Goal: Information Seeking & Learning: Check status

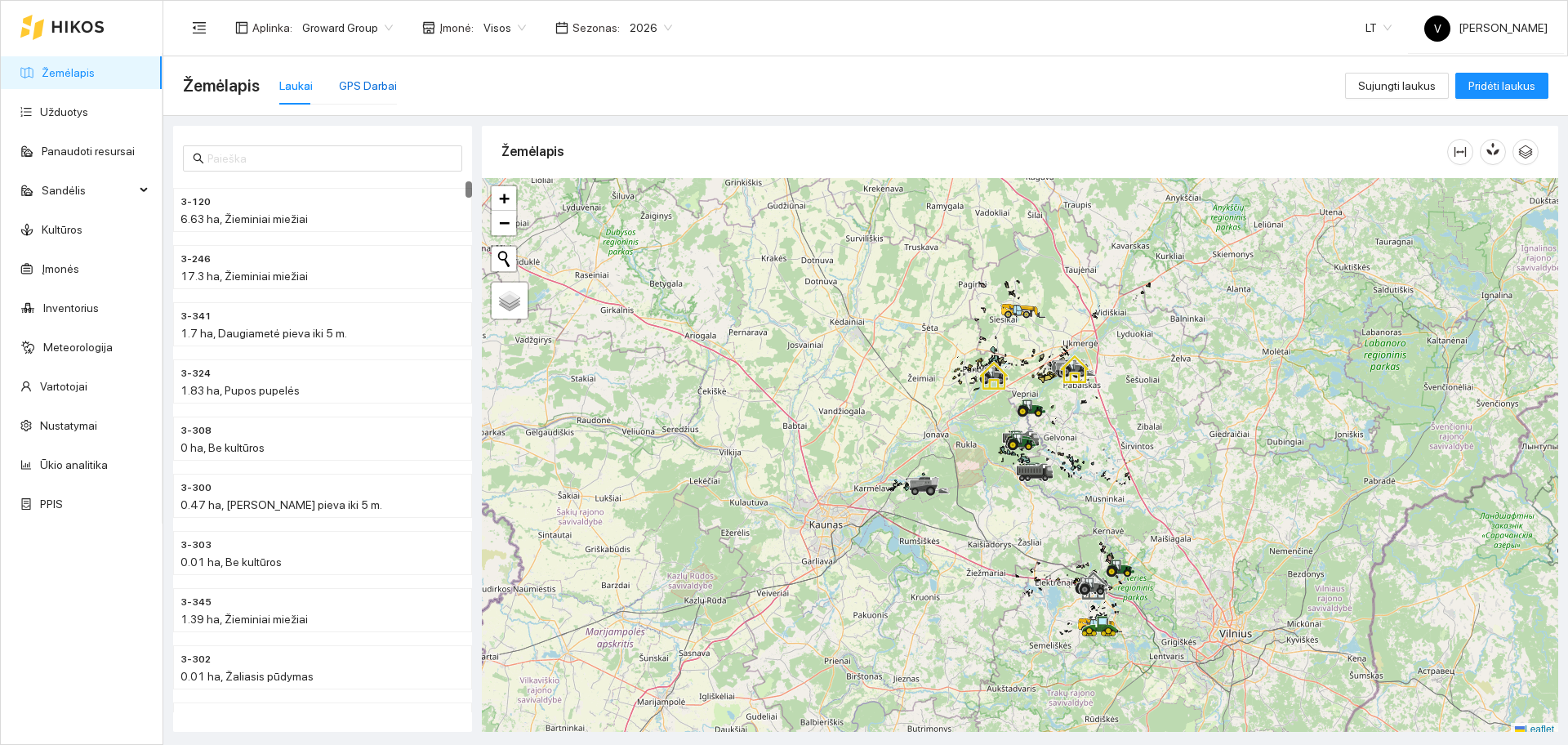
click at [365, 82] on div "GPS Darbai" at bounding box center [367, 85] width 58 height 18
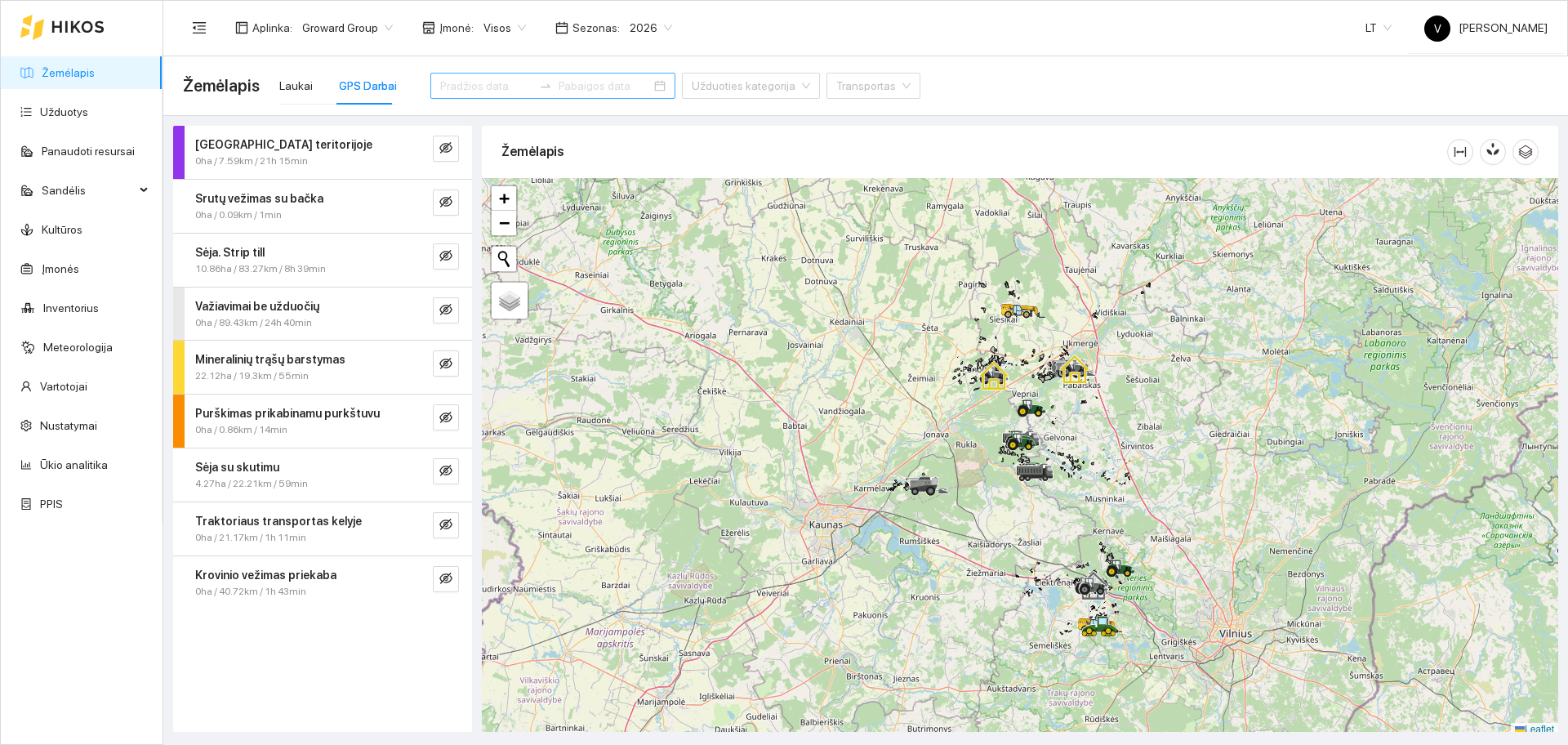
click at [480, 90] on input at bounding box center [487, 85] width 92 height 18
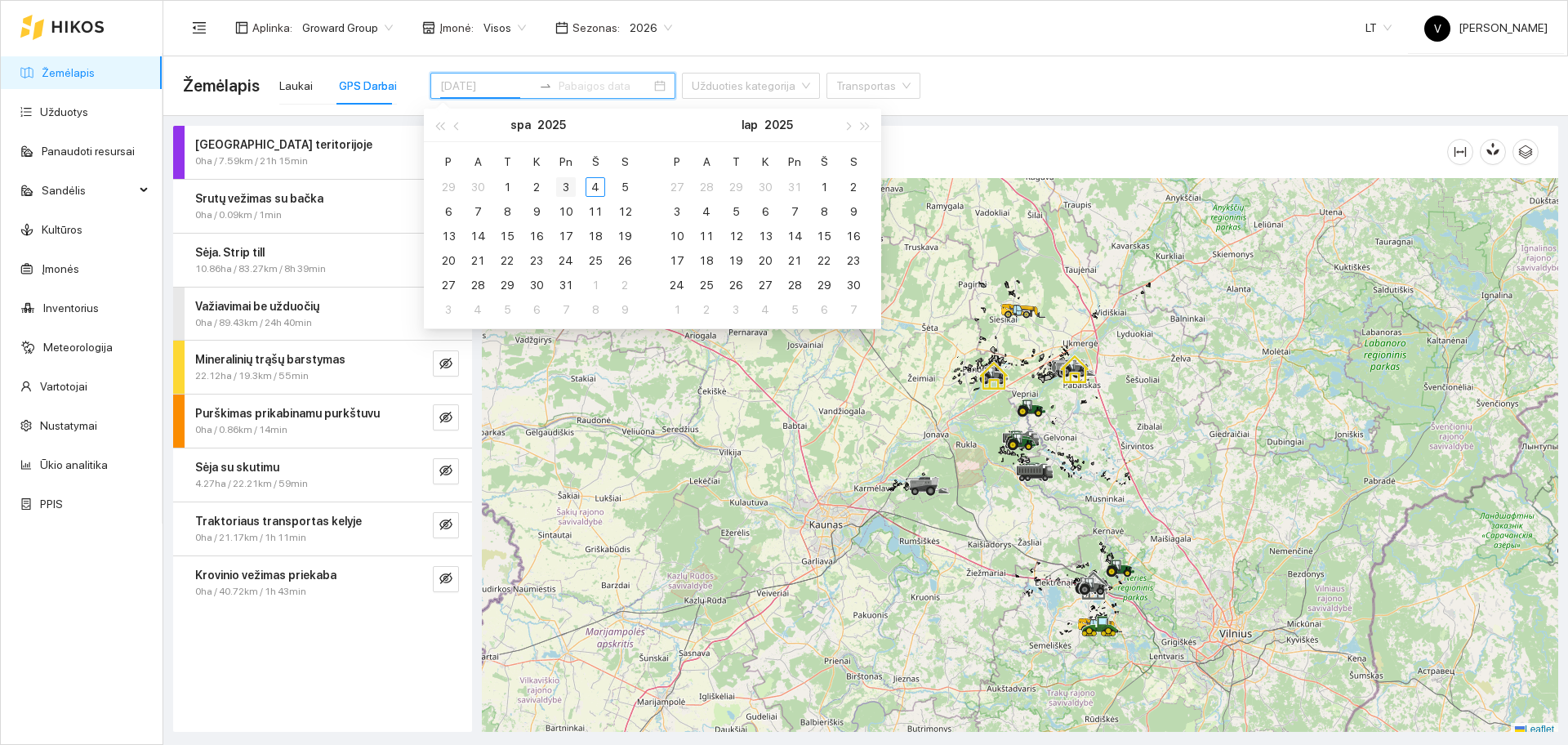
type input "[DATE]"
click at [568, 186] on div "3" at bounding box center [566, 187] width 20 height 20
click at [569, 191] on div "3" at bounding box center [566, 187] width 20 height 20
type input "[DATE]"
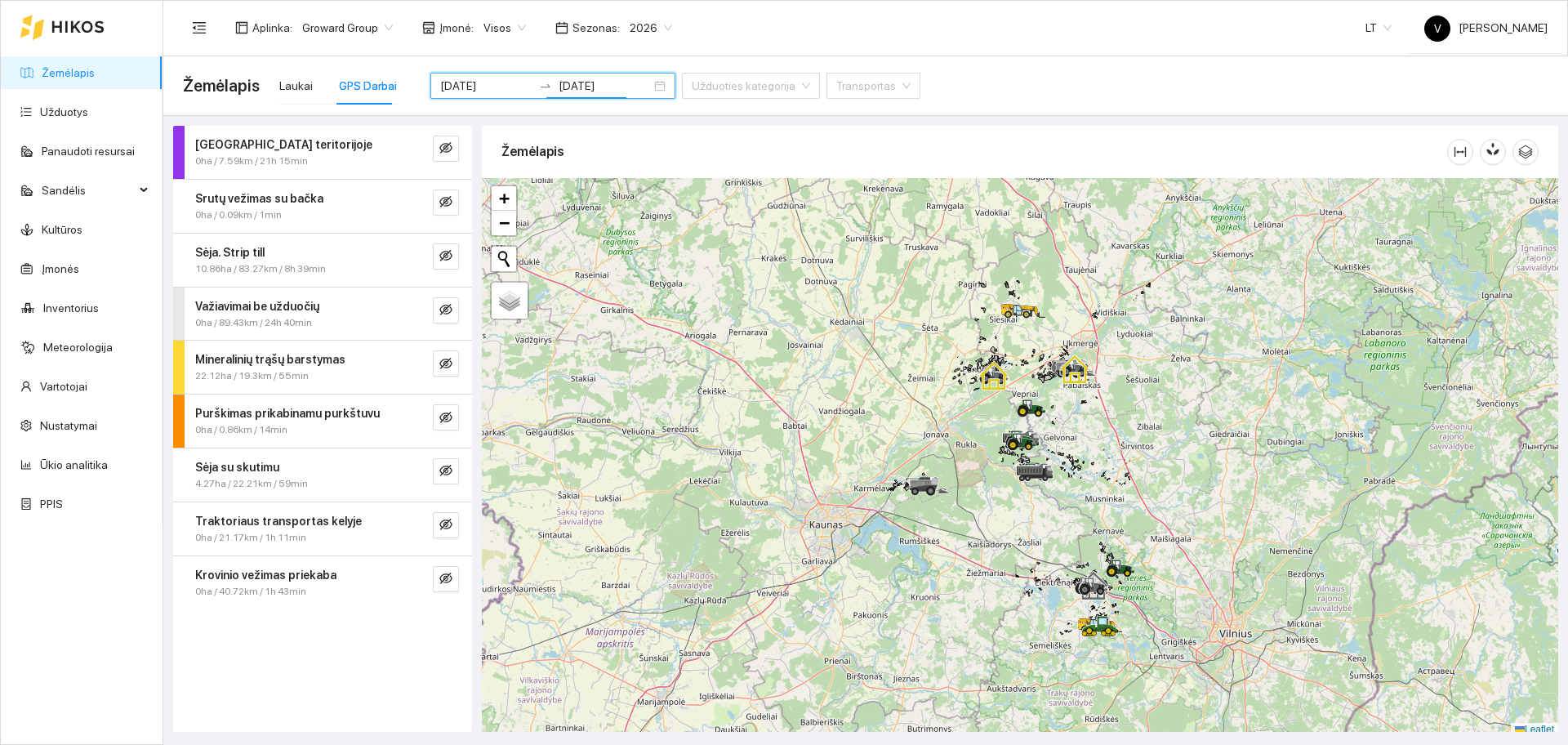
click at [503, 28] on span "Visos" at bounding box center [504, 27] width 42 height 25
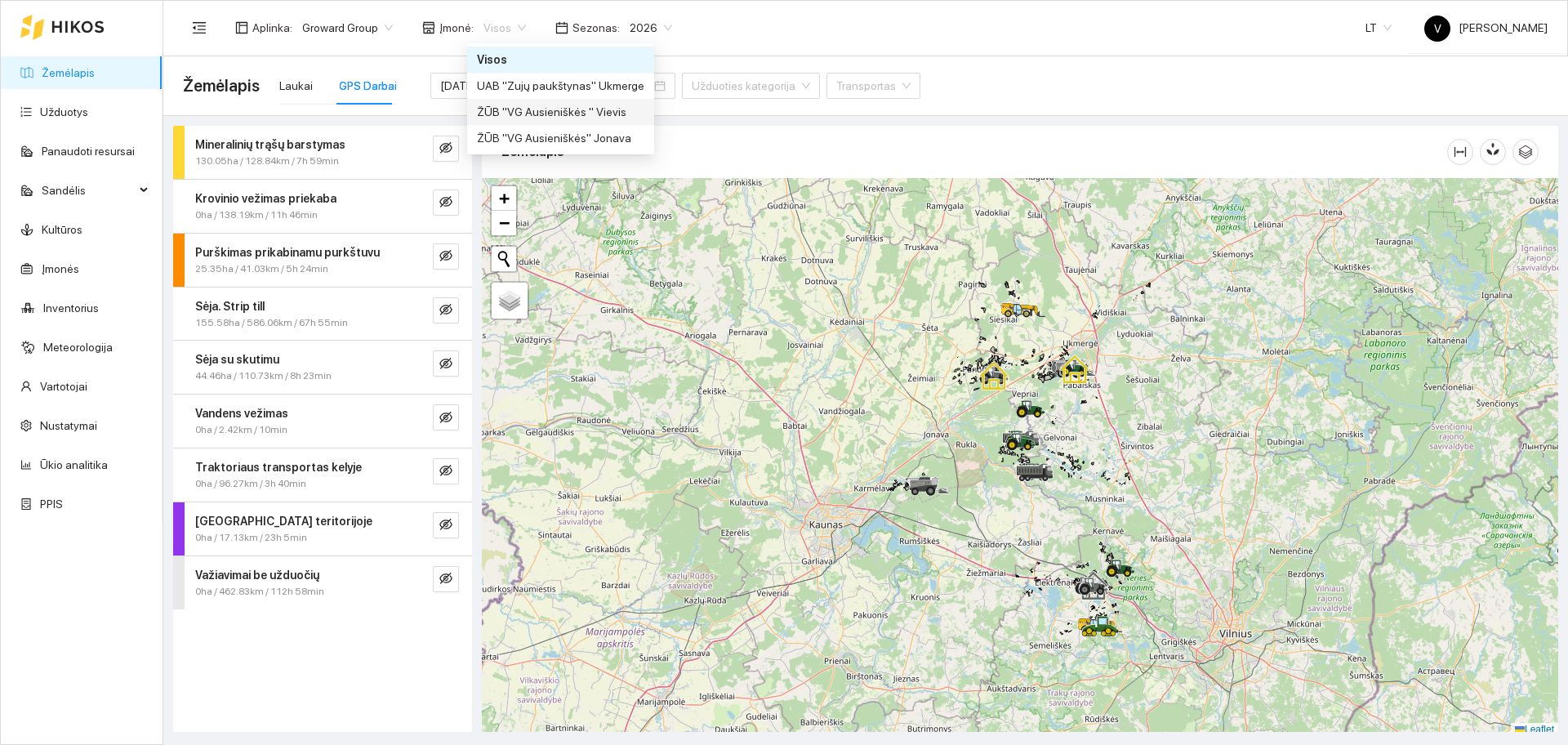
click at [538, 121] on div "ŽŪB "VG Ausieniškės " Vievis" at bounding box center [560, 112] width 187 height 26
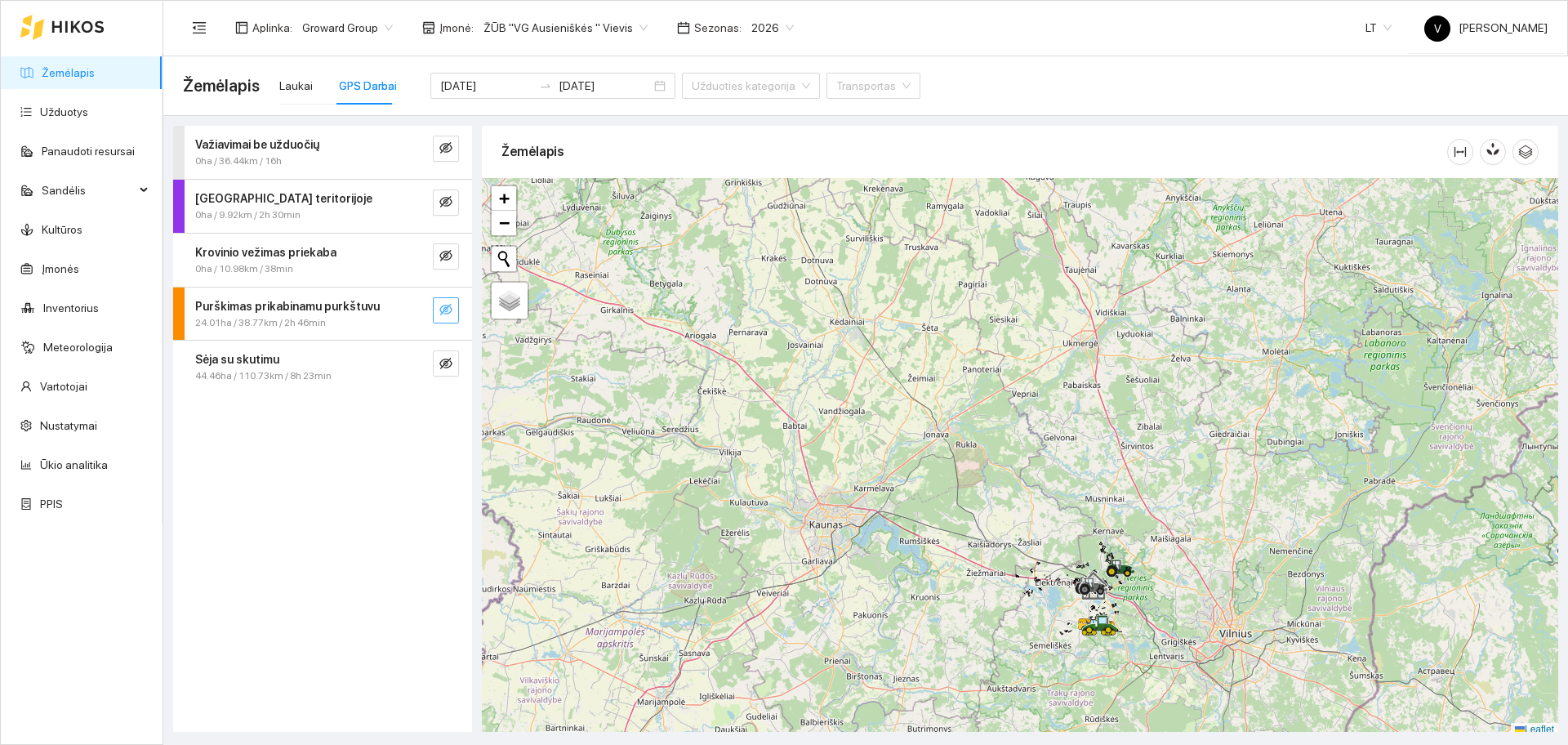
click at [452, 310] on icon "eye-invisible" at bounding box center [446, 309] width 13 height 11
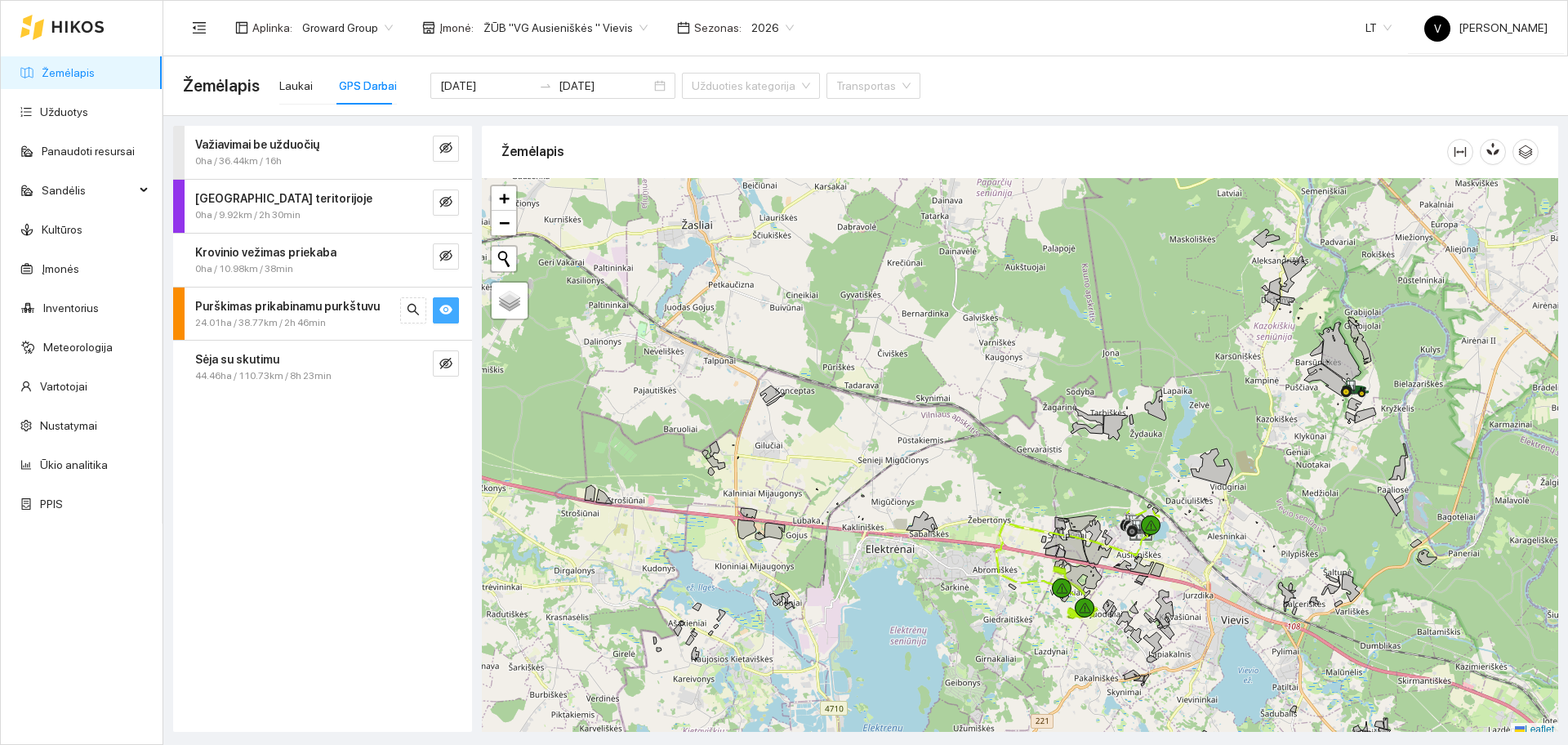
scroll to position [5, 0]
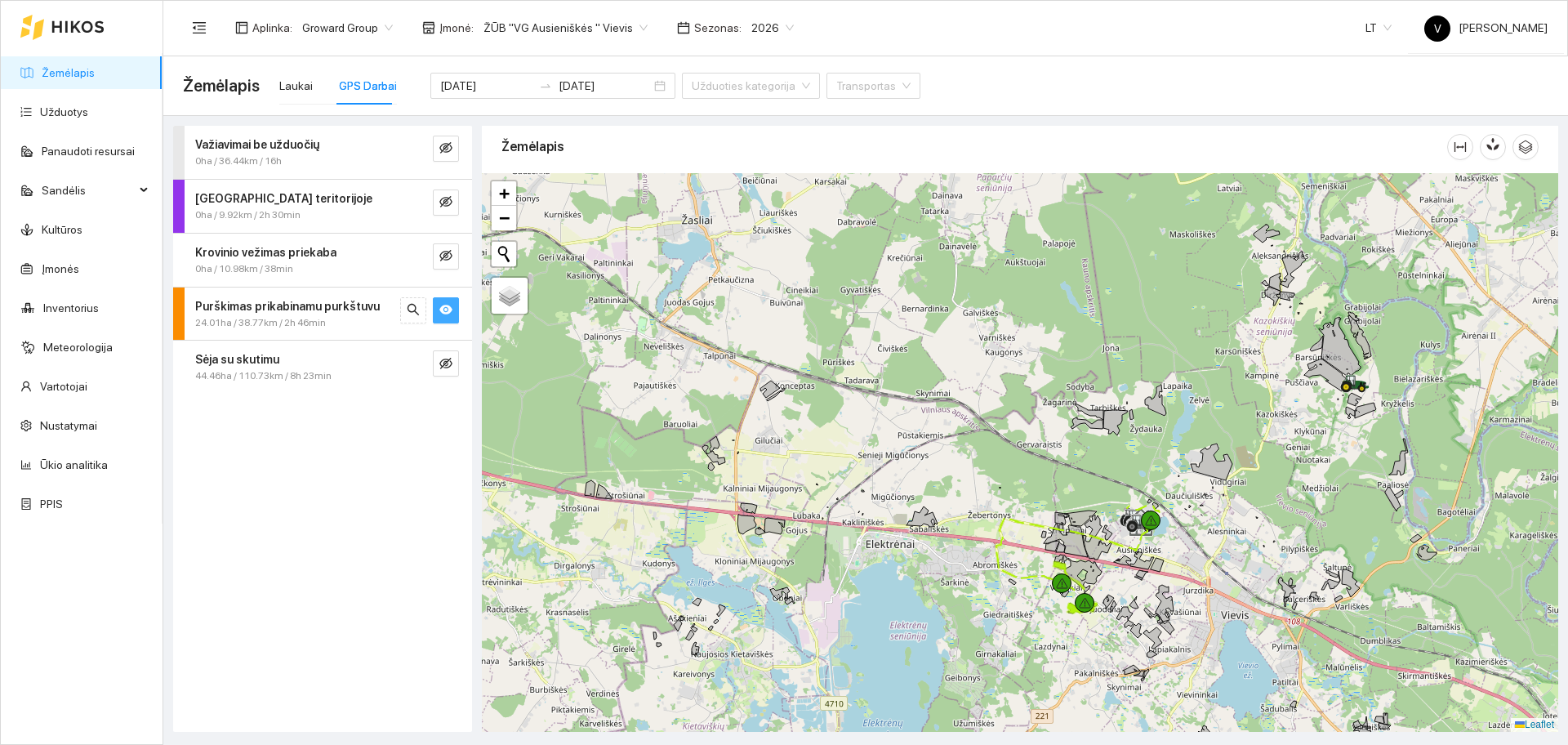
drag, startPoint x: 1177, startPoint y: 585, endPoint x: 1120, endPoint y: 515, distance: 90.3
click at [1122, 518] on div at bounding box center [1019, 453] width 1076 height 558
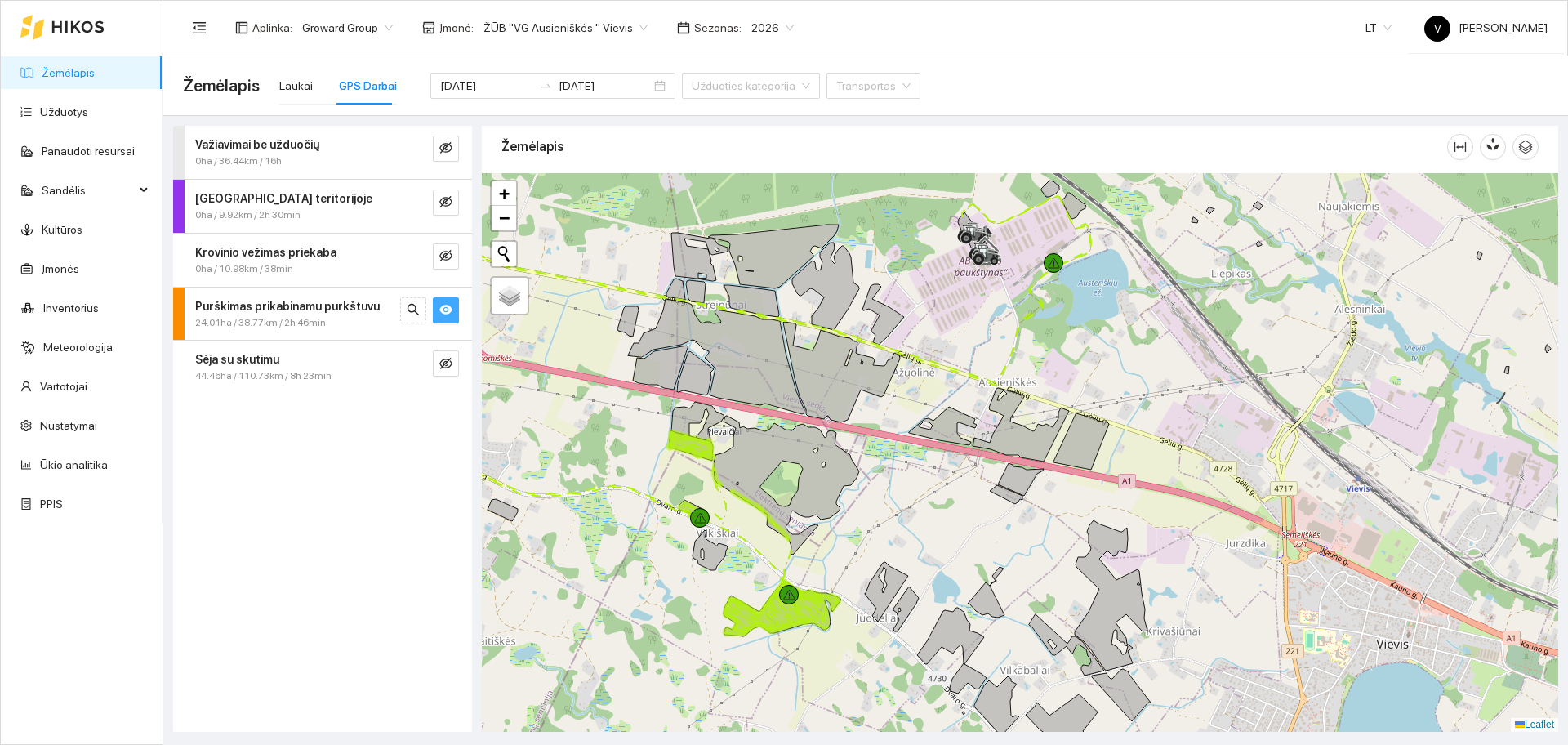
drag, startPoint x: 908, startPoint y: 533, endPoint x: 992, endPoint y: 470, distance: 105.0
click at [992, 471] on div at bounding box center [1019, 453] width 1076 height 558
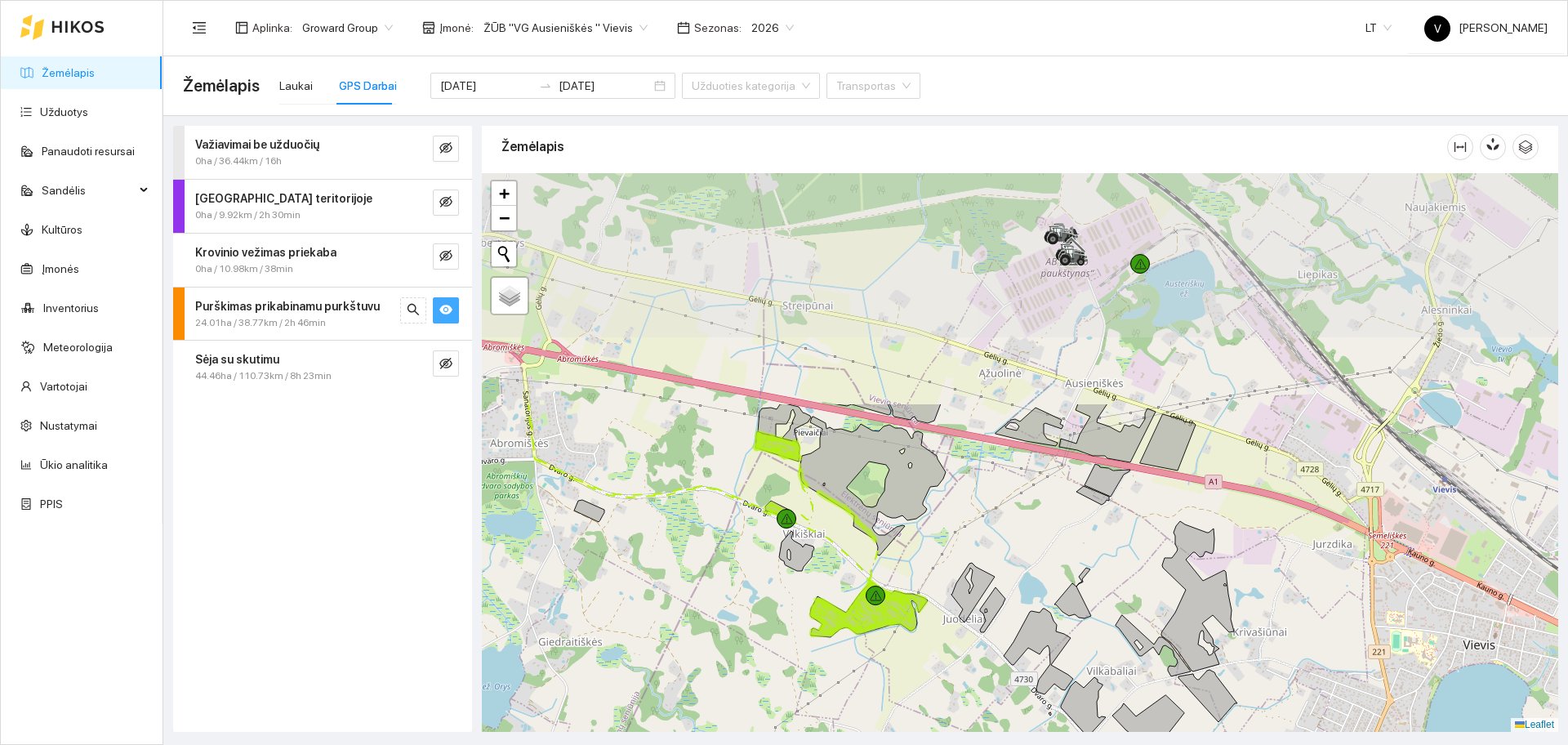
drag, startPoint x: 966, startPoint y: 415, endPoint x: 989, endPoint y: 555, distance: 141.9
click at [988, 555] on div at bounding box center [1019, 453] width 1076 height 558
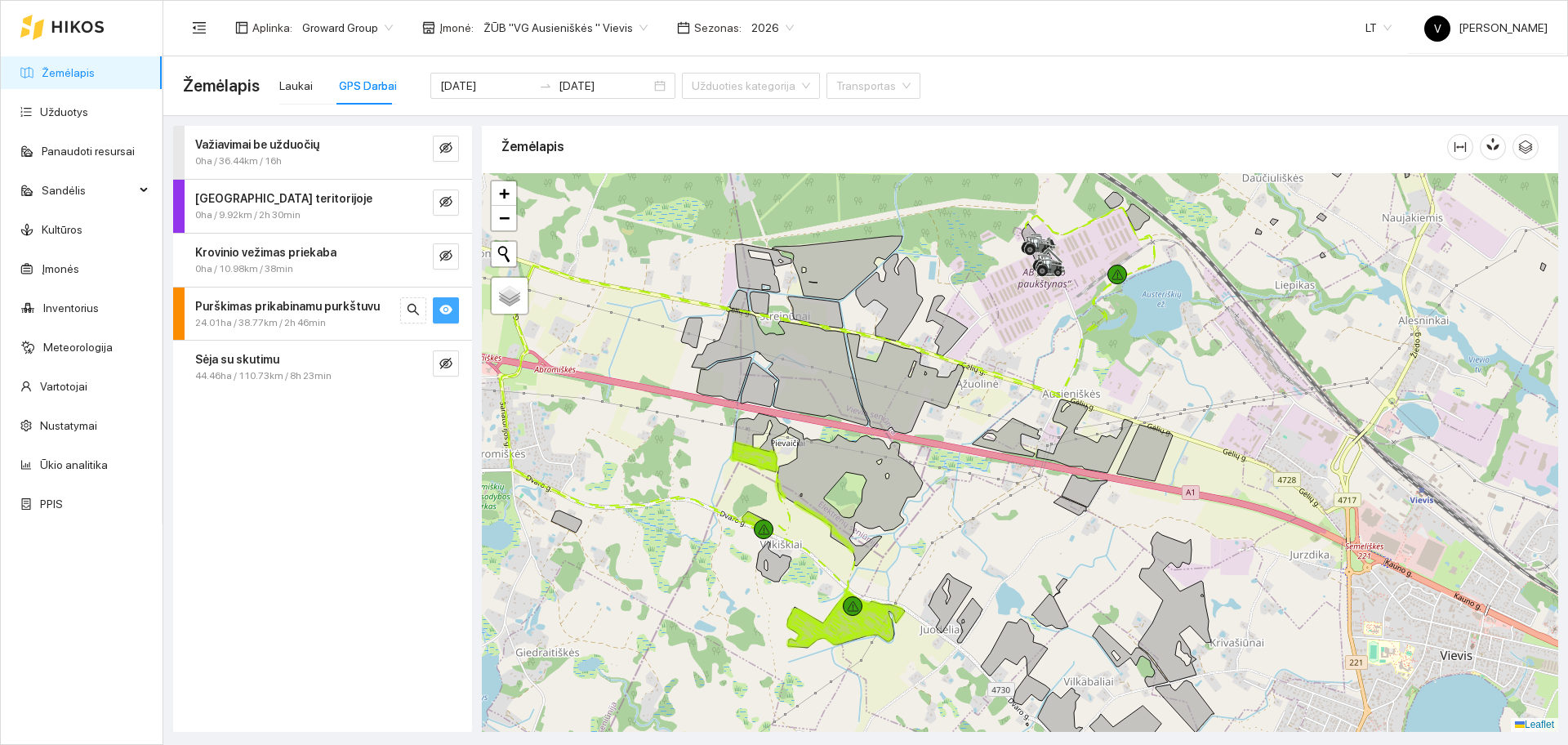
drag, startPoint x: 1246, startPoint y: 387, endPoint x: 1223, endPoint y: 396, distance: 24.7
click at [1223, 396] on div at bounding box center [1019, 453] width 1076 height 558
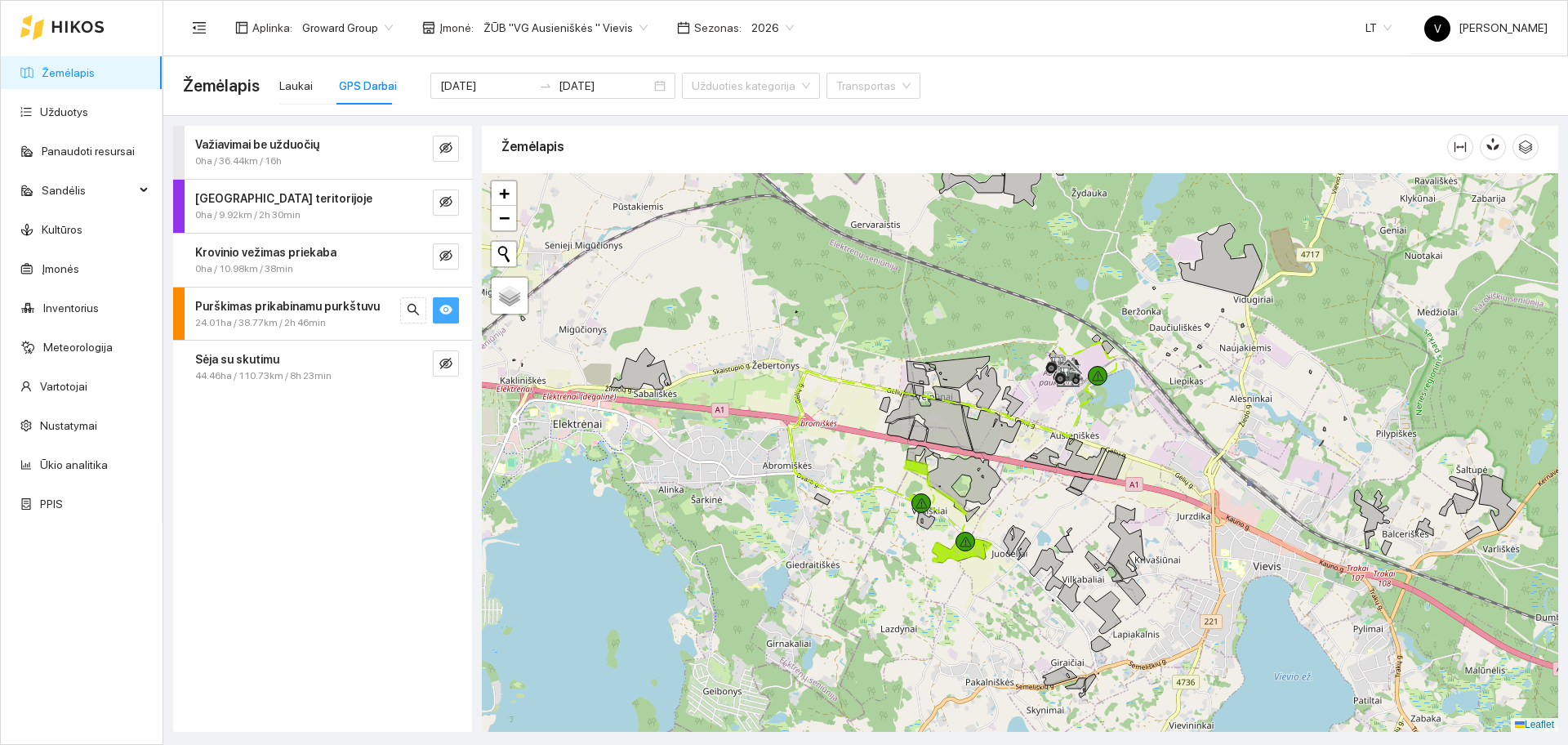
drag, startPoint x: 1210, startPoint y: 375, endPoint x: 1143, endPoint y: 410, distance: 75.6
click at [1143, 410] on div at bounding box center [1019, 453] width 1076 height 558
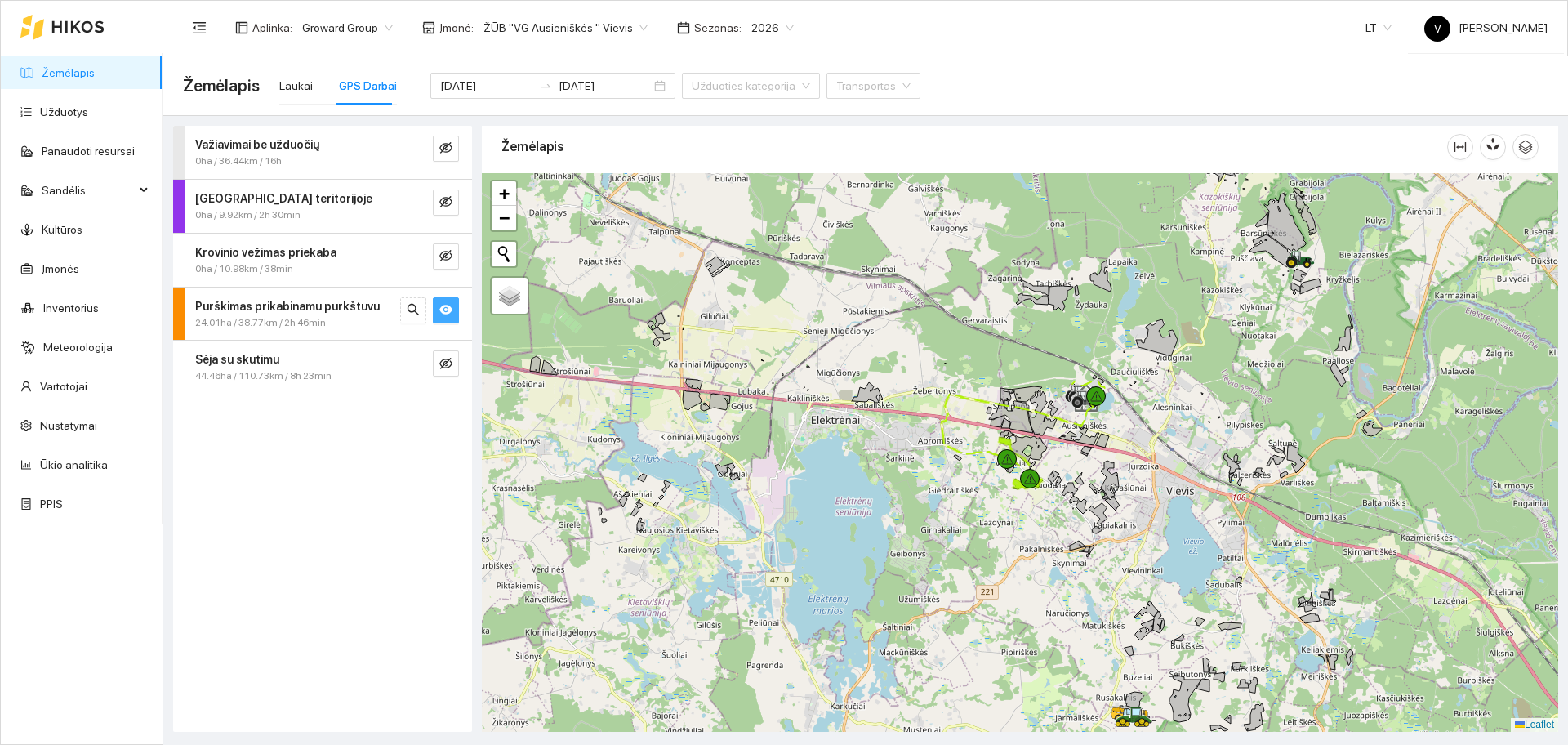
drag, startPoint x: 1221, startPoint y: 384, endPoint x: 1157, endPoint y: 436, distance: 82.5
click at [1158, 437] on div at bounding box center [1019, 453] width 1076 height 558
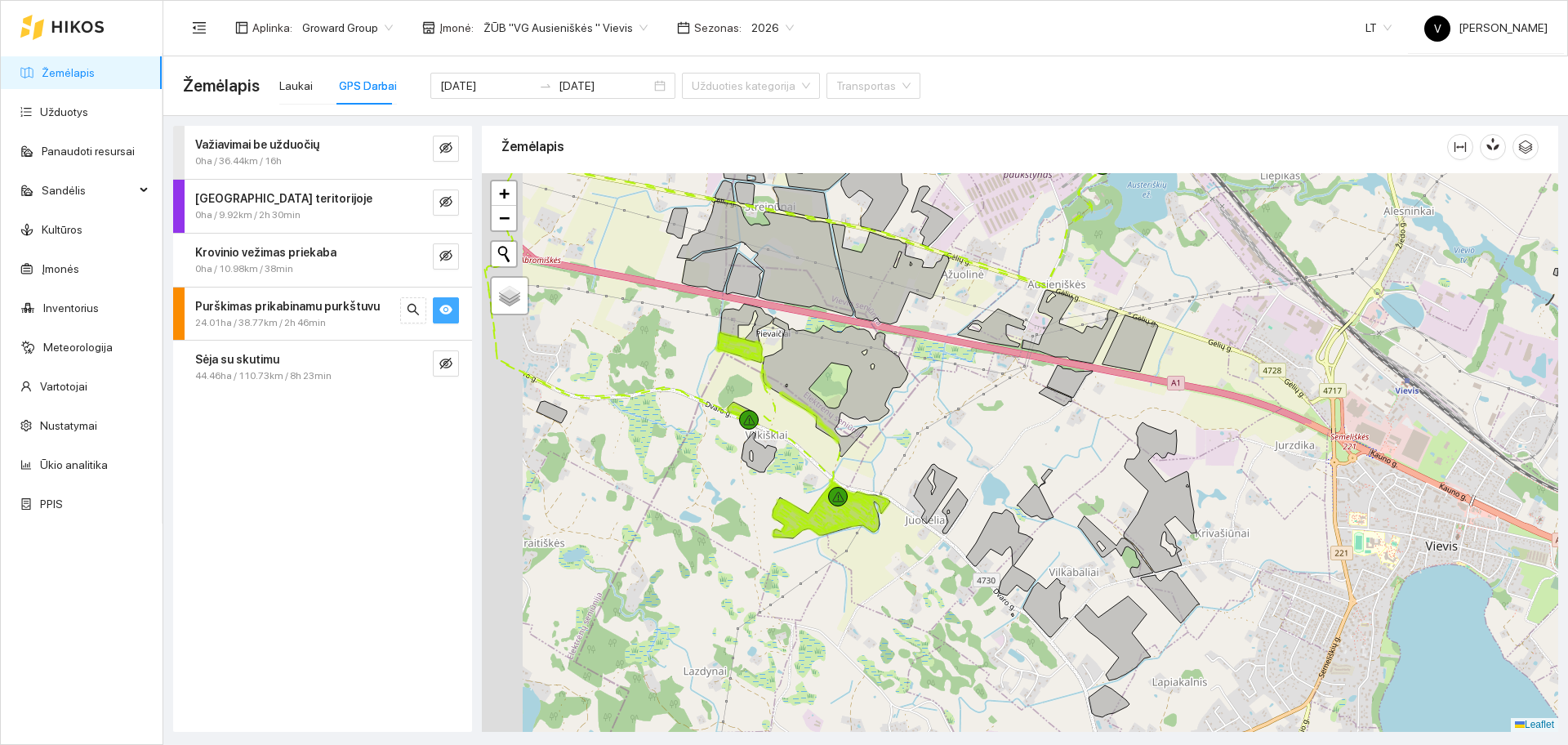
drag, startPoint x: 897, startPoint y: 434, endPoint x: 940, endPoint y: 406, distance: 51.3
click at [940, 406] on div at bounding box center [1019, 453] width 1076 height 558
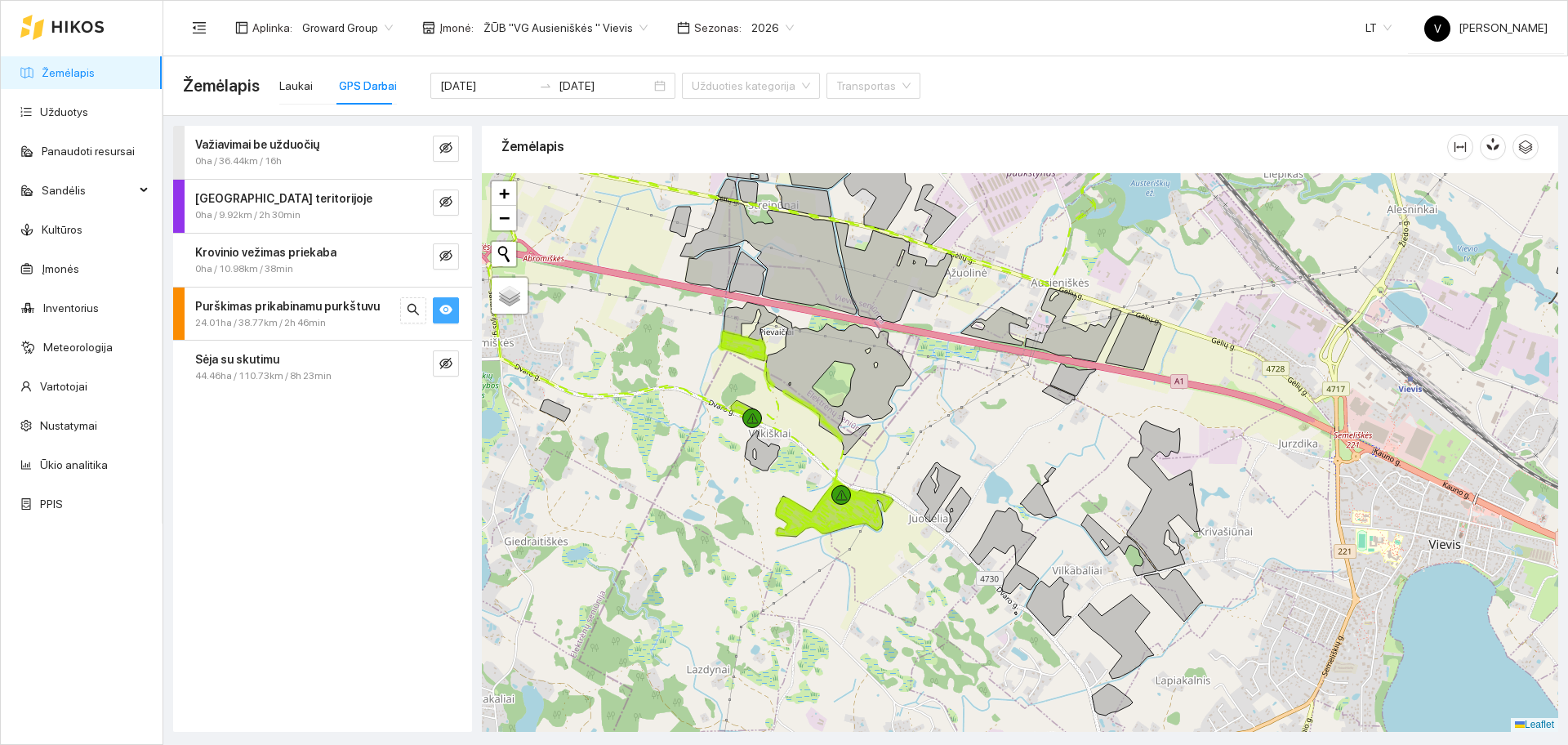
click at [438, 307] on button "button" at bounding box center [446, 310] width 26 height 26
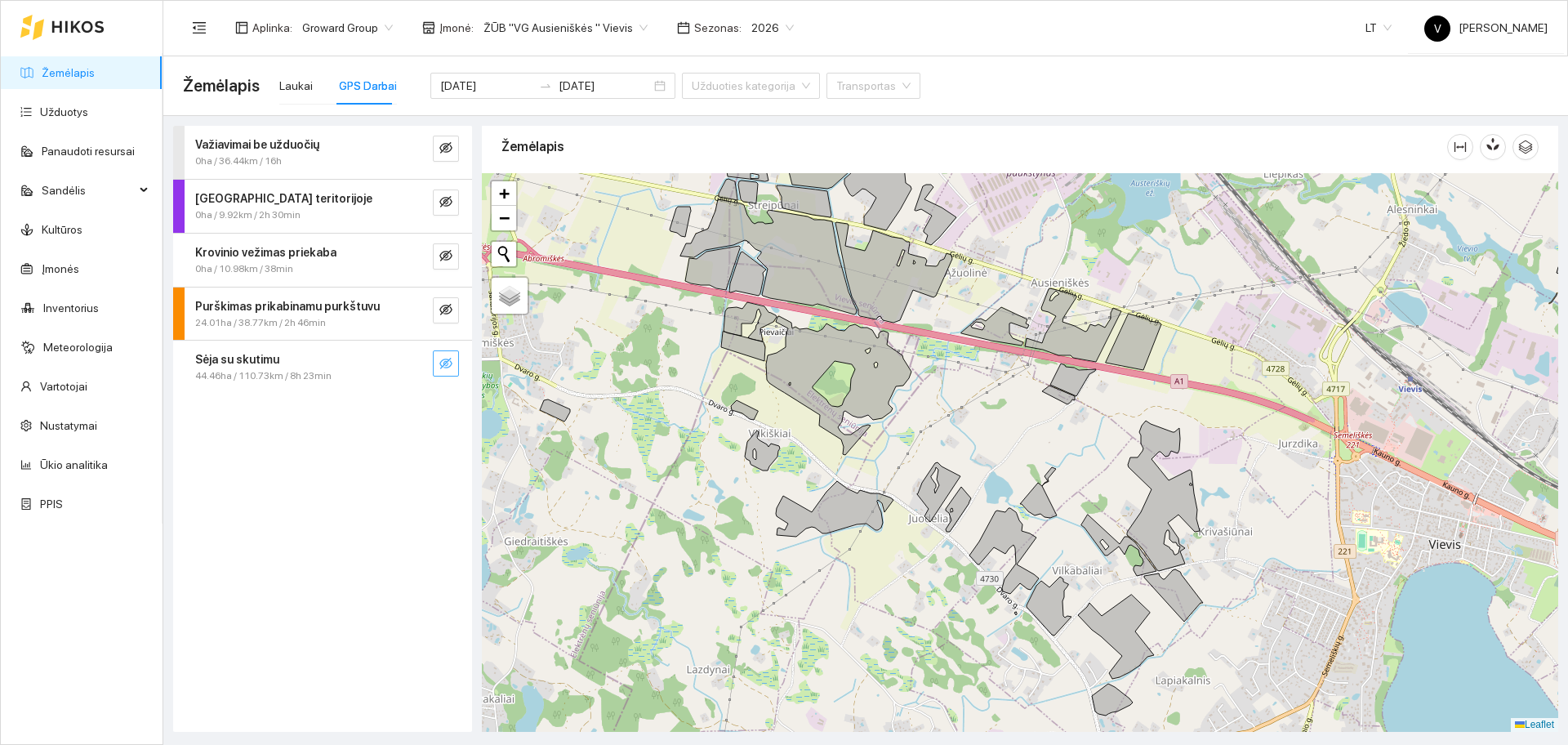
click at [445, 359] on icon "eye-invisible" at bounding box center [446, 363] width 13 height 11
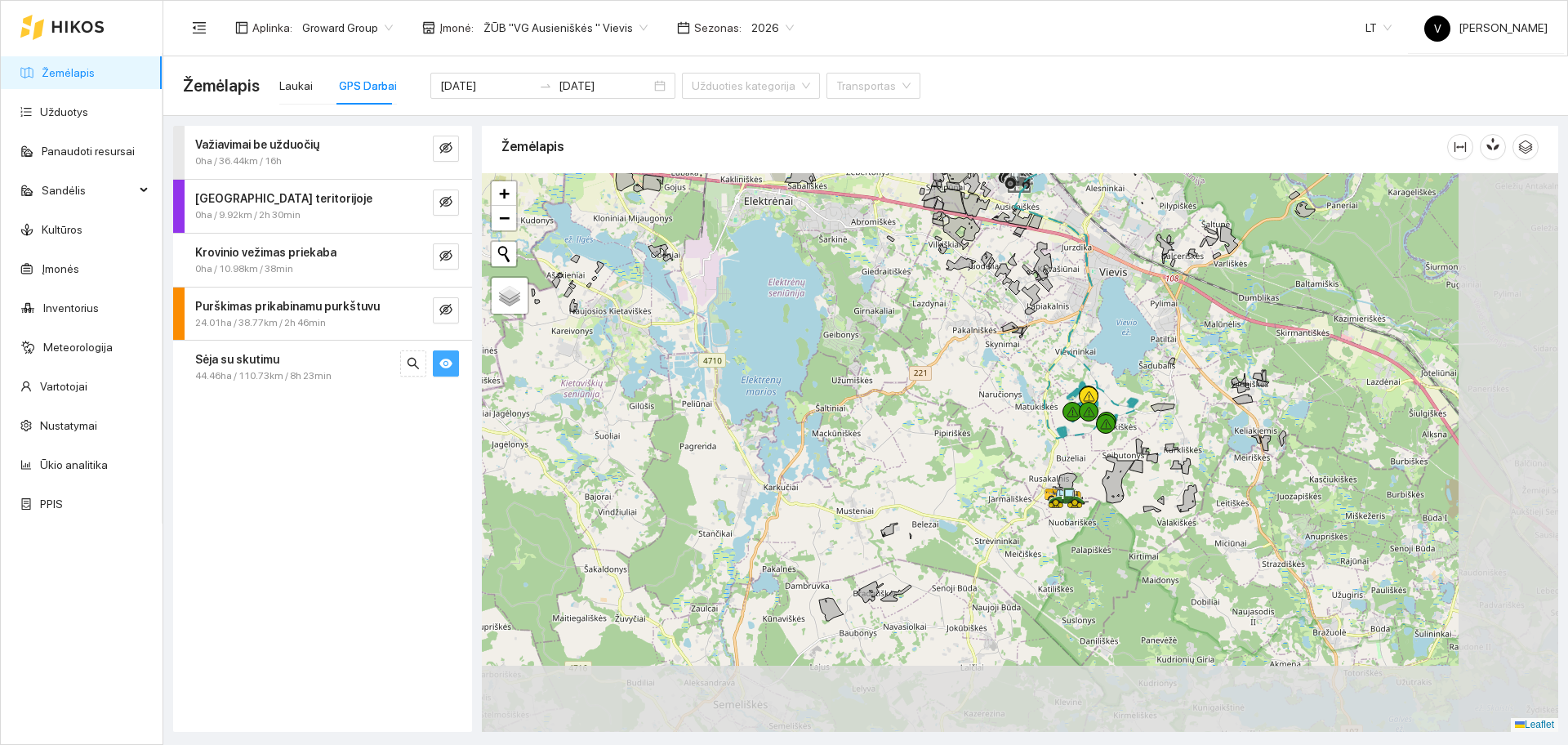
drag, startPoint x: 1263, startPoint y: 511, endPoint x: 1081, endPoint y: 358, distance: 237.8
click at [1090, 355] on div at bounding box center [1019, 453] width 1076 height 558
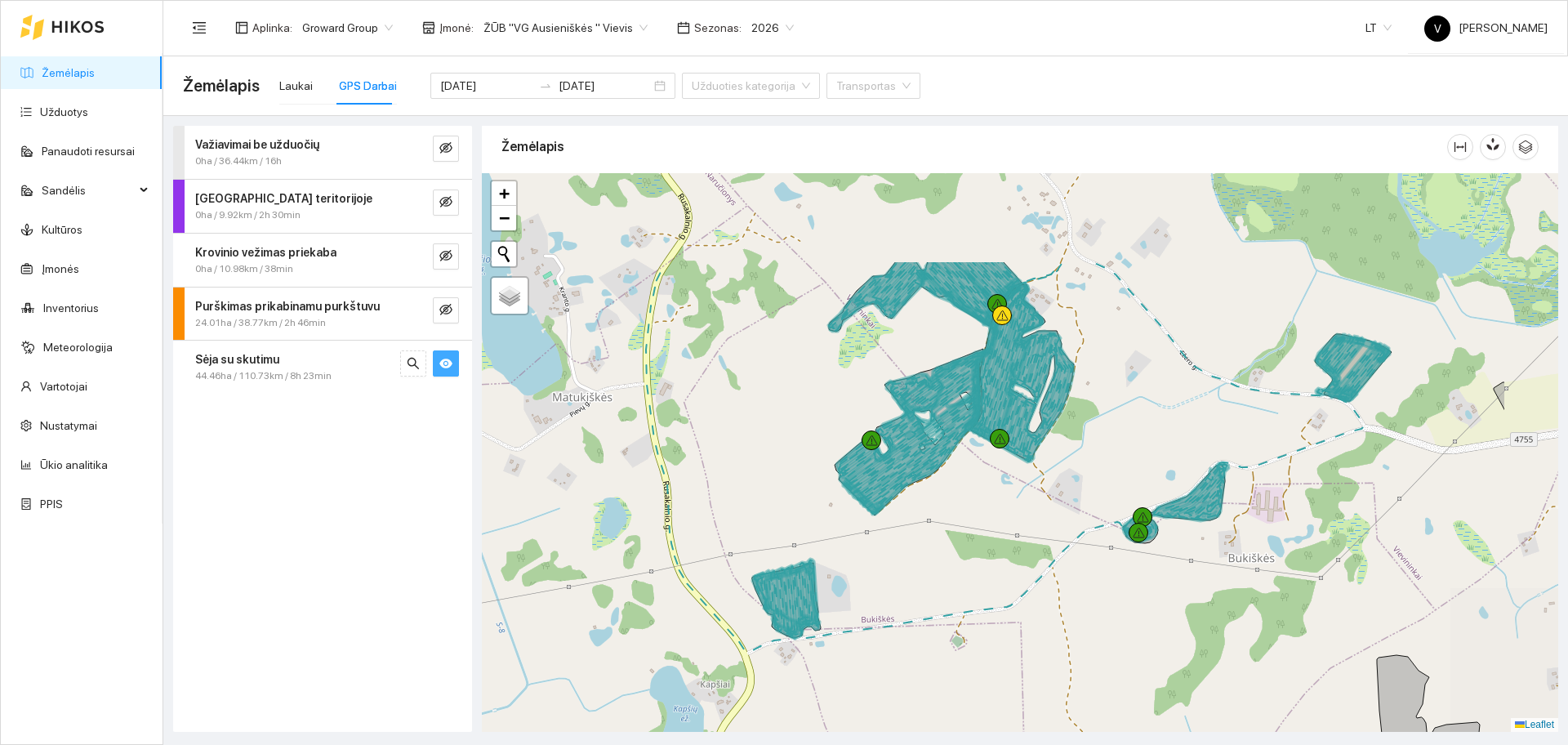
drag, startPoint x: 1119, startPoint y: 406, endPoint x: 949, endPoint y: 558, distance: 228.0
click at [949, 558] on div at bounding box center [1019, 453] width 1076 height 558
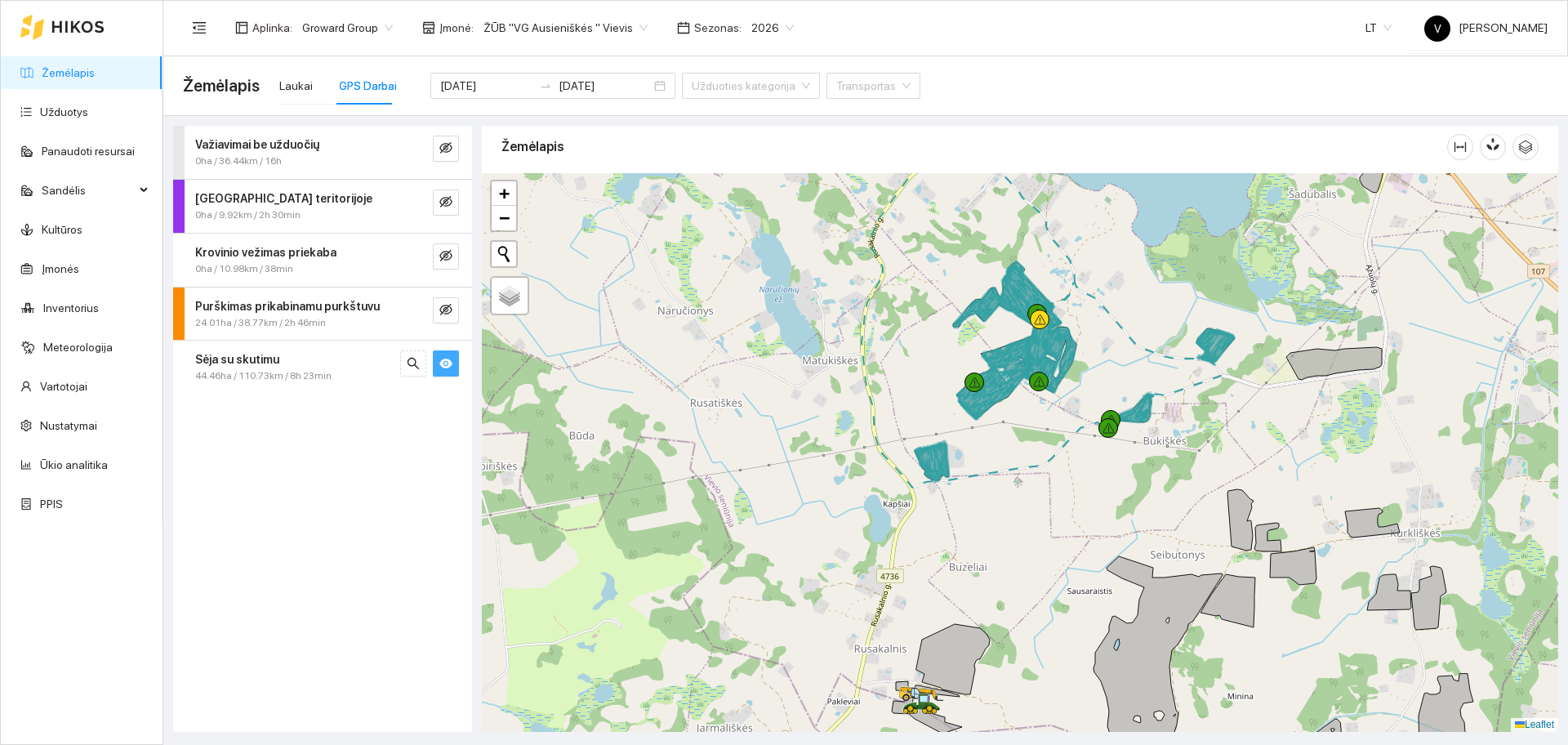
drag, startPoint x: 1190, startPoint y: 452, endPoint x: 1053, endPoint y: 404, distance: 145.2
click at [1098, 418] on div at bounding box center [1108, 427] width 20 height 20
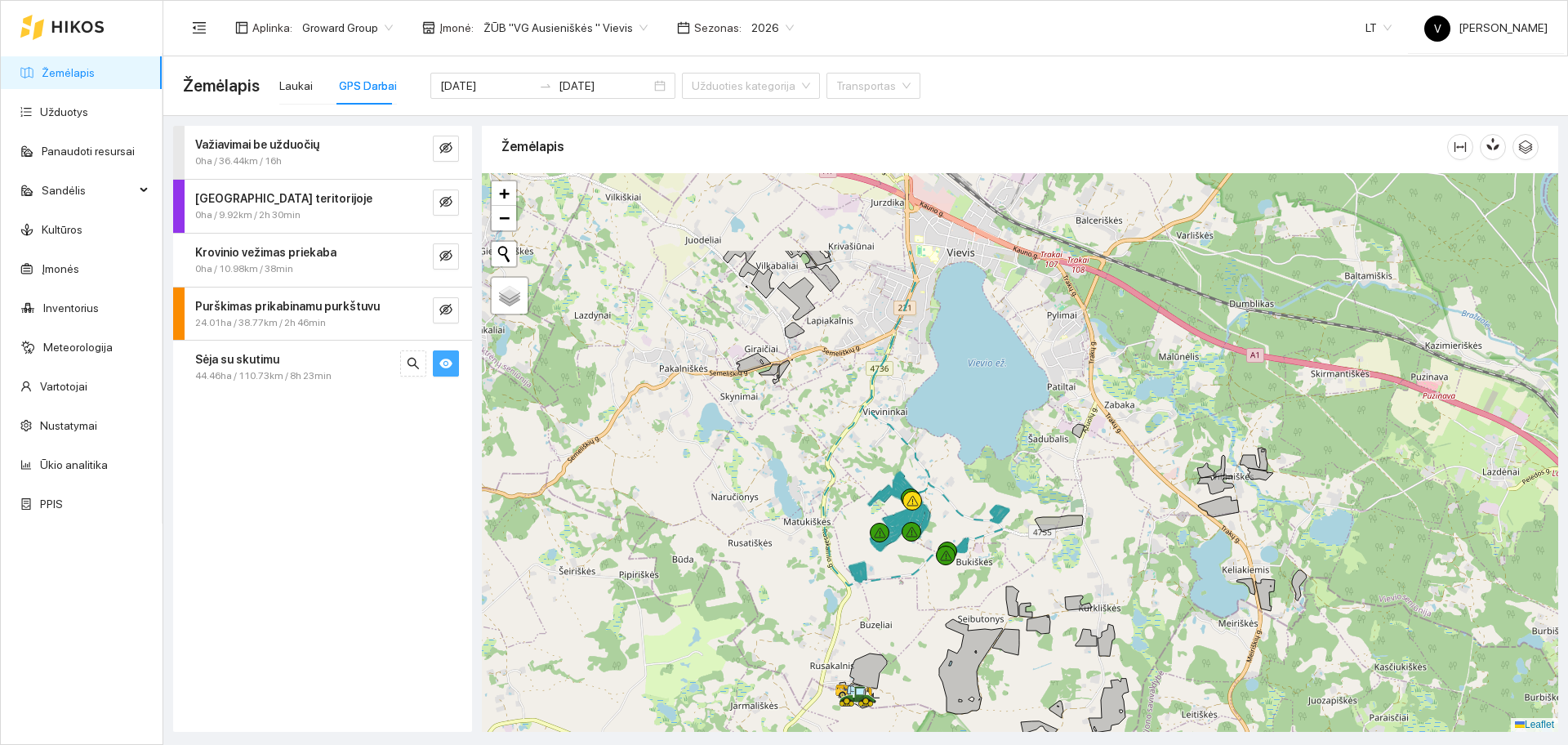
drag, startPoint x: 1203, startPoint y: 356, endPoint x: 1110, endPoint y: 573, distance: 236.1
click at [1110, 571] on div at bounding box center [1019, 453] width 1076 height 558
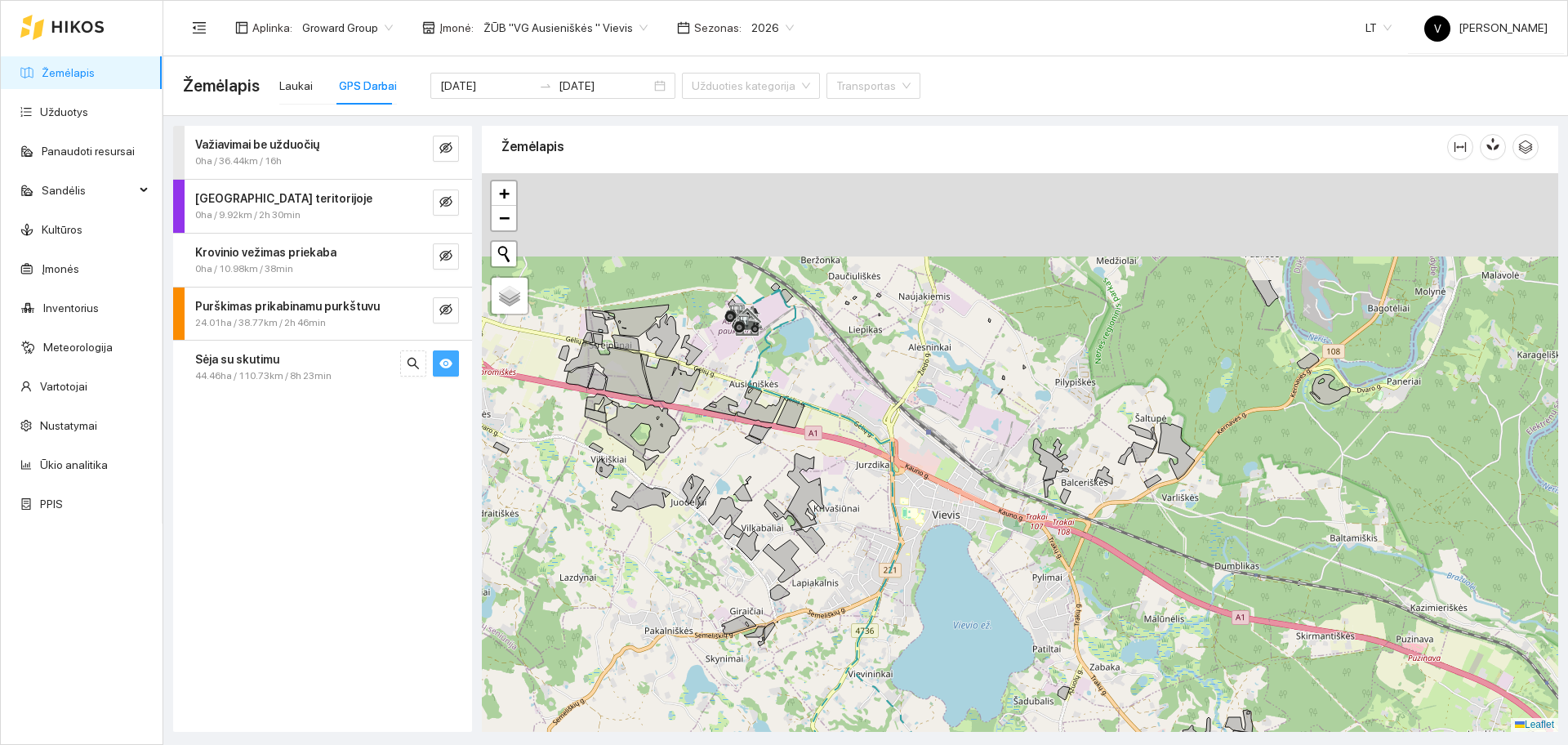
drag, startPoint x: 1113, startPoint y: 395, endPoint x: 1162, endPoint y: 532, distance: 145.5
click at [1162, 529] on div at bounding box center [1019, 453] width 1076 height 558
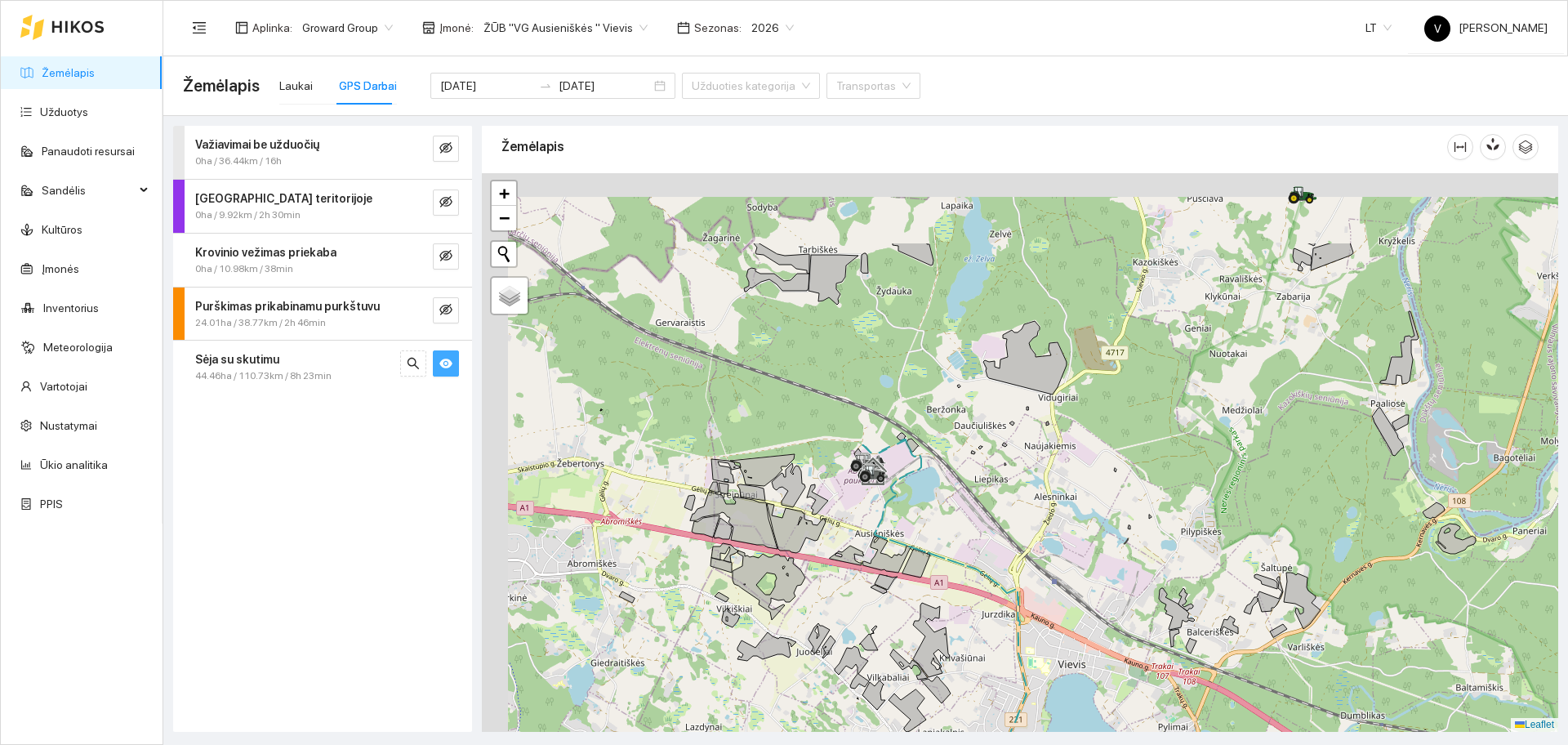
drag, startPoint x: 1065, startPoint y: 344, endPoint x: 1176, endPoint y: 490, distance: 183.4
click at [1176, 490] on div at bounding box center [1019, 453] width 1076 height 558
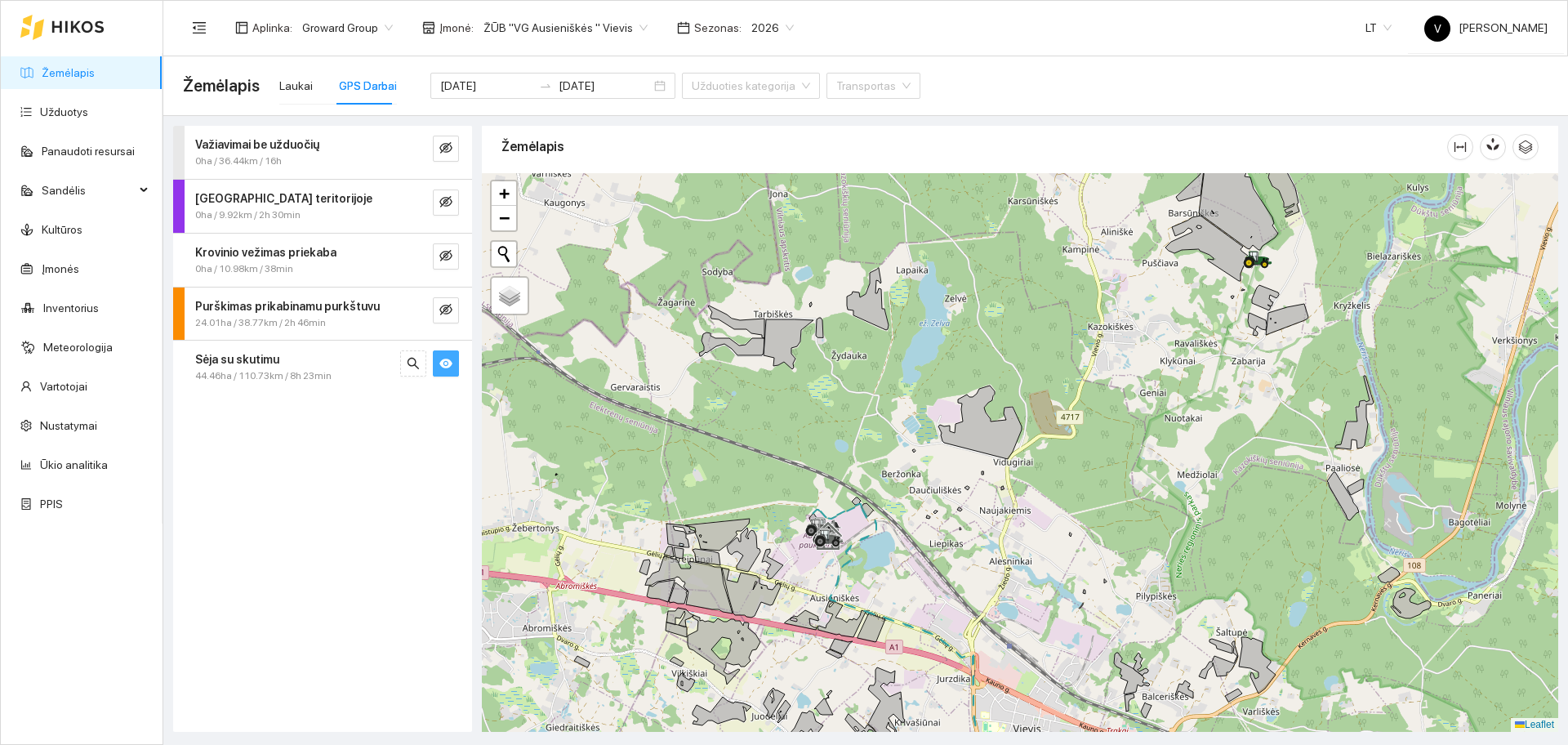
drag, startPoint x: 1199, startPoint y: 386, endPoint x: 1174, endPoint y: 407, distance: 32.6
click at [1175, 407] on div at bounding box center [1019, 453] width 1076 height 558
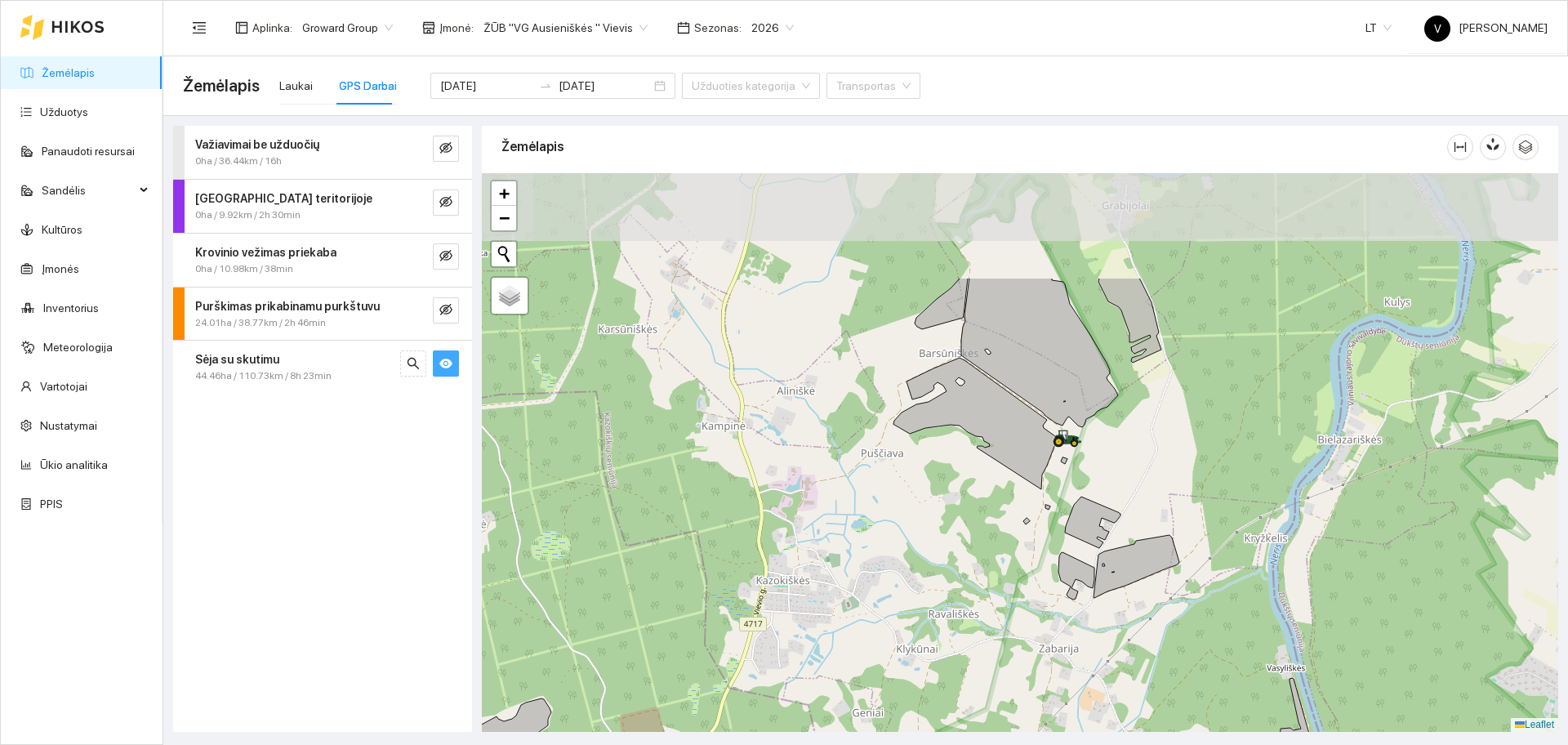
drag, startPoint x: 1241, startPoint y: 332, endPoint x: 1088, endPoint y: 497, distance: 225.0
click at [1088, 497] on div at bounding box center [1019, 453] width 1076 height 558
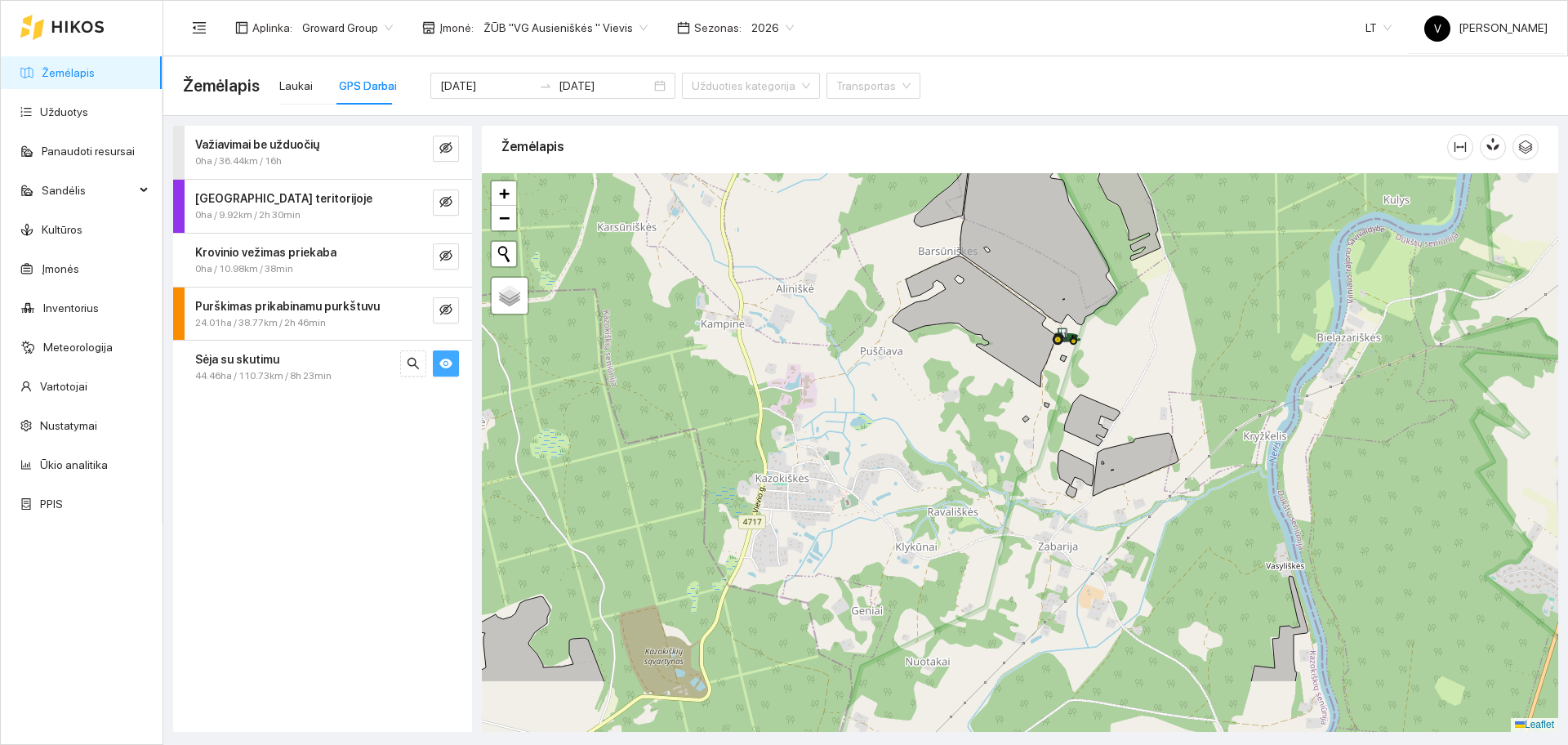
drag, startPoint x: 1058, startPoint y: 332, endPoint x: 1052, endPoint y: 223, distance: 109.2
click at [1055, 327] on icon at bounding box center [1066, 335] width 28 height 15
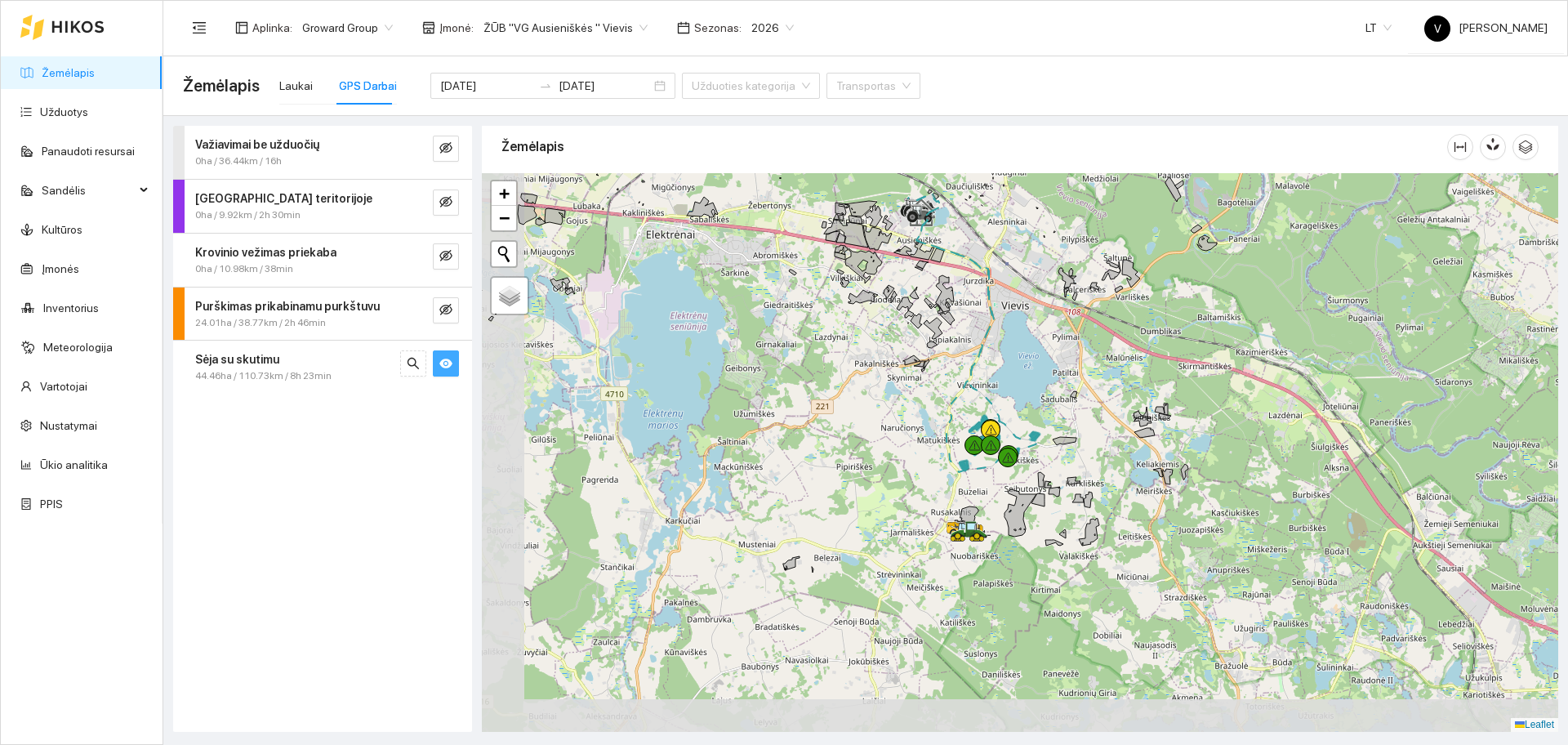
drag, startPoint x: 972, startPoint y: 523, endPoint x: 1046, endPoint y: 324, distance: 212.3
click at [1046, 324] on div at bounding box center [1019, 453] width 1076 height 558
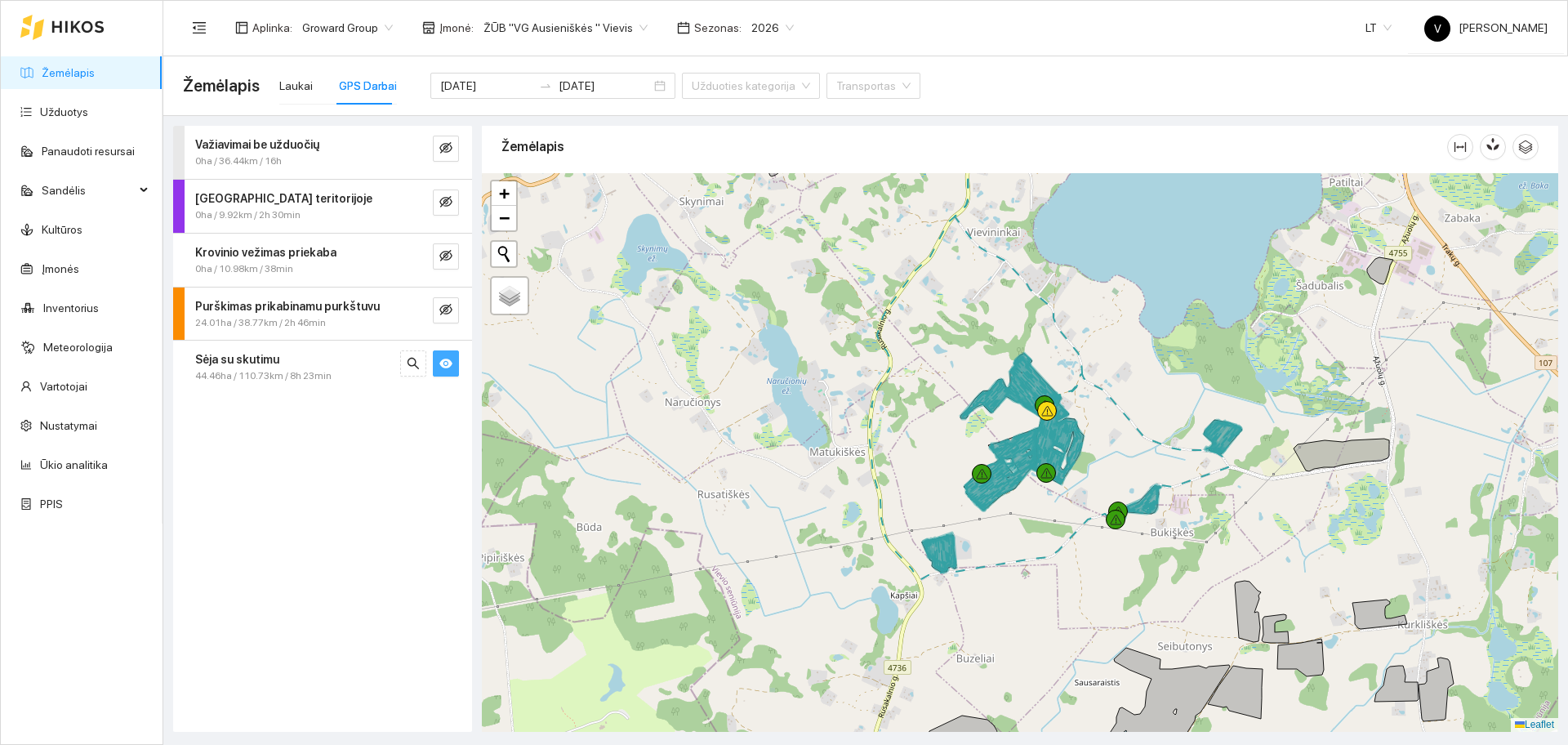
drag, startPoint x: 960, startPoint y: 457, endPoint x: 901, endPoint y: 346, distance: 125.7
click at [902, 350] on div at bounding box center [1019, 453] width 1076 height 558
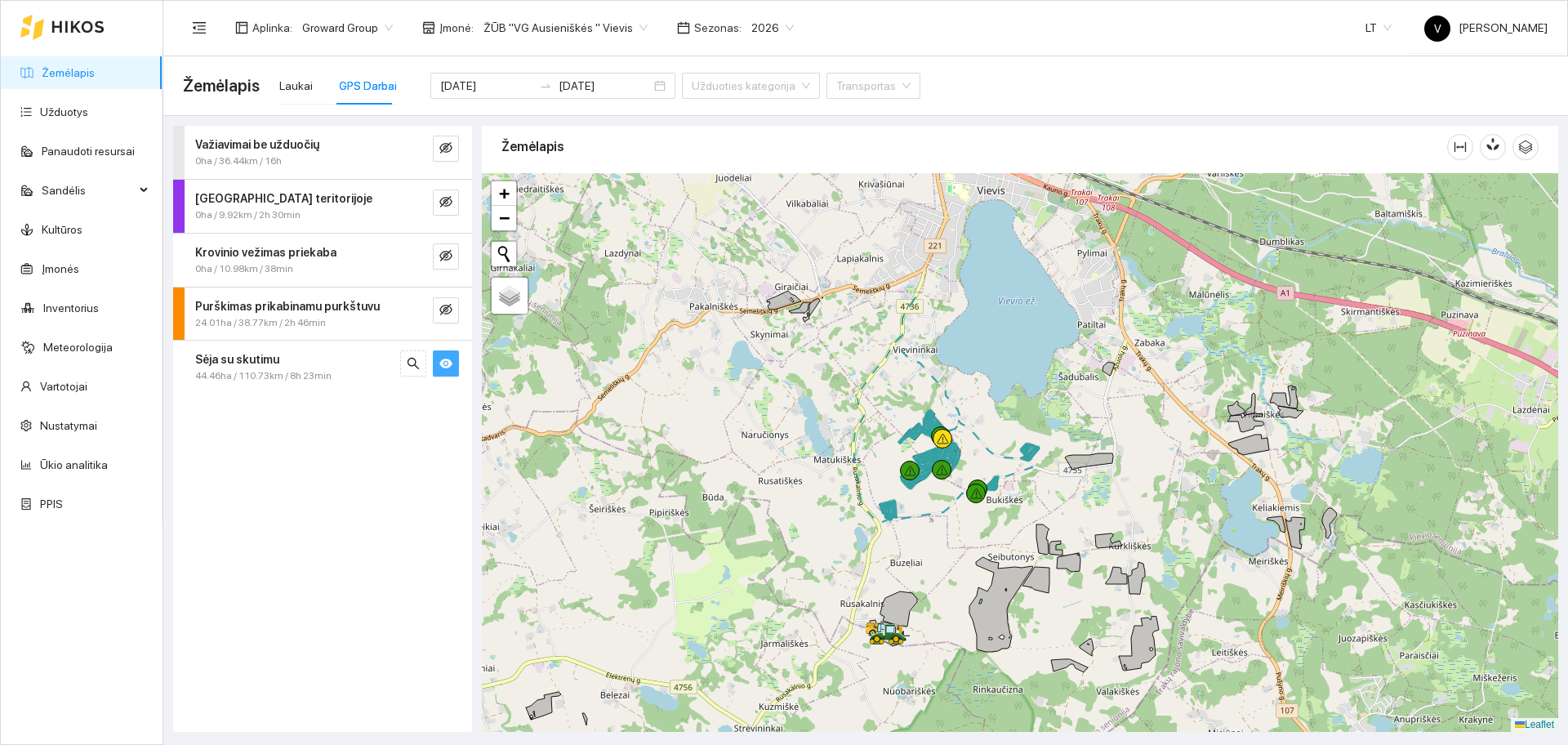
drag, startPoint x: 1147, startPoint y: 370, endPoint x: 1037, endPoint y: 515, distance: 182.0
click at [1037, 515] on div at bounding box center [1019, 453] width 1076 height 558
click at [69, 119] on link "Užduotys" at bounding box center [63, 112] width 48 height 13
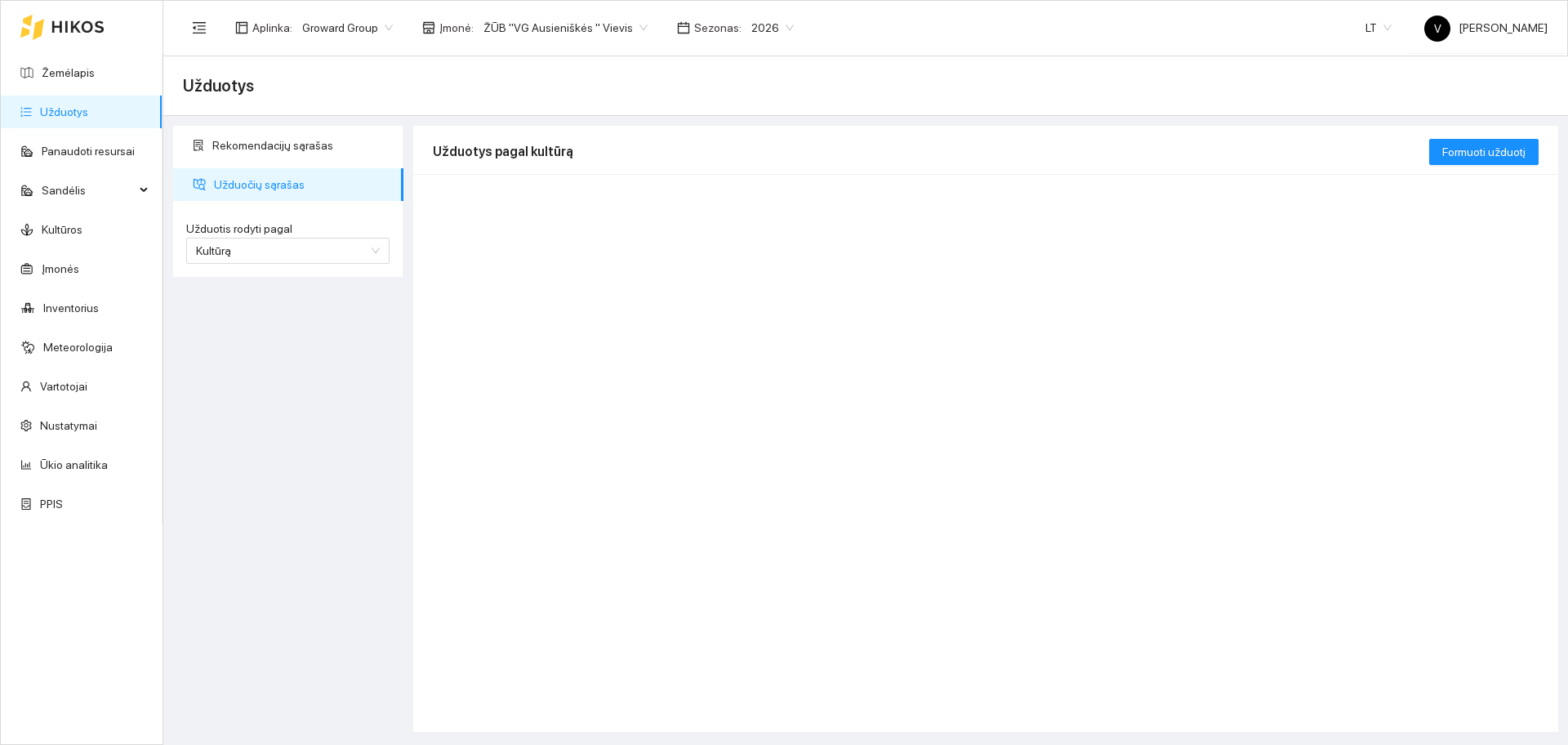
click at [272, 188] on span "Užduočių sąrašas" at bounding box center [302, 184] width 176 height 33
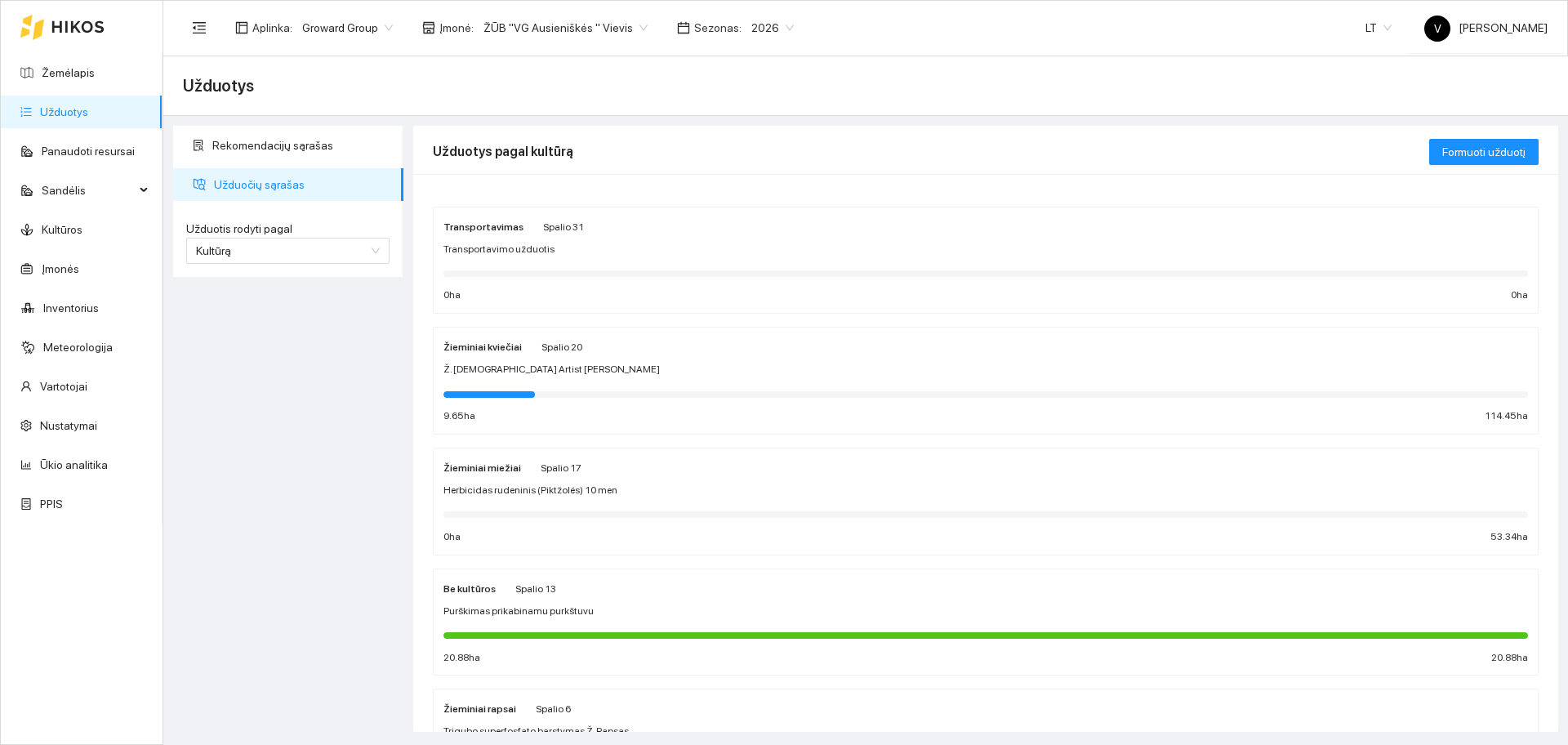
scroll to position [102, 0]
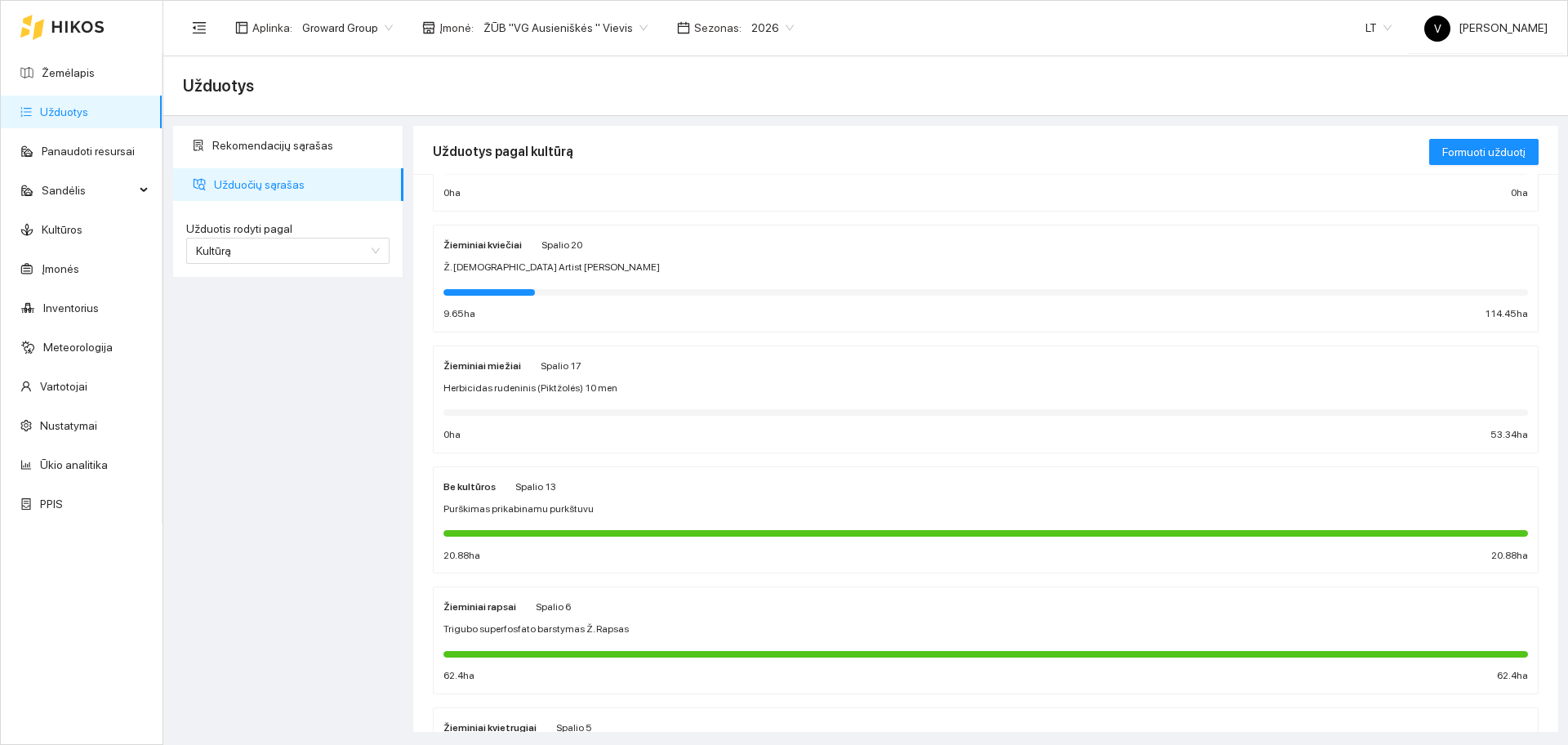
click at [489, 241] on strong "Žieminiai kviečiai" at bounding box center [482, 245] width 78 height 11
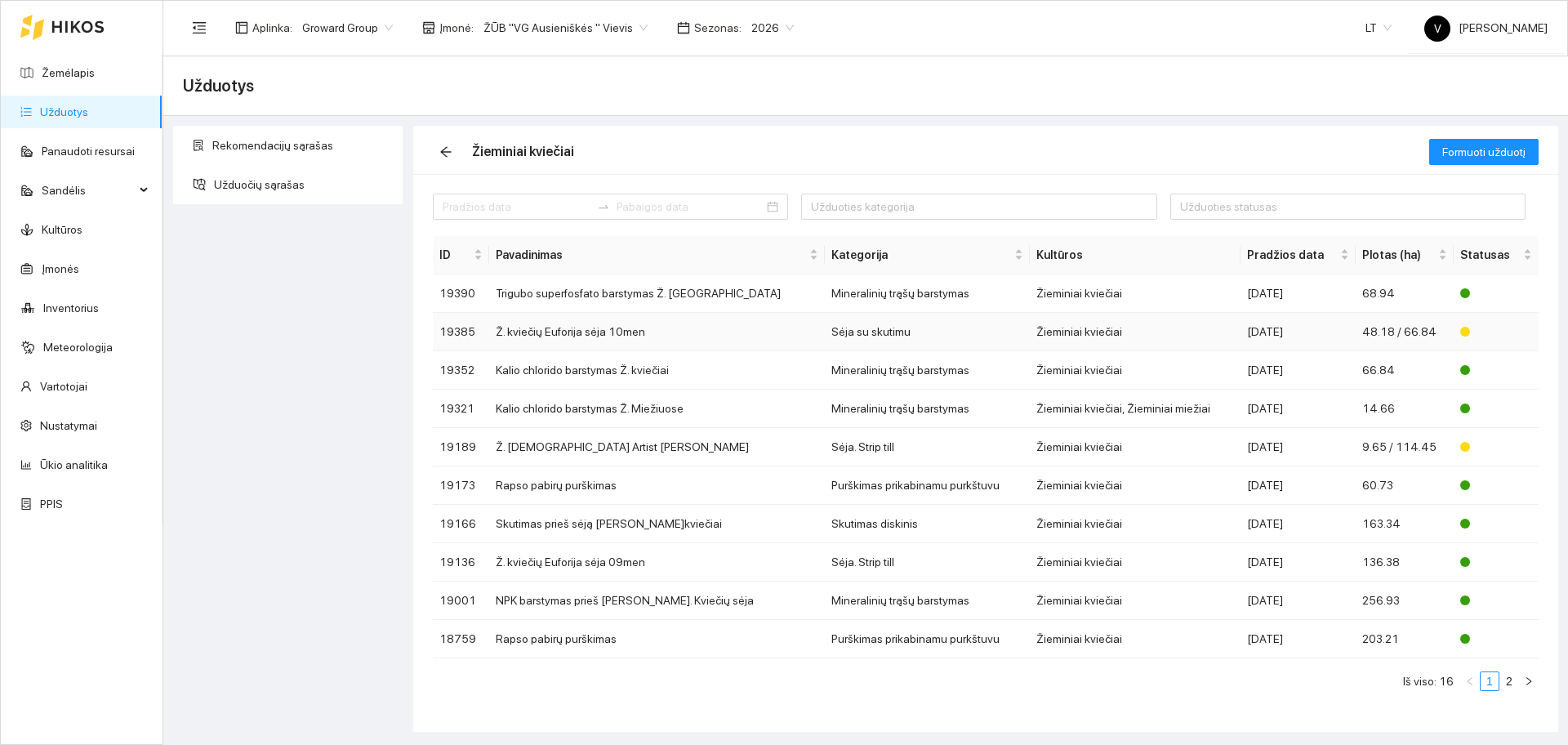
click at [542, 338] on td "Ž. kviečių Euforija sėja 10men" at bounding box center [657, 332] width 336 height 39
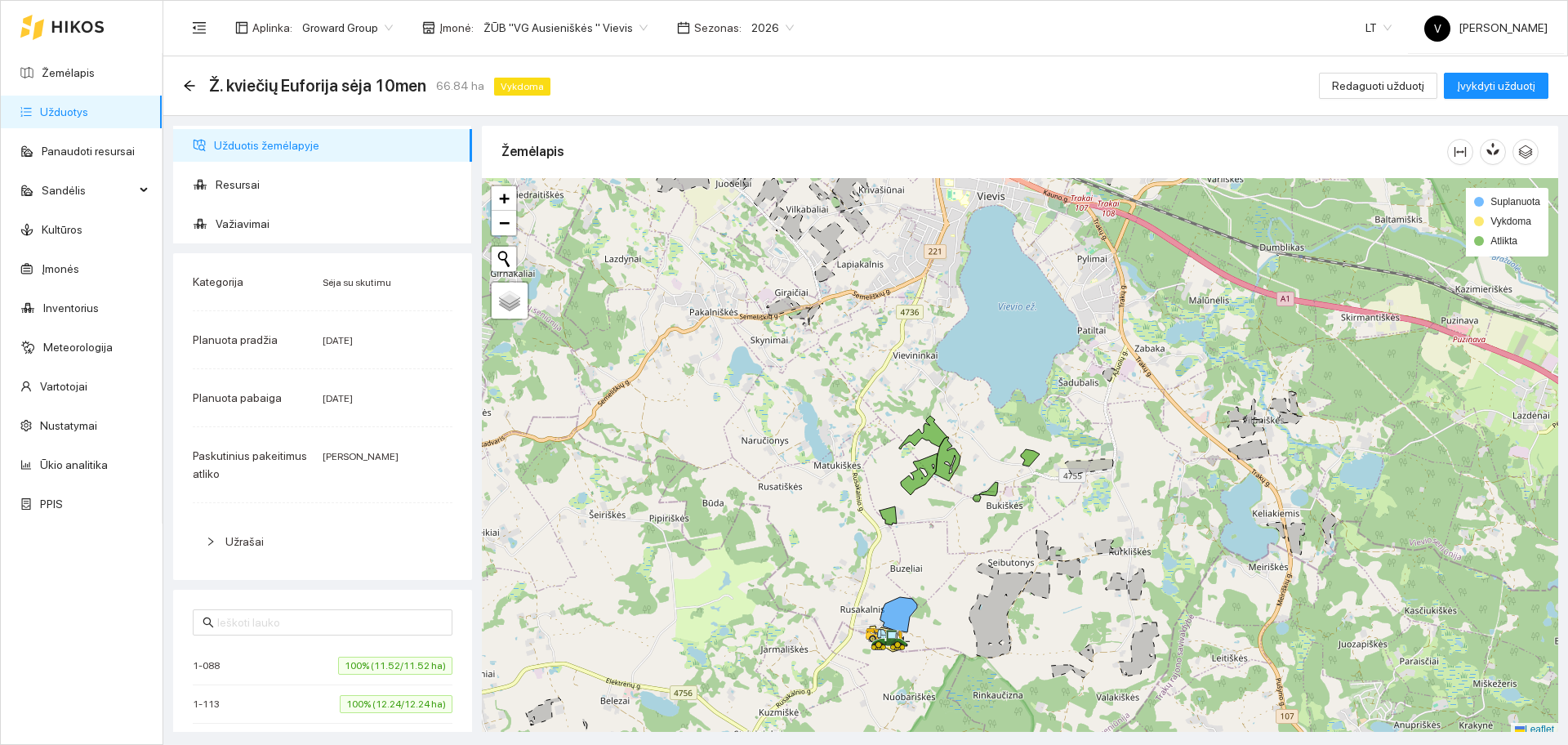
scroll to position [5, 0]
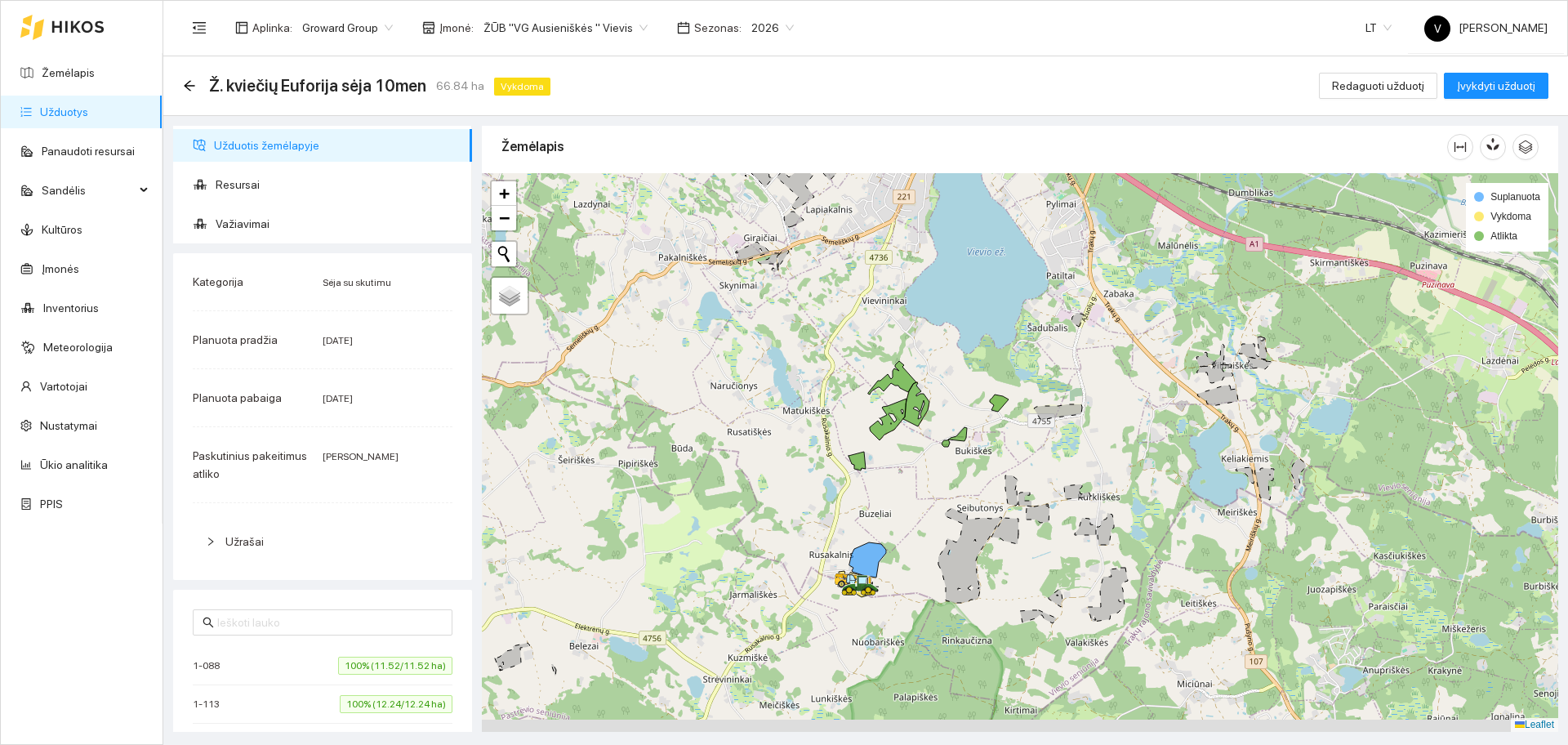
drag, startPoint x: 971, startPoint y: 569, endPoint x: 912, endPoint y: 490, distance: 98.6
click at [912, 490] on div at bounding box center [1019, 453] width 1076 height 558
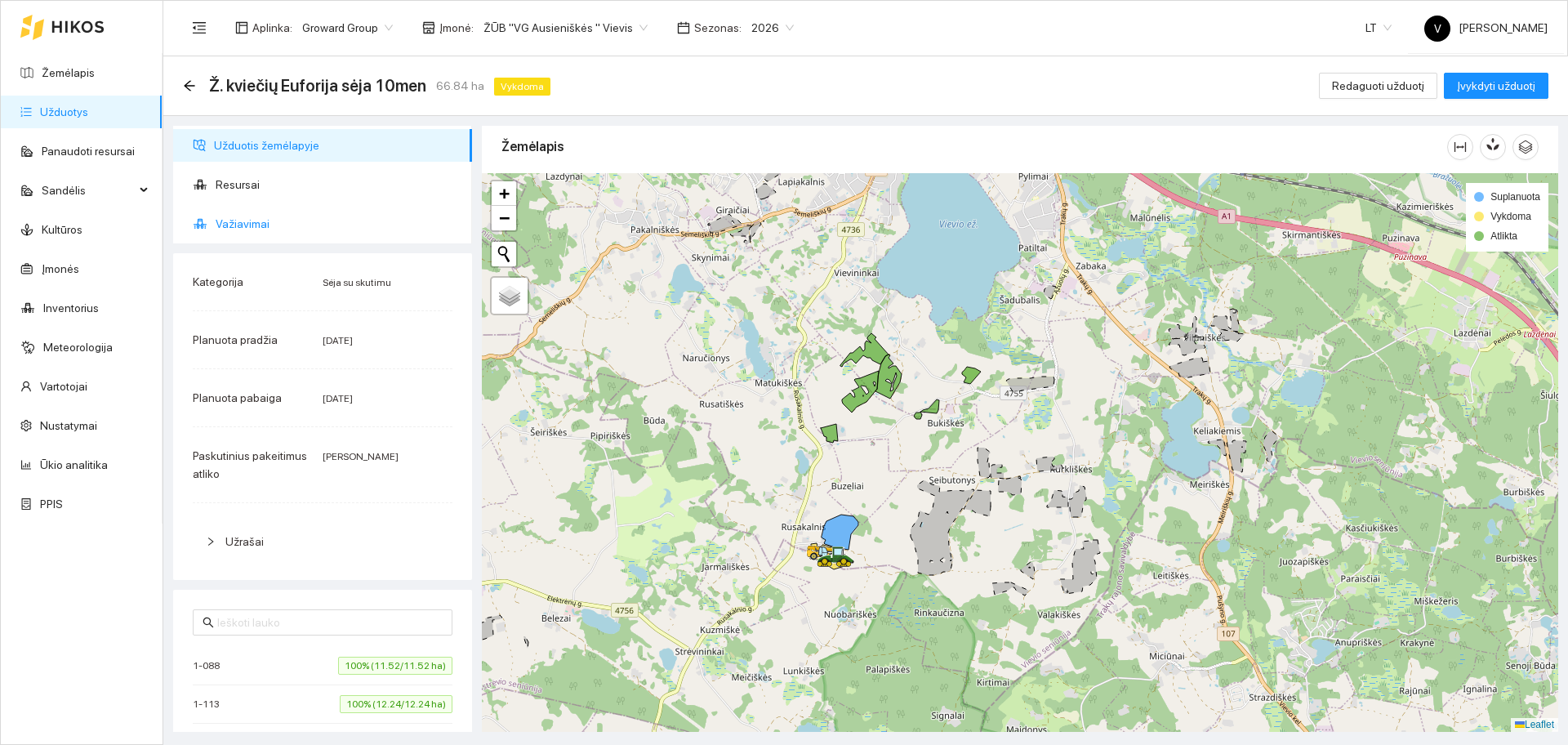
click at [237, 223] on span "Važiavimai" at bounding box center [338, 224] width 243 height 33
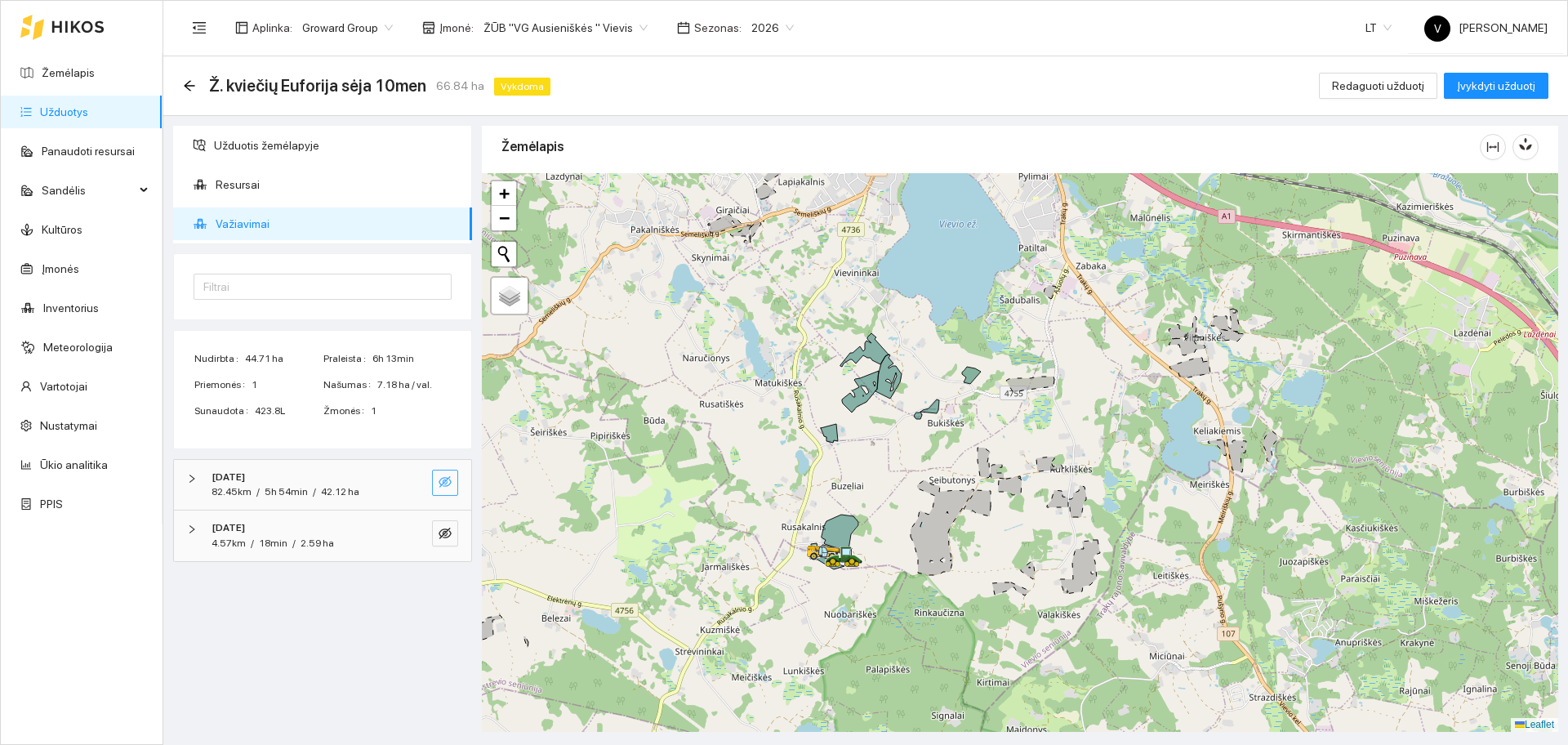
click at [448, 476] on icon "eye-invisible" at bounding box center [445, 482] width 13 height 13
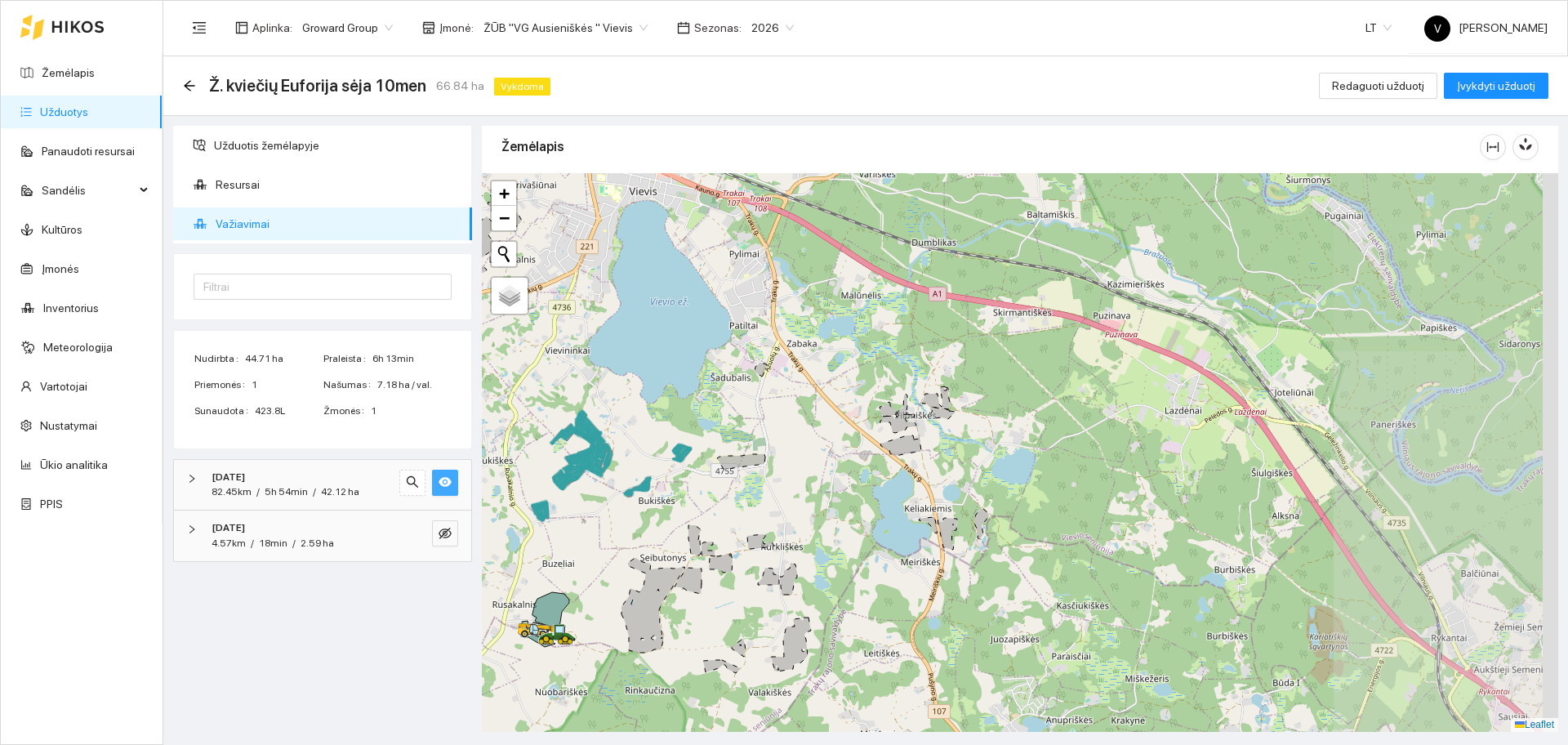
drag, startPoint x: 1010, startPoint y: 515, endPoint x: 778, endPoint y: 585, distance: 242.3
click at [778, 585] on div at bounding box center [1019, 453] width 1076 height 558
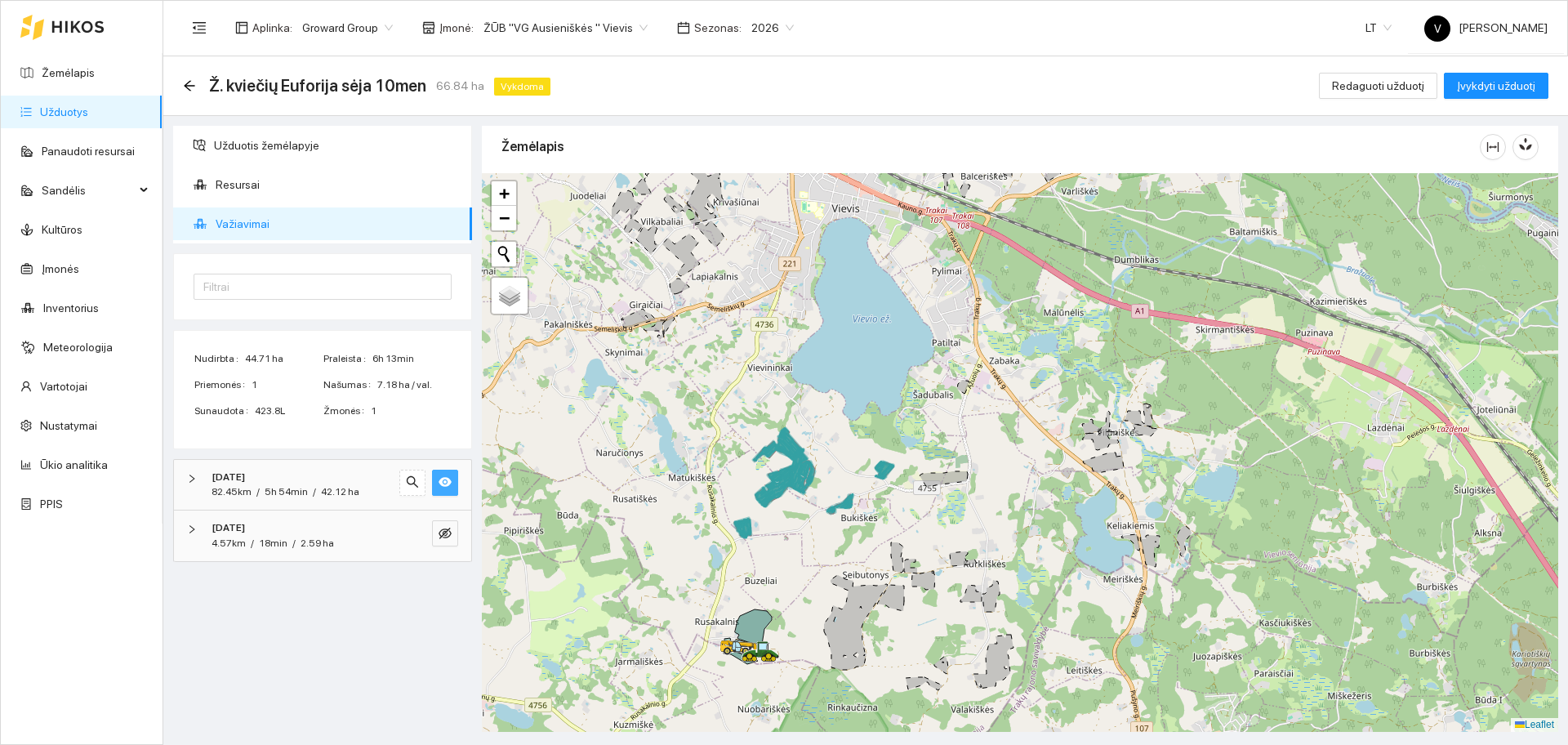
drag, startPoint x: 702, startPoint y: 511, endPoint x: 944, endPoint y: 519, distance: 242.1
click at [944, 520] on div at bounding box center [1019, 453] width 1076 height 558
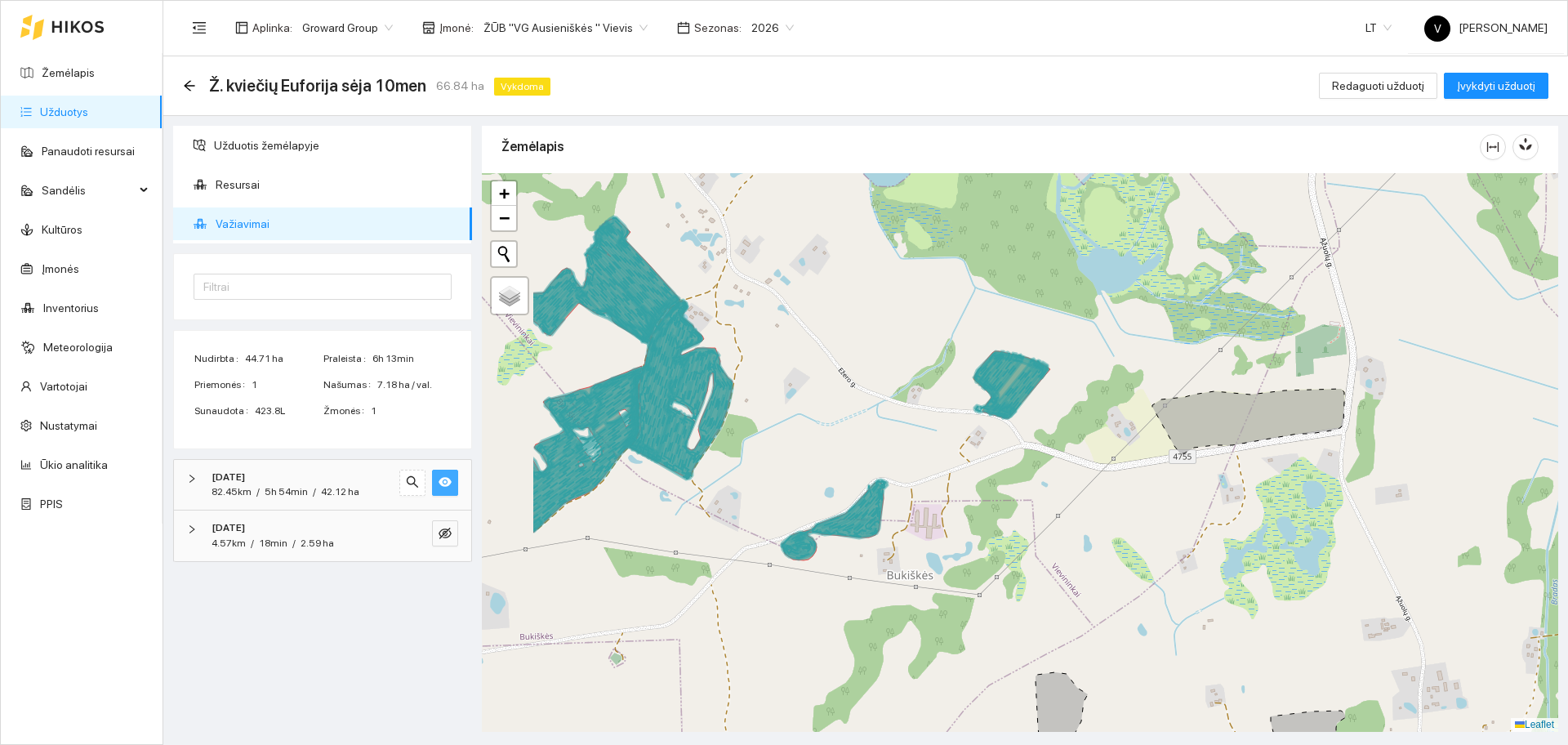
drag, startPoint x: 996, startPoint y: 433, endPoint x: 1121, endPoint y: 412, distance: 126.8
click at [1121, 412] on div at bounding box center [1019, 453] width 1076 height 558
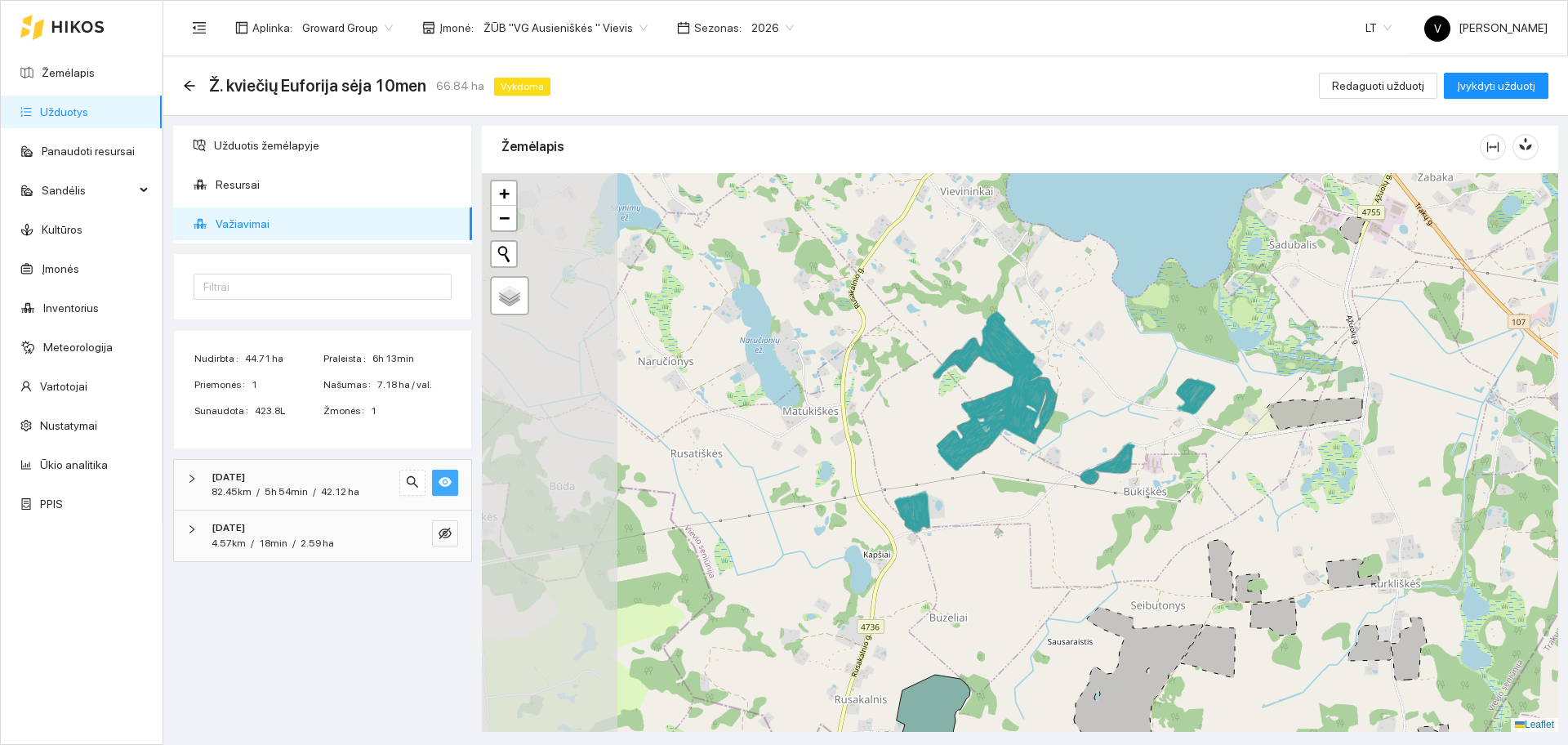
drag, startPoint x: 802, startPoint y: 481, endPoint x: 1015, endPoint y: 476, distance: 213.1
click at [1015, 476] on div at bounding box center [1019, 453] width 1076 height 558
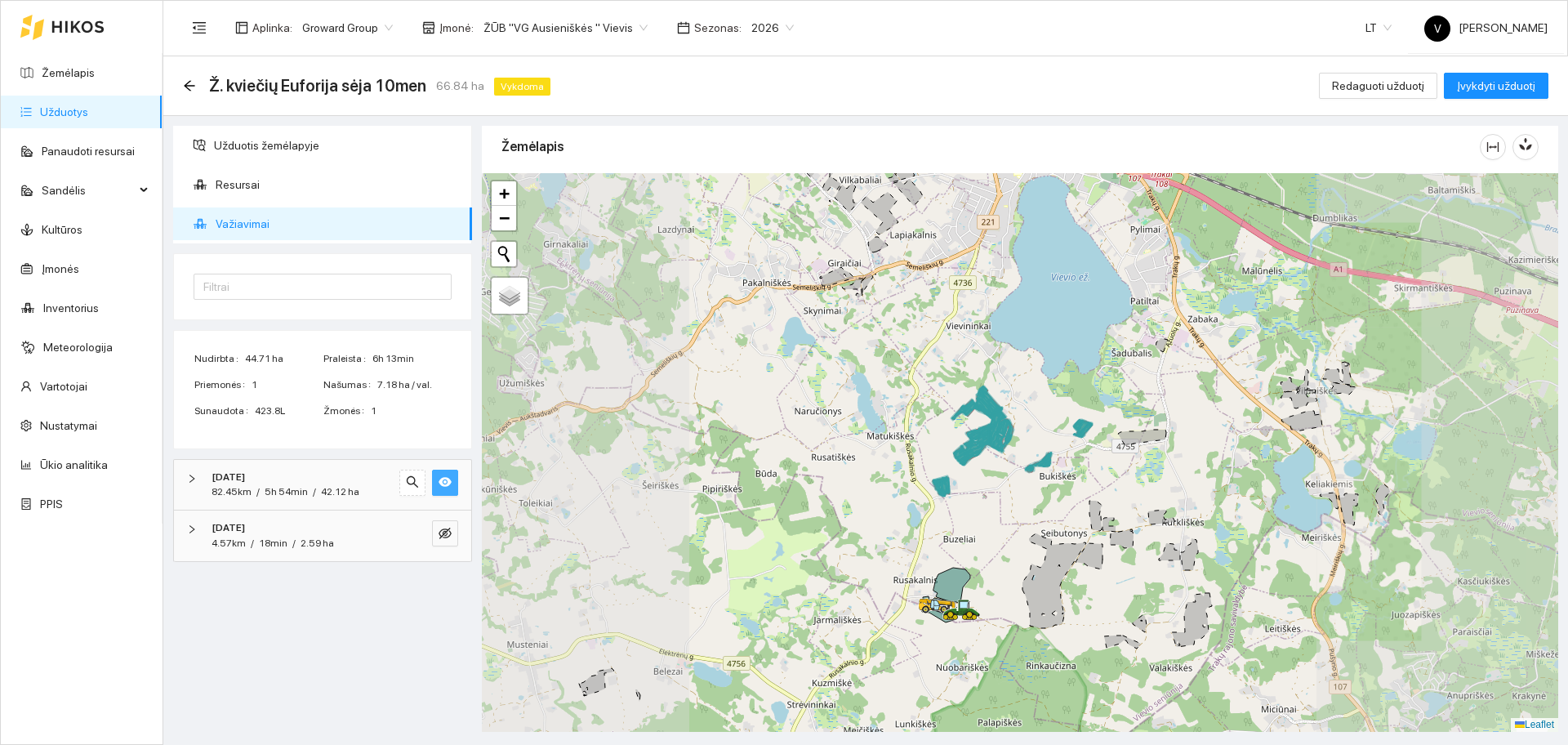
drag, startPoint x: 988, startPoint y: 565, endPoint x: 951, endPoint y: 423, distance: 146.7
click at [951, 423] on div at bounding box center [1019, 453] width 1076 height 558
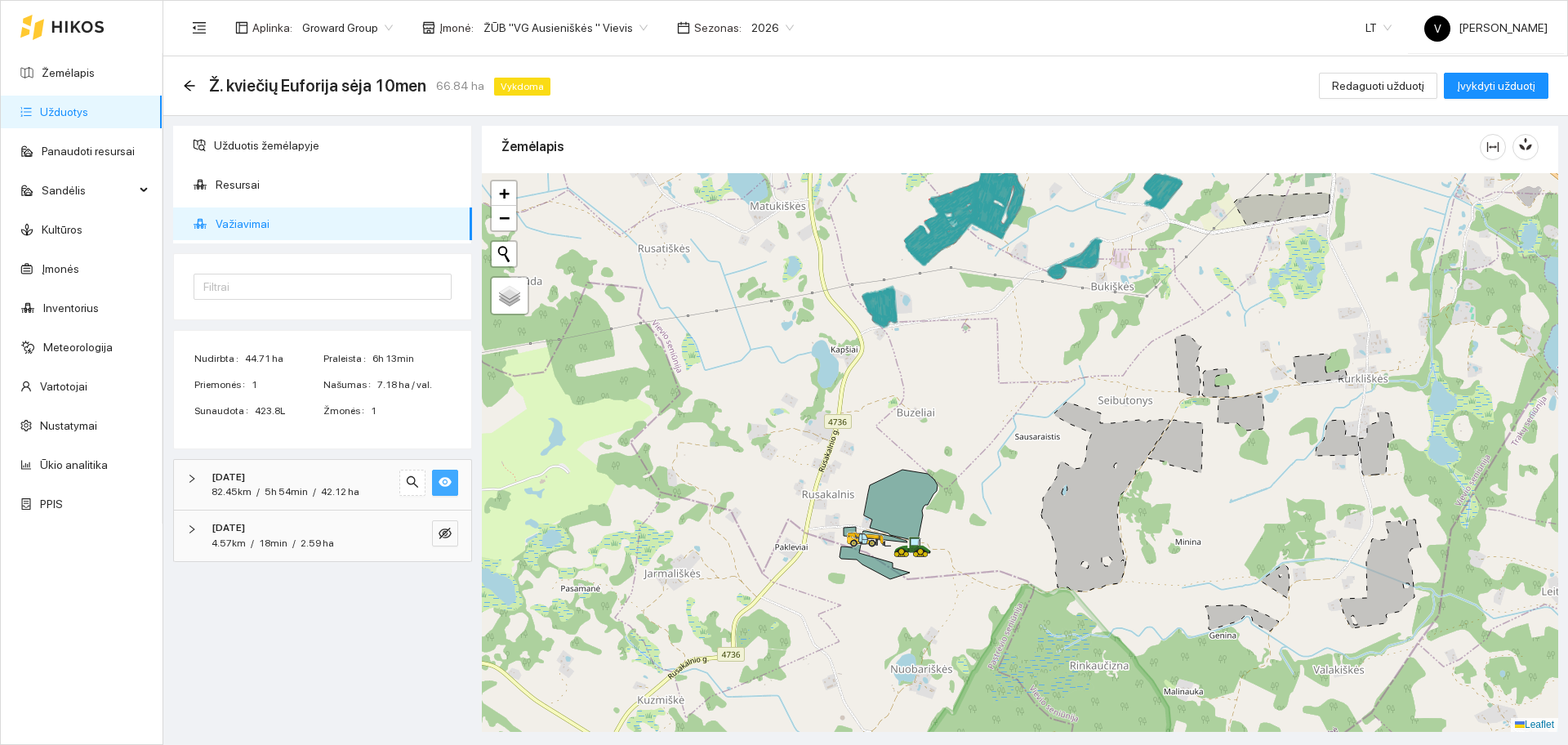
drag, startPoint x: 928, startPoint y: 504, endPoint x: 860, endPoint y: 431, distance: 99.8
click at [875, 432] on div at bounding box center [1019, 453] width 1076 height 558
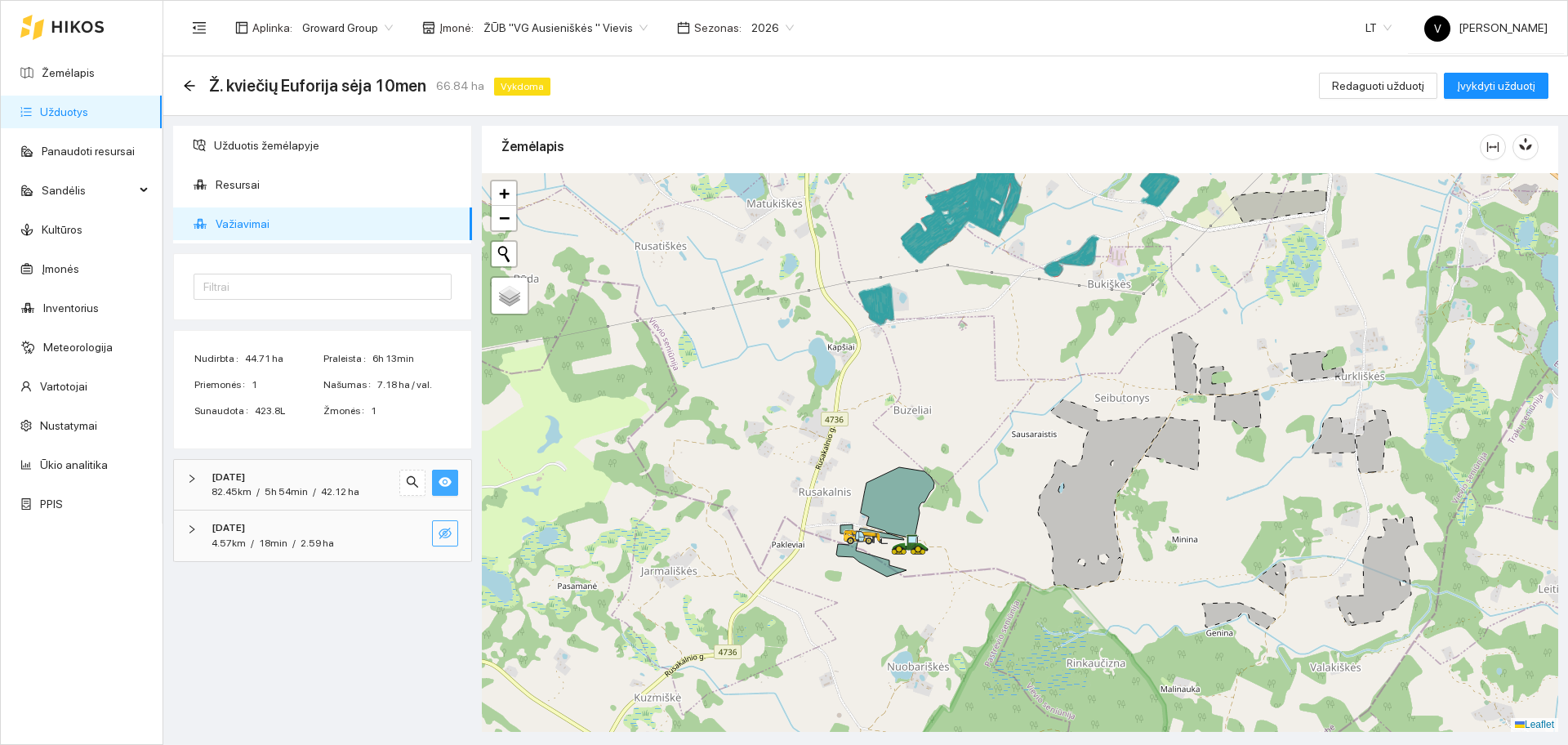
click at [449, 527] on icon "eye-invisible" at bounding box center [445, 534] width 13 height 13
click at [449, 527] on icon "eye" at bounding box center [445, 534] width 13 height 13
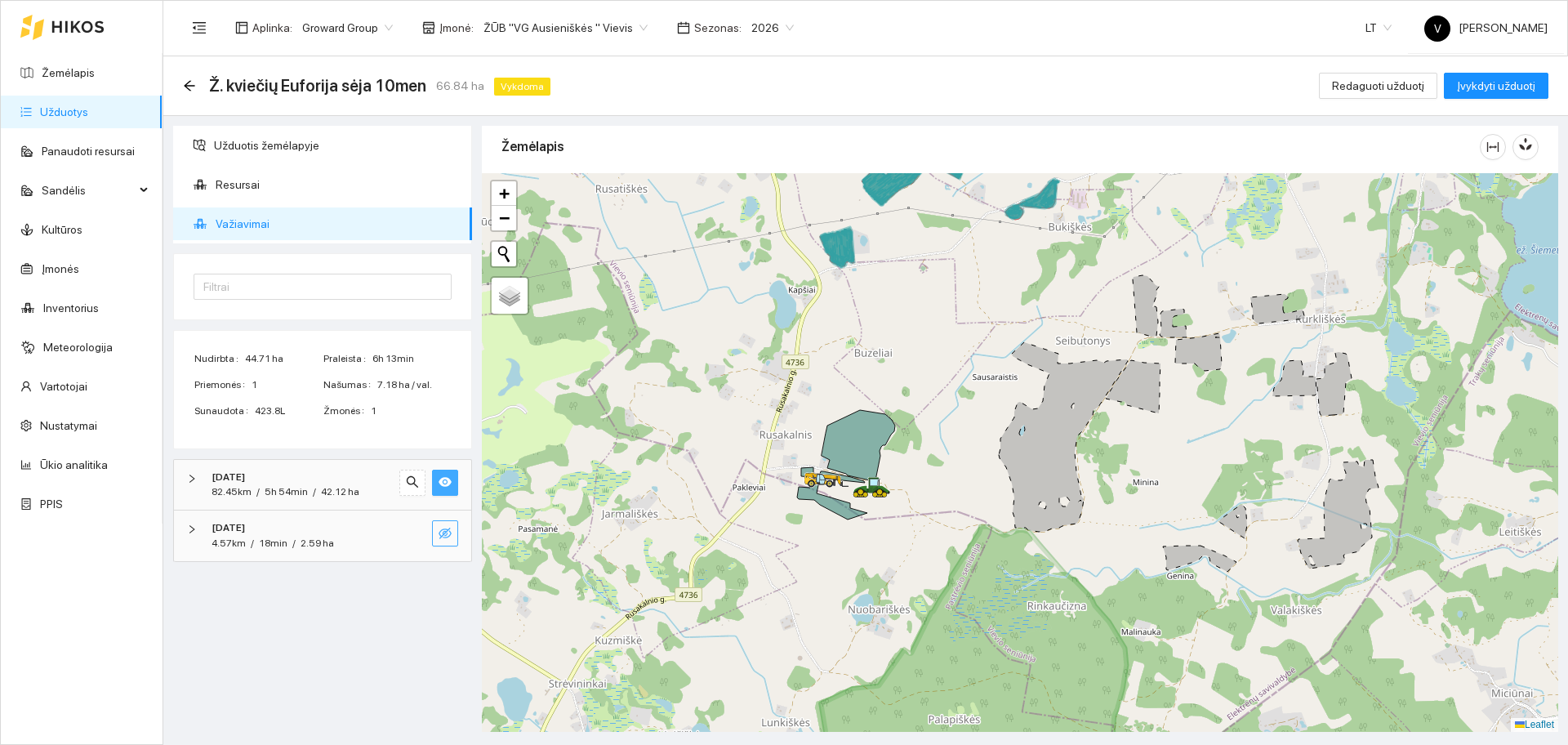
drag, startPoint x: 787, startPoint y: 545, endPoint x: 758, endPoint y: 509, distance: 46.2
click at [758, 509] on div at bounding box center [1019, 453] width 1076 height 558
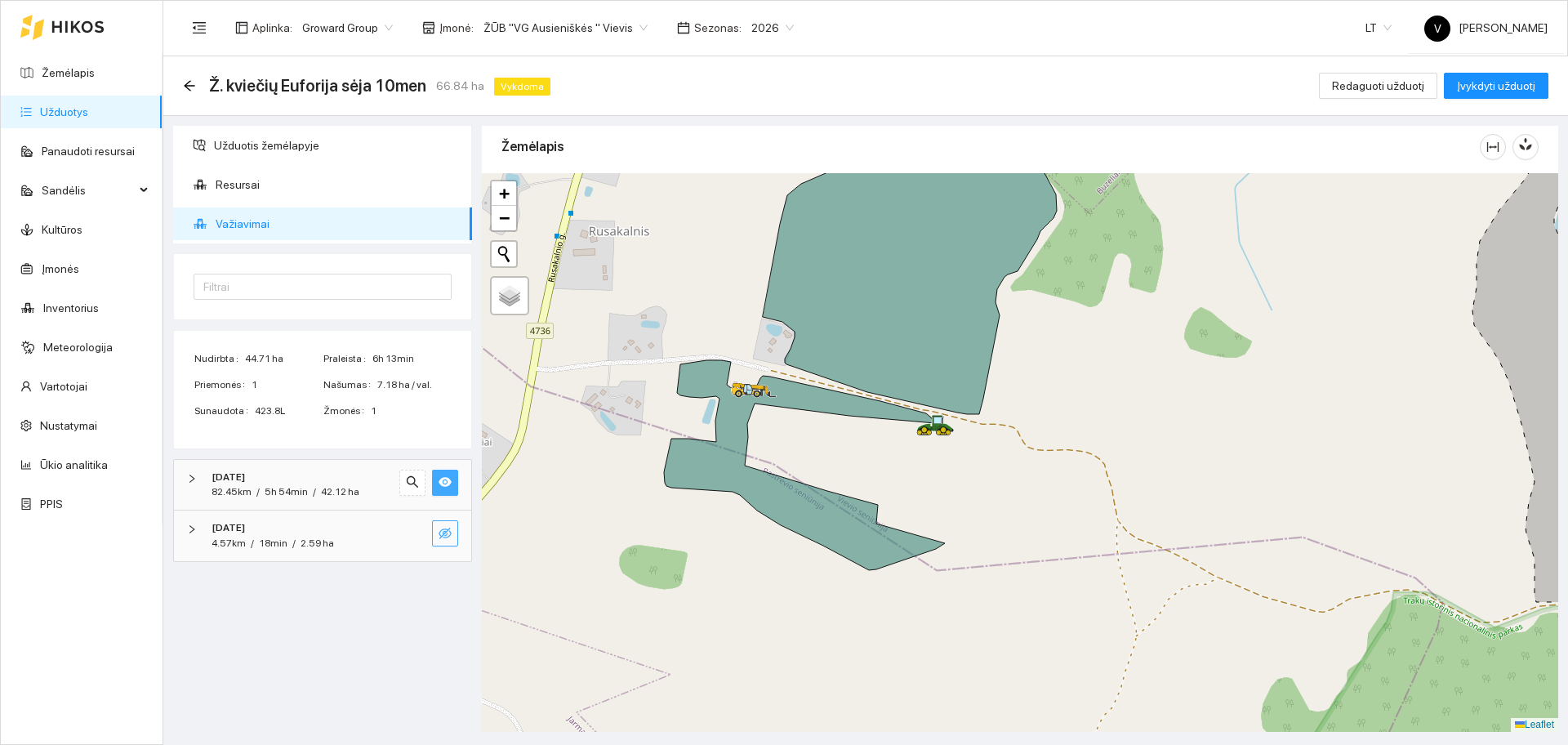
click at [445, 485] on icon "eye" at bounding box center [445, 482] width 13 height 9
click at [445, 484] on icon "eye-invisible" at bounding box center [445, 482] width 3 height 3
click at [442, 534] on icon "eye-invisible" at bounding box center [445, 534] width 13 height 13
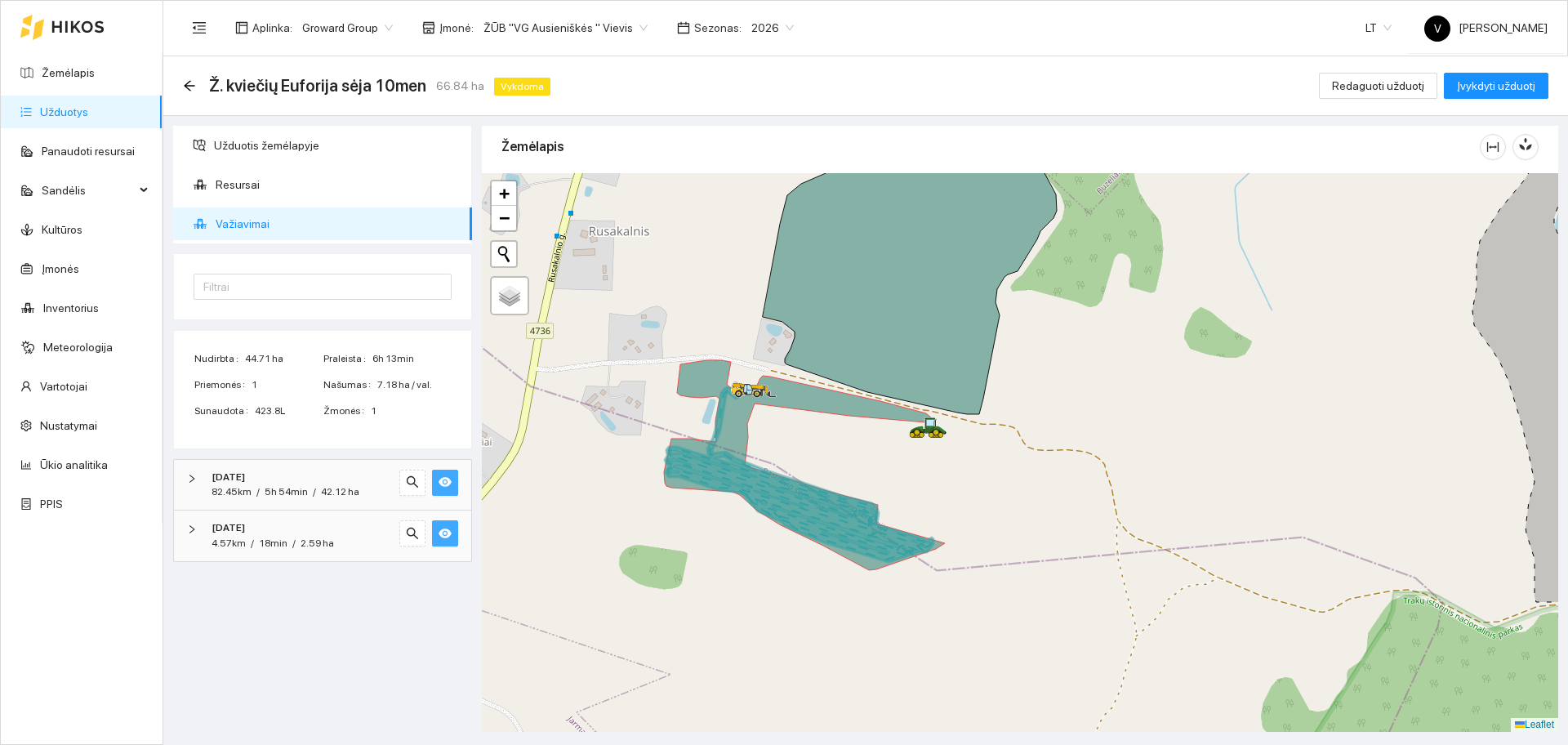
click at [78, 106] on link "Užduotys" at bounding box center [63, 112] width 48 height 13
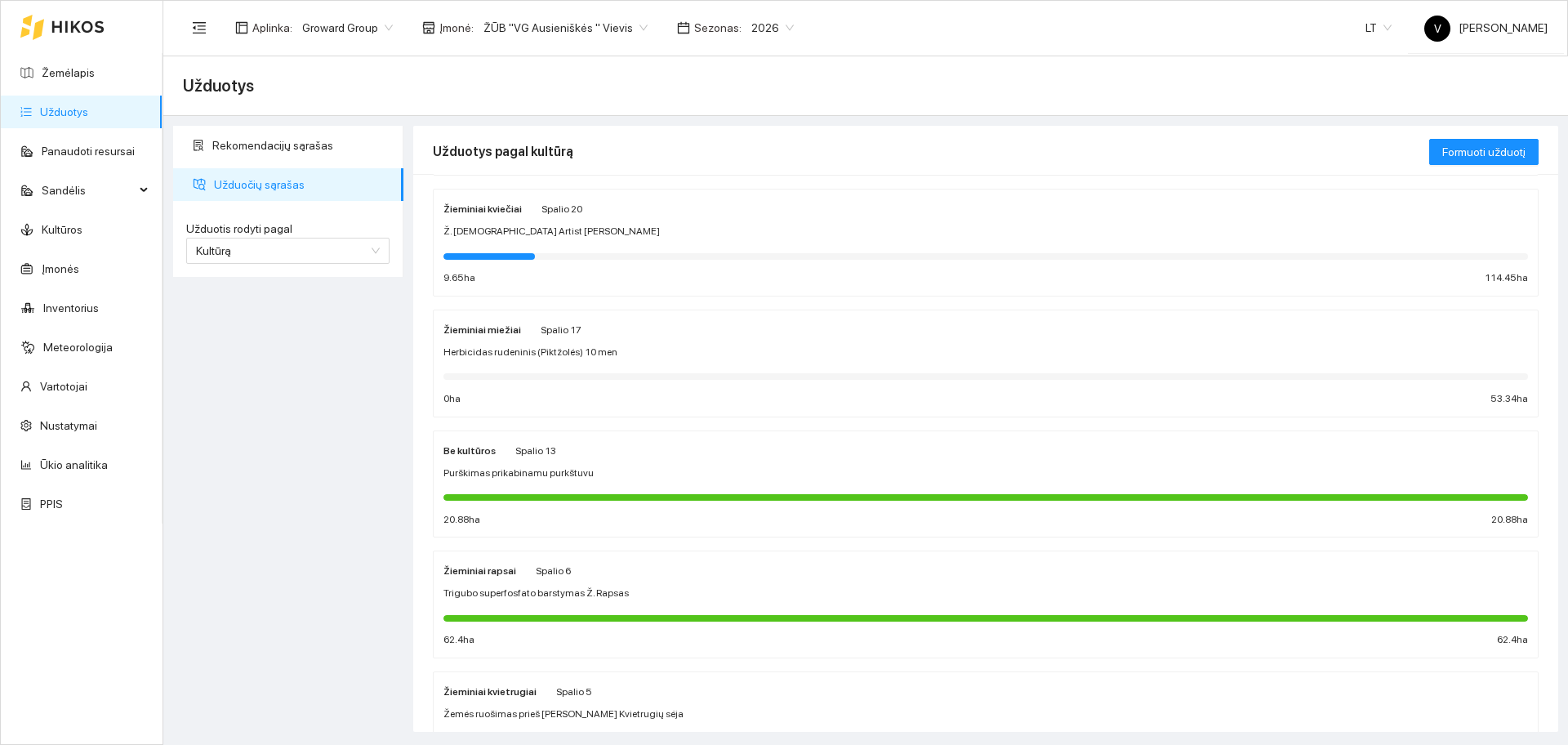
scroll to position [102, 0]
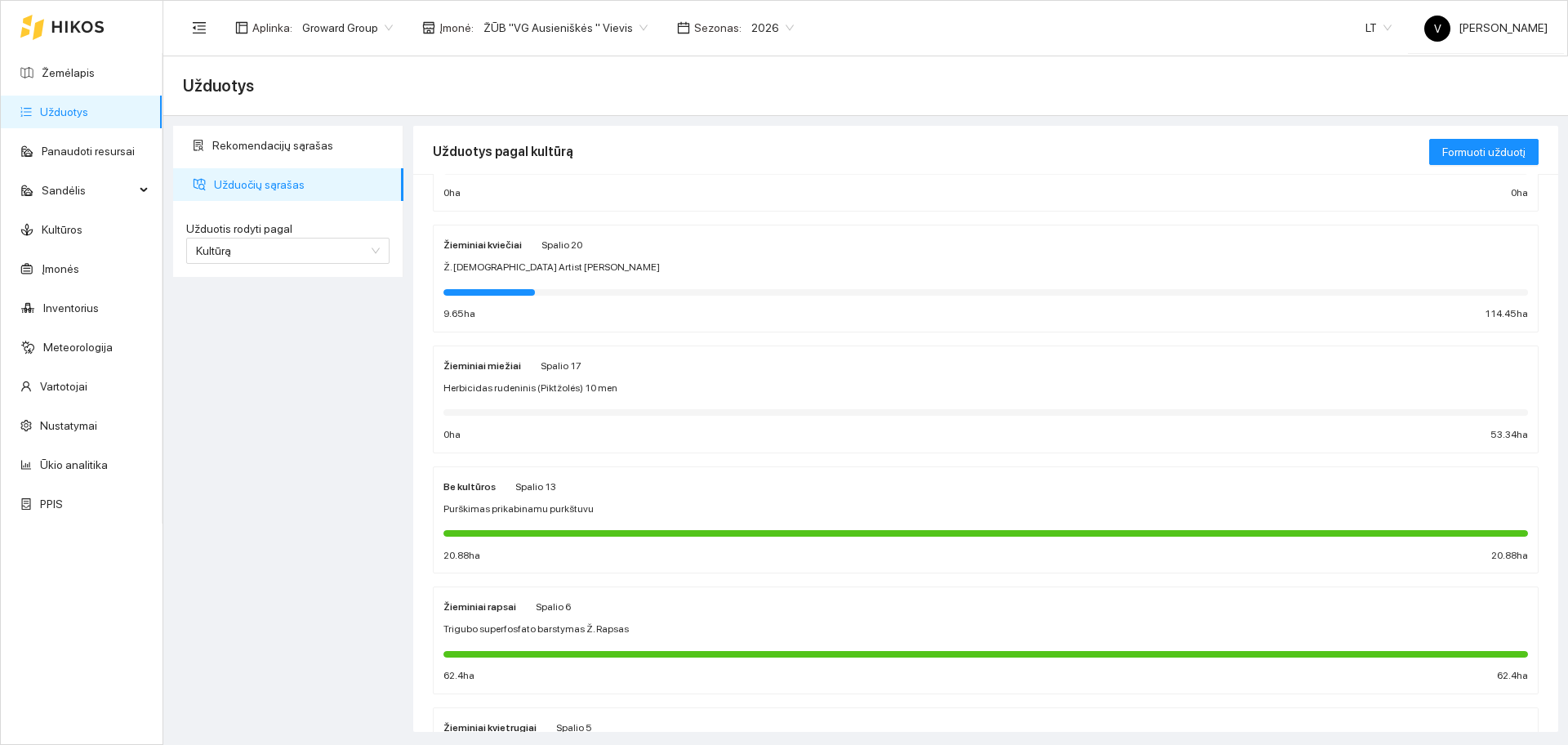
click at [490, 253] on div "Žieminiai kviečiai" at bounding box center [482, 243] width 78 height 18
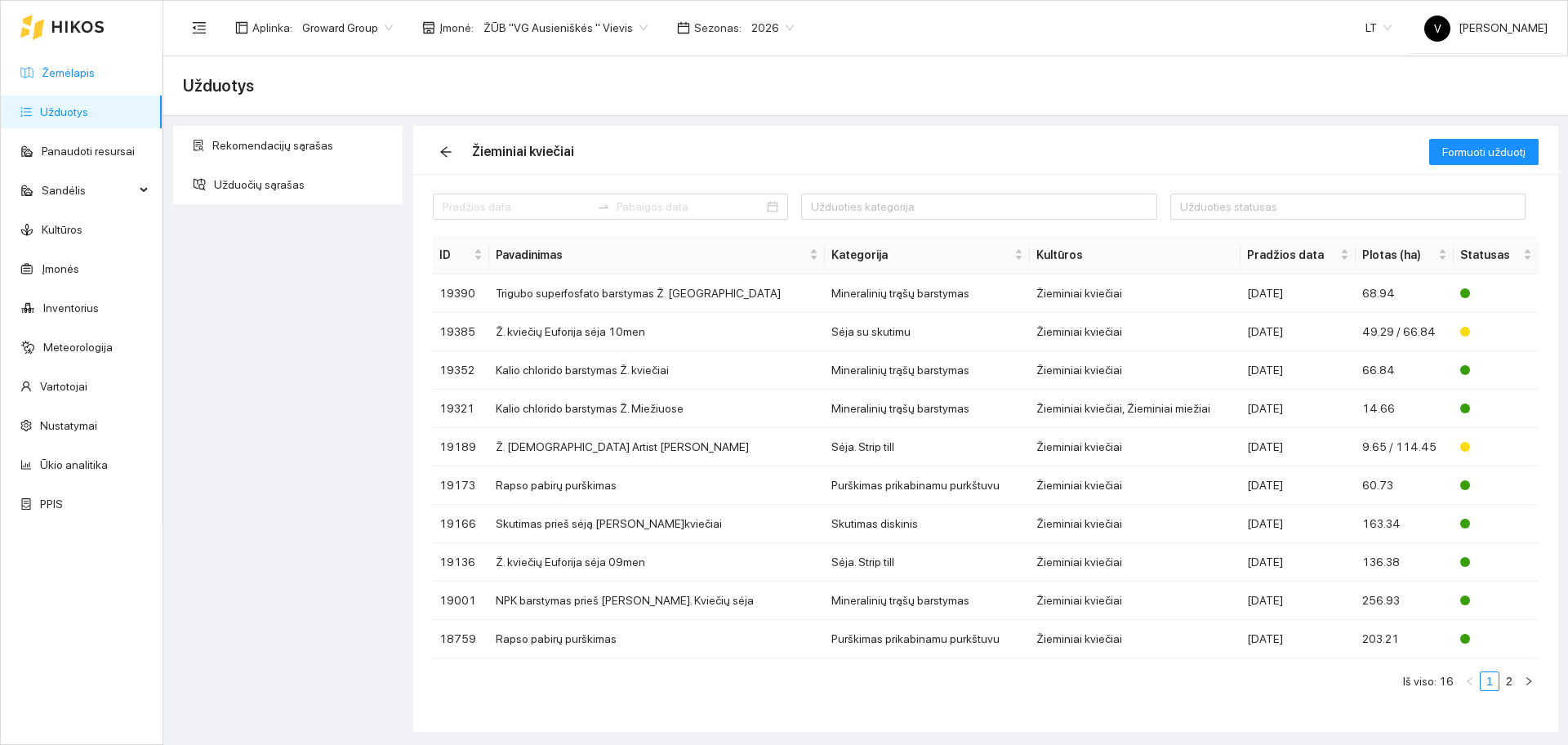
click at [84, 79] on link "Žemėlapis" at bounding box center [68, 73] width 53 height 13
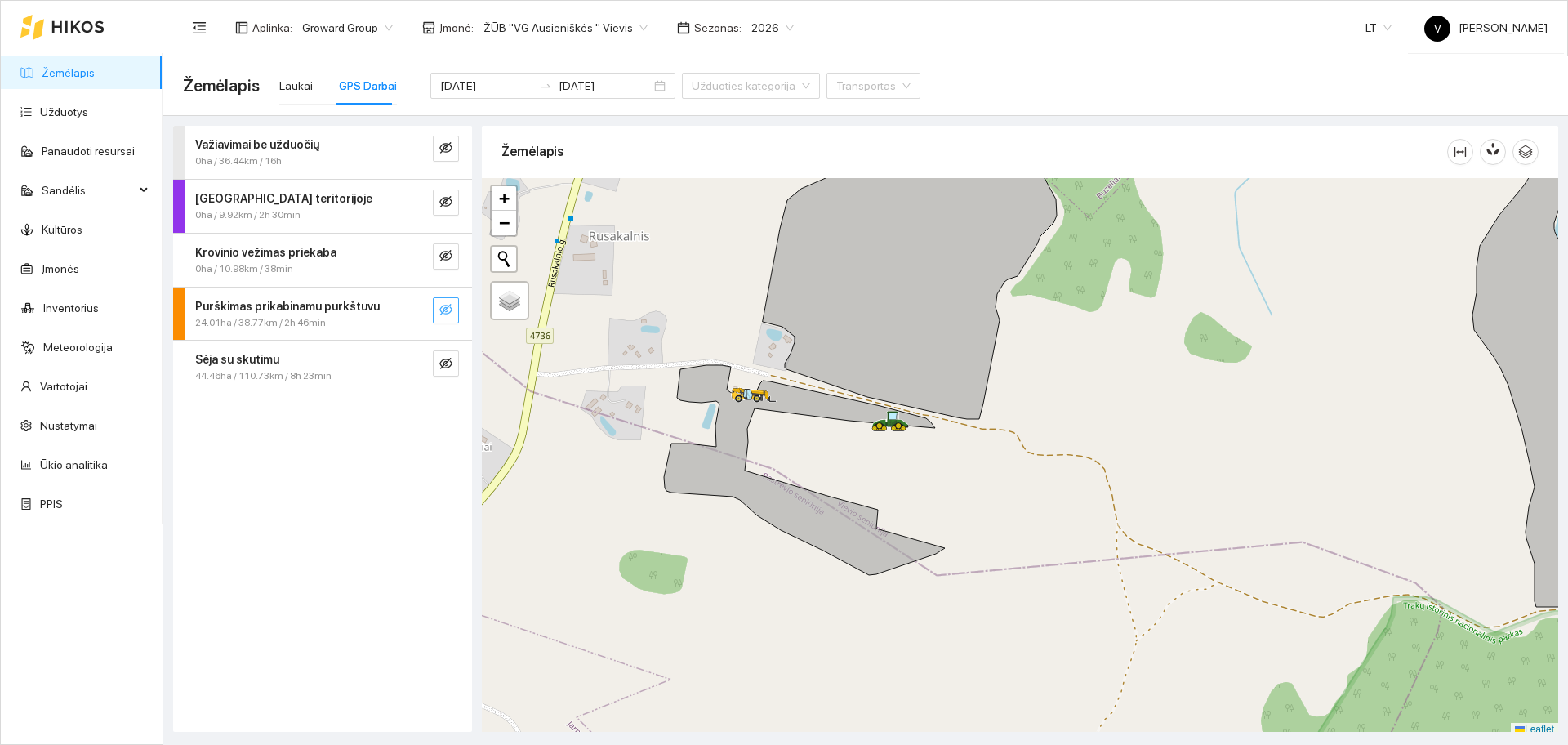
click at [450, 310] on icon "eye-invisible" at bounding box center [446, 309] width 13 height 13
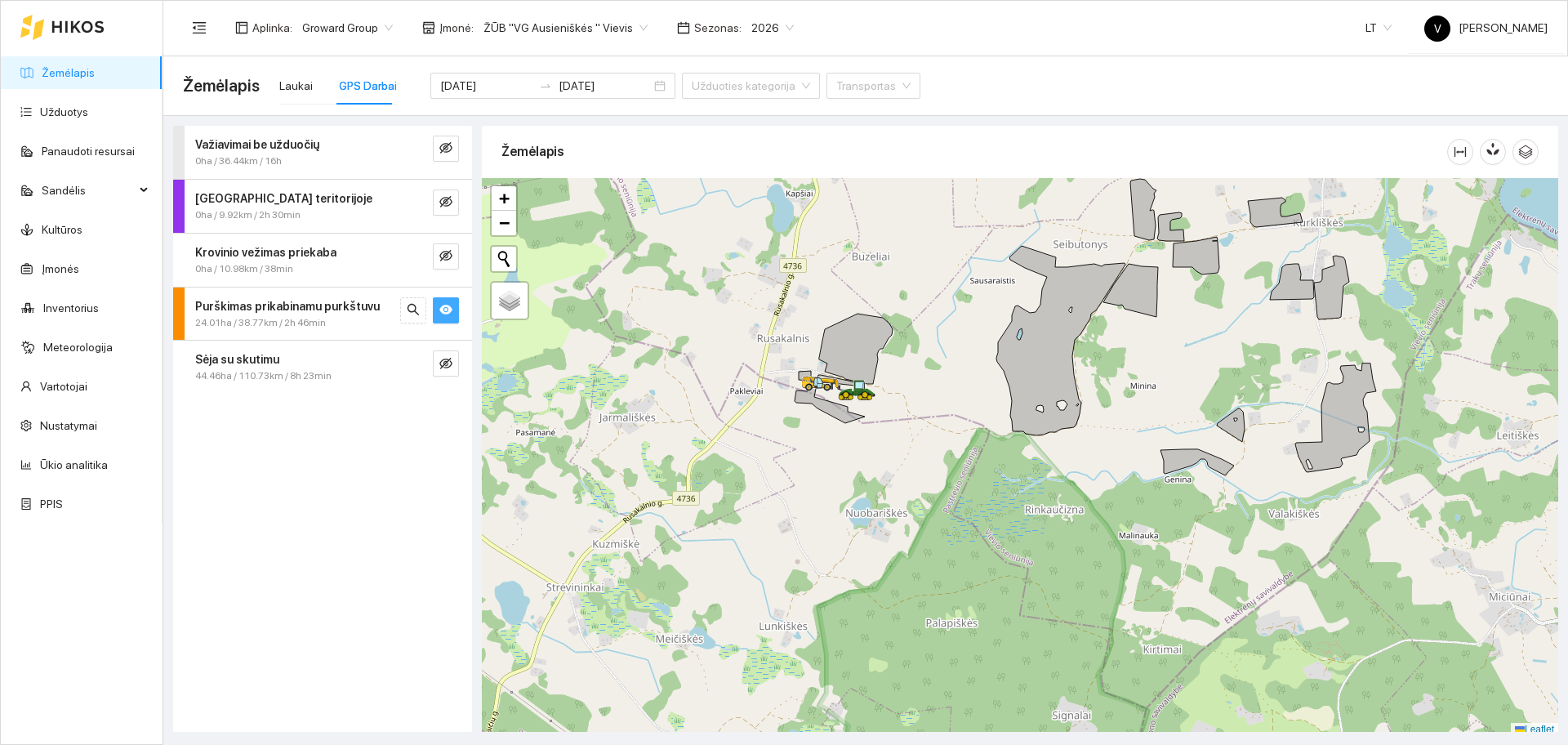
scroll to position [5, 0]
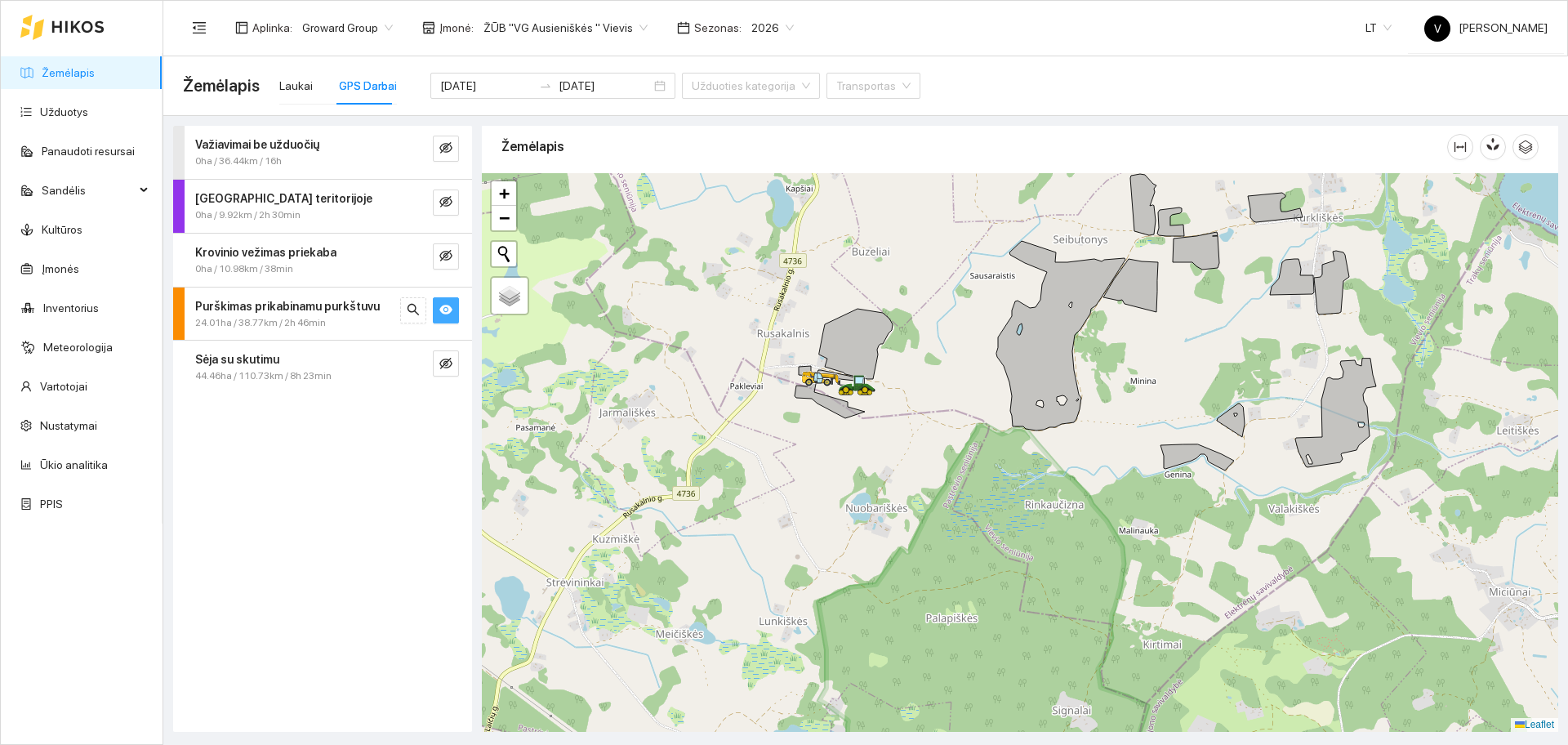
drag, startPoint x: 782, startPoint y: 354, endPoint x: 784, endPoint y: 369, distance: 15.1
click at [784, 367] on div at bounding box center [1019, 453] width 1076 height 558
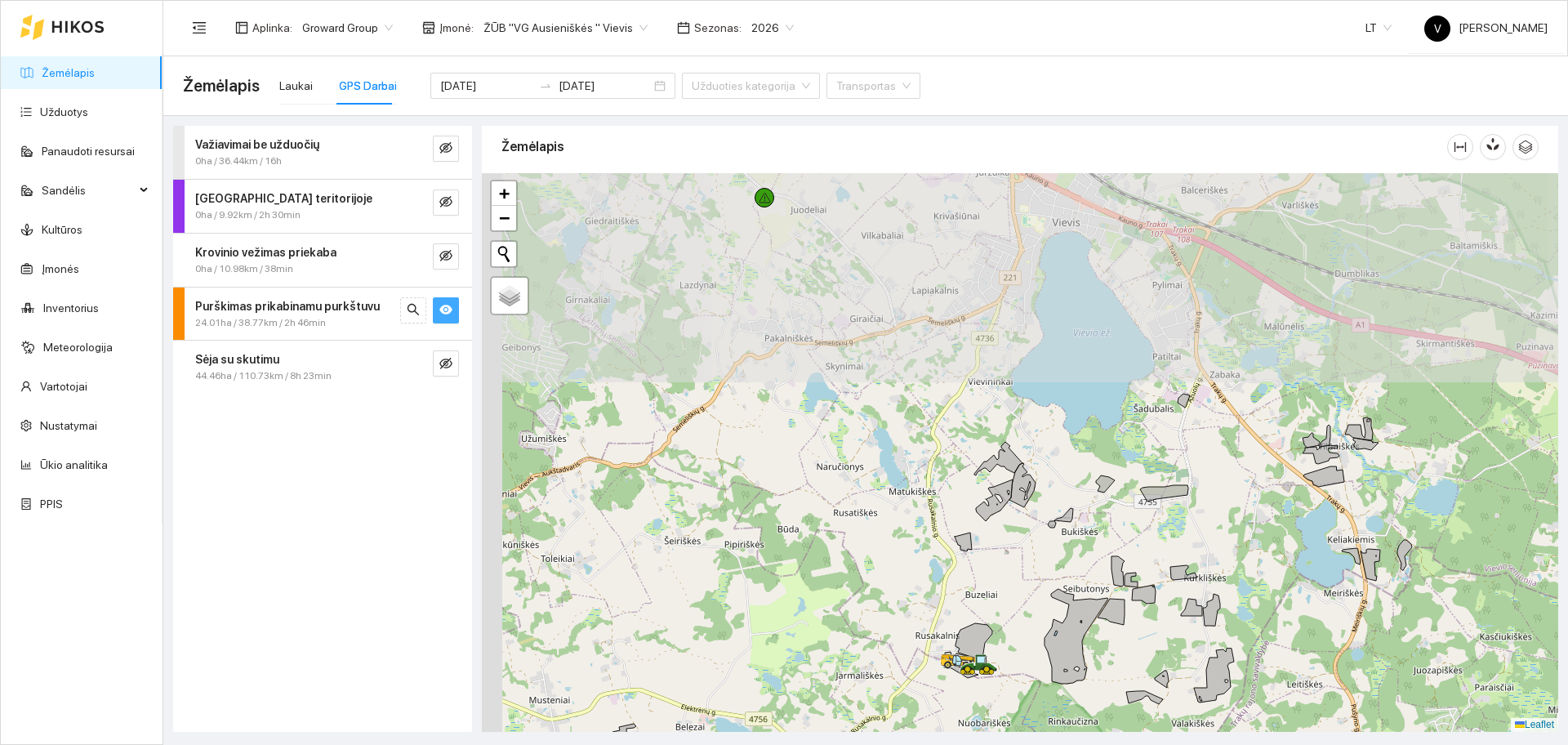
drag, startPoint x: 750, startPoint y: 321, endPoint x: 900, endPoint y: 556, distance: 278.8
click at [900, 556] on div at bounding box center [1019, 453] width 1076 height 558
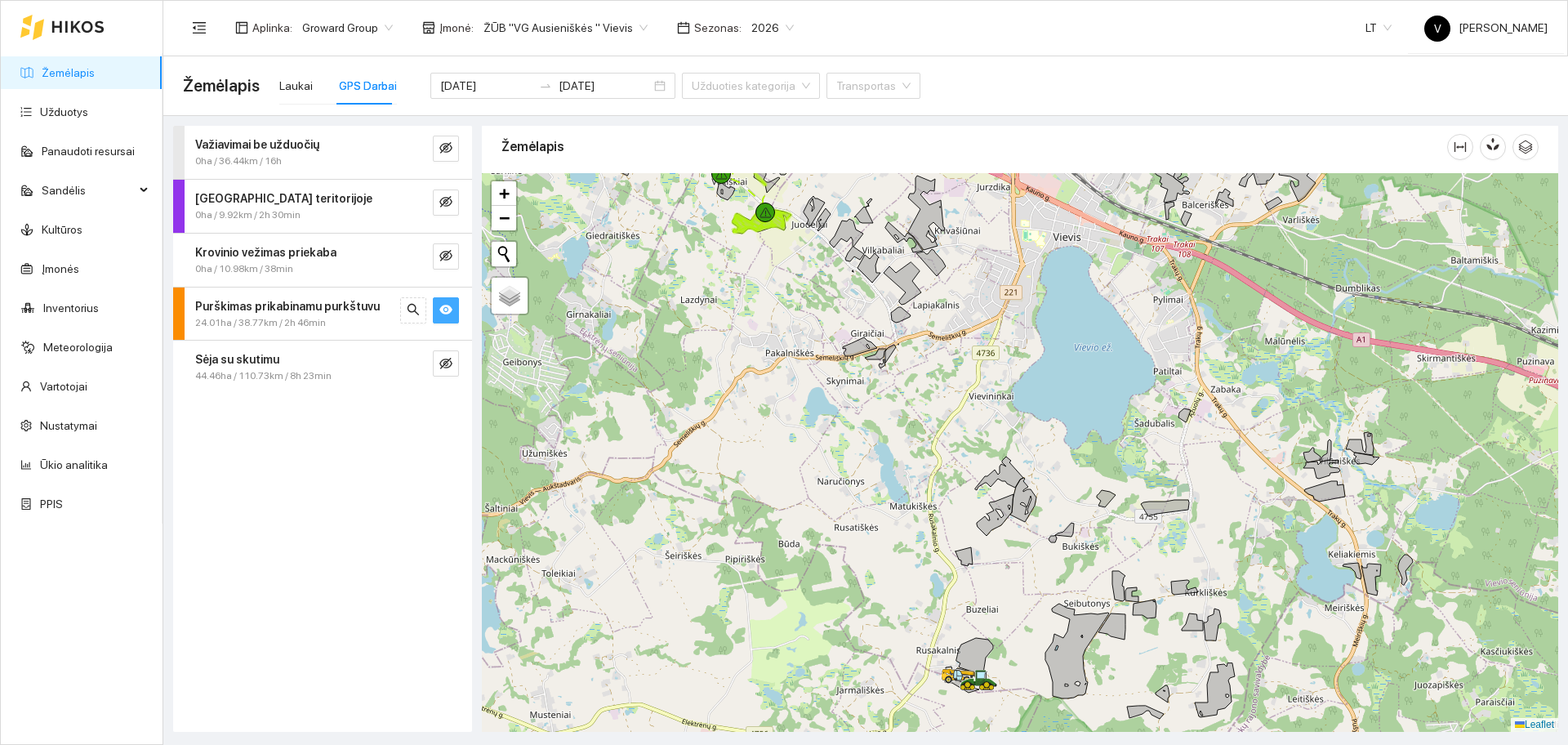
drag, startPoint x: 790, startPoint y: 341, endPoint x: 790, endPoint y: 606, distance: 265.0
click at [789, 613] on div at bounding box center [1019, 453] width 1076 height 558
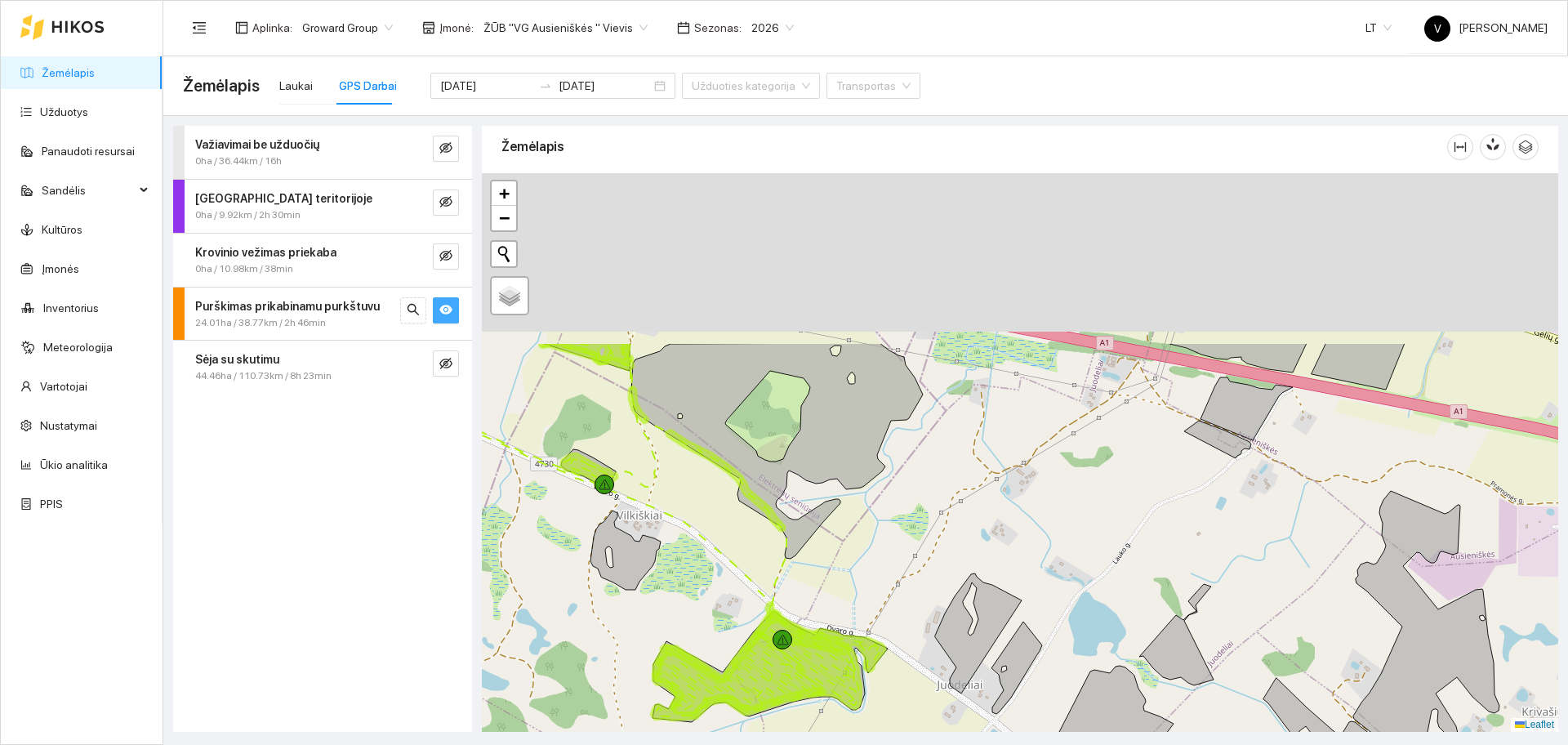
drag, startPoint x: 640, startPoint y: 407, endPoint x: 687, endPoint y: 522, distance: 124.2
click at [673, 564] on div at bounding box center [1019, 453] width 1076 height 558
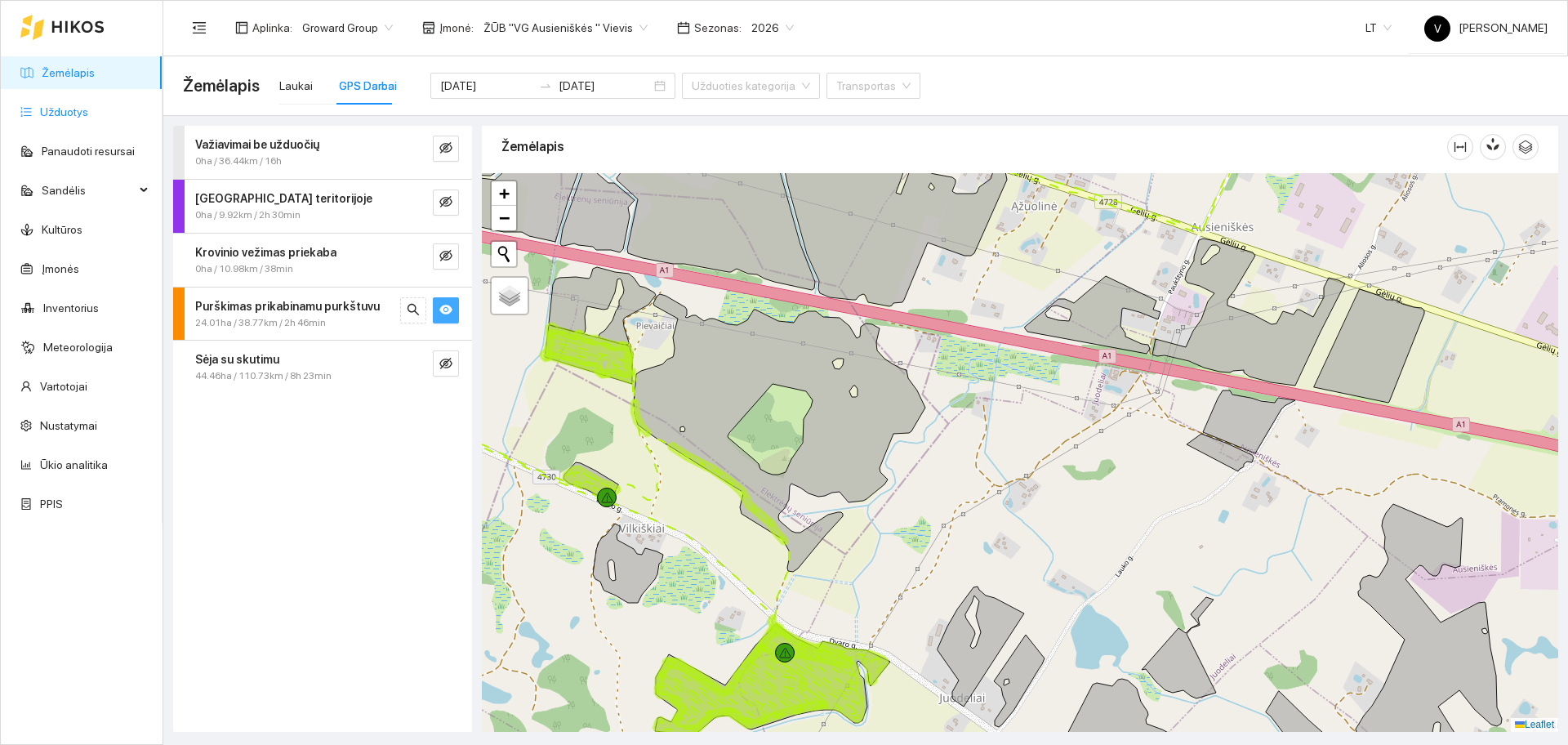
click at [57, 107] on link "Užduotys" at bounding box center [63, 112] width 48 height 13
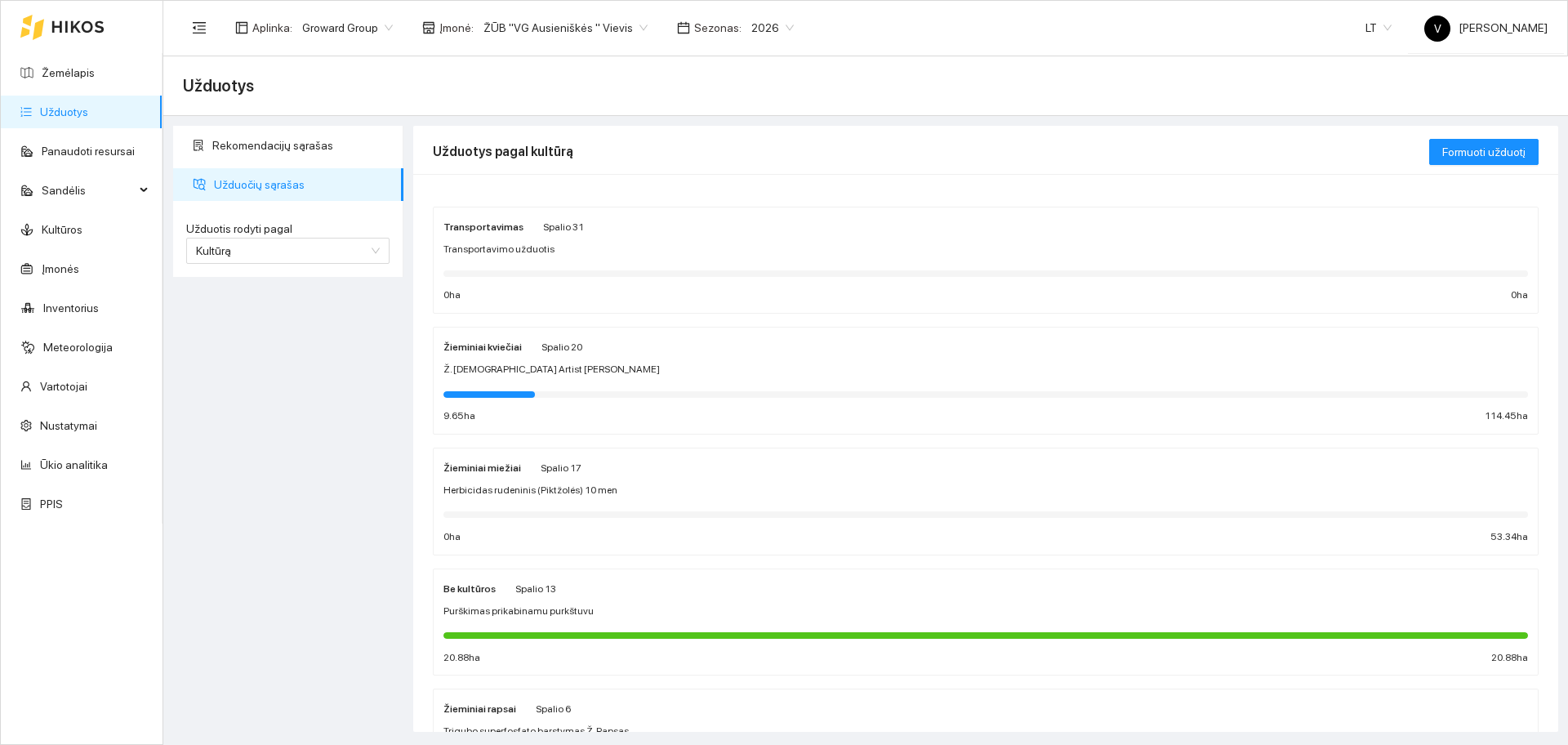
click at [477, 347] on strong "Žieminiai kviečiai" at bounding box center [482, 347] width 78 height 11
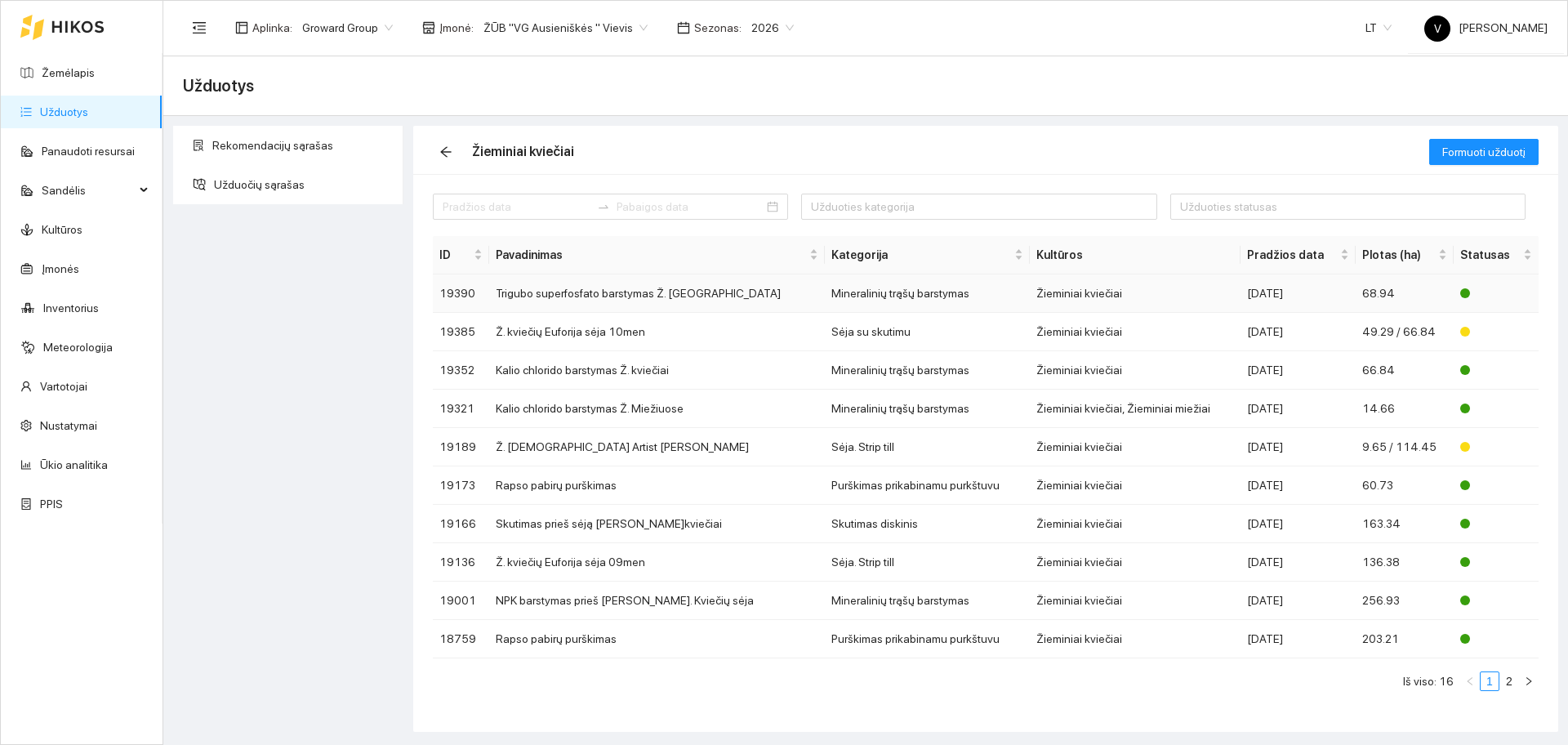
click at [613, 291] on td "Trigubo superfosfato barstymas Ž. [GEOGRAPHIC_DATA]" at bounding box center [657, 293] width 336 height 39
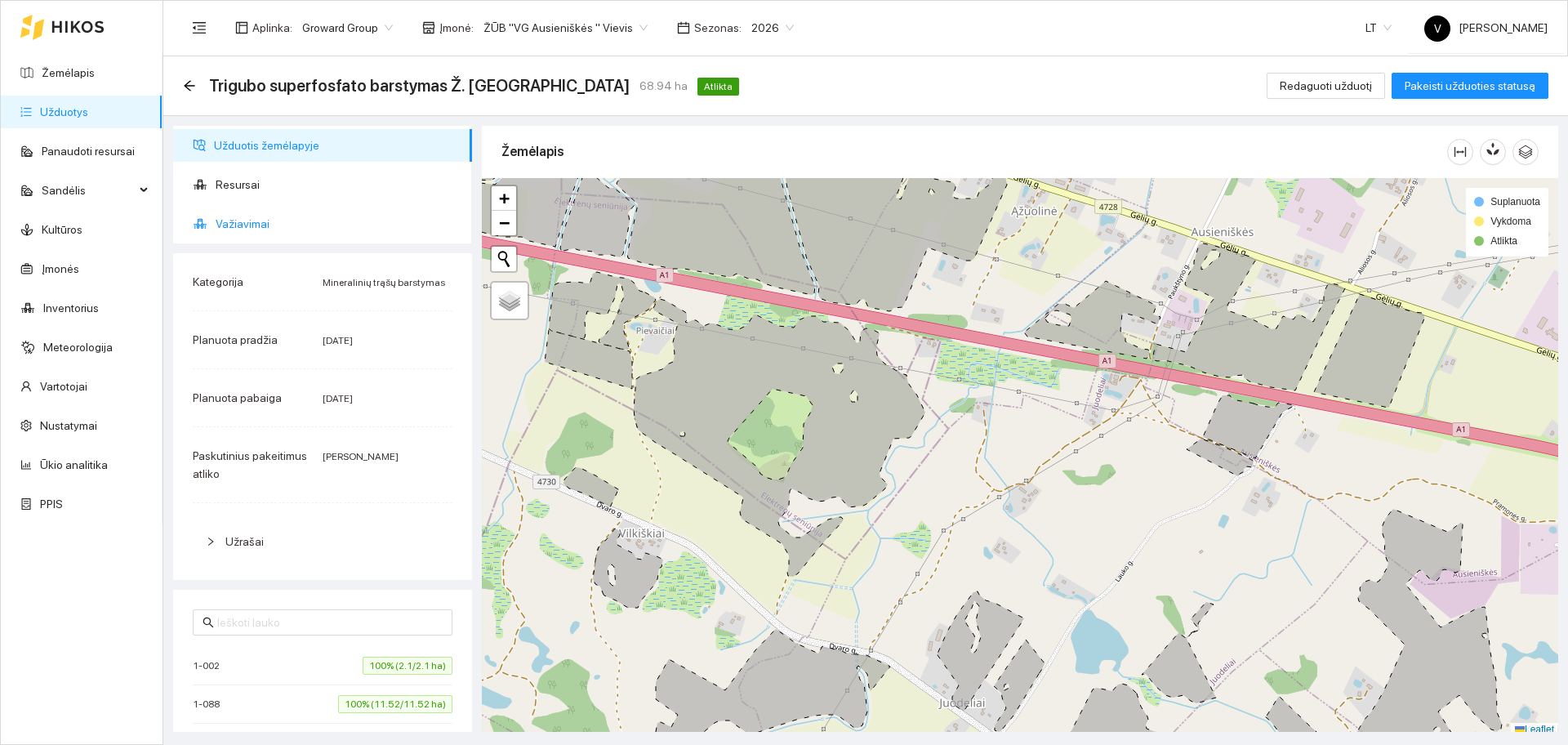
click at [240, 216] on span "Važiavimai" at bounding box center [338, 224] width 243 height 33
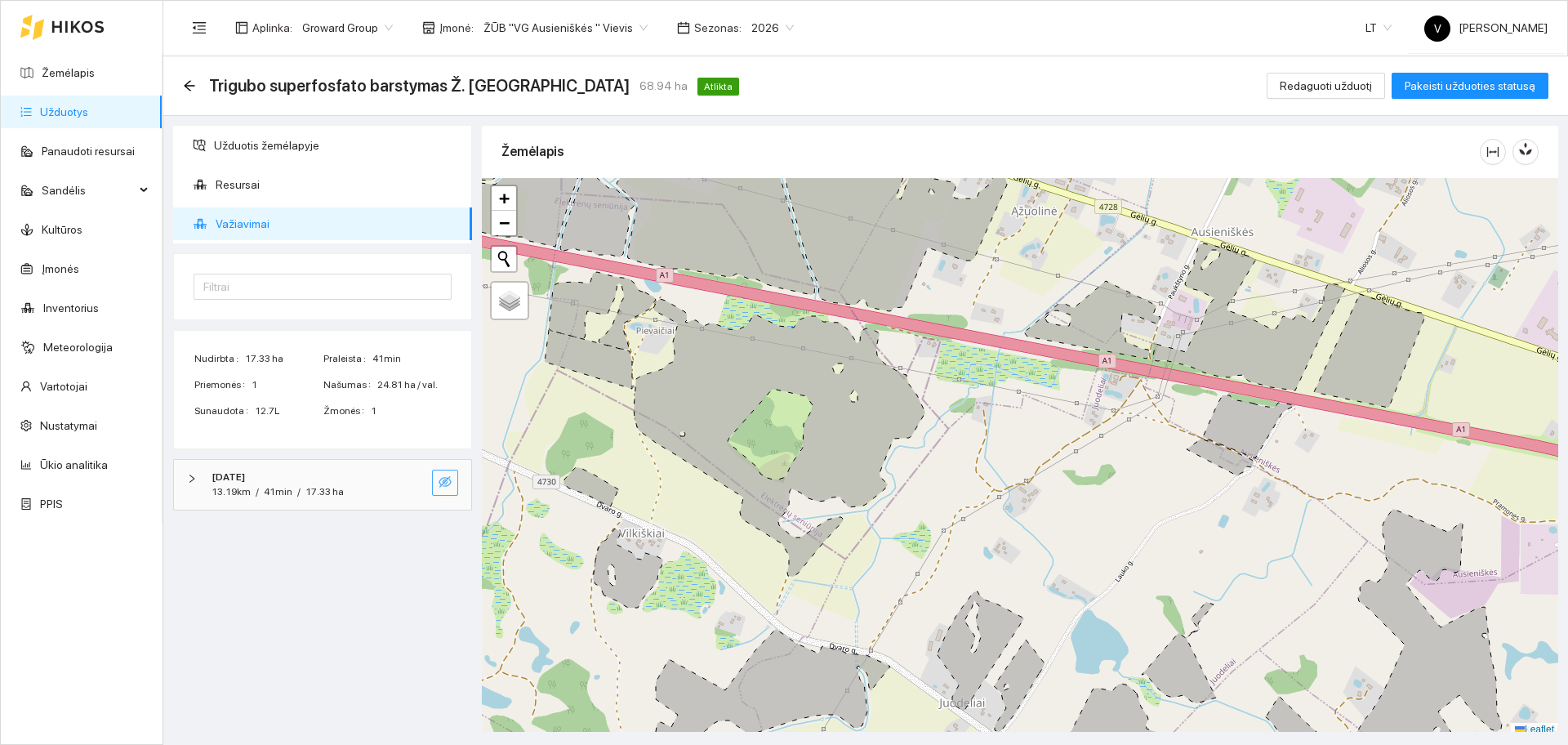
click at [448, 481] on icon "eye-invisible" at bounding box center [445, 482] width 13 height 13
click at [444, 480] on icon "eye" at bounding box center [445, 482] width 13 height 13
click at [58, 109] on link "Užduotys" at bounding box center [63, 112] width 48 height 13
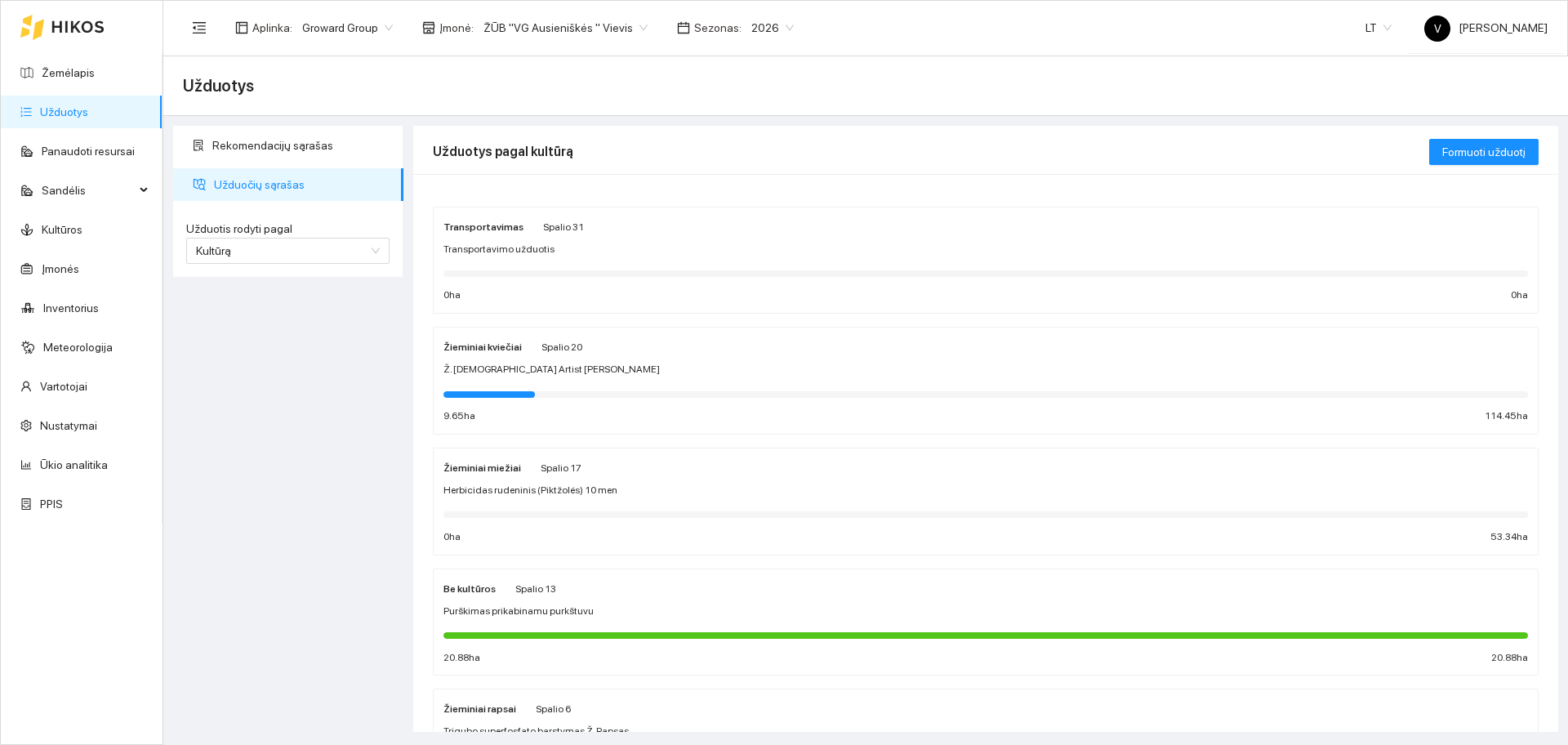
click at [489, 347] on strong "Žieminiai kviečiai" at bounding box center [482, 347] width 78 height 11
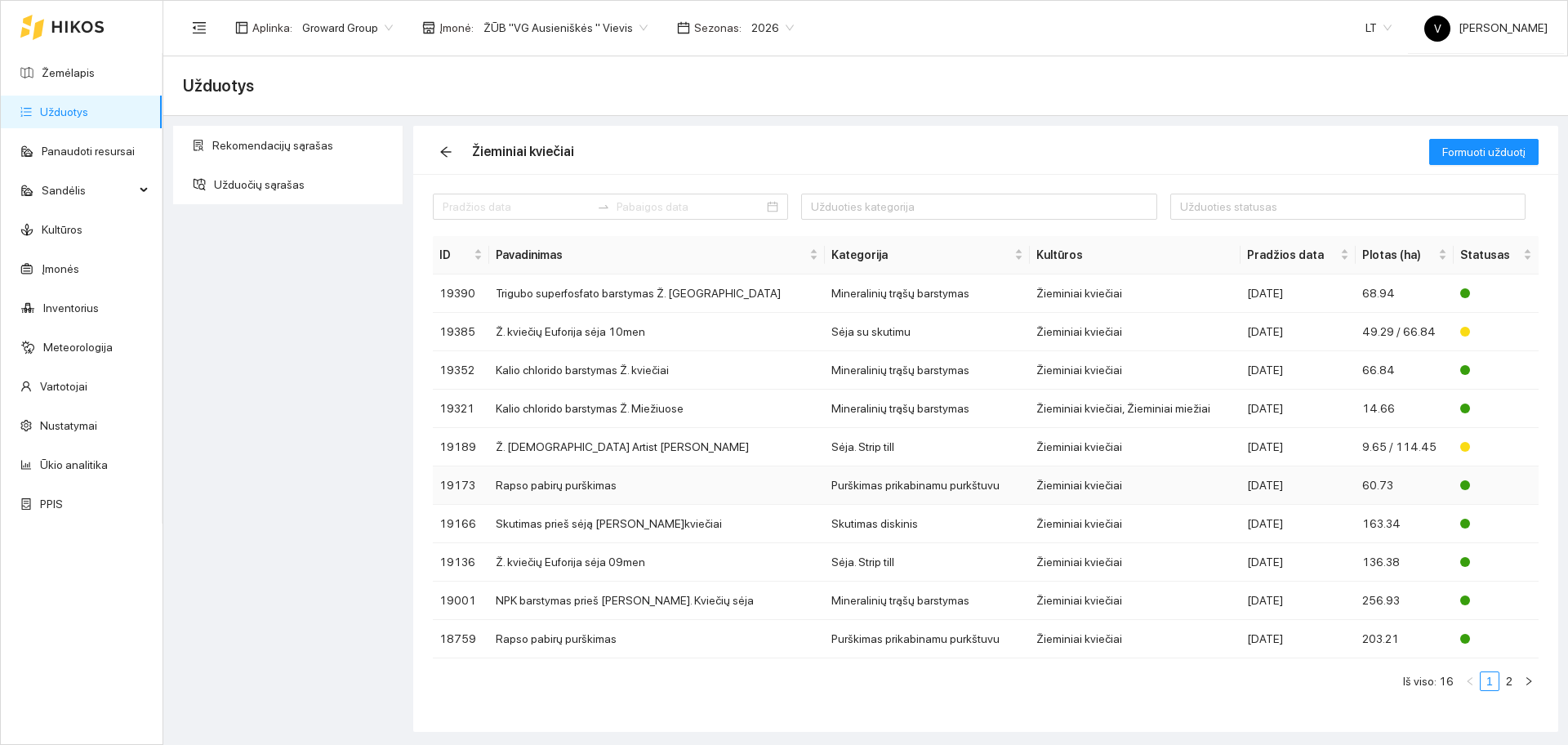
click at [533, 490] on td "Rapso pabirų purškimas" at bounding box center [657, 486] width 336 height 39
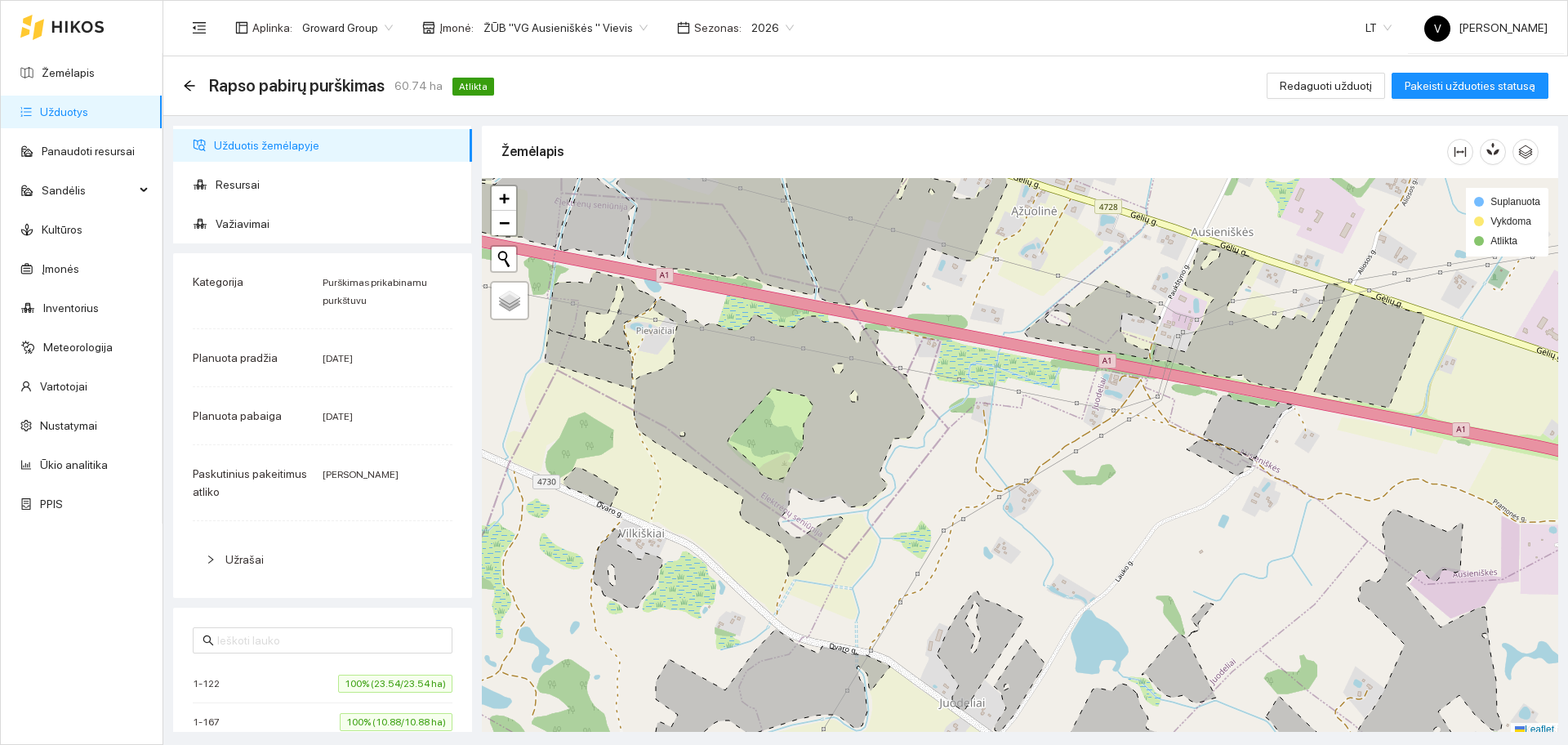
click at [47, 107] on link "Užduotys" at bounding box center [63, 112] width 48 height 13
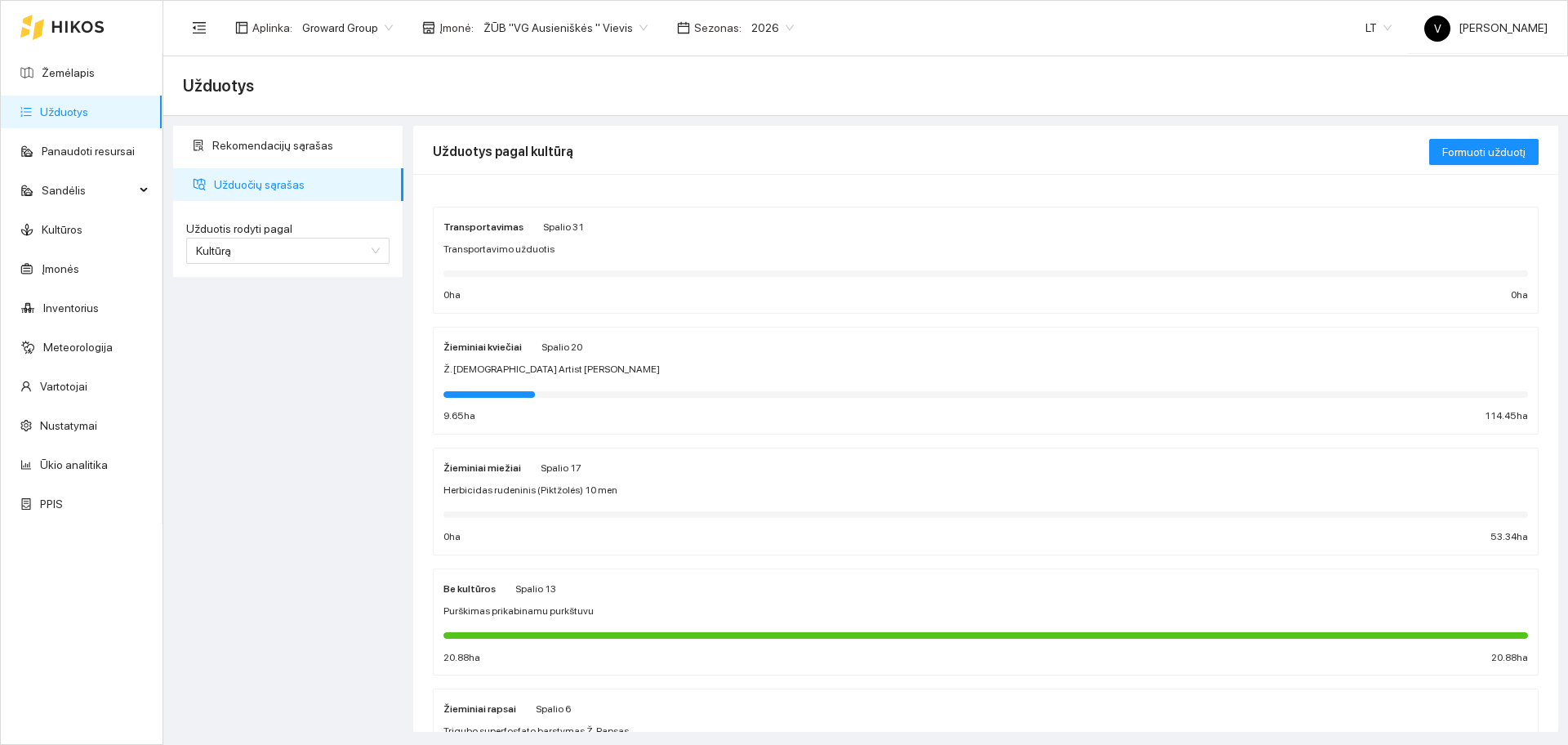
click at [481, 344] on strong "Žieminiai kviečiai" at bounding box center [482, 347] width 78 height 11
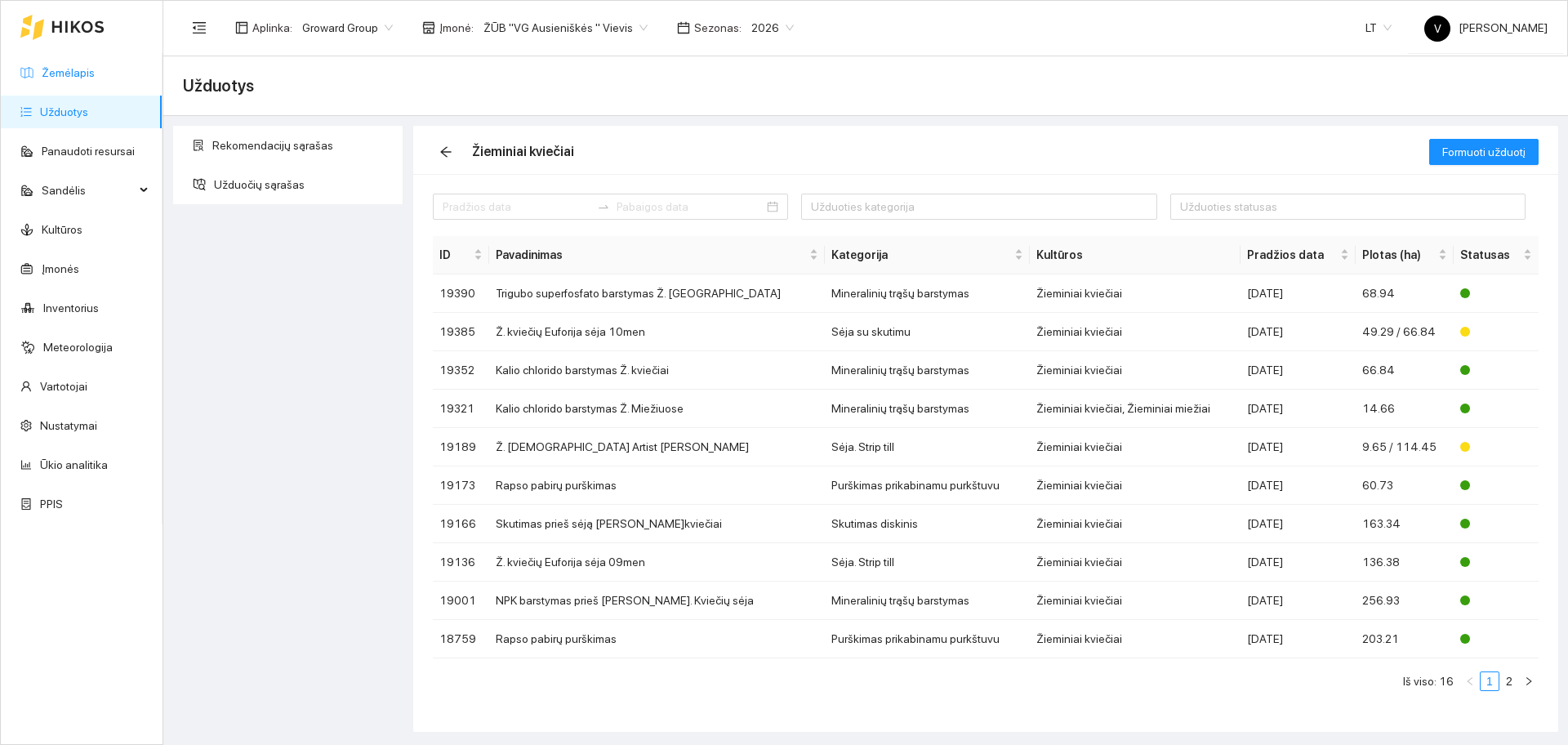
click at [70, 73] on link "Žemėlapis" at bounding box center [68, 73] width 53 height 13
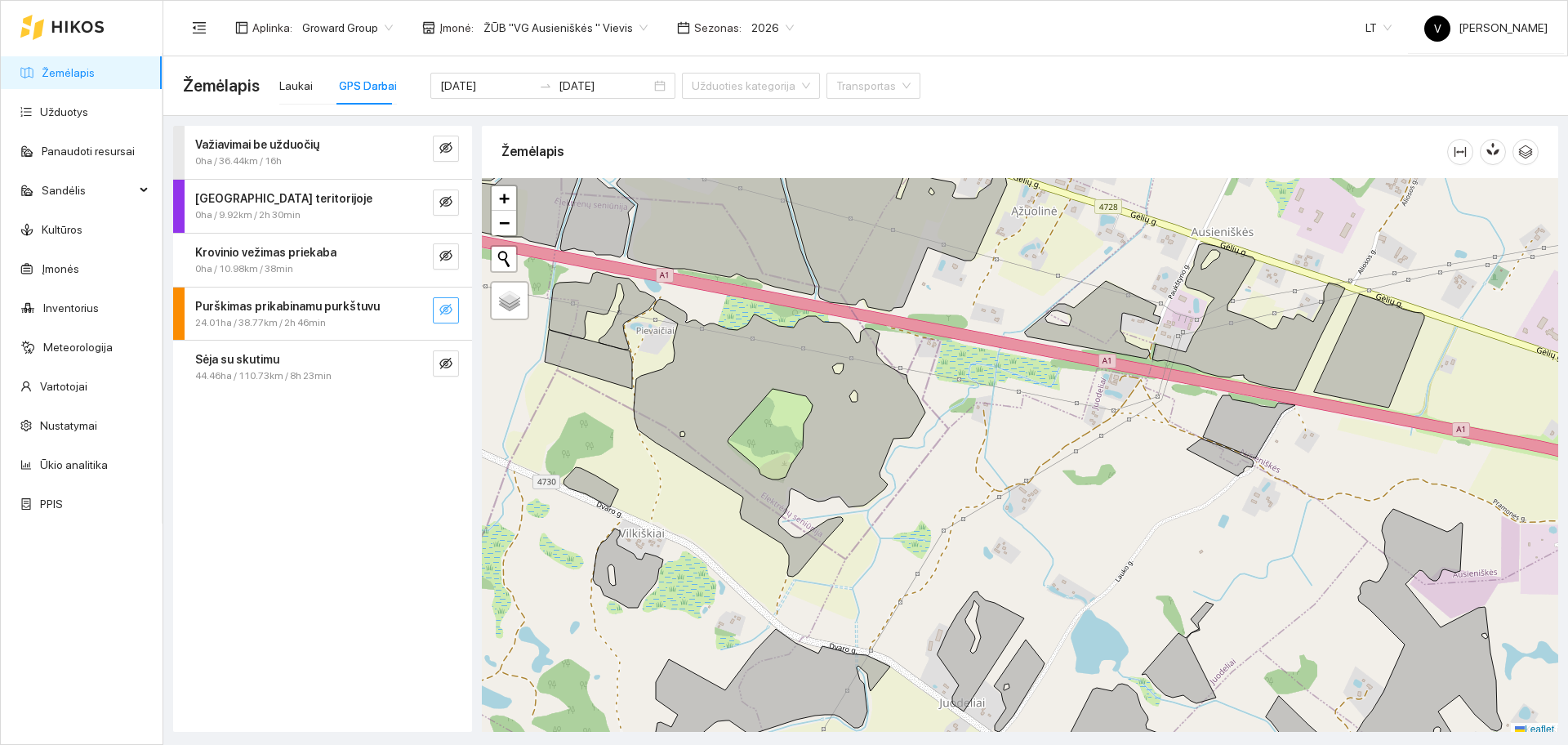
click at [451, 312] on icon "eye-invisible" at bounding box center [446, 309] width 13 height 13
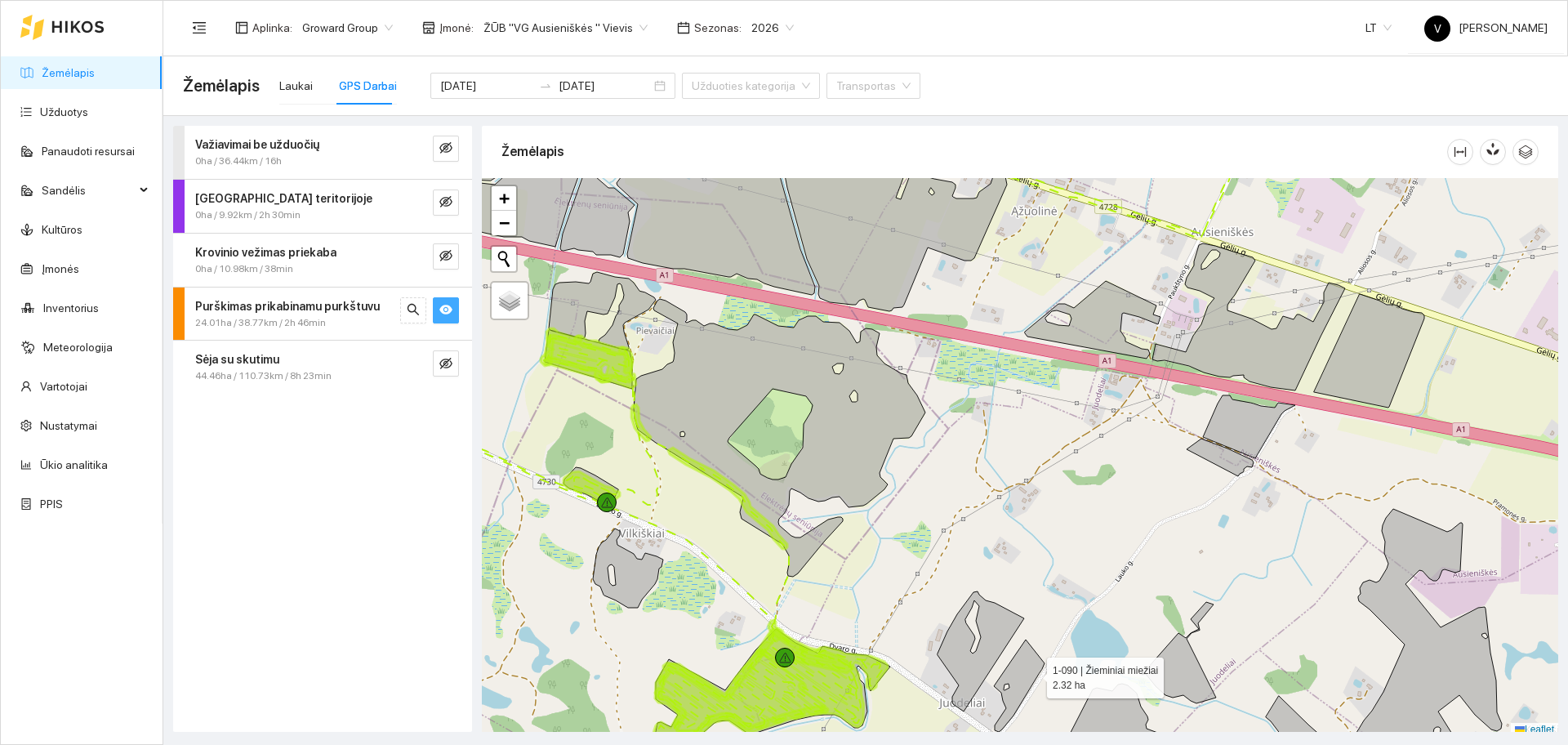
scroll to position [5, 0]
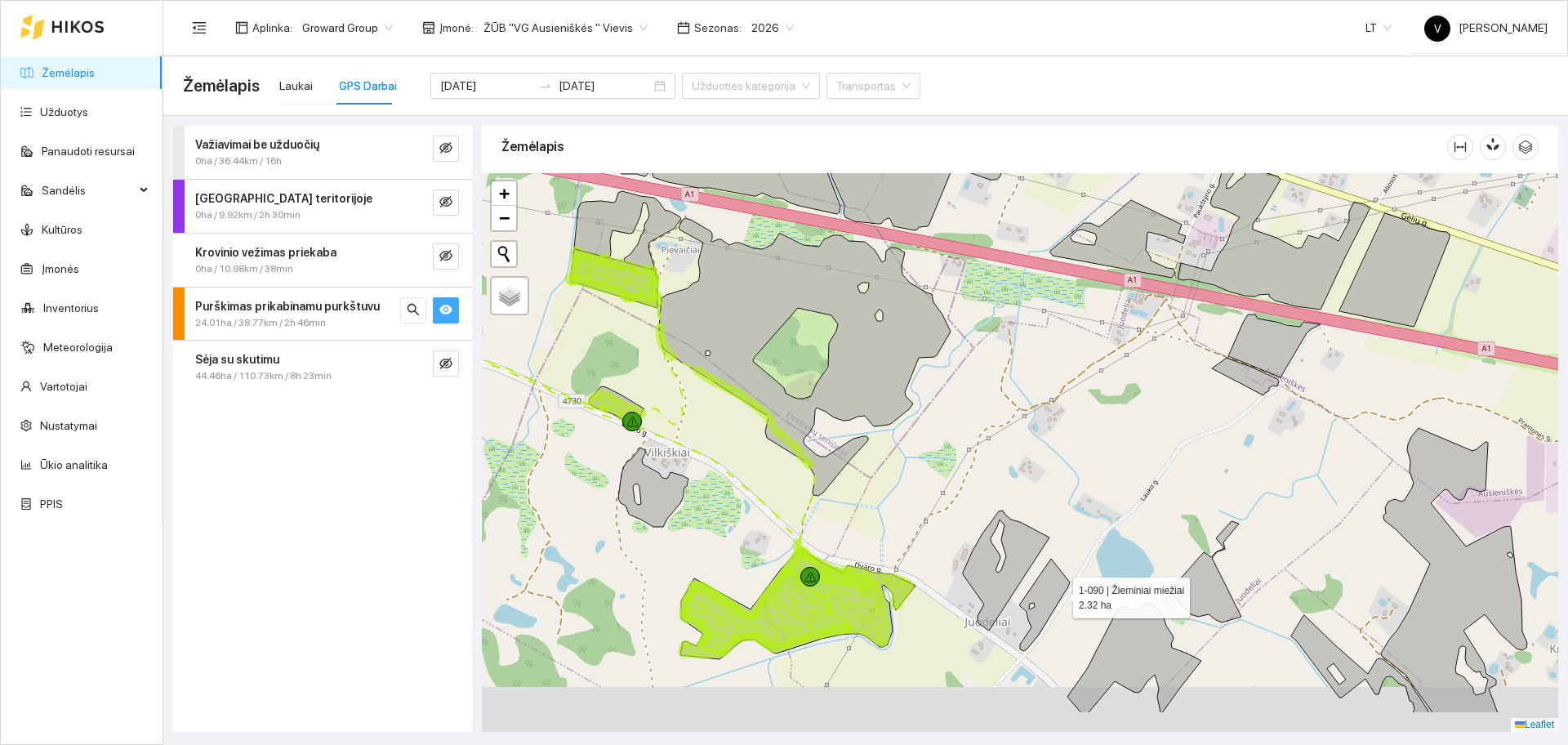
drag, startPoint x: 1033, startPoint y: 670, endPoint x: 1058, endPoint y: 594, distance: 80.0
click at [1058, 594] on icon at bounding box center [1045, 604] width 51 height 92
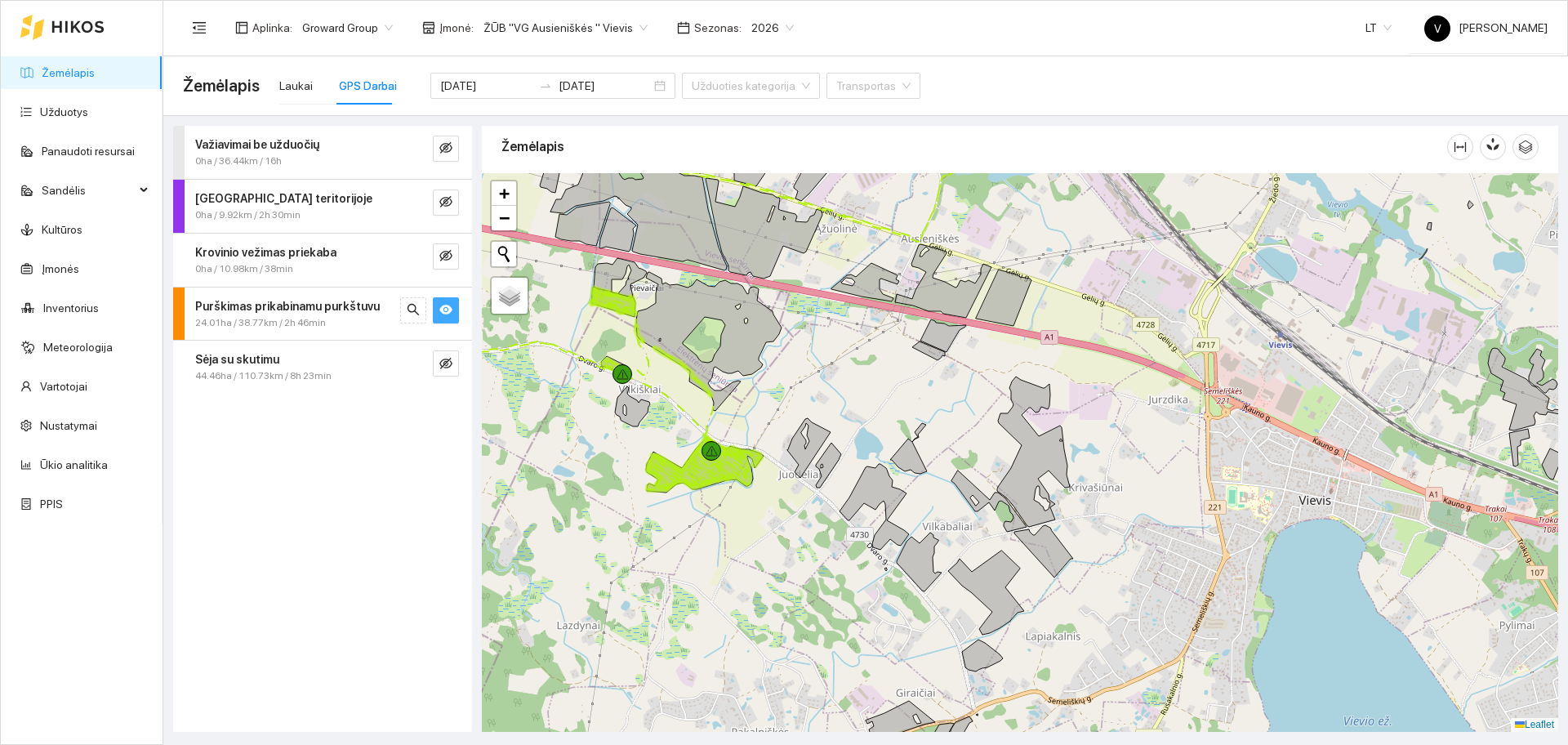
click at [198, 307] on strong "Purškimas prikabinamu purkštuvu" at bounding box center [288, 306] width 185 height 13
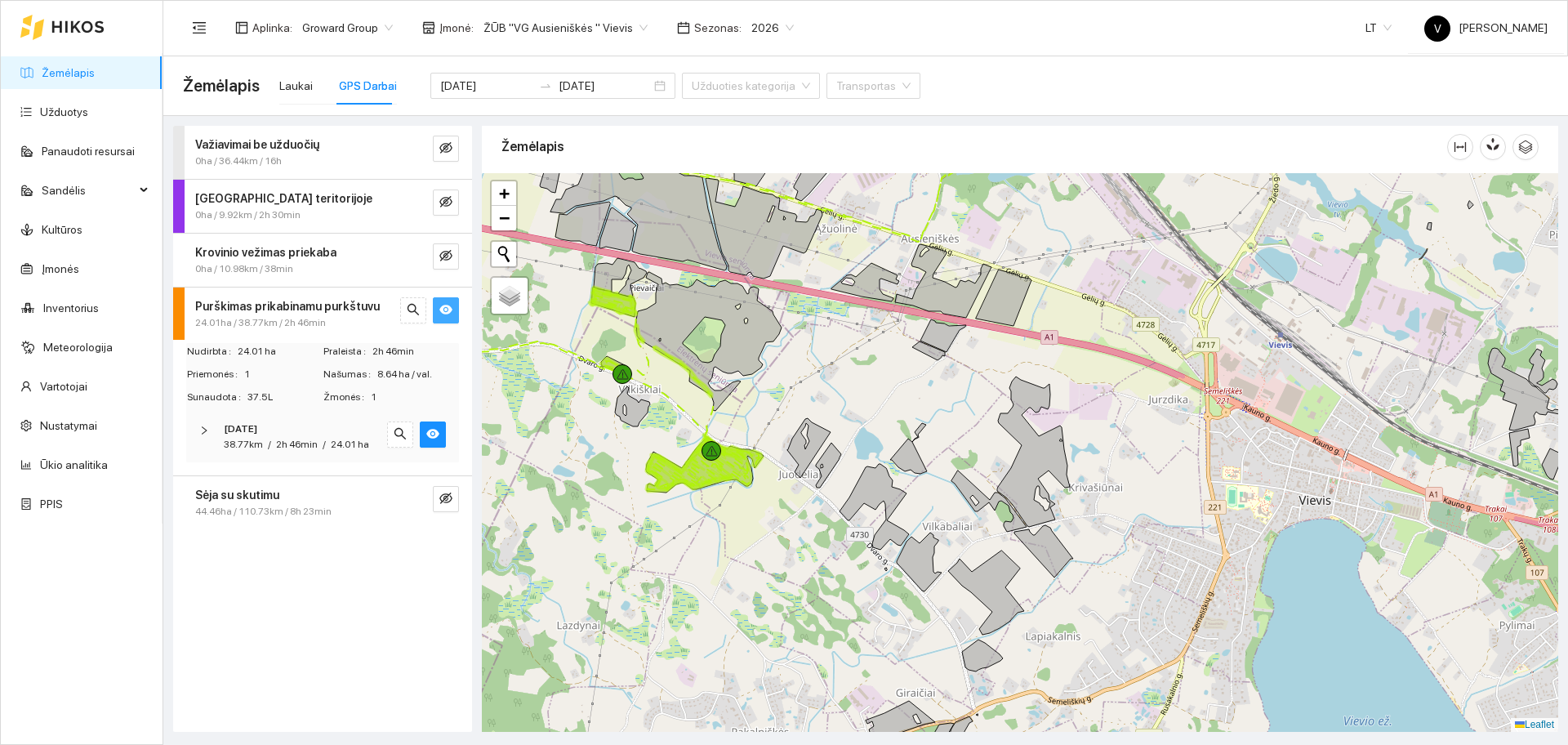
click at [202, 435] on icon "right" at bounding box center [204, 430] width 9 height 9
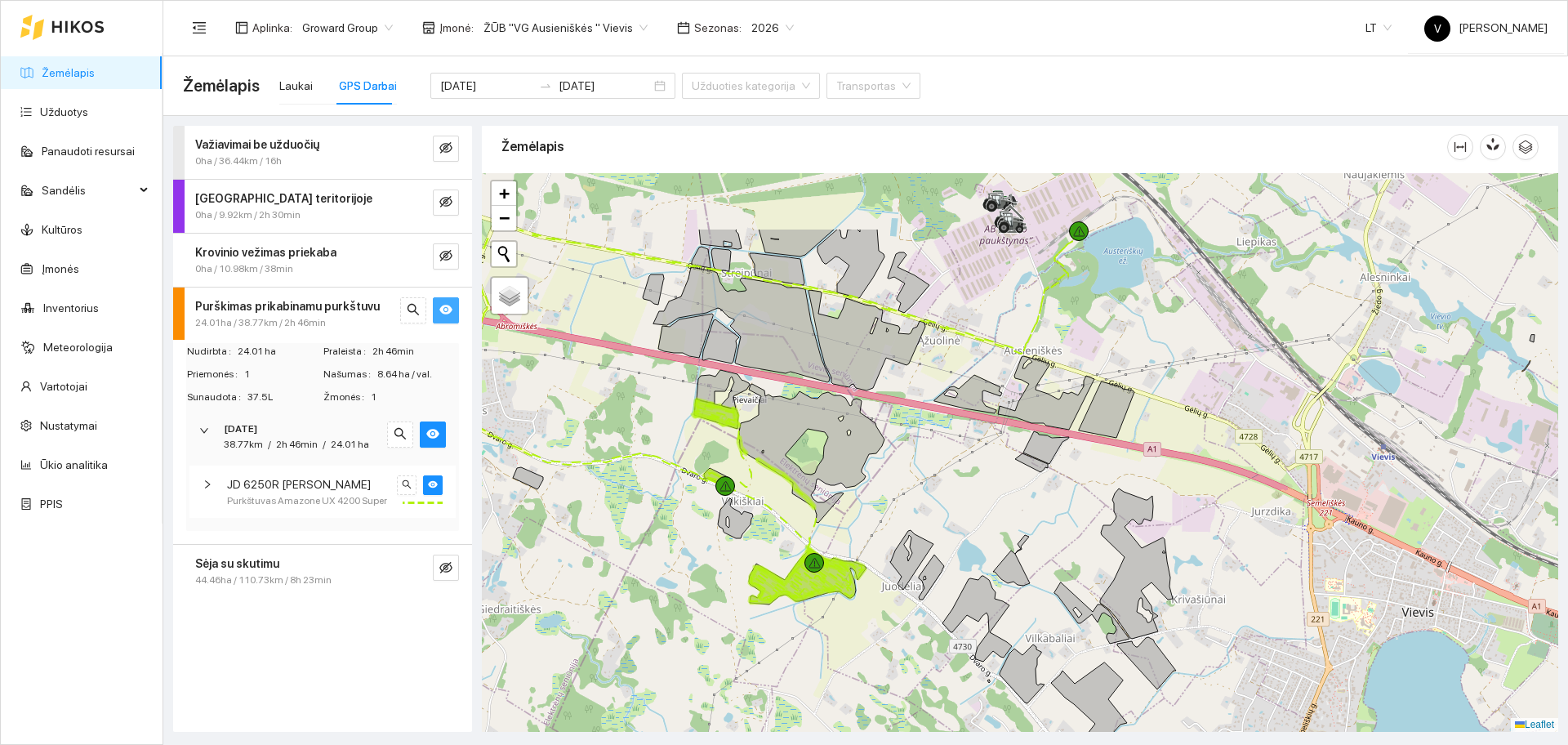
drag, startPoint x: 826, startPoint y: 426, endPoint x: 929, endPoint y: 538, distance: 152.2
click at [929, 538] on div at bounding box center [1019, 453] width 1076 height 558
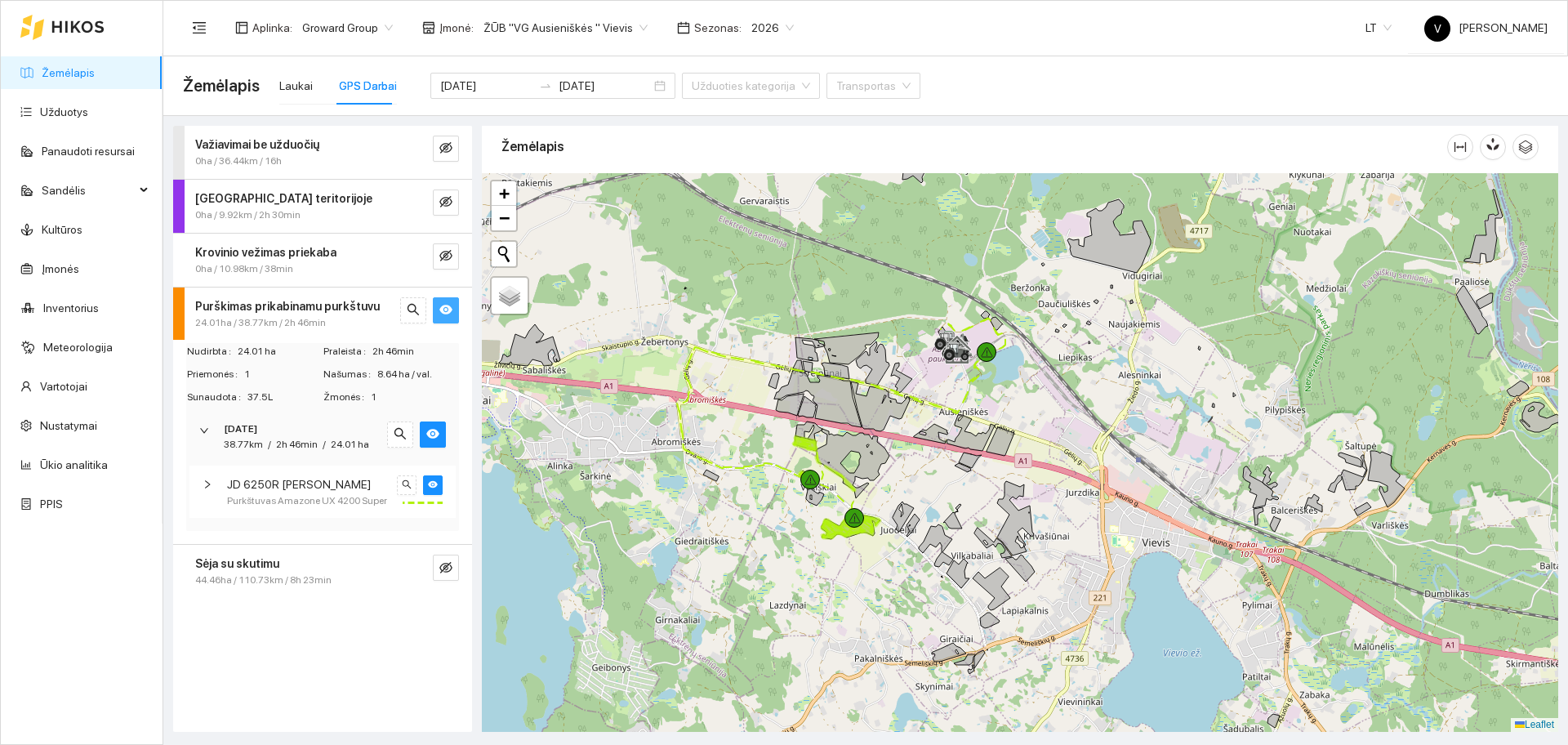
click at [930, 510] on div at bounding box center [1019, 453] width 1076 height 558
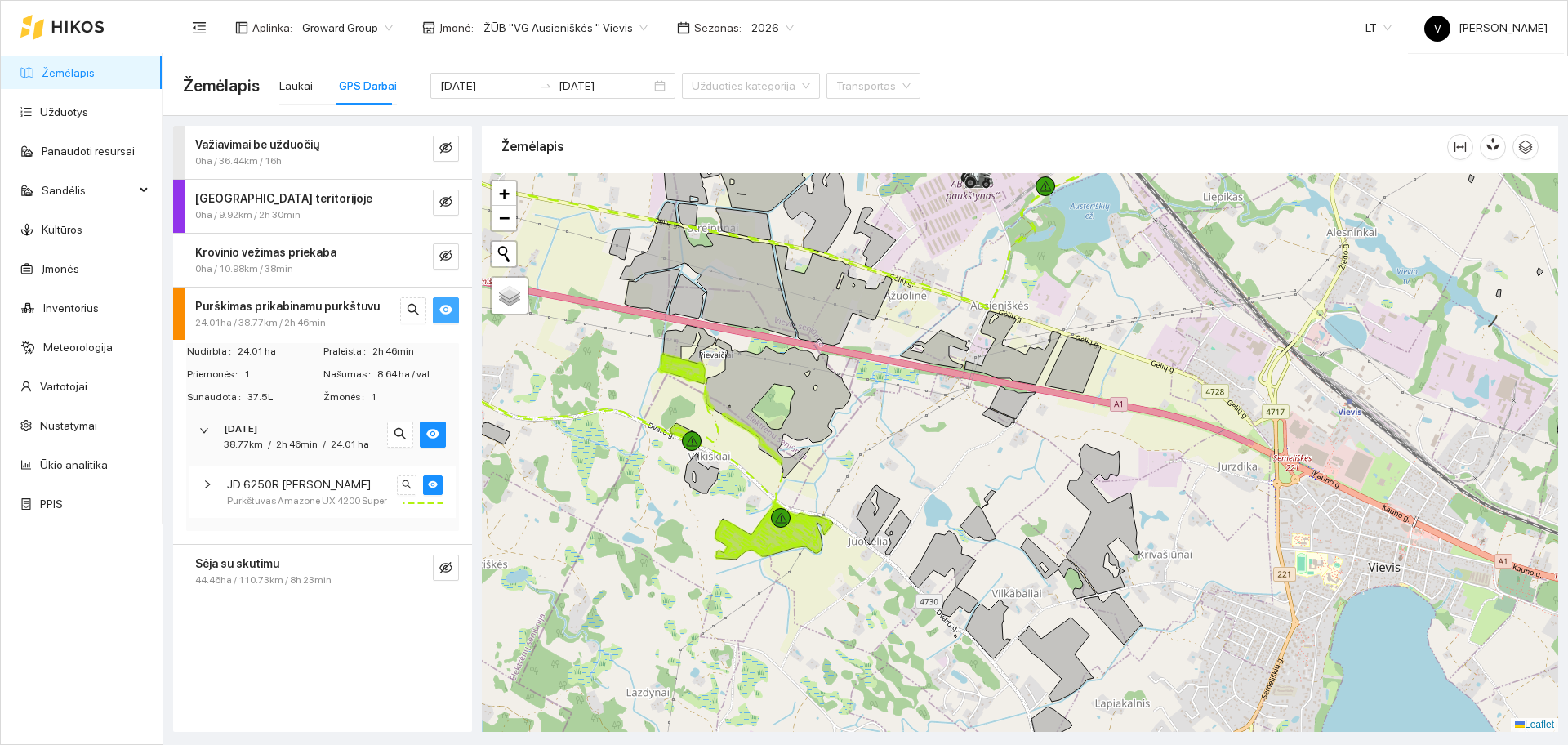
click at [916, 483] on div at bounding box center [1019, 453] width 1076 height 558
click at [296, 87] on div "Laukai" at bounding box center [296, 85] width 34 height 18
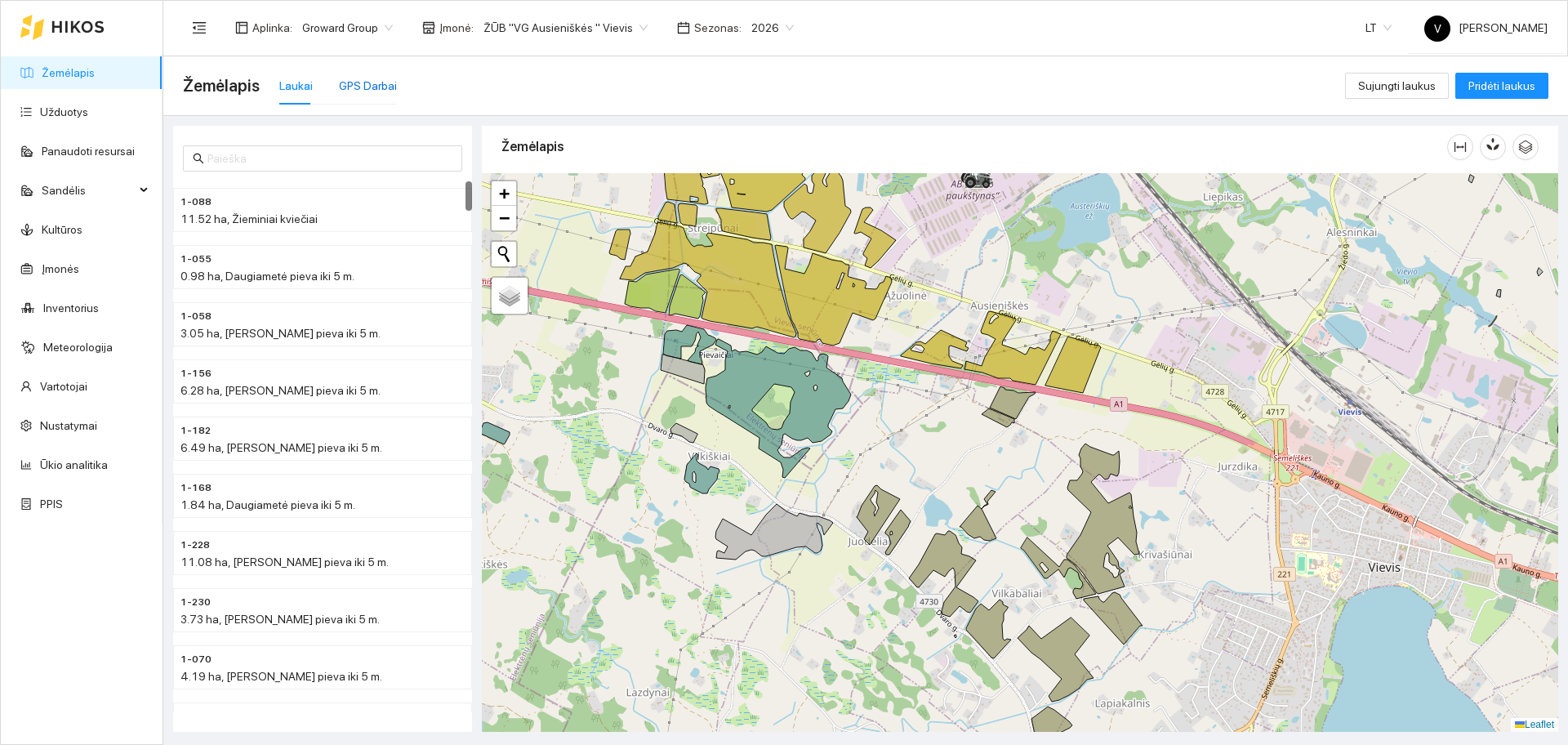
click at [363, 90] on div "GPS Darbai" at bounding box center [367, 85] width 58 height 18
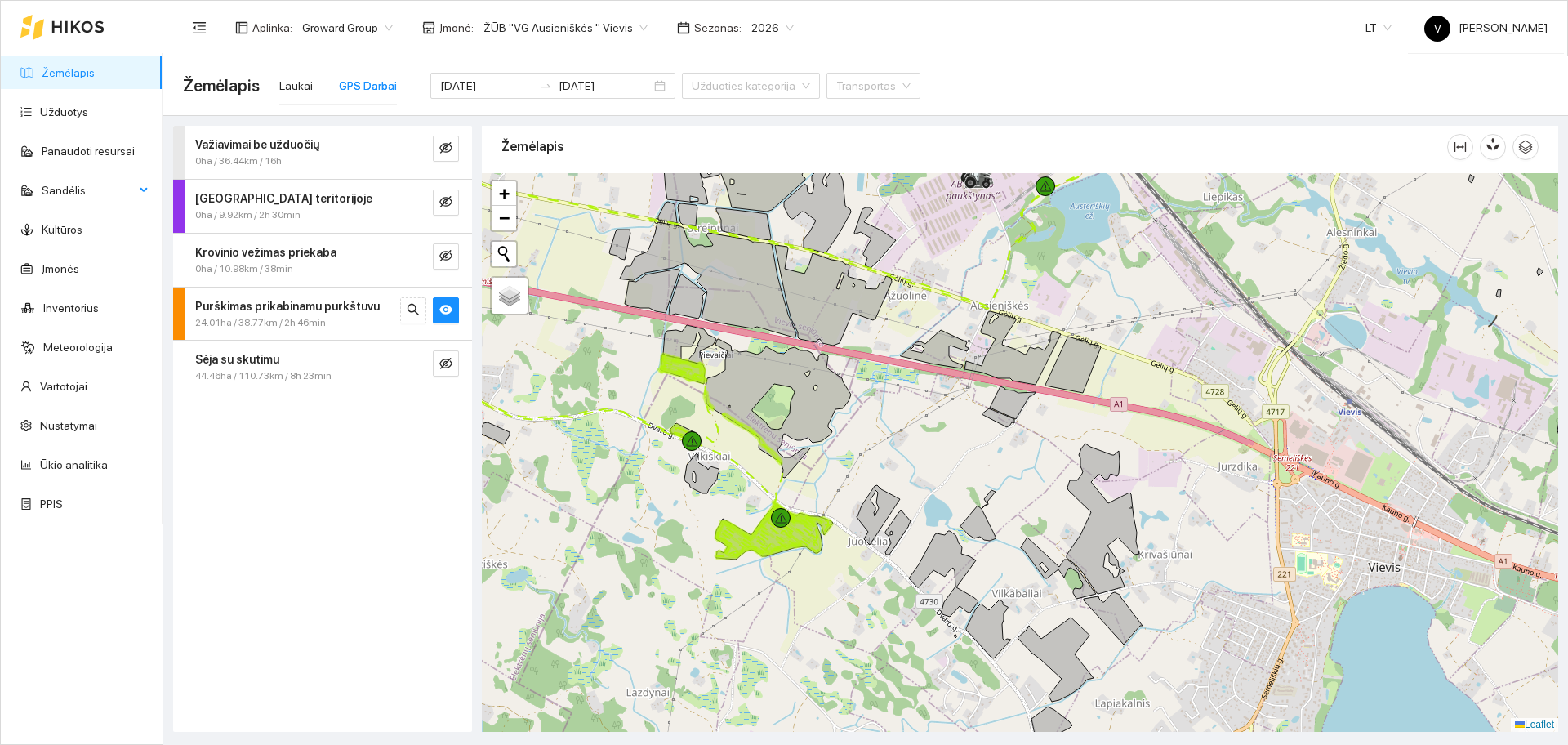
click at [82, 106] on link "Užduotys" at bounding box center [63, 112] width 48 height 13
click at [82, 108] on link "Užduotys" at bounding box center [63, 112] width 48 height 13
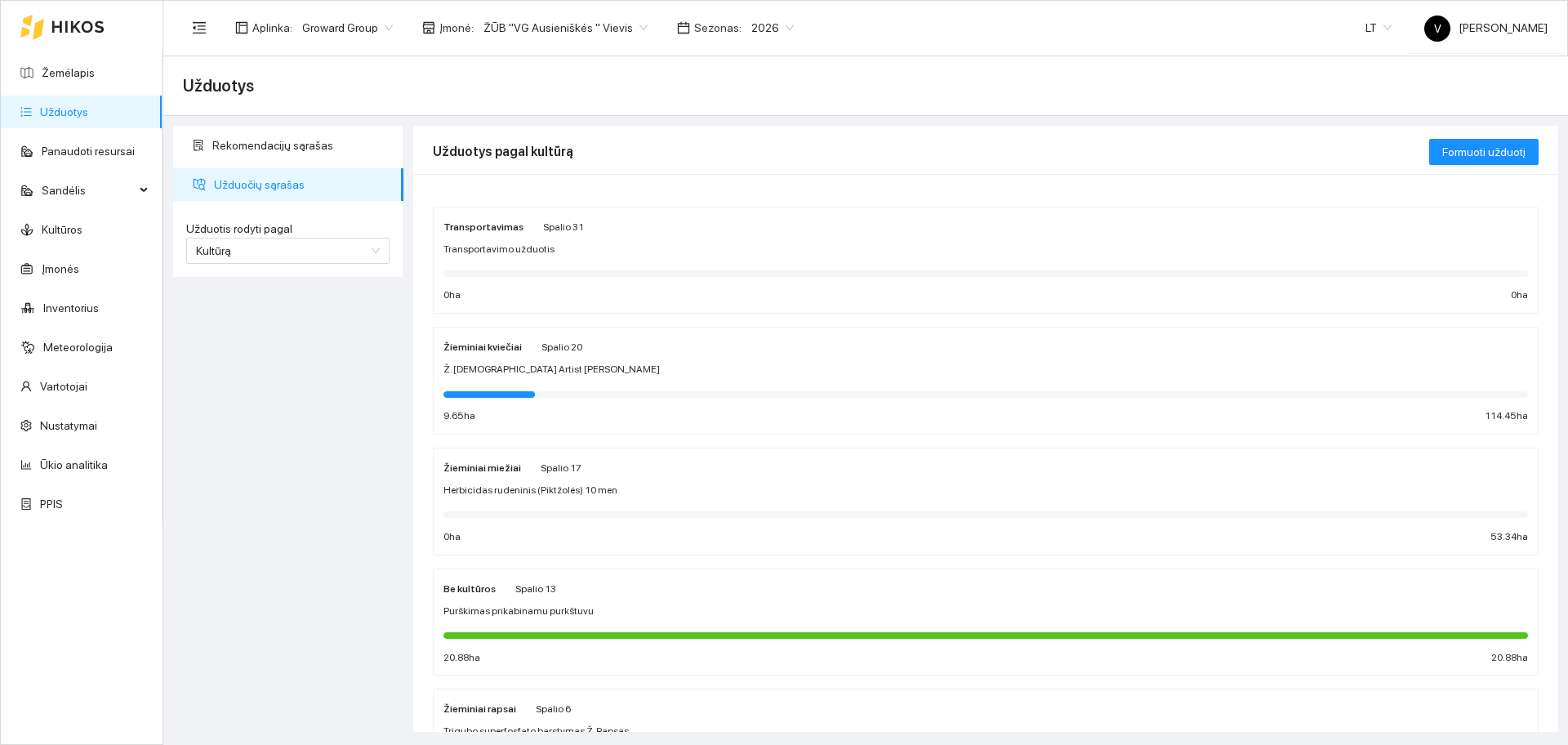
click at [485, 348] on strong "Žieminiai kviečiai" at bounding box center [482, 347] width 78 height 11
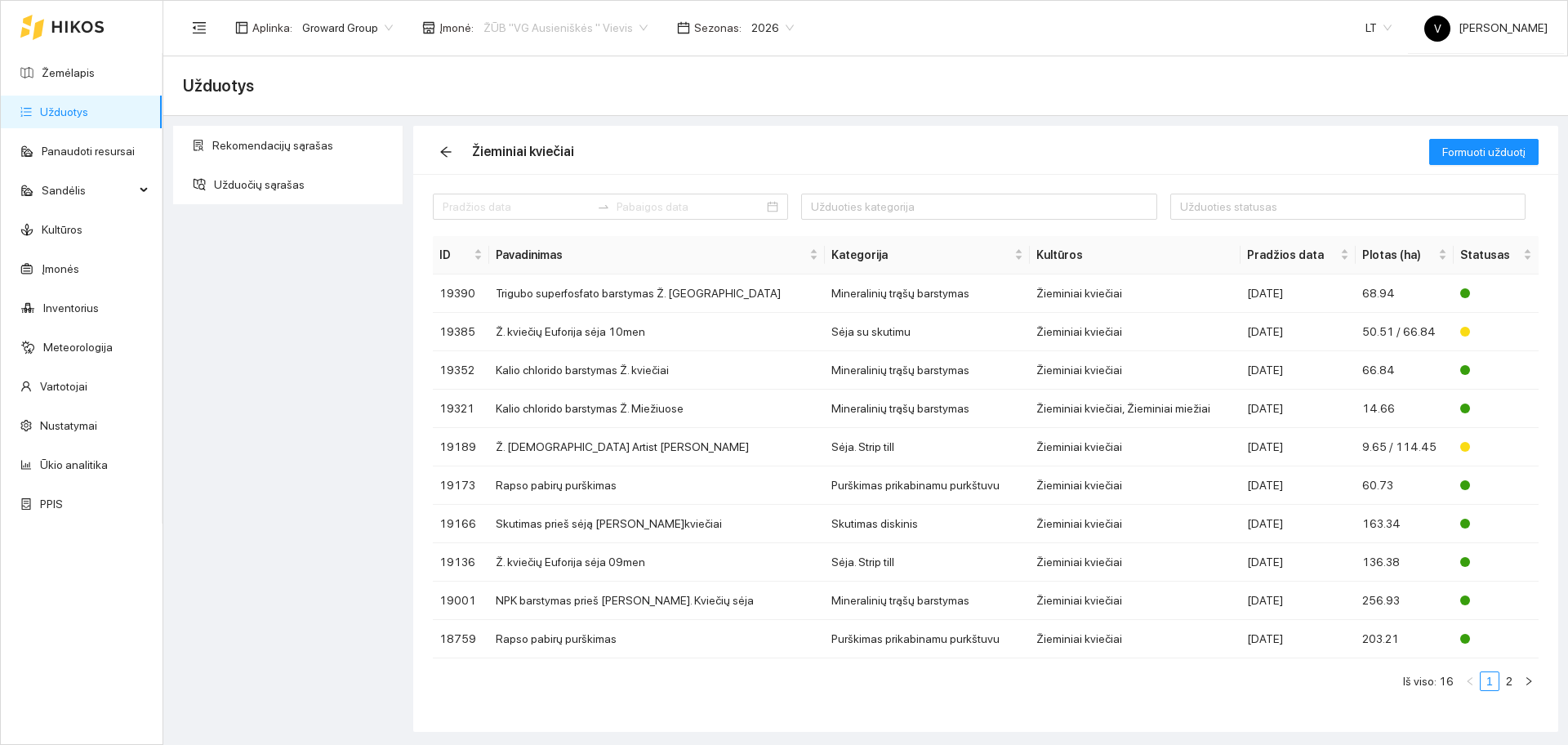
click at [515, 26] on span "ŽŪB "VG Ausieniškės " Vievis" at bounding box center [566, 27] width 164 height 25
click at [568, 133] on div "ŽŪB "VG Ausieniškės" Jonava" at bounding box center [561, 138] width 168 height 18
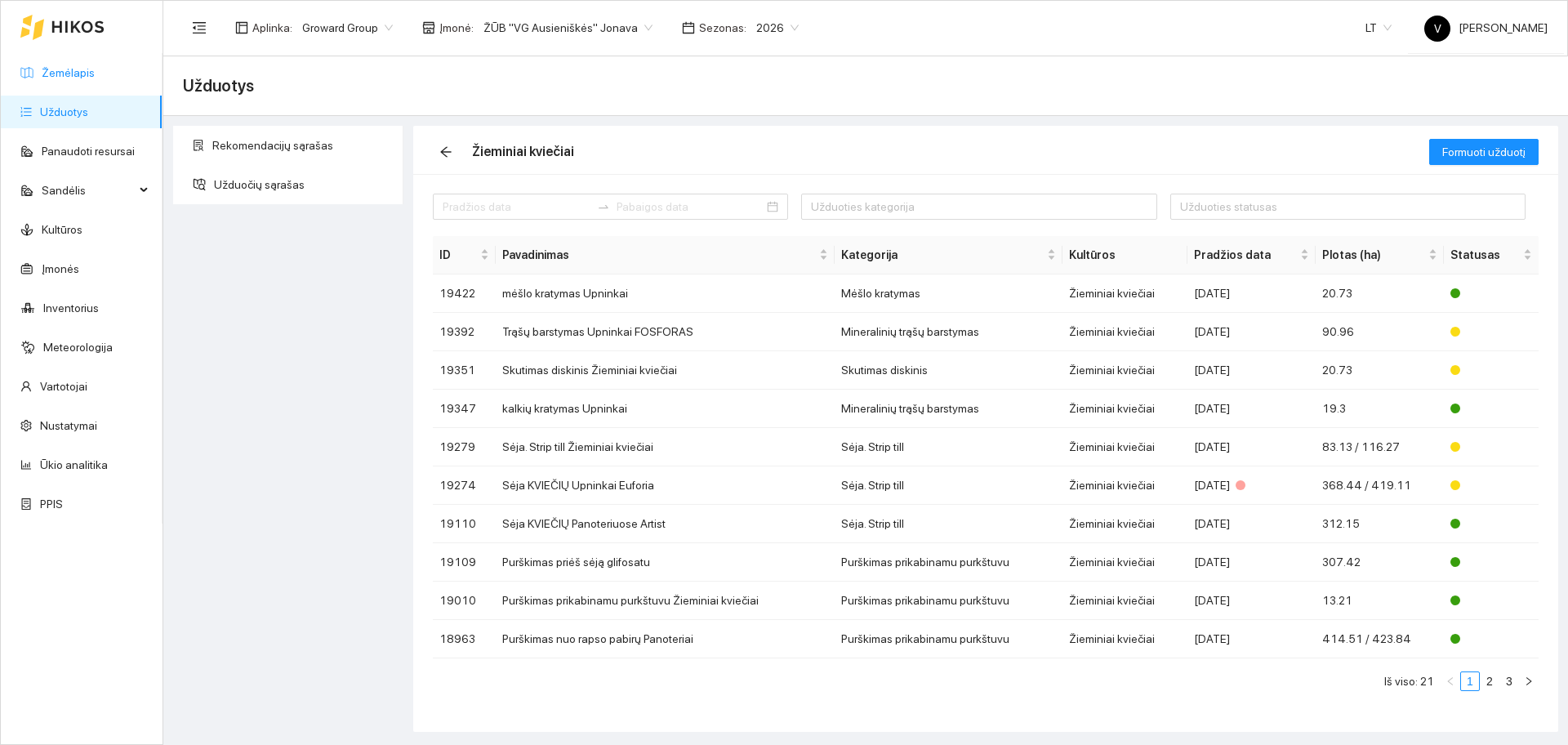
click at [59, 74] on link "Žemėlapis" at bounding box center [68, 73] width 53 height 13
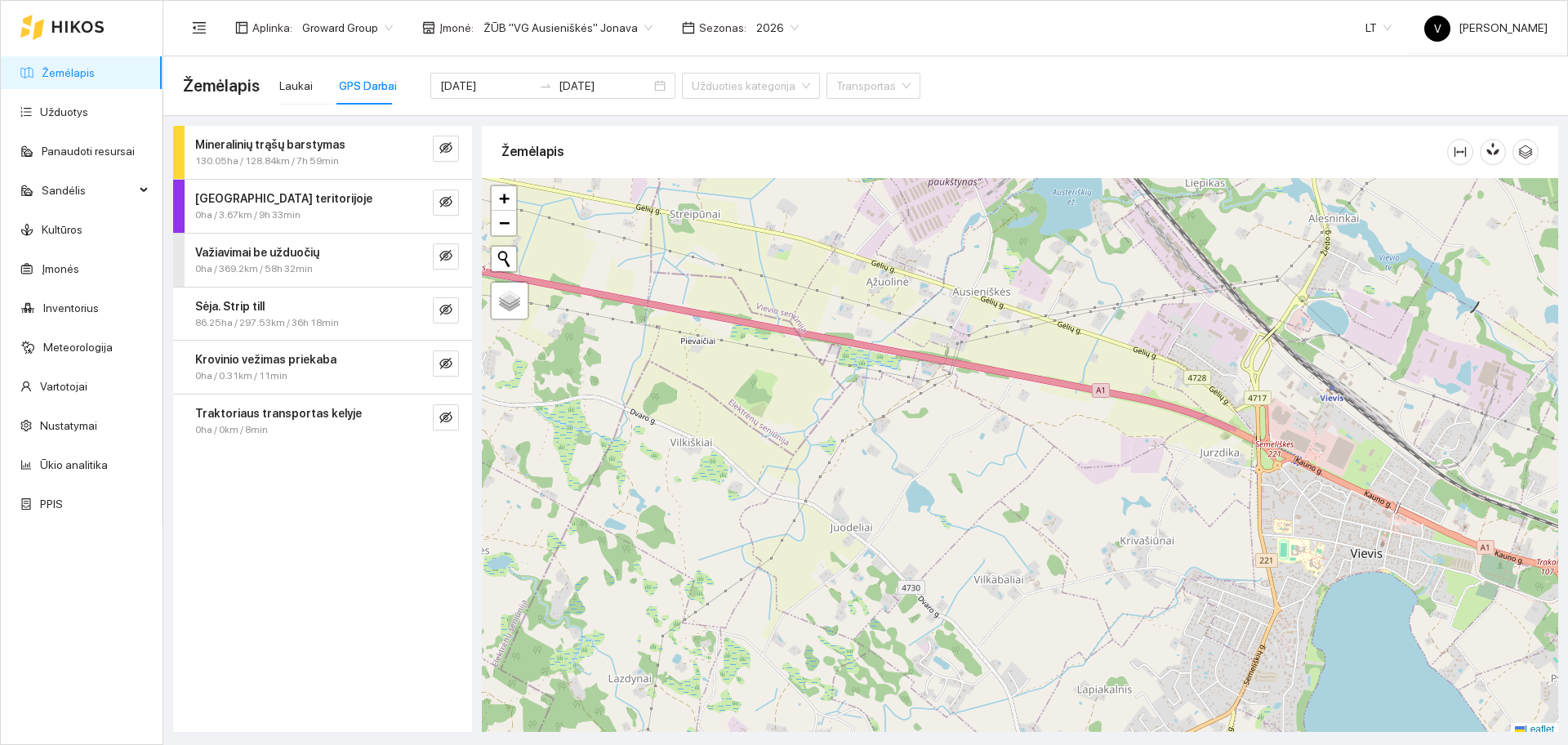
scroll to position [5, 0]
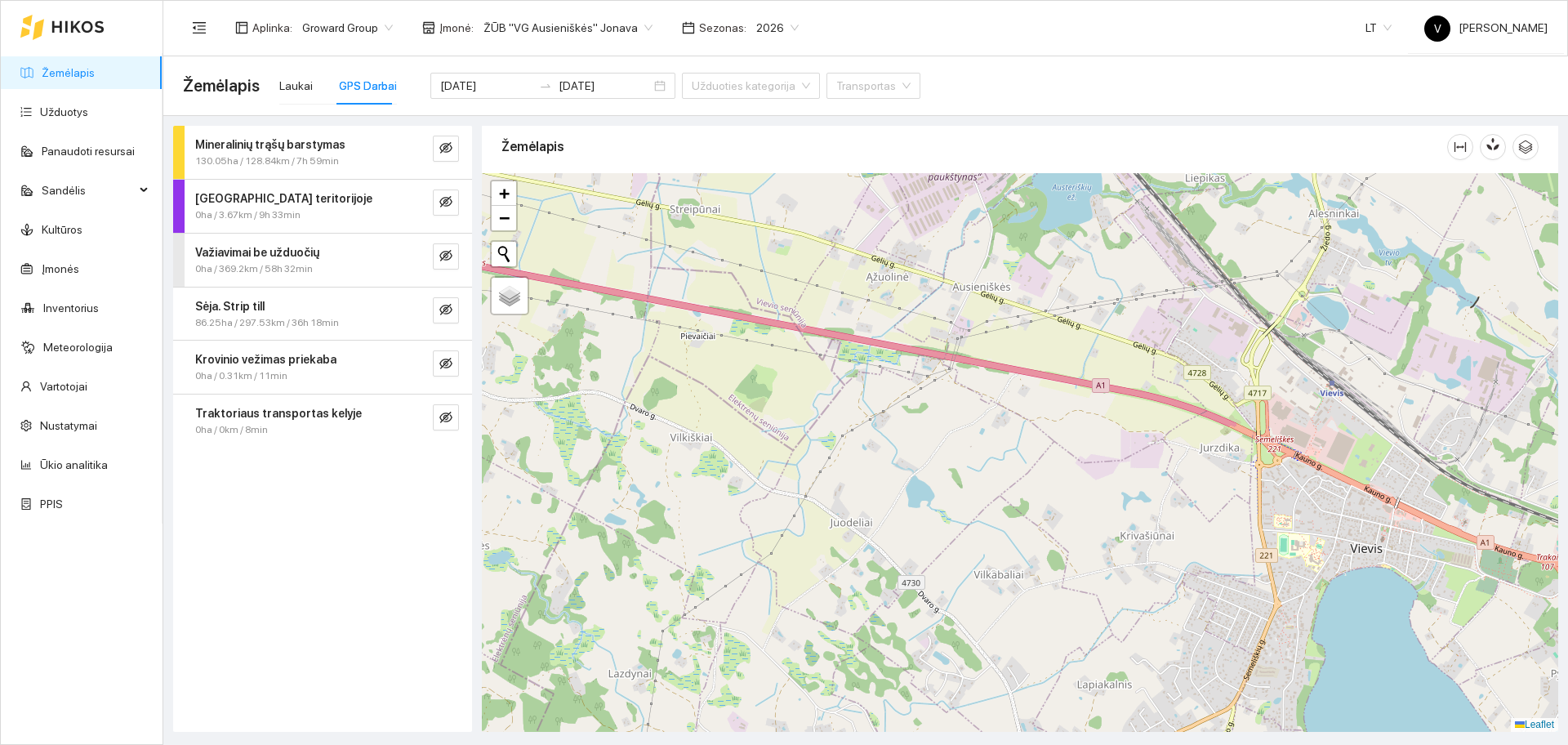
drag, startPoint x: 886, startPoint y: 476, endPoint x: 864, endPoint y: 444, distance: 38.8
click at [867, 448] on div at bounding box center [1019, 453] width 1076 height 558
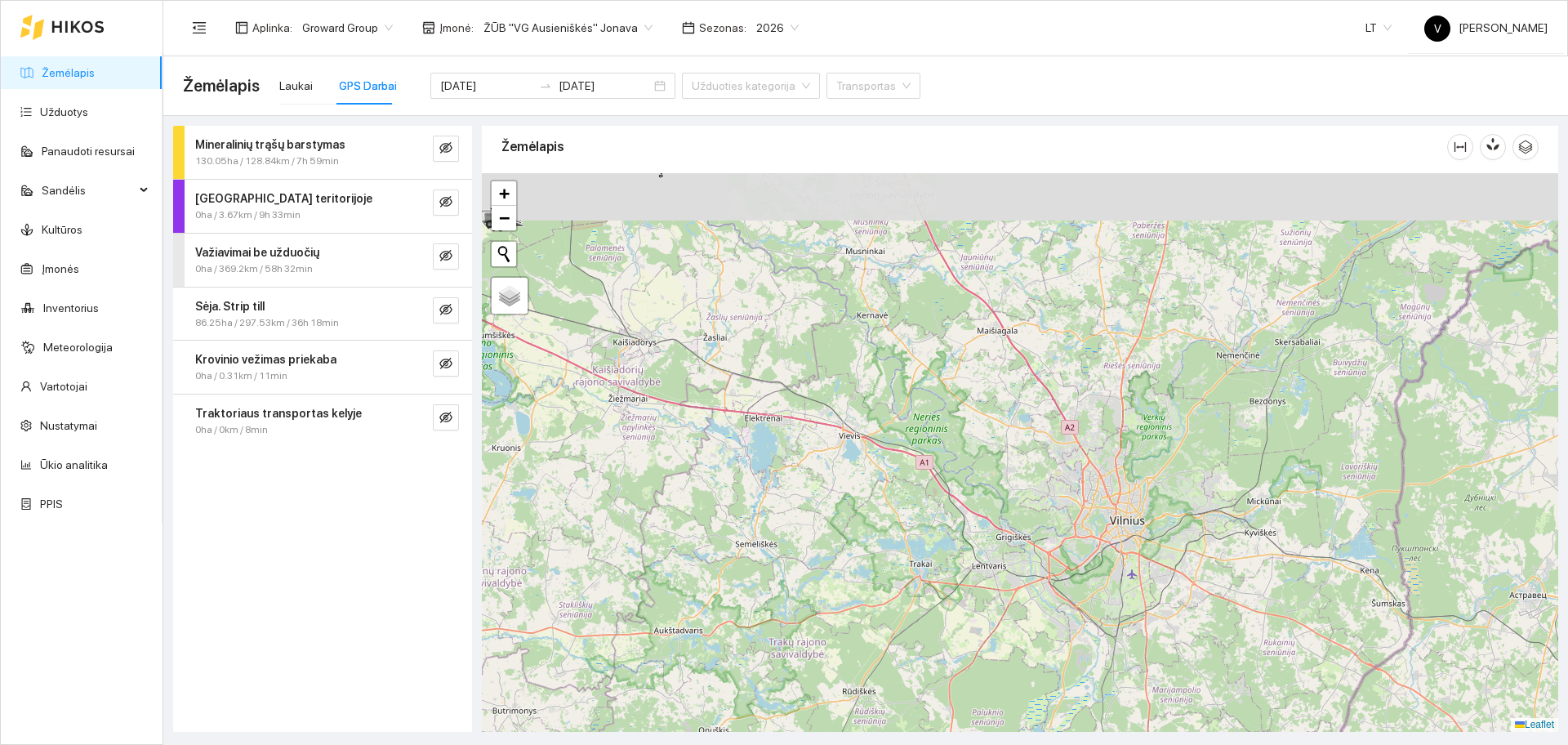
drag, startPoint x: 738, startPoint y: 345, endPoint x: 813, endPoint y: 538, distance: 207.1
click at [813, 548] on div at bounding box center [1019, 453] width 1076 height 558
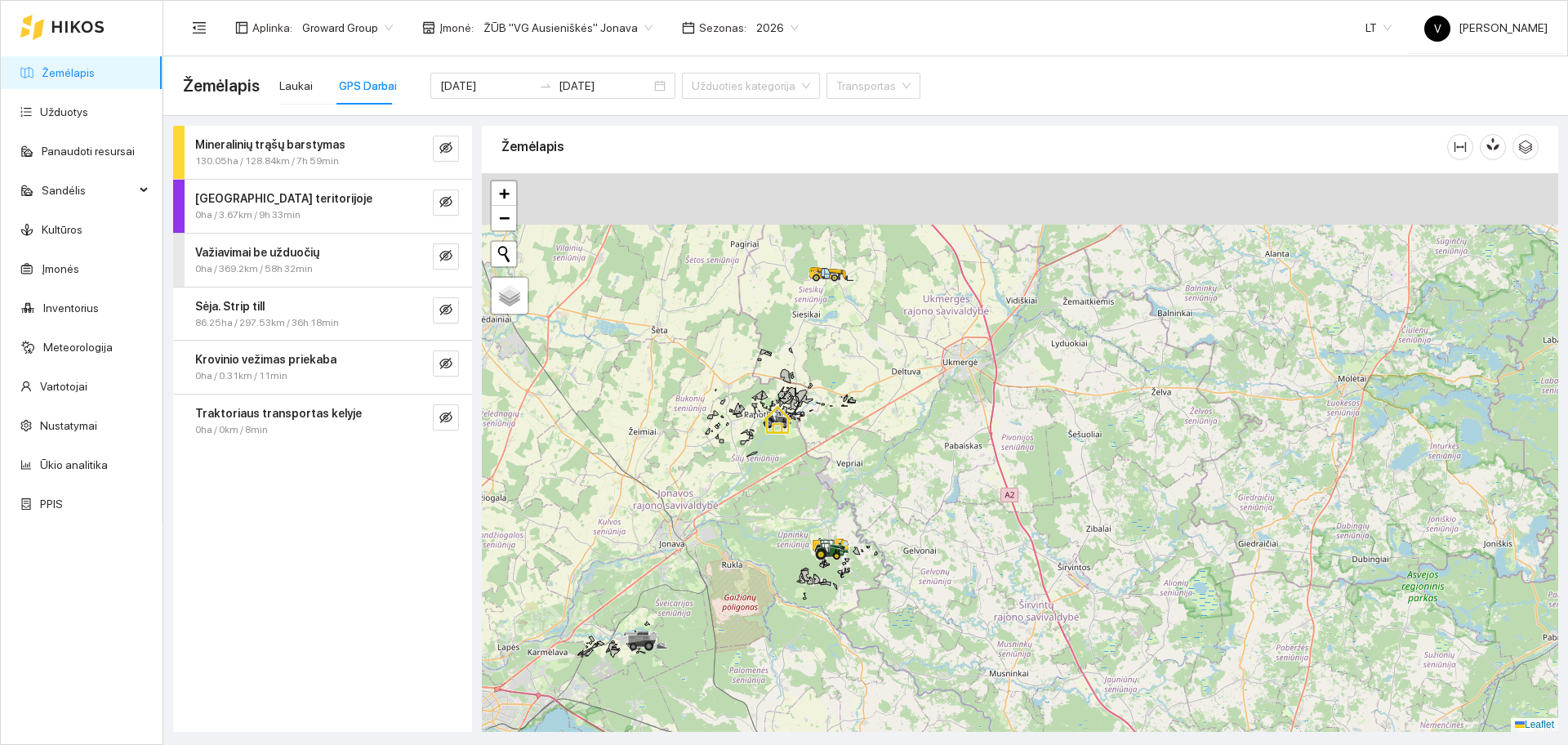
drag, startPoint x: 793, startPoint y: 404, endPoint x: 850, endPoint y: 555, distance: 161.4
click at [850, 555] on div at bounding box center [1019, 453] width 1076 height 558
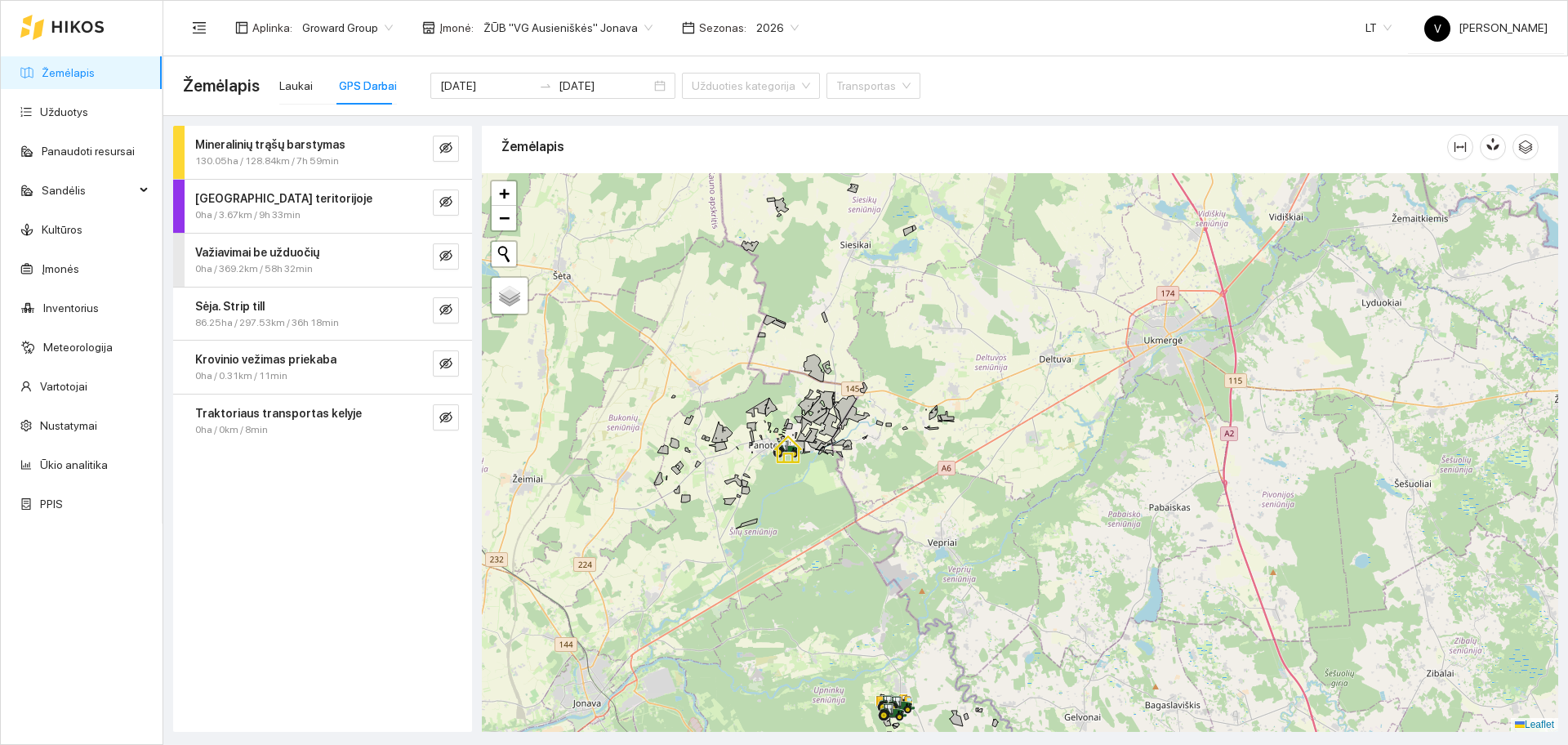
click at [750, 356] on div at bounding box center [1019, 453] width 1076 height 558
click at [449, 150] on icon "eye-invisible" at bounding box center [446, 148] width 13 height 13
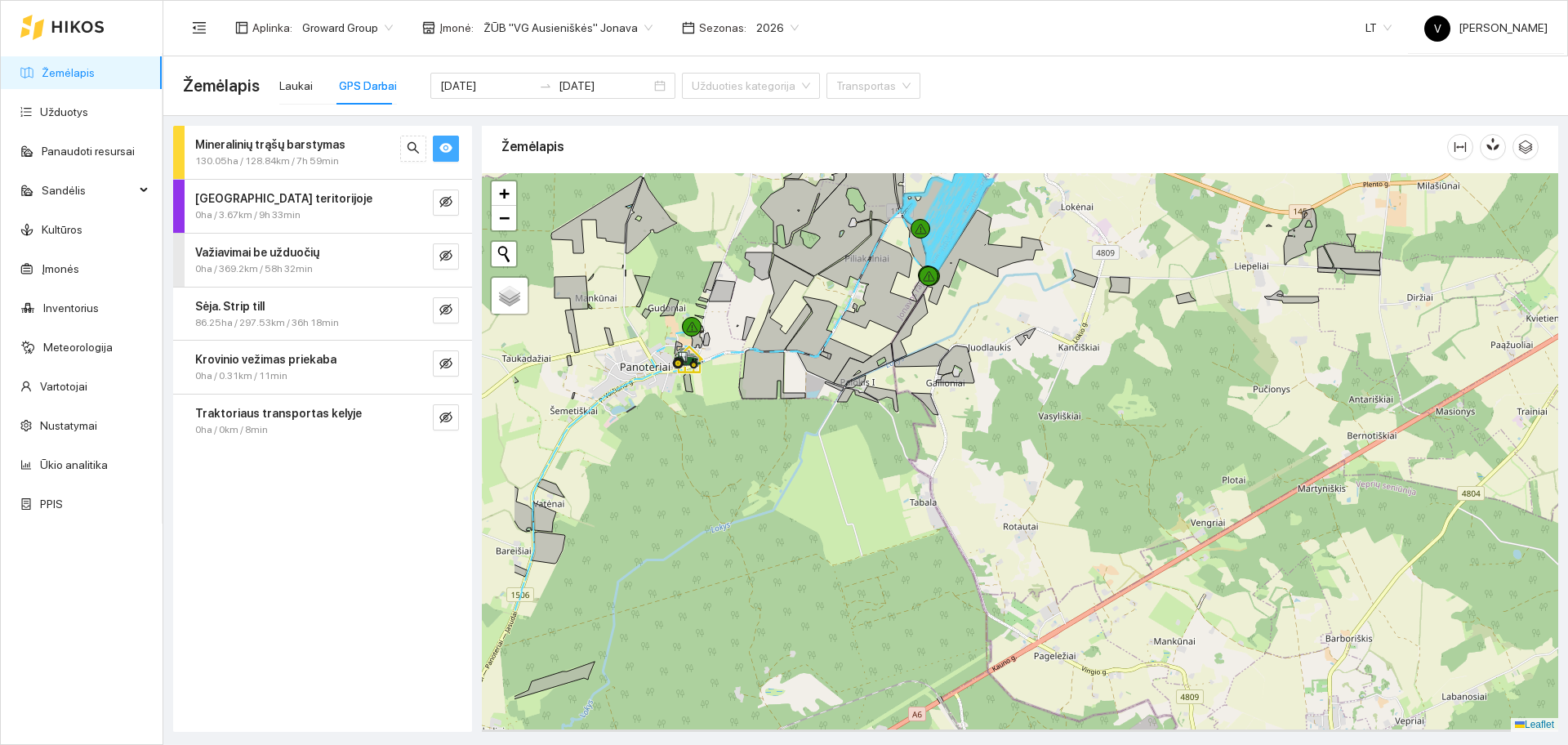
drag, startPoint x: 868, startPoint y: 455, endPoint x: 1017, endPoint y: 326, distance: 197.1
click at [1017, 326] on div at bounding box center [1019, 453] width 1076 height 558
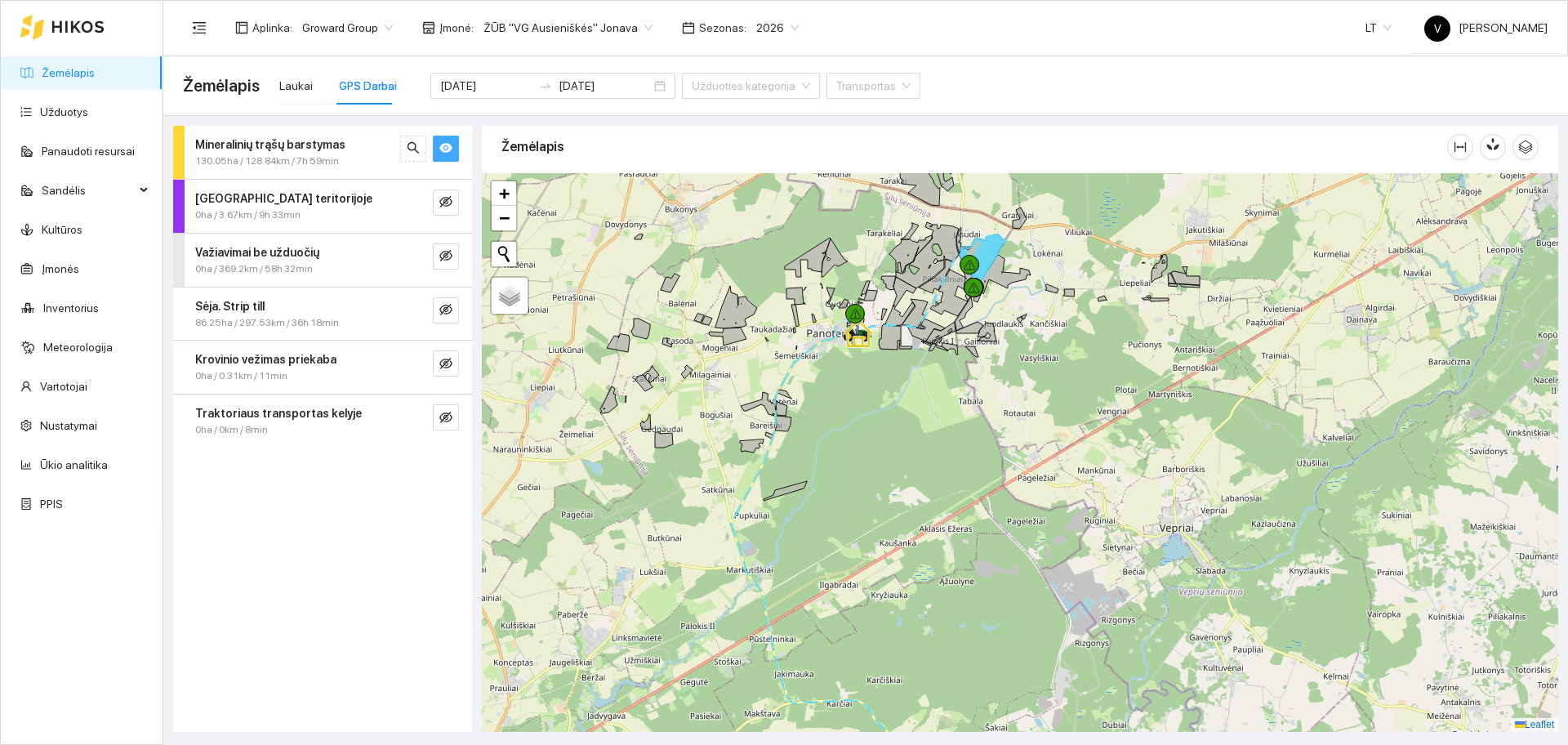
drag, startPoint x: 1080, startPoint y: 526, endPoint x: 1056, endPoint y: 412, distance: 116.5
click at [1057, 412] on div at bounding box center [1019, 453] width 1076 height 558
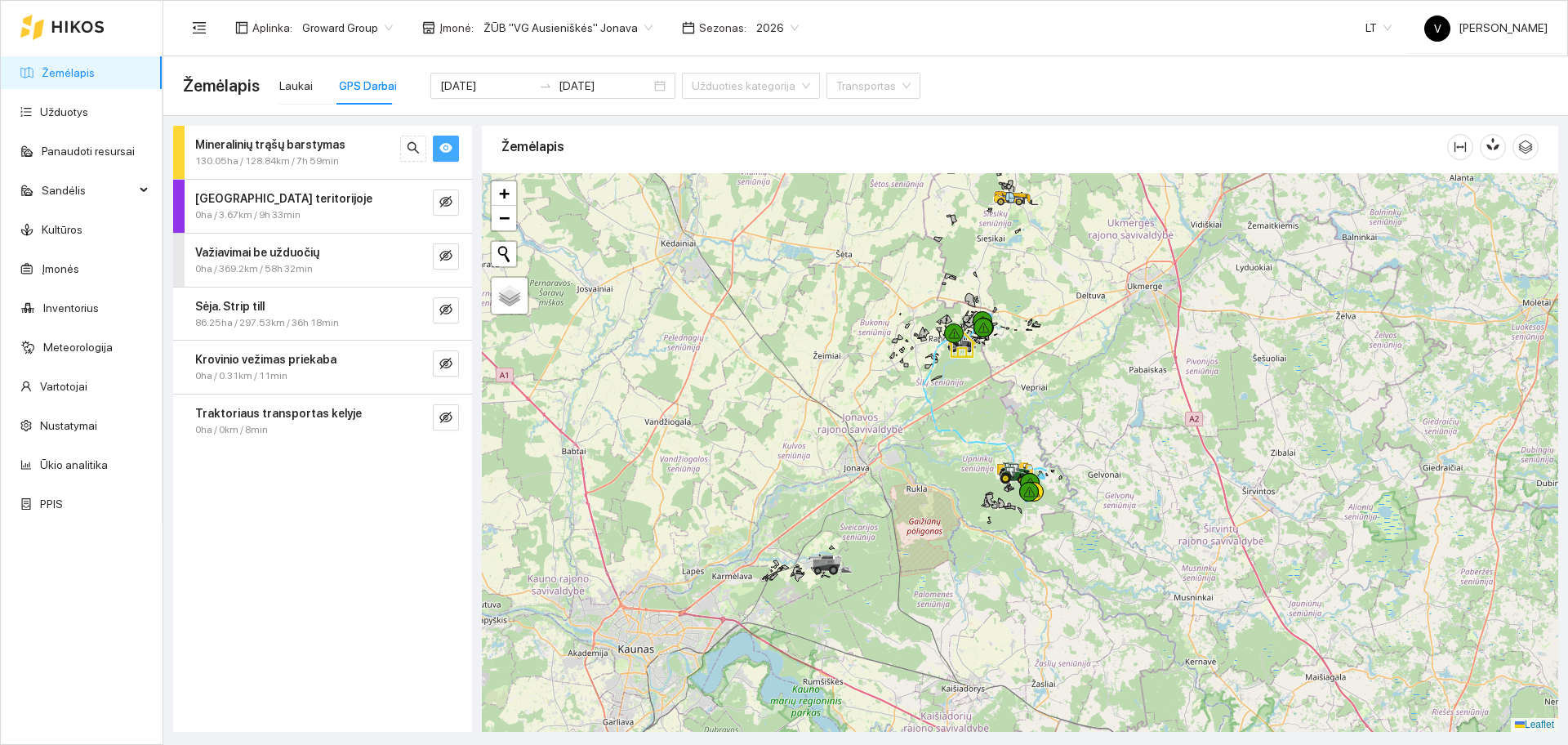
drag, startPoint x: 1051, startPoint y: 496, endPoint x: 1043, endPoint y: 495, distance: 8.1
click at [1046, 495] on div at bounding box center [1019, 453] width 1076 height 558
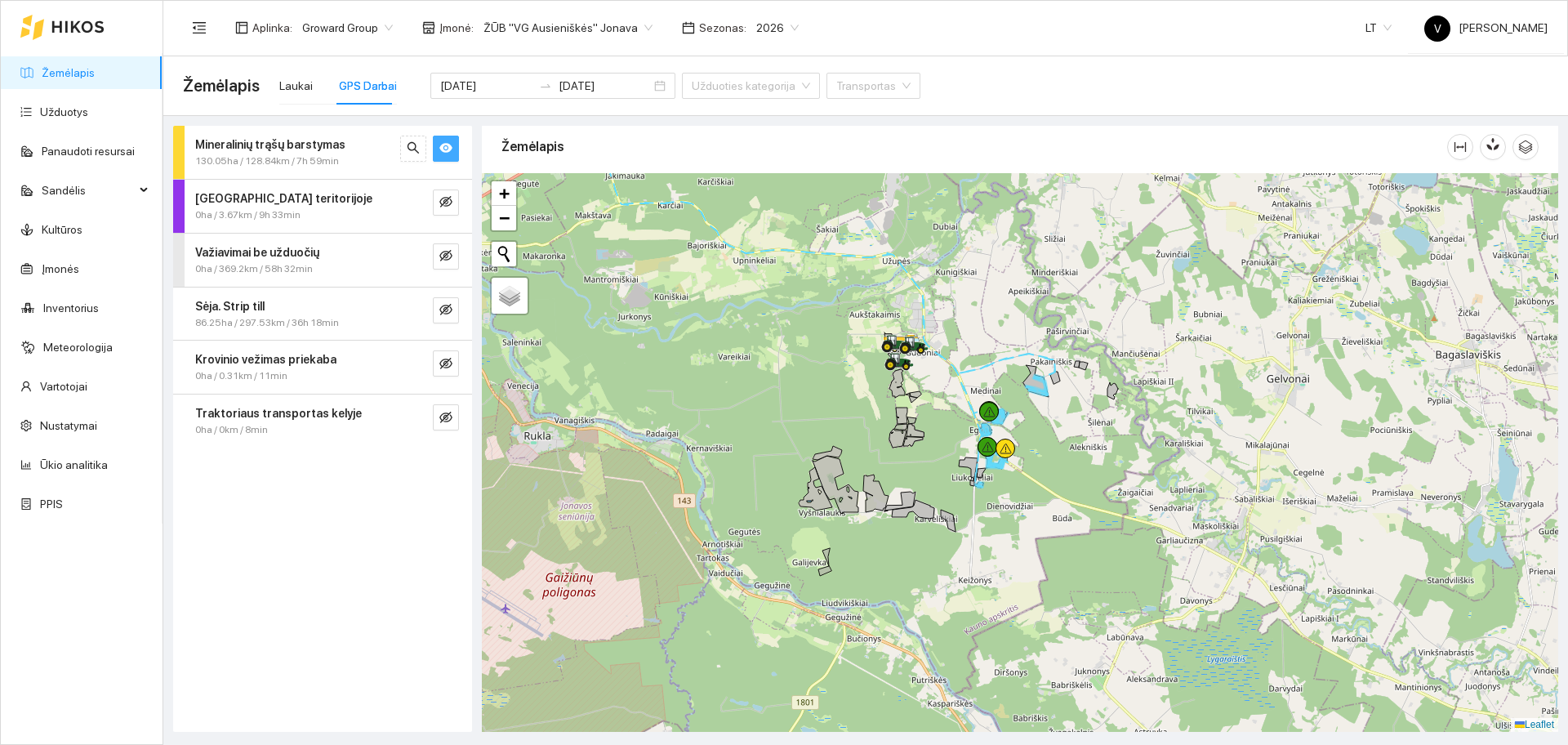
drag, startPoint x: 990, startPoint y: 304, endPoint x: 997, endPoint y: 344, distance: 40.6
click at [997, 344] on div at bounding box center [1019, 453] width 1076 height 558
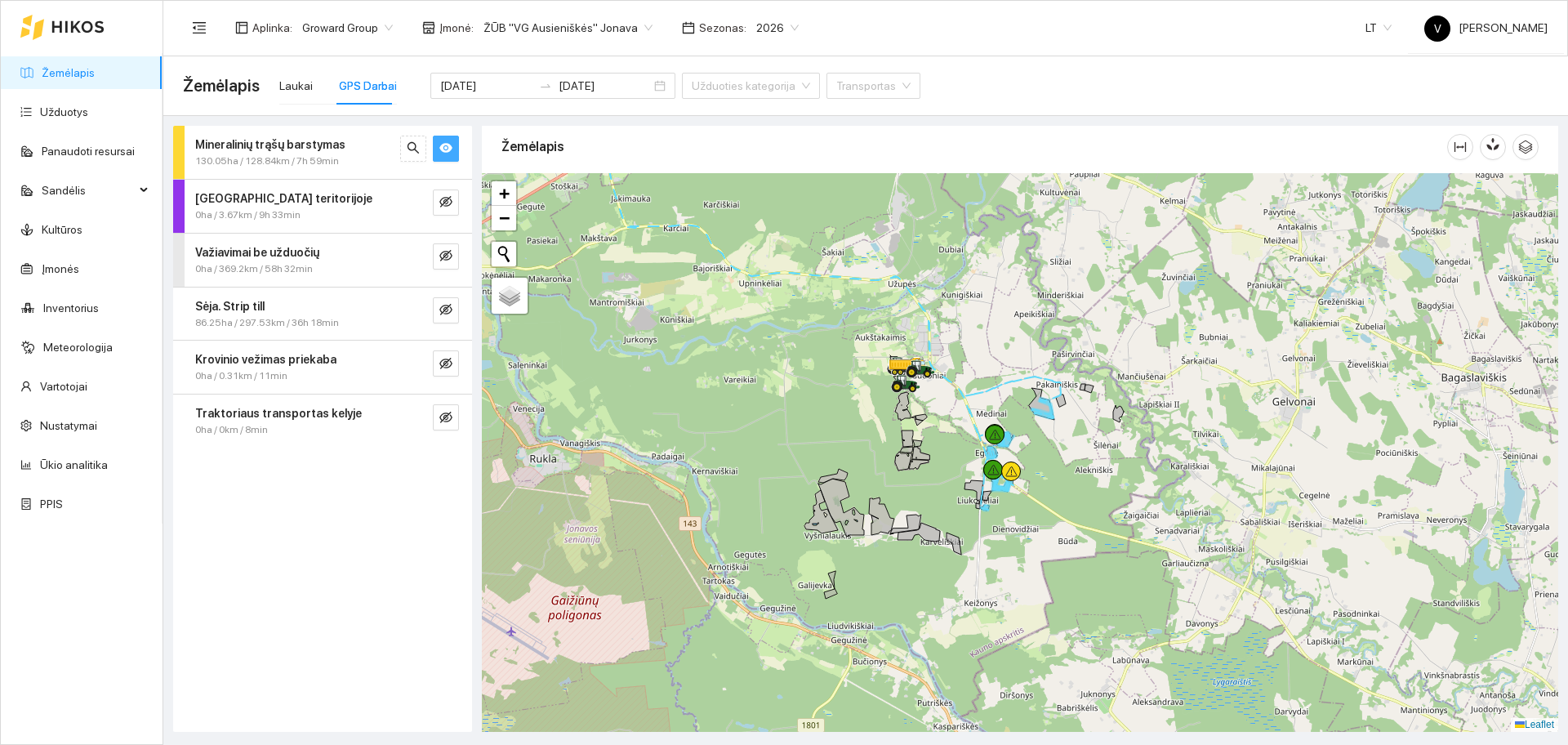
click at [448, 144] on icon "eye" at bounding box center [446, 148] width 13 height 9
click at [448, 152] on icon "eye-invisible" at bounding box center [446, 148] width 13 height 11
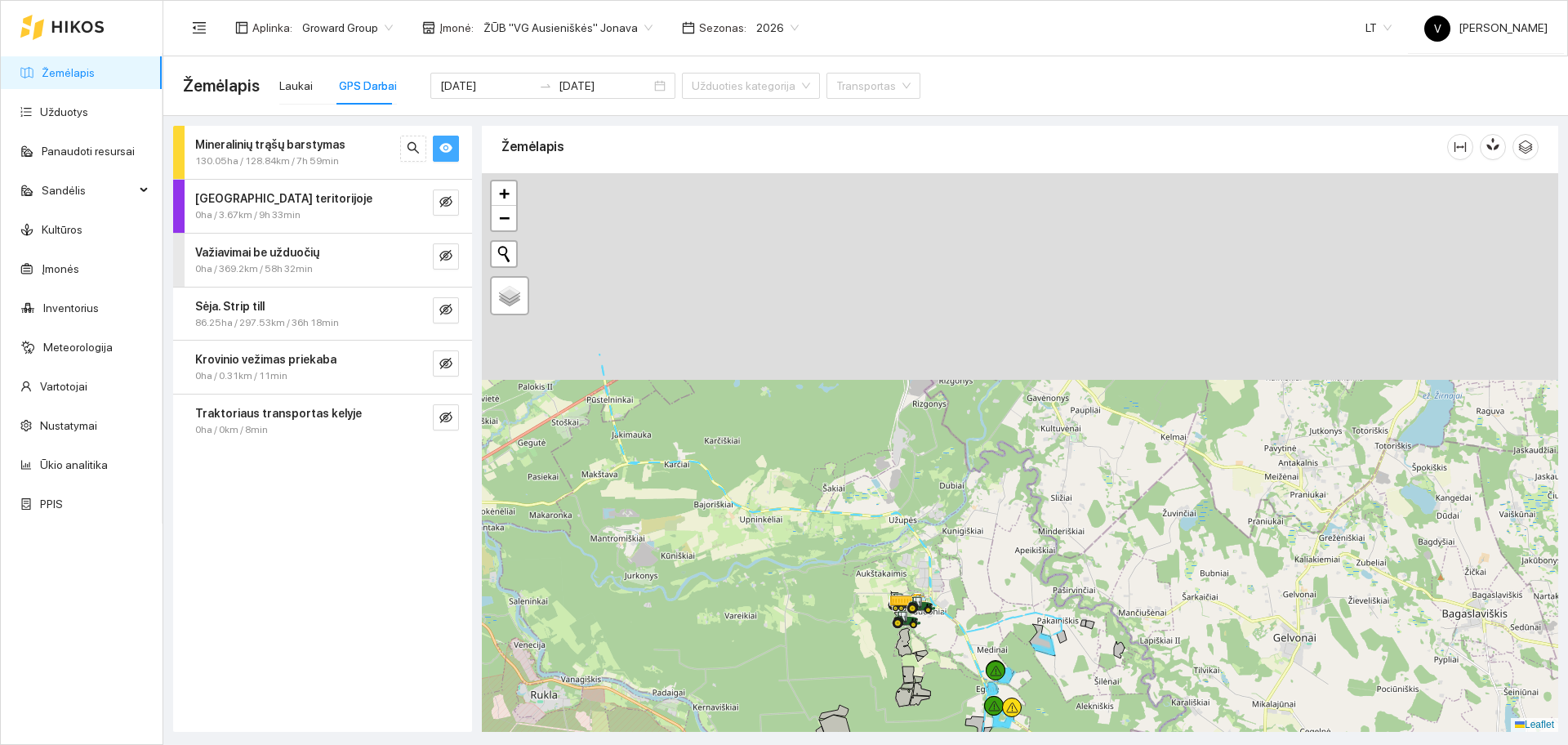
drag, startPoint x: 977, startPoint y: 537, endPoint x: 975, endPoint y: 626, distance: 89.0
click at [977, 621] on div at bounding box center [1019, 453] width 1076 height 558
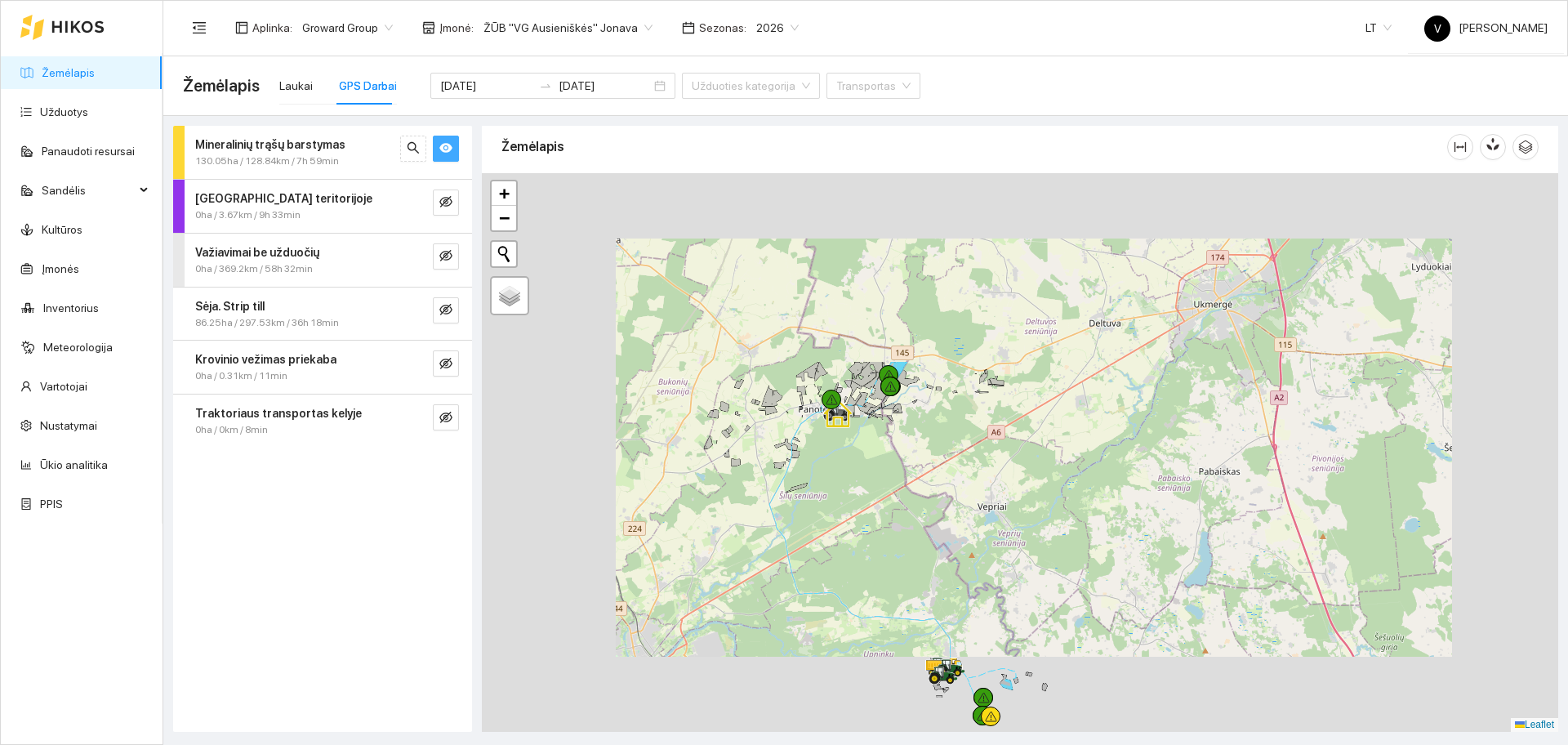
click at [841, 409] on div at bounding box center [831, 399] width 20 height 20
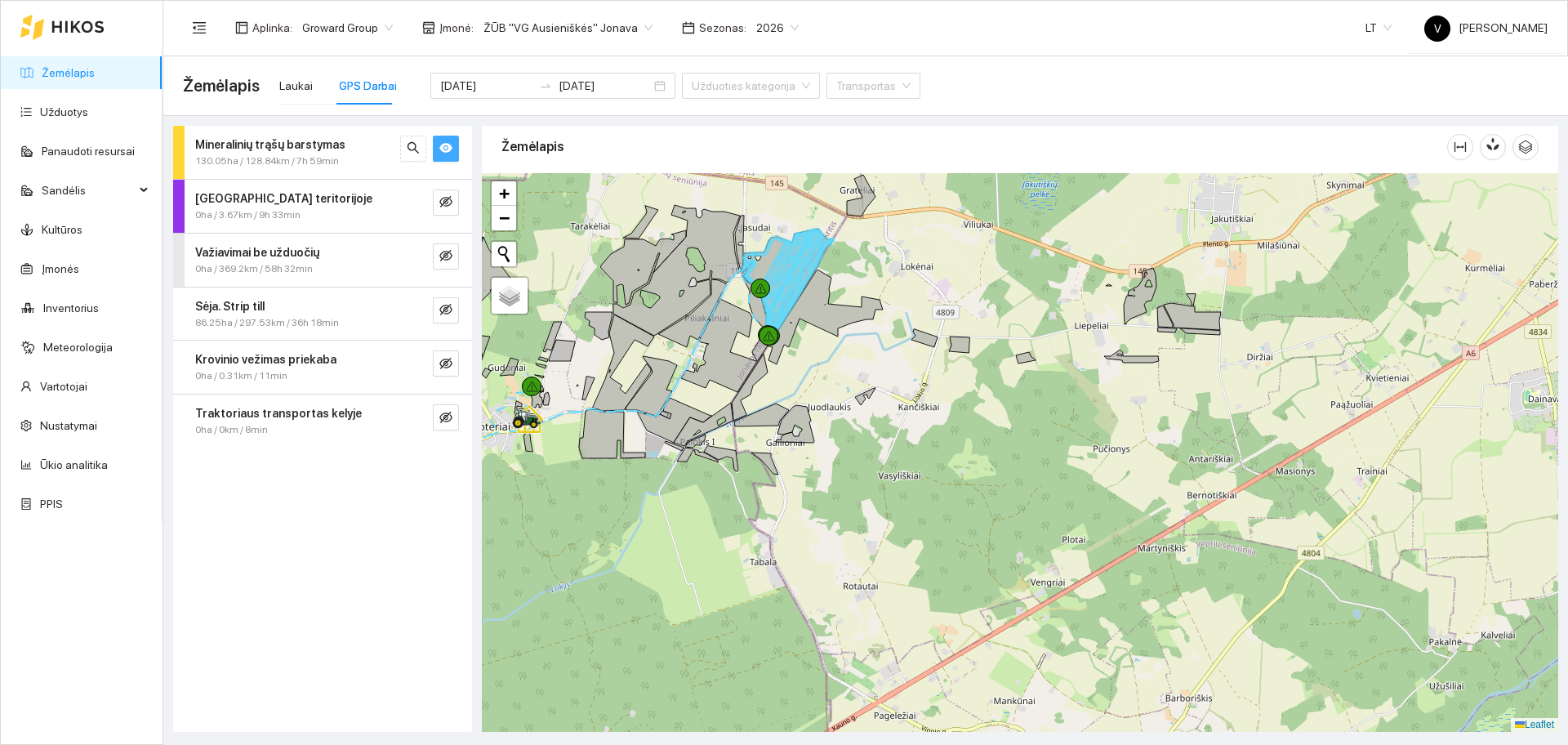
drag, startPoint x: 1051, startPoint y: 500, endPoint x: 1063, endPoint y: 356, distance: 144.5
click at [1069, 344] on div at bounding box center [1019, 453] width 1076 height 558
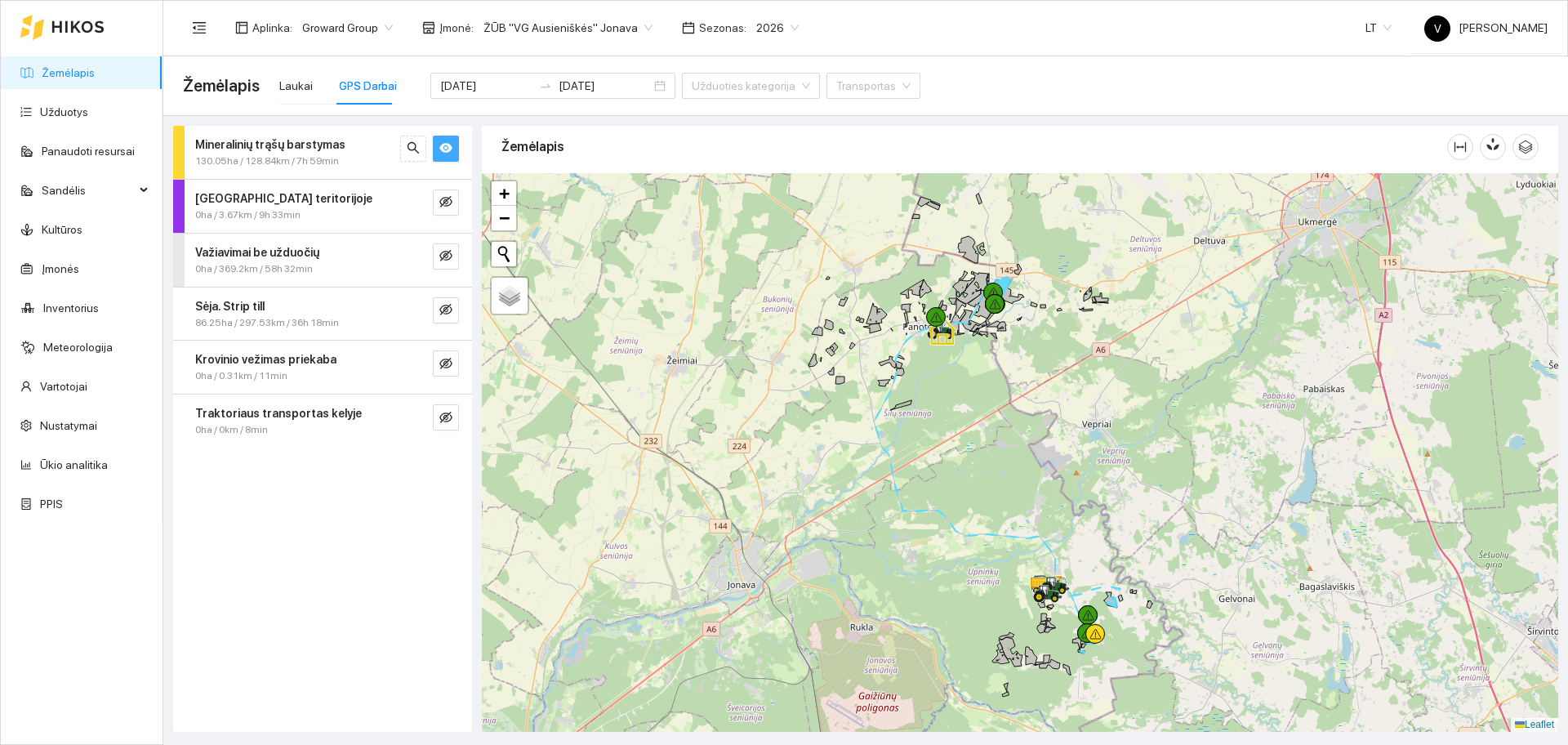
drag, startPoint x: 1126, startPoint y: 587, endPoint x: 986, endPoint y: 404, distance: 230.4
click at [989, 405] on div at bounding box center [1019, 453] width 1076 height 558
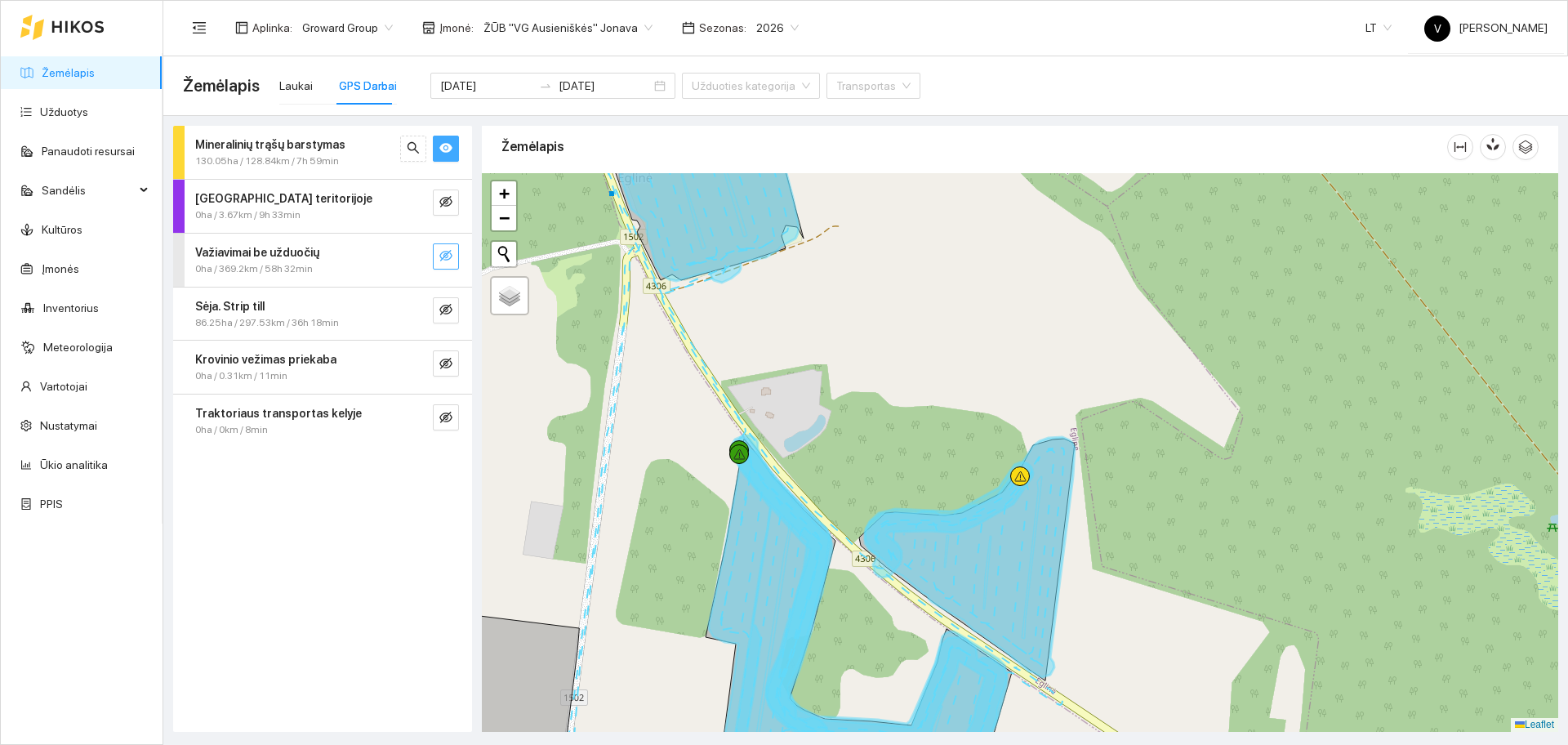
click at [446, 254] on icon "eye-invisible" at bounding box center [446, 256] width 13 height 13
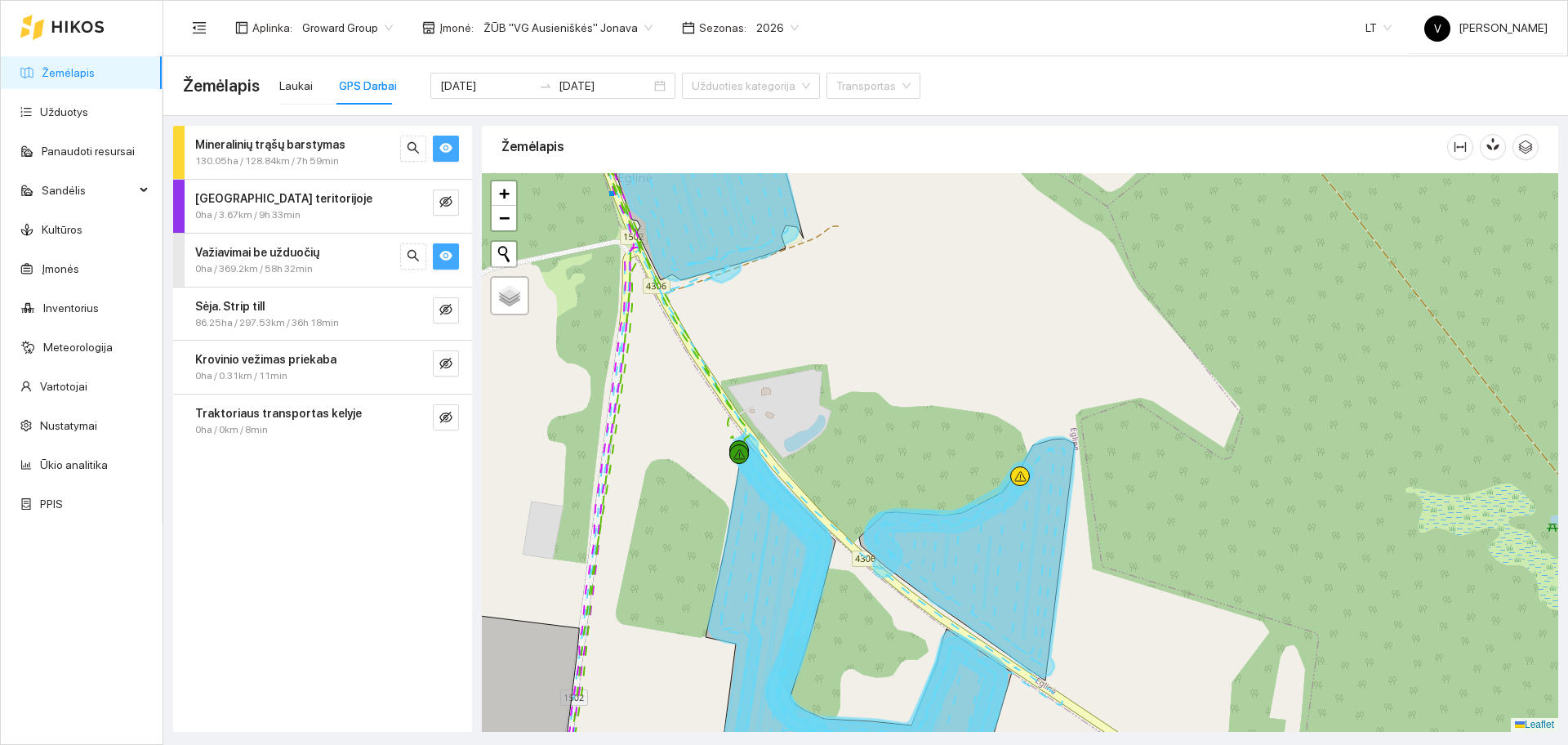
click at [446, 144] on icon "eye" at bounding box center [446, 148] width 13 height 9
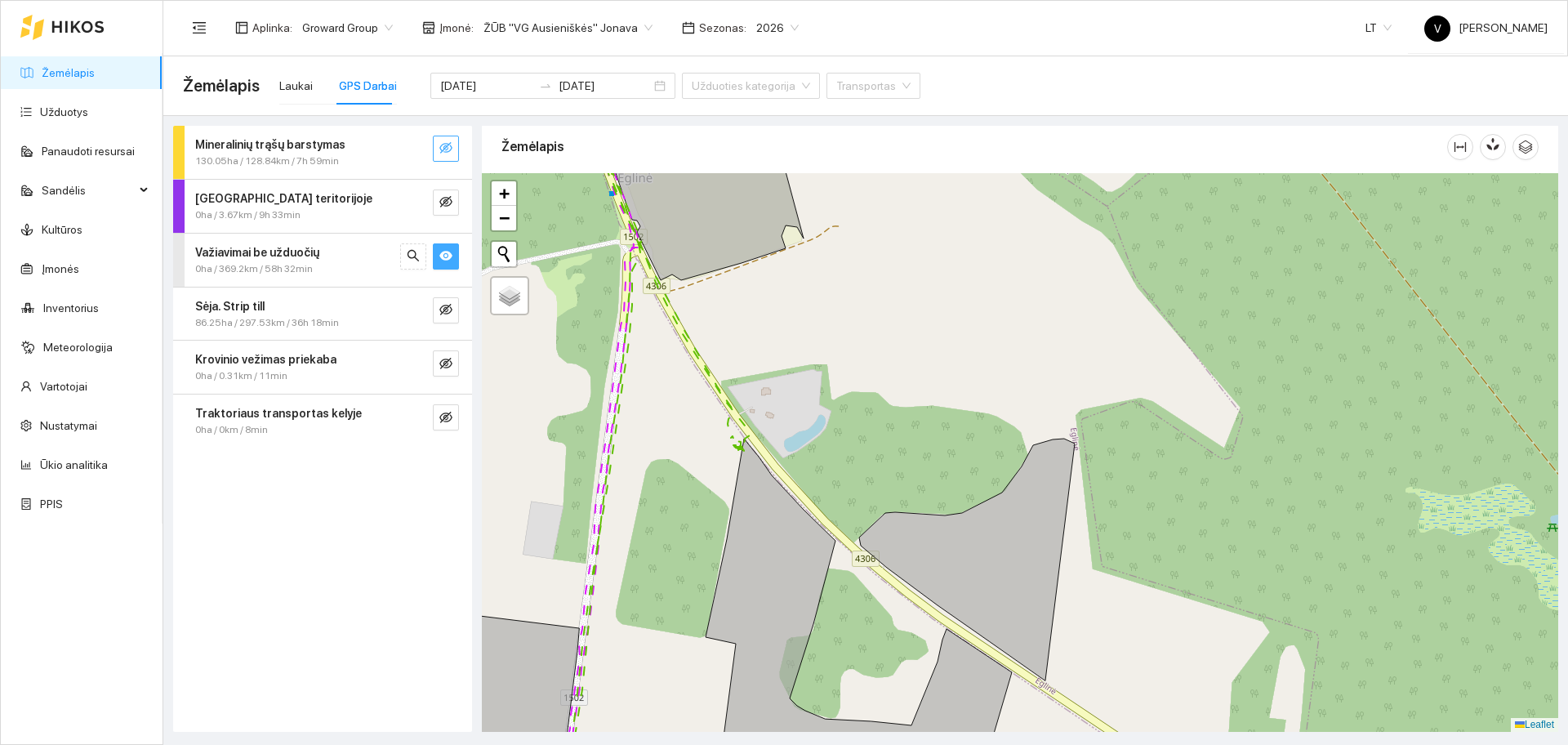
click at [454, 257] on button "button" at bounding box center [446, 257] width 26 height 26
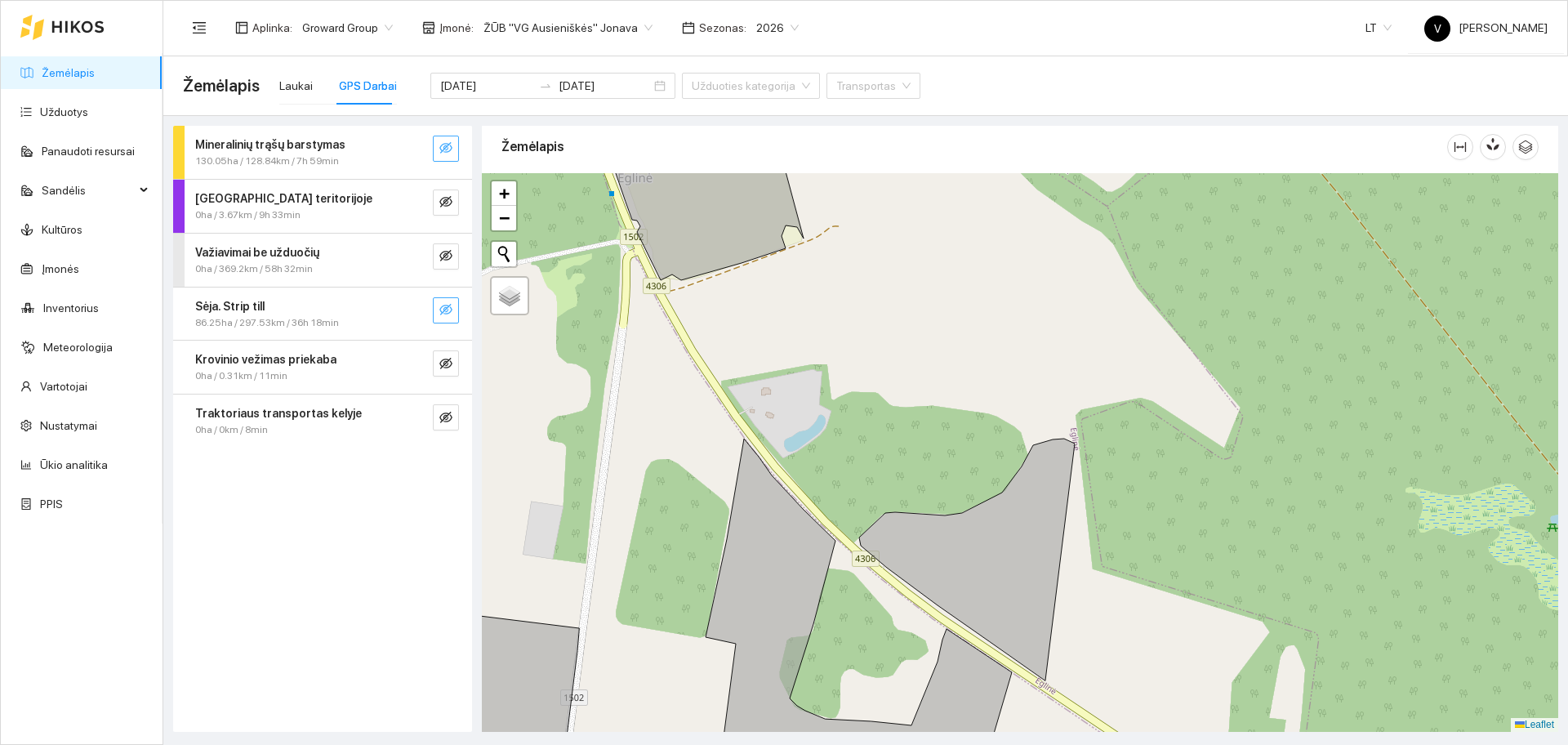
click at [452, 309] on icon "eye-invisible" at bounding box center [446, 309] width 13 height 11
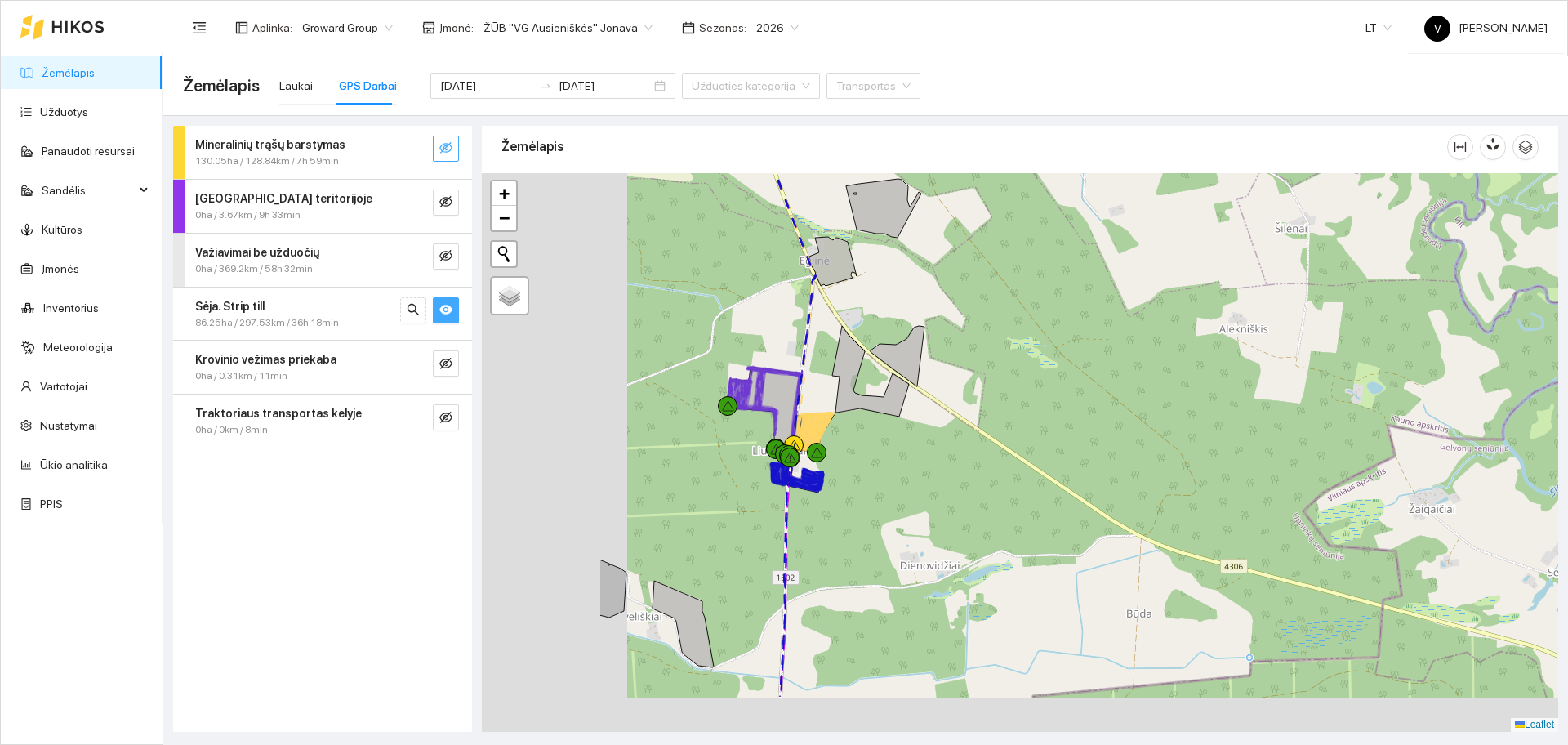
drag, startPoint x: 655, startPoint y: 528, endPoint x: 908, endPoint y: 397, distance: 284.9
click at [908, 397] on div at bounding box center [1019, 453] width 1076 height 558
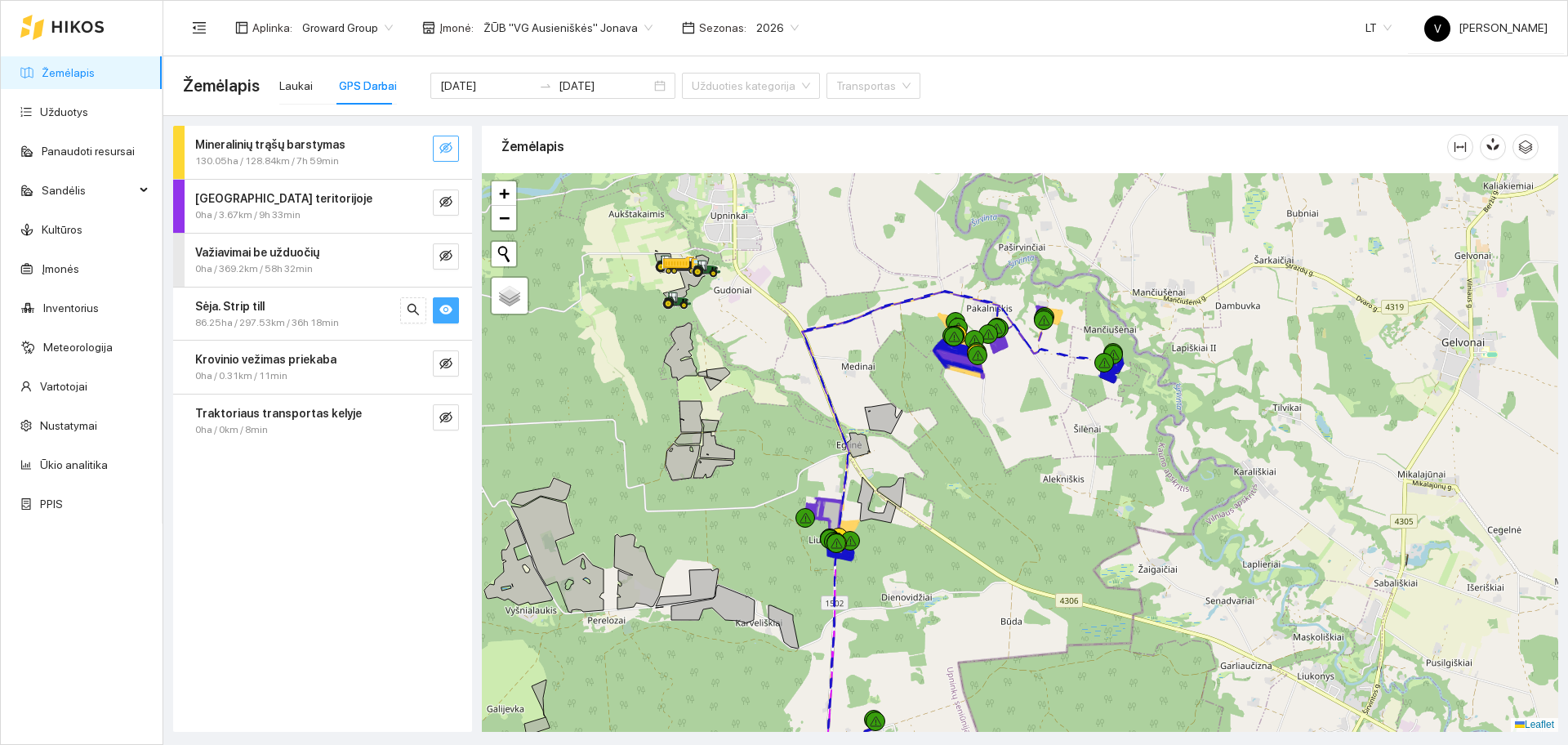
drag, startPoint x: 981, startPoint y: 422, endPoint x: 968, endPoint y: 536, distance: 114.7
click at [968, 536] on div at bounding box center [1019, 453] width 1076 height 558
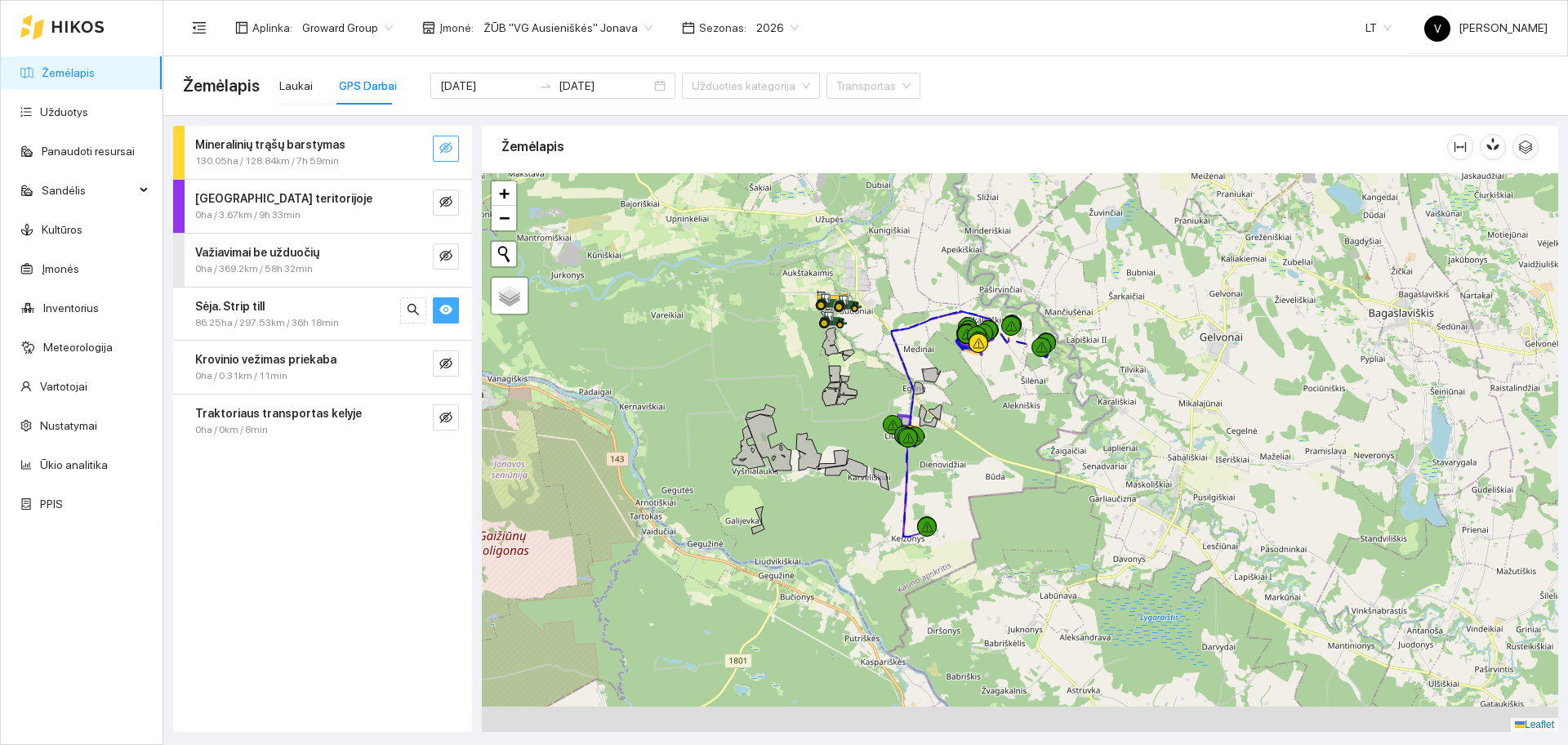
drag, startPoint x: 929, startPoint y: 516, endPoint x: 962, endPoint y: 459, distance: 65.9
click at [962, 459] on div at bounding box center [1019, 453] width 1076 height 558
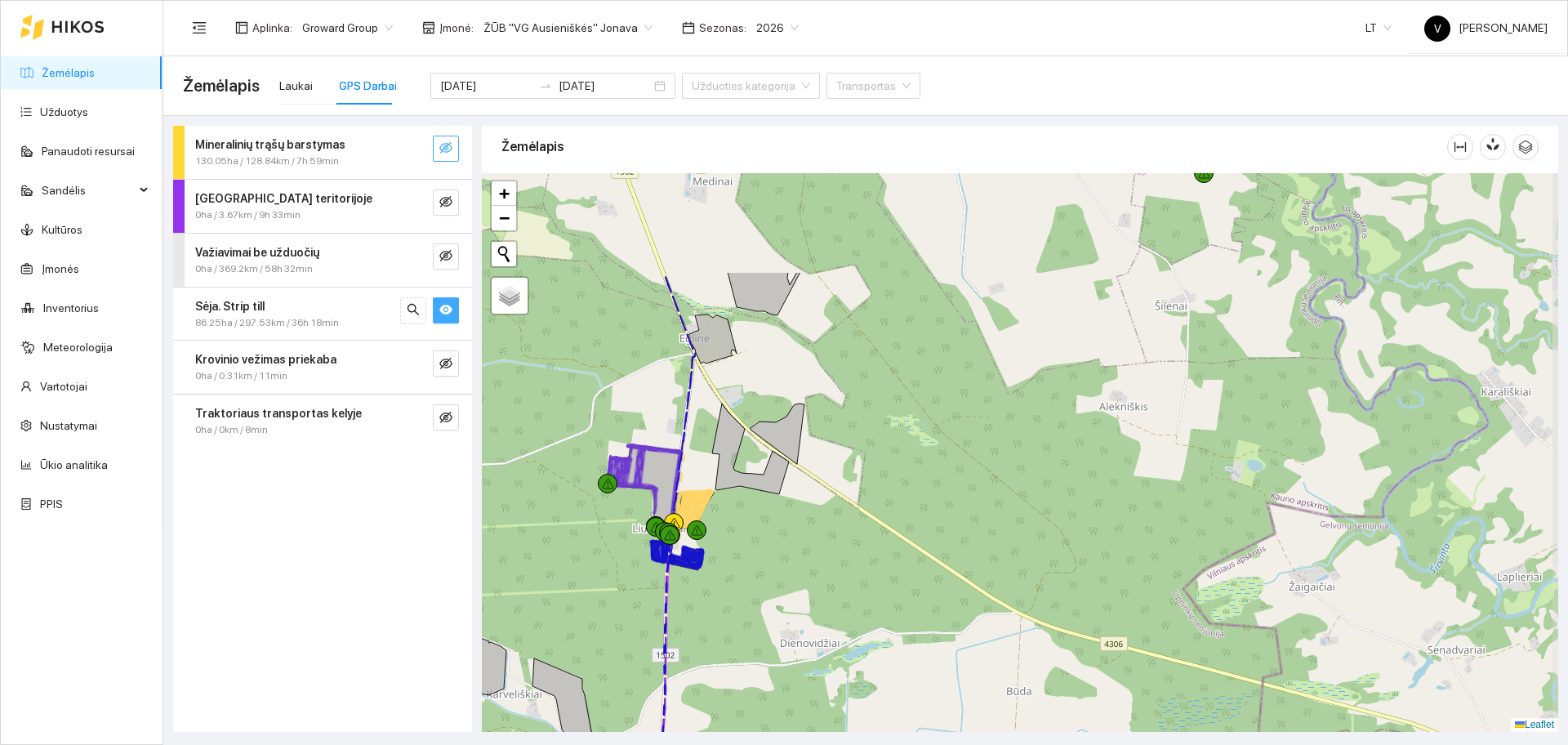
drag, startPoint x: 994, startPoint y: 295, endPoint x: 911, endPoint y: 448, distance: 174.1
click at [911, 443] on div at bounding box center [1019, 453] width 1076 height 558
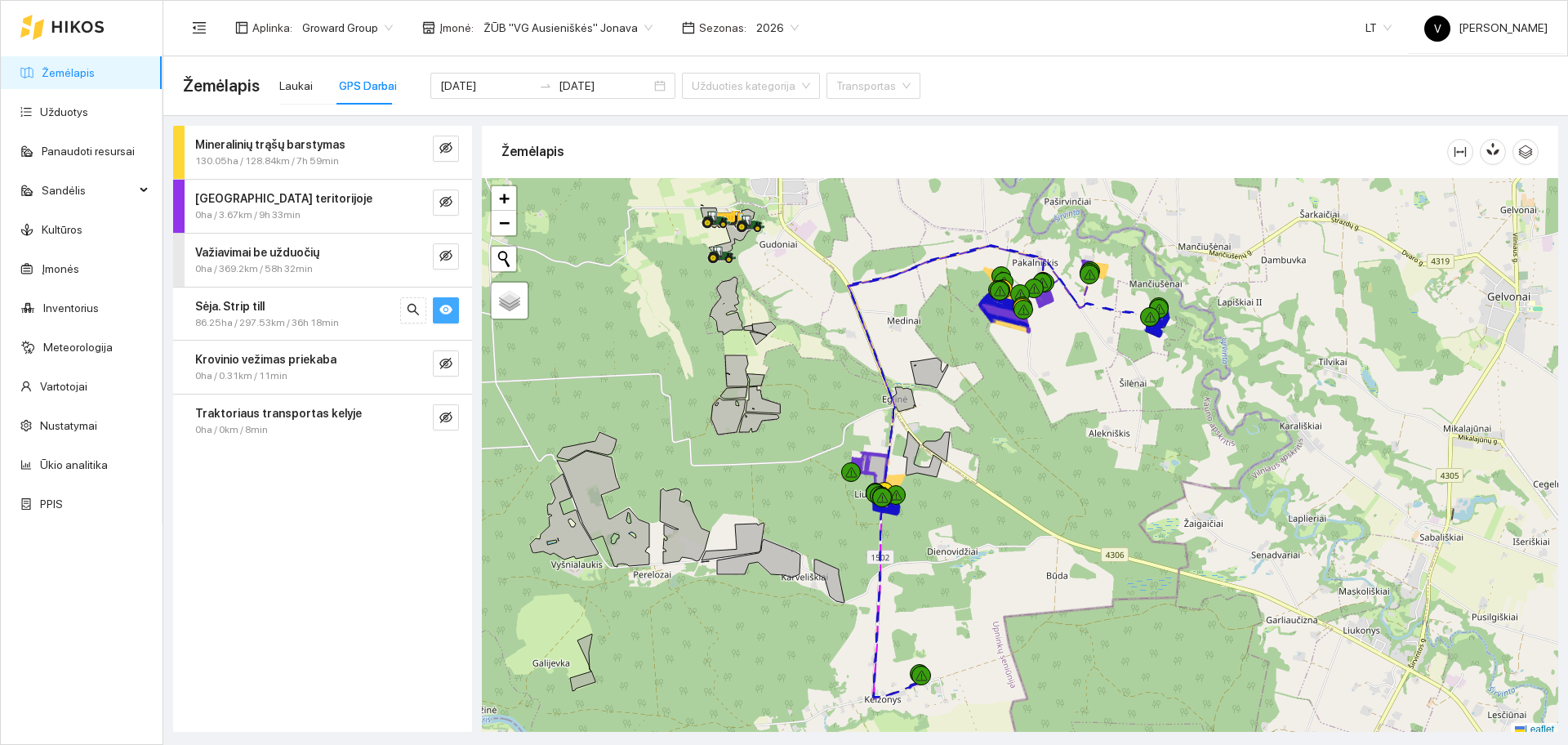
scroll to position [5, 0]
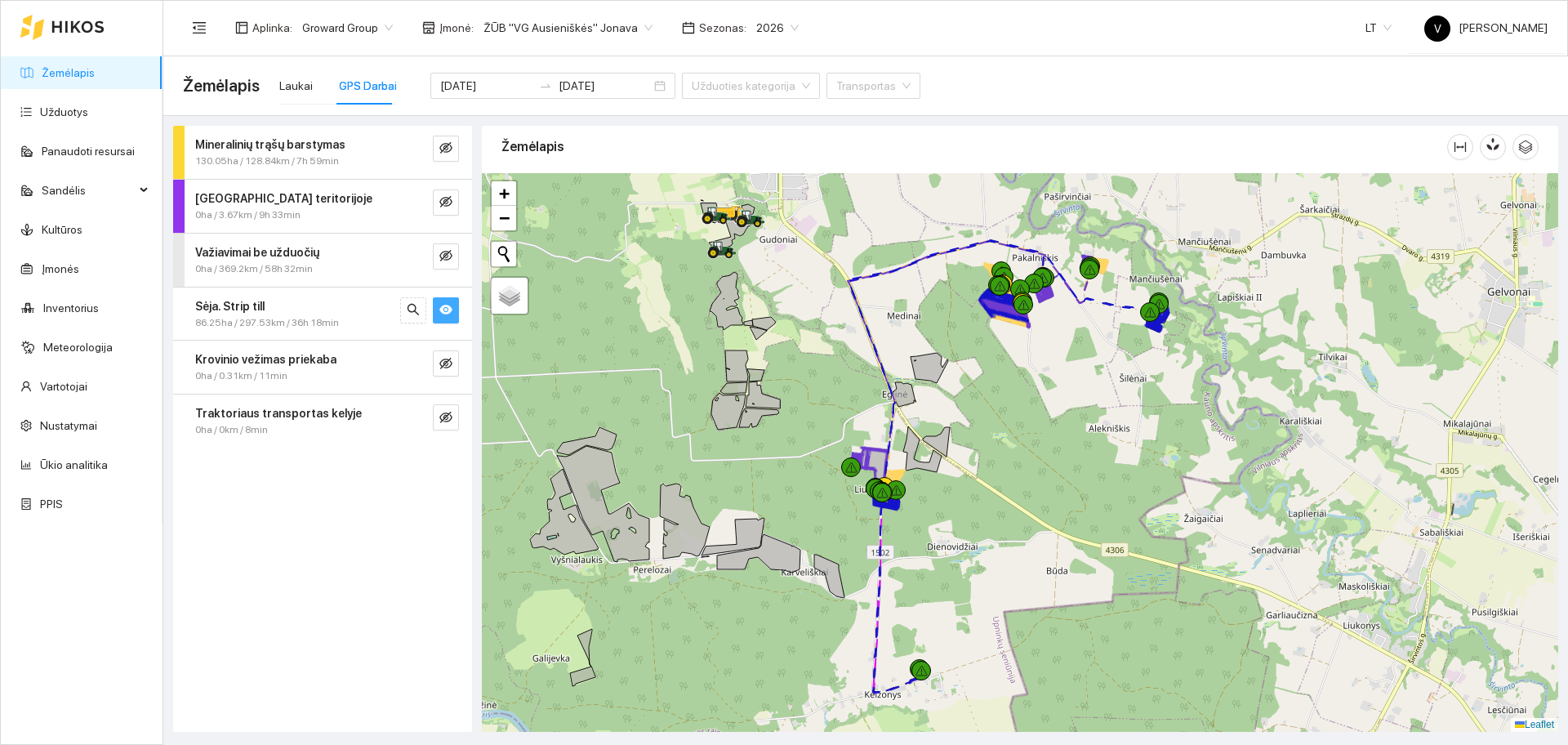
click at [455, 309] on button "button" at bounding box center [446, 310] width 26 height 26
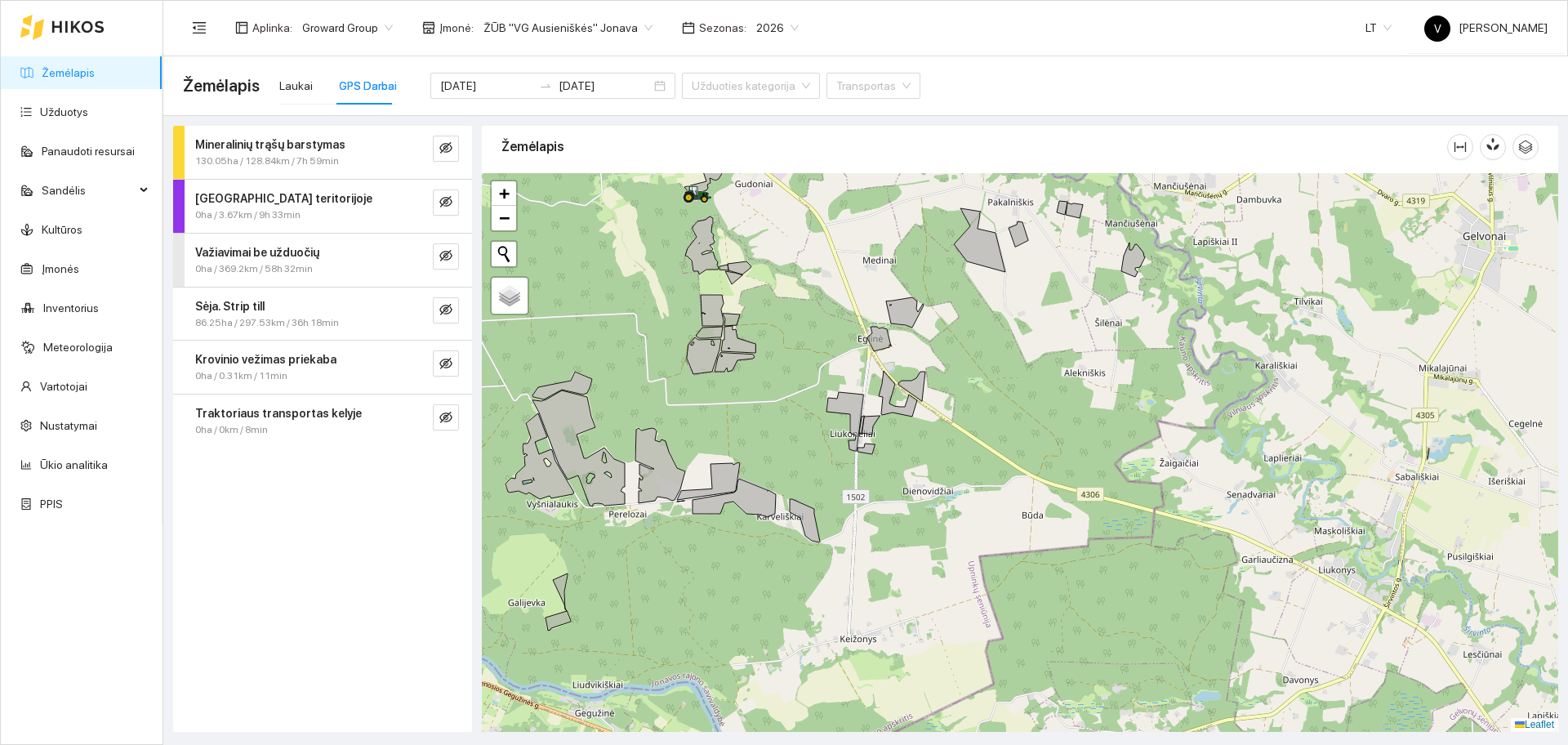
drag, startPoint x: 1057, startPoint y: 576, endPoint x: 926, endPoint y: 346, distance: 264.7
click at [926, 346] on div at bounding box center [1019, 453] width 1076 height 558
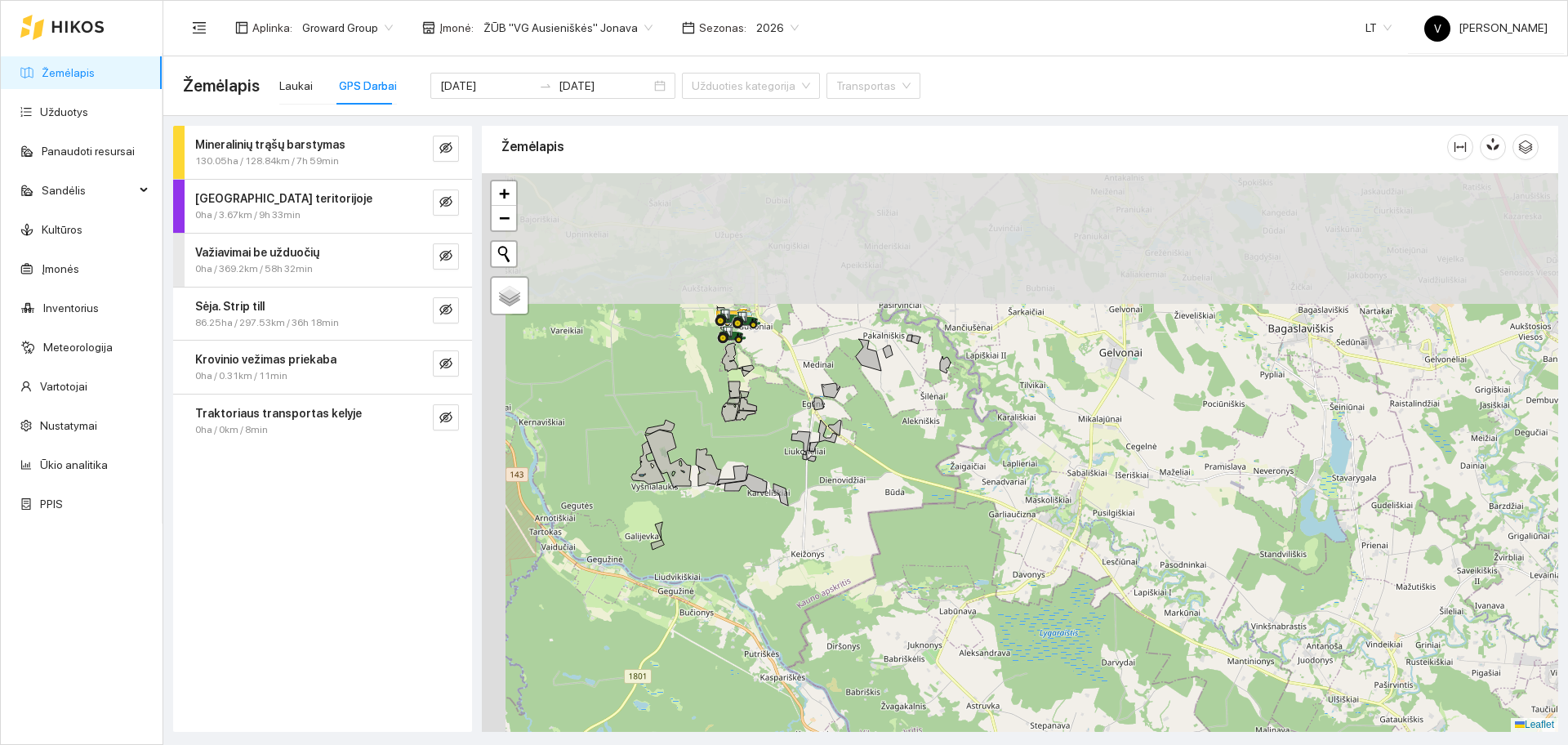
drag, startPoint x: 764, startPoint y: 363, endPoint x: 844, endPoint y: 548, distance: 201.6
click at [844, 548] on div at bounding box center [1019, 453] width 1076 height 558
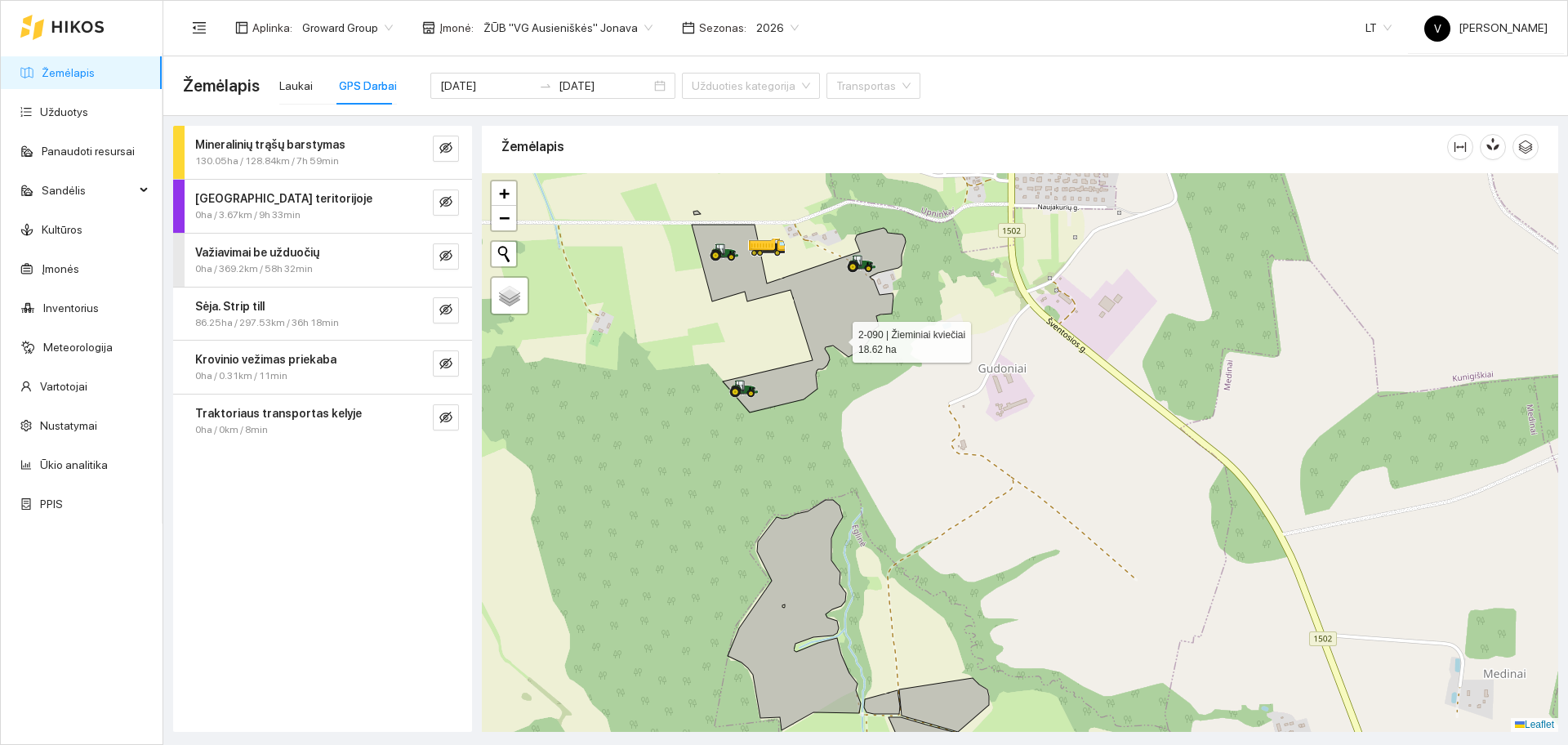
drag, startPoint x: 836, startPoint y: 334, endPoint x: 874, endPoint y: 449, distance: 121.1
click at [874, 412] on icon at bounding box center [799, 318] width 214 height 188
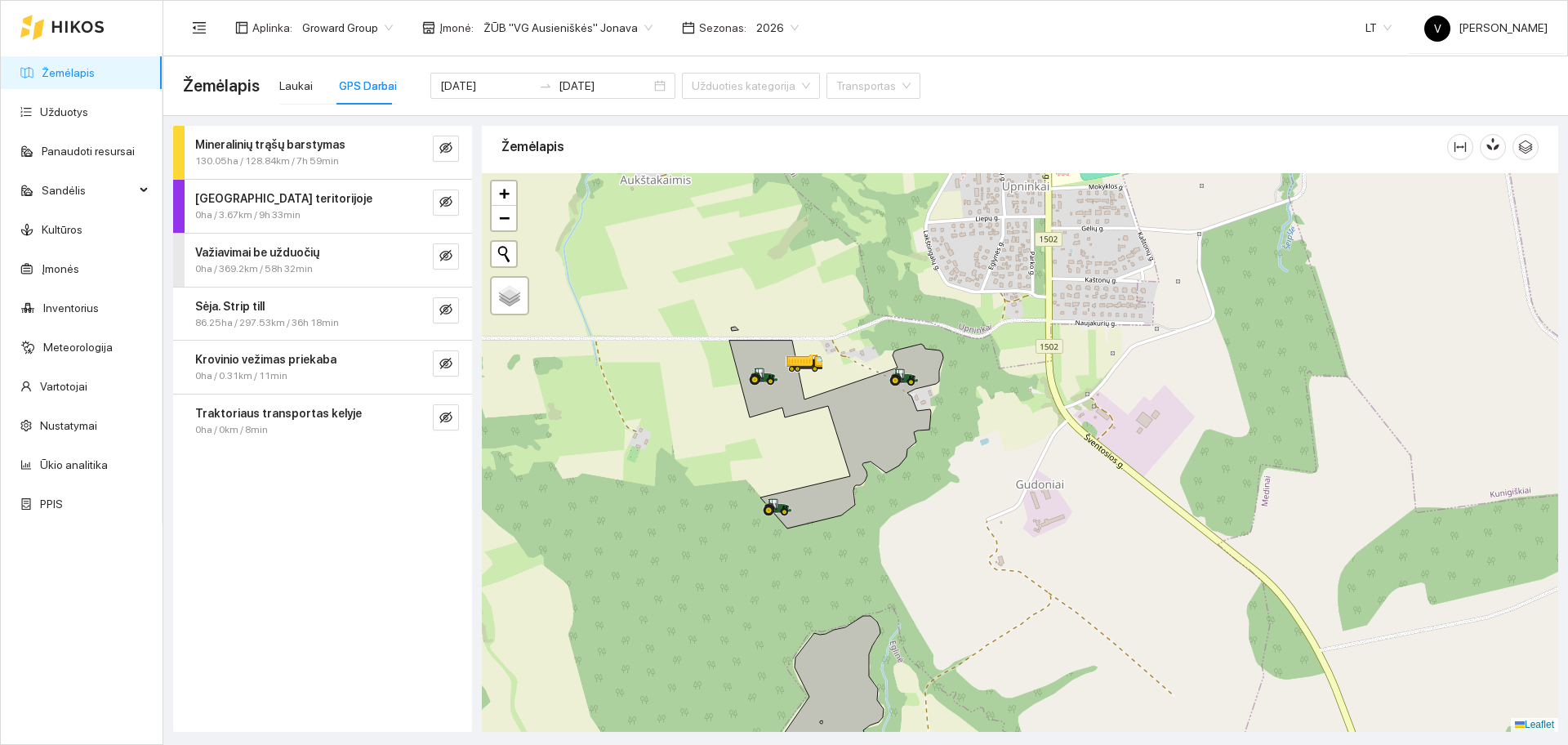
drag, startPoint x: 1345, startPoint y: 488, endPoint x: 1178, endPoint y: 429, distance: 177.1
click at [1281, 465] on div at bounding box center [1019, 453] width 1076 height 558
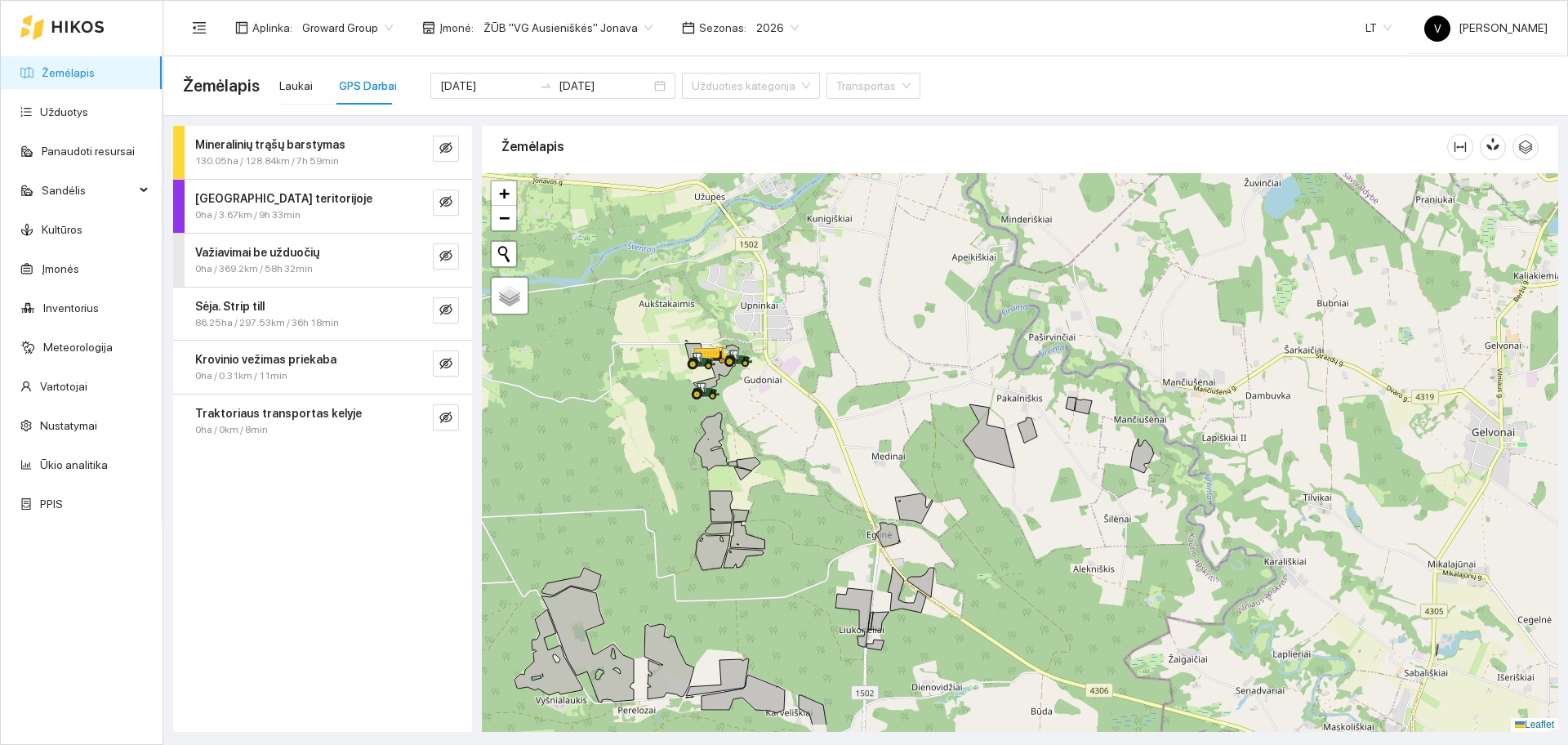
drag, startPoint x: 1185, startPoint y: 503, endPoint x: 989, endPoint y: 439, distance: 206.2
click at [992, 439] on icon at bounding box center [989, 437] width 51 height 64
drag, startPoint x: 64, startPoint y: 307, endPoint x: 152, endPoint y: 309, distance: 88.0
click at [64, 307] on link "Inventorius" at bounding box center [71, 308] width 56 height 13
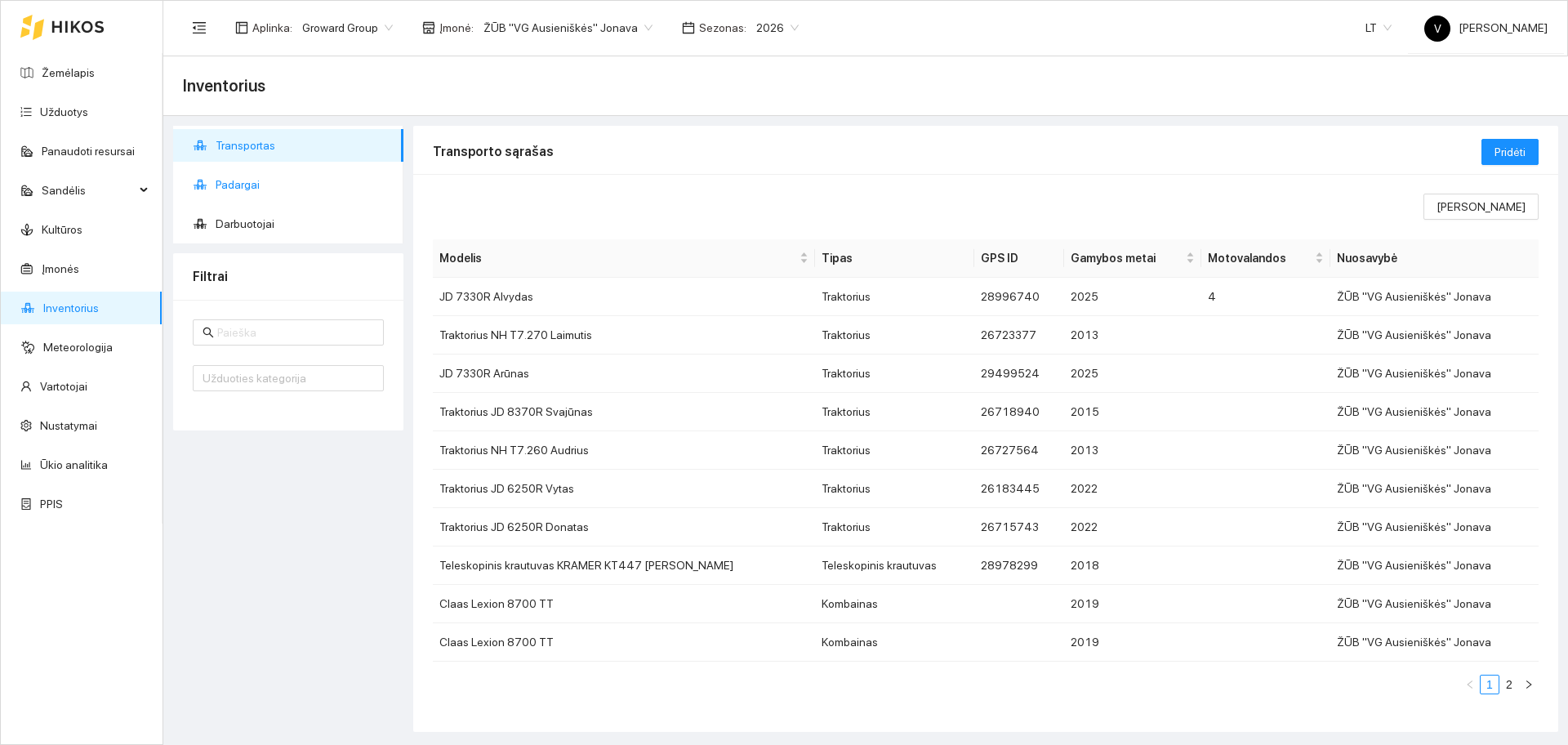
click at [247, 187] on span "Padargai" at bounding box center [303, 184] width 174 height 33
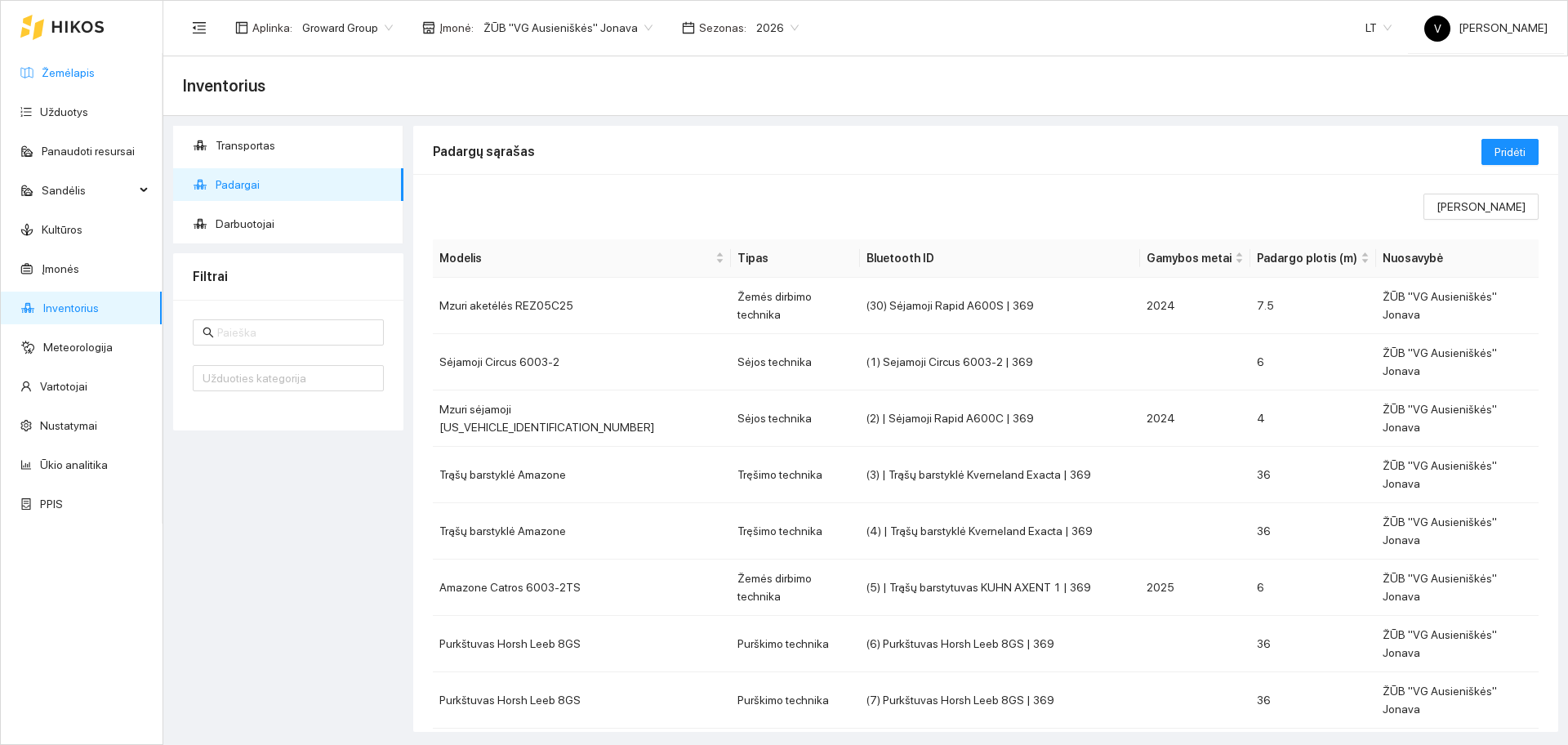
click at [81, 70] on link "Žemėlapis" at bounding box center [68, 73] width 53 height 13
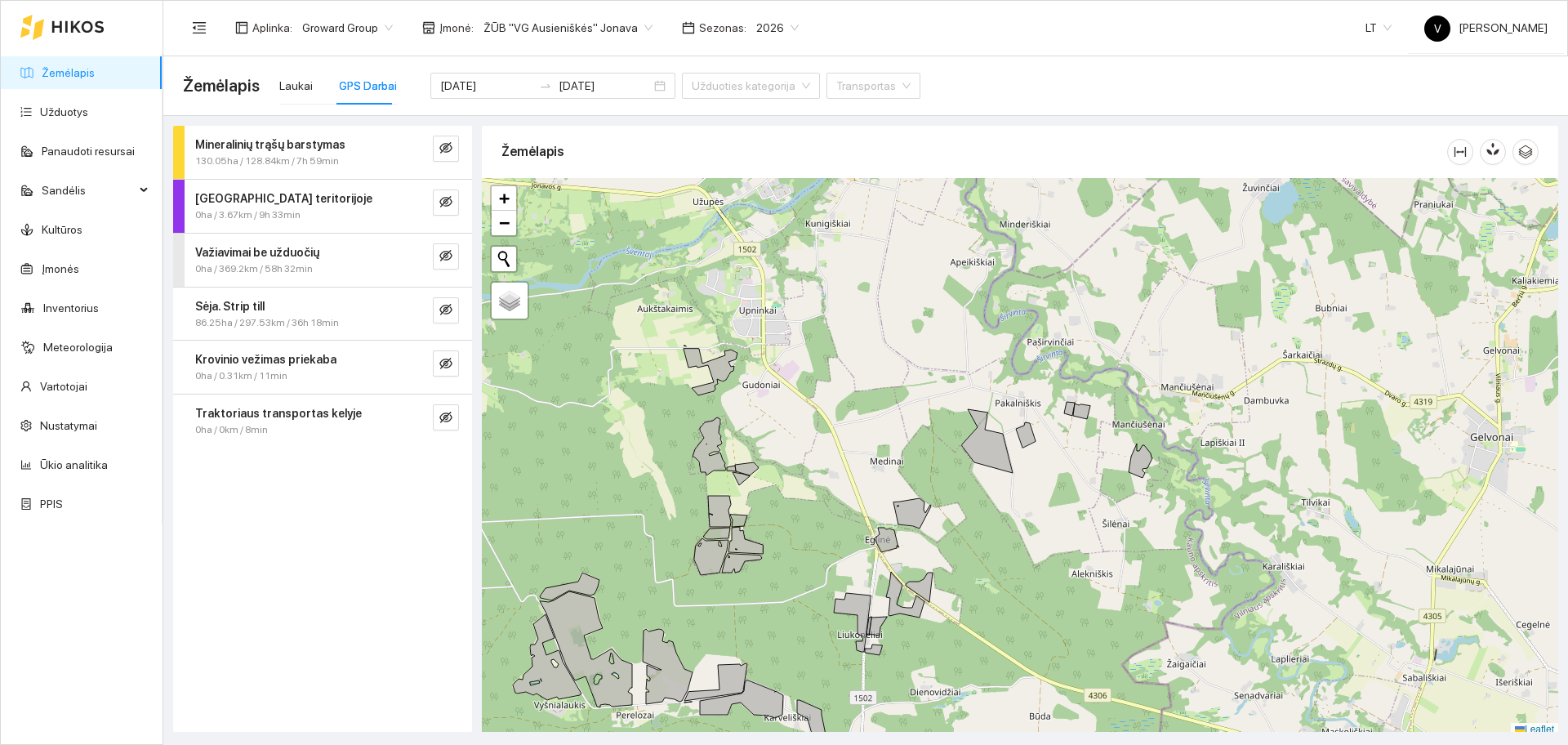
click at [534, 20] on span "ŽŪB "VG Ausieniškės" Jonava" at bounding box center [568, 27] width 169 height 25
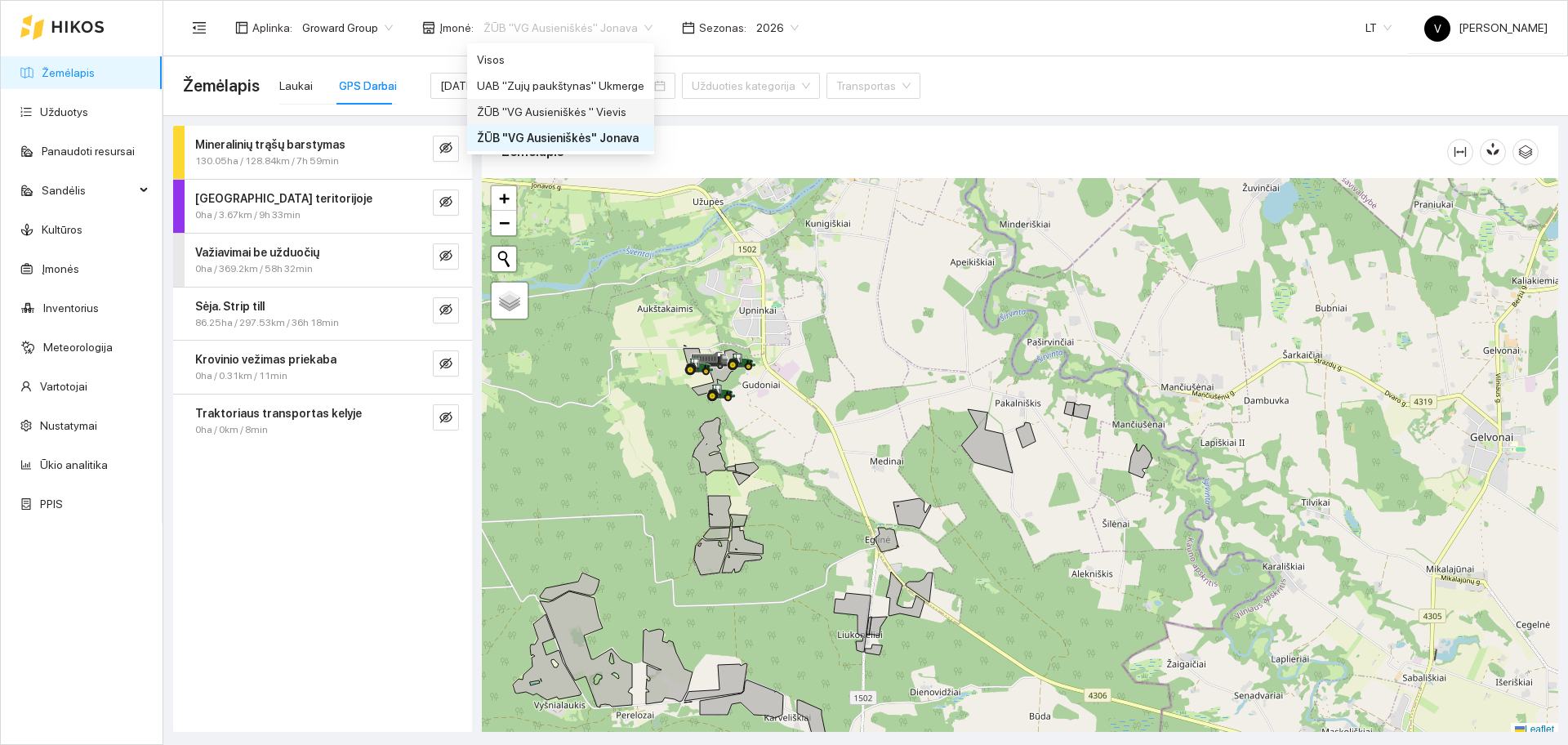
click at [569, 119] on div "ŽŪB "VG Ausieniškės " Vievis" at bounding box center [561, 111] width 168 height 18
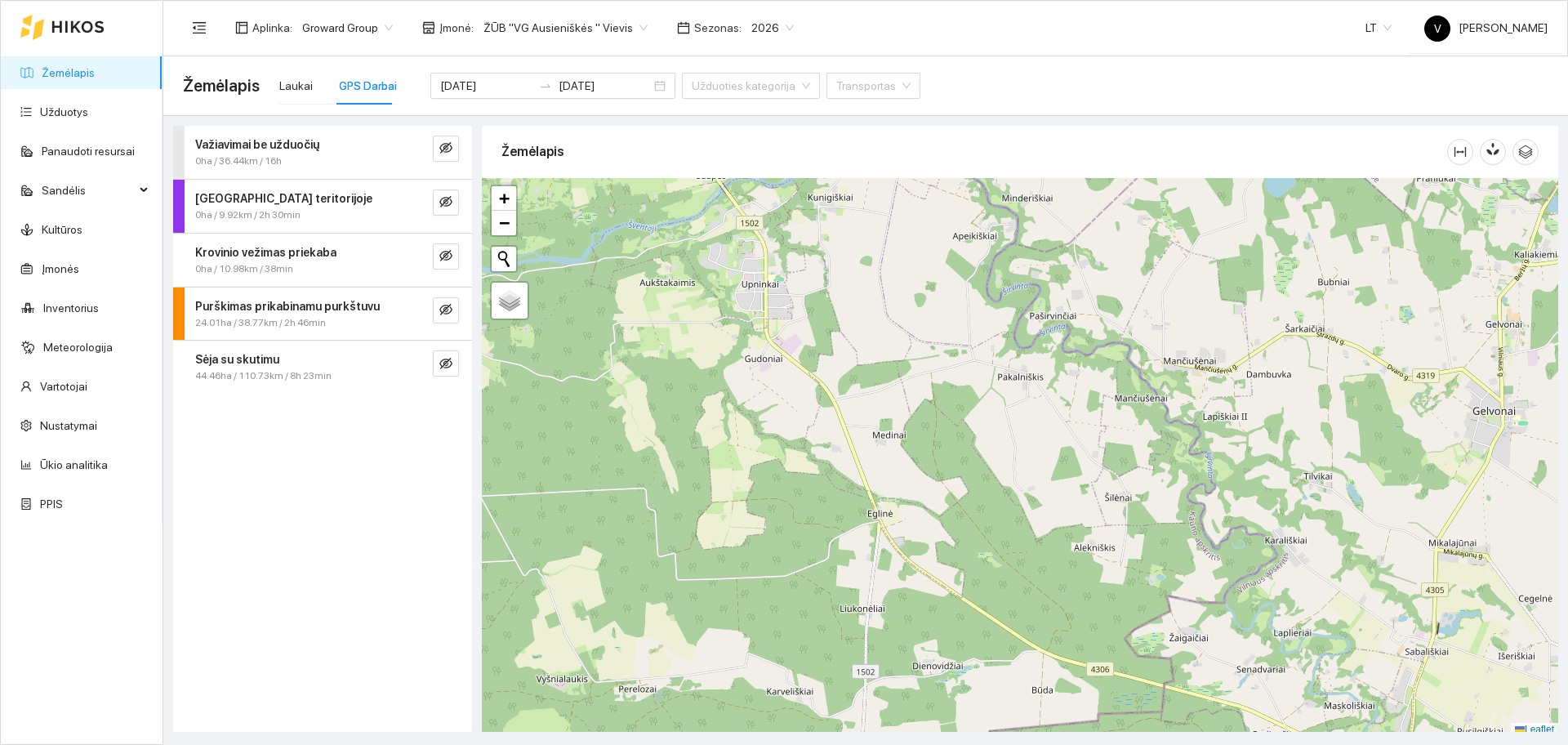
scroll to position [5, 0]
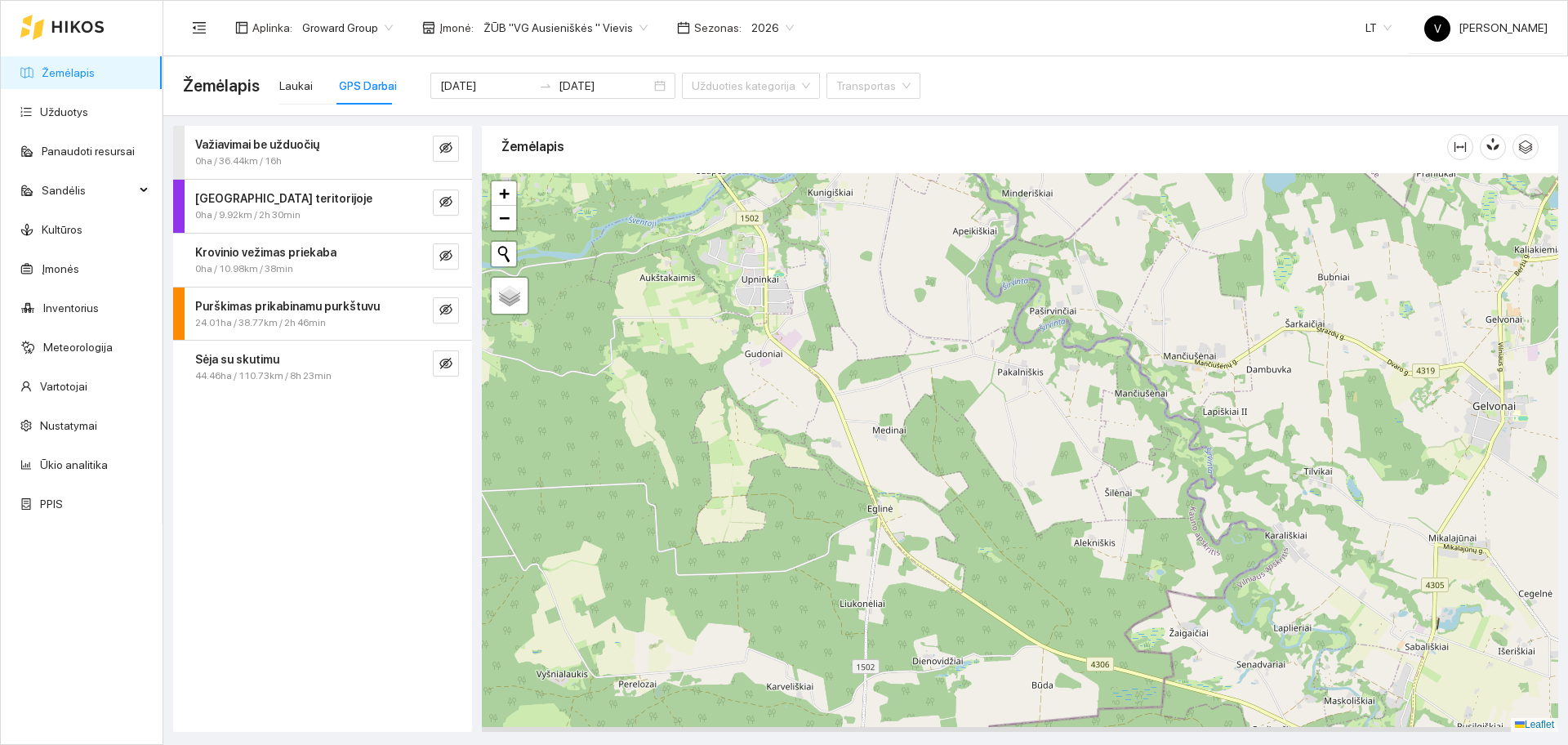
drag, startPoint x: 954, startPoint y: 465, endPoint x: 960, endPoint y: 368, distance: 97.2
click at [963, 366] on div at bounding box center [1019, 453] width 1076 height 558
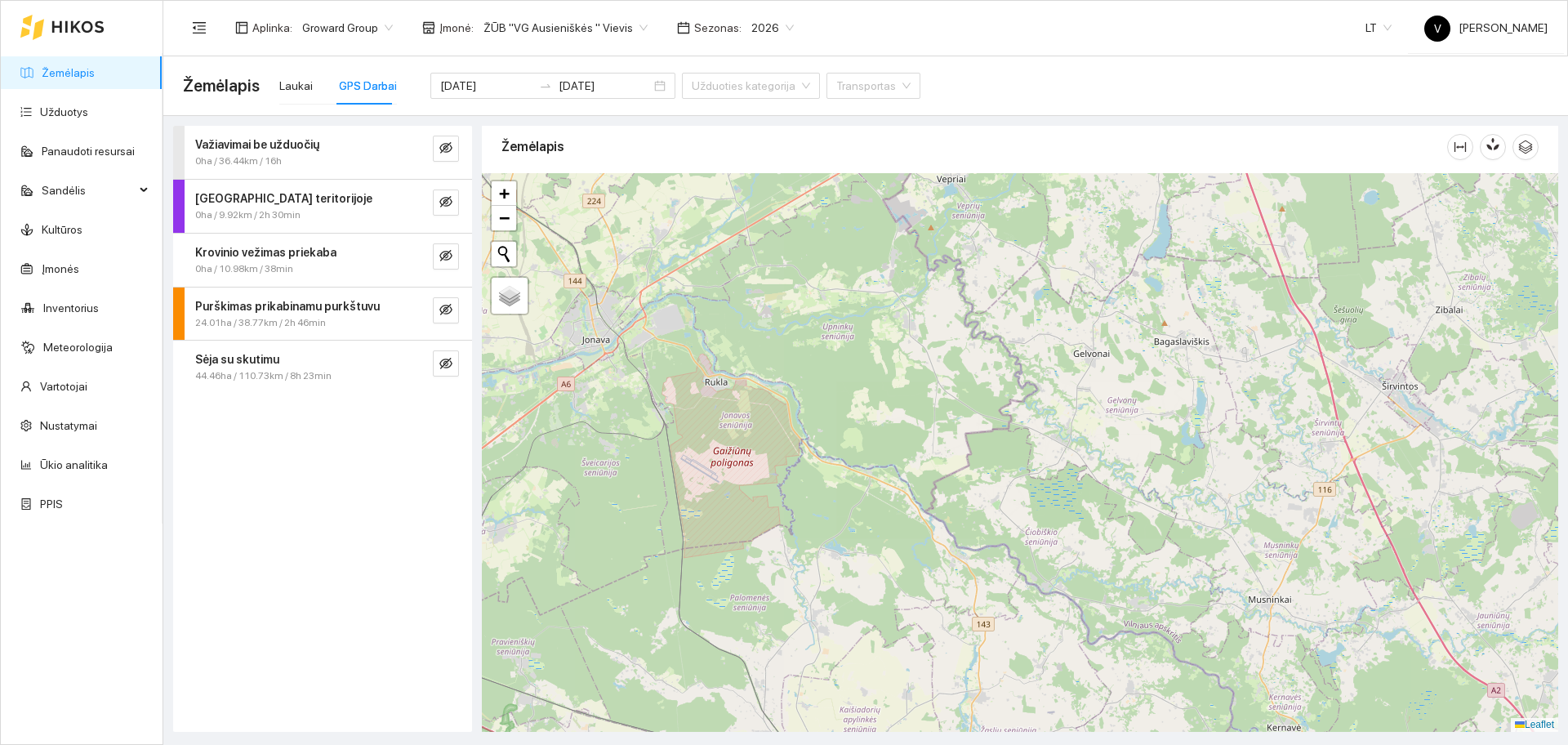
drag, startPoint x: 991, startPoint y: 478, endPoint x: 966, endPoint y: 399, distance: 82.9
click at [966, 399] on div at bounding box center [1019, 453] width 1076 height 558
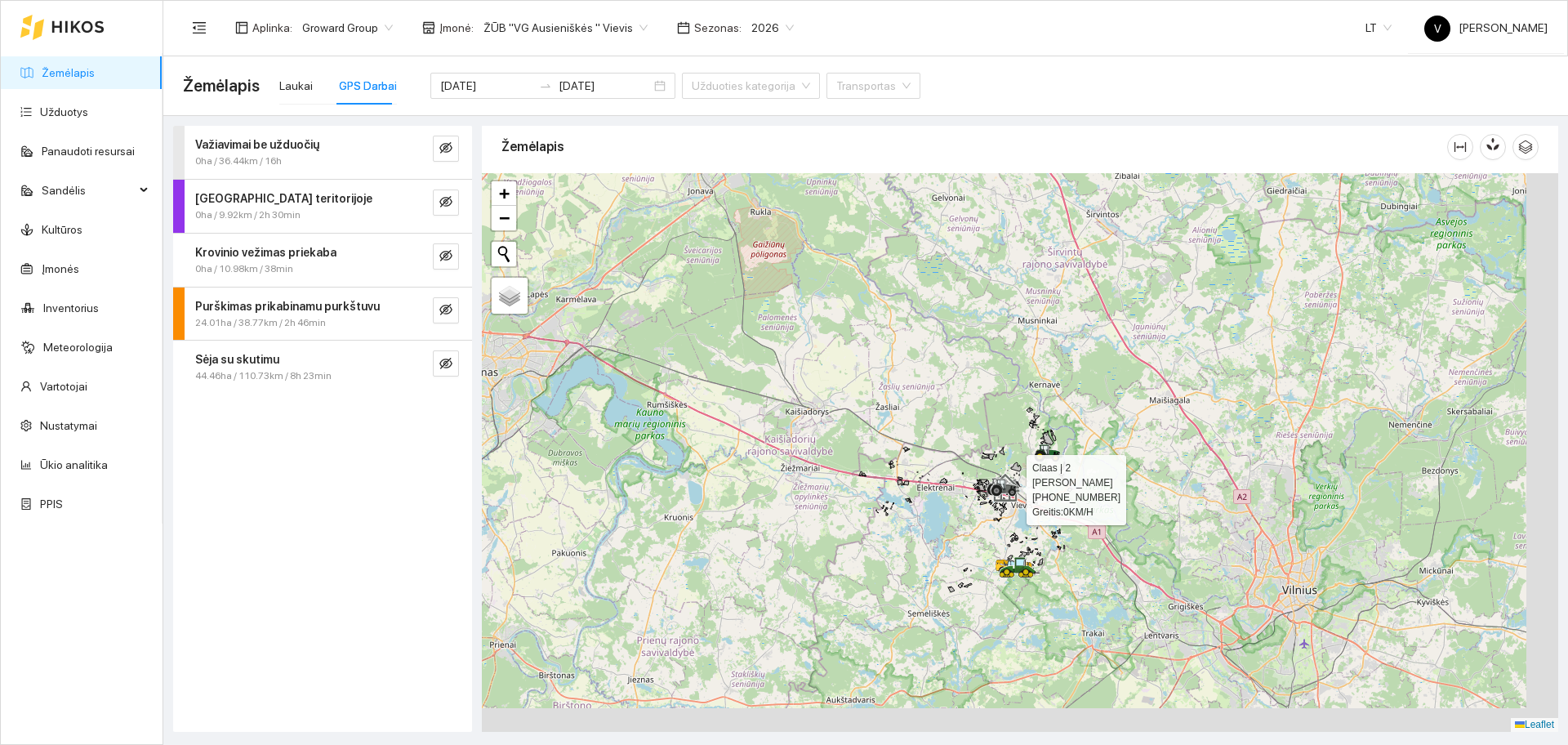
drag, startPoint x: 1030, startPoint y: 536, endPoint x: 991, endPoint y: 455, distance: 89.9
click at [991, 475] on div at bounding box center [1005, 488] width 29 height 25
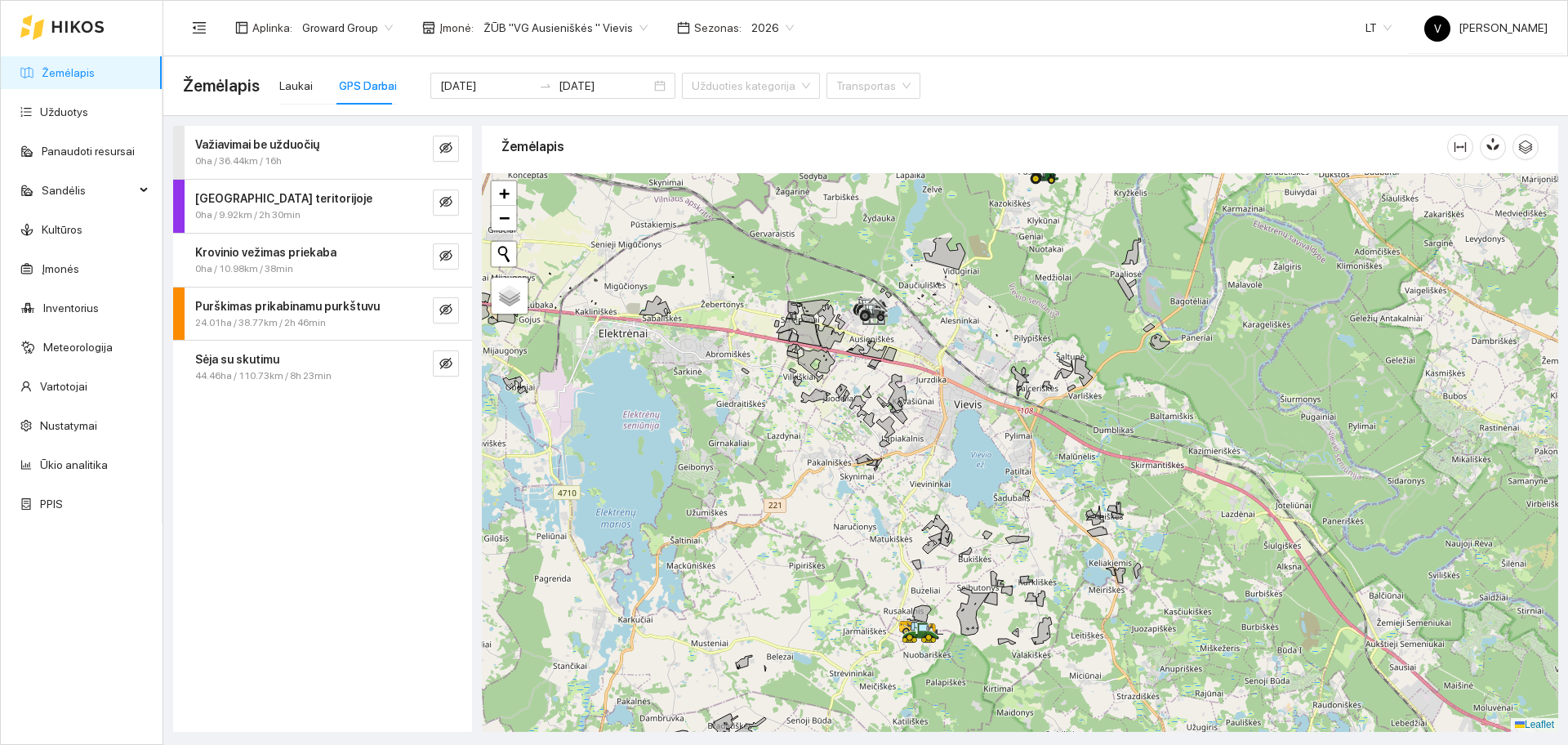
drag, startPoint x: 960, startPoint y: 464, endPoint x: 963, endPoint y: 555, distance: 91.0
click at [963, 555] on div at bounding box center [1019, 453] width 1076 height 558
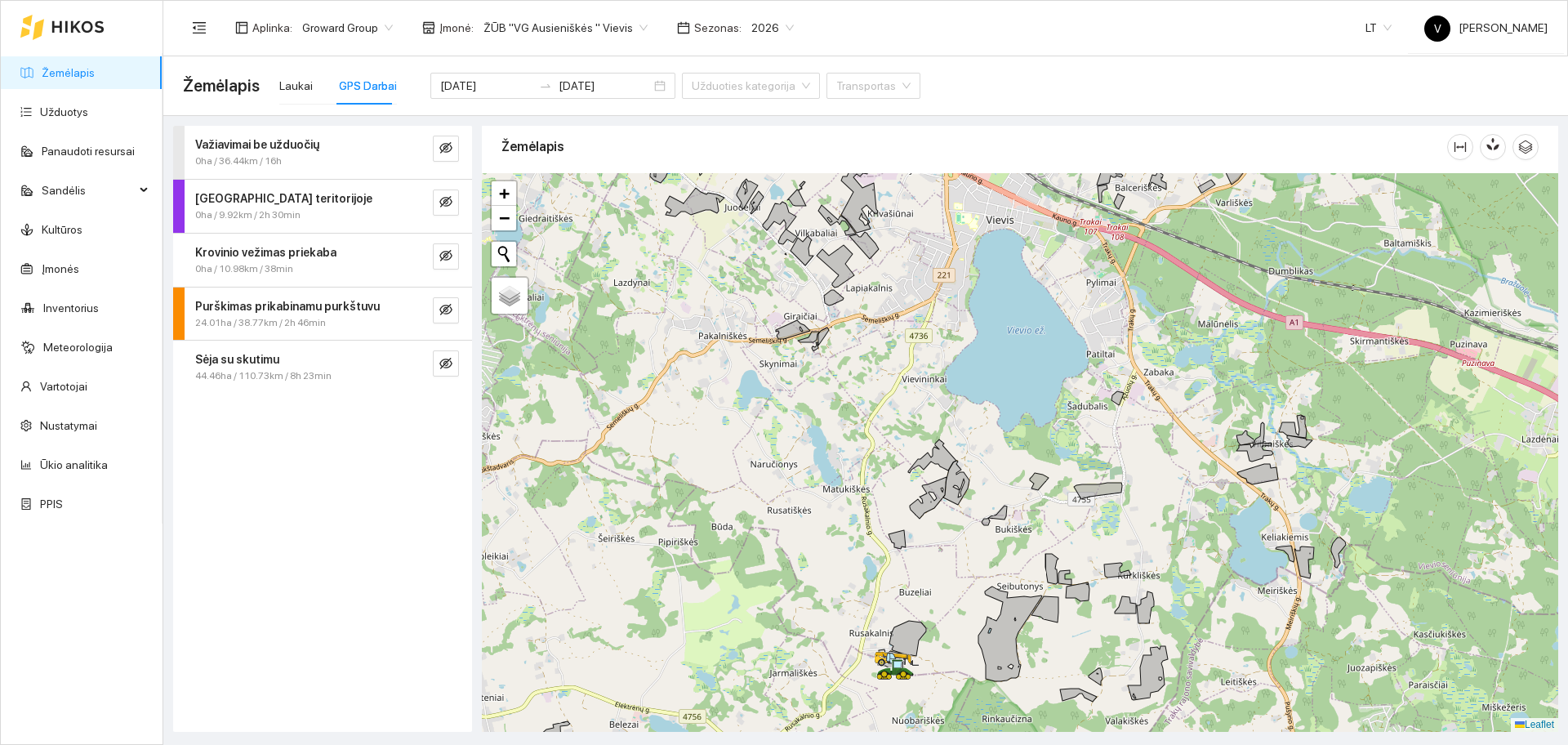
click at [949, 612] on div at bounding box center [1019, 453] width 1076 height 558
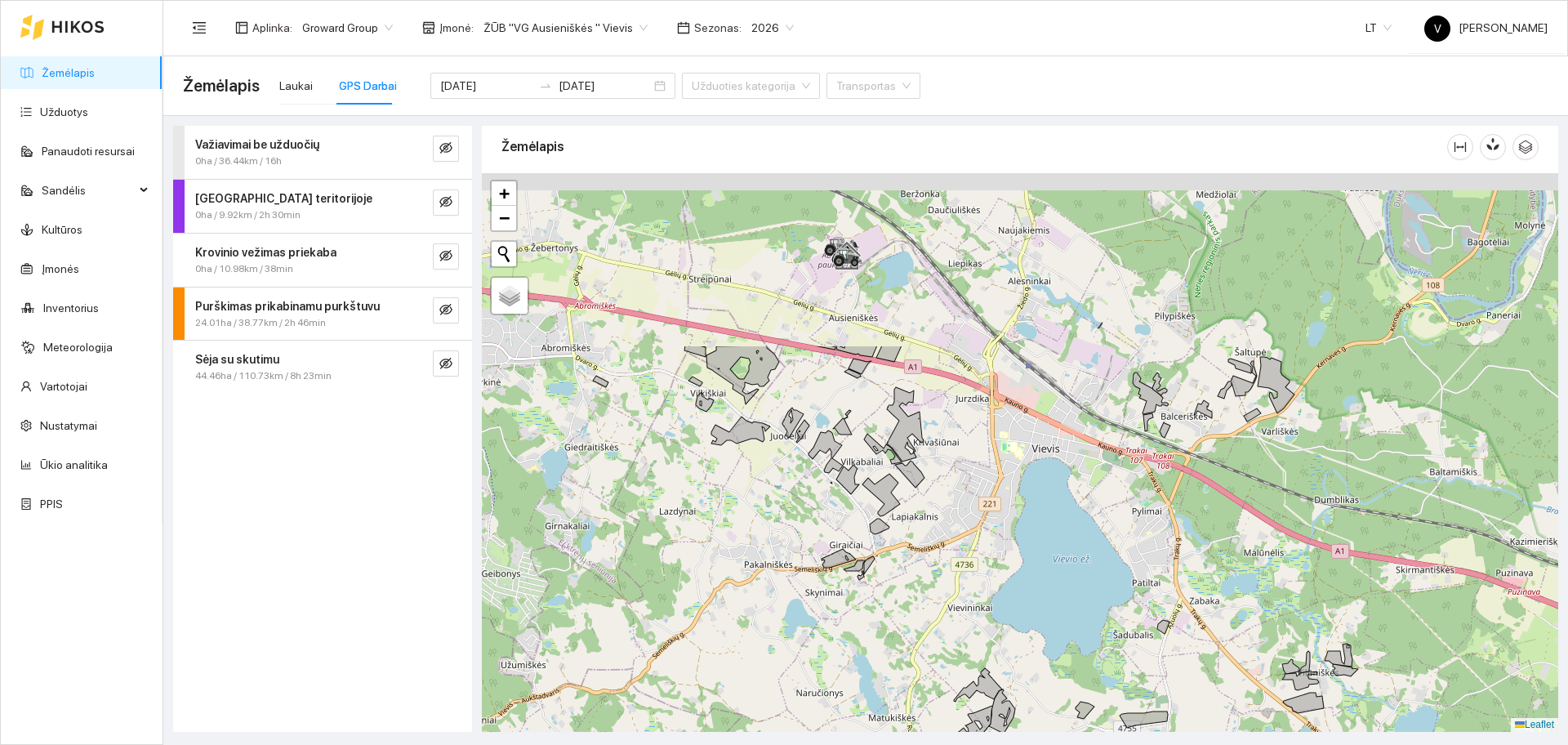
drag, startPoint x: 898, startPoint y: 309, endPoint x: 944, endPoint y: 536, distance: 231.6
click at [944, 536] on div at bounding box center [1019, 453] width 1076 height 558
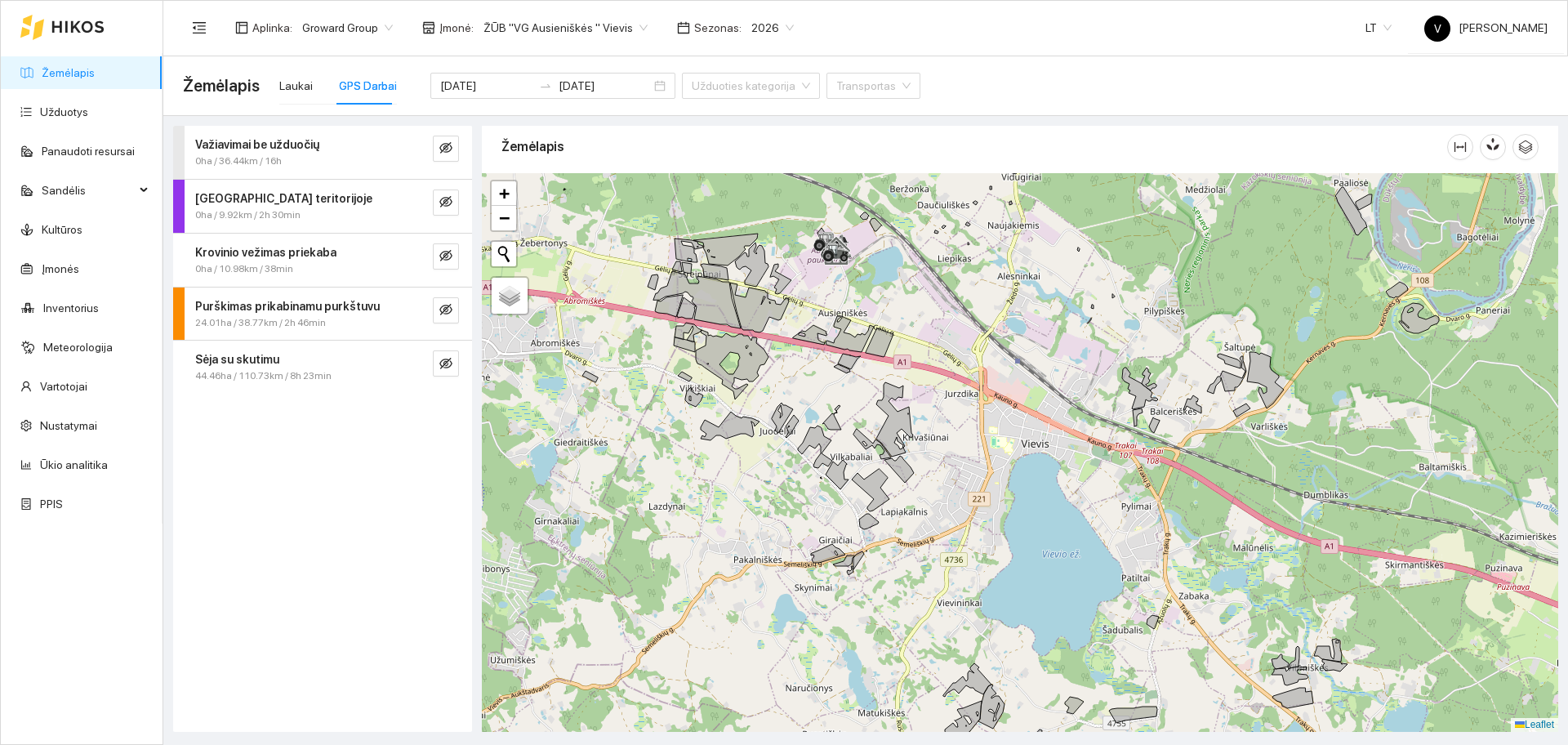
drag, startPoint x: 815, startPoint y: 497, endPoint x: 803, endPoint y: 490, distance: 13.9
click at [803, 490] on div at bounding box center [1019, 453] width 1076 height 558
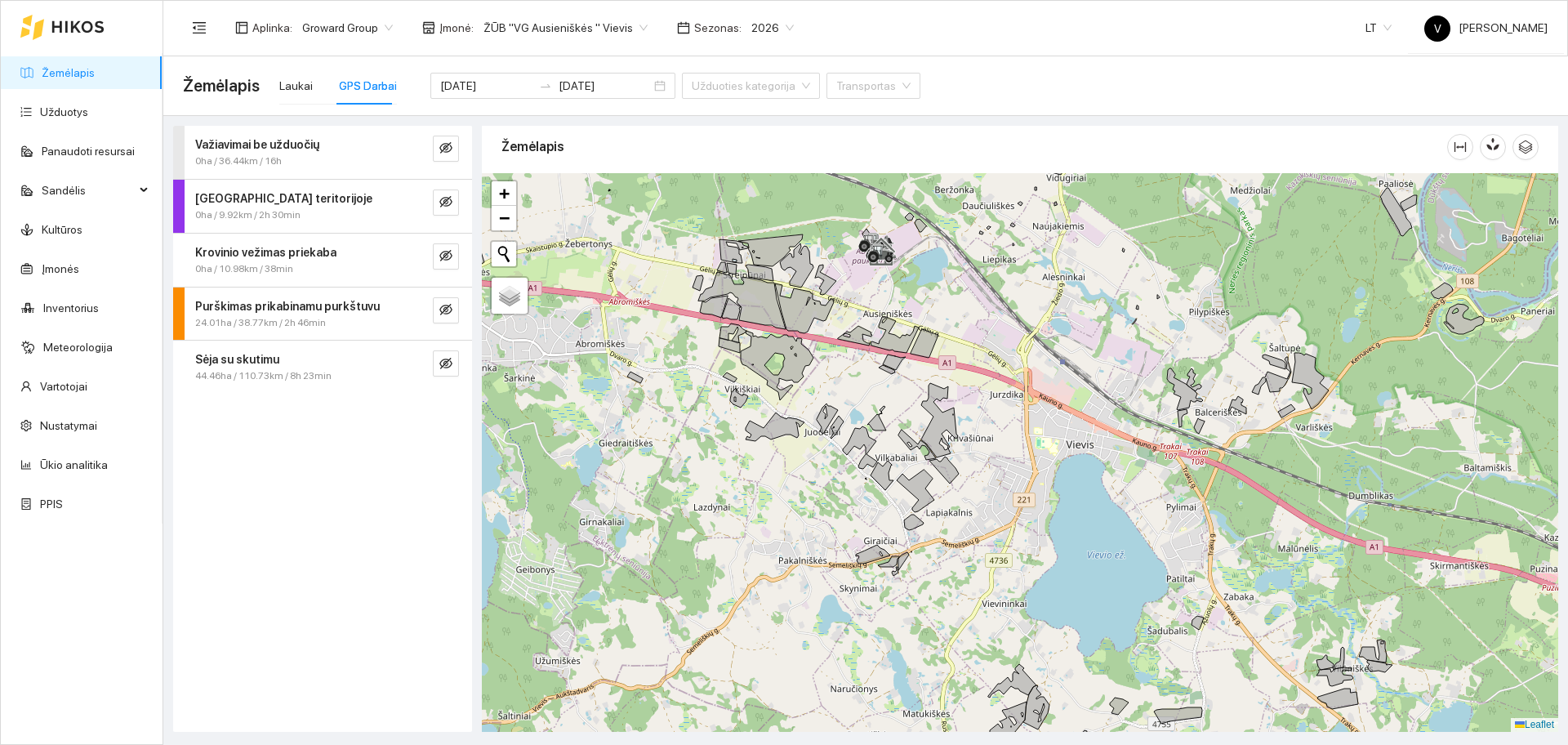
drag, startPoint x: 527, startPoint y: 265, endPoint x: 572, endPoint y: 266, distance: 45.0
click at [572, 266] on div at bounding box center [1019, 453] width 1076 height 558
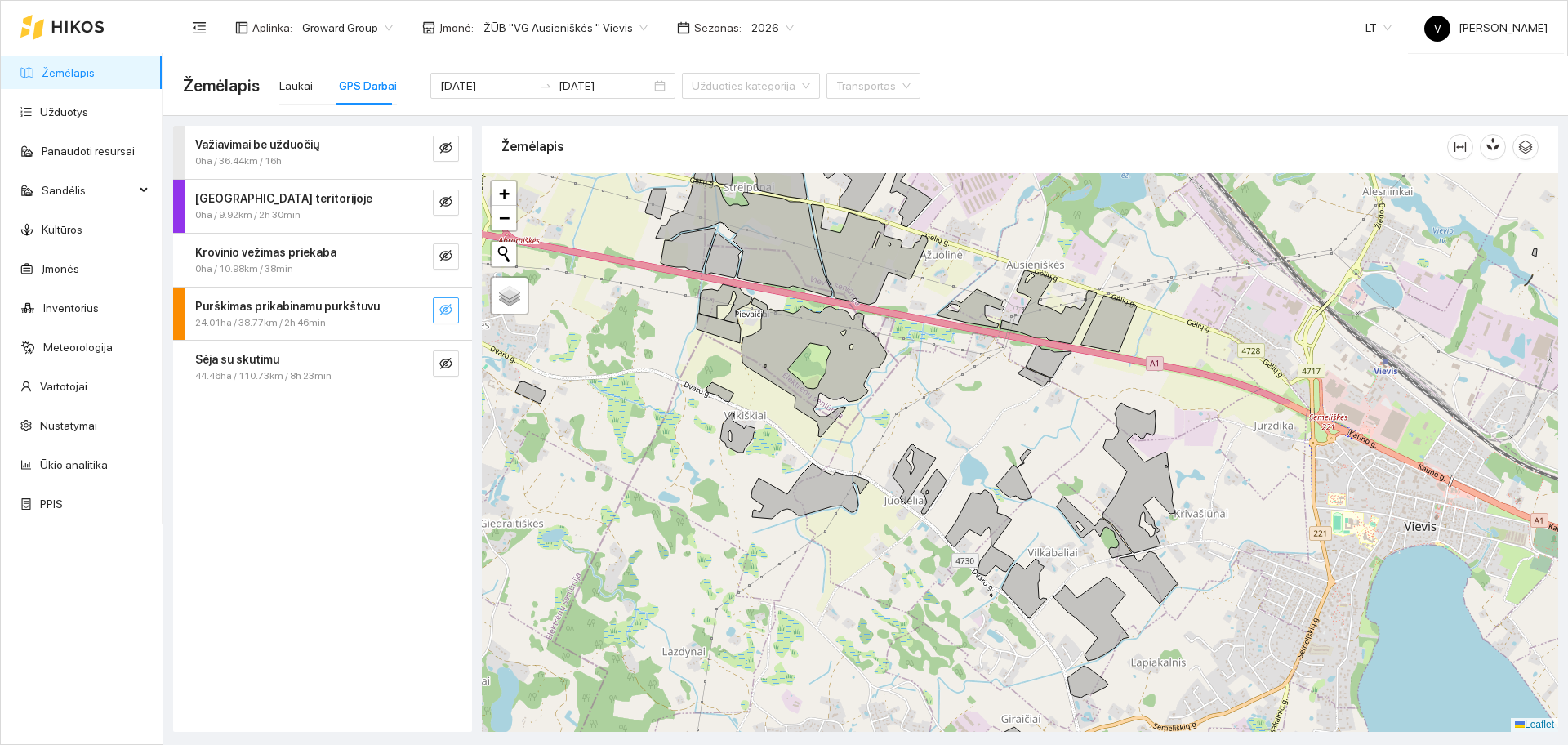
click at [448, 307] on icon "eye-invisible" at bounding box center [446, 309] width 13 height 11
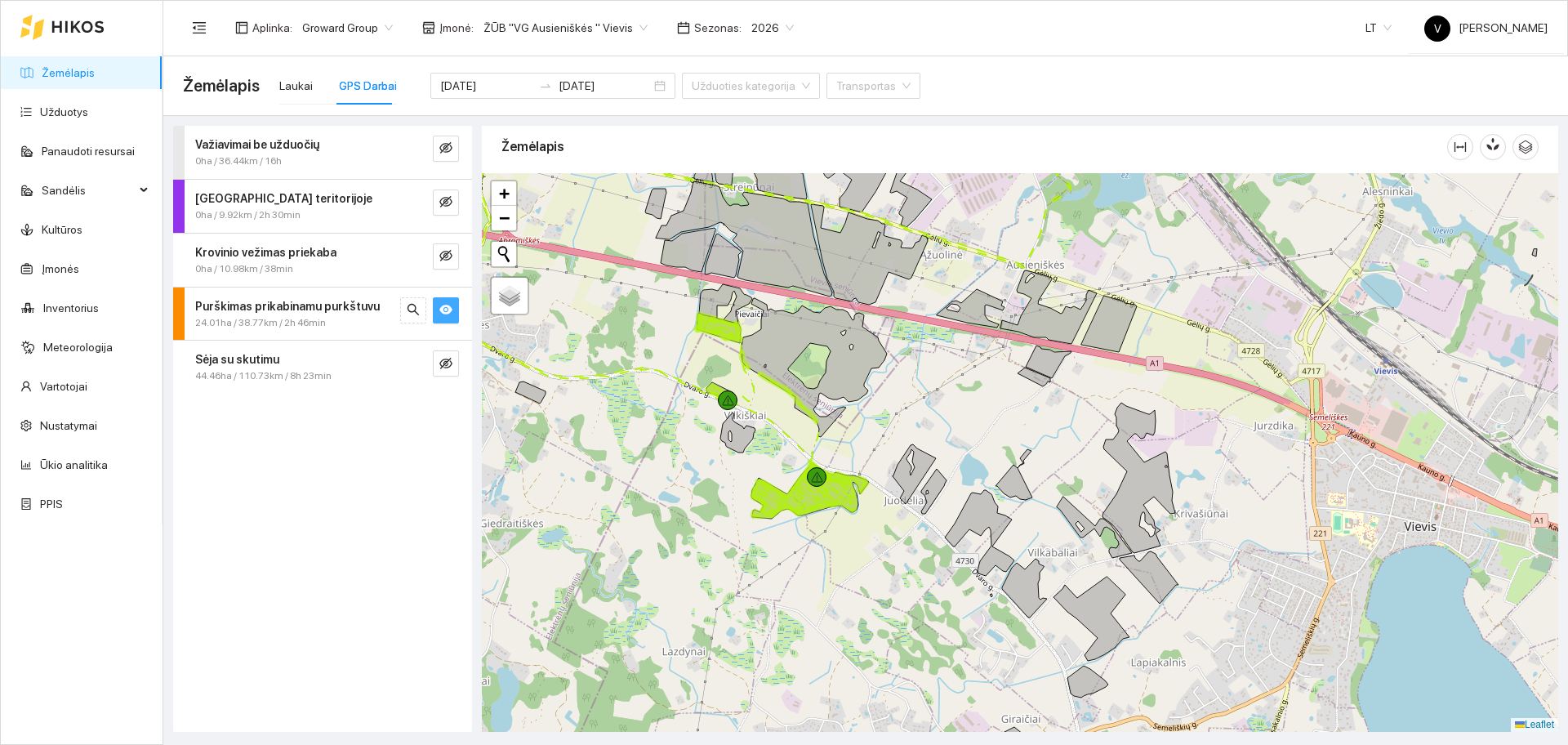
click at [448, 307] on icon "eye" at bounding box center [446, 309] width 13 height 9
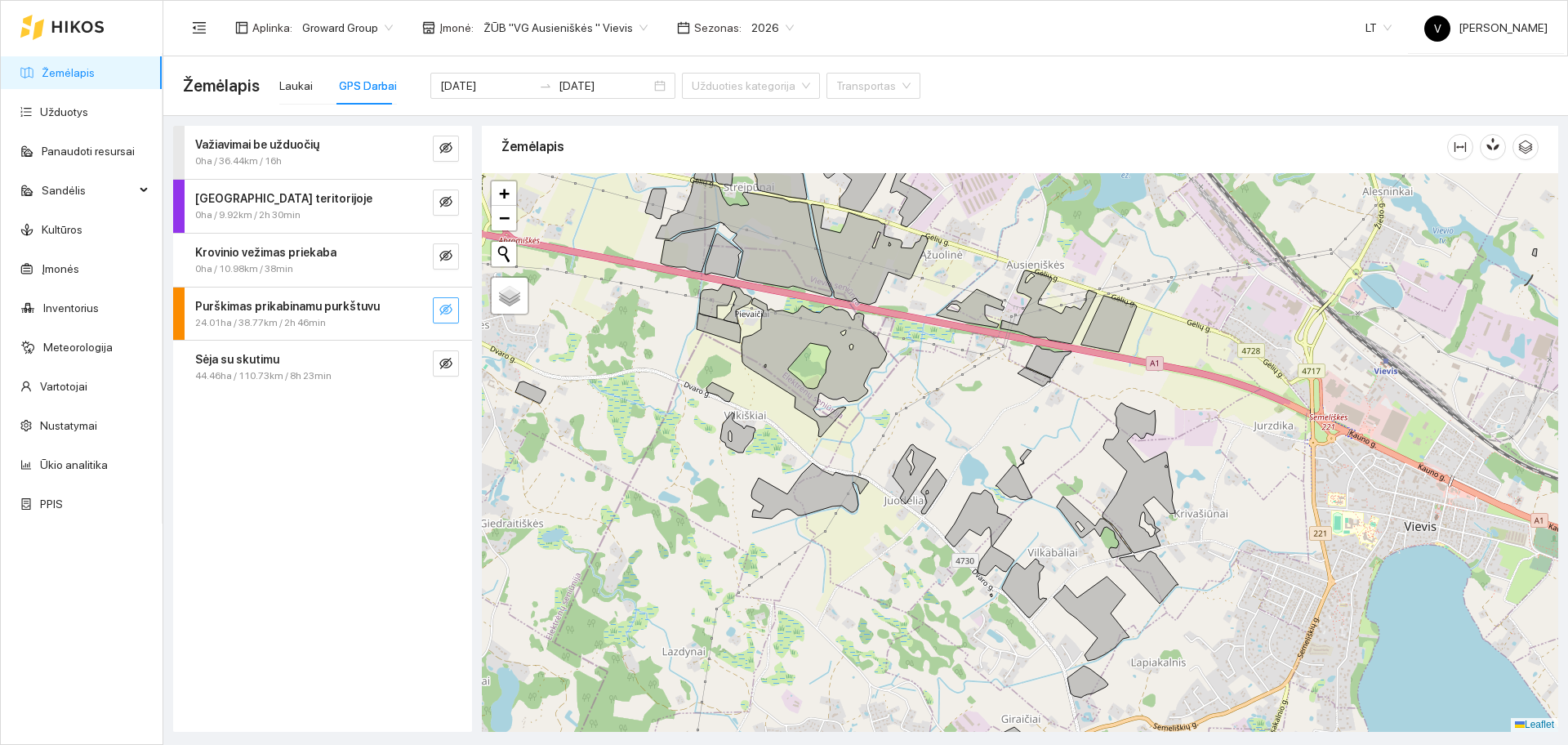
click at [448, 307] on icon "eye-invisible" at bounding box center [446, 309] width 13 height 11
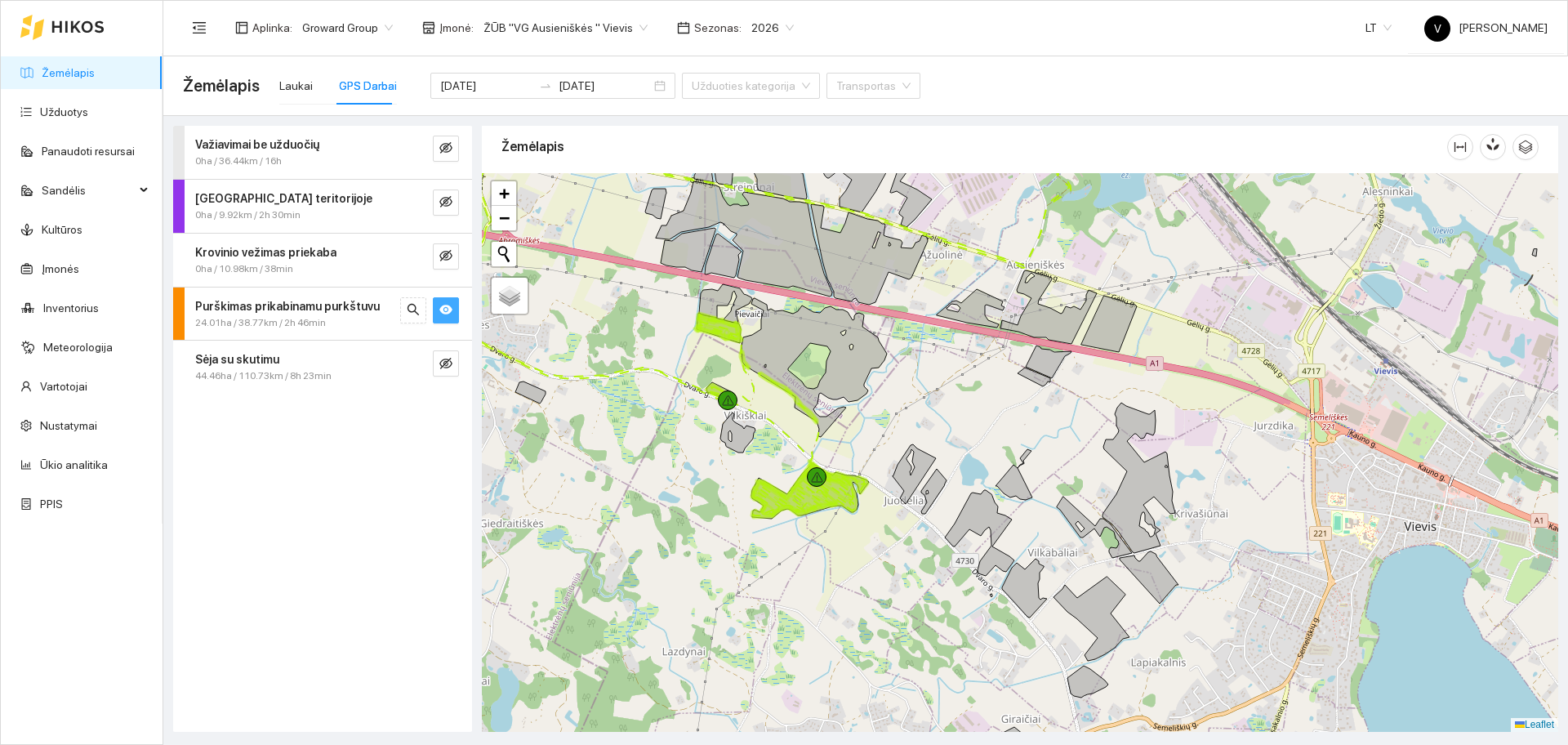
click at [448, 307] on icon "eye" at bounding box center [446, 309] width 13 height 9
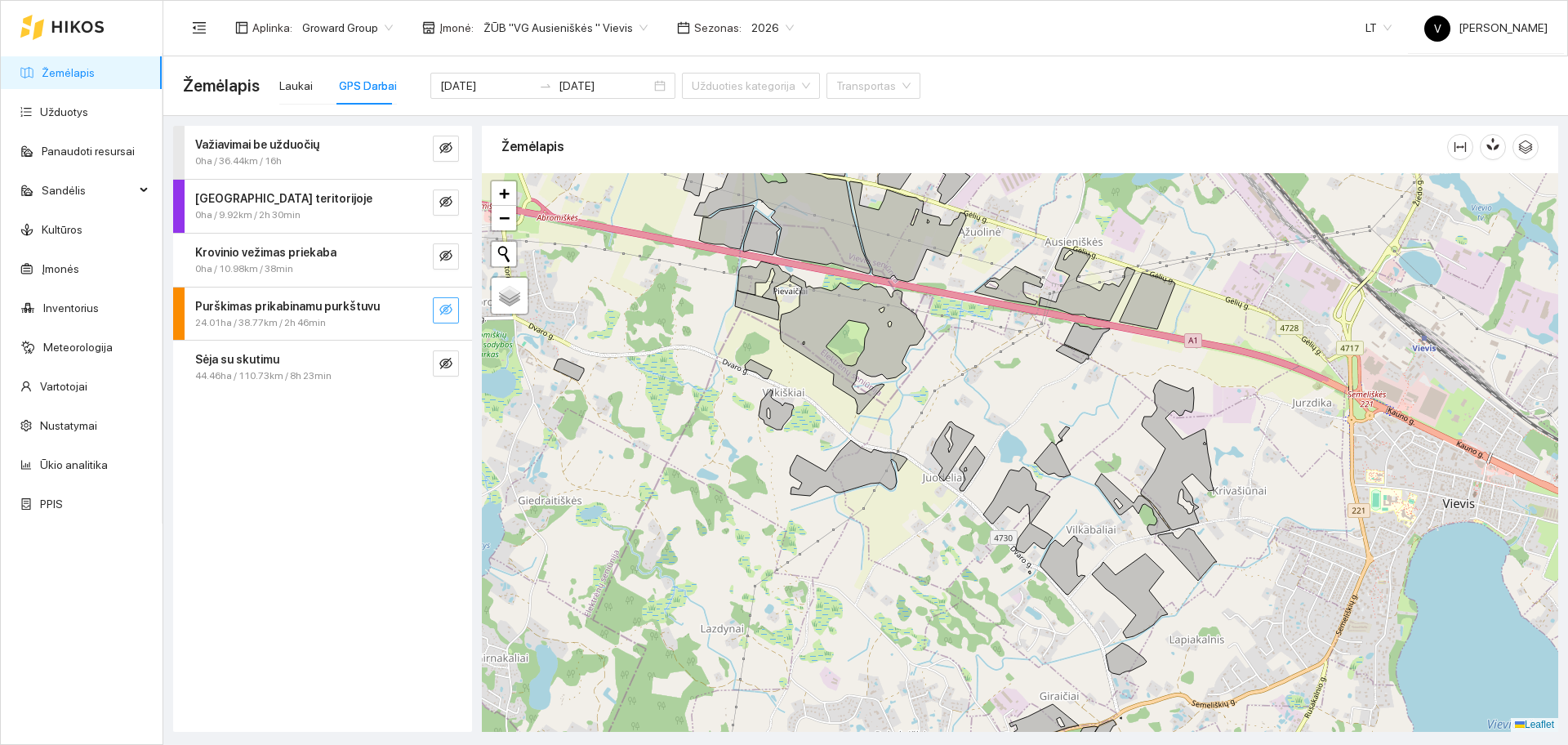
drag, startPoint x: 824, startPoint y: 445, endPoint x: 860, endPoint y: 430, distance: 39.0
click at [860, 430] on div at bounding box center [1019, 453] width 1076 height 558
click at [448, 311] on icon "eye-invisible" at bounding box center [446, 309] width 3 height 3
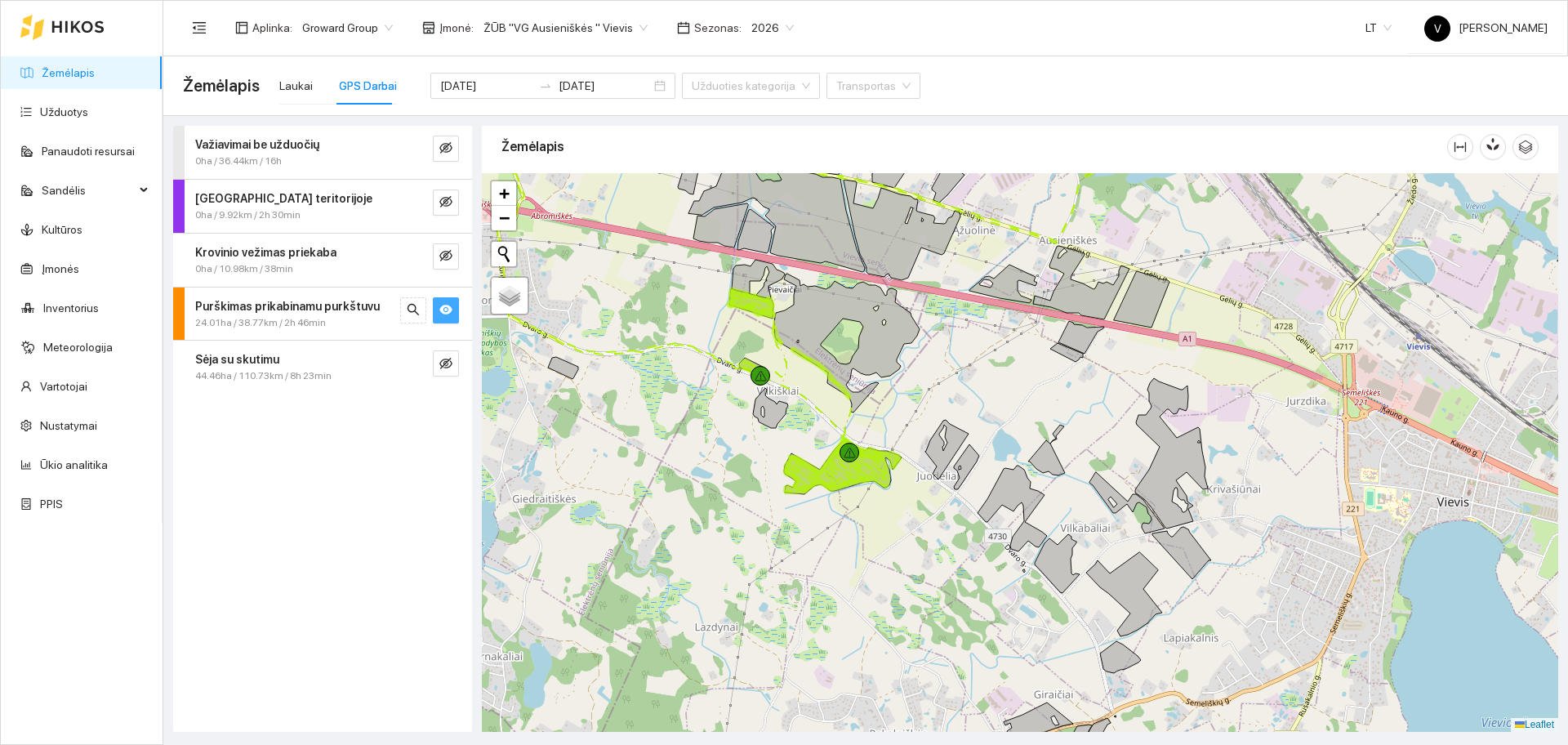
click at [923, 406] on div at bounding box center [1019, 453] width 1076 height 558
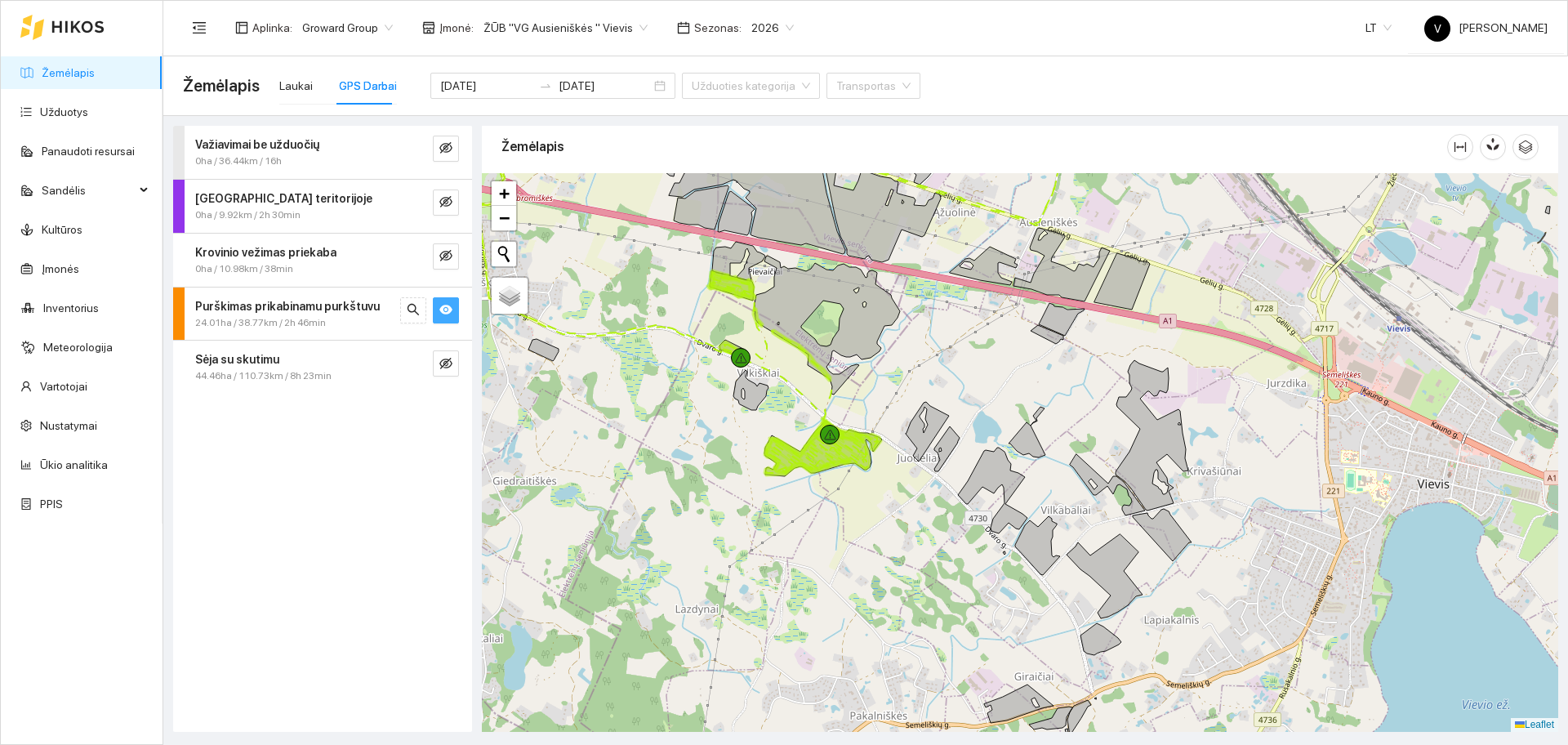
drag, startPoint x: 966, startPoint y: 409, endPoint x: 943, endPoint y: 382, distance: 35.5
click at [943, 386] on div at bounding box center [1019, 453] width 1076 height 558
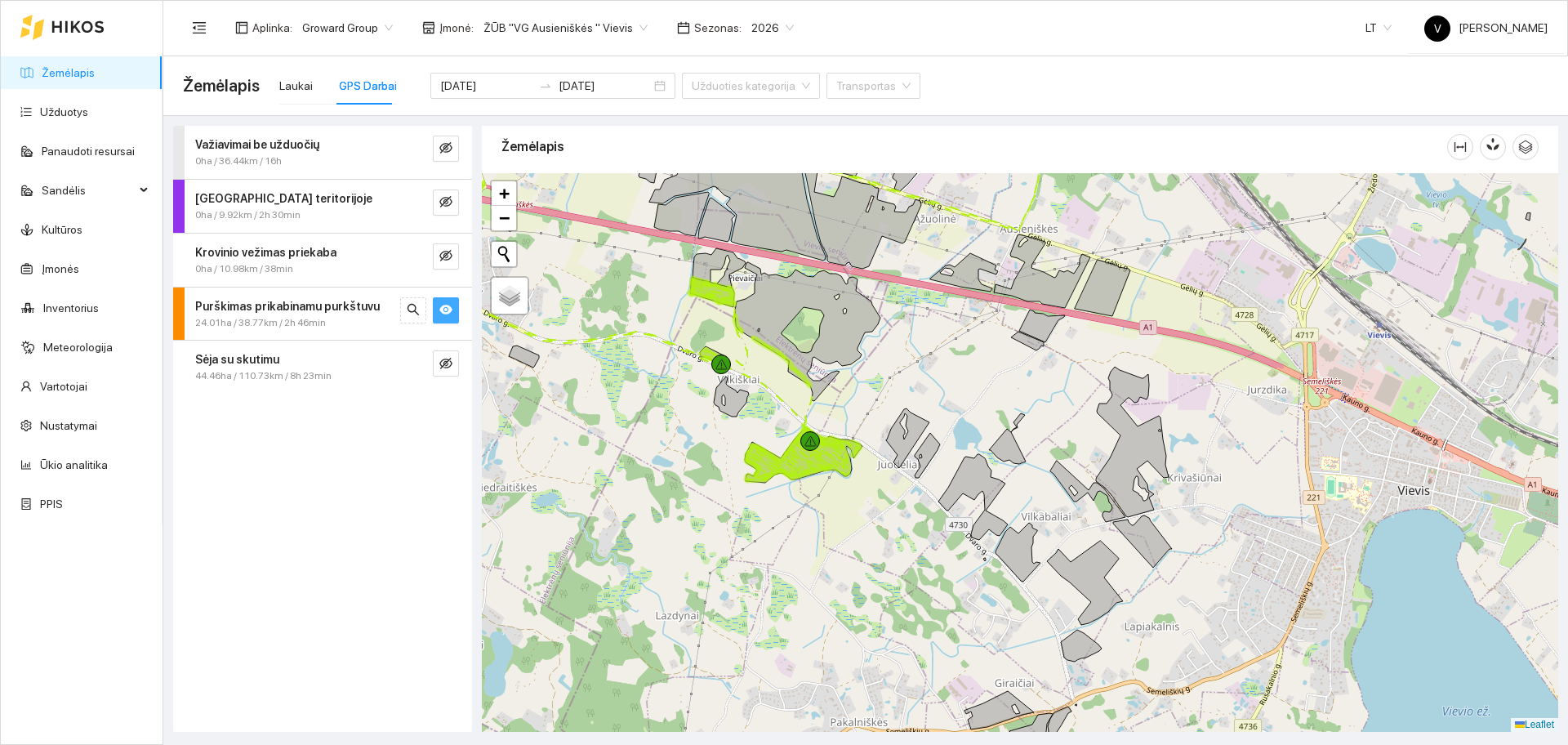
drag, startPoint x: 808, startPoint y: 522, endPoint x: 791, endPoint y: 537, distance: 22.7
click at [791, 537] on div at bounding box center [1019, 453] width 1076 height 558
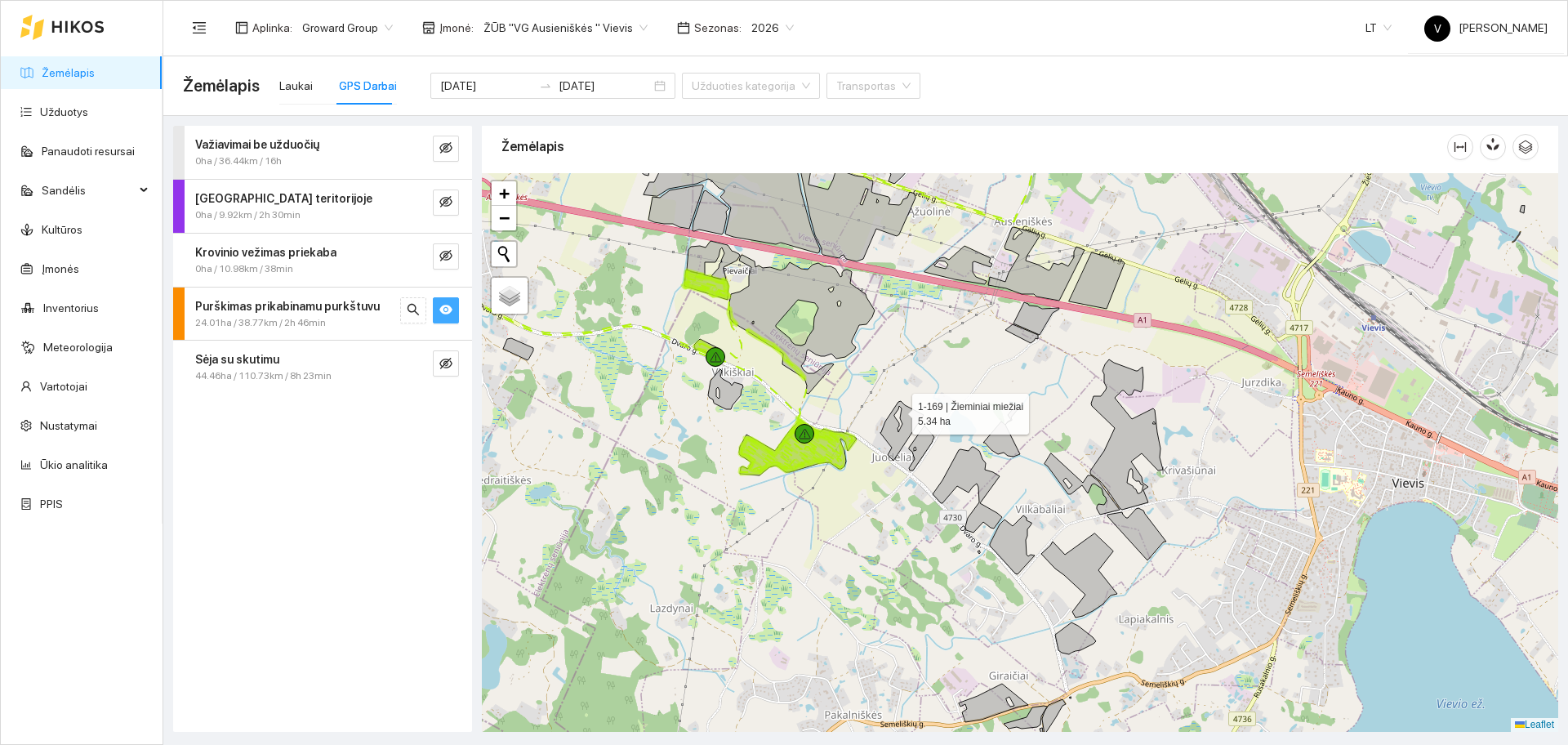
click at [898, 411] on div at bounding box center [1019, 453] width 1076 height 558
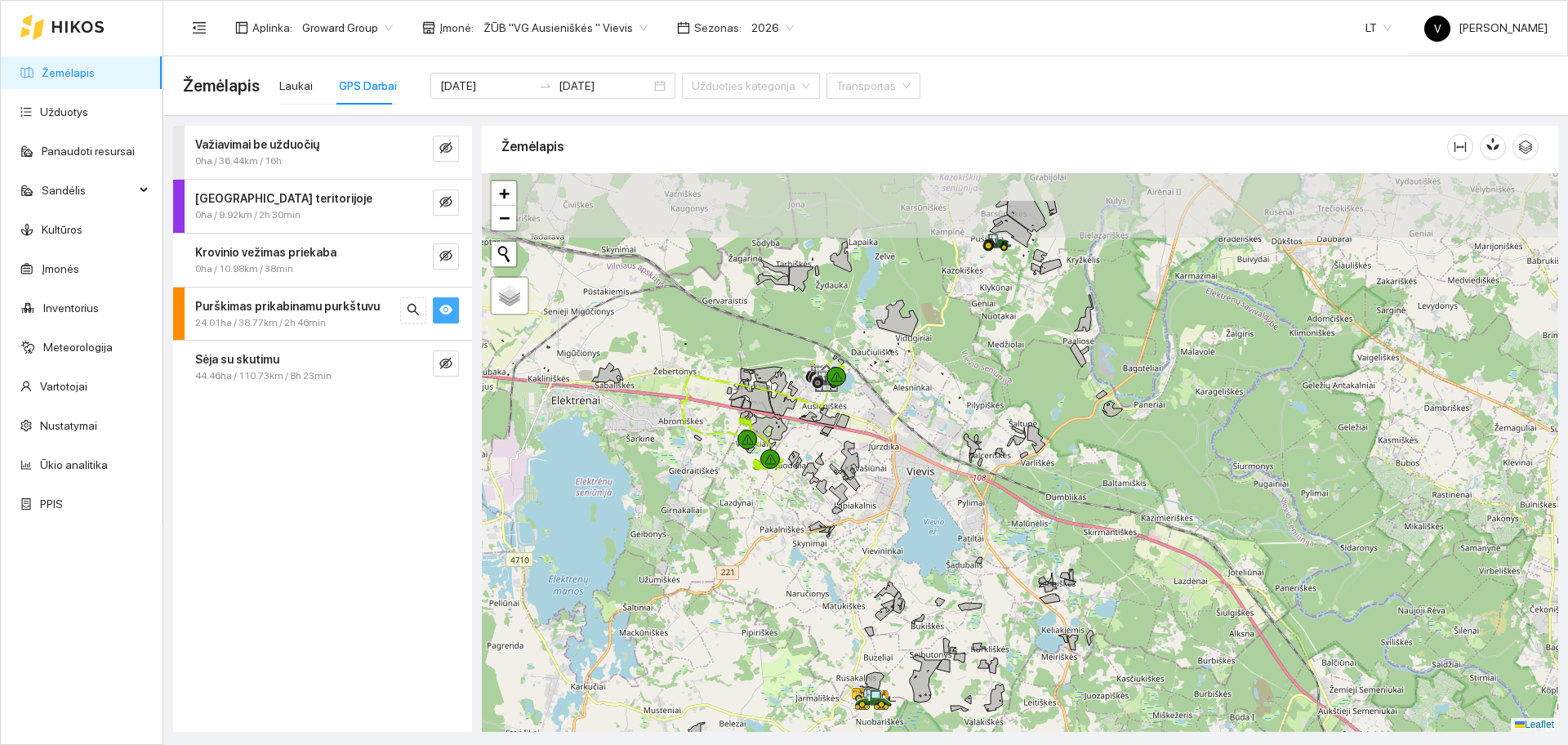
drag, startPoint x: 645, startPoint y: 421, endPoint x: 706, endPoint y: 486, distance: 89.1
click at [706, 491] on div at bounding box center [1019, 453] width 1076 height 558
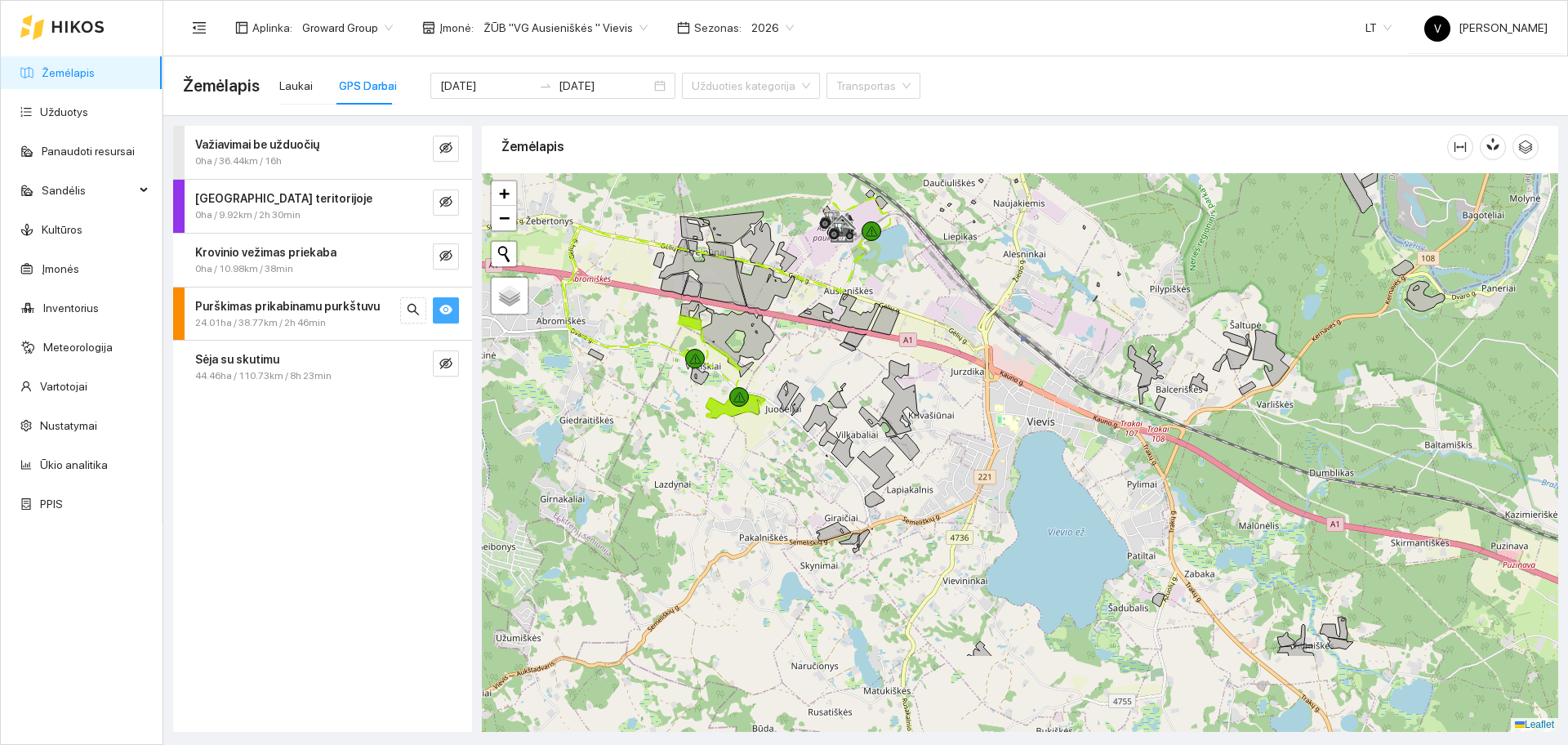
drag, startPoint x: 826, startPoint y: 512, endPoint x: 839, endPoint y: 380, distance: 132.6
click at [839, 380] on div at bounding box center [1019, 453] width 1076 height 558
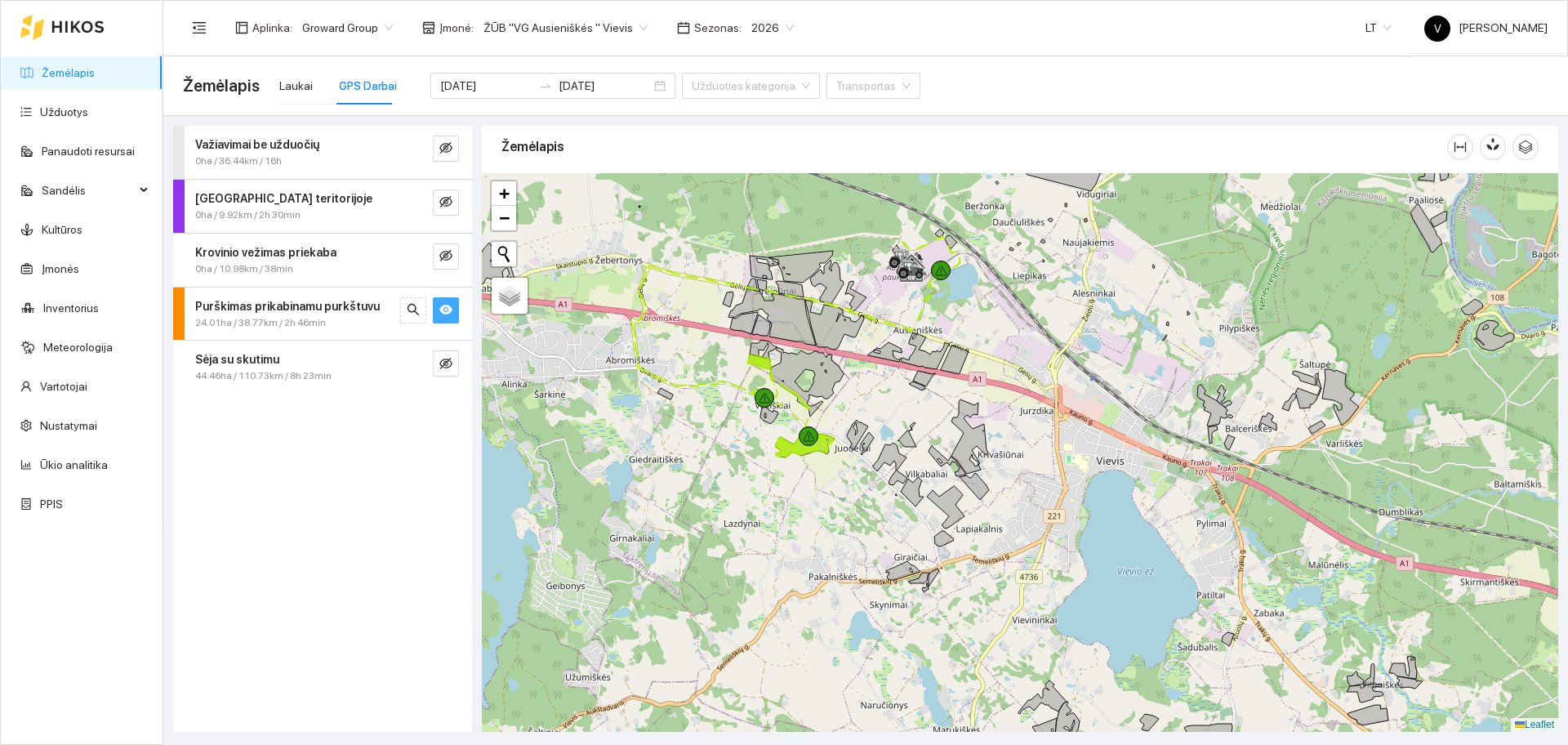
drag, startPoint x: 797, startPoint y: 357, endPoint x: 867, endPoint y: 397, distance: 80.6
click at [867, 397] on div at bounding box center [1019, 453] width 1076 height 558
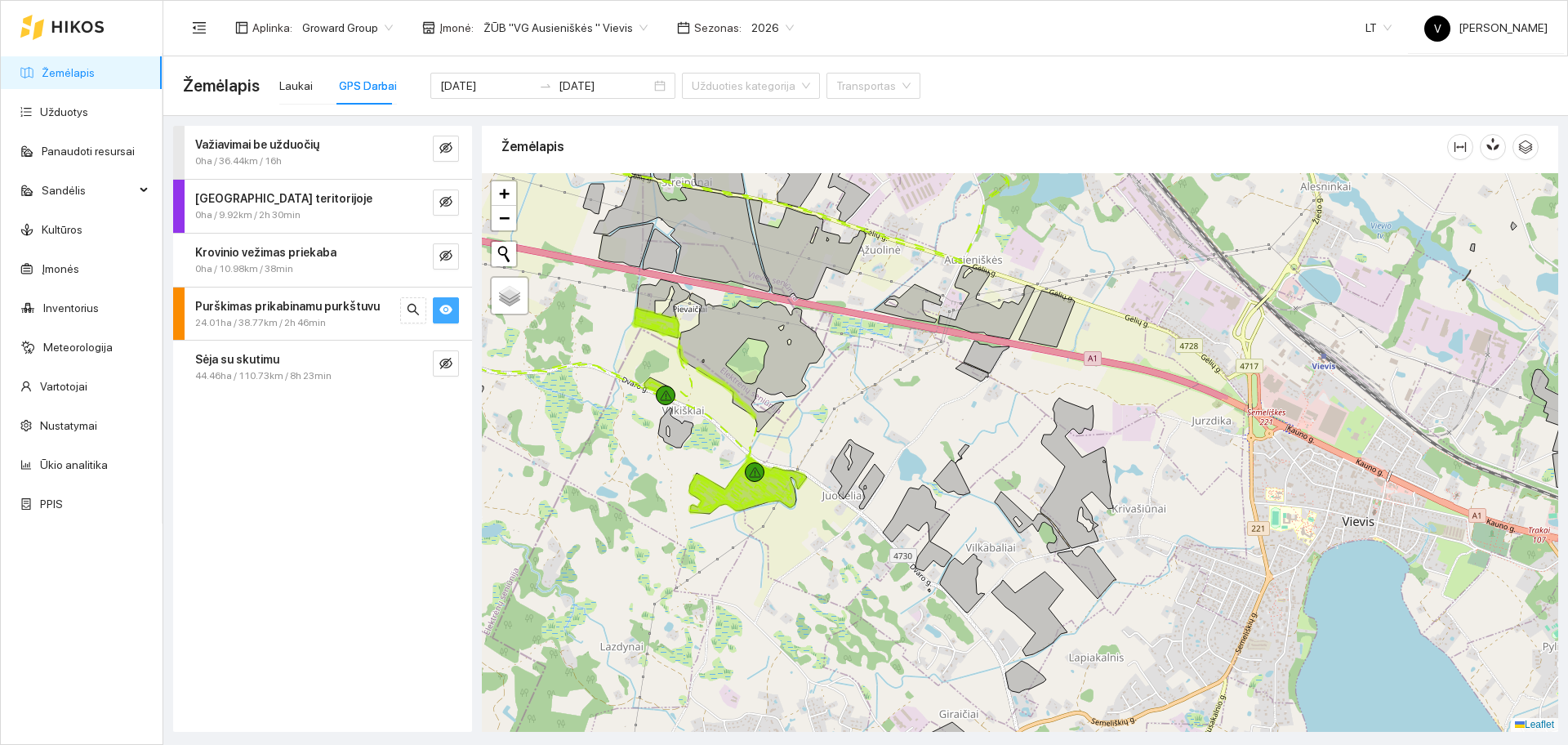
drag, startPoint x: 862, startPoint y: 388, endPoint x: 875, endPoint y: 385, distance: 13.3
click at [875, 385] on div at bounding box center [1019, 453] width 1076 height 558
drag, startPoint x: 736, startPoint y: 601, endPoint x: 760, endPoint y: 563, distance: 44.9
click at [760, 563] on div at bounding box center [1019, 453] width 1076 height 558
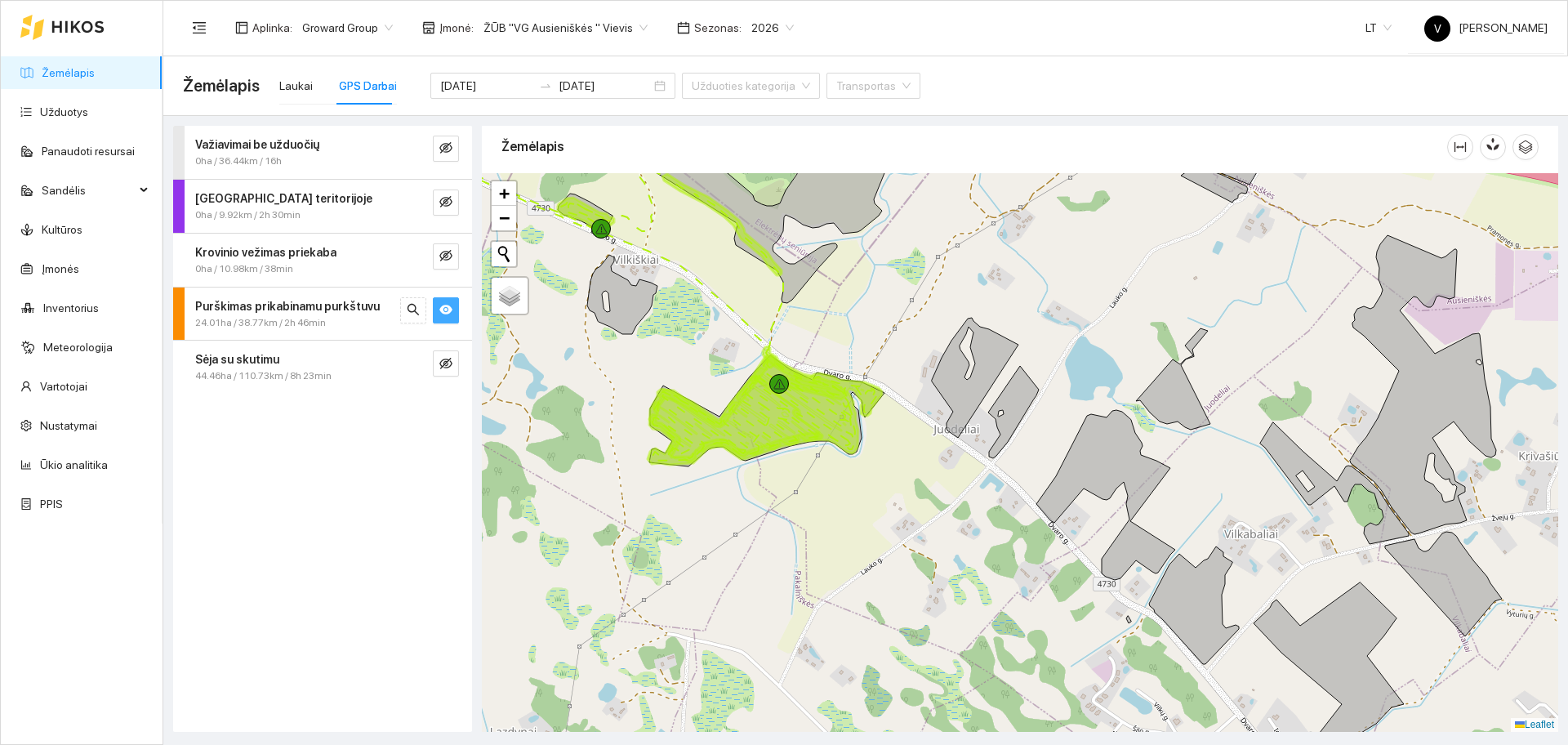
drag, startPoint x: 764, startPoint y: 485, endPoint x: 819, endPoint y: 485, distance: 55.0
click at [819, 485] on div at bounding box center [1019, 453] width 1076 height 558
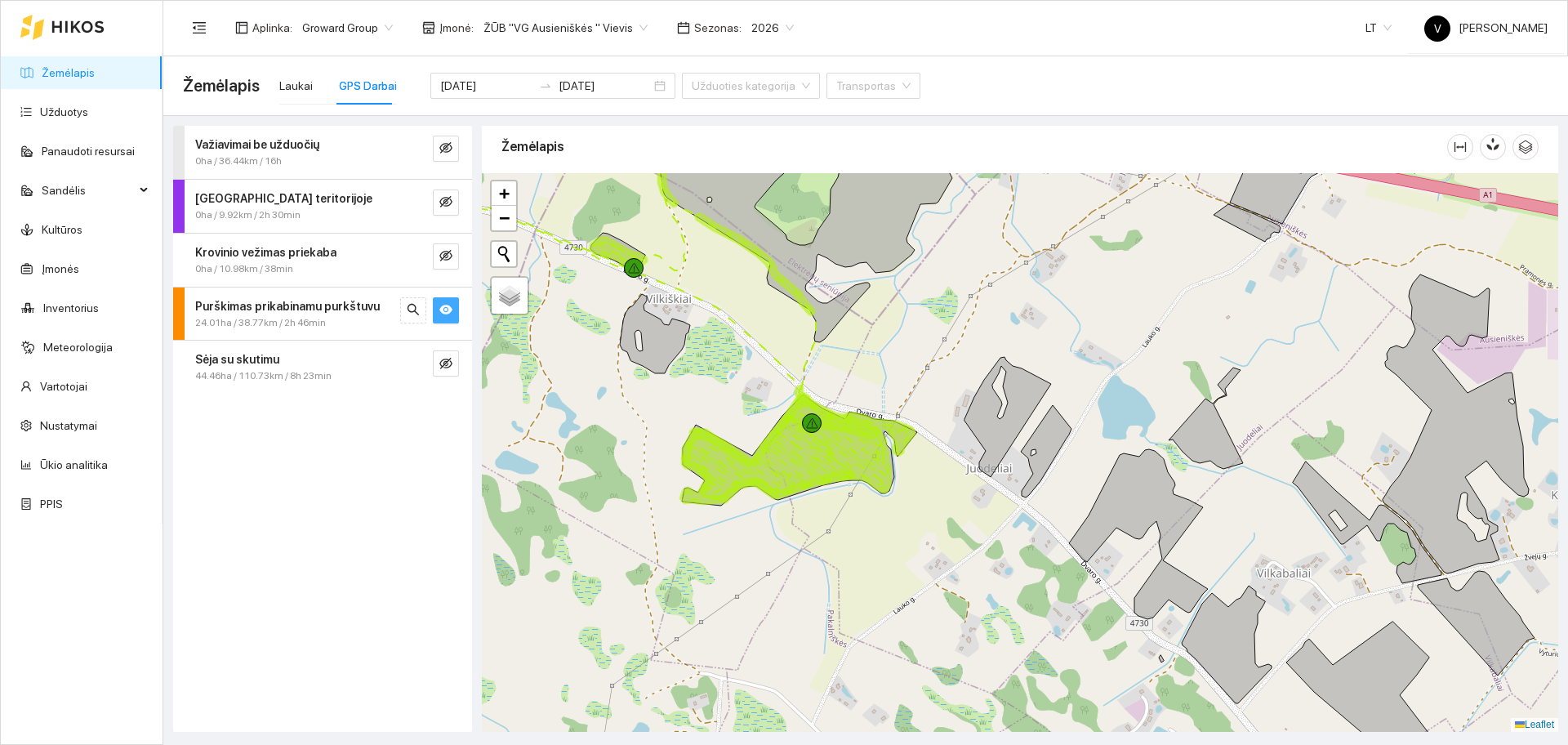
drag, startPoint x: 816, startPoint y: 505, endPoint x: 854, endPoint y: 550, distance: 58.9
click at [854, 550] on div at bounding box center [1019, 453] width 1076 height 558
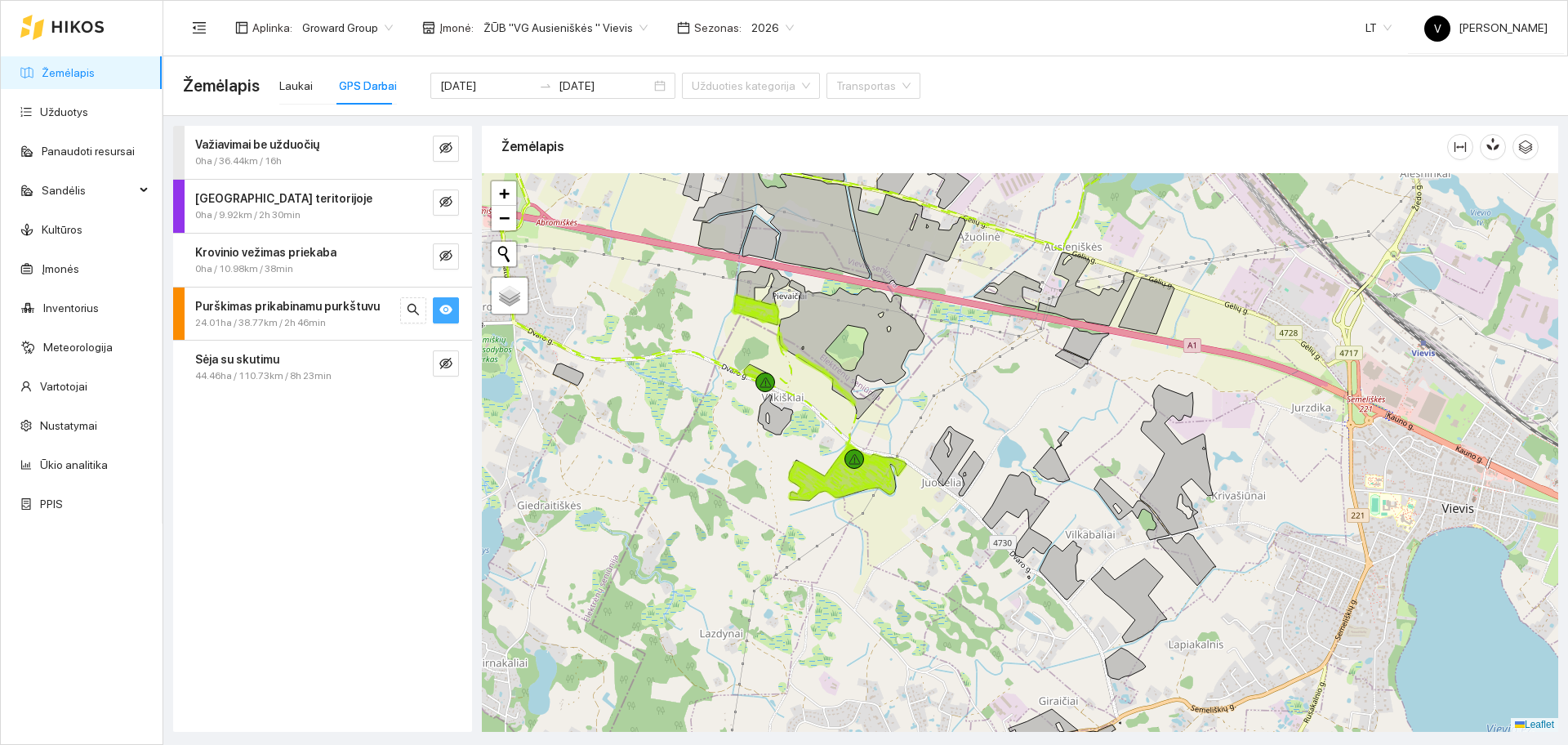
drag, startPoint x: 855, startPoint y: 539, endPoint x: 874, endPoint y: 540, distance: 19.0
click at [874, 540] on div at bounding box center [1019, 453] width 1076 height 558
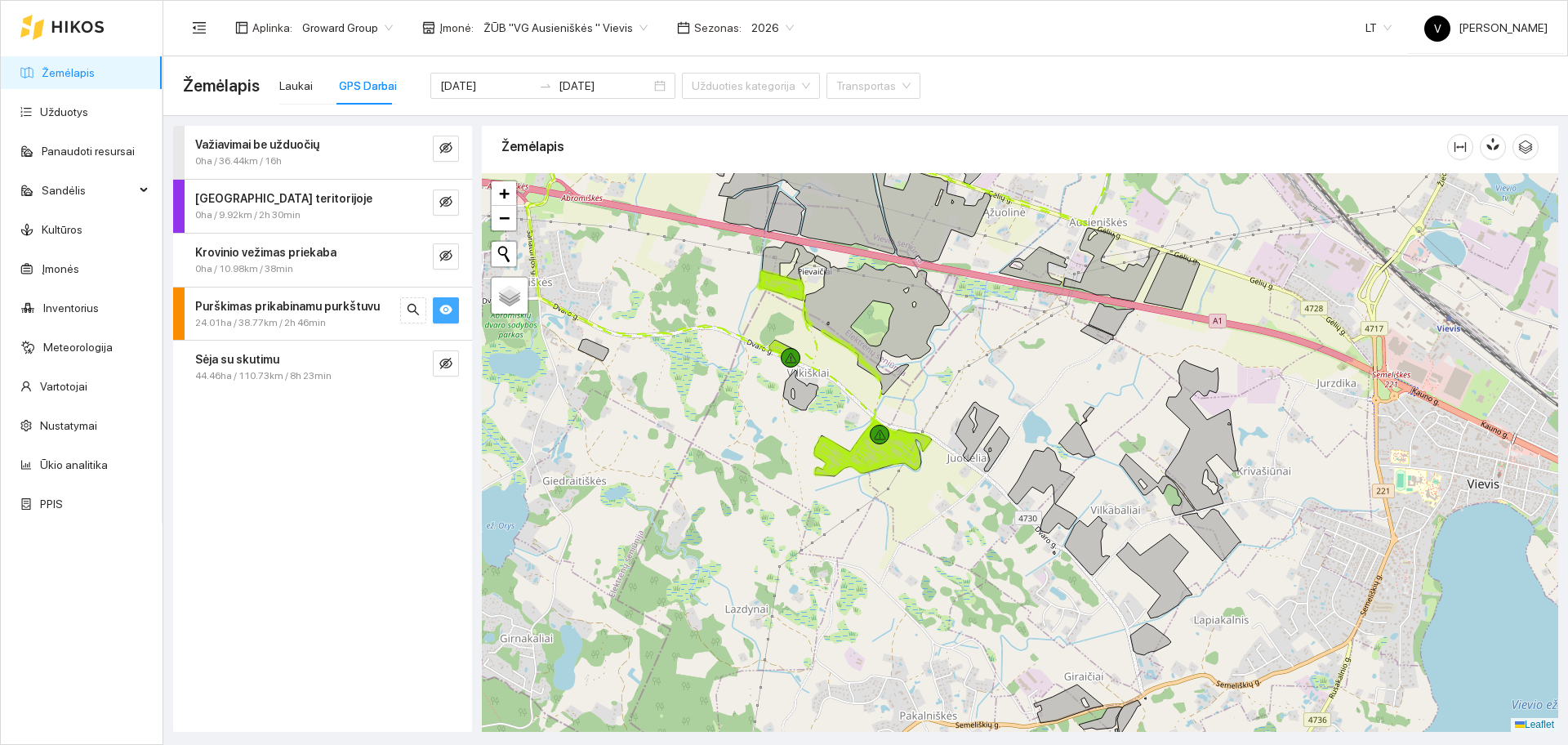
drag, startPoint x: 929, startPoint y: 416, endPoint x: 952, endPoint y: 393, distance: 32.5
click at [952, 393] on div at bounding box center [1019, 453] width 1076 height 558
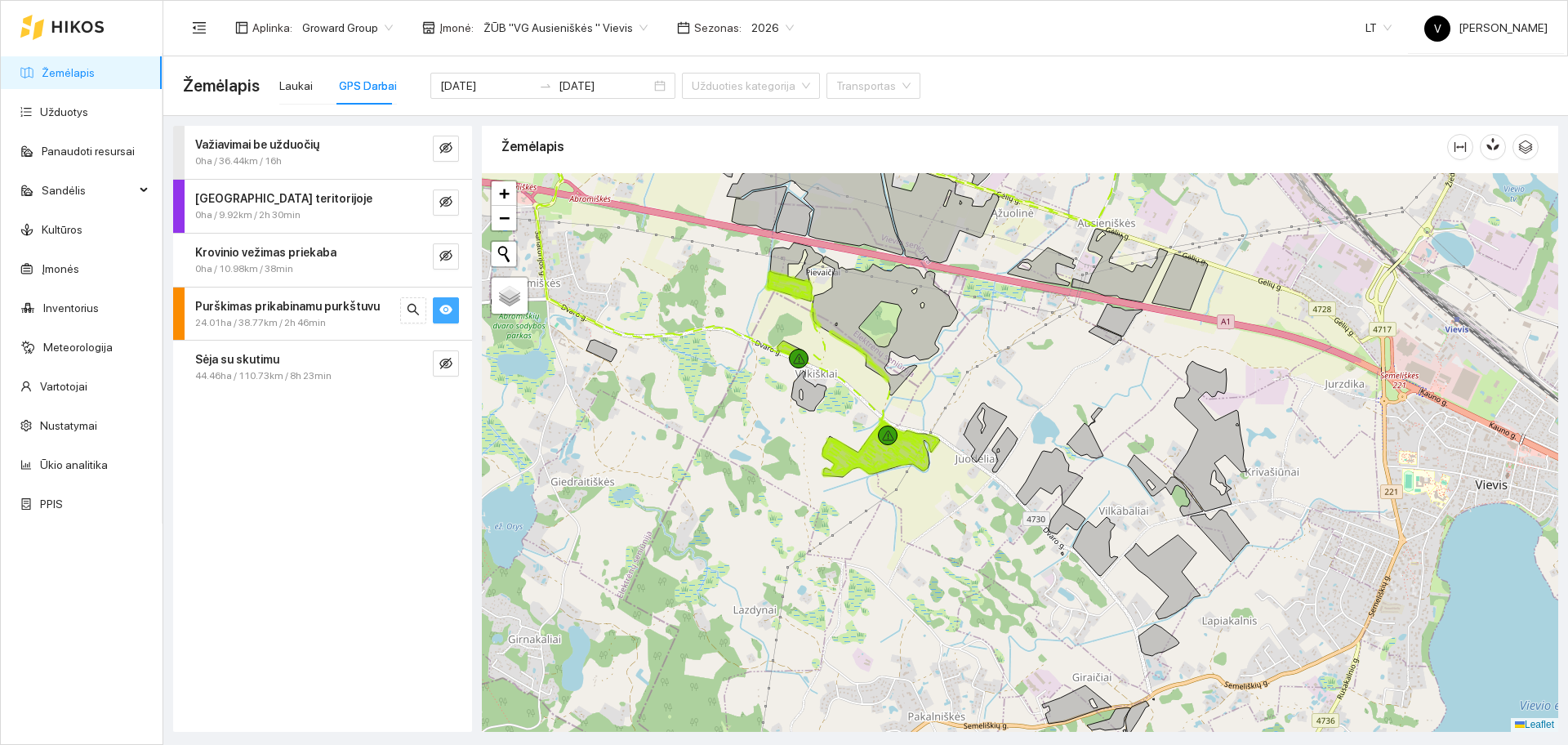
drag, startPoint x: 910, startPoint y: 395, endPoint x: 917, endPoint y: 396, distance: 7.1
click at [917, 396] on div at bounding box center [1019, 453] width 1076 height 558
click at [597, 31] on span "ŽŪB "VG Ausieniškės " Vievis" at bounding box center [566, 27] width 164 height 25
click at [586, 131] on div "ŽŪB "VG Ausieniškės" Jonava" at bounding box center [561, 138] width 168 height 18
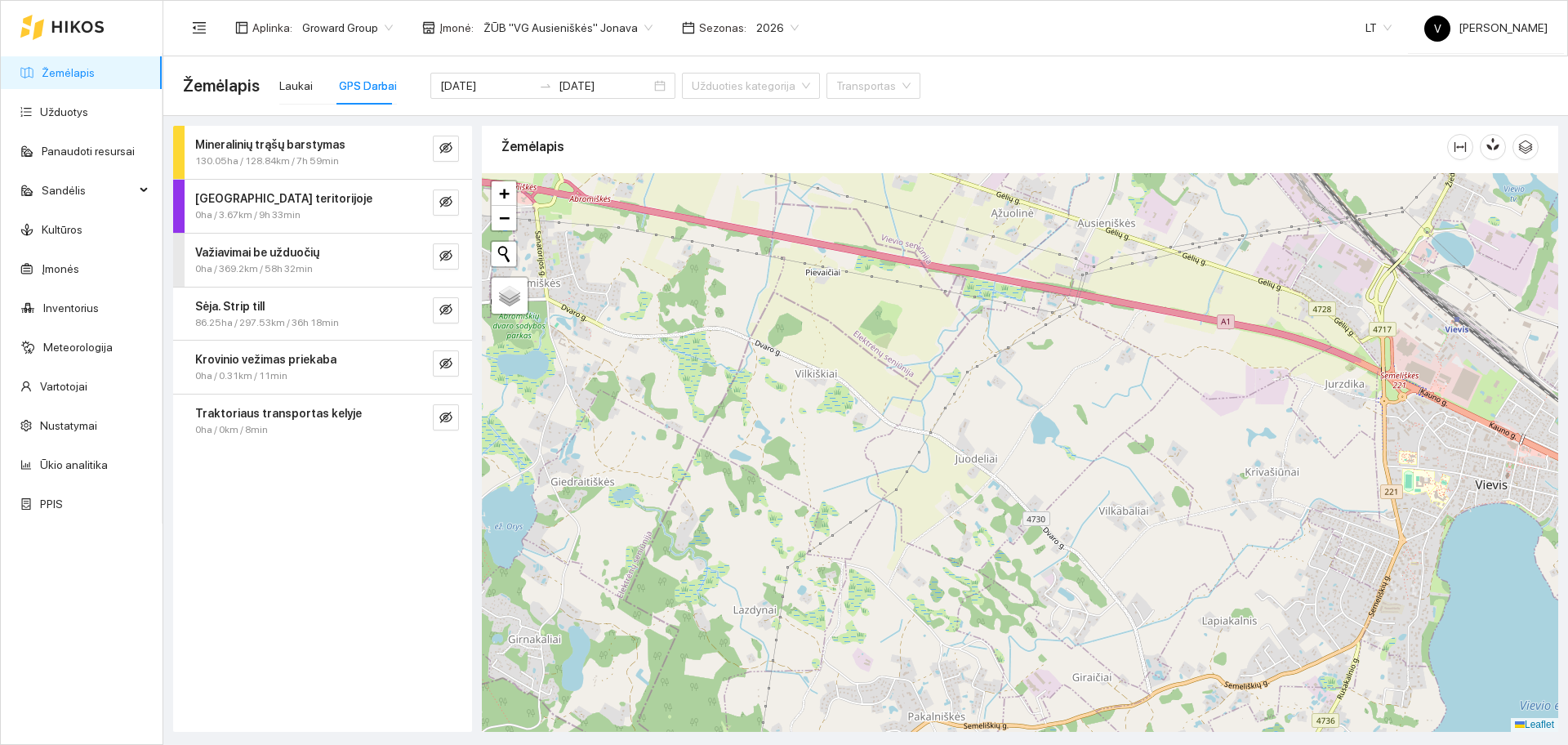
drag, startPoint x: 722, startPoint y: 373, endPoint x: 845, endPoint y: 422, distance: 132.4
click at [845, 423] on div at bounding box center [1019, 453] width 1076 height 558
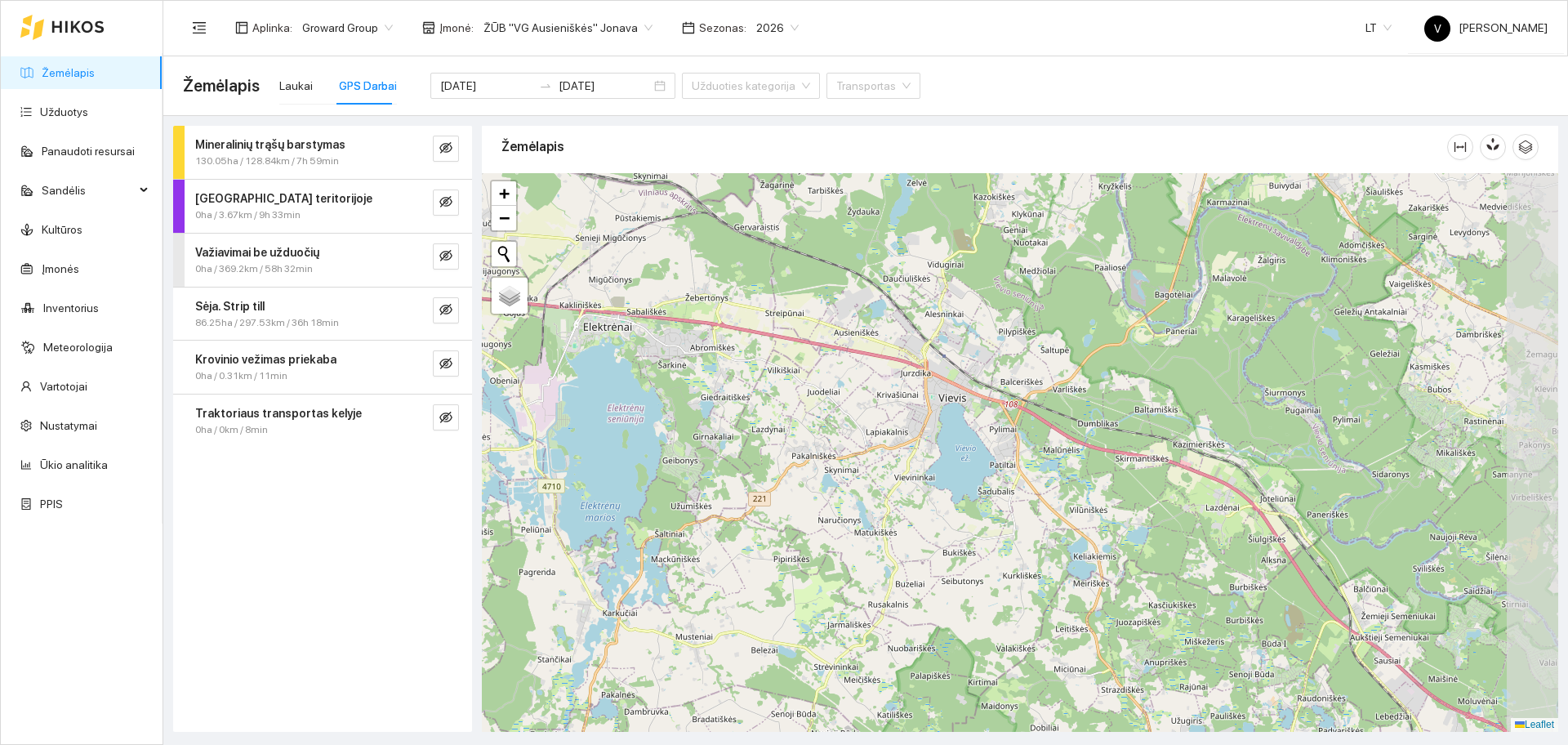
drag, startPoint x: 1041, startPoint y: 488, endPoint x: 996, endPoint y: 481, distance: 45.5
click at [996, 481] on div at bounding box center [1019, 453] width 1076 height 558
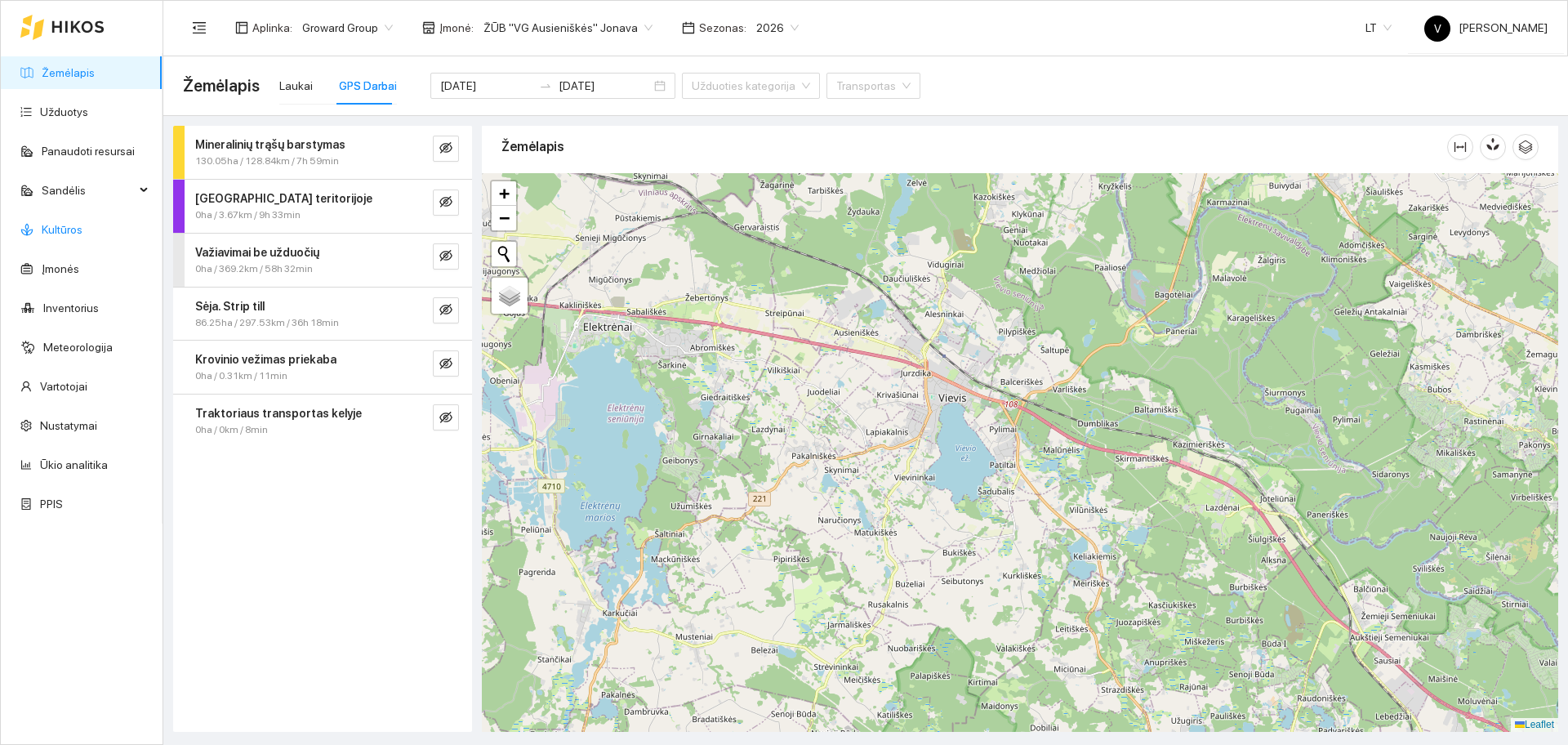
click at [73, 228] on link "Kultūros" at bounding box center [61, 229] width 41 height 13
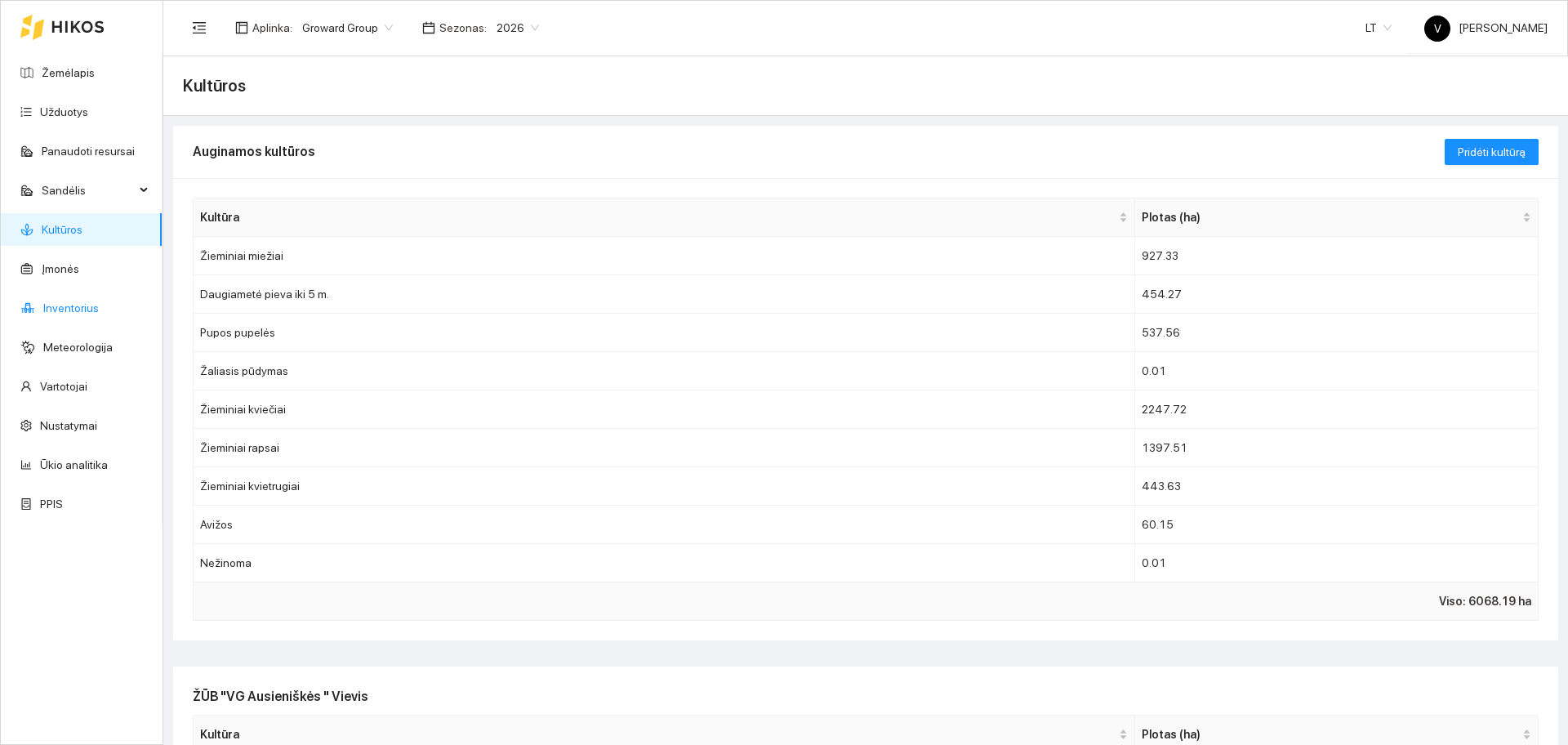
click at [82, 307] on link "Inventorius" at bounding box center [71, 308] width 56 height 13
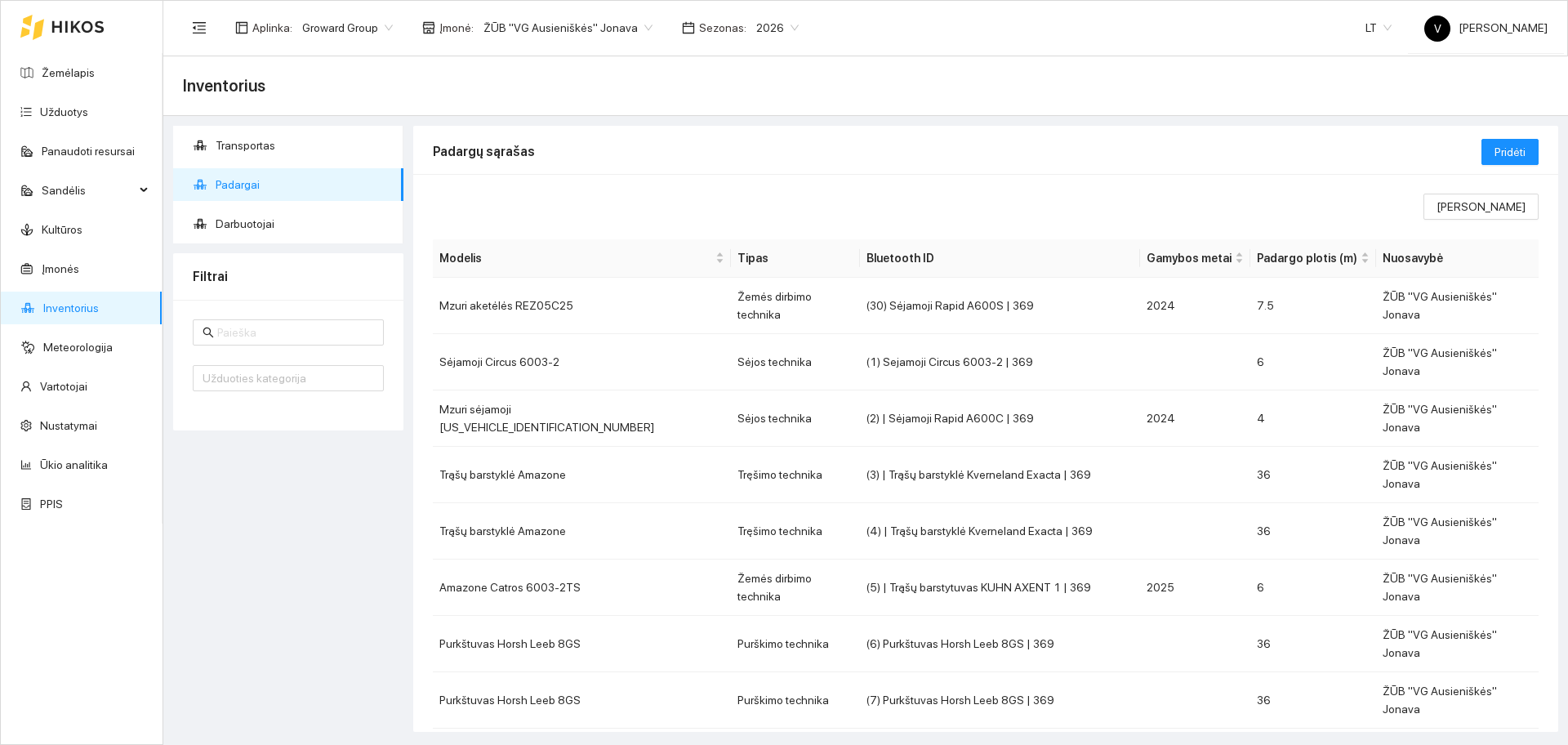
click at [534, 34] on span "ŽŪB "VG Ausieniškės" Jonava" at bounding box center [568, 27] width 169 height 25
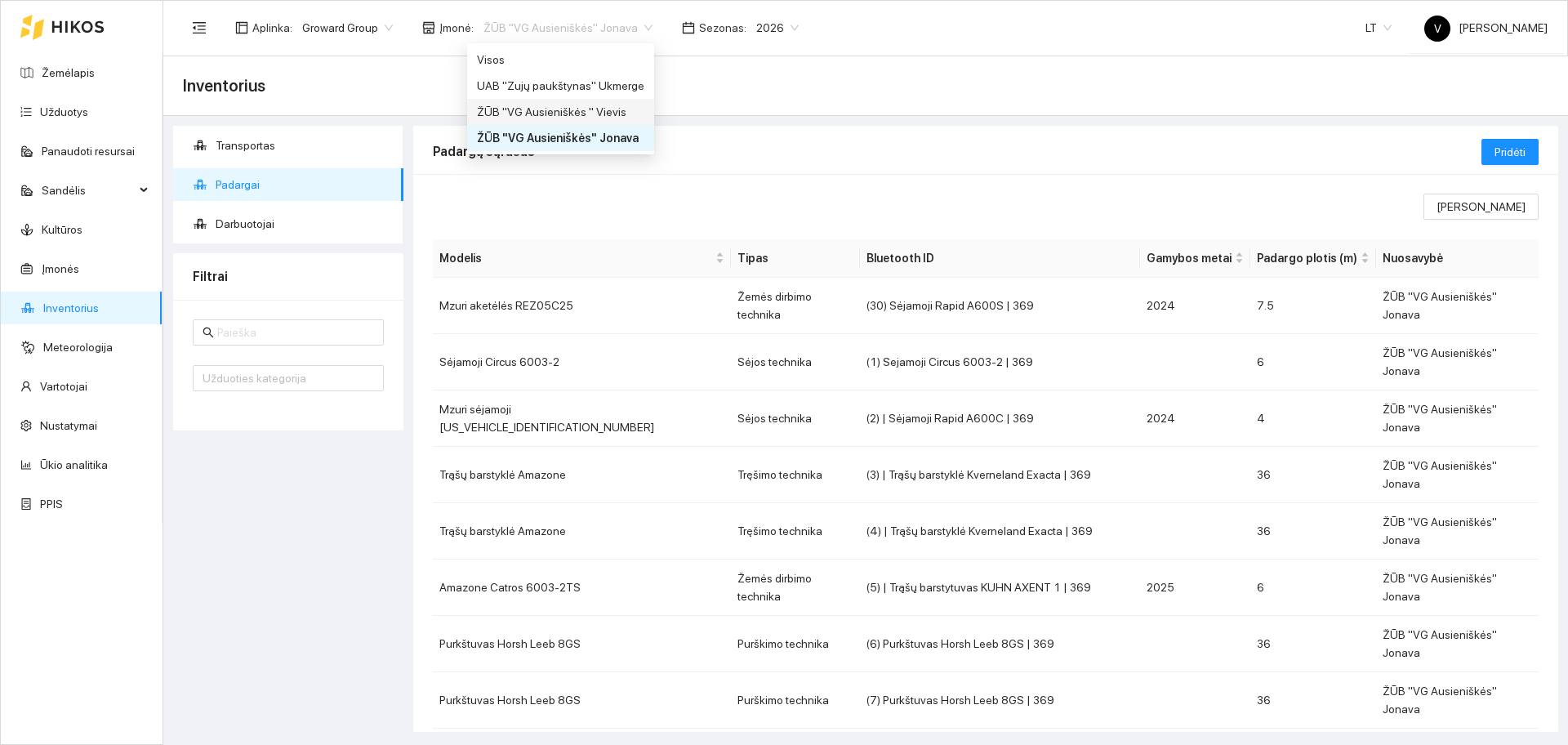
click at [591, 115] on div "ŽŪB "VG Ausieniškės " Vievis" at bounding box center [561, 111] width 168 height 18
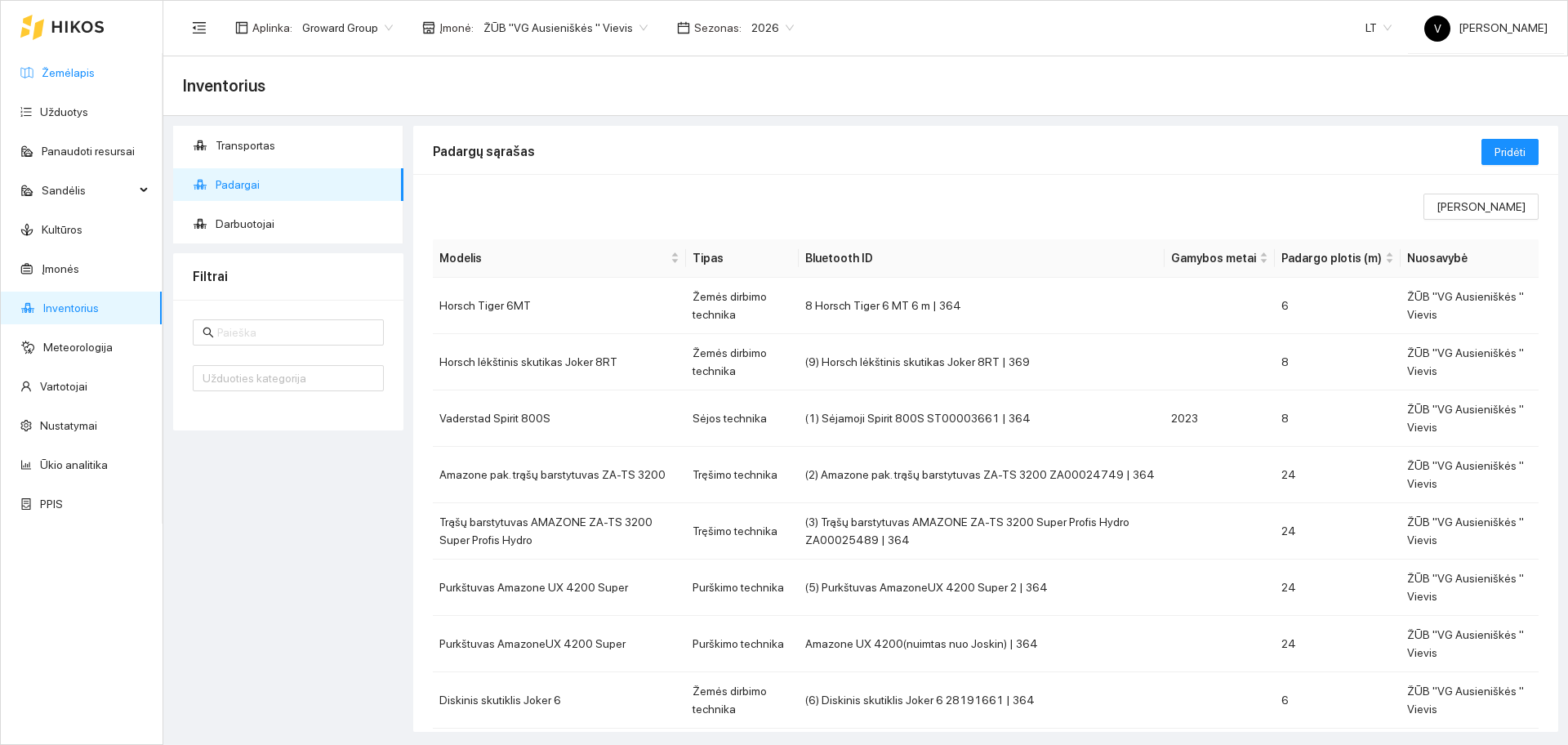
click at [94, 79] on link "Žemėlapis" at bounding box center [68, 73] width 53 height 13
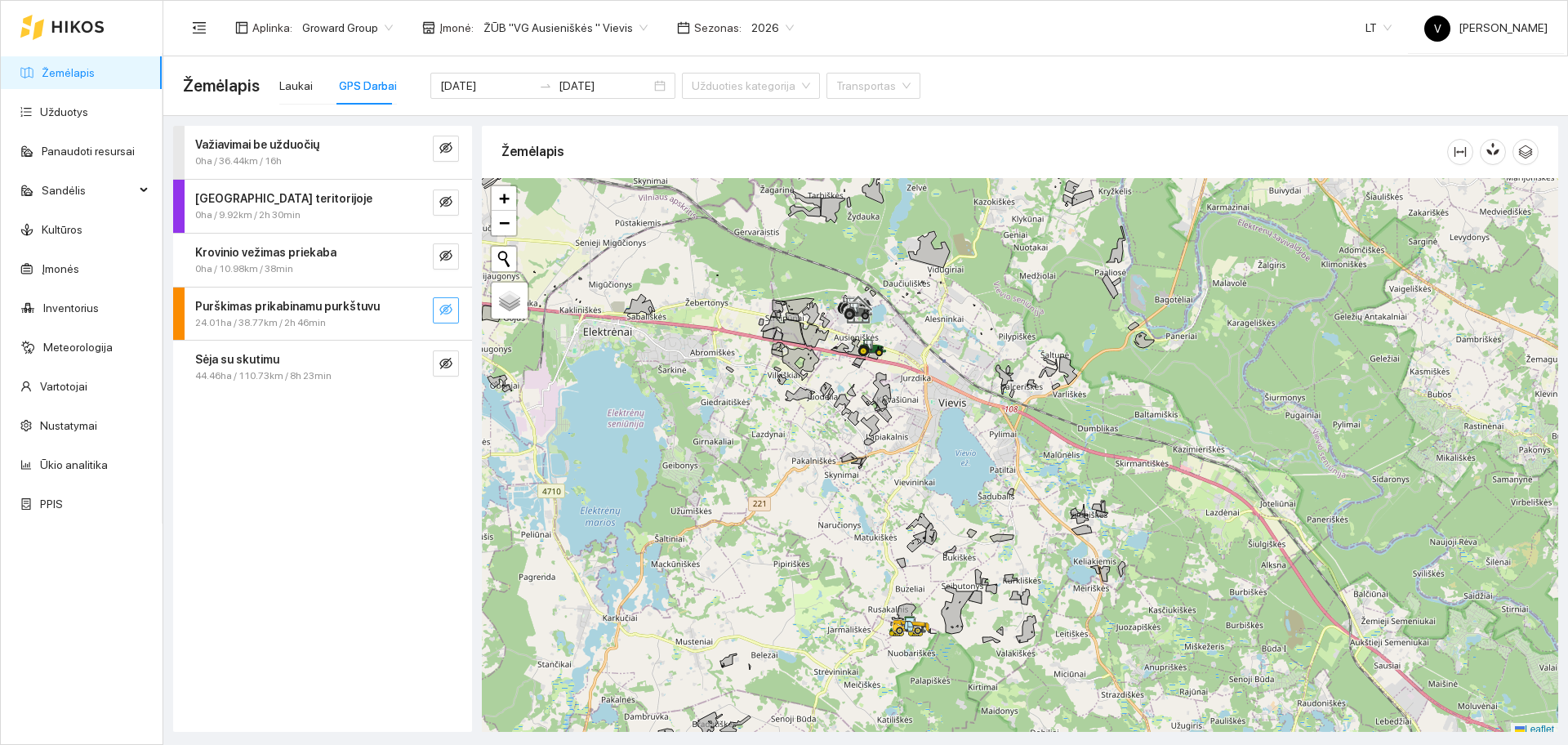
click at [448, 307] on icon "eye-invisible" at bounding box center [446, 309] width 13 height 11
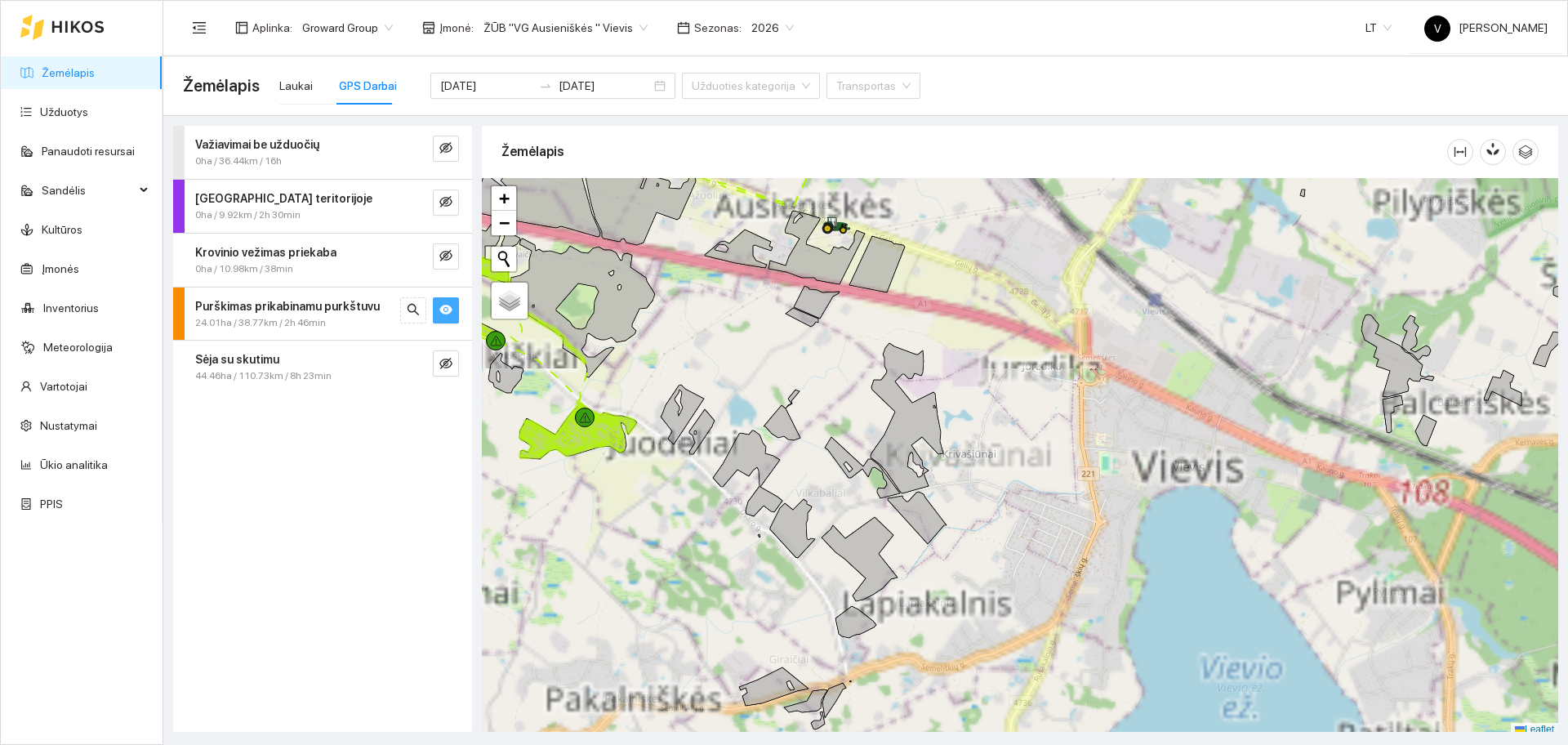
scroll to position [5, 0]
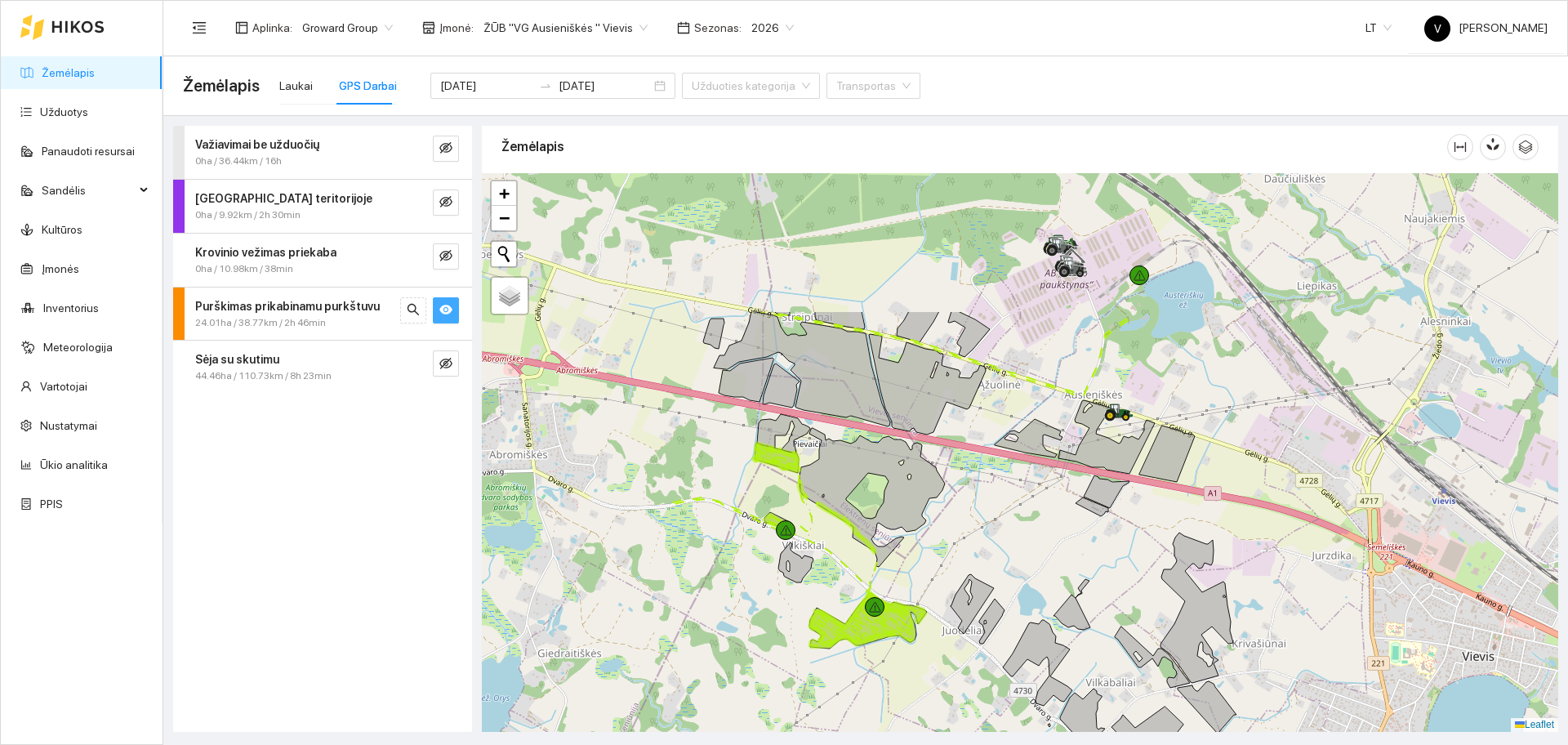
drag, startPoint x: 792, startPoint y: 351, endPoint x: 1081, endPoint y: 545, distance: 348.1
click at [1081, 545] on div at bounding box center [1019, 453] width 1076 height 558
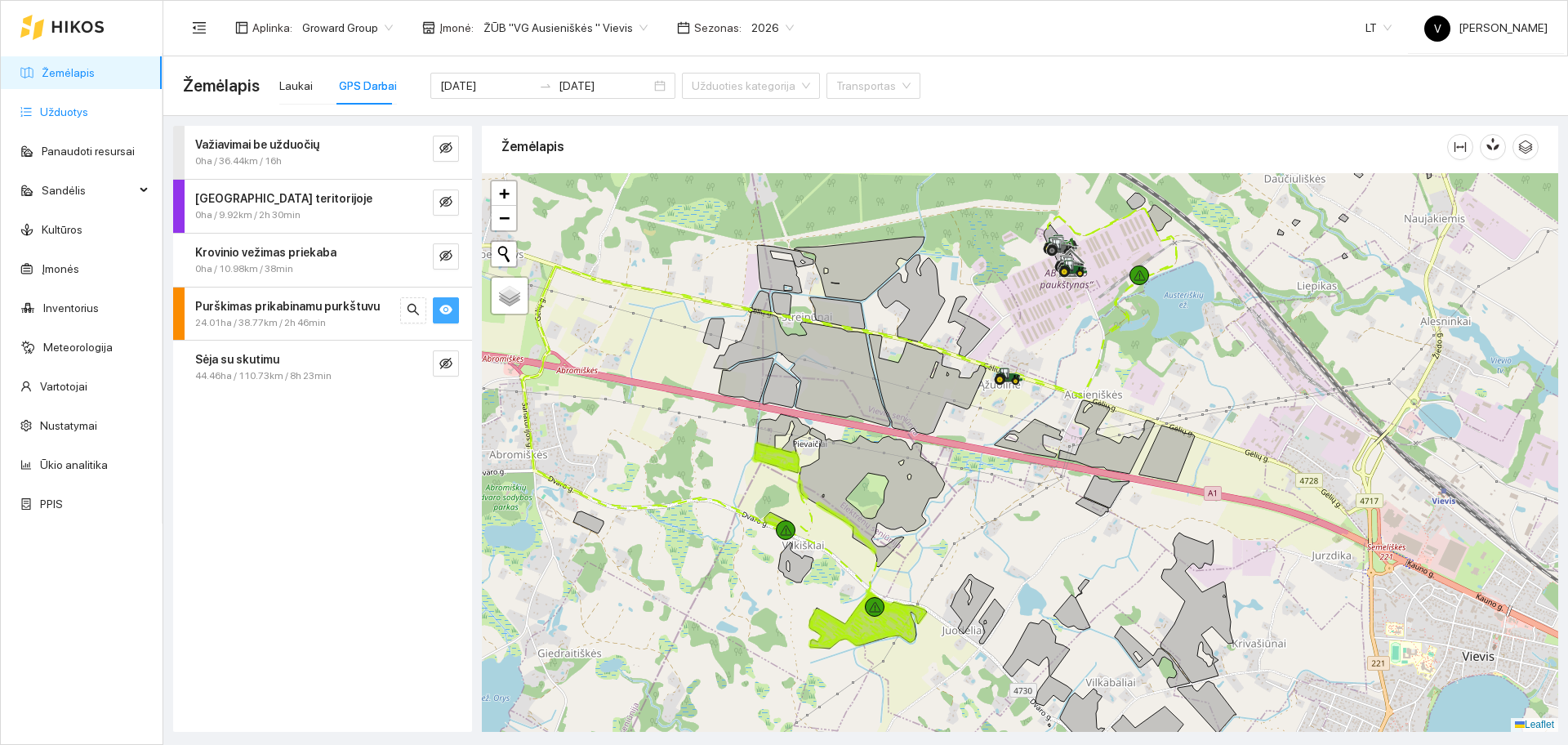
click at [58, 119] on link "Užduotys" at bounding box center [63, 112] width 48 height 13
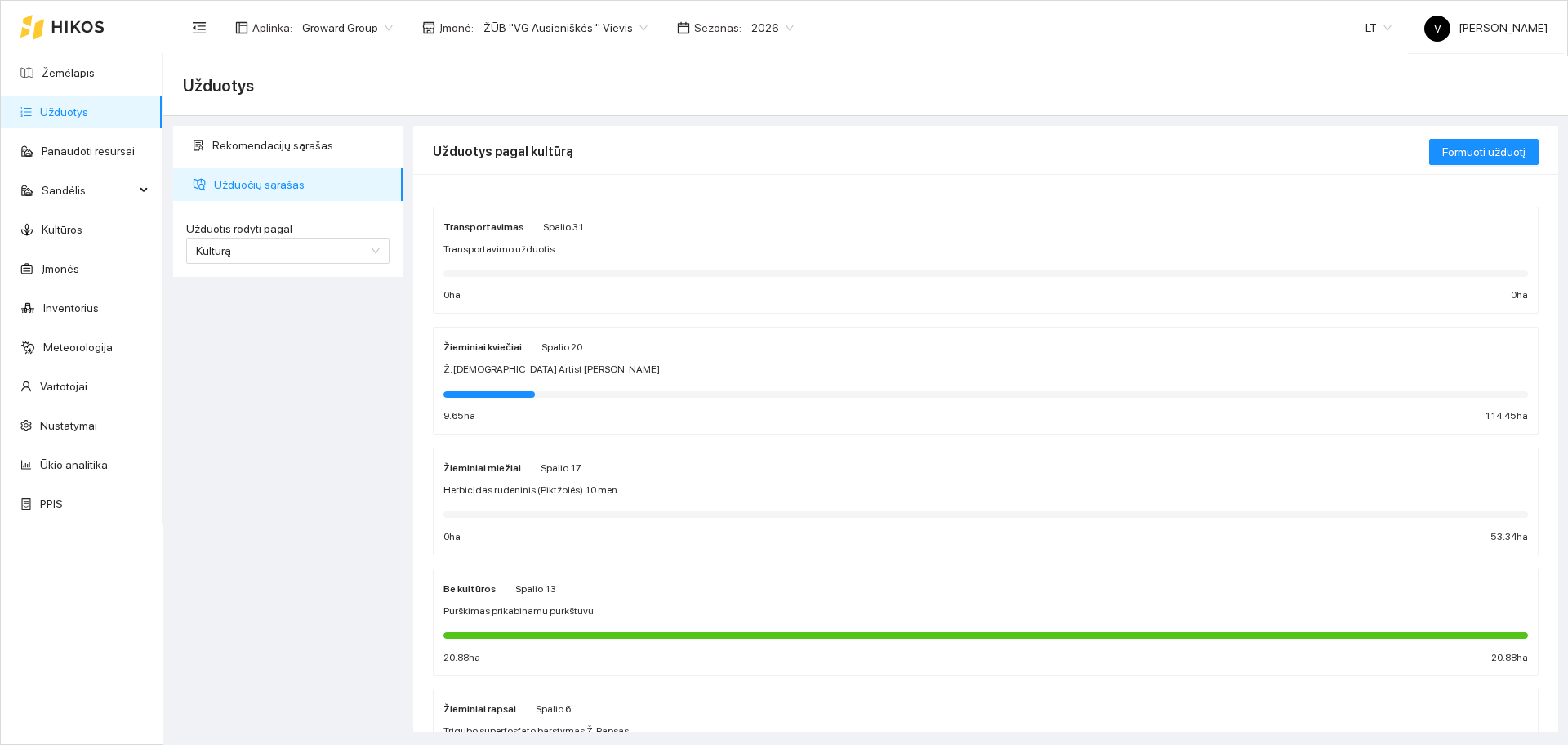
click at [487, 339] on div "Žieminiai kviečiai" at bounding box center [482, 346] width 78 height 18
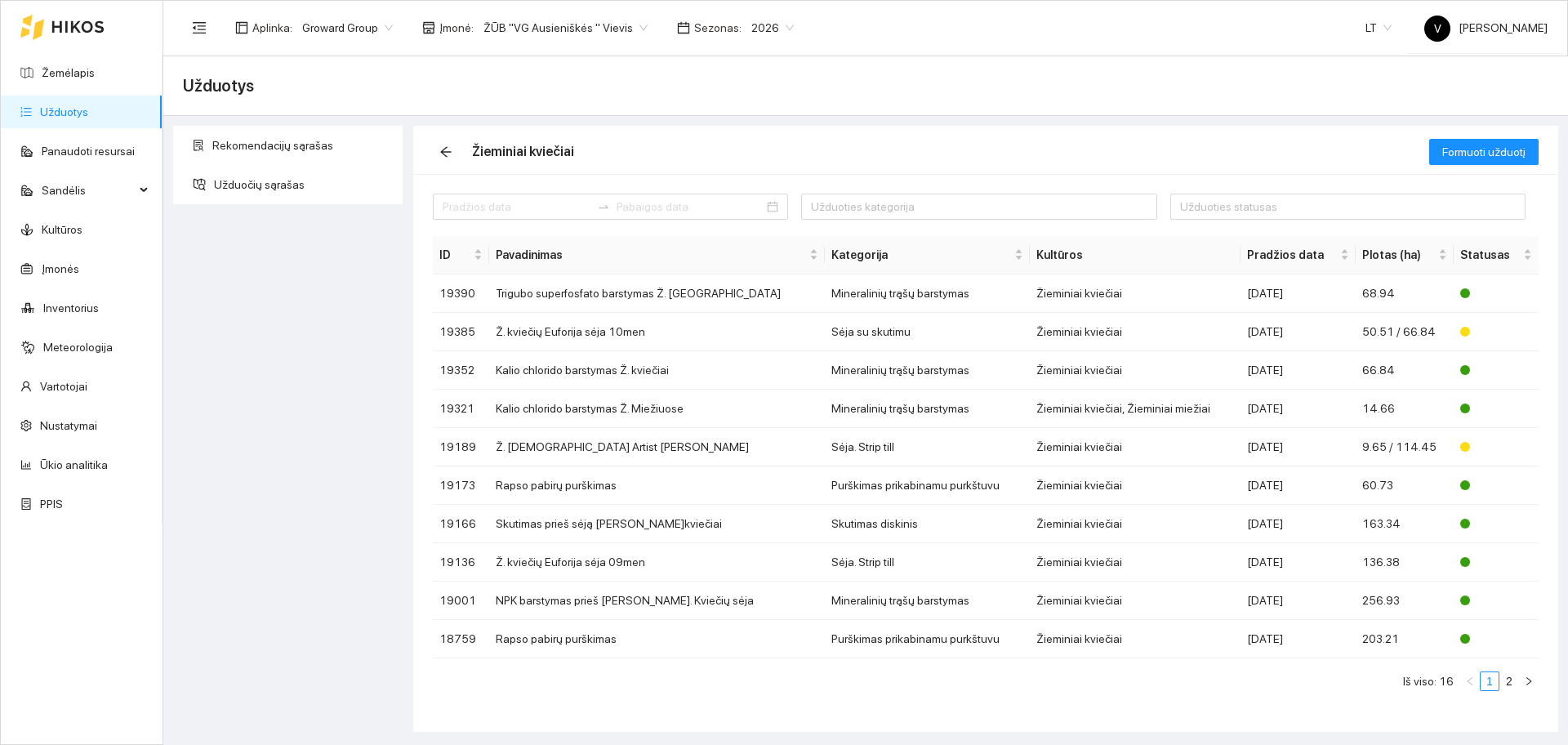
click at [531, 21] on span "ŽŪB "VG Ausieniškės " Vievis" at bounding box center [566, 27] width 164 height 25
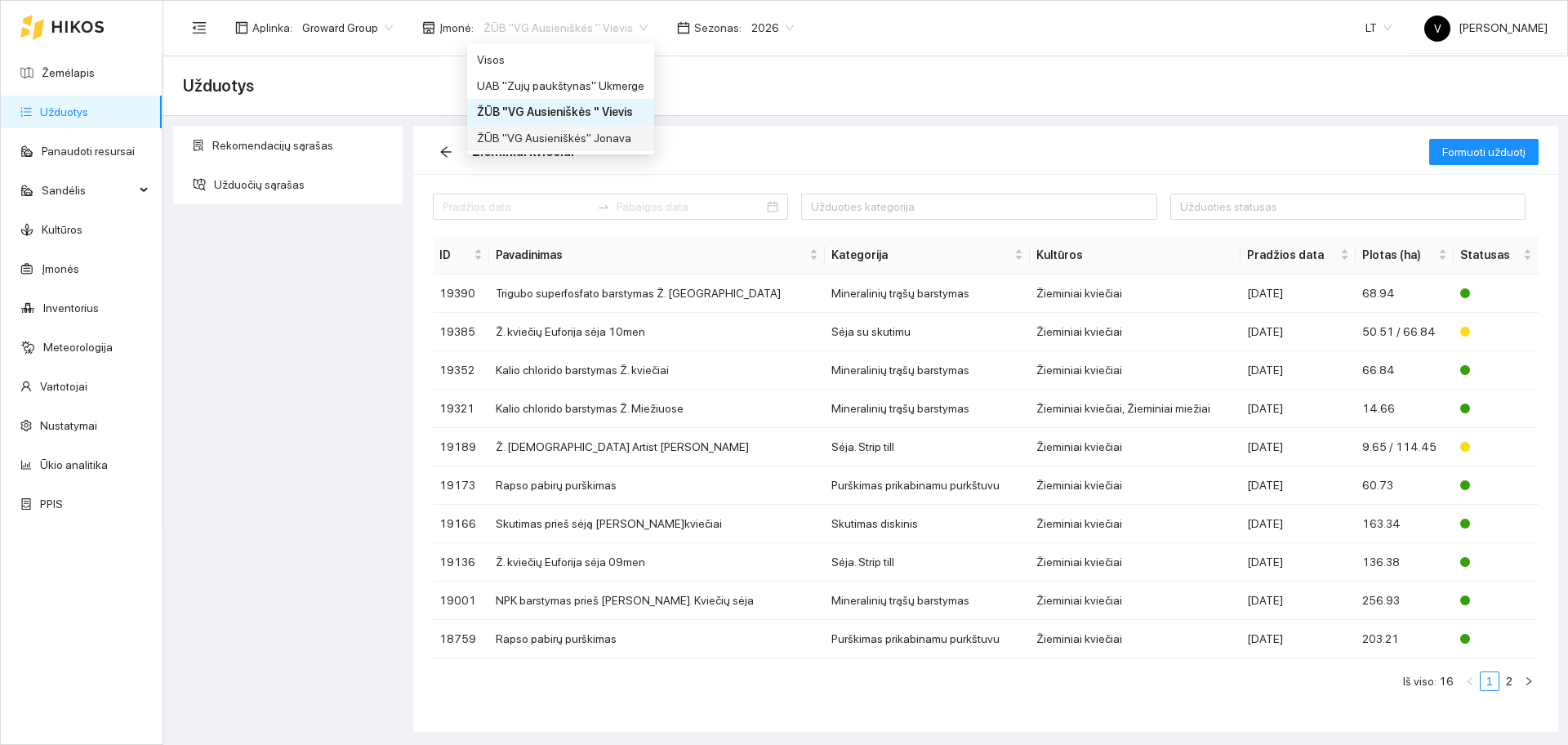
click at [588, 141] on div "ŽŪB "VG Ausieniškės" Jonava" at bounding box center [561, 138] width 168 height 18
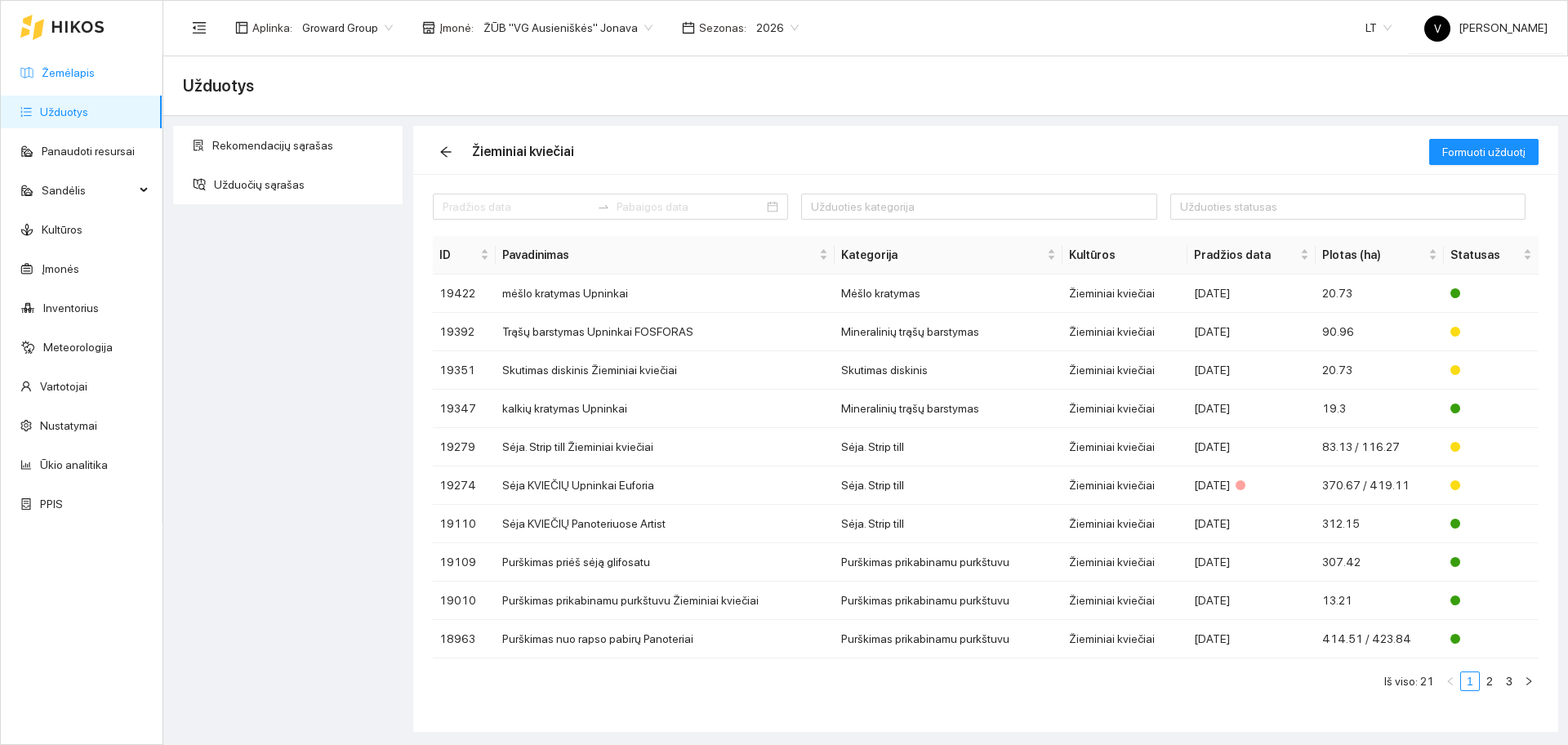
click at [55, 66] on link "Žemėlapis" at bounding box center [68, 73] width 53 height 13
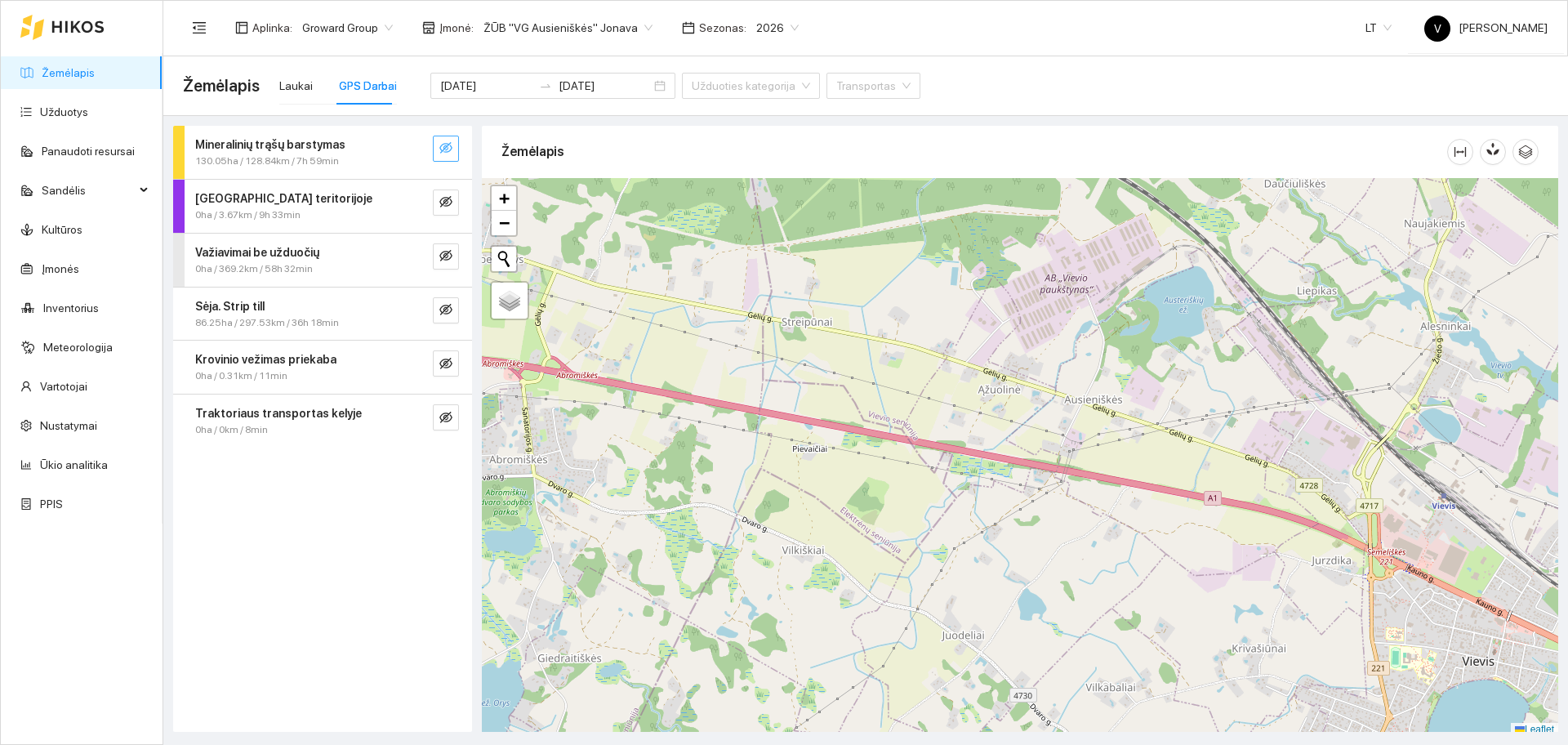
click at [443, 152] on icon "eye-invisible" at bounding box center [446, 148] width 13 height 13
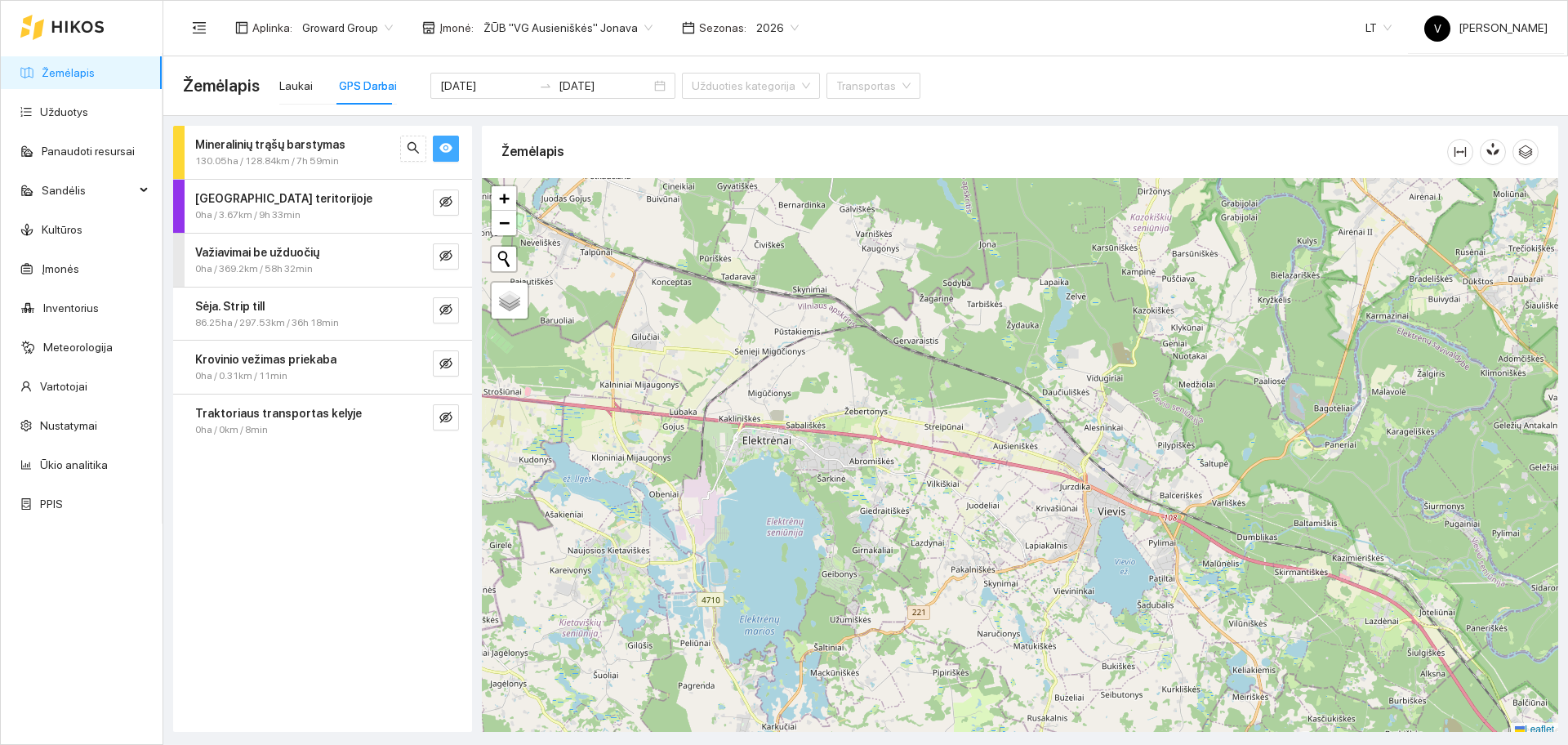
scroll to position [5, 0]
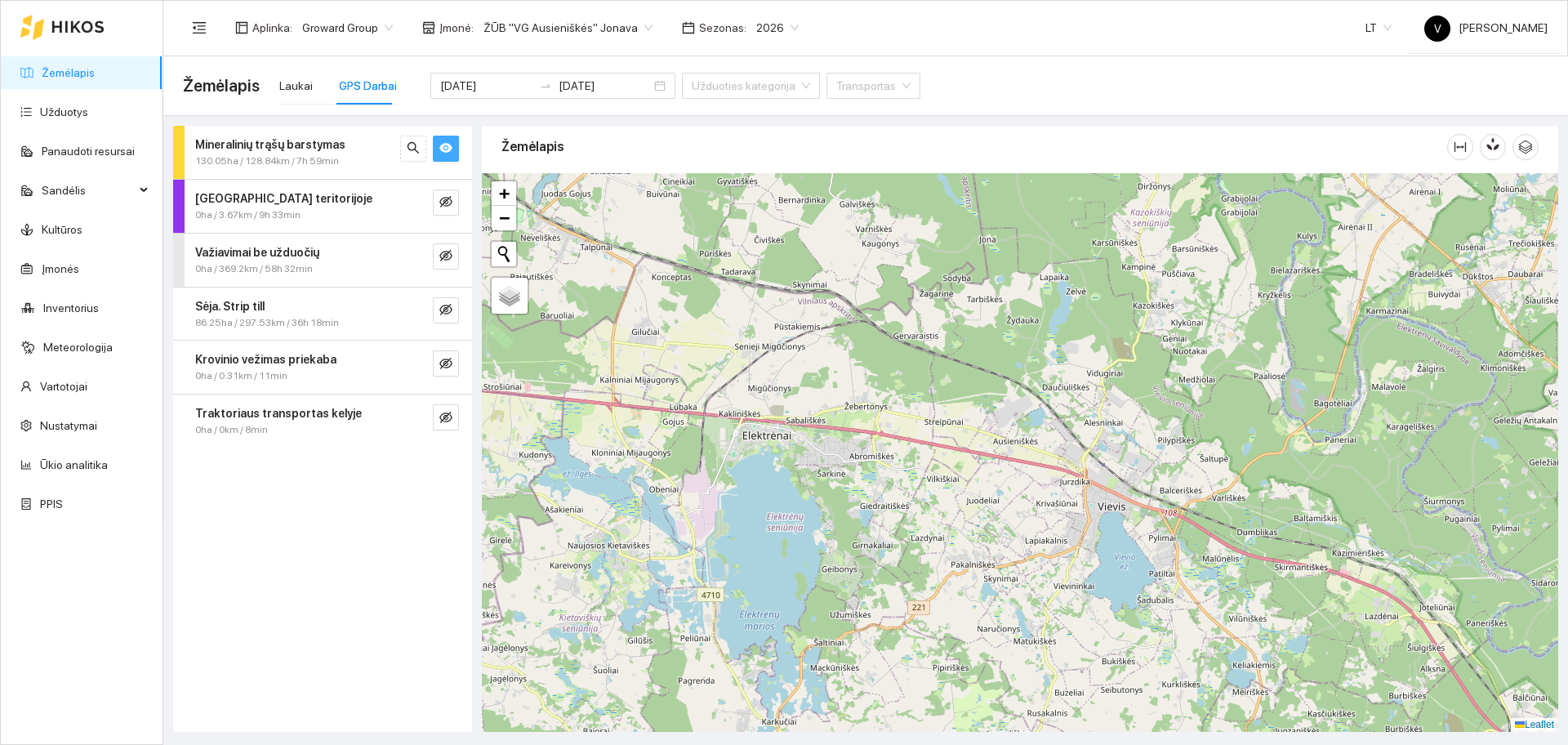
drag, startPoint x: 1027, startPoint y: 569, endPoint x: 1005, endPoint y: 480, distance: 91.7
click at [1007, 481] on div at bounding box center [1019, 453] width 1076 height 558
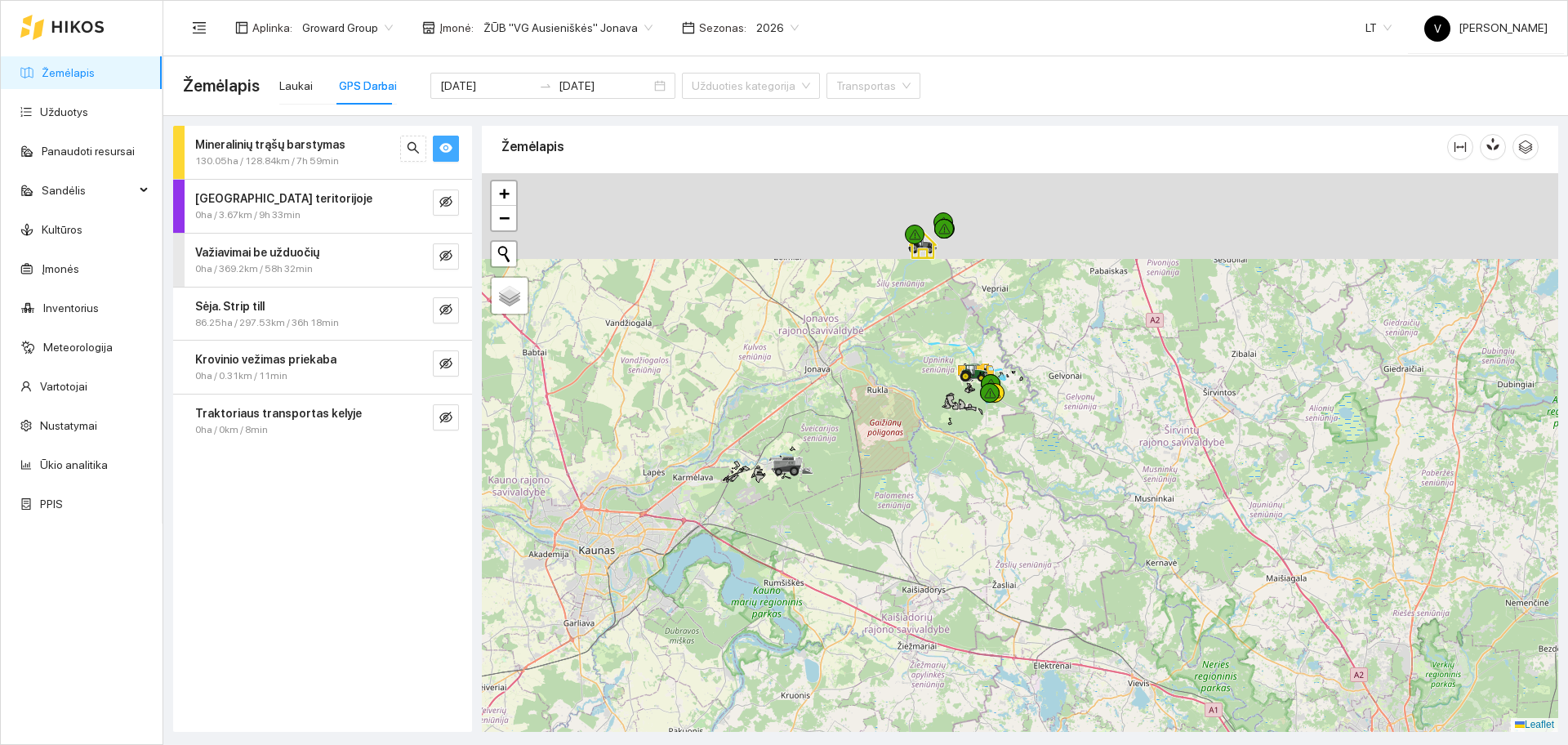
drag, startPoint x: 734, startPoint y: 237, endPoint x: 868, endPoint y: 427, distance: 232.5
click at [848, 460] on div at bounding box center [1019, 453] width 1076 height 558
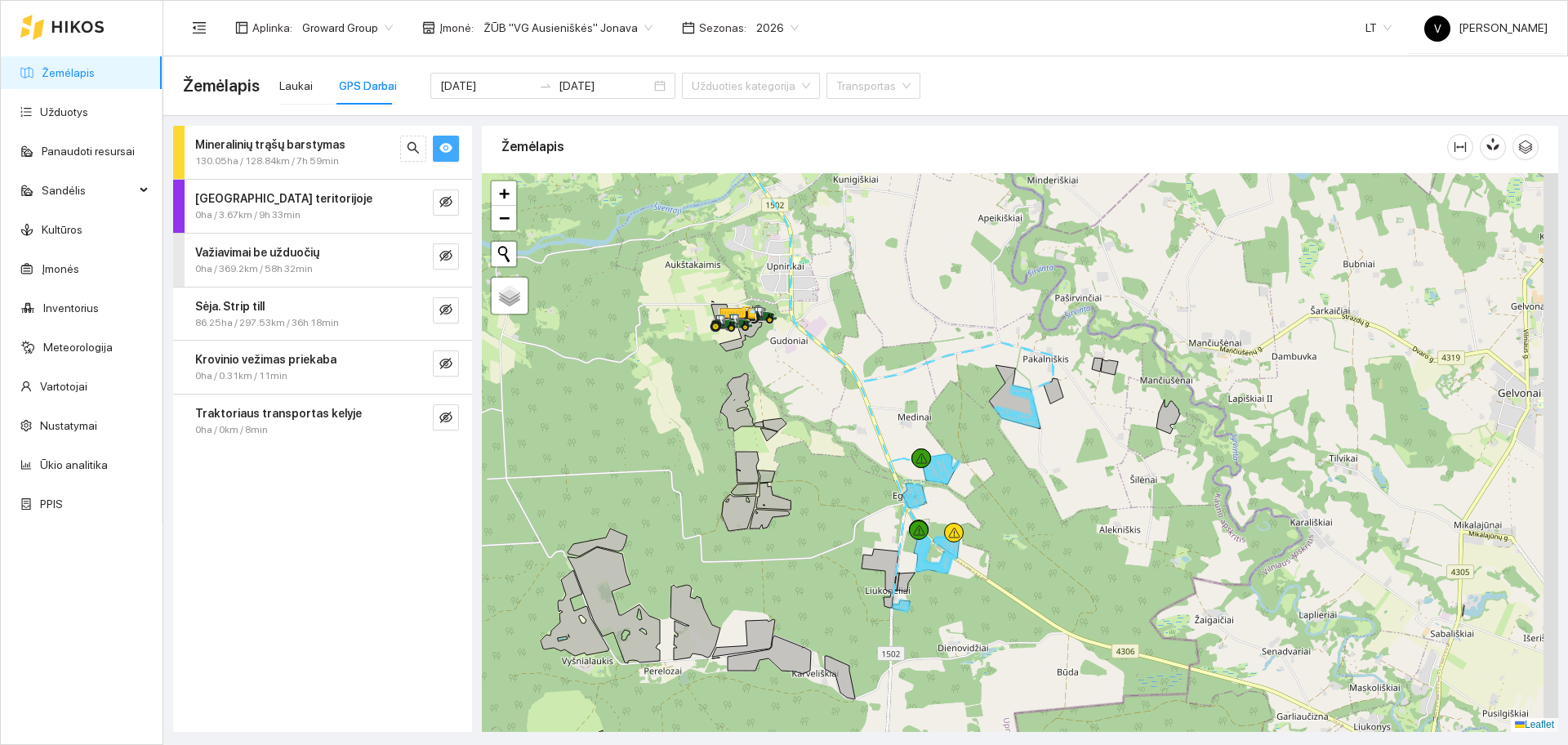
drag, startPoint x: 1198, startPoint y: 441, endPoint x: 1050, endPoint y: 455, distance: 148.7
click at [1050, 455] on div at bounding box center [1019, 453] width 1076 height 558
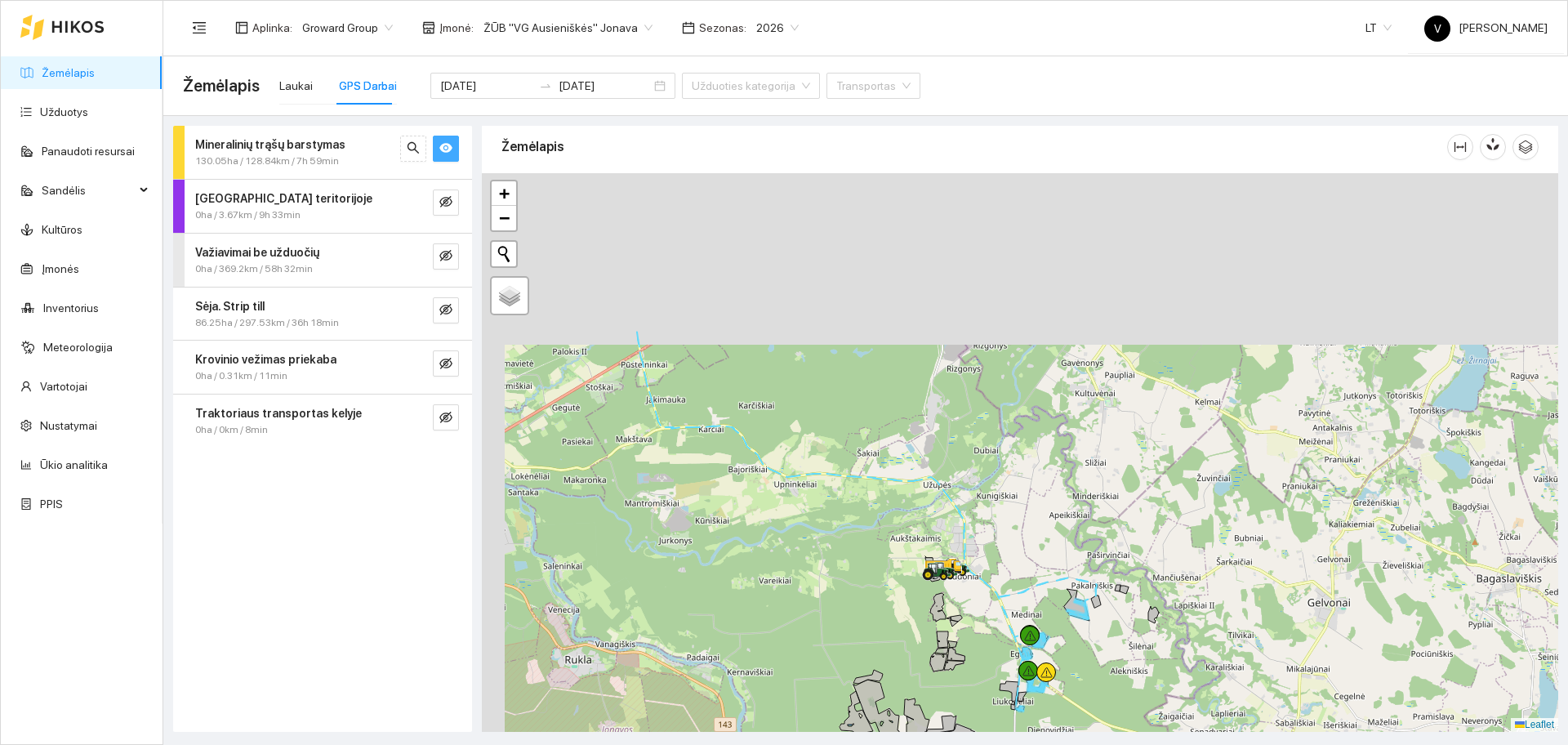
drag, startPoint x: 858, startPoint y: 307, endPoint x: 1094, endPoint y: 616, distance: 388.8
click at [1092, 605] on icon at bounding box center [866, 465] width 461 height 278
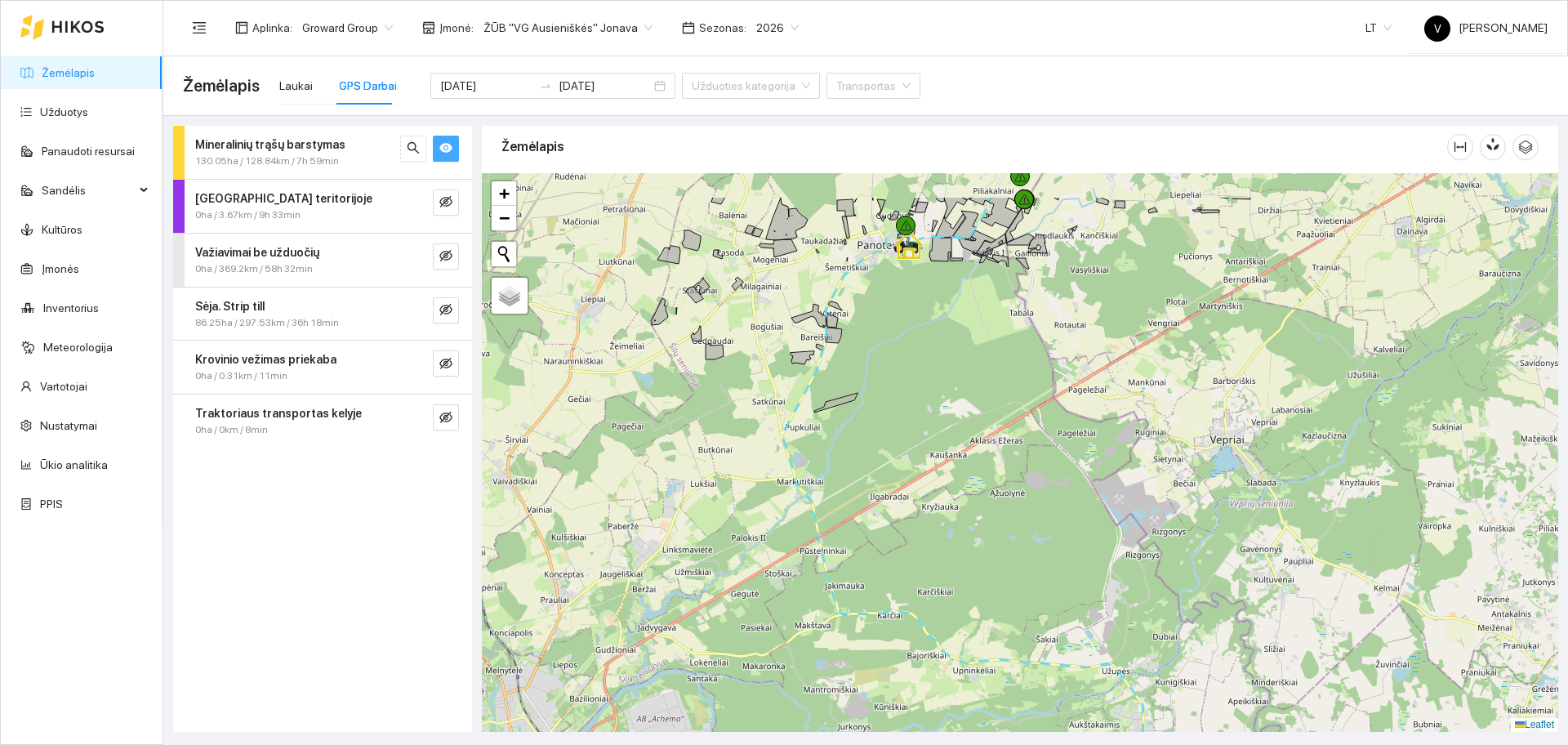
drag, startPoint x: 968, startPoint y: 443, endPoint x: 990, endPoint y: 489, distance: 51.0
click at [989, 489] on div at bounding box center [1019, 453] width 1076 height 558
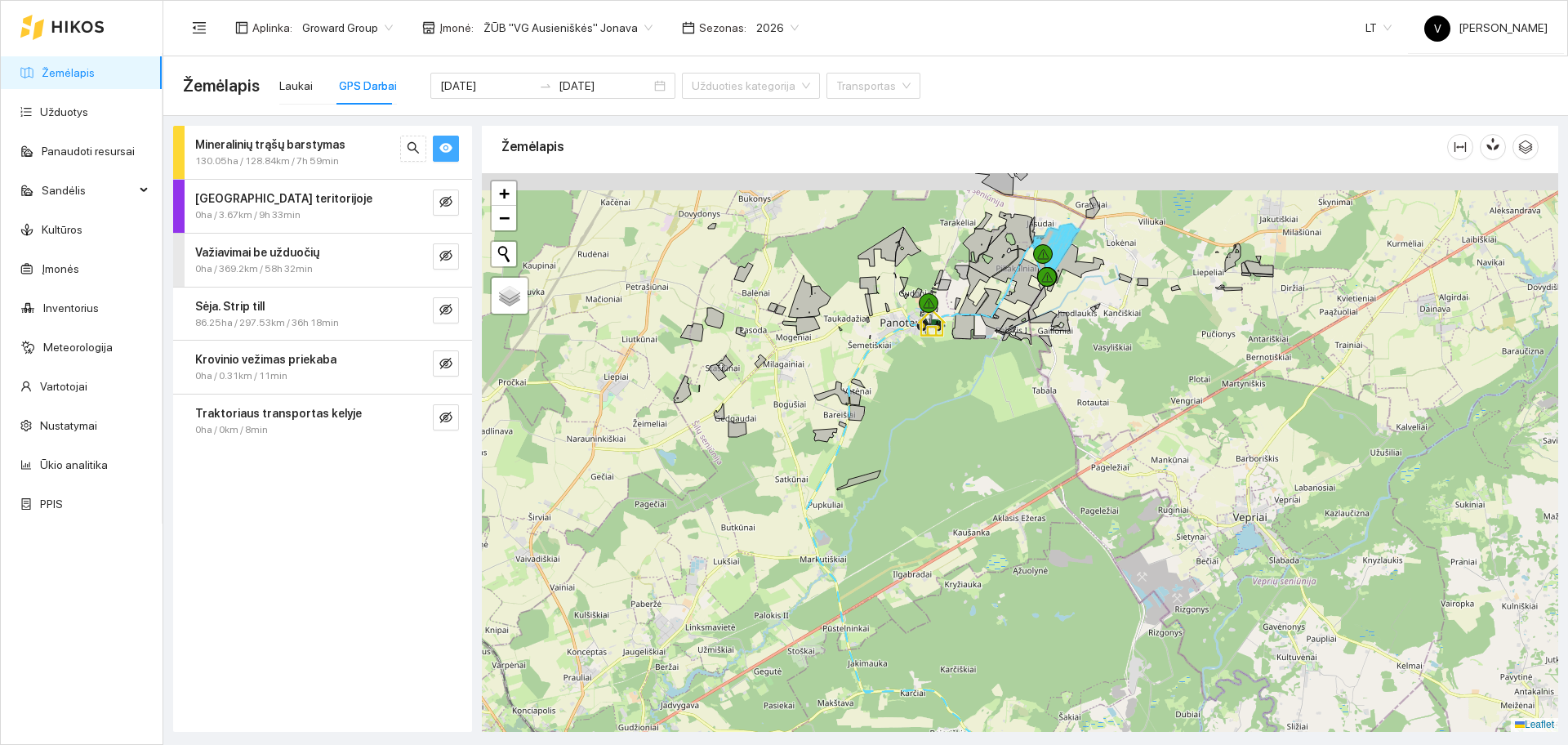
drag, startPoint x: 1013, startPoint y: 369, endPoint x: 949, endPoint y: 465, distance: 115.4
click at [949, 465] on div at bounding box center [1019, 453] width 1076 height 558
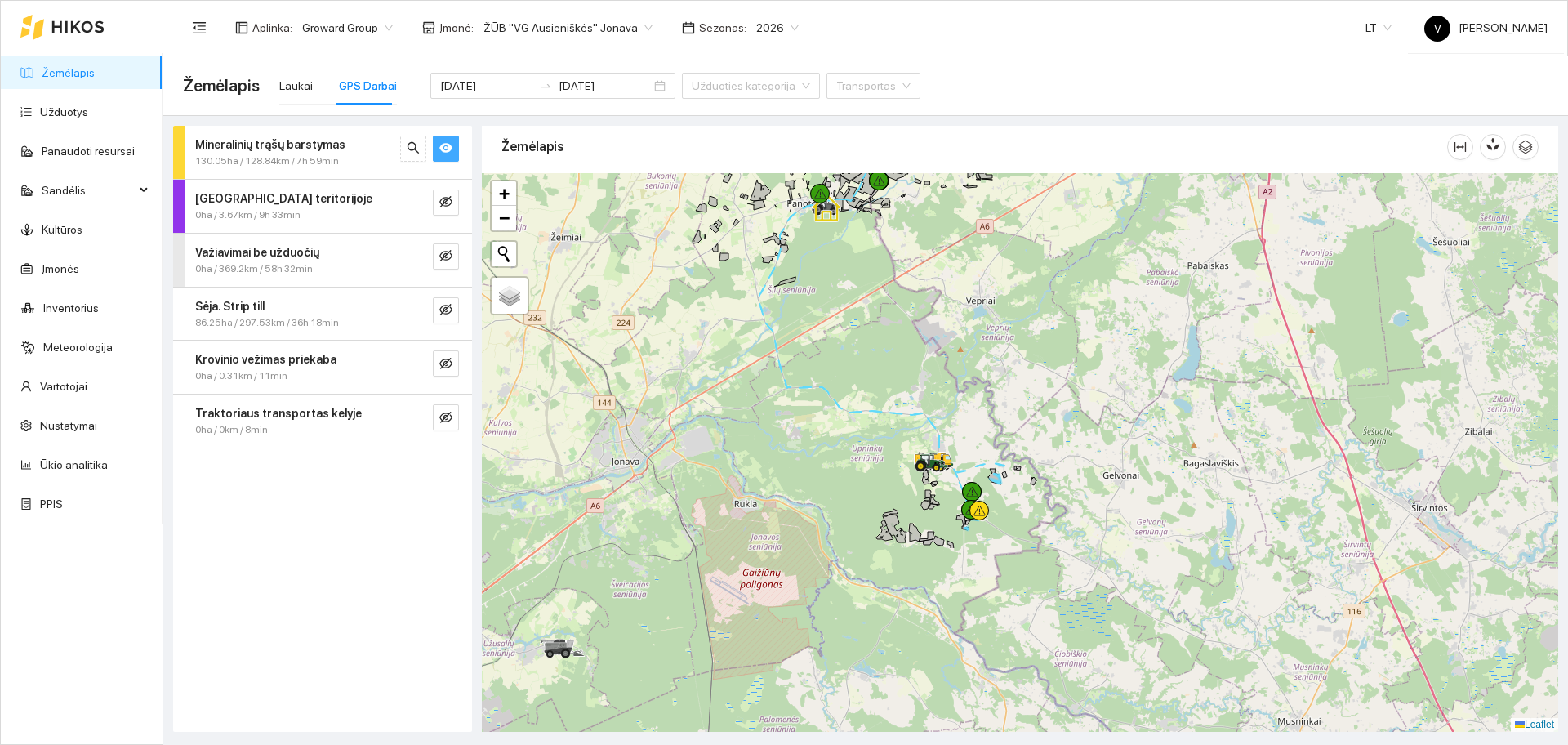
drag, startPoint x: 1056, startPoint y: 388, endPoint x: 988, endPoint y: 311, distance: 102.7
click at [988, 311] on div at bounding box center [1019, 453] width 1076 height 558
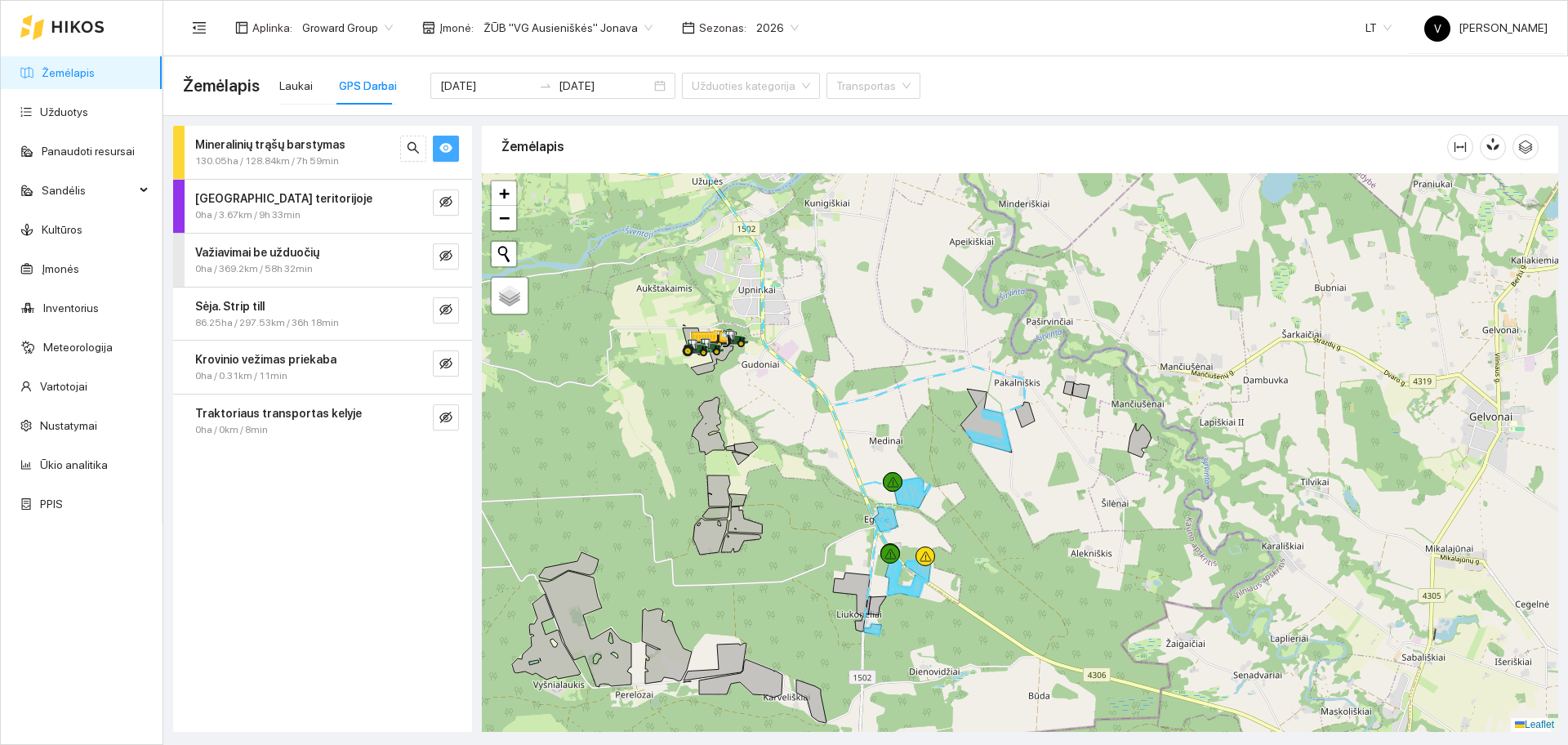
drag, startPoint x: 1085, startPoint y: 558, endPoint x: 1071, endPoint y: 531, distance: 30.4
click at [1071, 531] on div at bounding box center [1019, 453] width 1076 height 558
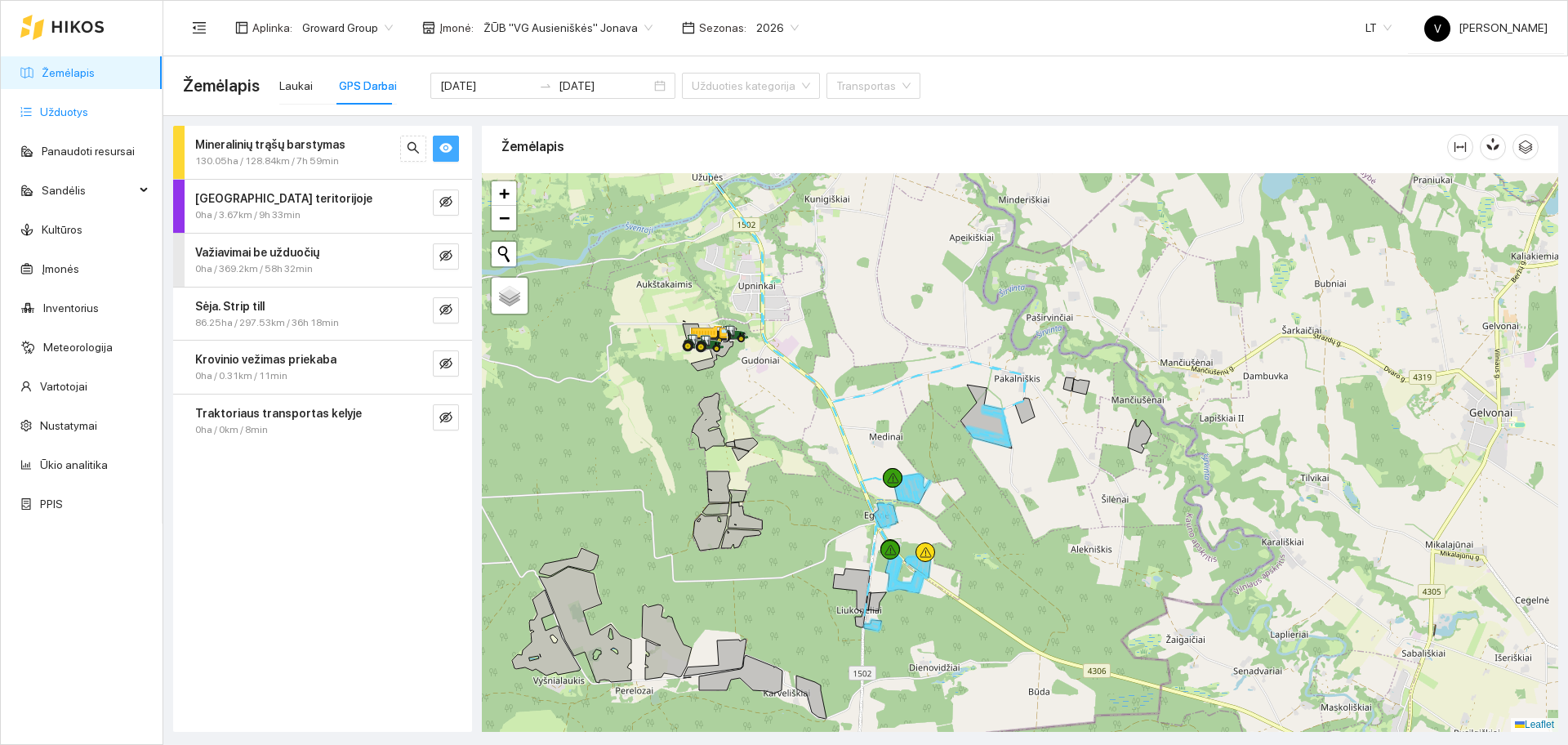
click at [72, 113] on link "Užduotys" at bounding box center [63, 112] width 48 height 13
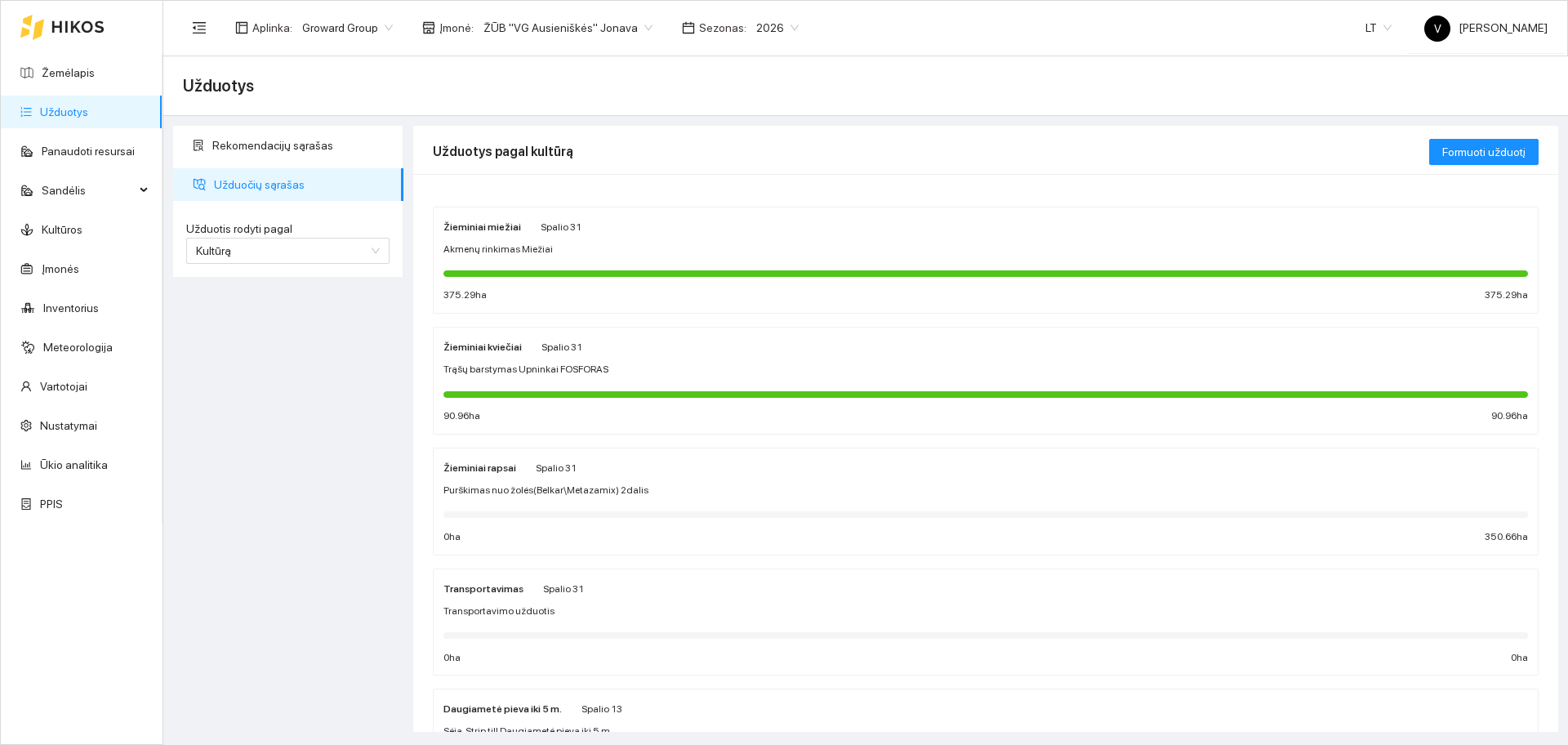
click at [474, 232] on strong "Žieminiai miežiai" at bounding box center [482, 227] width 77 height 11
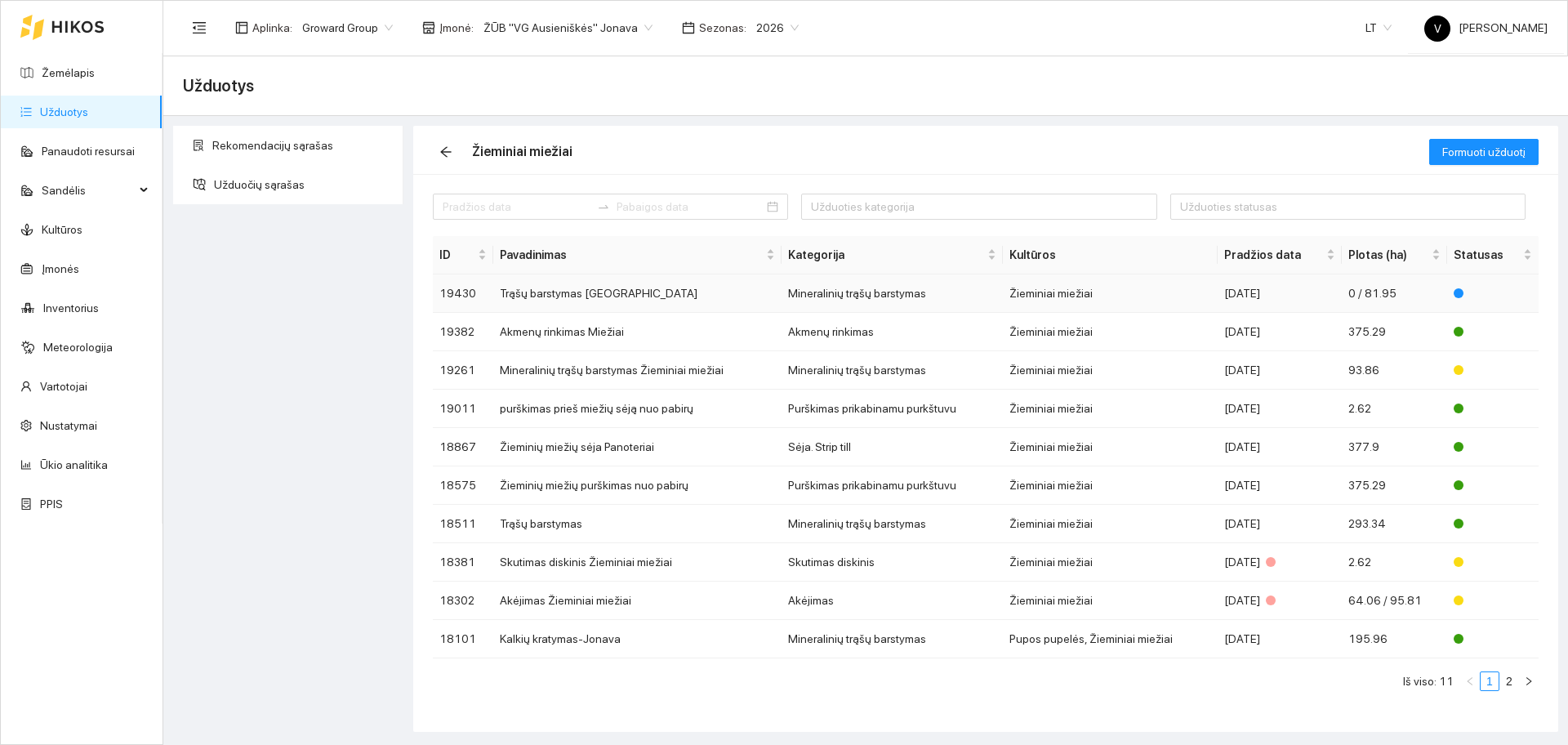
click at [575, 293] on td "Trąšų barstymas Jasudai" at bounding box center [637, 293] width 289 height 39
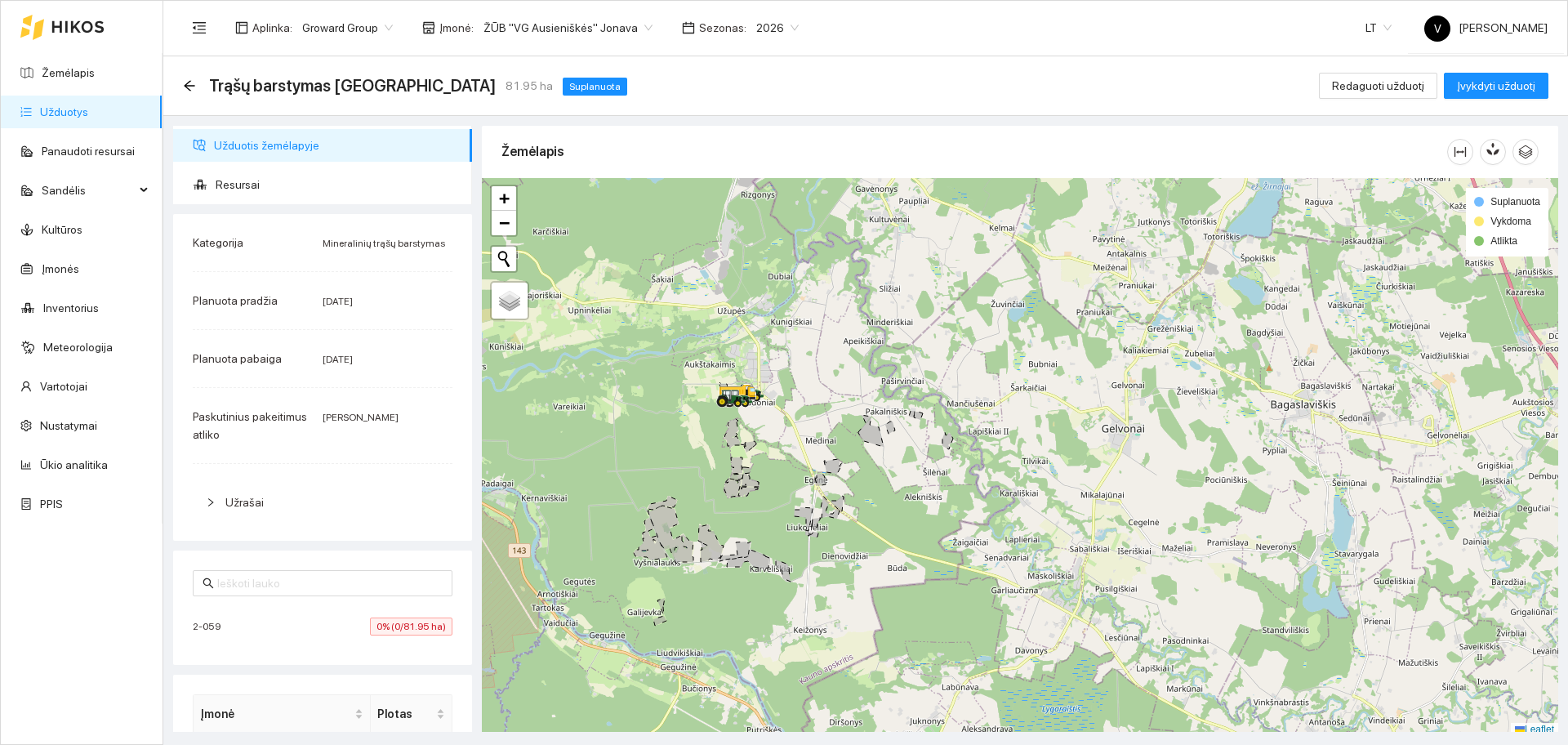
scroll to position [5, 0]
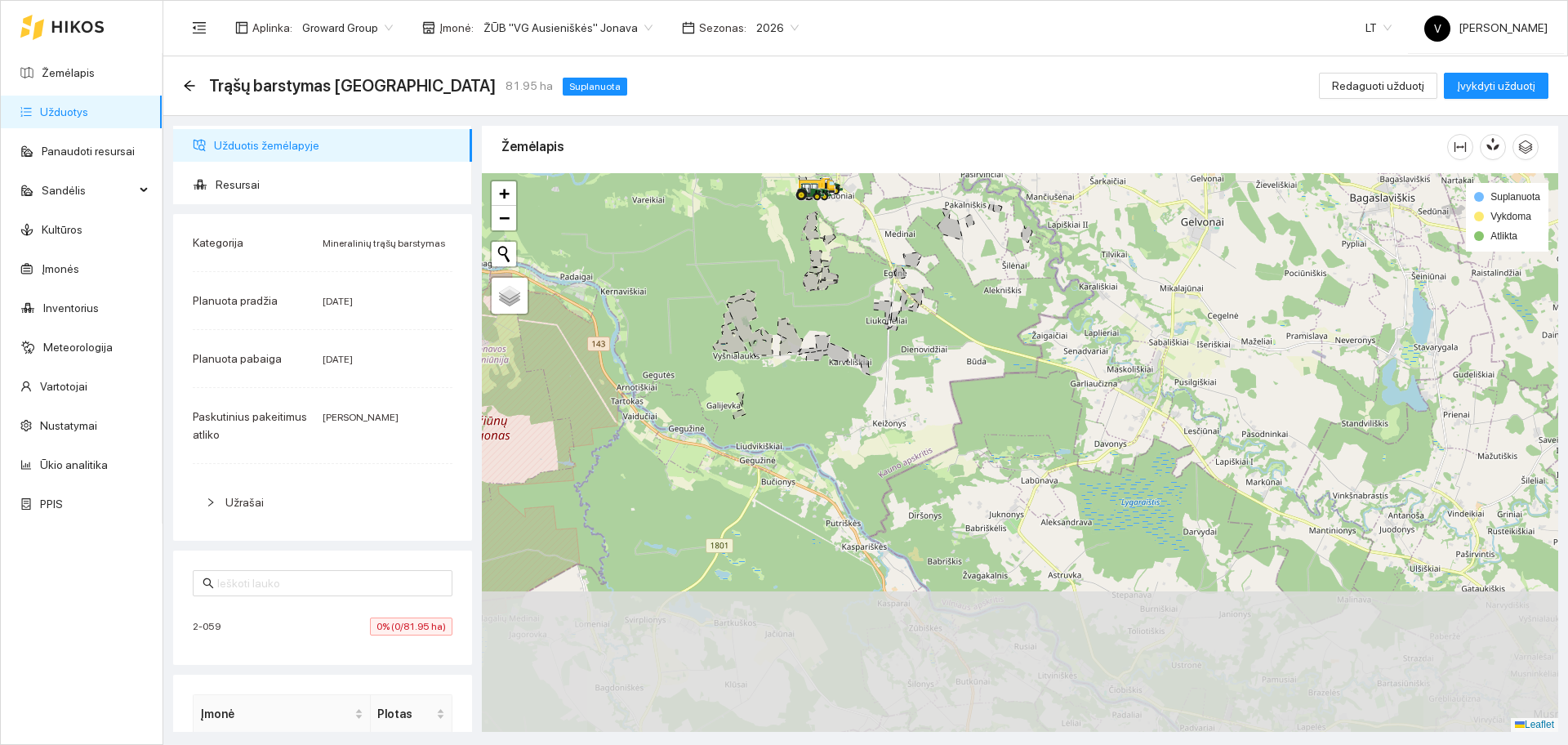
drag, startPoint x: 765, startPoint y: 566, endPoint x: 845, endPoint y: 359, distance: 221.9
click at [845, 359] on icon at bounding box center [827, 353] width 42 height 19
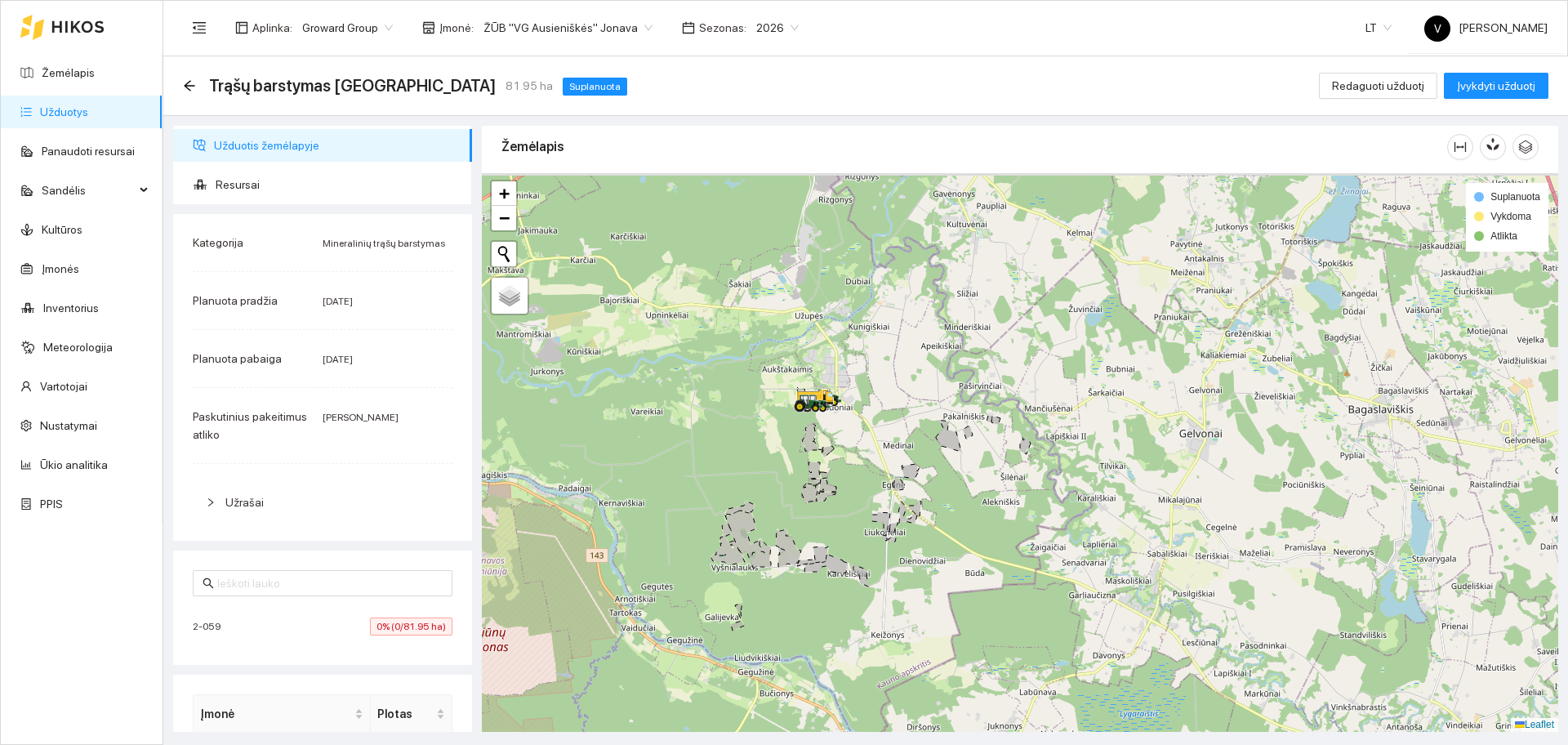
drag, startPoint x: 847, startPoint y: 325, endPoint x: 845, endPoint y: 551, distance: 226.0
click at [845, 547] on div at bounding box center [1019, 453] width 1076 height 558
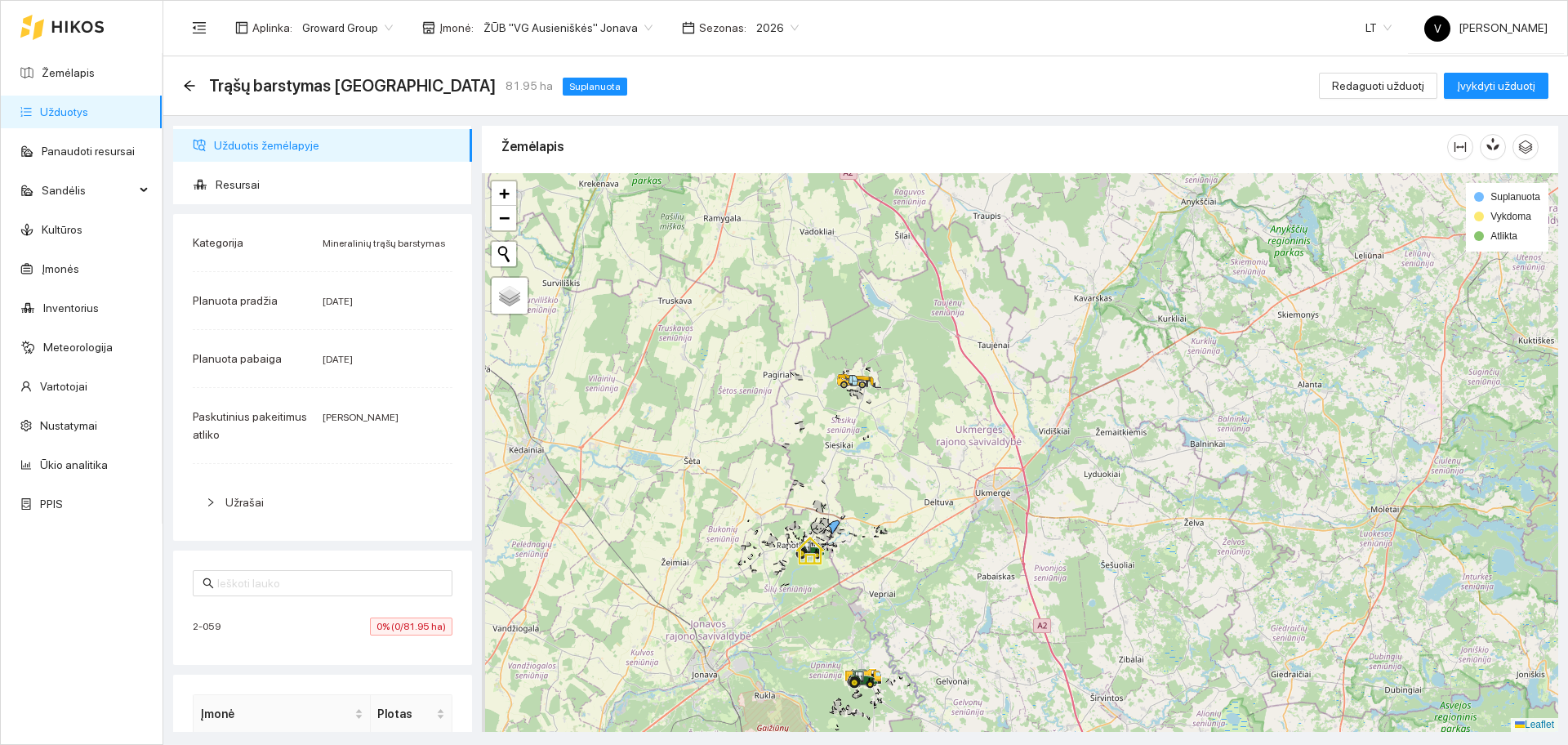
drag, startPoint x: 819, startPoint y: 353, endPoint x: 854, endPoint y: 522, distance: 172.6
click at [854, 522] on div at bounding box center [1019, 453] width 1076 height 558
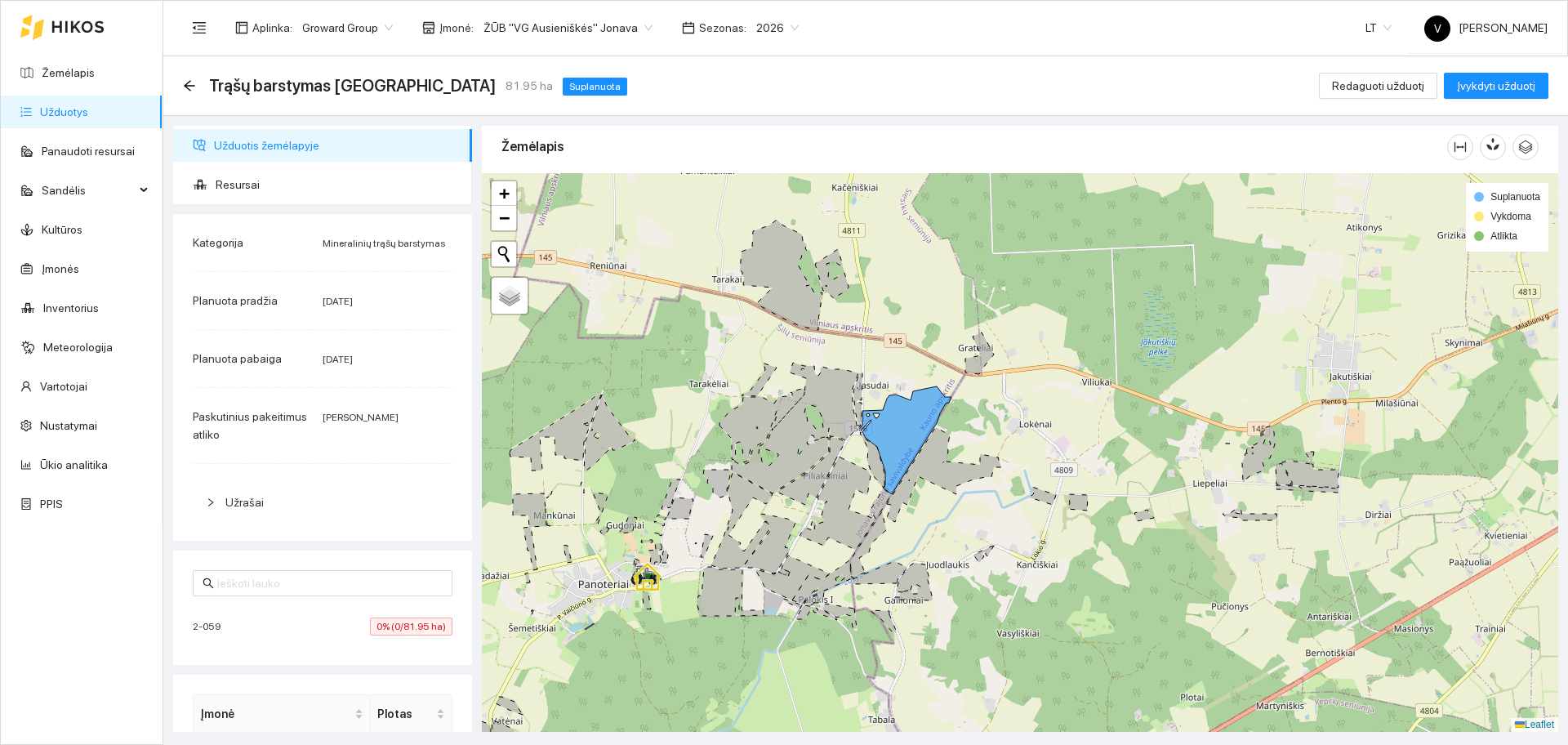
drag, startPoint x: 830, startPoint y: 485, endPoint x: 922, endPoint y: 515, distance: 96.8
click at [922, 515] on div at bounding box center [1019, 453] width 1076 height 558
click at [59, 108] on link "Užduotys" at bounding box center [63, 112] width 48 height 13
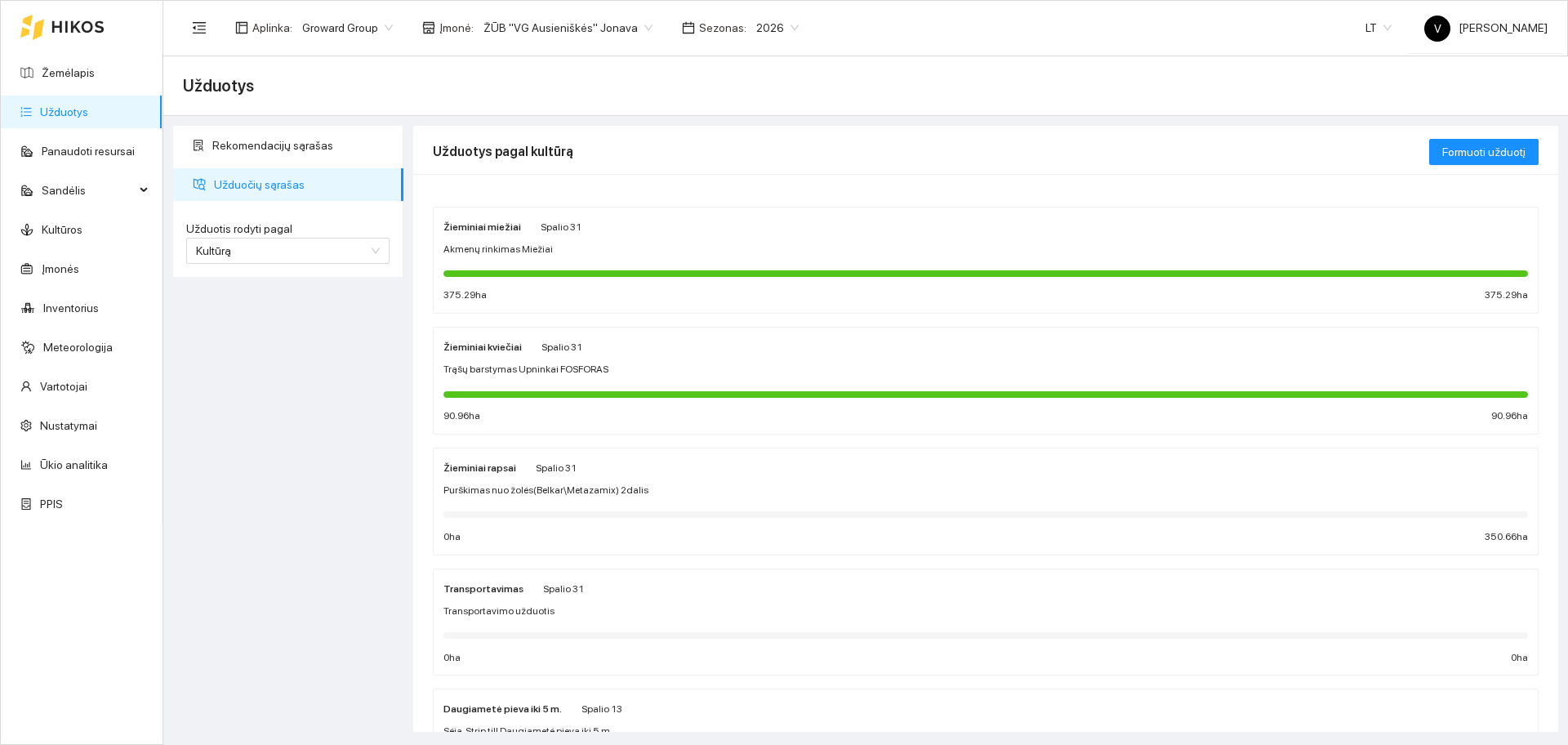
click at [495, 227] on strong "Žieminiai miežiai" at bounding box center [482, 227] width 77 height 11
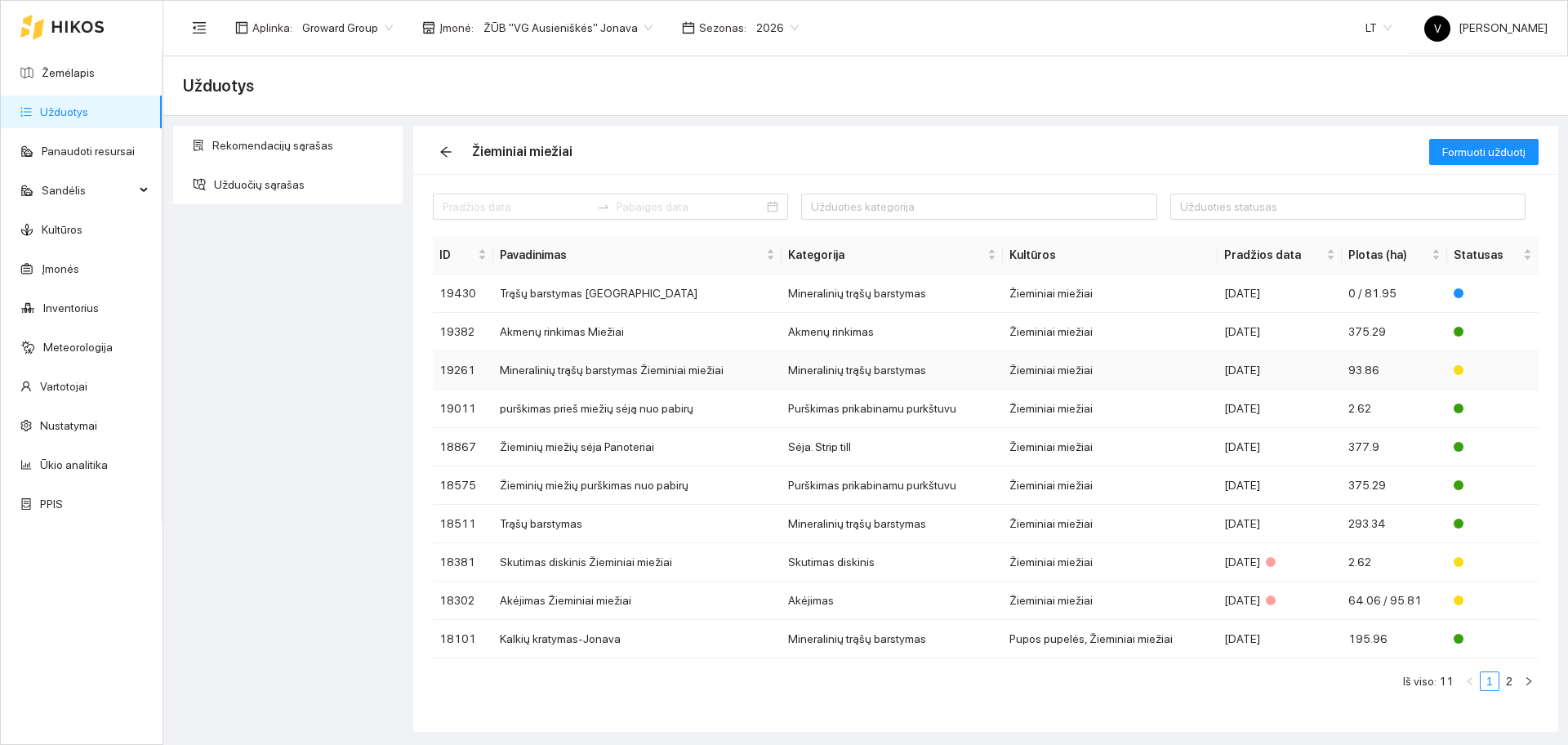
click at [579, 374] on td "Mineralinių trąšų barstymas Žieminiai miežiai" at bounding box center [637, 370] width 289 height 39
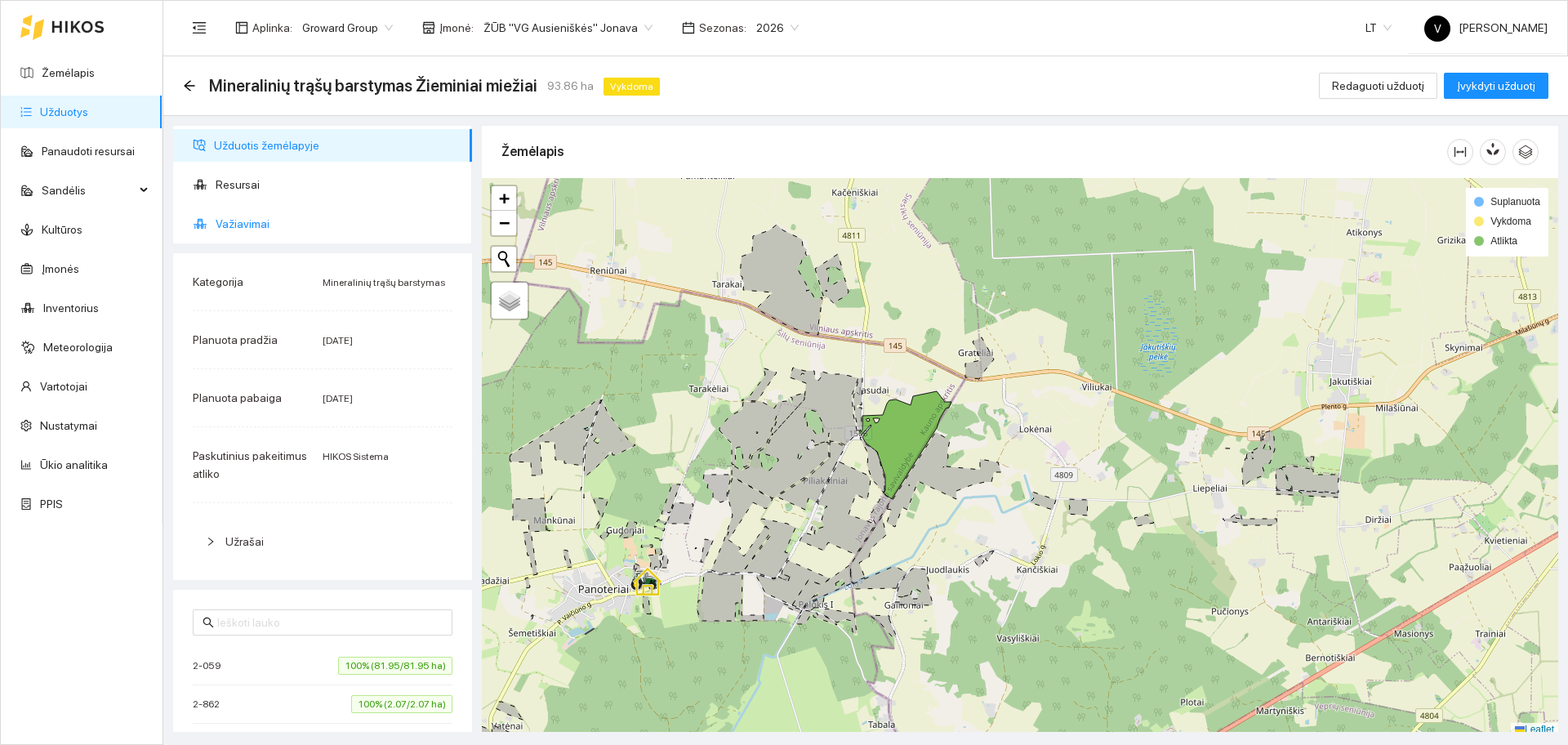
click at [240, 226] on span "Važiavimai" at bounding box center [338, 224] width 243 height 33
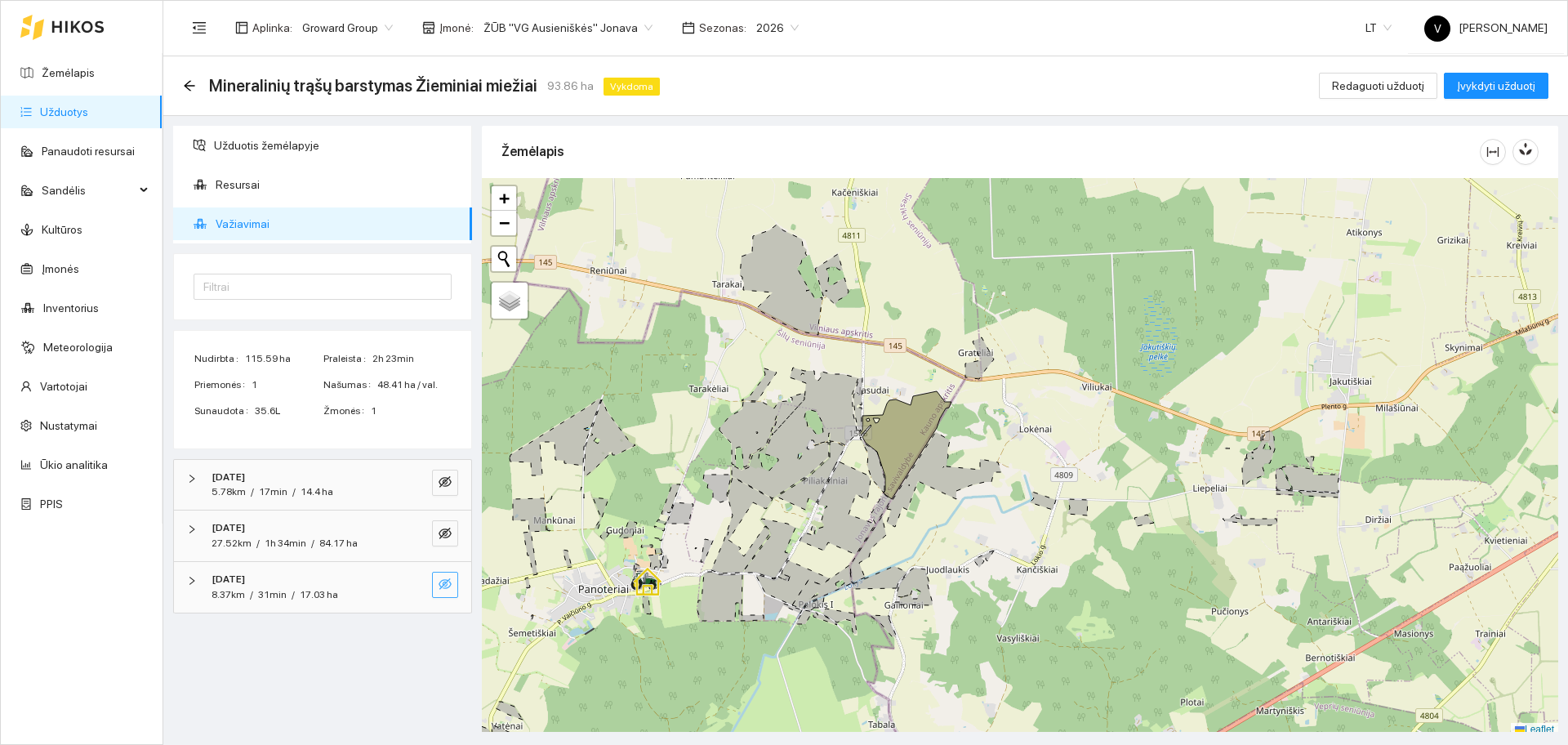
click at [442, 583] on icon "eye-invisible" at bounding box center [445, 584] width 13 height 11
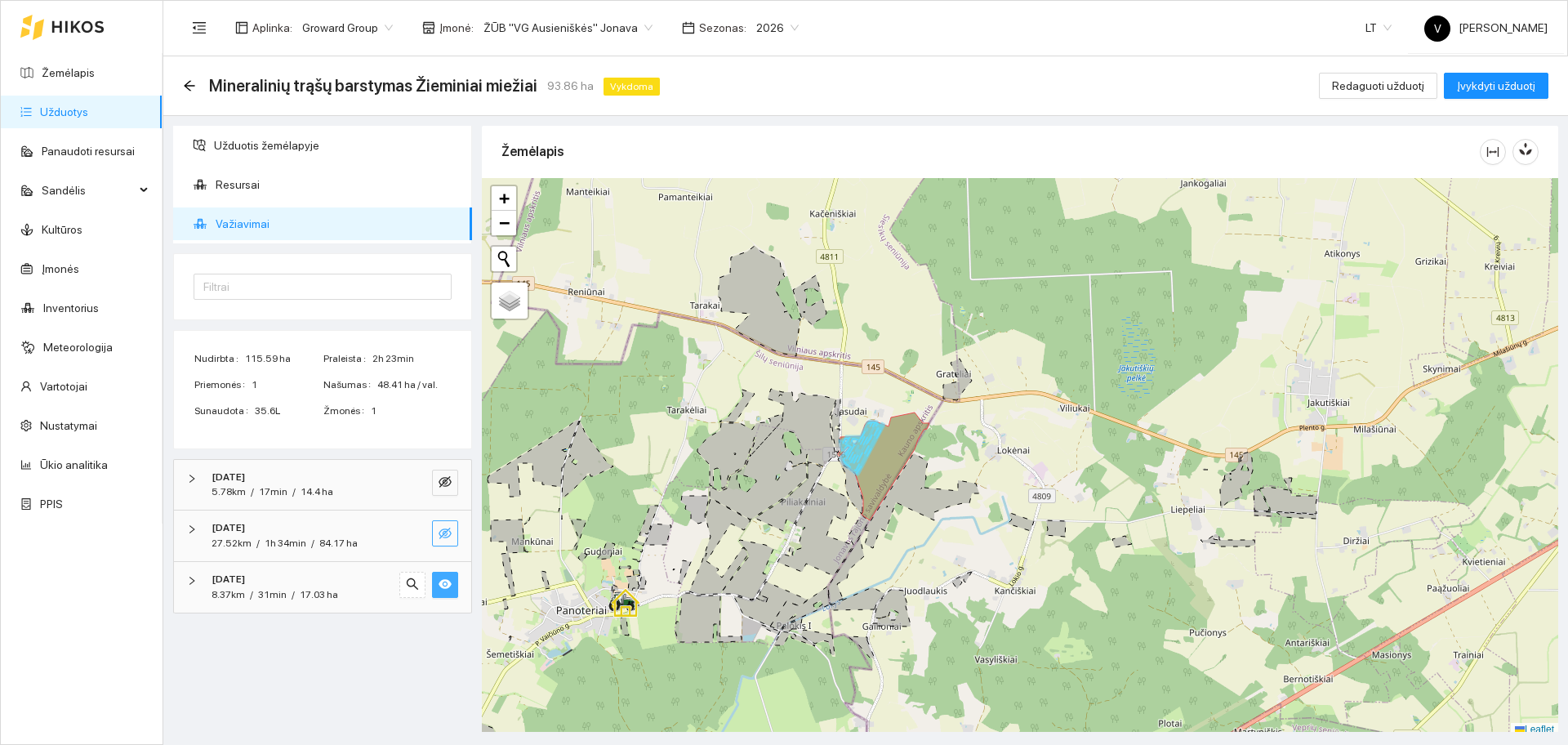
click at [453, 529] on button "button" at bounding box center [445, 534] width 26 height 26
click at [452, 588] on button "button" at bounding box center [445, 585] width 26 height 26
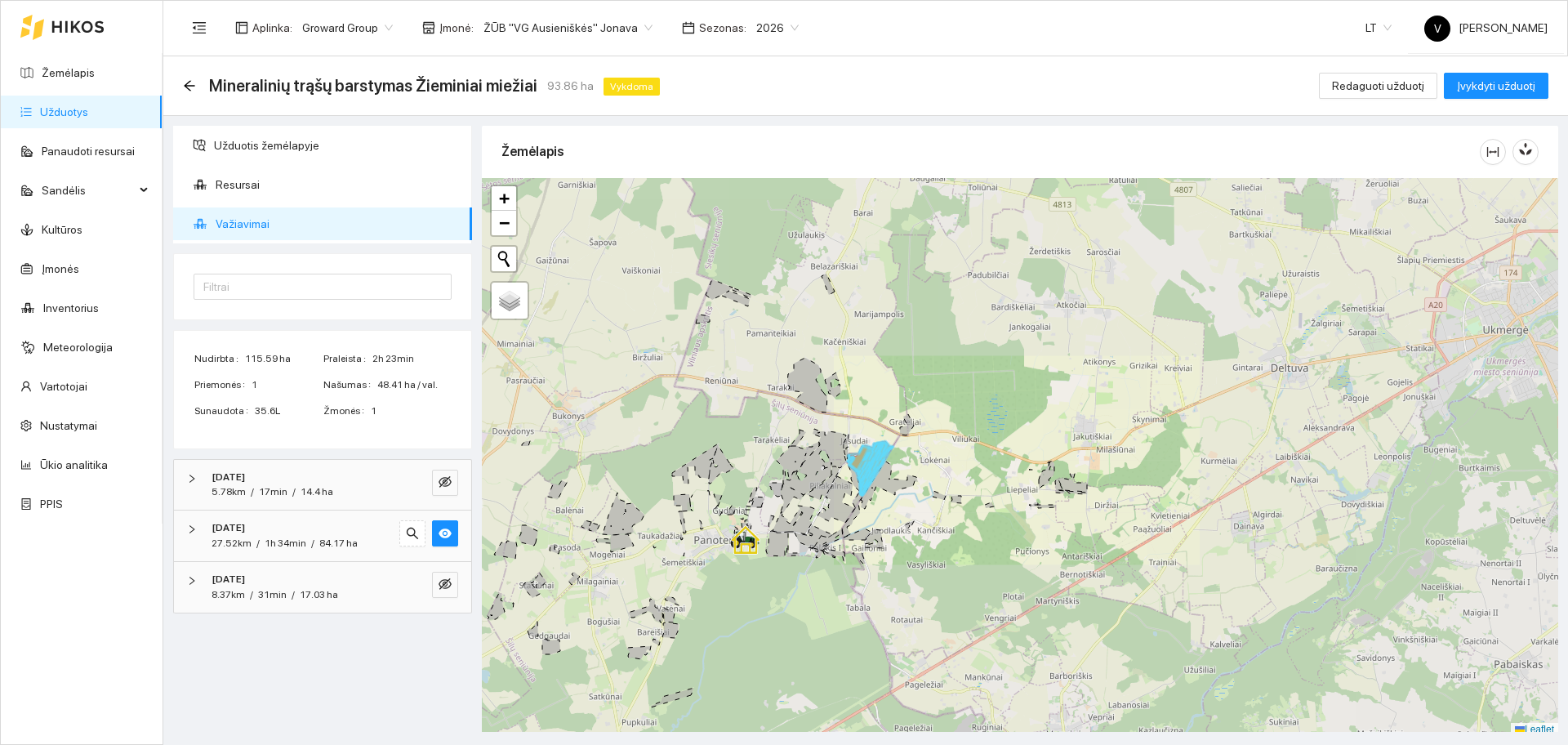
scroll to position [5, 0]
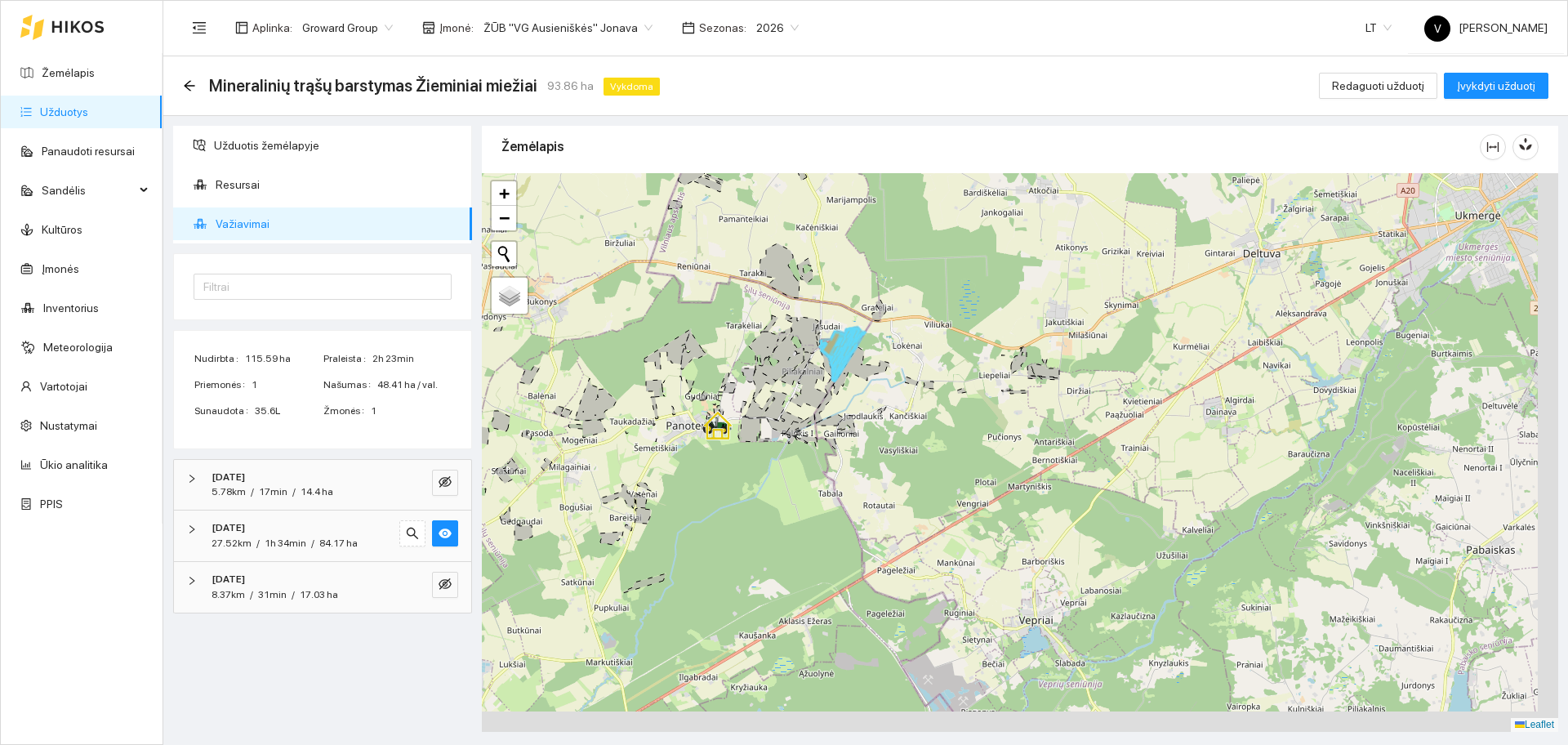
drag, startPoint x: 950, startPoint y: 554, endPoint x: 922, endPoint y: 444, distance: 113.5
click at [922, 444] on div at bounding box center [1019, 453] width 1076 height 558
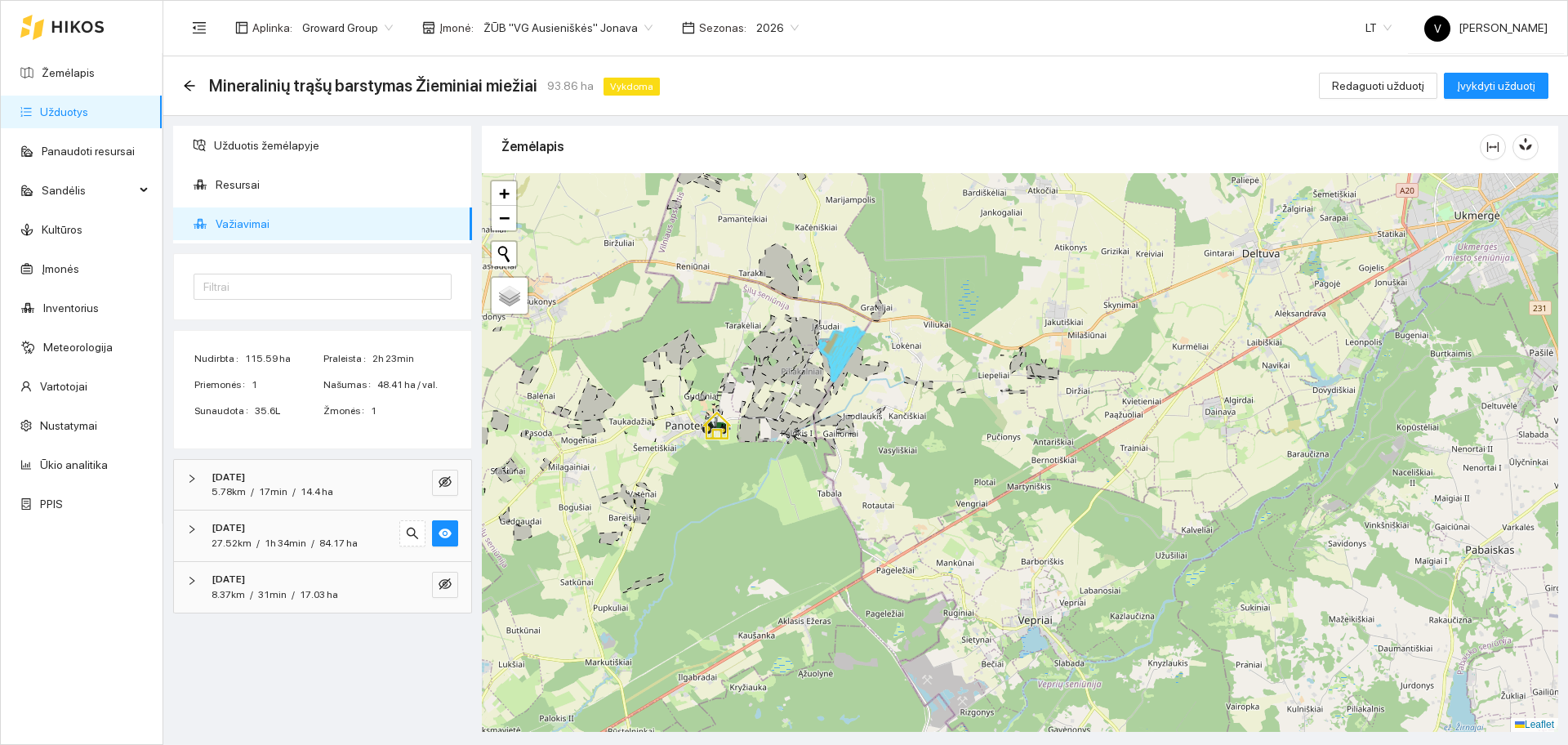
click at [576, 30] on span "ŽŪB "VG Ausieniškės" Jonava" at bounding box center [568, 27] width 169 height 25
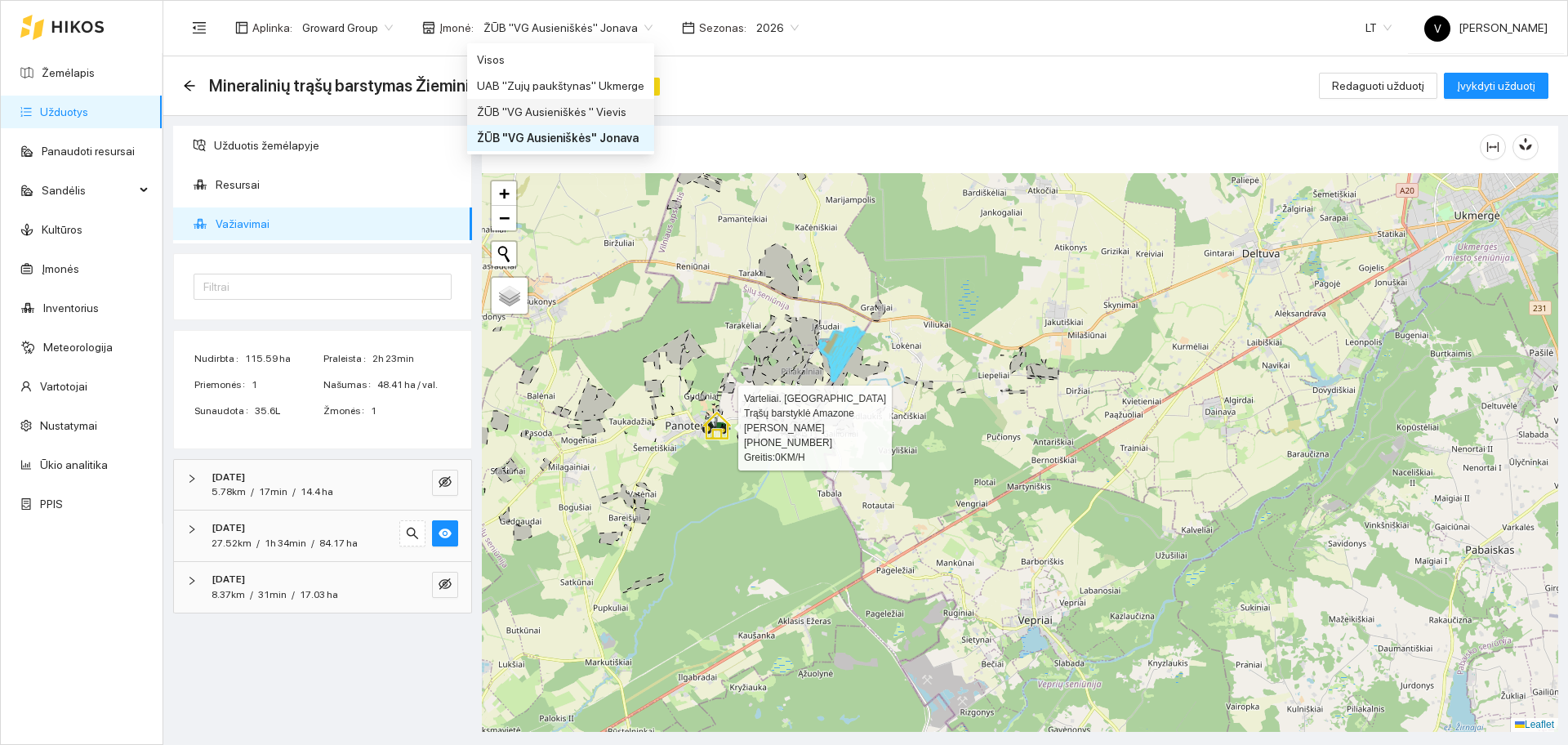
click at [709, 433] on icon at bounding box center [717, 425] width 29 height 29
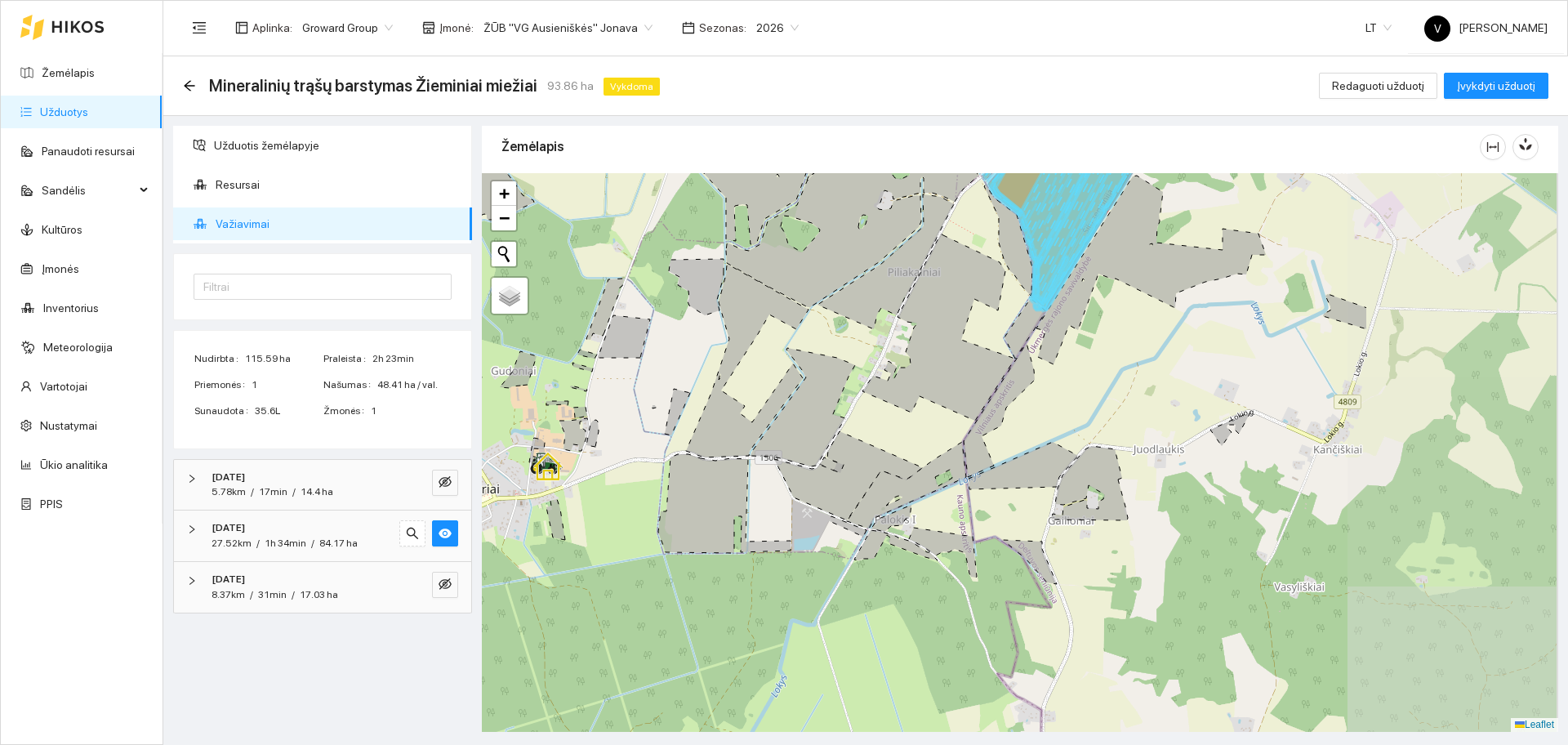
drag, startPoint x: 1157, startPoint y: 454, endPoint x: 886, endPoint y: 491, distance: 273.5
click at [886, 491] on icon at bounding box center [906, 486] width 119 height 87
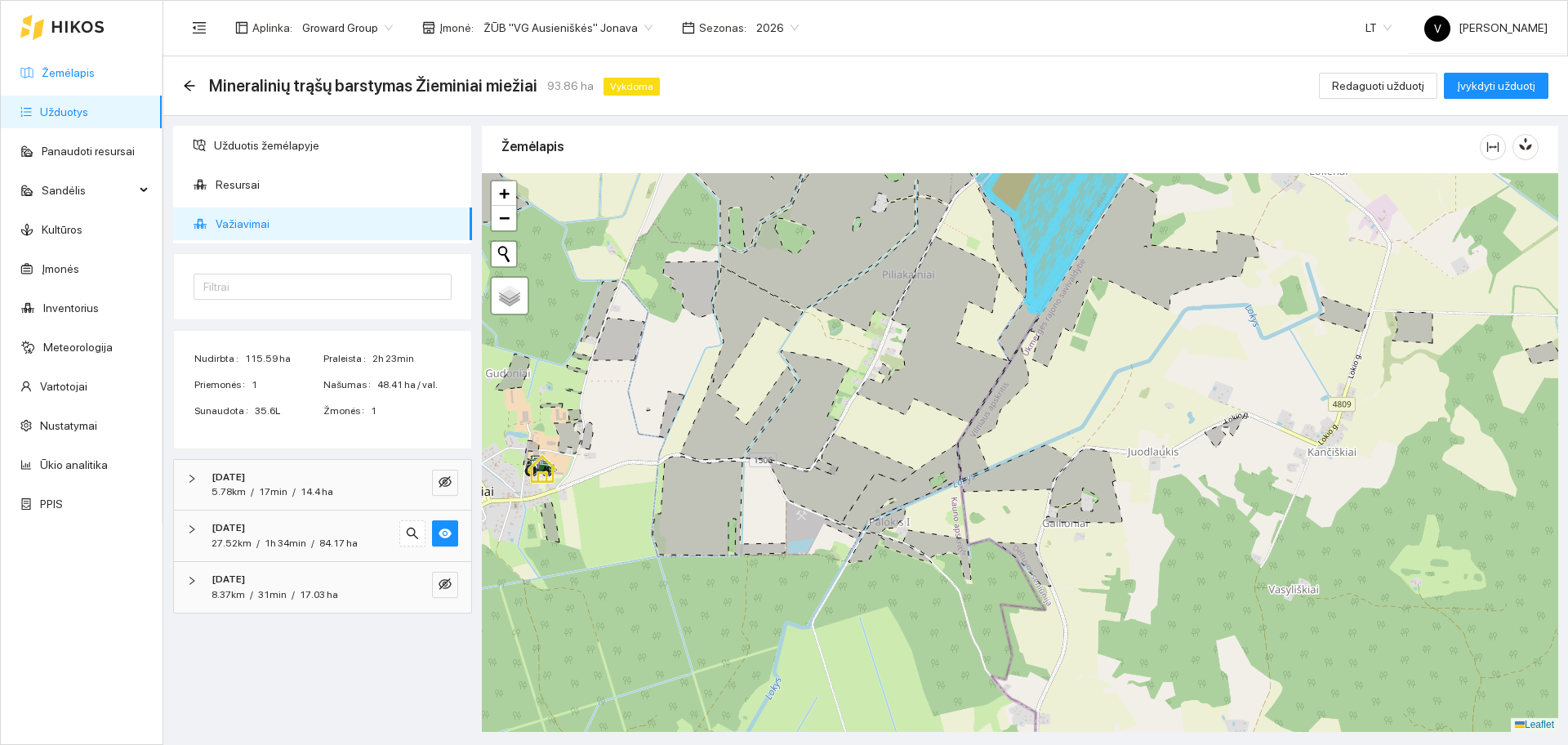
click at [89, 73] on link "Žemėlapis" at bounding box center [68, 73] width 53 height 13
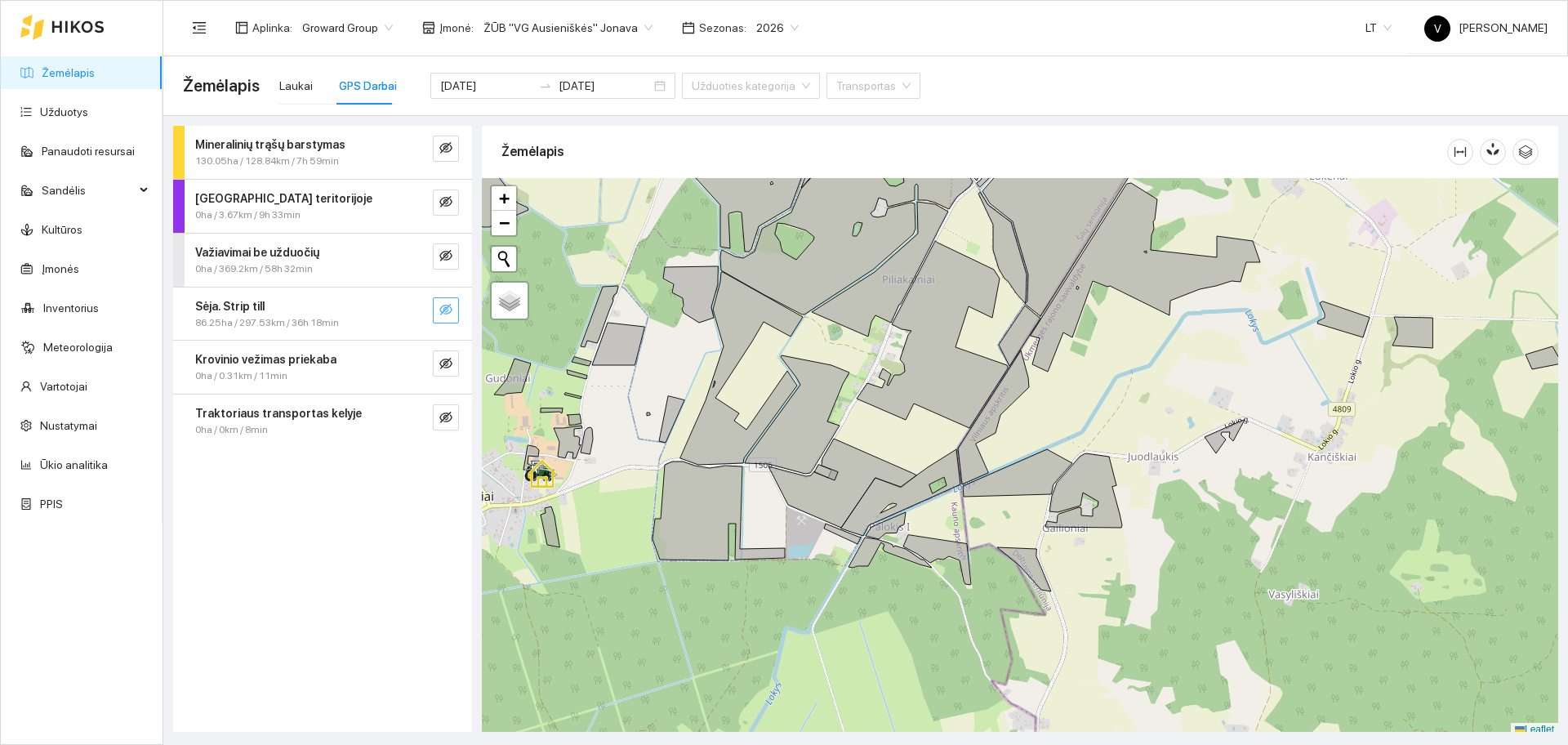
click at [448, 312] on icon "eye-invisible" at bounding box center [446, 309] width 13 height 13
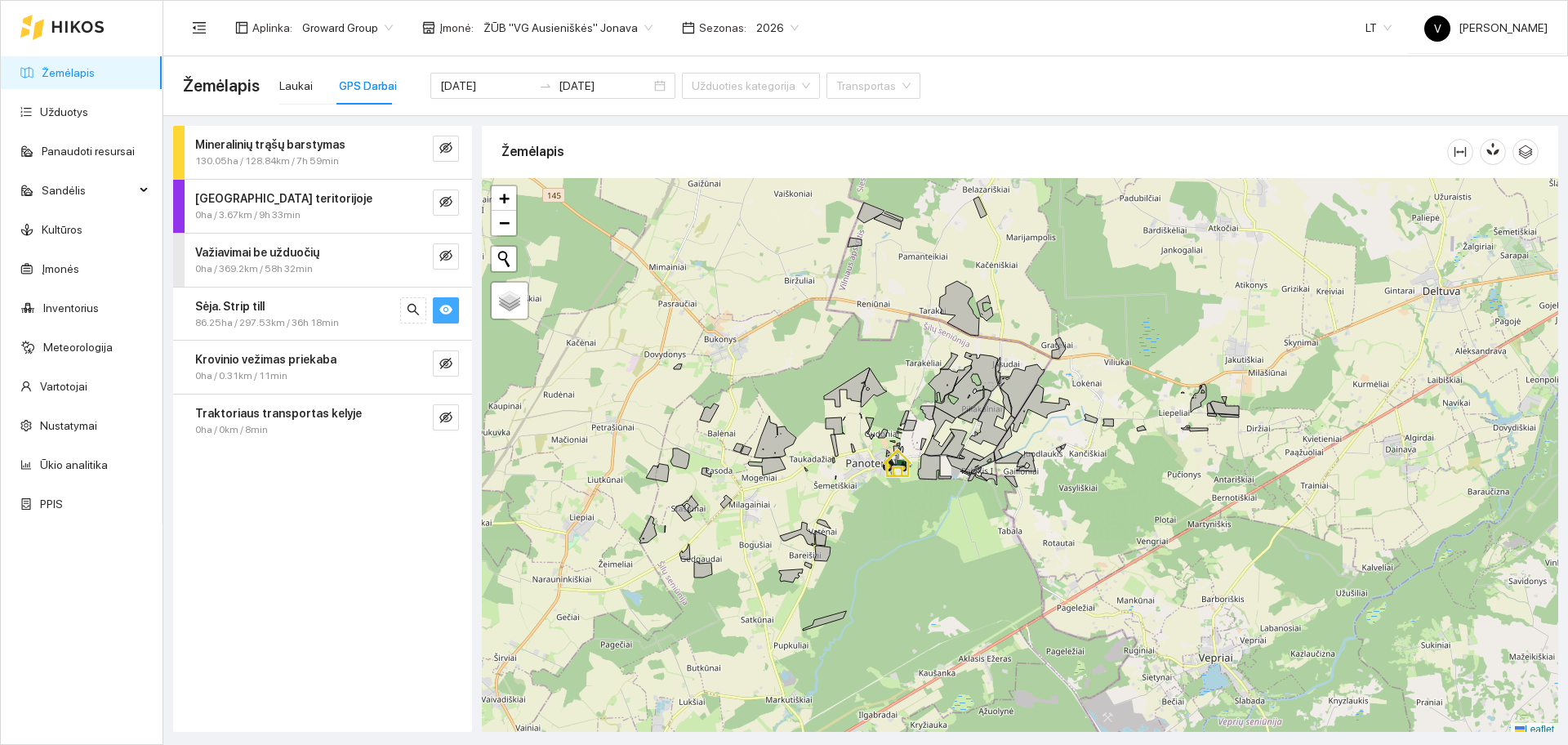
scroll to position [5, 0]
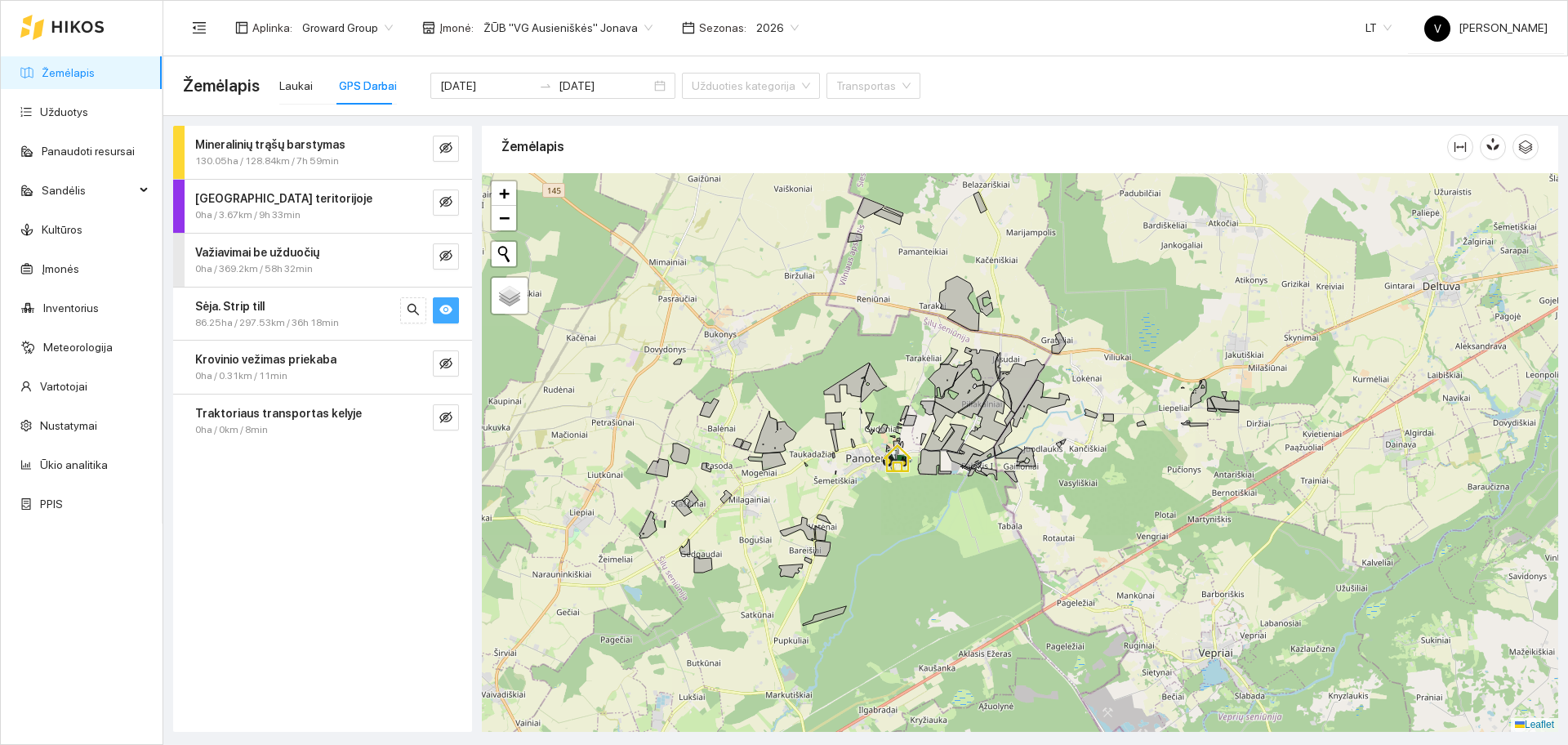
drag, startPoint x: 1015, startPoint y: 581, endPoint x: 981, endPoint y: 423, distance: 161.6
click at [981, 424] on div at bounding box center [1019, 453] width 1076 height 558
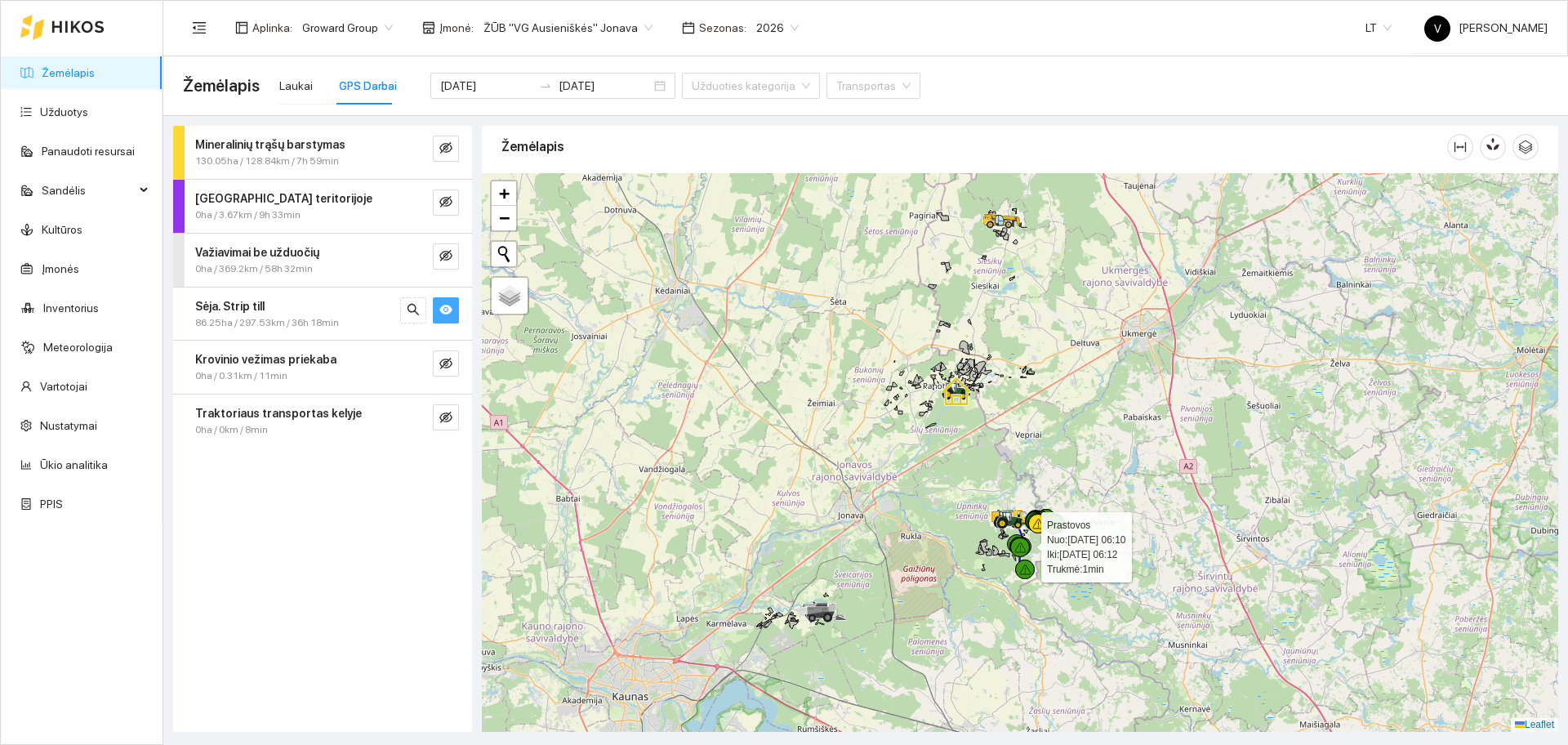
drag, startPoint x: 1016, startPoint y: 552, endPoint x: 977, endPoint y: 479, distance: 82.8
click at [1015, 542] on icon at bounding box center [1019, 547] width 10 height 9
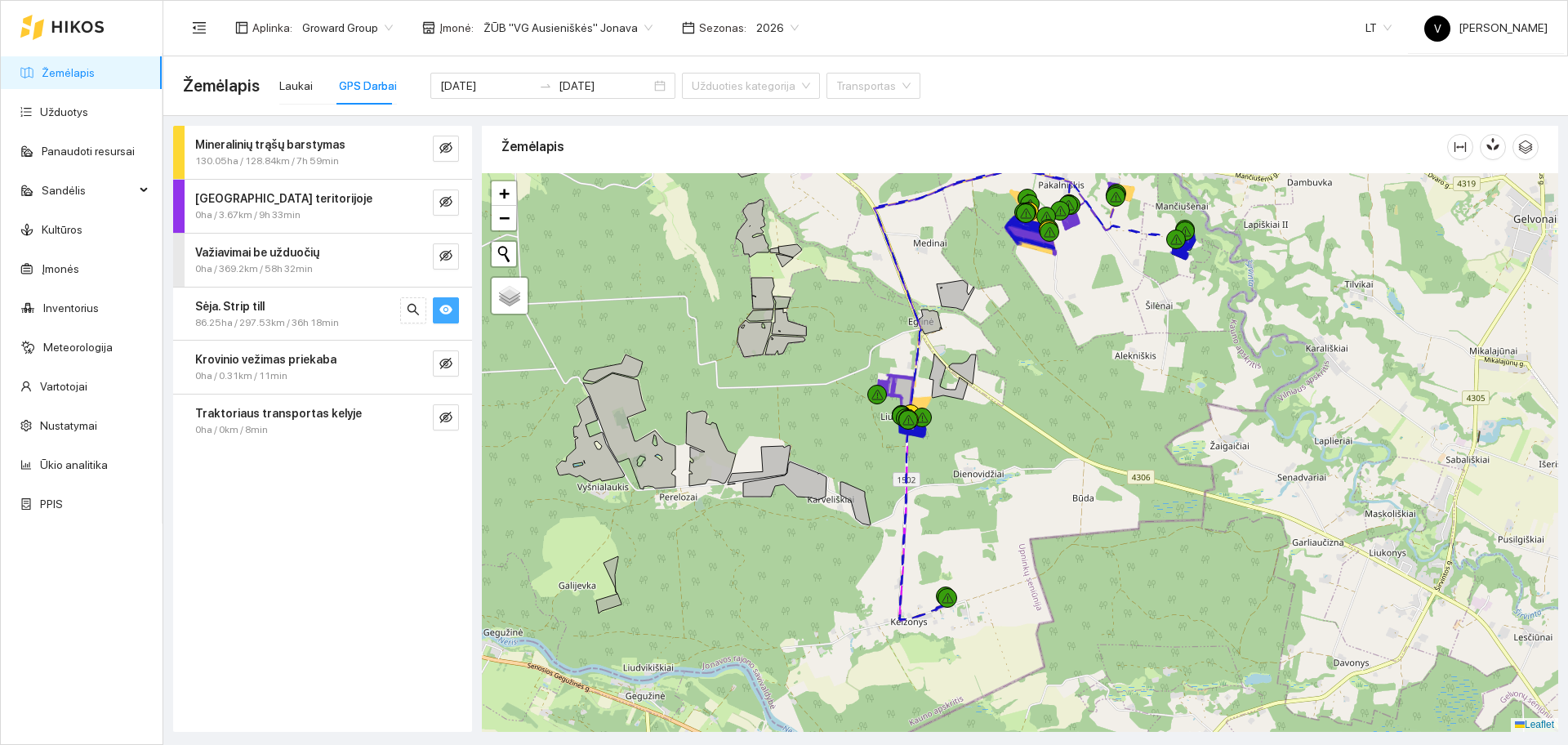
drag, startPoint x: 1033, startPoint y: 576, endPoint x: 991, endPoint y: 446, distance: 136.6
click at [992, 444] on div at bounding box center [1019, 453] width 1076 height 558
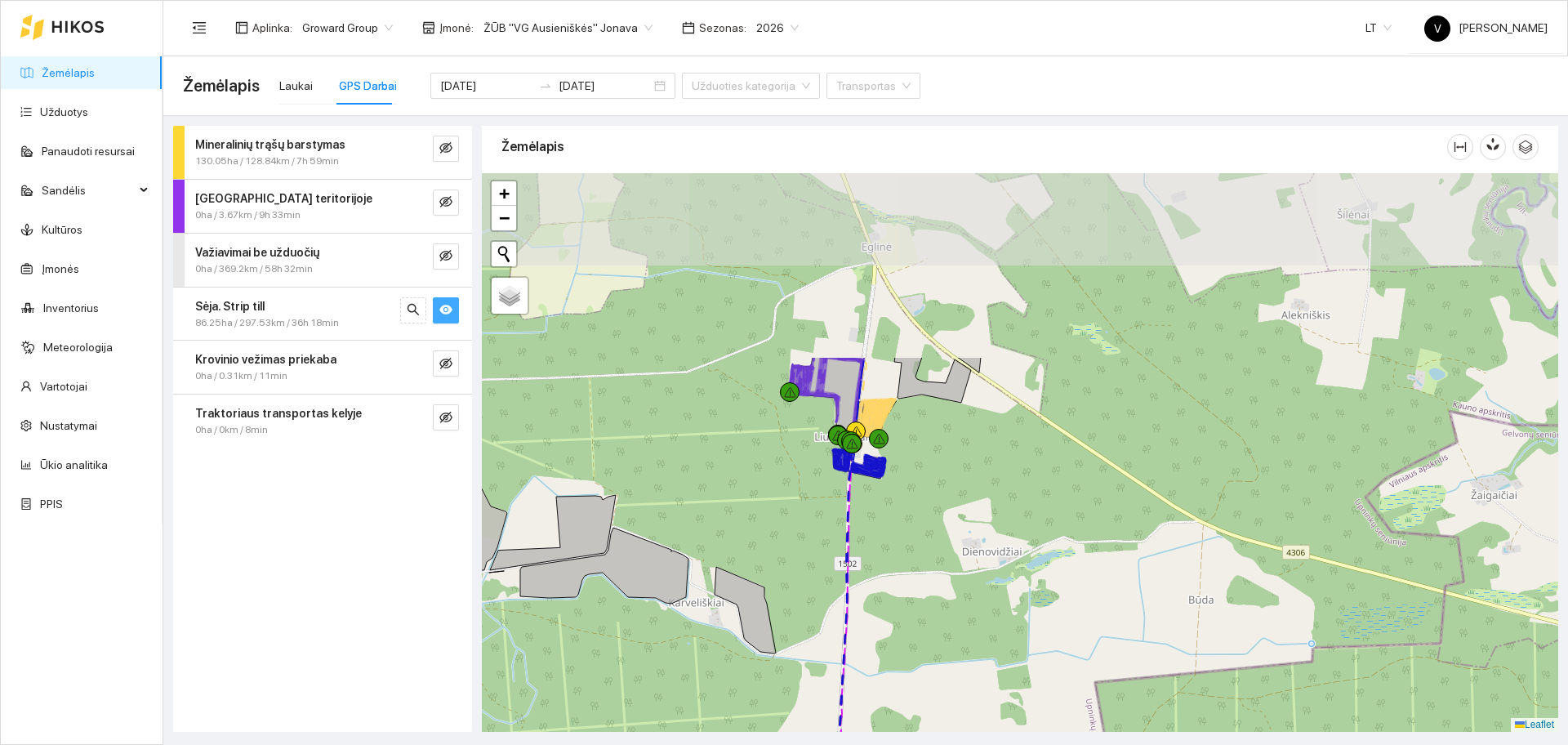
drag, startPoint x: 954, startPoint y: 314, endPoint x: 937, endPoint y: 555, distance: 241.6
click at [937, 555] on div at bounding box center [1019, 453] width 1076 height 558
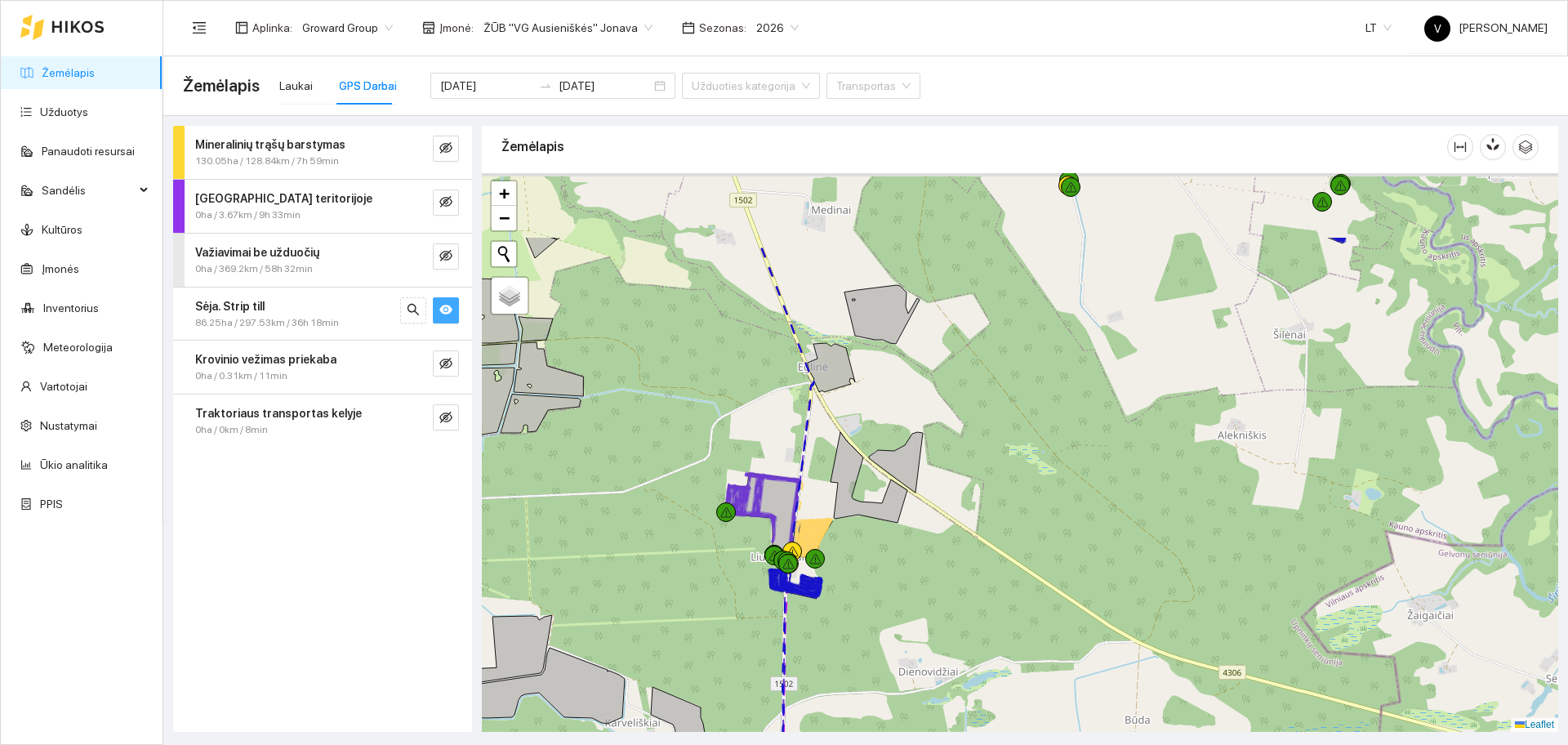
drag, startPoint x: 944, startPoint y: 509, endPoint x: 873, endPoint y: 574, distance: 96.3
click at [856, 600] on div at bounding box center [1019, 453] width 1076 height 558
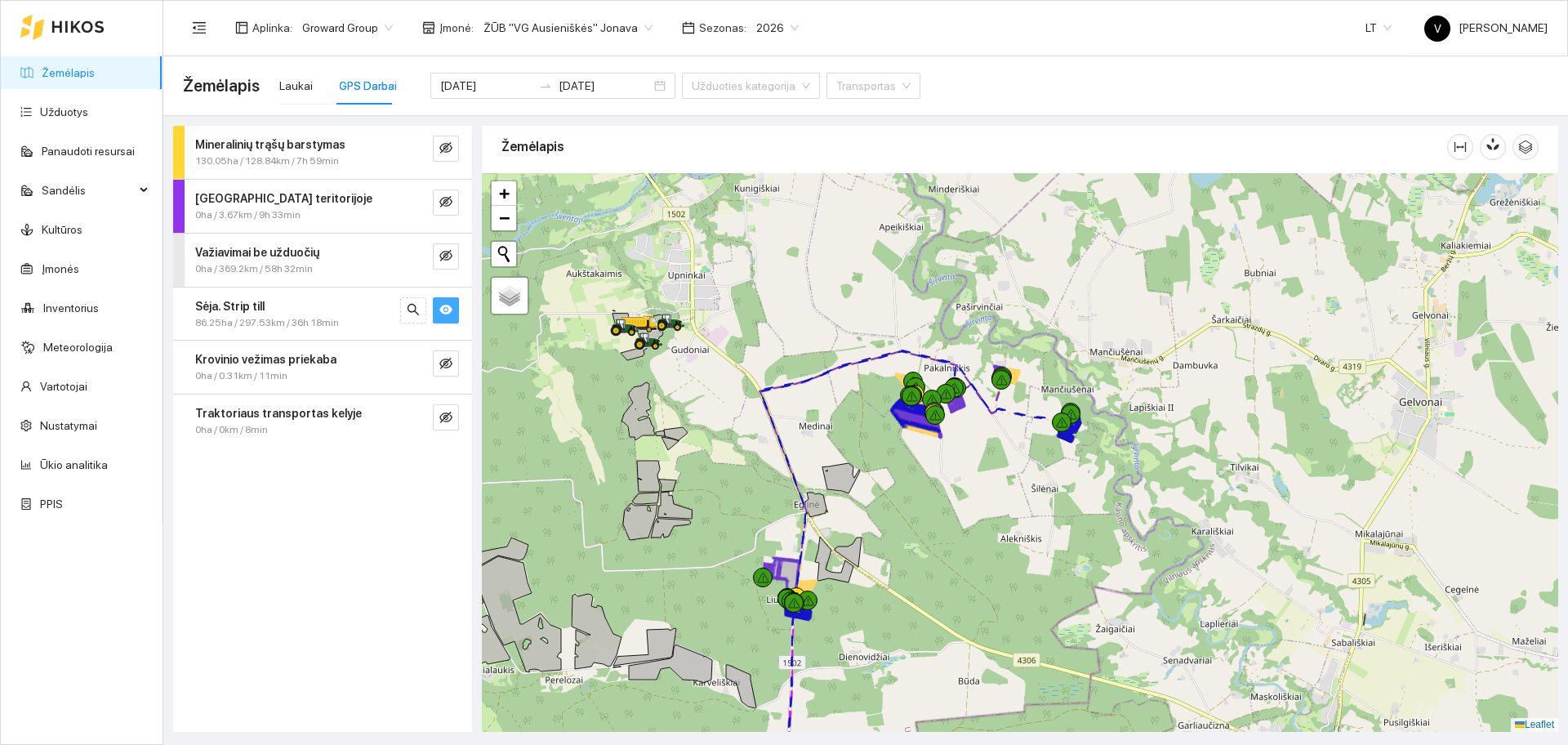
drag, startPoint x: 1064, startPoint y: 455, endPoint x: 1010, endPoint y: 507, distance: 75.0
click at [1010, 507] on div at bounding box center [1019, 453] width 1076 height 558
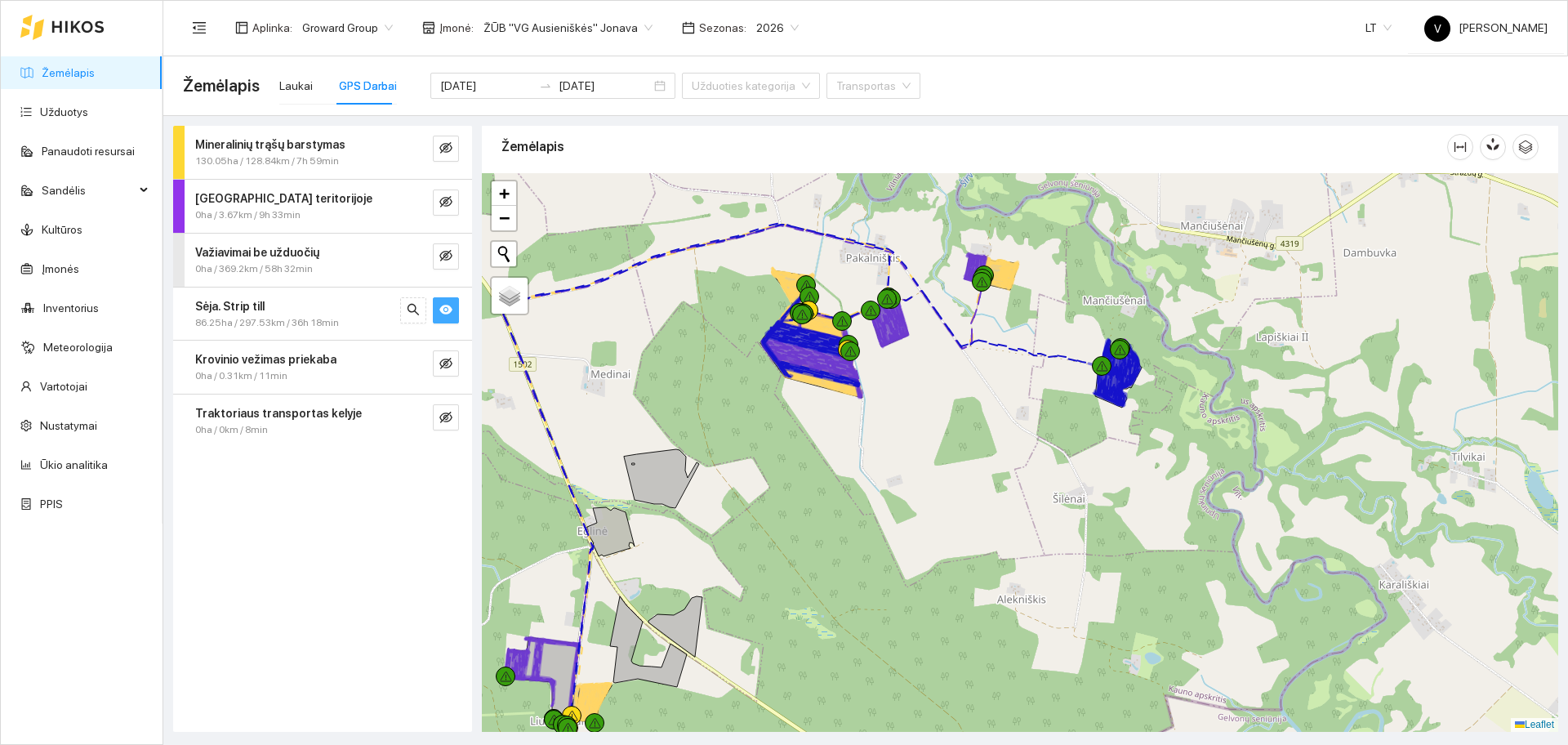
drag, startPoint x: 923, startPoint y: 530, endPoint x: 957, endPoint y: 498, distance: 46.7
click at [957, 498] on div at bounding box center [1019, 453] width 1076 height 558
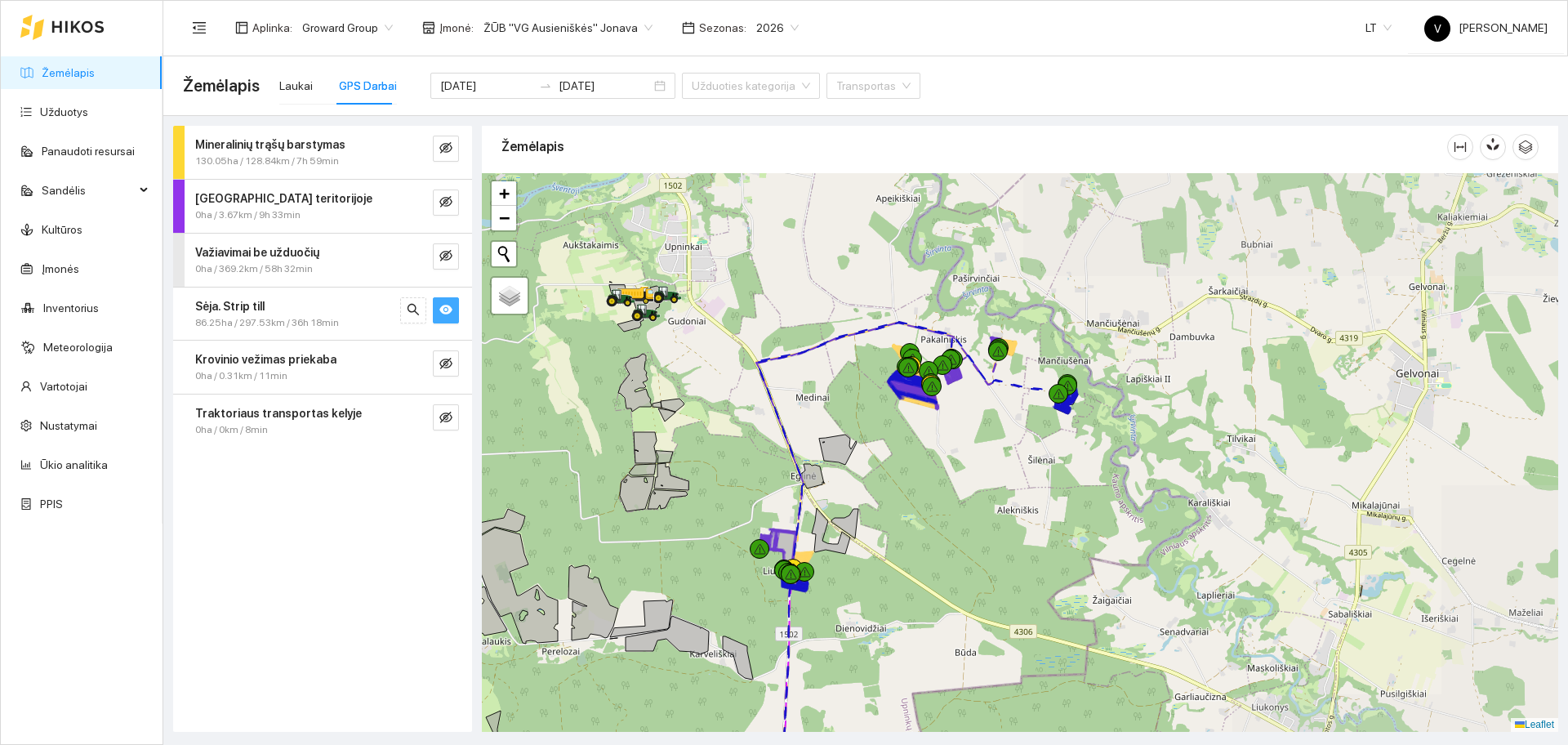
drag, startPoint x: 890, startPoint y: 546, endPoint x: 904, endPoint y: 527, distance: 23.6
click at [904, 527] on div at bounding box center [1019, 453] width 1076 height 558
click at [67, 115] on link "Užduotys" at bounding box center [63, 112] width 48 height 13
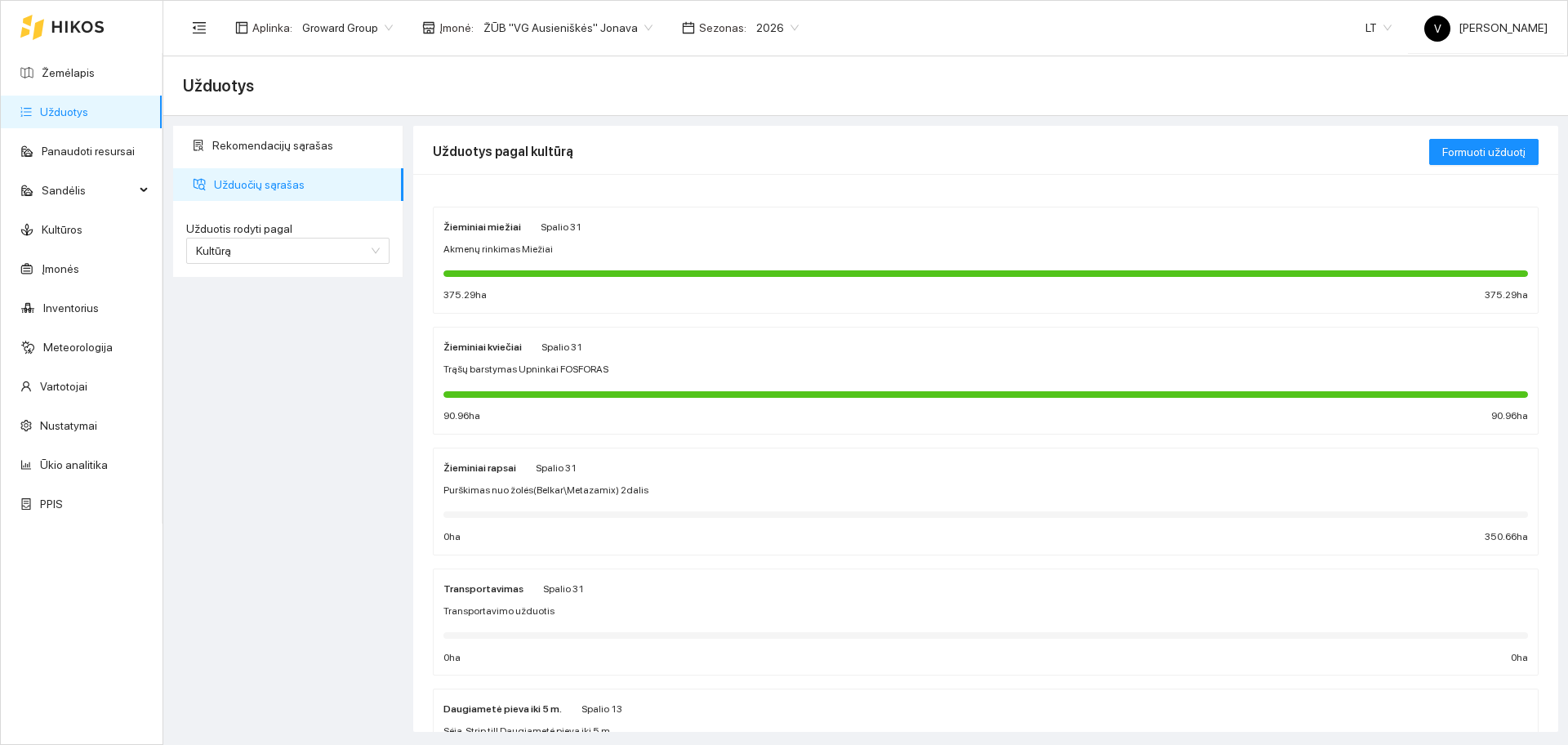
click at [476, 348] on strong "Žieminiai kviečiai" at bounding box center [482, 347] width 78 height 11
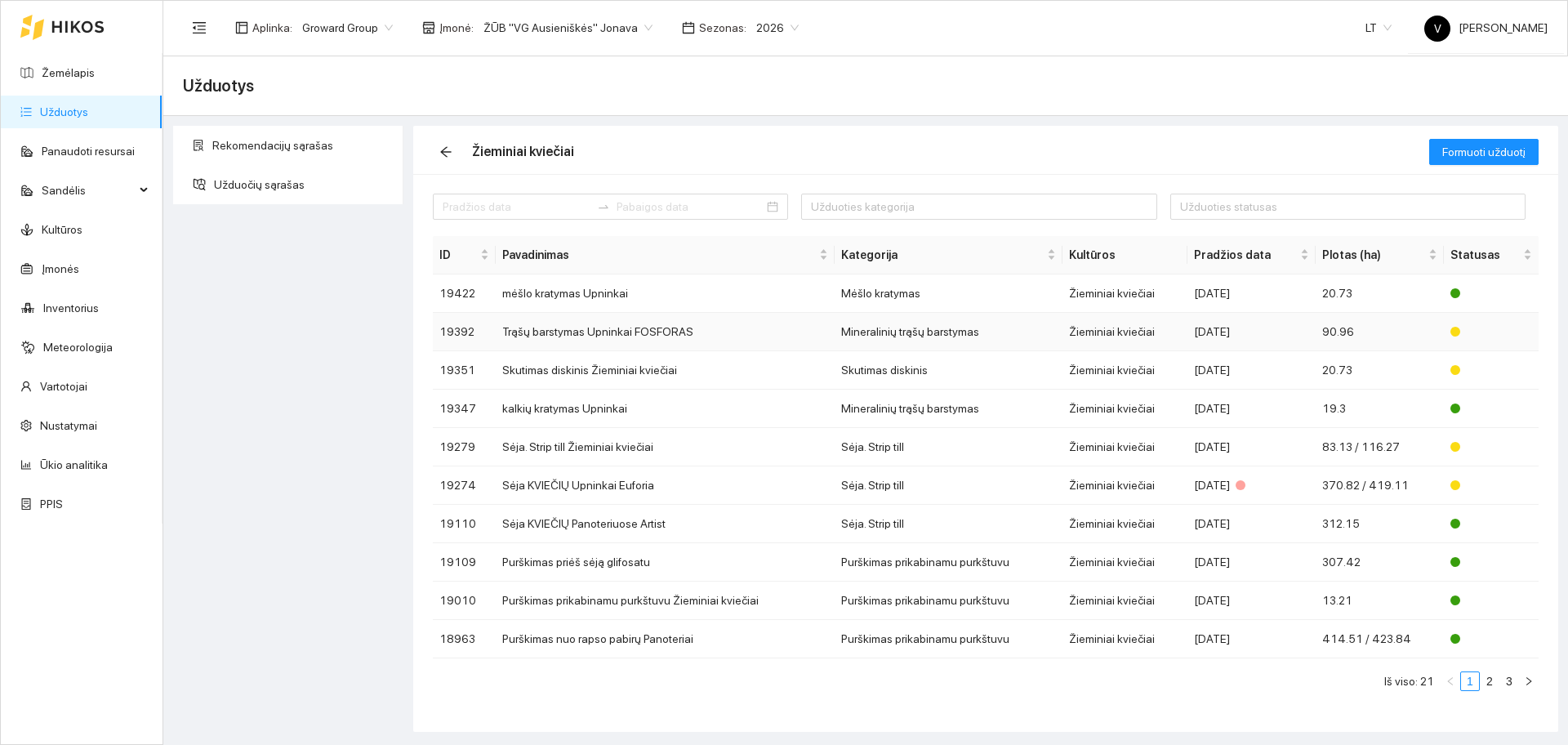
click at [584, 332] on td "Trąšų barstymas Upninkai FOSFORAS" at bounding box center [665, 332] width 338 height 39
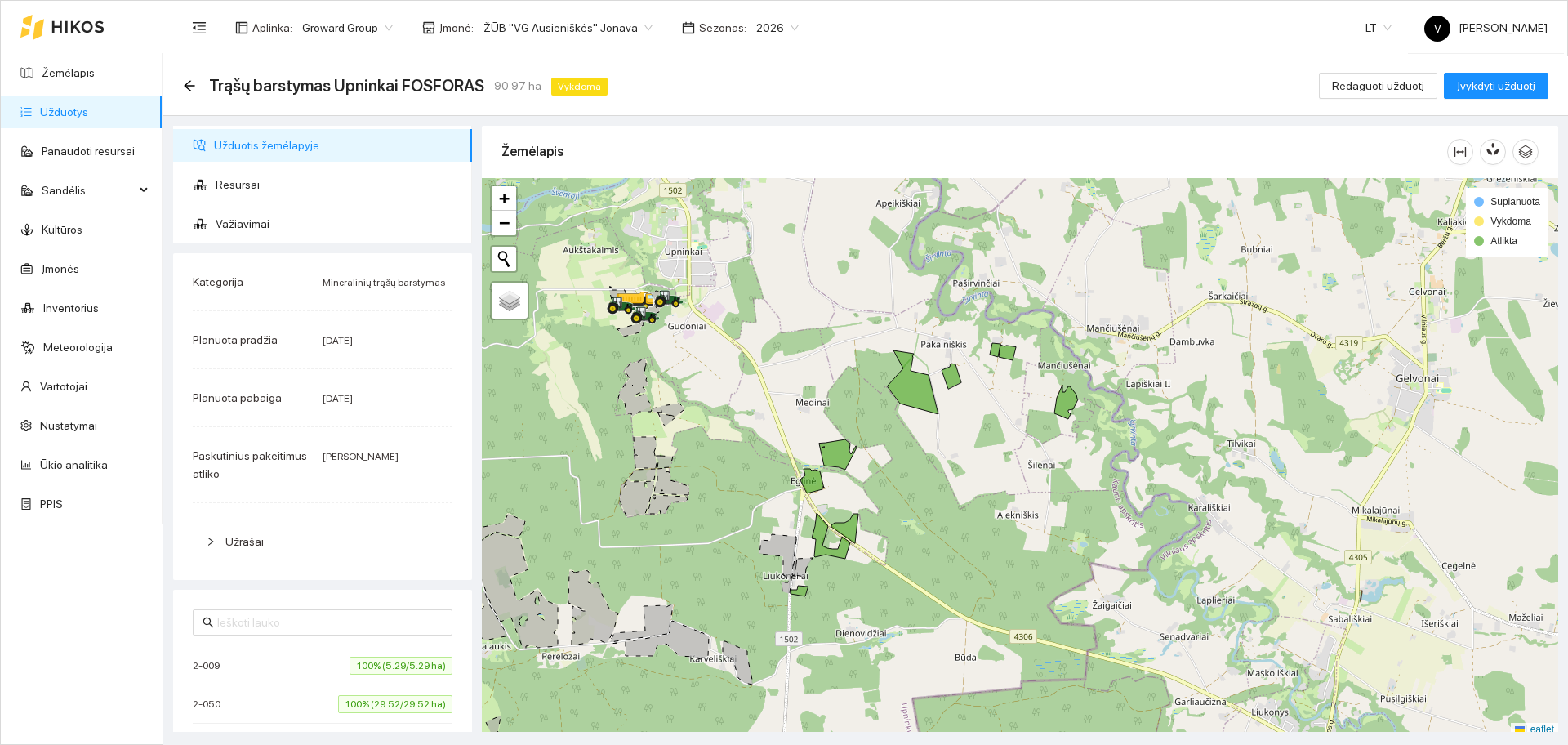
scroll to position [5, 0]
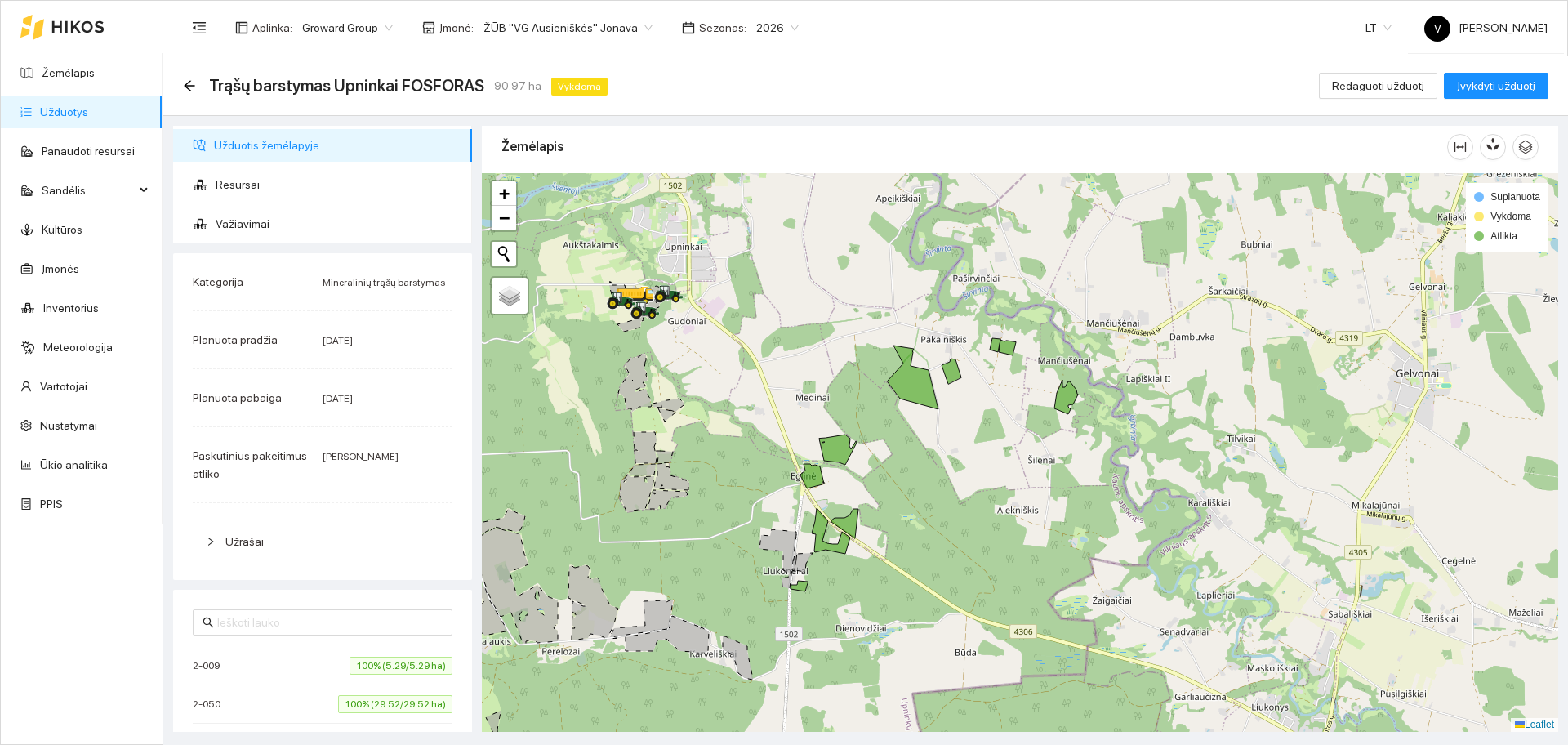
drag, startPoint x: 990, startPoint y: 522, endPoint x: 975, endPoint y: 493, distance: 32.6
click at [983, 503] on div at bounding box center [1019, 453] width 1076 height 558
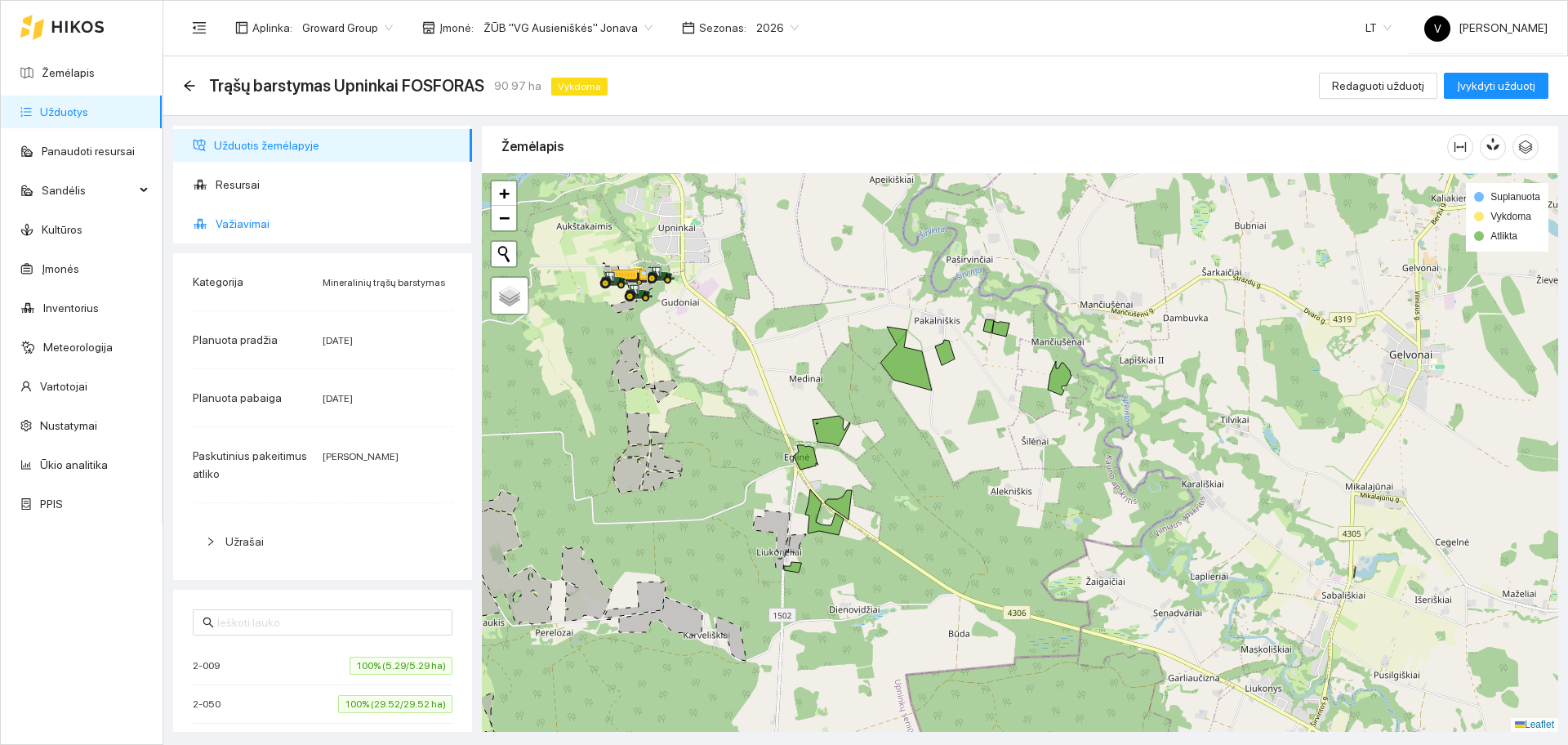
click at [247, 211] on span "Važiavimai" at bounding box center [338, 224] width 243 height 33
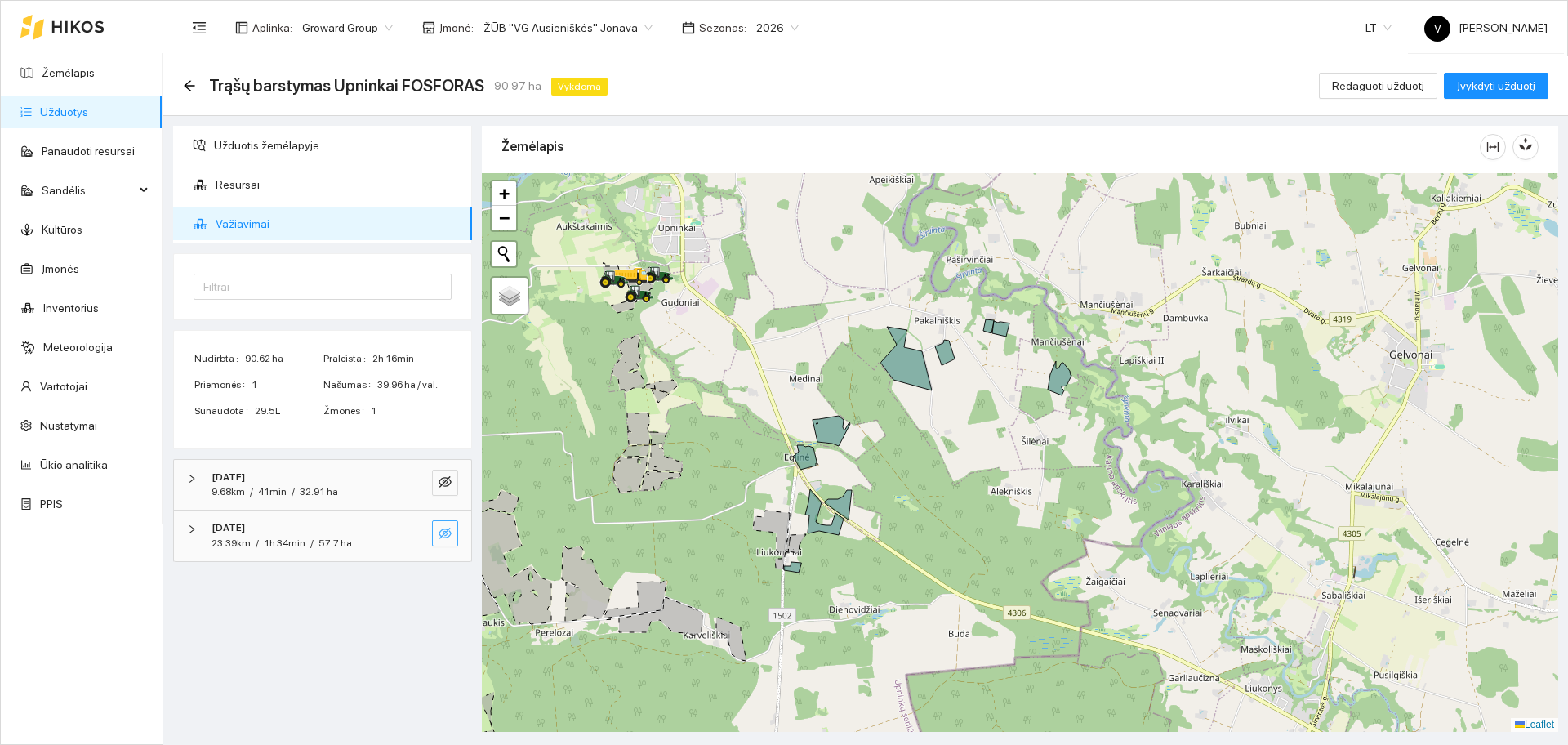
click at [449, 535] on icon "eye-invisible" at bounding box center [445, 533] width 13 height 11
click at [455, 526] on button "button" at bounding box center [445, 534] width 26 height 26
click at [445, 537] on icon "eye-invisible" at bounding box center [445, 533] width 13 height 11
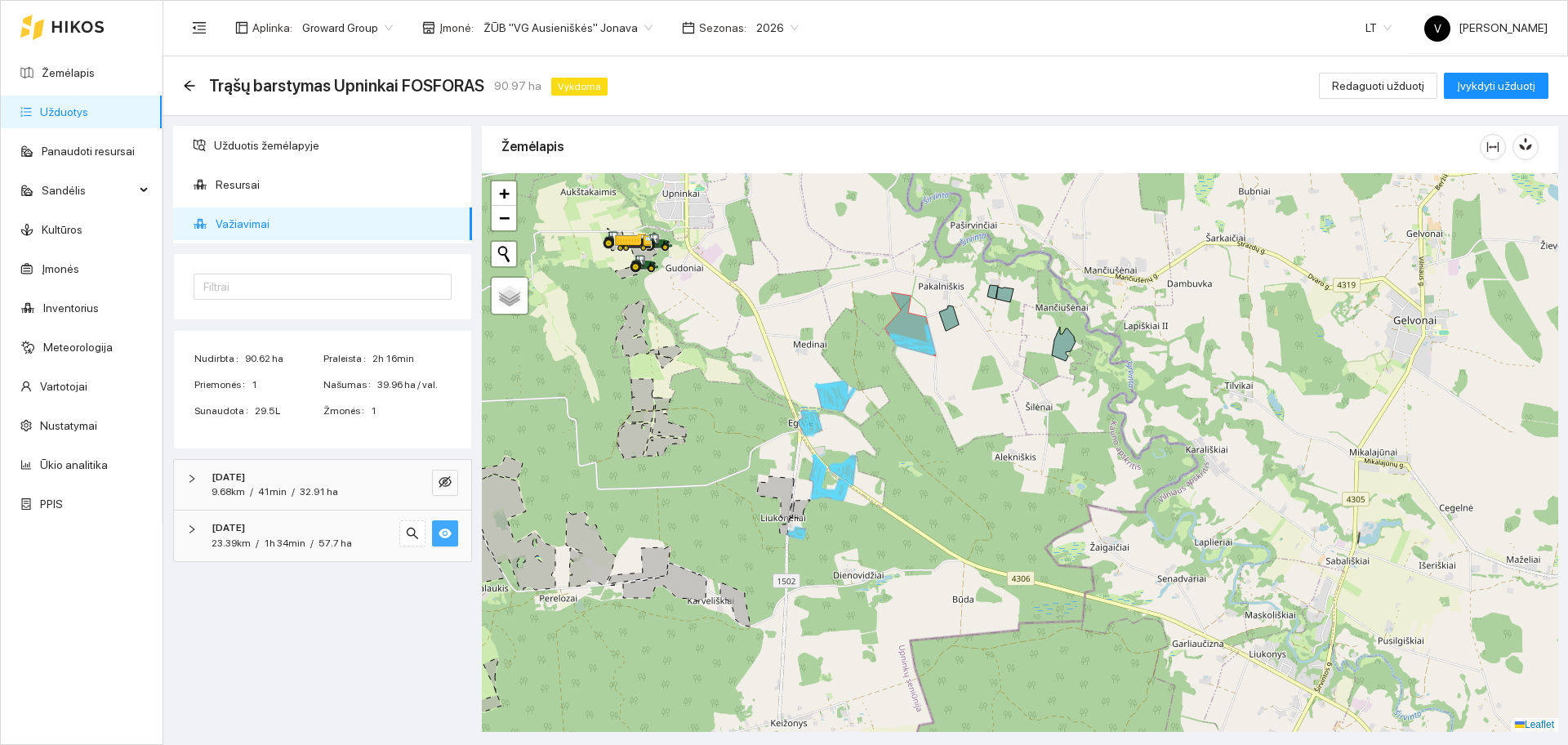
drag, startPoint x: 893, startPoint y: 522, endPoint x: 898, endPoint y: 488, distance: 34.4
click at [898, 488] on div at bounding box center [1019, 453] width 1076 height 558
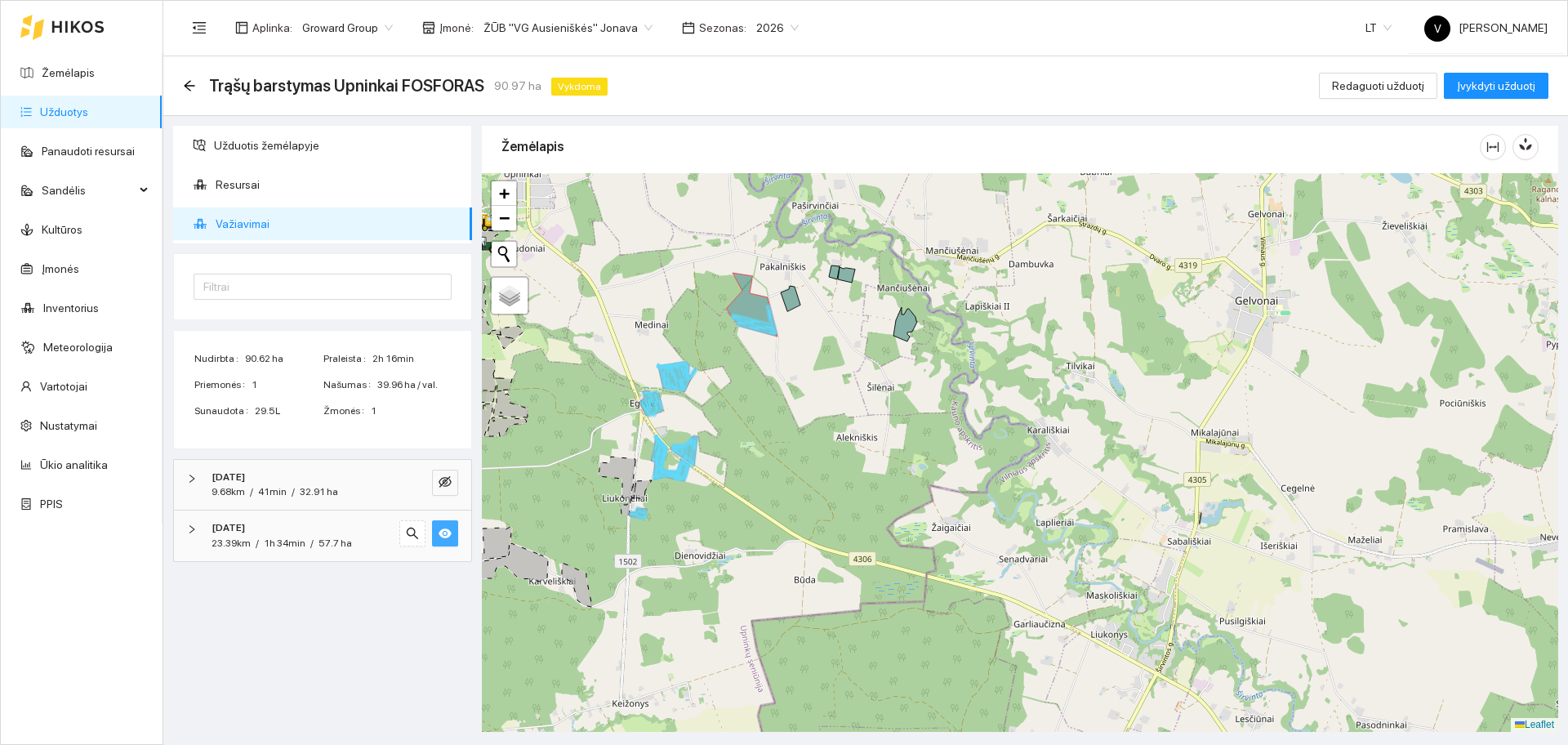
click at [79, 113] on link "Užduotys" at bounding box center [63, 112] width 48 height 13
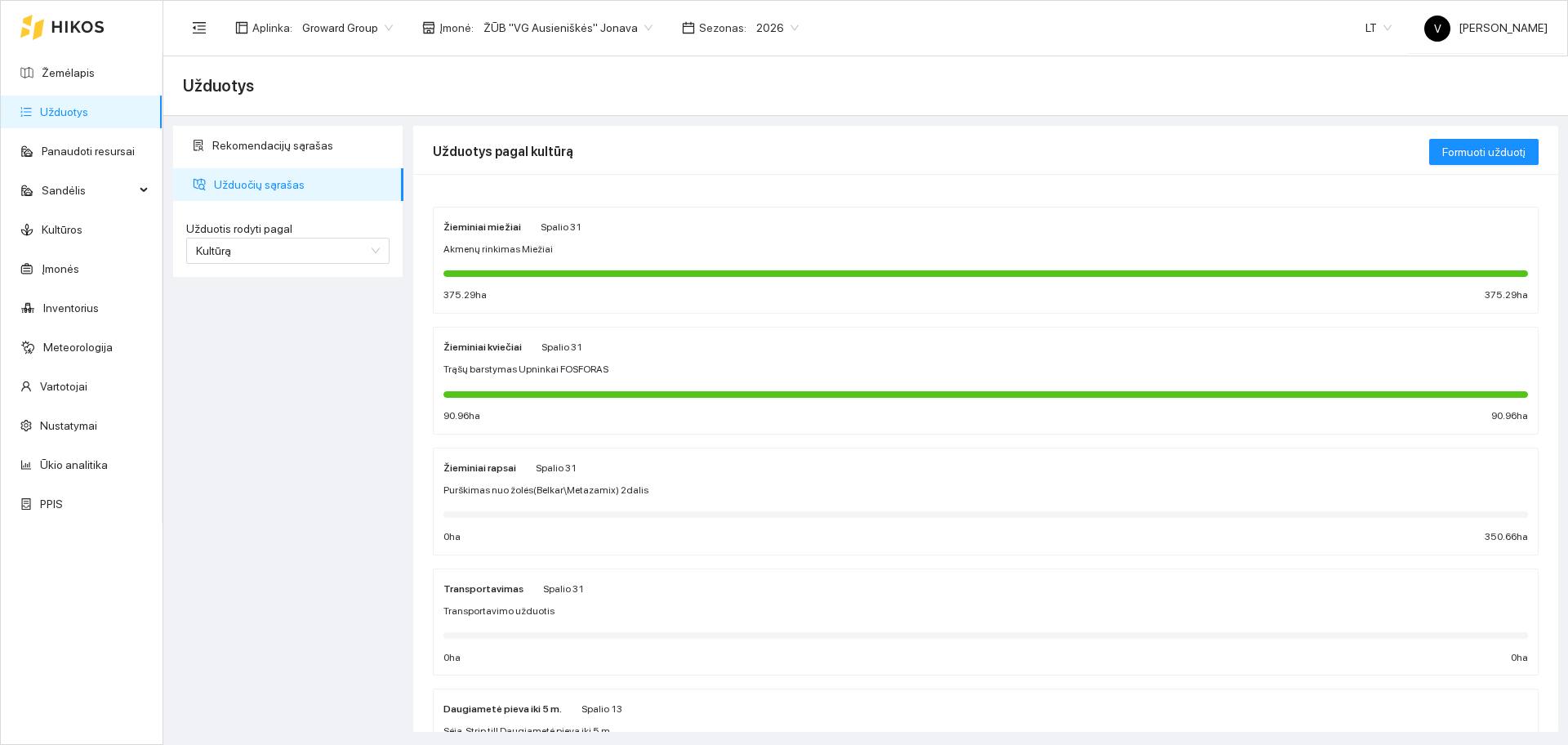
click at [498, 352] on strong "Žieminiai kviečiai" at bounding box center [482, 347] width 78 height 11
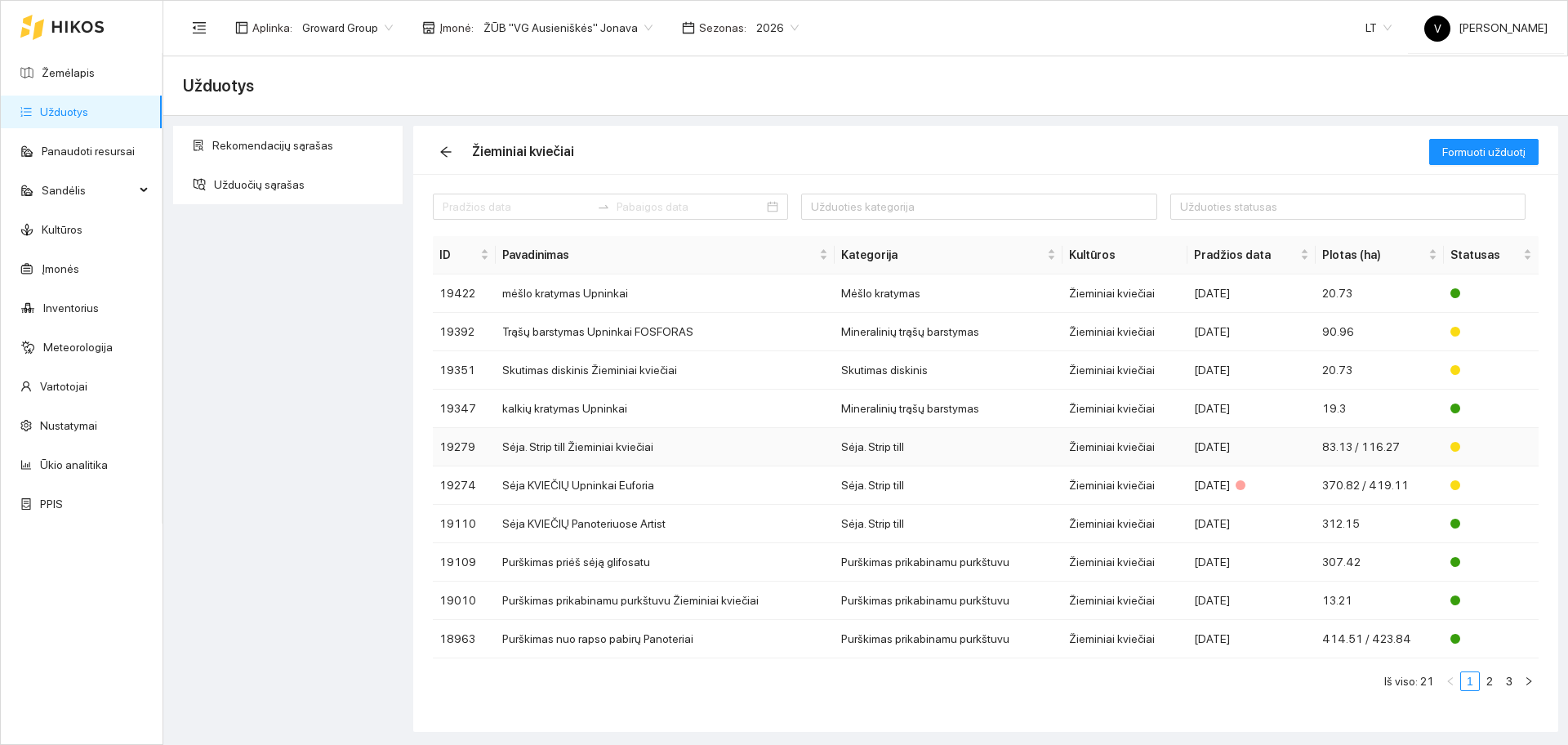
click at [555, 455] on td "Sėja. Strip till Žieminiai kviečiai" at bounding box center [665, 447] width 338 height 39
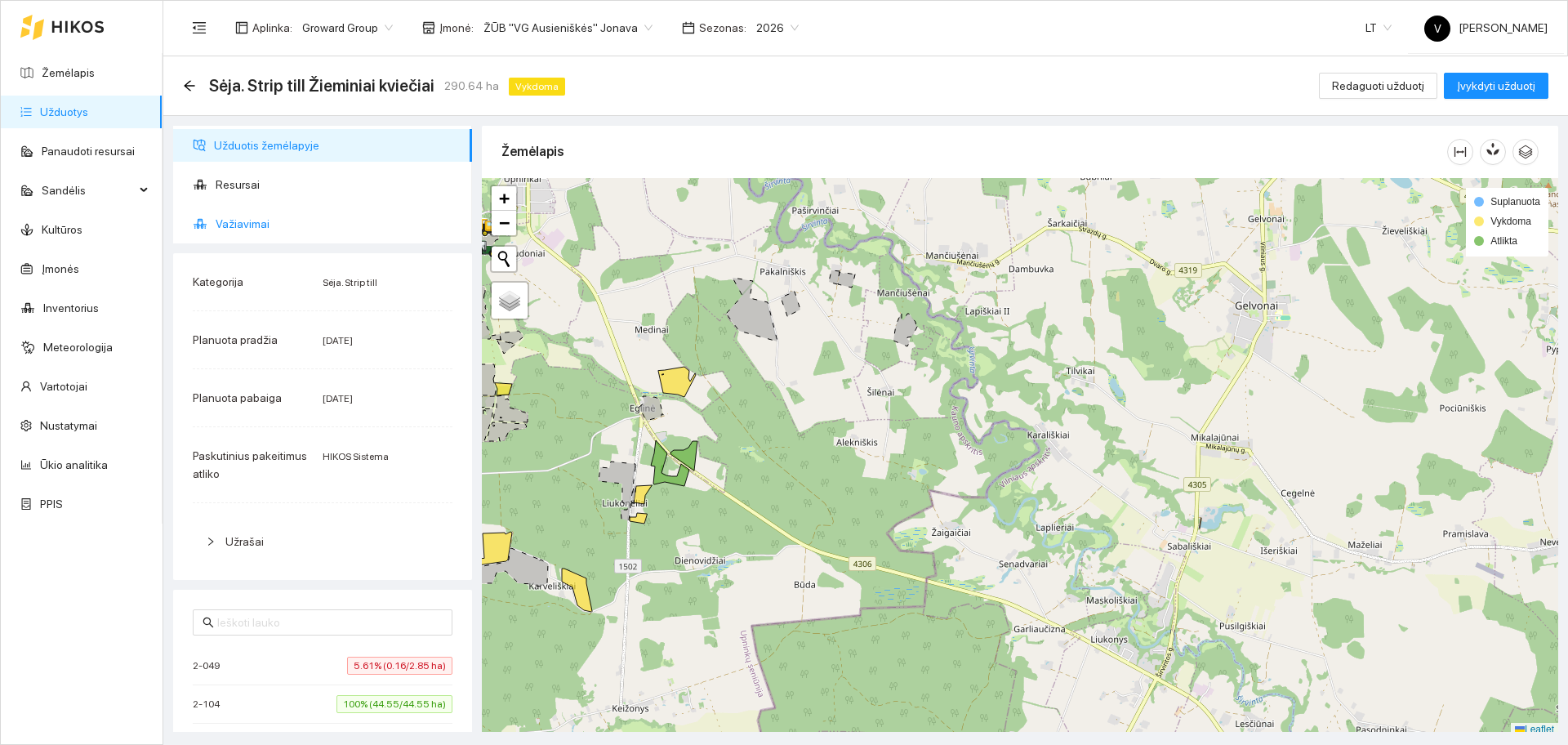
click at [225, 228] on span "Važiavimai" at bounding box center [338, 224] width 243 height 33
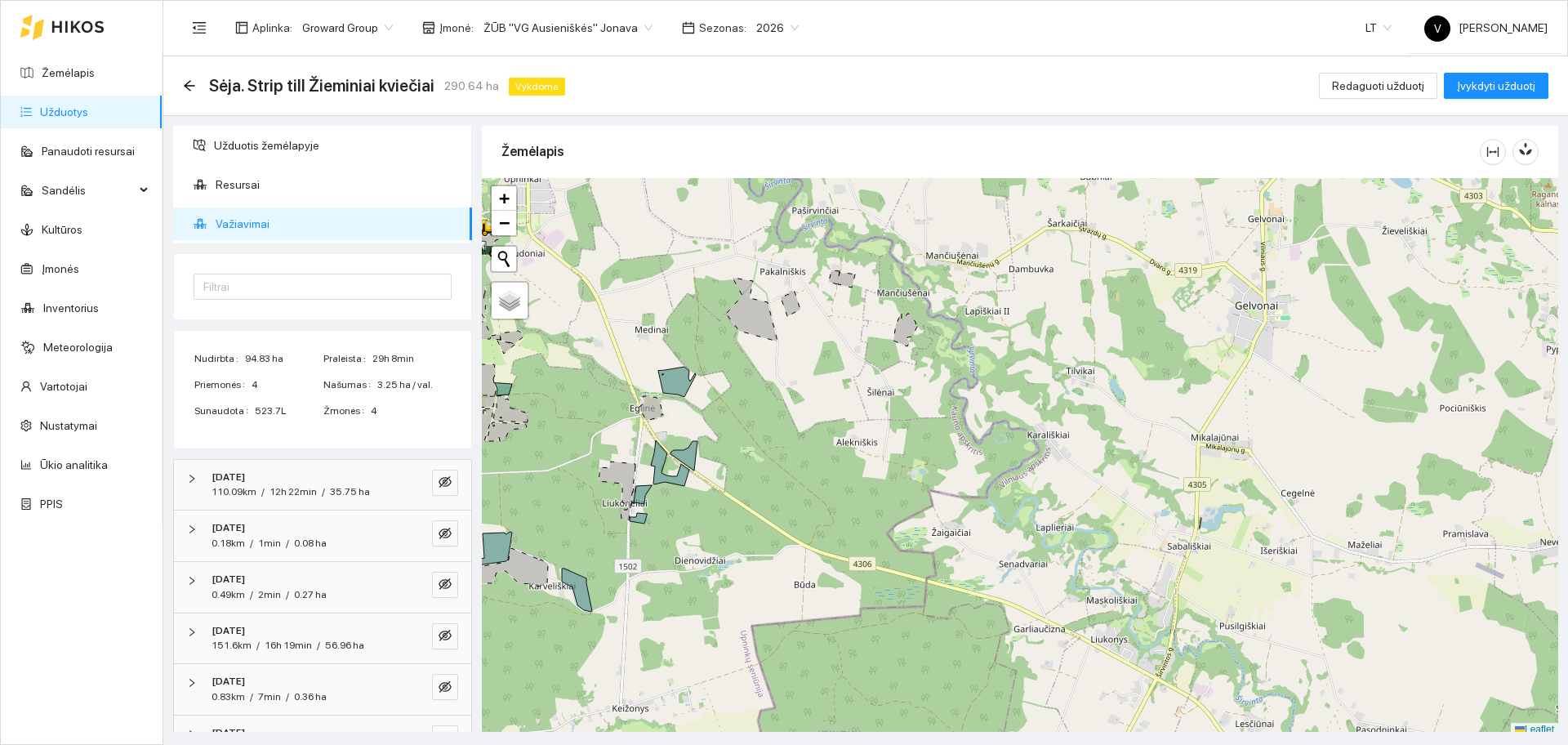
scroll to position [91, 0]
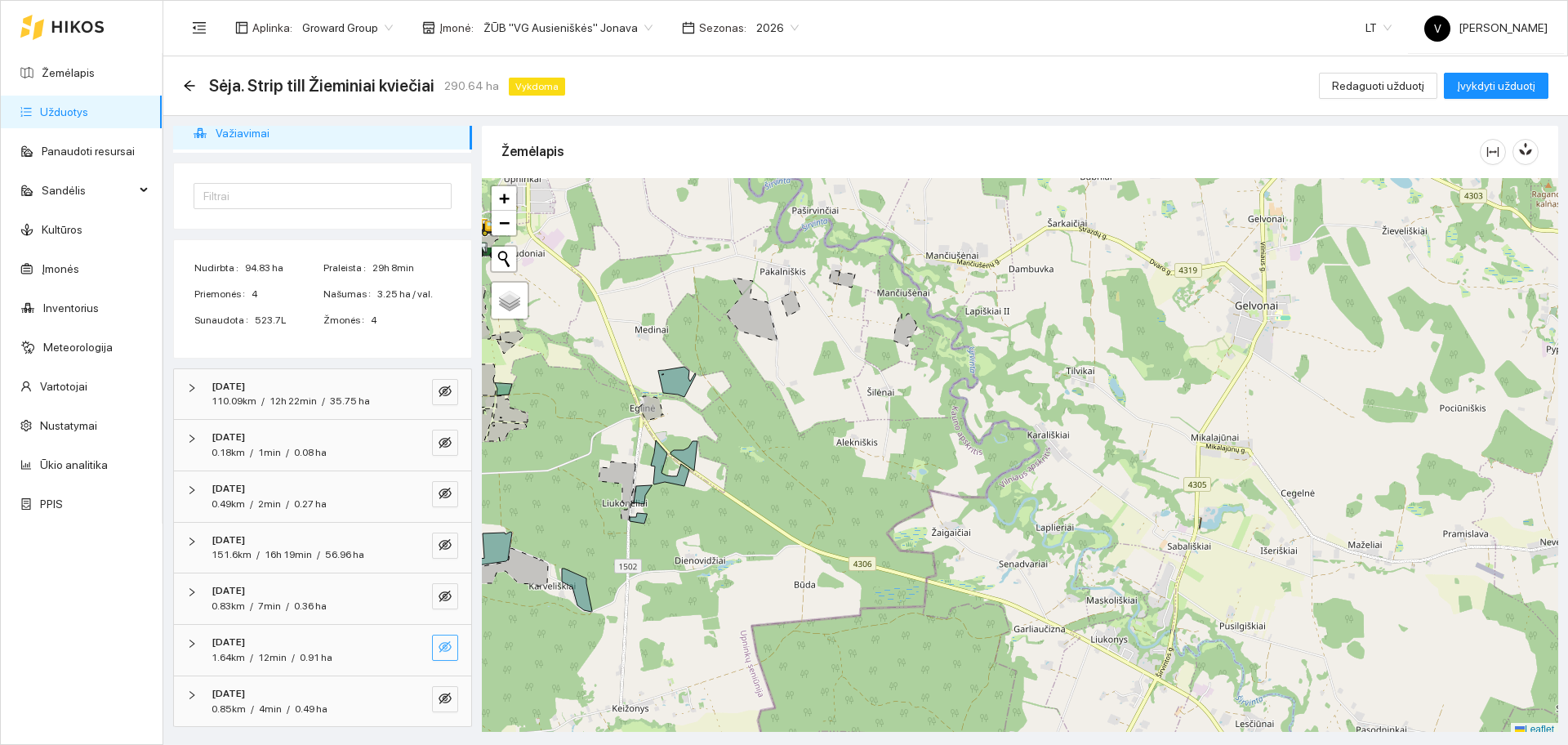
click at [438, 651] on icon "eye-invisible" at bounding box center [445, 647] width 13 height 11
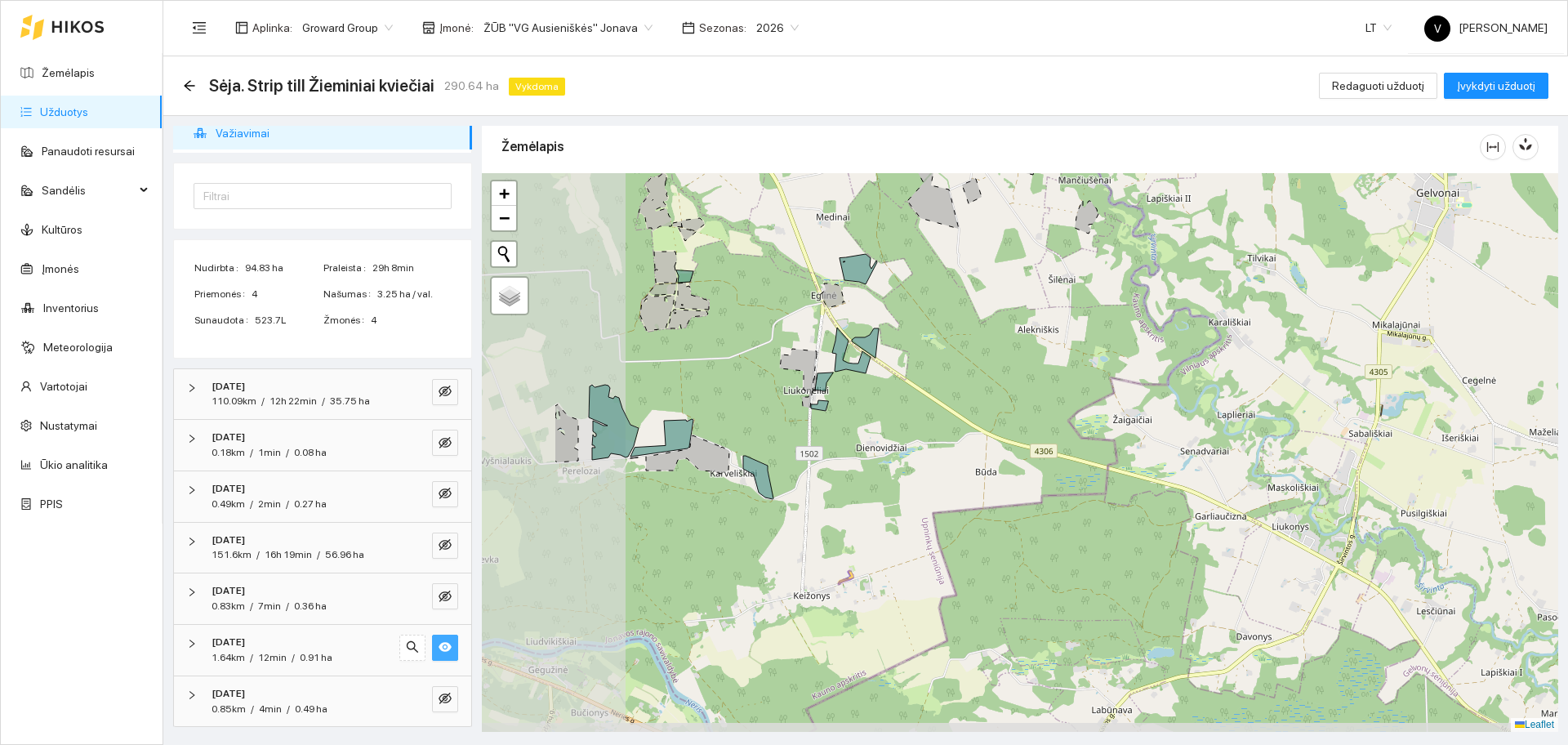
drag, startPoint x: 678, startPoint y: 535, endPoint x: 834, endPoint y: 448, distance: 178.6
click at [834, 448] on div at bounding box center [1019, 453] width 1076 height 558
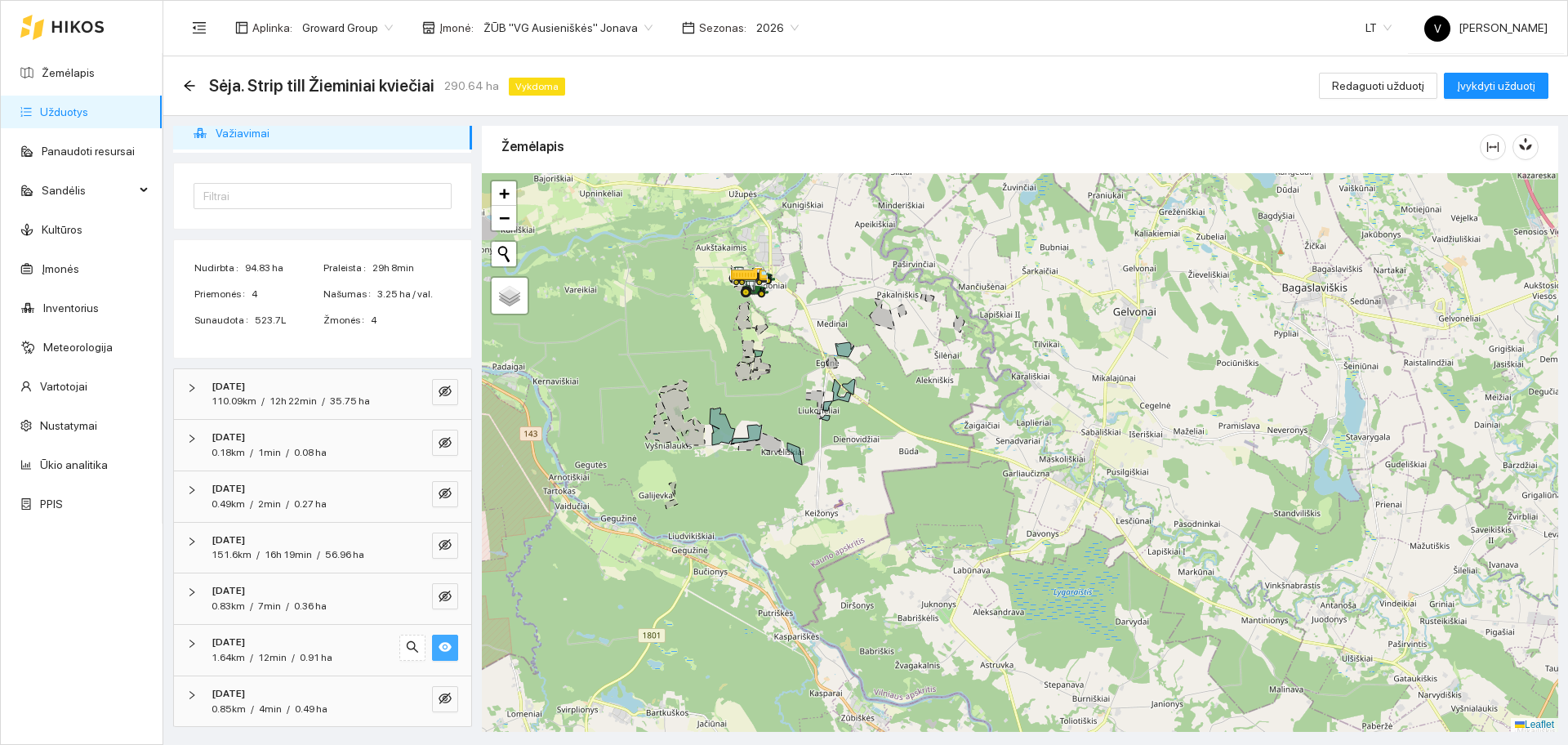
drag, startPoint x: 853, startPoint y: 499, endPoint x: 875, endPoint y: 416, distance: 85.9
click at [873, 418] on div at bounding box center [1019, 453] width 1076 height 558
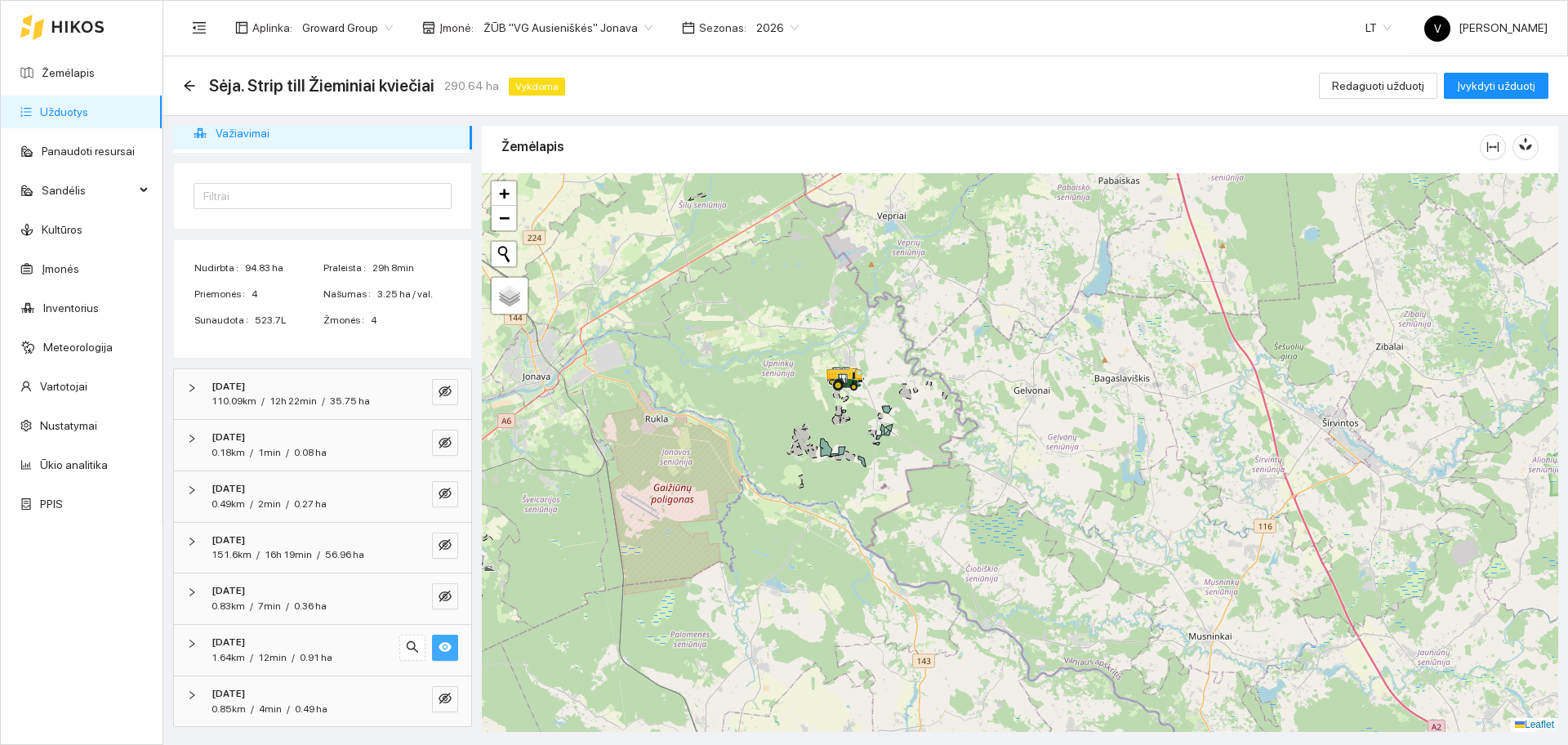
drag, startPoint x: 889, startPoint y: 373, endPoint x: 918, endPoint y: 456, distance: 87.9
click at [918, 456] on div at bounding box center [1019, 453] width 1076 height 558
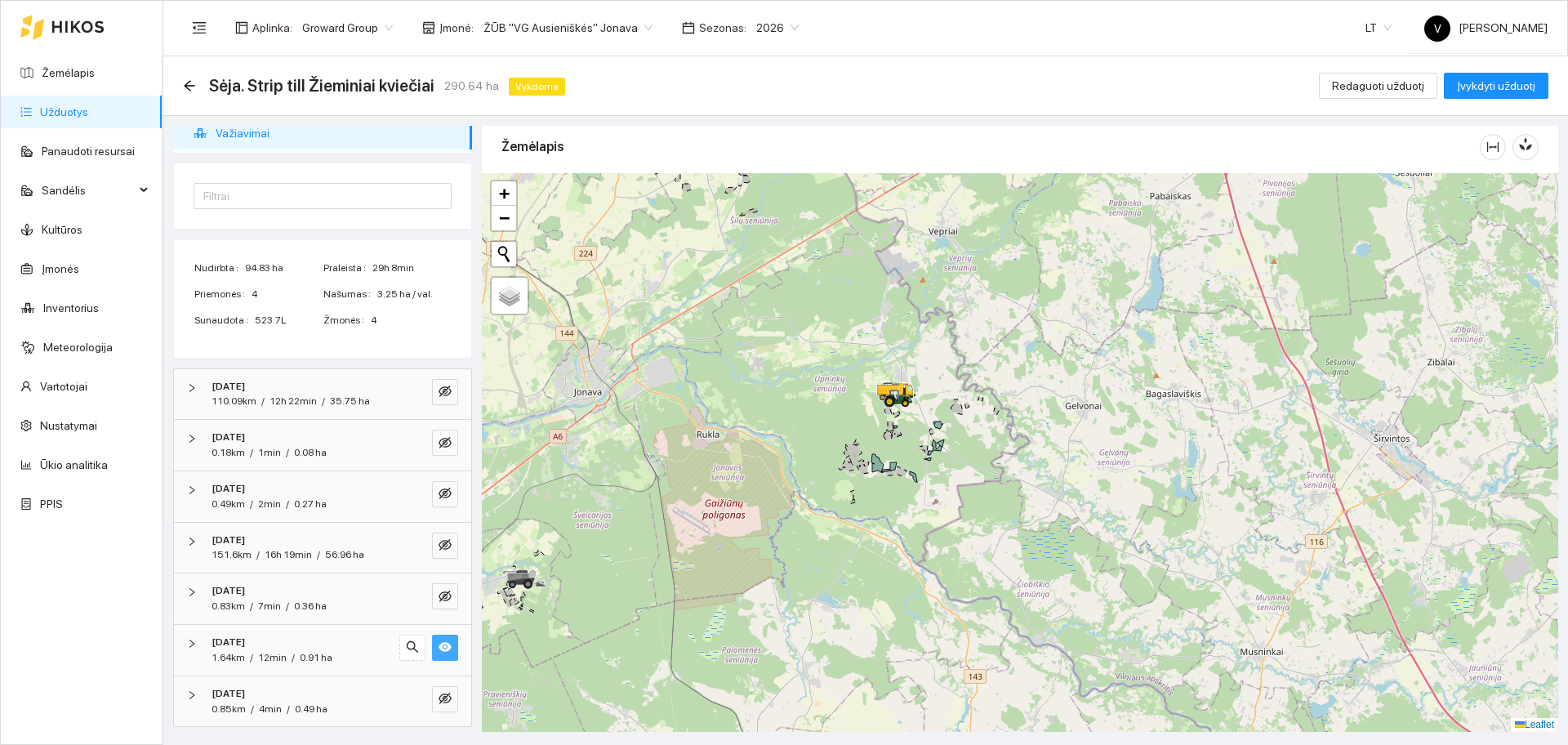
drag, startPoint x: 779, startPoint y: 401, endPoint x: 812, endPoint y: 419, distance: 37.6
click at [812, 419] on div at bounding box center [1019, 453] width 1076 height 558
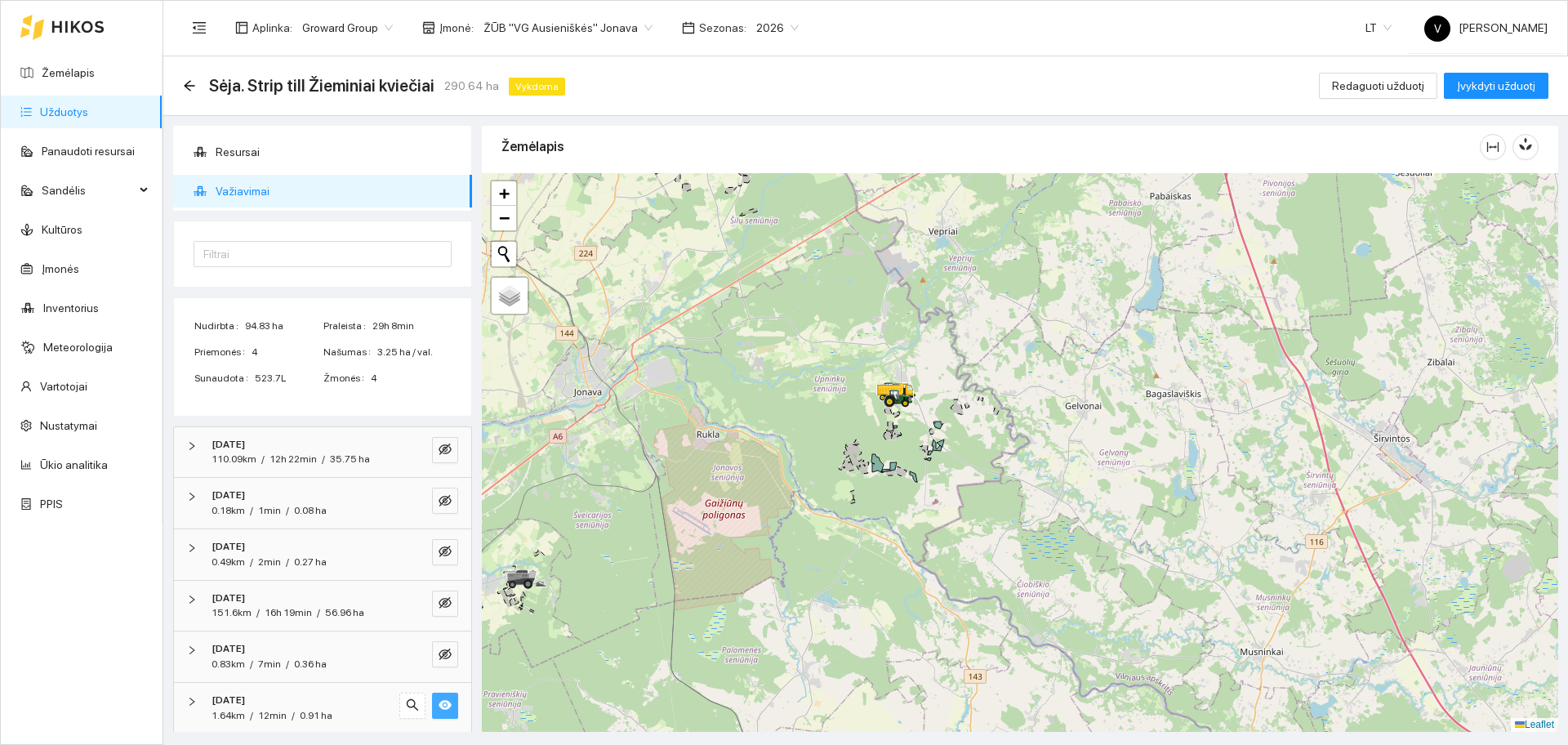
scroll to position [0, 0]
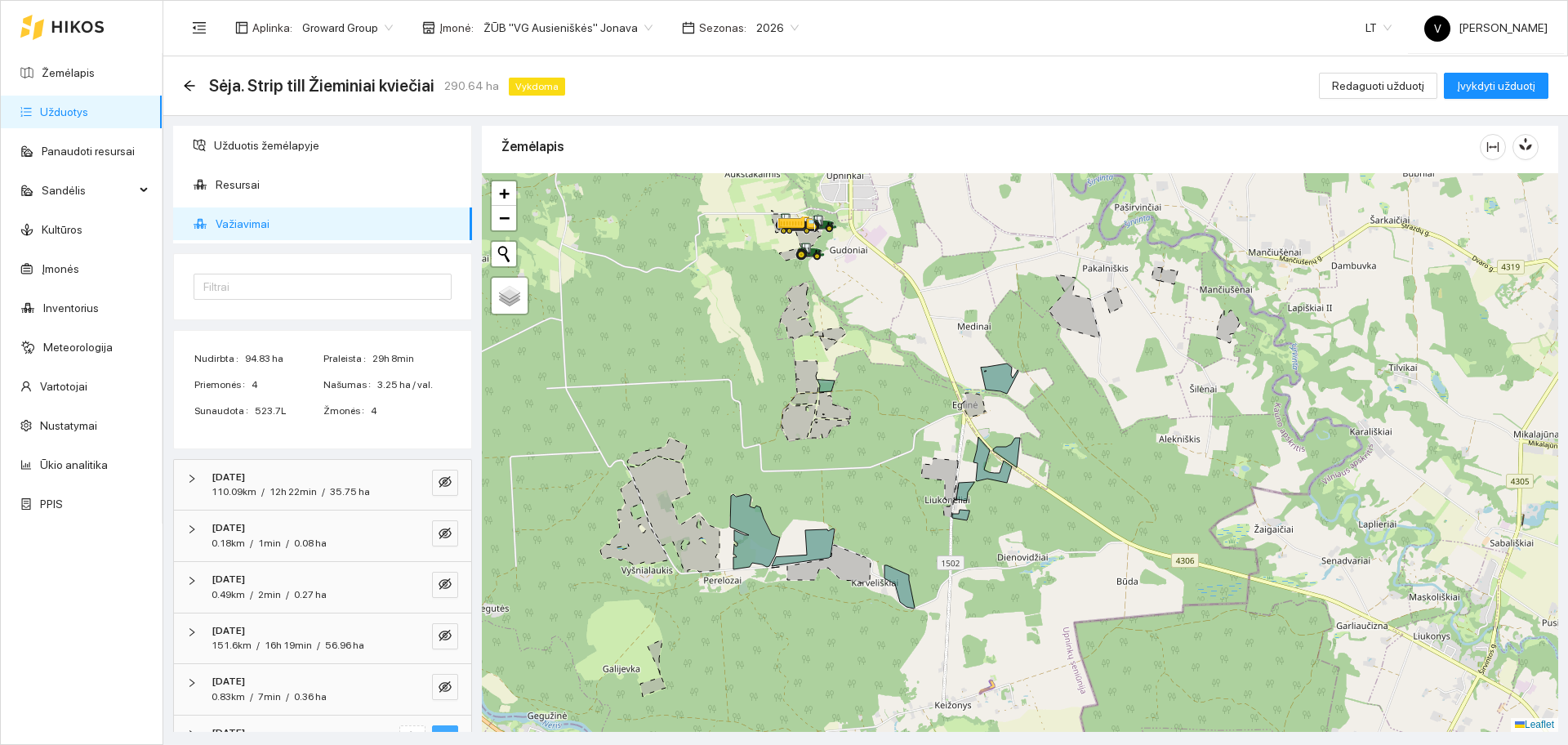
drag, startPoint x: 936, startPoint y: 458, endPoint x: 921, endPoint y: 451, distance: 16.6
click at [921, 458] on icon at bounding box center [939, 488] width 37 height 58
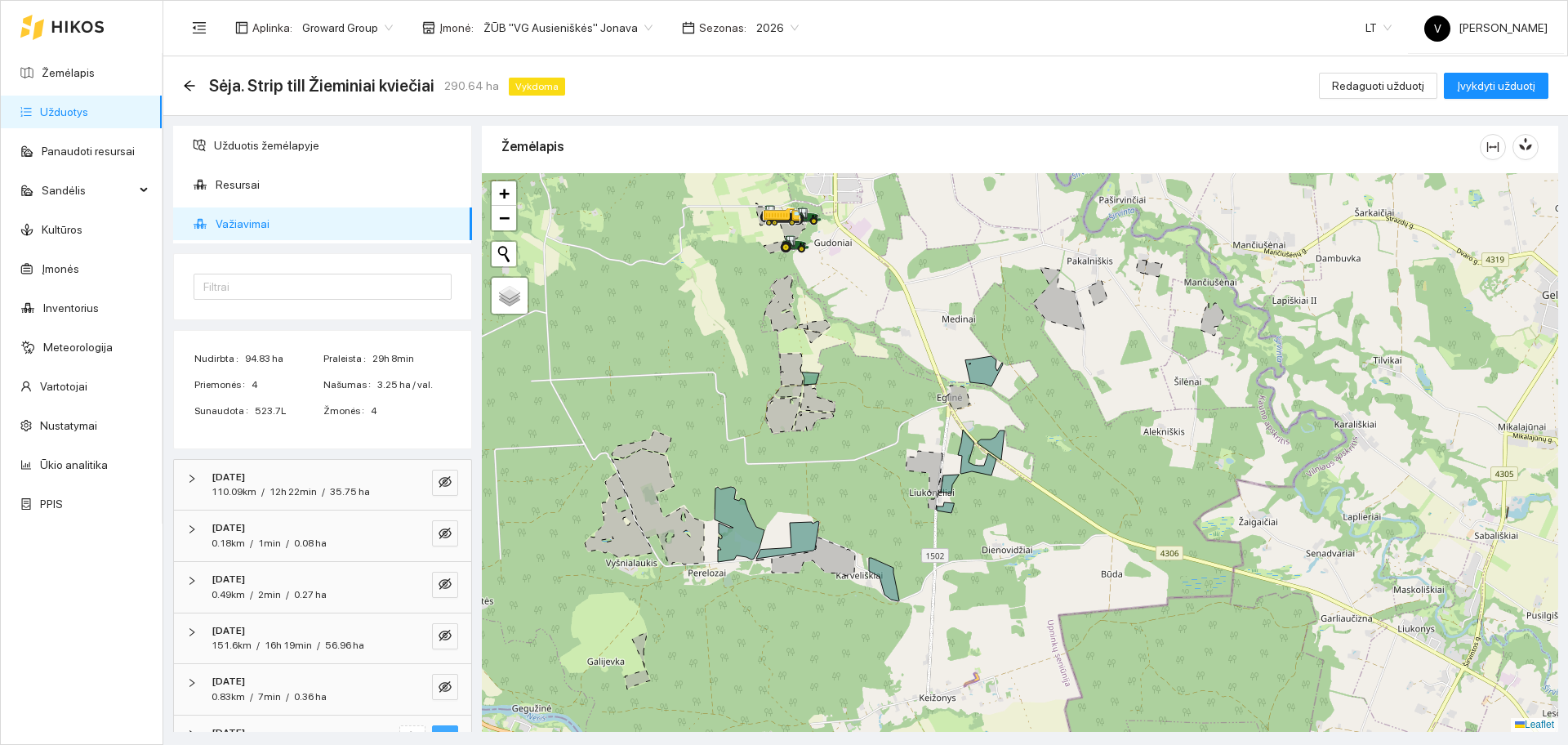
click at [87, 114] on link "Užduotys" at bounding box center [63, 112] width 48 height 13
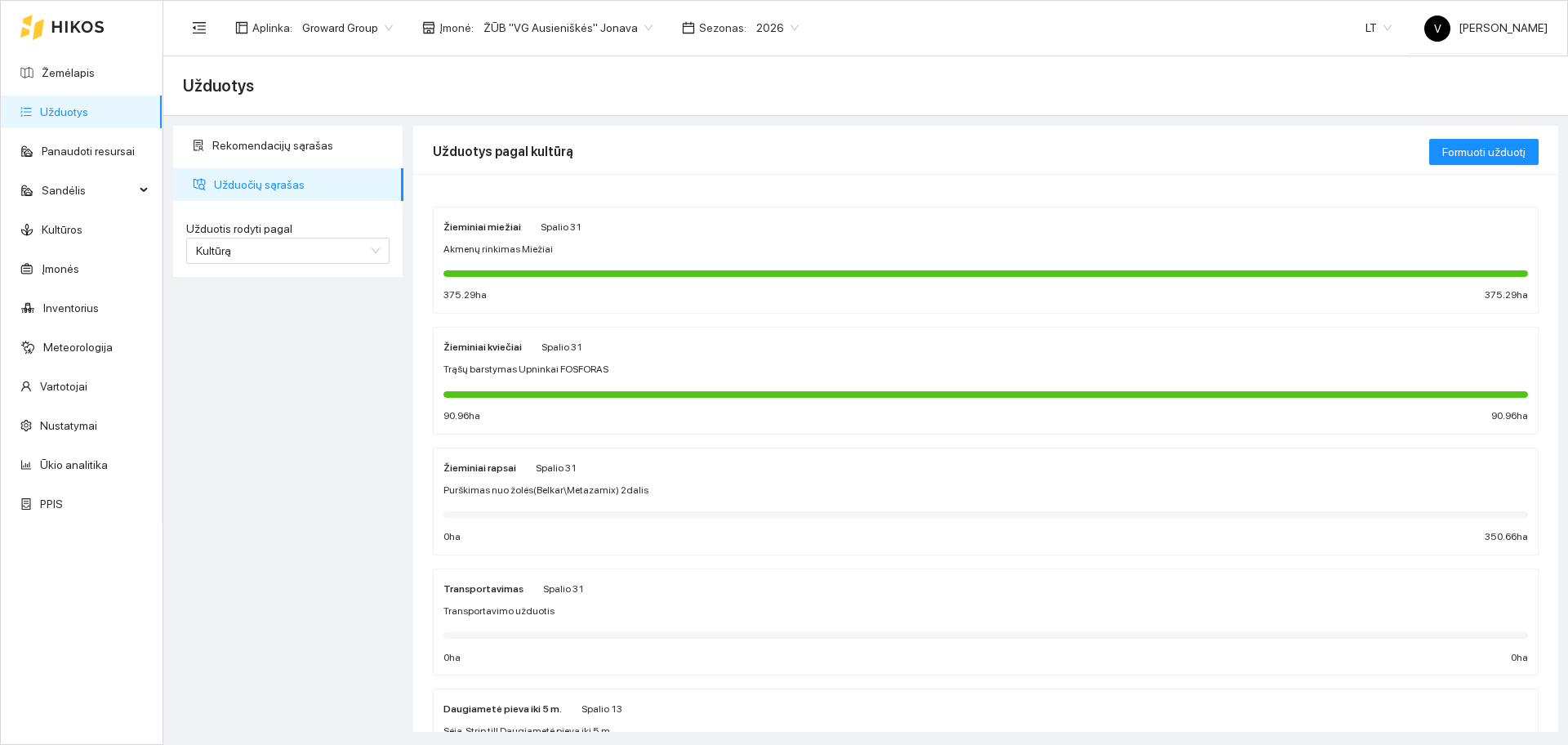
click at [499, 350] on strong "Žieminiai kviečiai" at bounding box center [482, 347] width 78 height 11
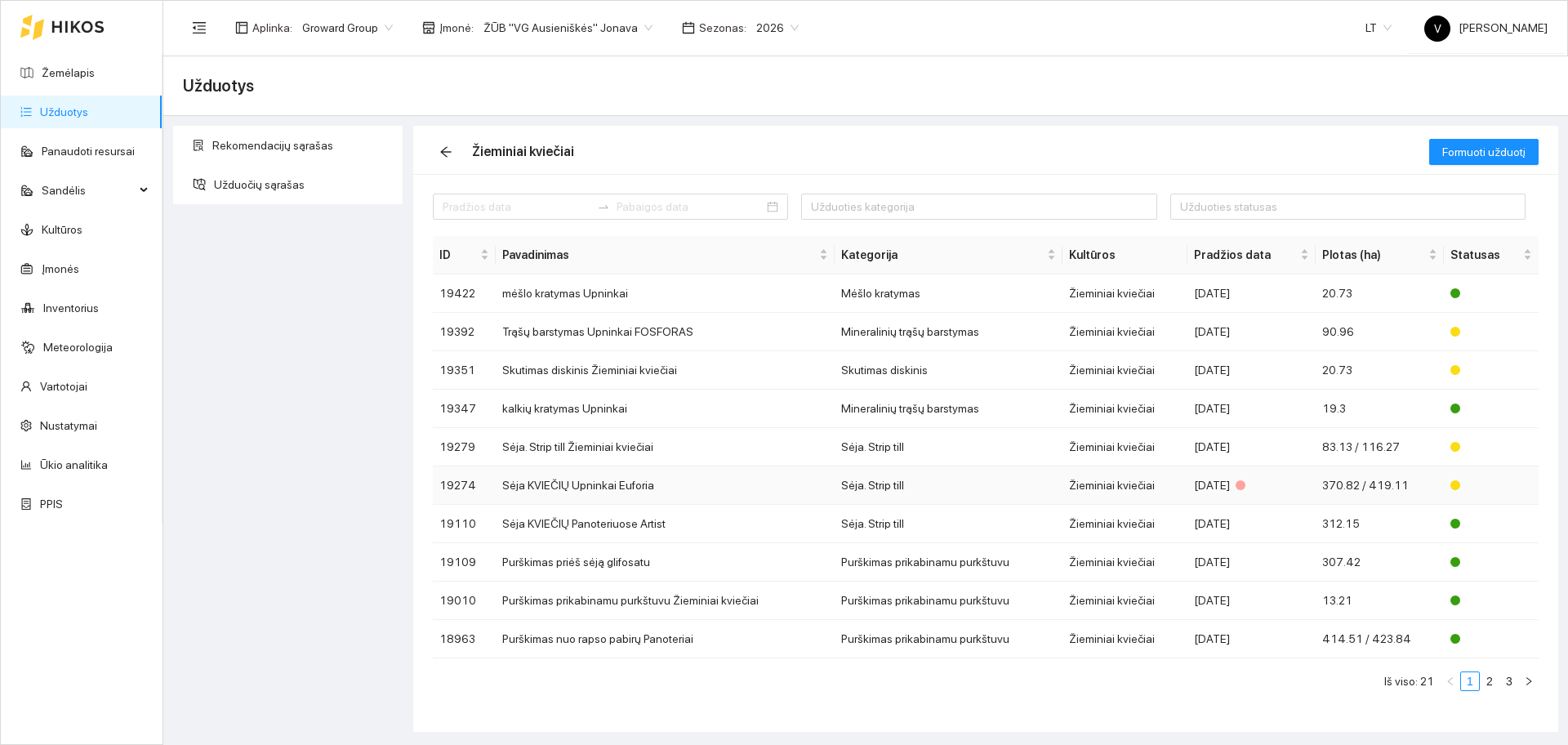
click at [585, 480] on td "Sėja KVIEČIŲ Upninkai Euforia" at bounding box center [665, 486] width 338 height 39
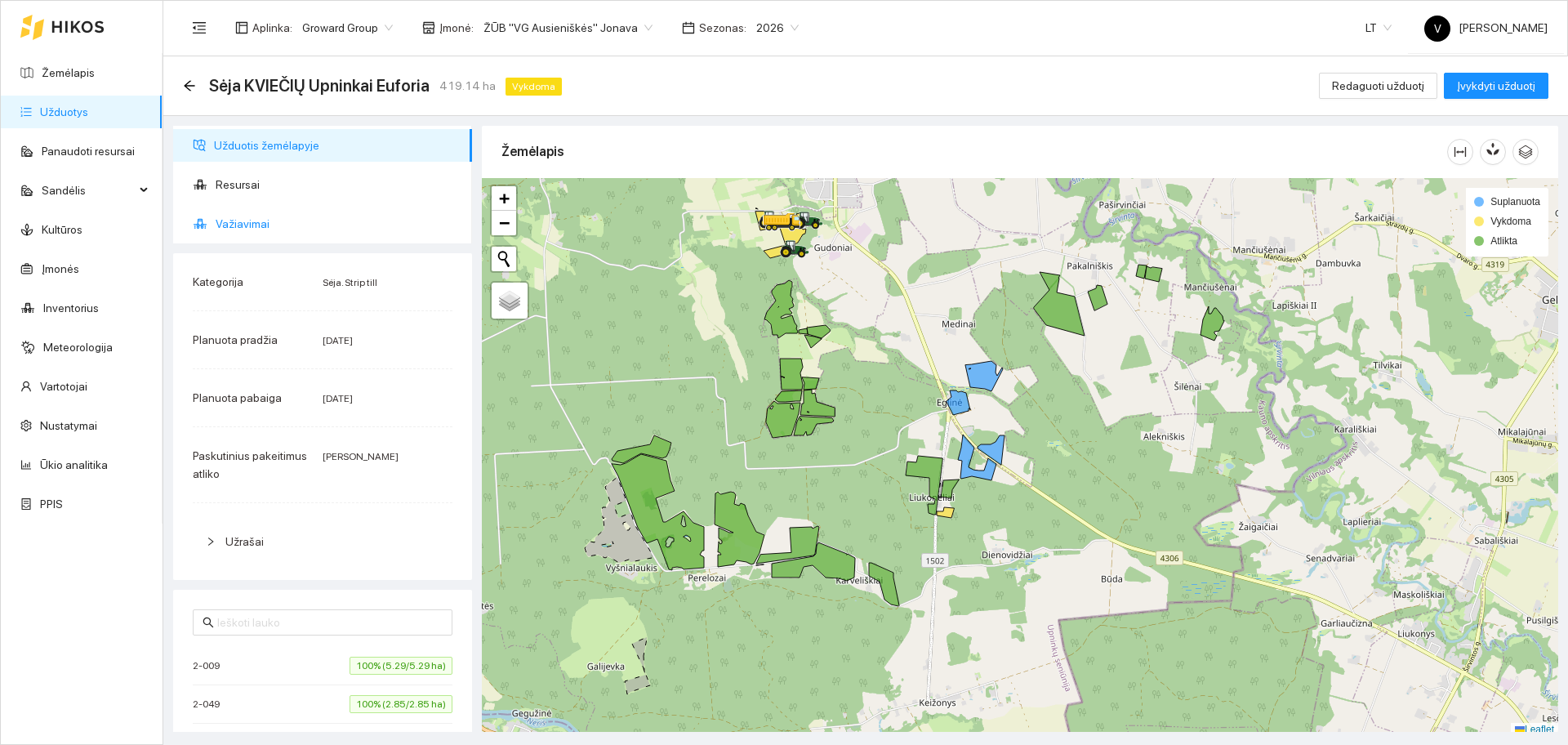
click at [239, 224] on span "Važiavimai" at bounding box center [338, 224] width 243 height 33
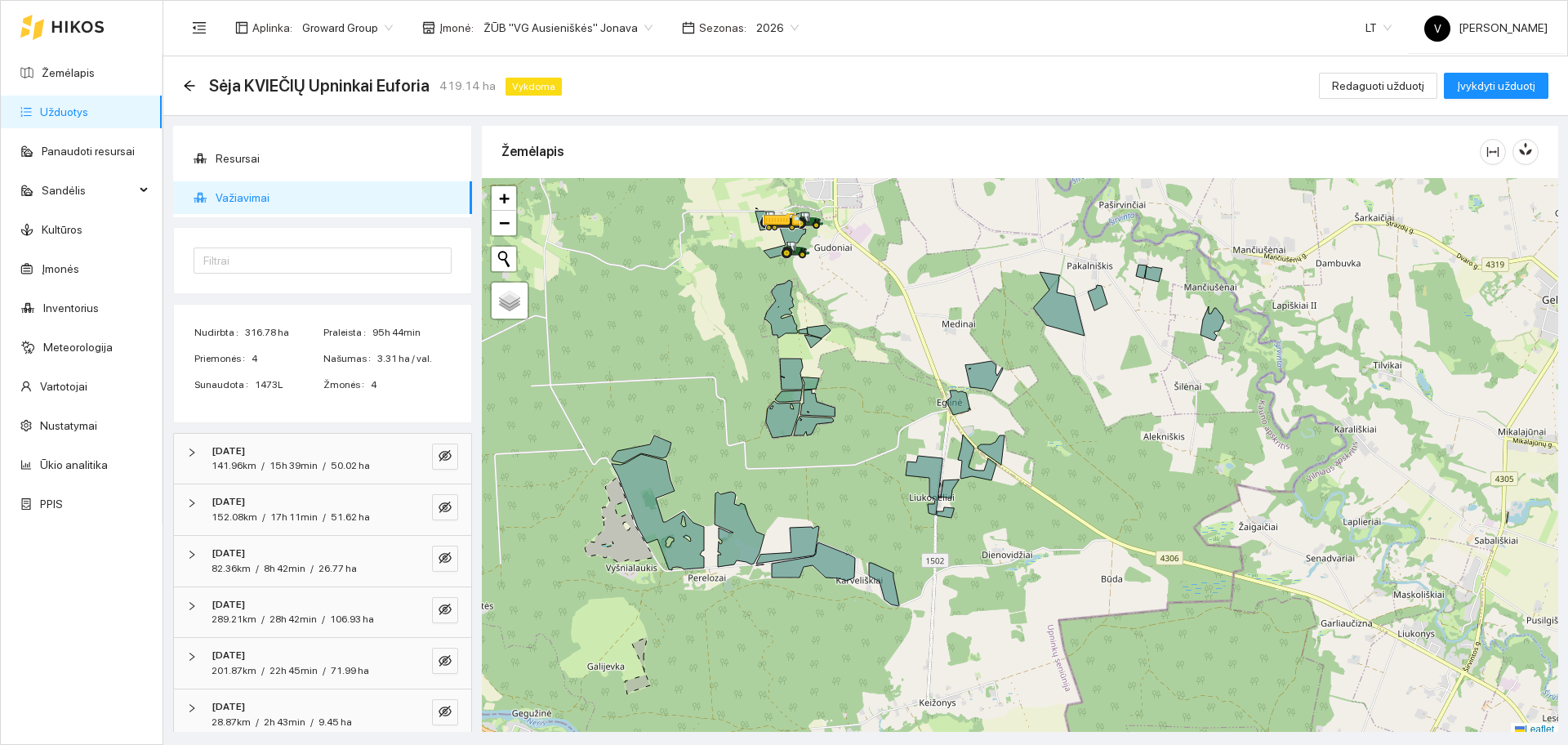
scroll to position [40, 0]
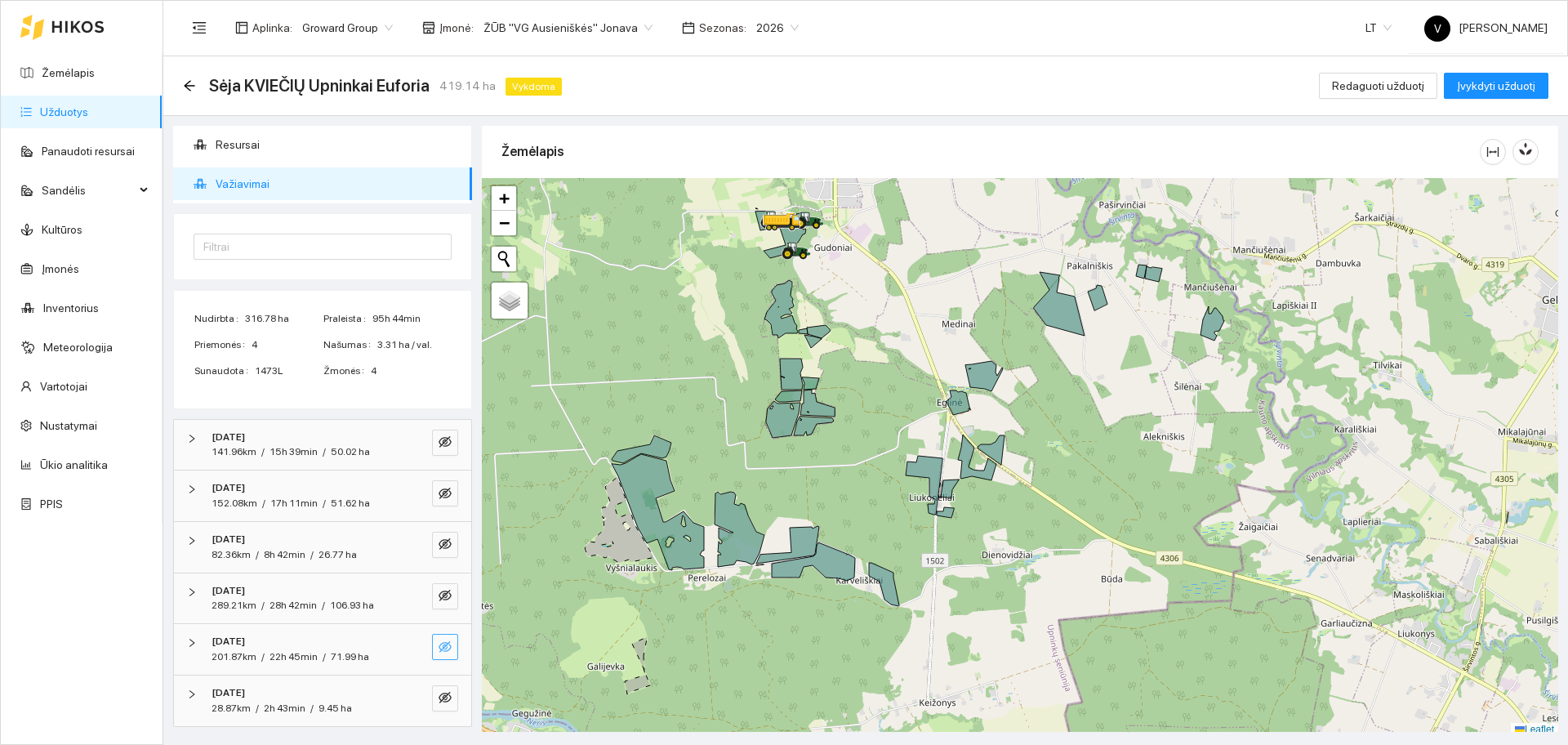
click at [438, 648] on icon "eye-invisible" at bounding box center [445, 647] width 13 height 11
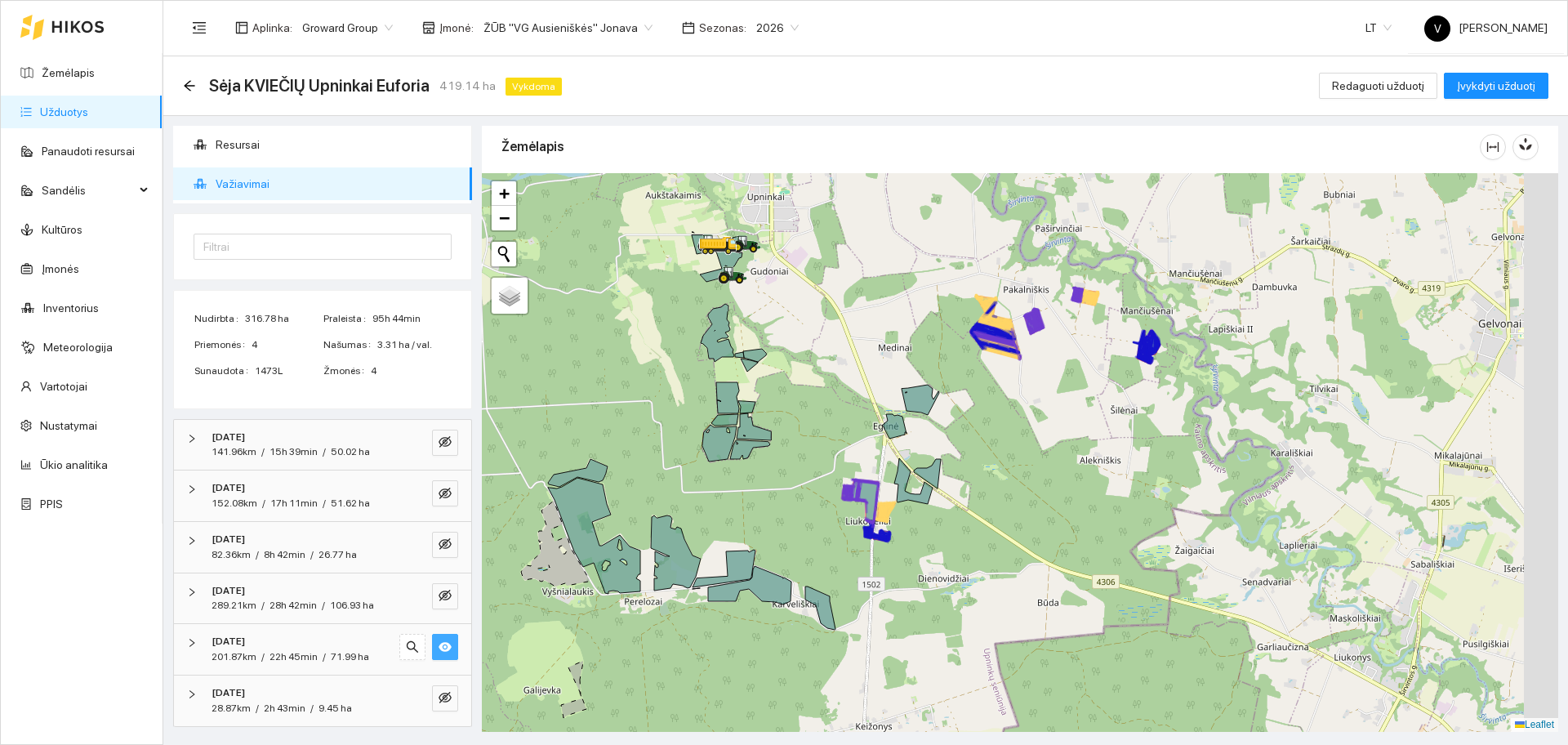
drag, startPoint x: 1160, startPoint y: 444, endPoint x: 1081, endPoint y: 483, distance: 88.1
click at [1081, 483] on div at bounding box center [1019, 453] width 1076 height 558
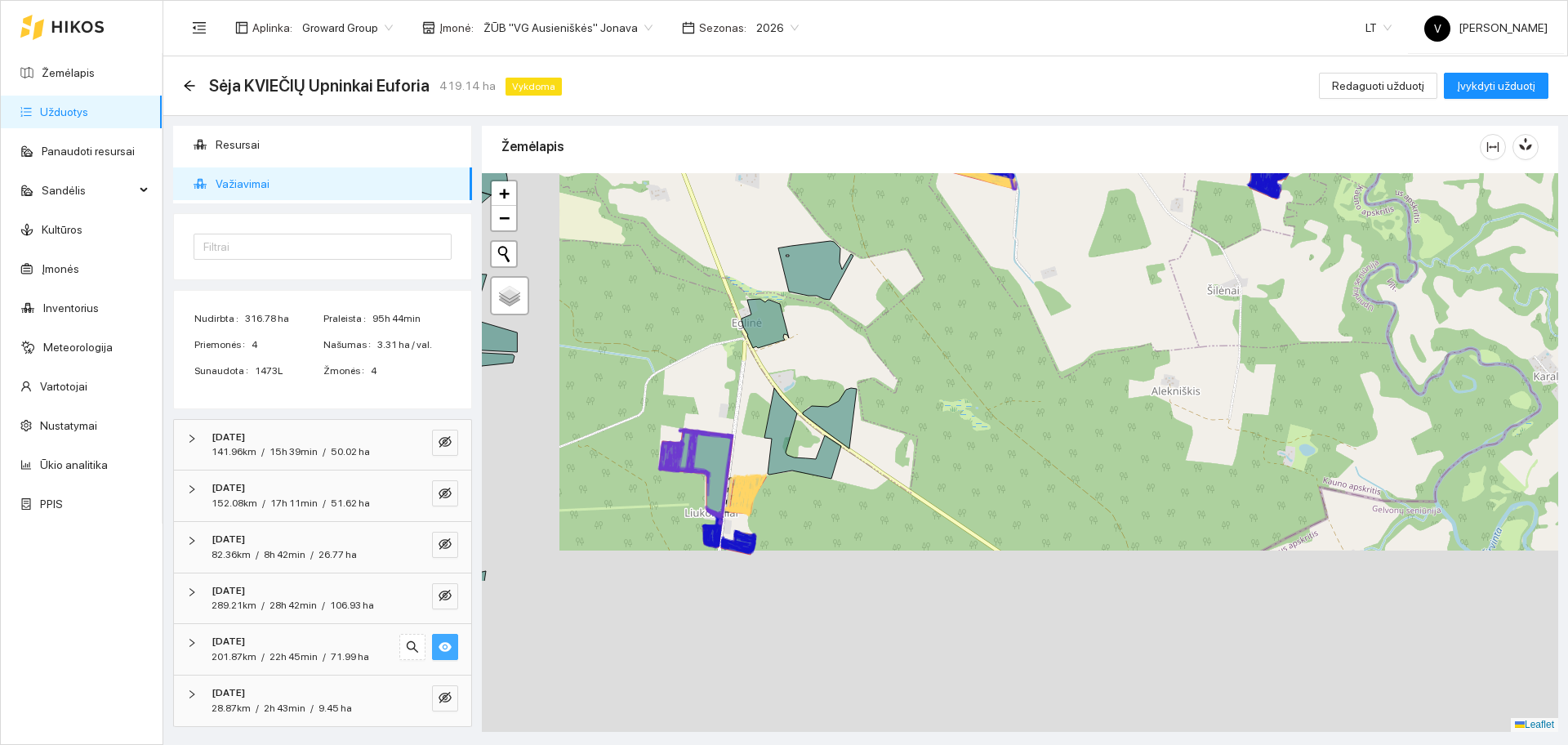
drag, startPoint x: 850, startPoint y: 574, endPoint x: 951, endPoint y: 356, distance: 240.3
click at [951, 356] on div at bounding box center [1019, 453] width 1076 height 558
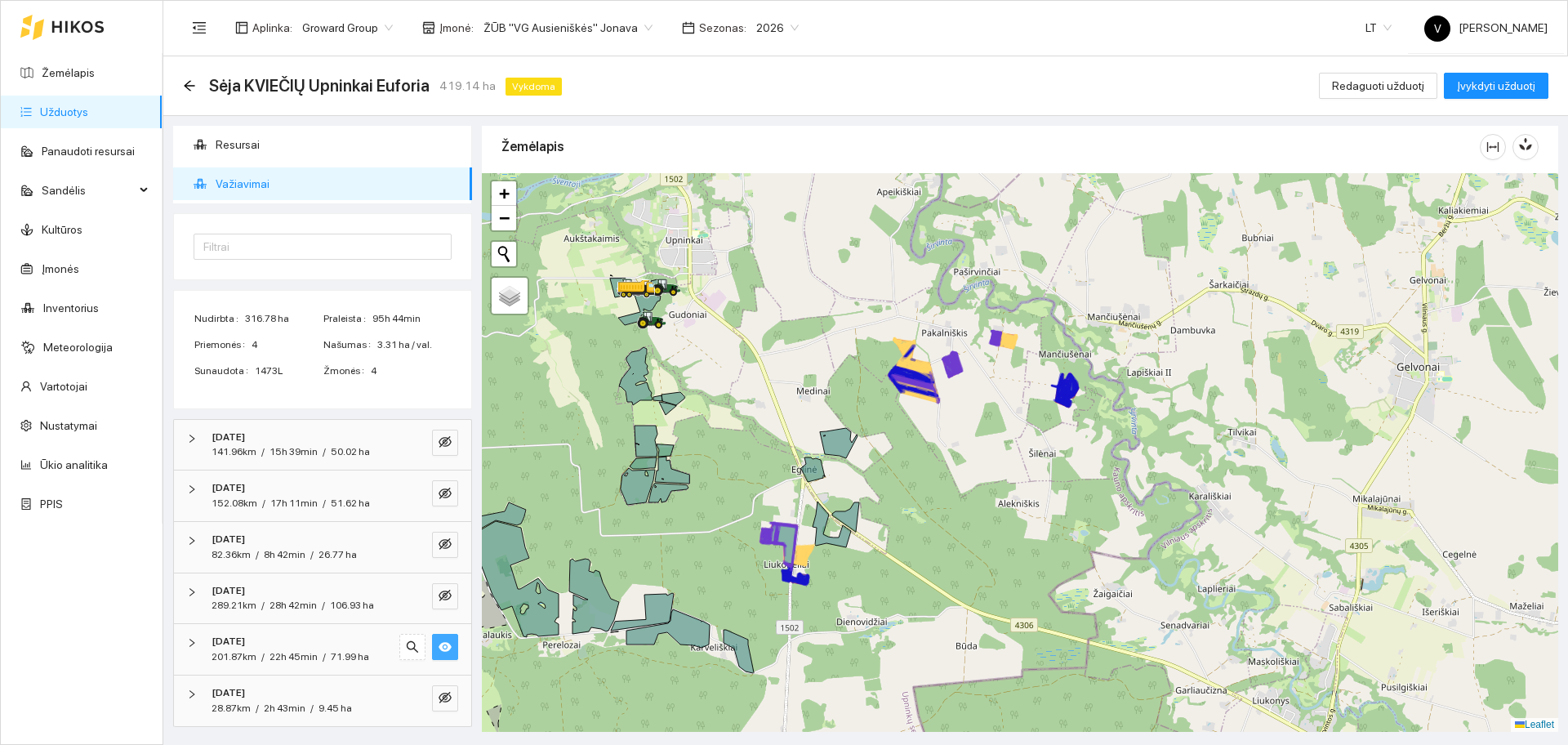
drag, startPoint x: 1025, startPoint y: 503, endPoint x: 987, endPoint y: 560, distance: 68.5
click at [987, 560] on div at bounding box center [1019, 453] width 1076 height 558
click at [58, 76] on link "Žemėlapis" at bounding box center [68, 73] width 53 height 13
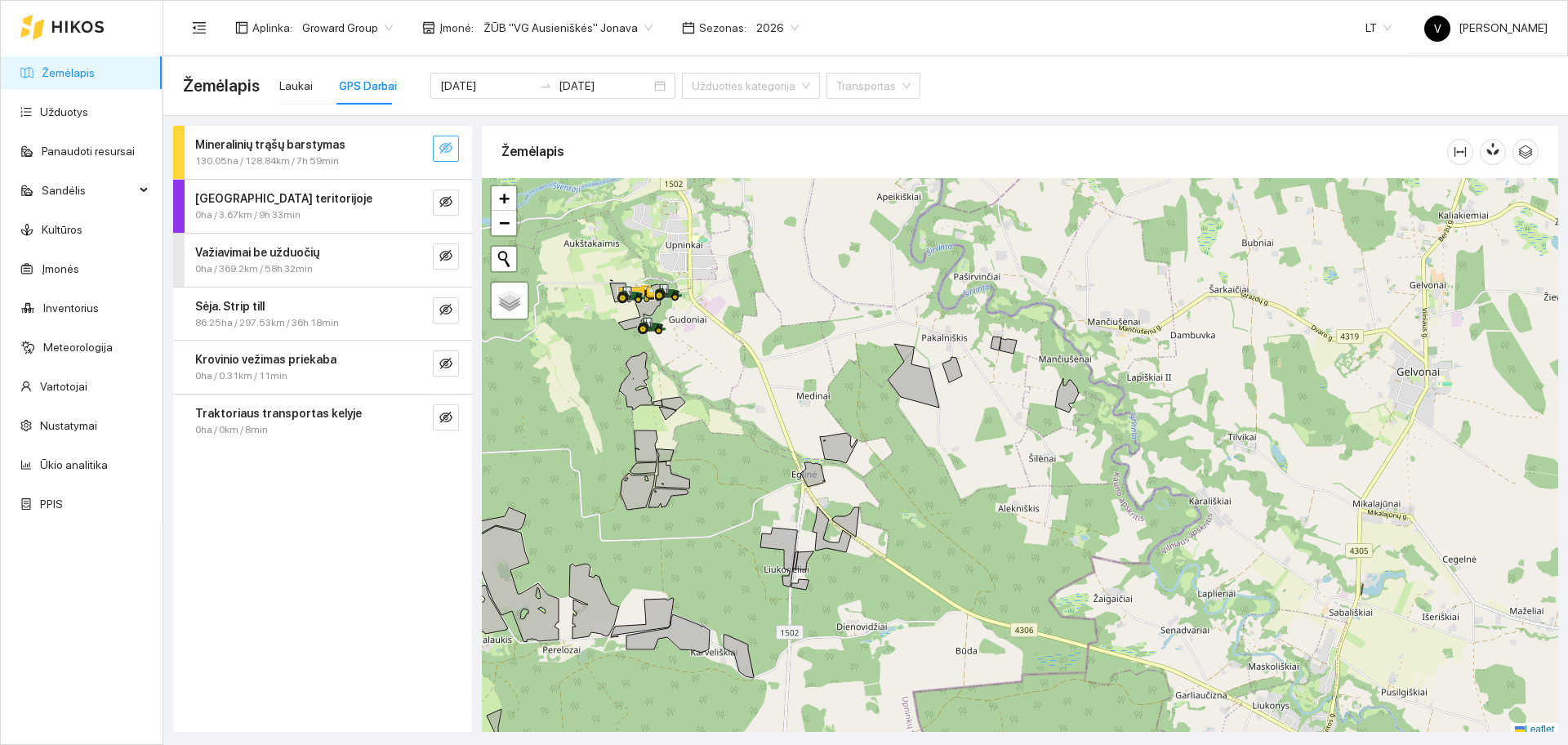
click at [451, 145] on icon "eye-invisible" at bounding box center [446, 148] width 13 height 13
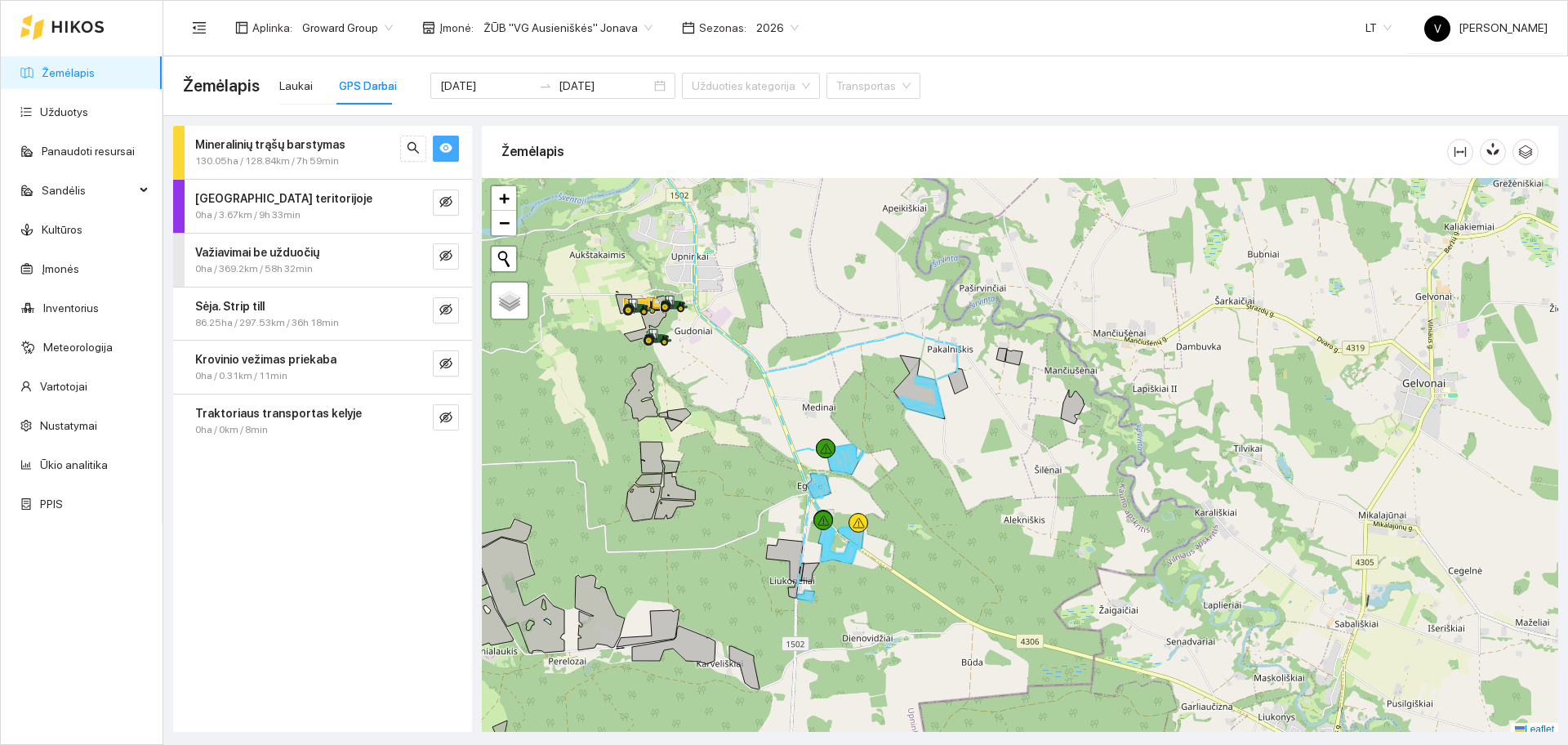
scroll to position [5, 0]
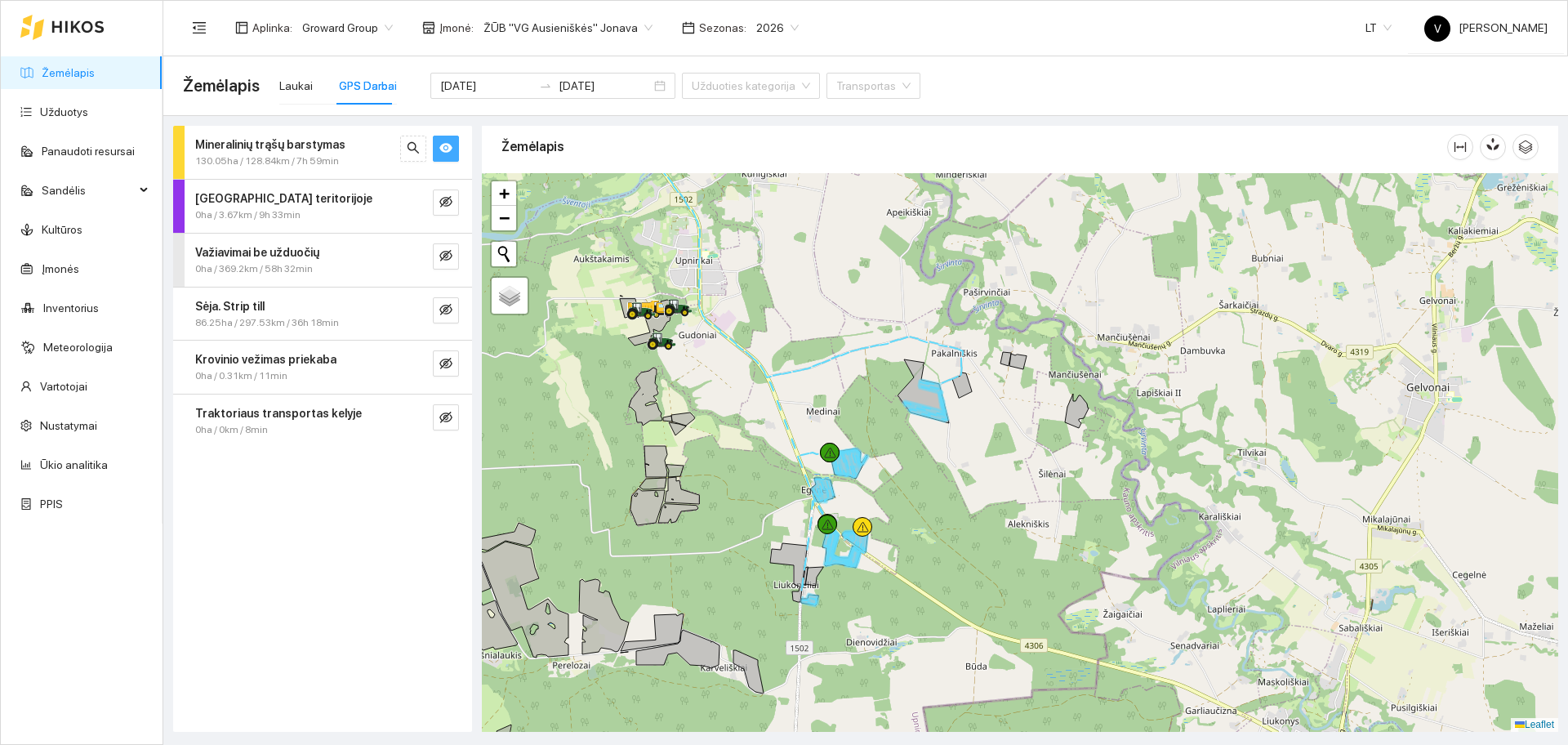
drag, startPoint x: 905, startPoint y: 478, endPoint x: 909, endPoint y: 487, distance: 9.8
click at [909, 487] on div at bounding box center [1019, 453] width 1076 height 558
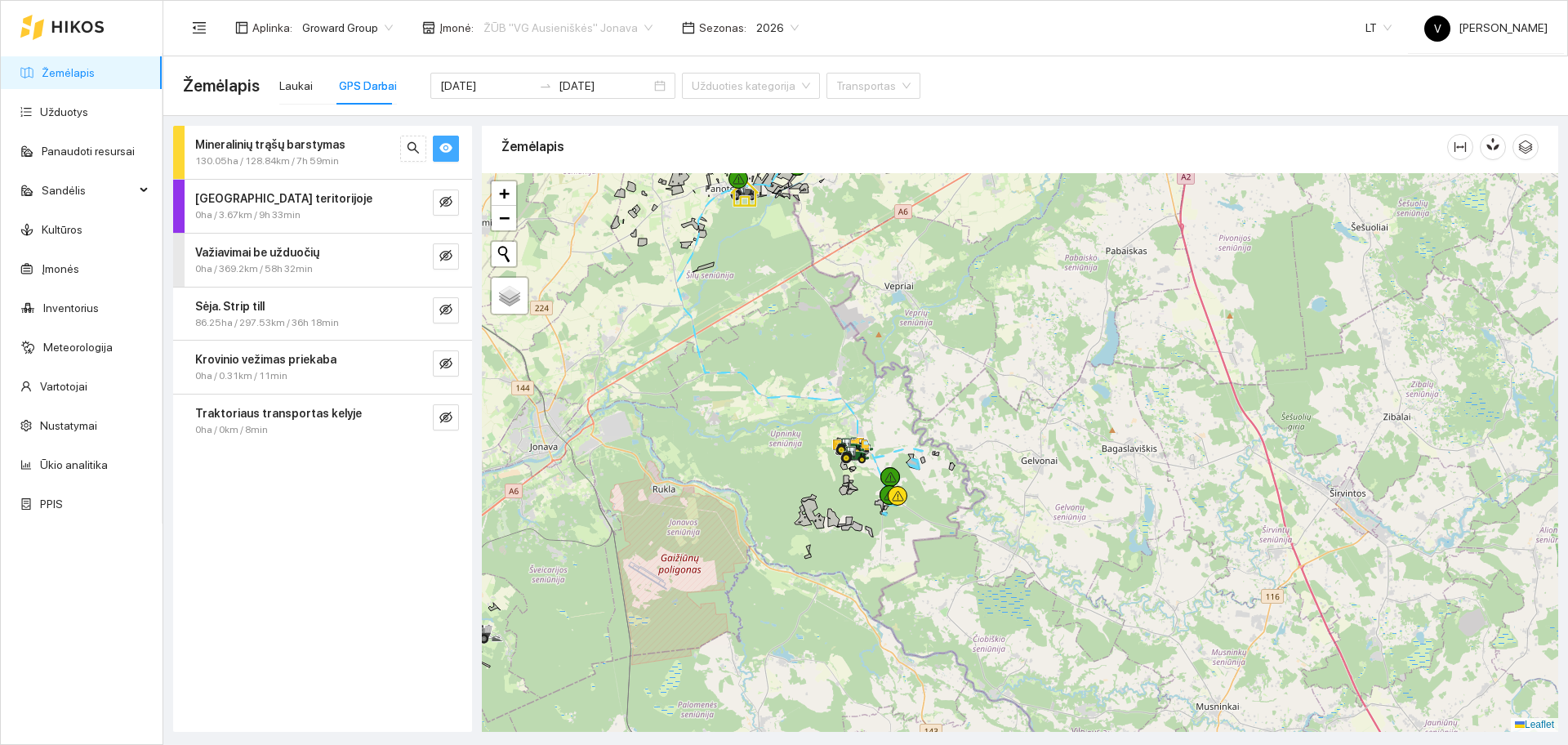
click at [588, 32] on span "ŽŪB "VG Ausieniškės" Jonava" at bounding box center [568, 27] width 169 height 25
click at [601, 88] on div "UAB "Zujų paukštynas" Ukmerge" at bounding box center [561, 85] width 168 height 18
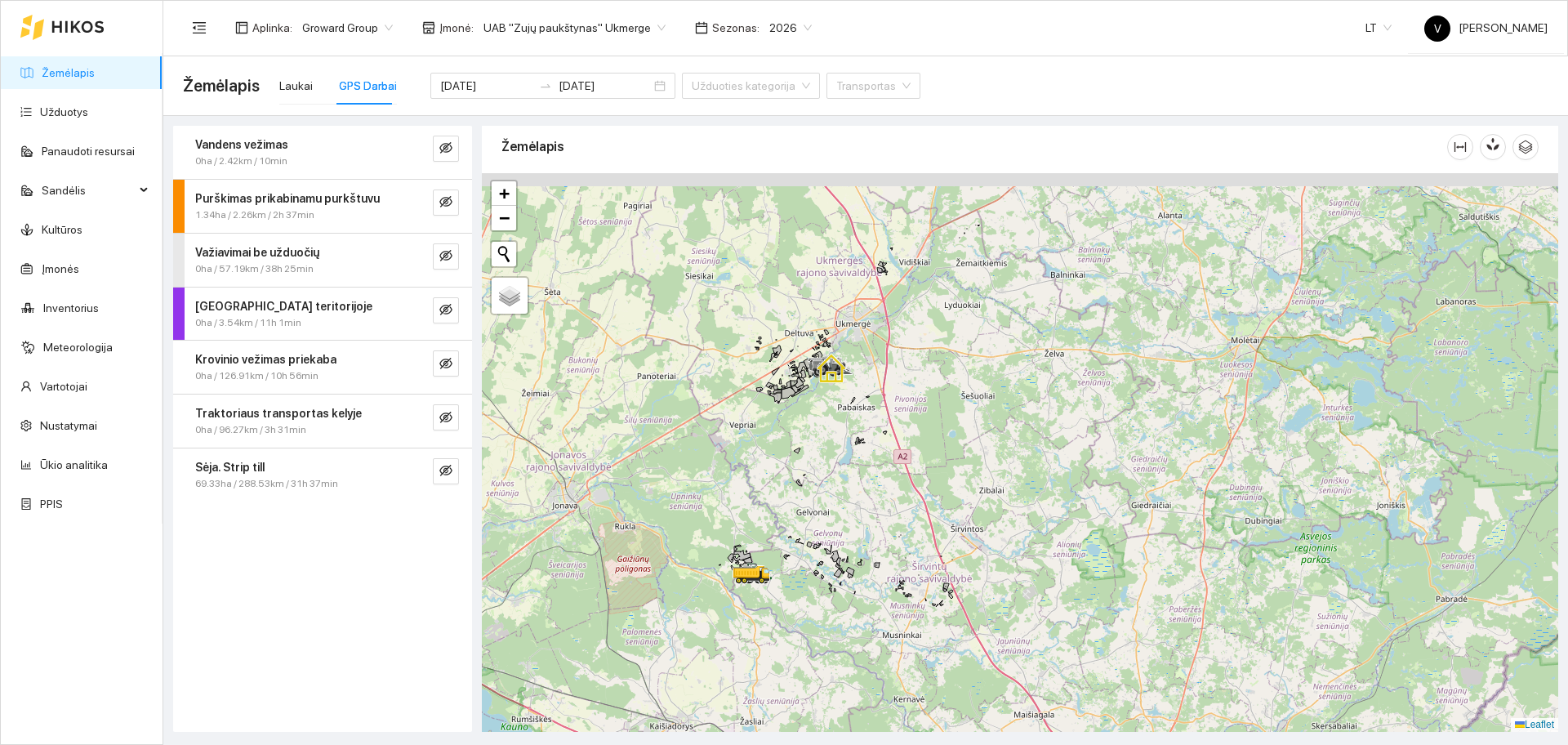
drag, startPoint x: 804, startPoint y: 320, endPoint x: 789, endPoint y: 433, distance: 114.0
click at [789, 433] on div at bounding box center [1019, 453] width 1076 height 558
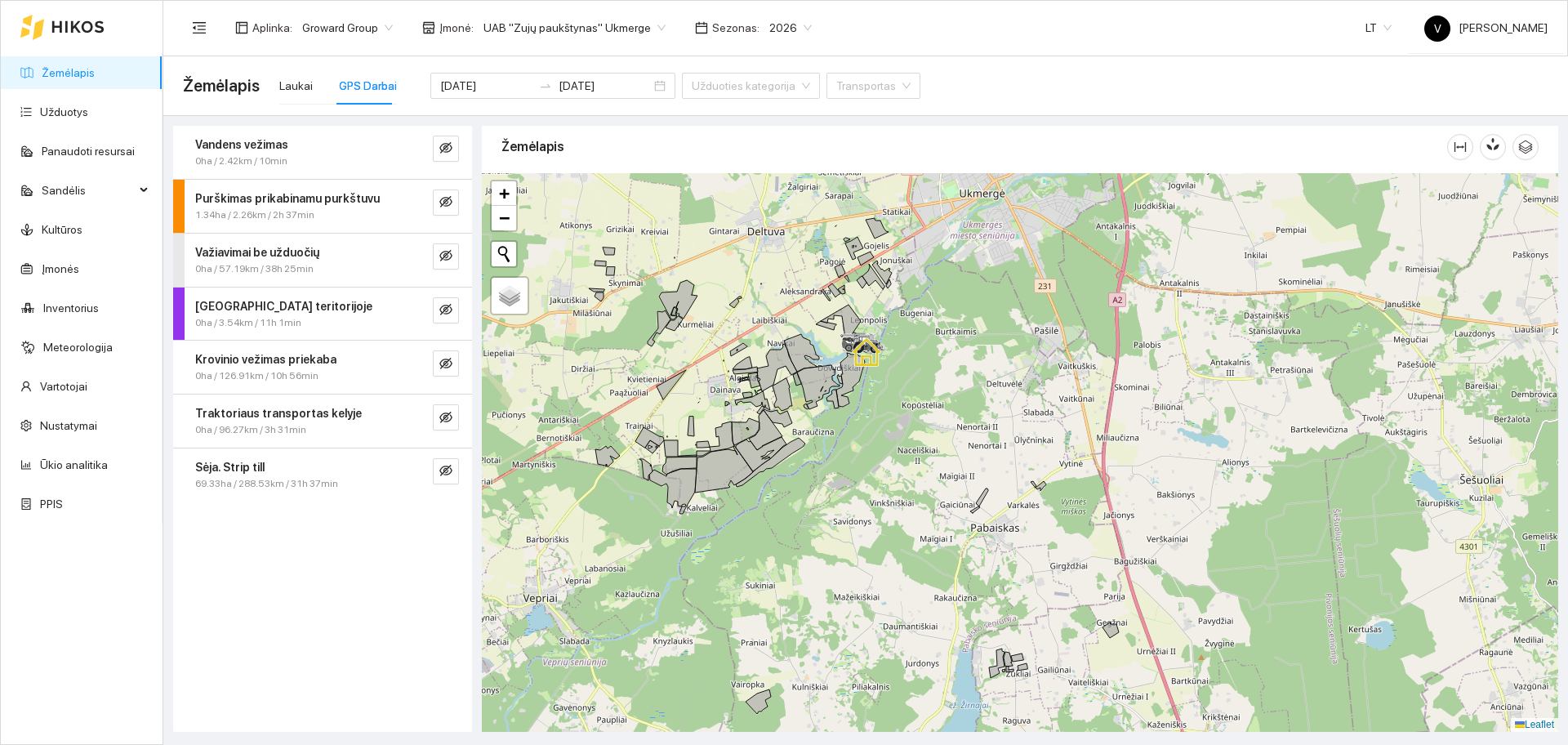
drag, startPoint x: 866, startPoint y: 437, endPoint x: 881, endPoint y: 455, distance: 23.4
click at [881, 455] on div at bounding box center [1019, 453] width 1076 height 558
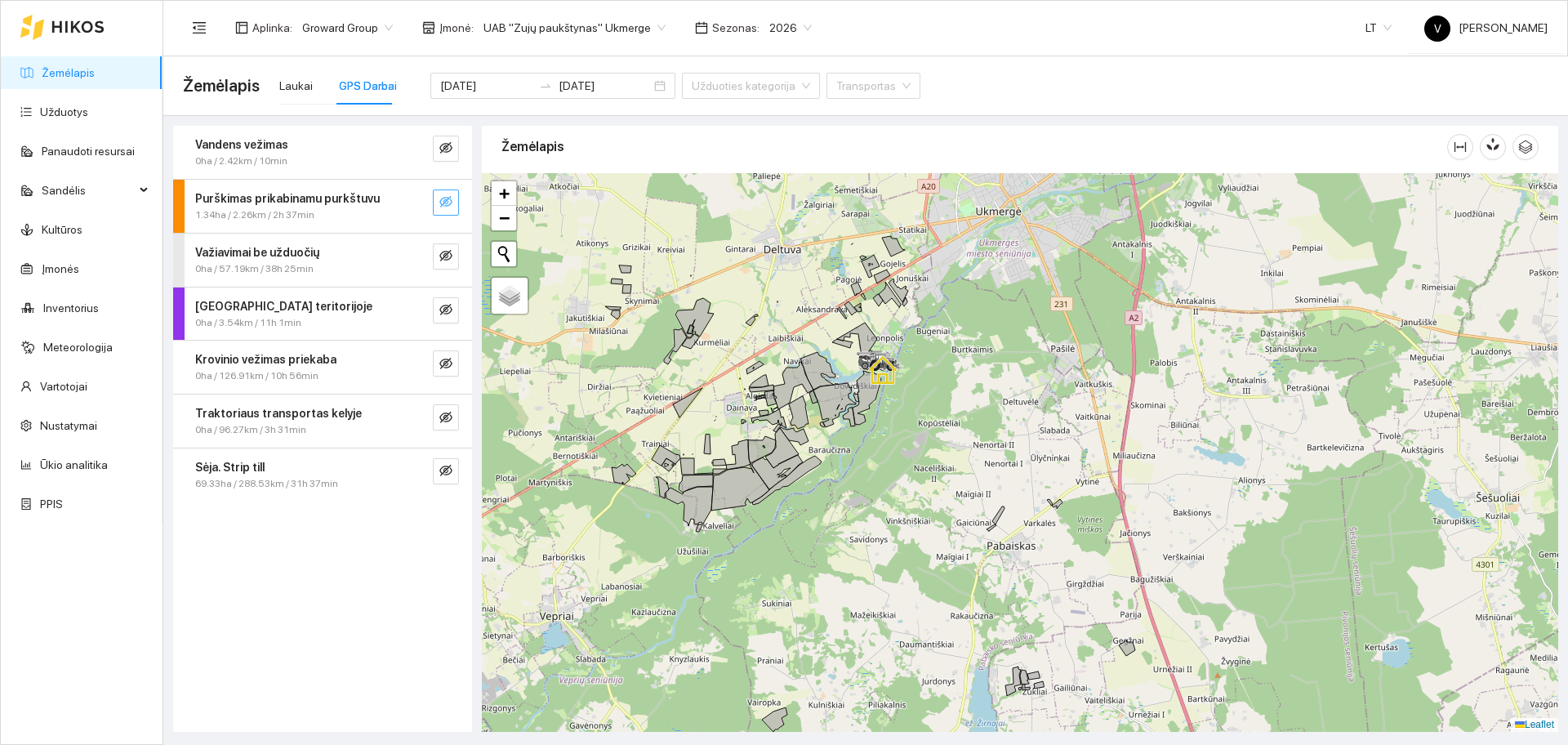
click at [449, 198] on icon "eye-invisible" at bounding box center [446, 202] width 13 height 11
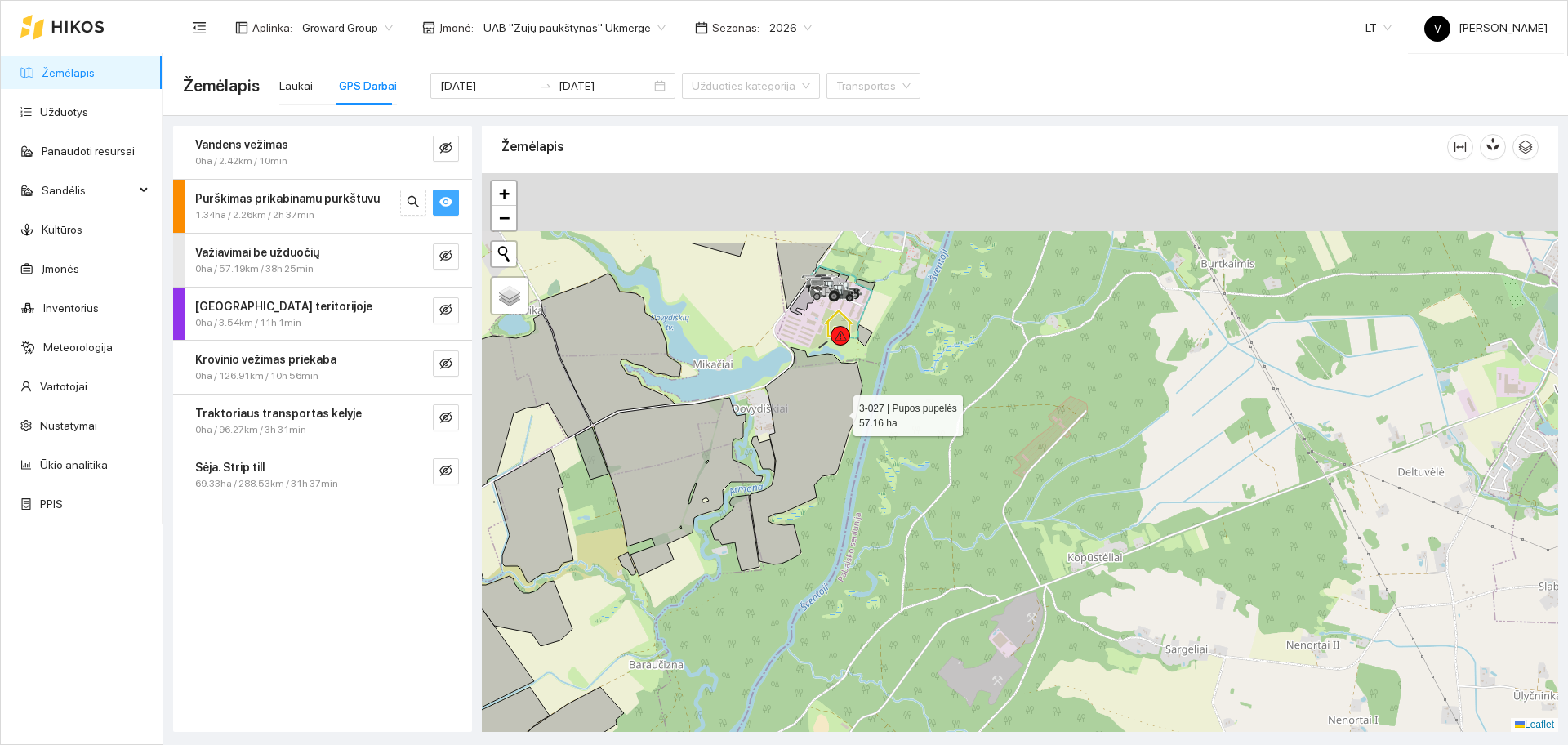
drag, startPoint x: 838, startPoint y: 402, endPoint x: 834, endPoint y: 522, distance: 120.1
click at [834, 522] on icon at bounding box center [806, 455] width 113 height 217
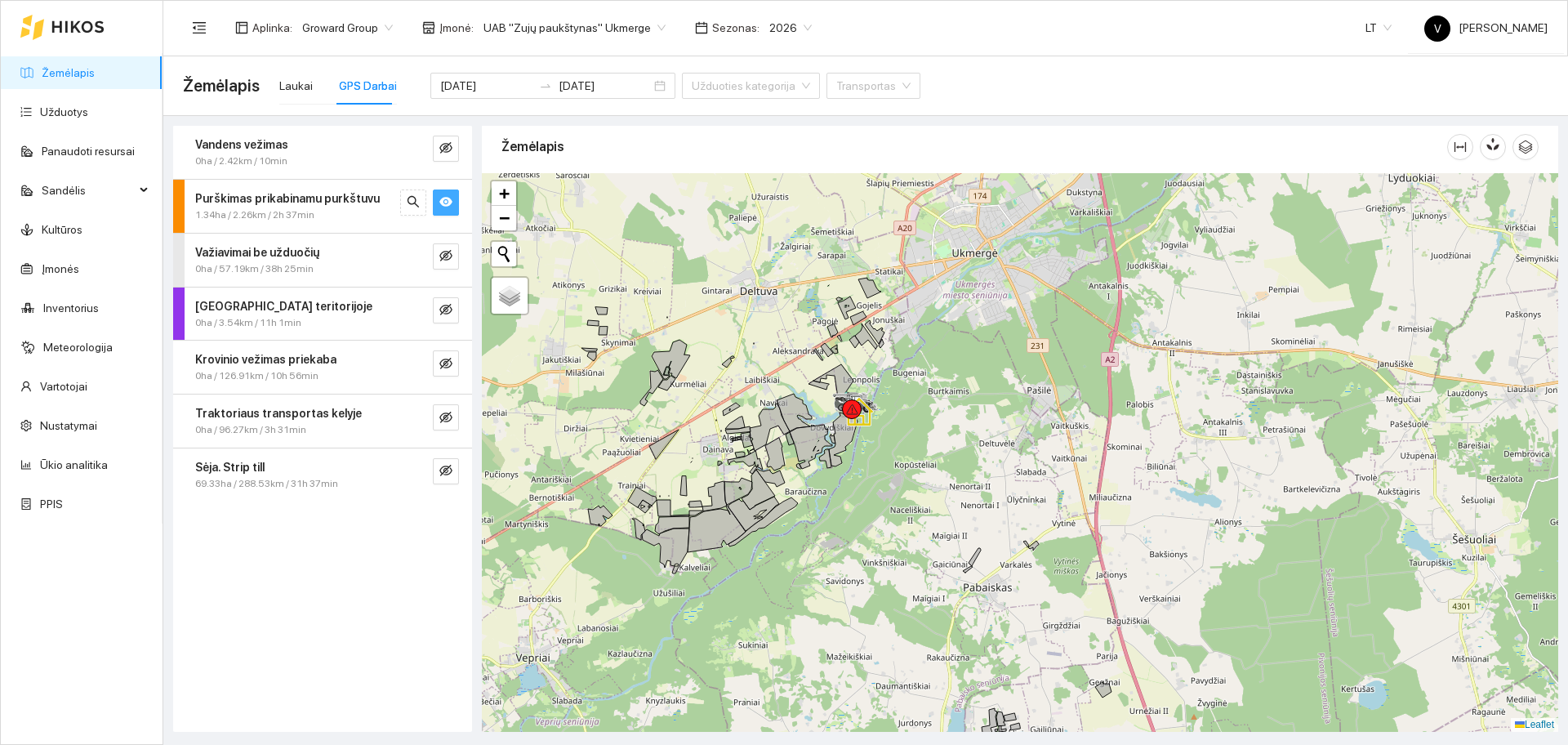
drag, startPoint x: 880, startPoint y: 555, endPoint x: 965, endPoint y: 410, distance: 168.1
click at [932, 434] on div at bounding box center [1019, 453] width 1076 height 558
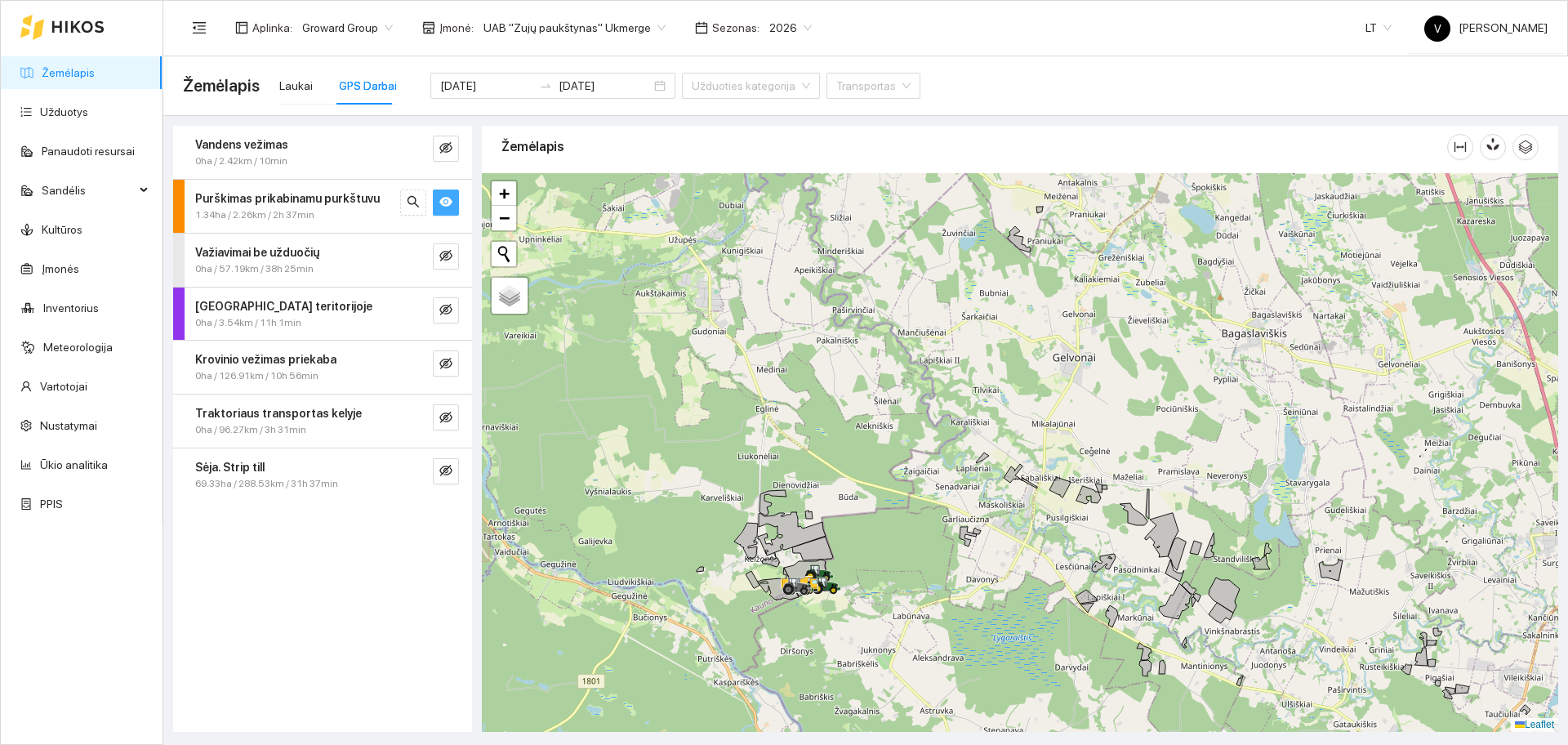
click at [449, 208] on icon "eye" at bounding box center [446, 202] width 13 height 13
click at [444, 468] on icon "eye-invisible" at bounding box center [446, 471] width 13 height 13
click at [450, 466] on icon "eye" at bounding box center [446, 471] width 13 height 13
click at [450, 198] on icon "eye-invisible" at bounding box center [446, 202] width 13 height 13
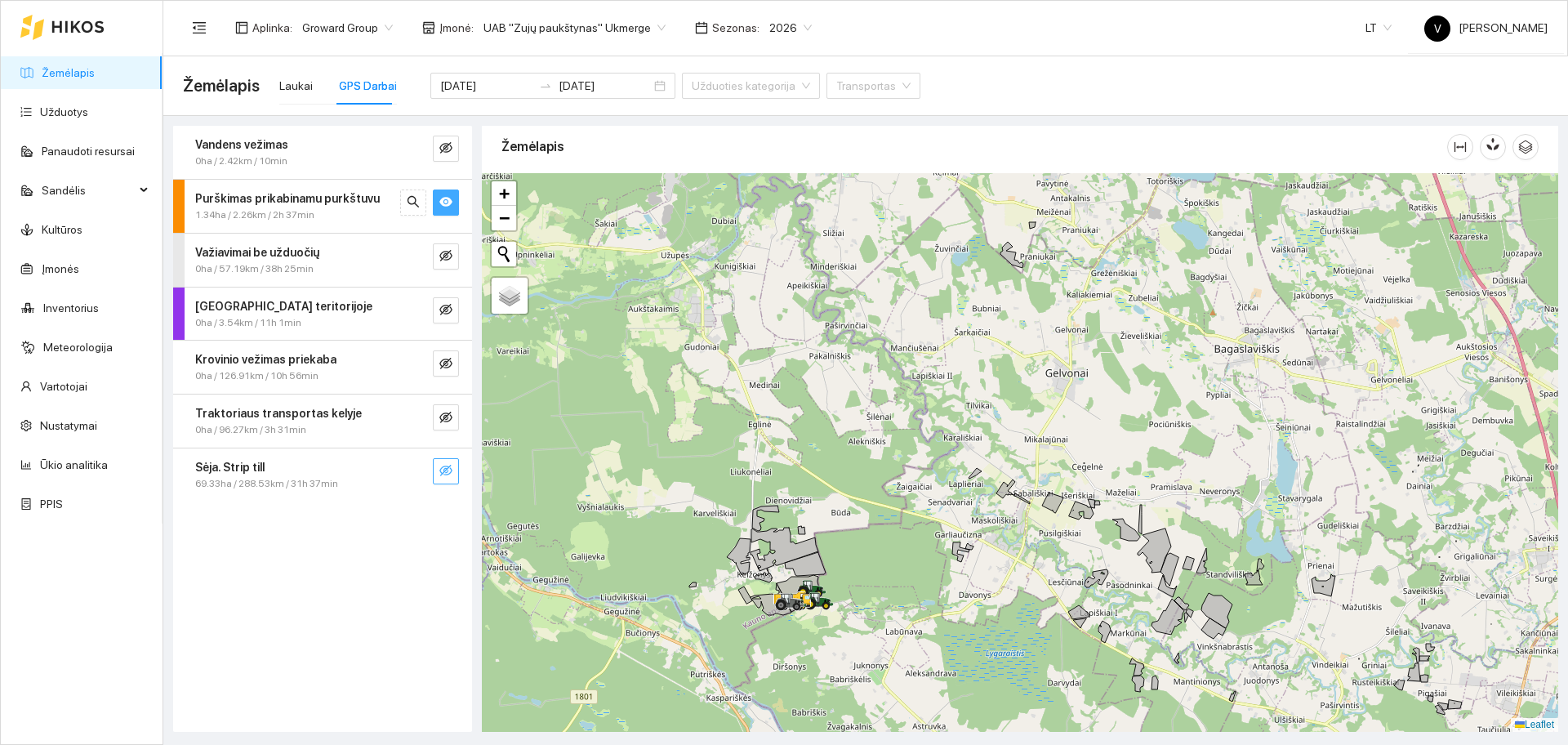
drag, startPoint x: 1241, startPoint y: 353, endPoint x: 1083, endPoint y: 621, distance: 311.1
click at [1083, 621] on div at bounding box center [1019, 453] width 1076 height 558
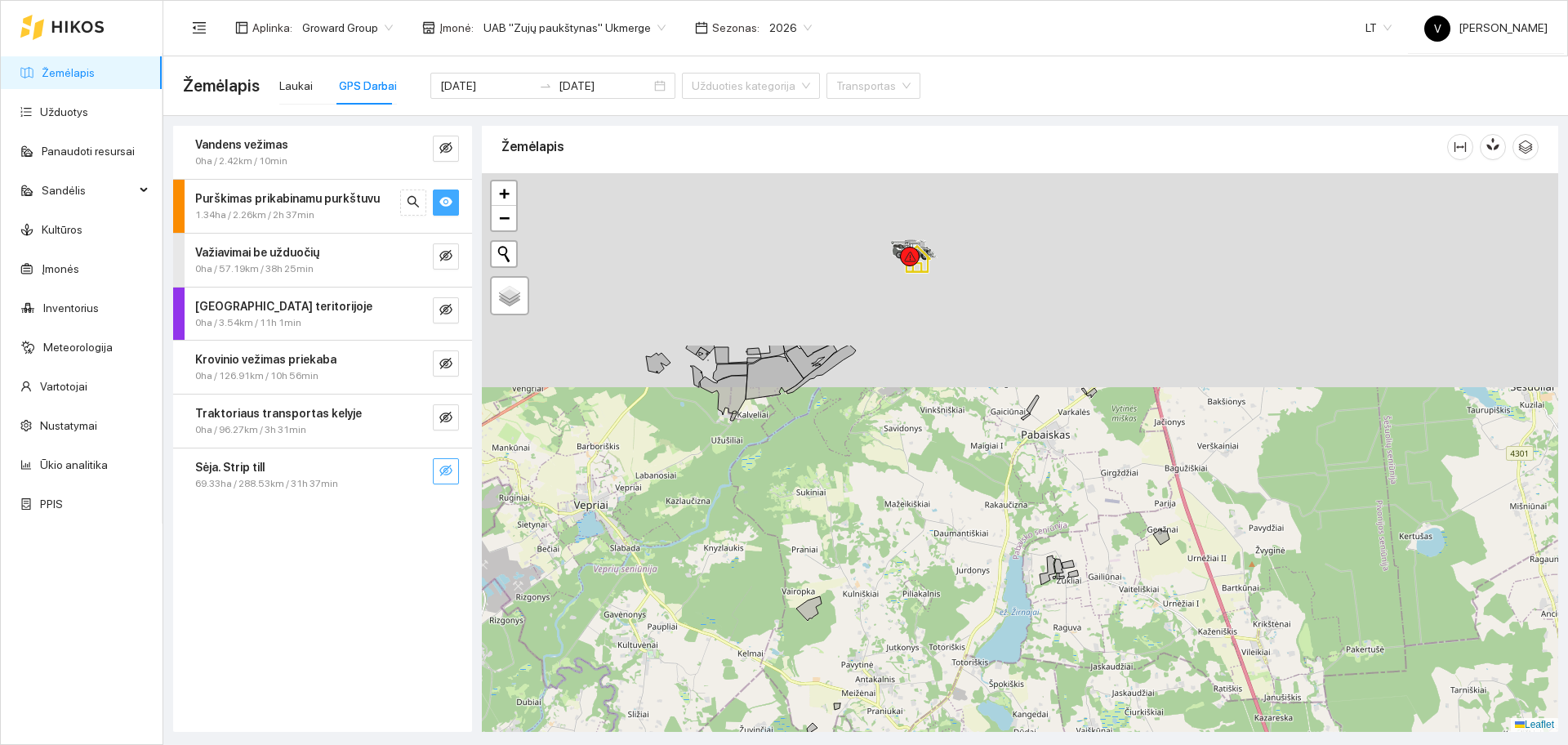
drag, startPoint x: 898, startPoint y: 547, endPoint x: 900, endPoint y: 612, distance: 65.0
click at [900, 612] on div at bounding box center [1019, 453] width 1076 height 558
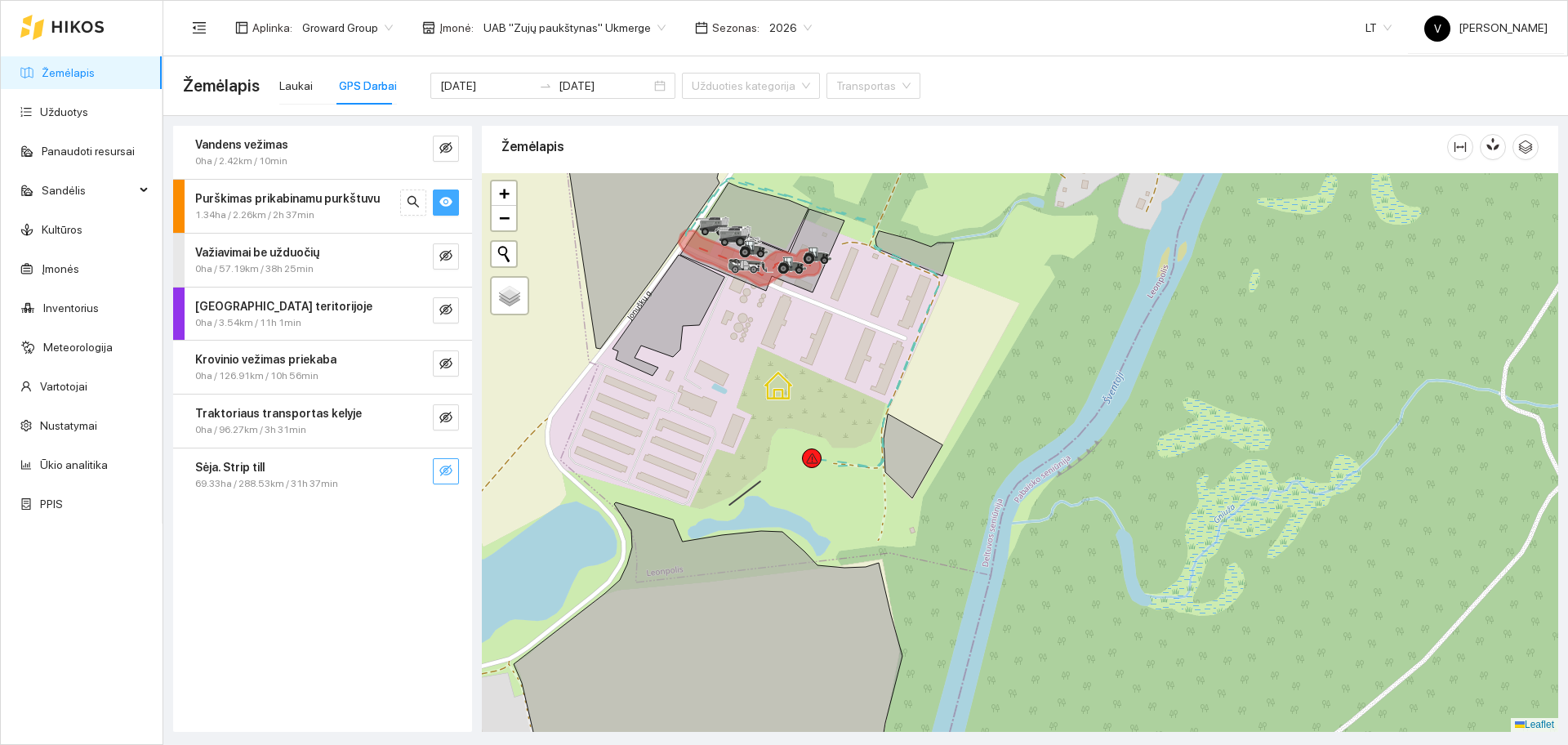
drag, startPoint x: 977, startPoint y: 316, endPoint x: 990, endPoint y: 391, distance: 76.1
click at [992, 385] on div at bounding box center [1019, 453] width 1076 height 558
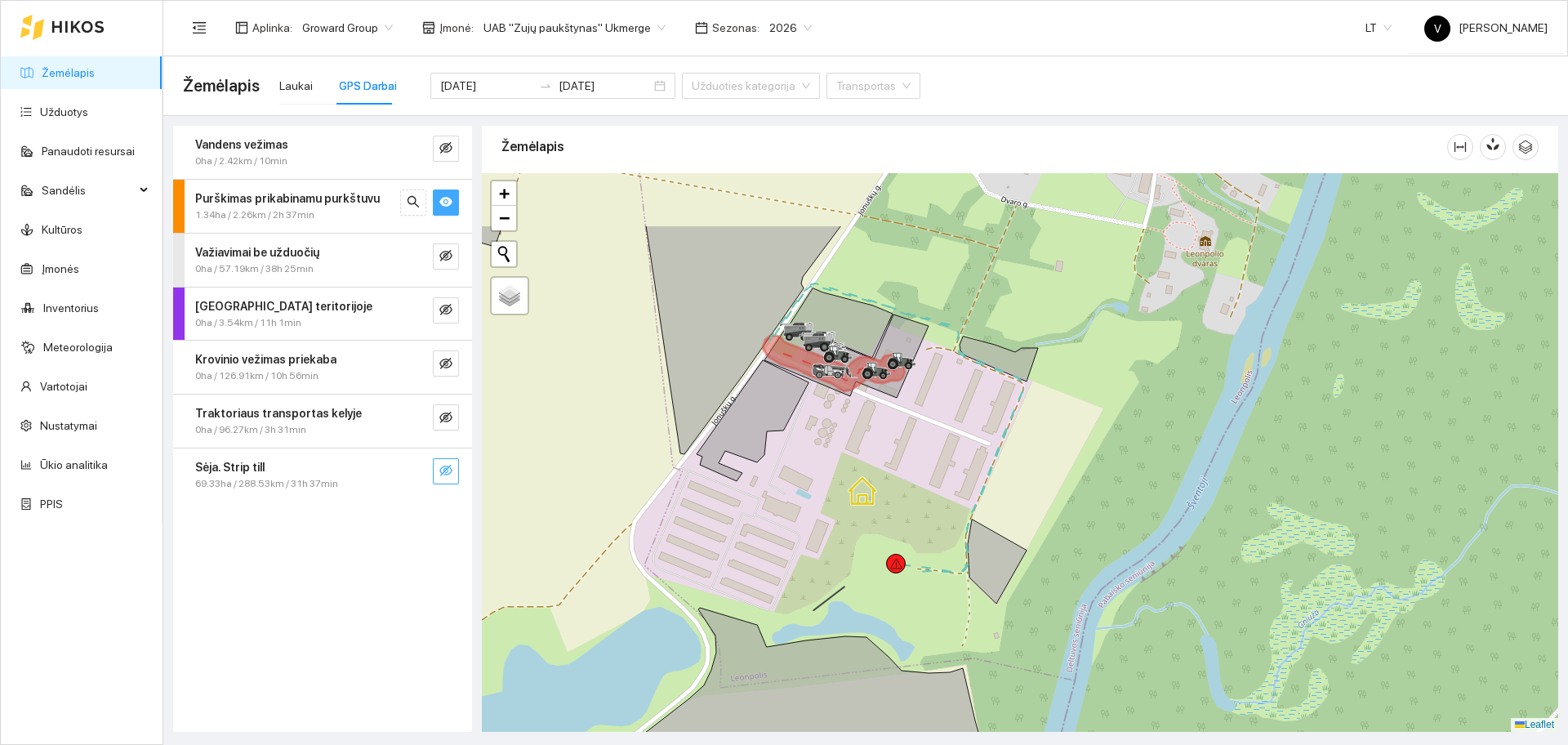
drag, startPoint x: 1129, startPoint y: 326, endPoint x: 1015, endPoint y: 436, distance: 158.4
click at [1015, 436] on div at bounding box center [1019, 453] width 1076 height 558
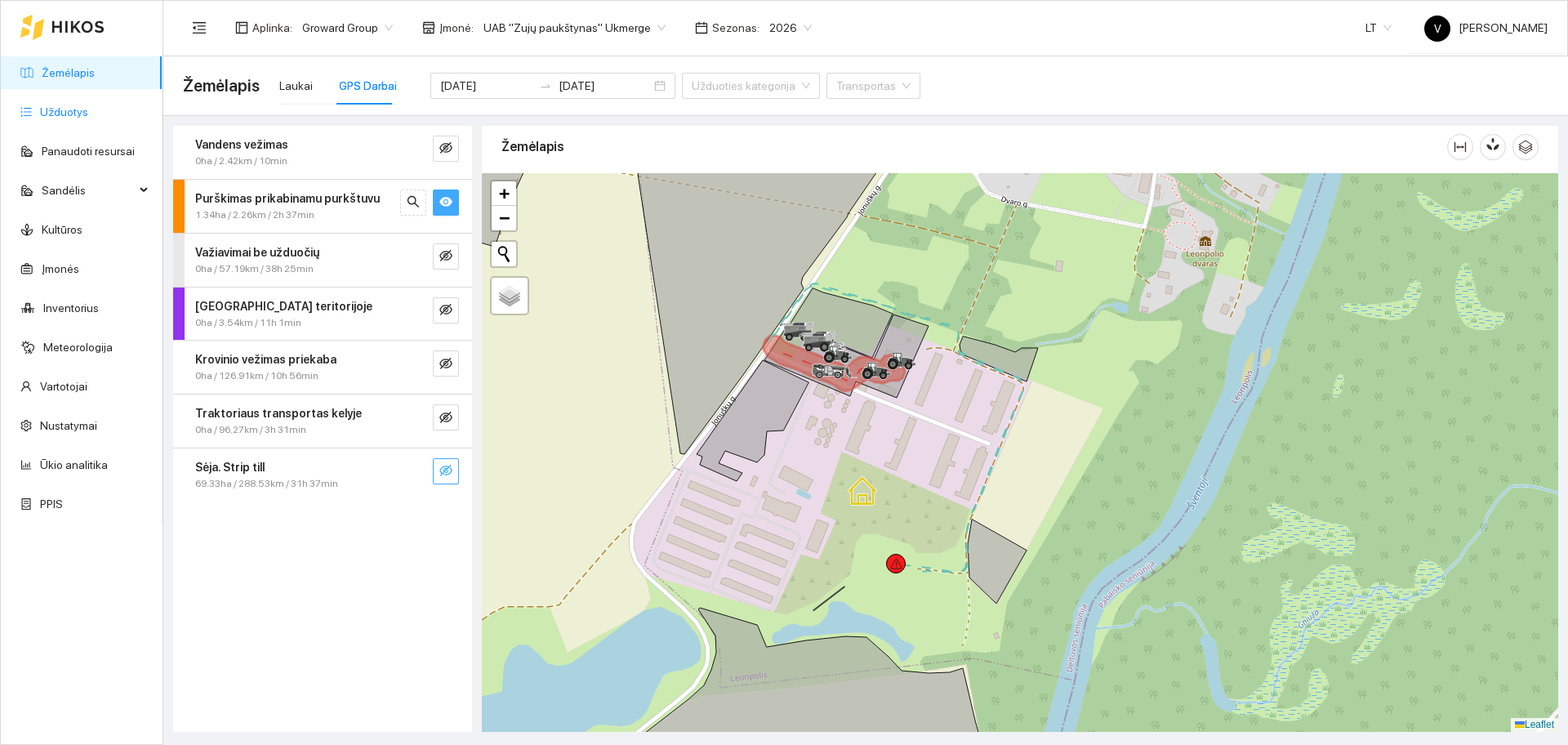
click at [89, 113] on link "Užduotys" at bounding box center [63, 112] width 48 height 13
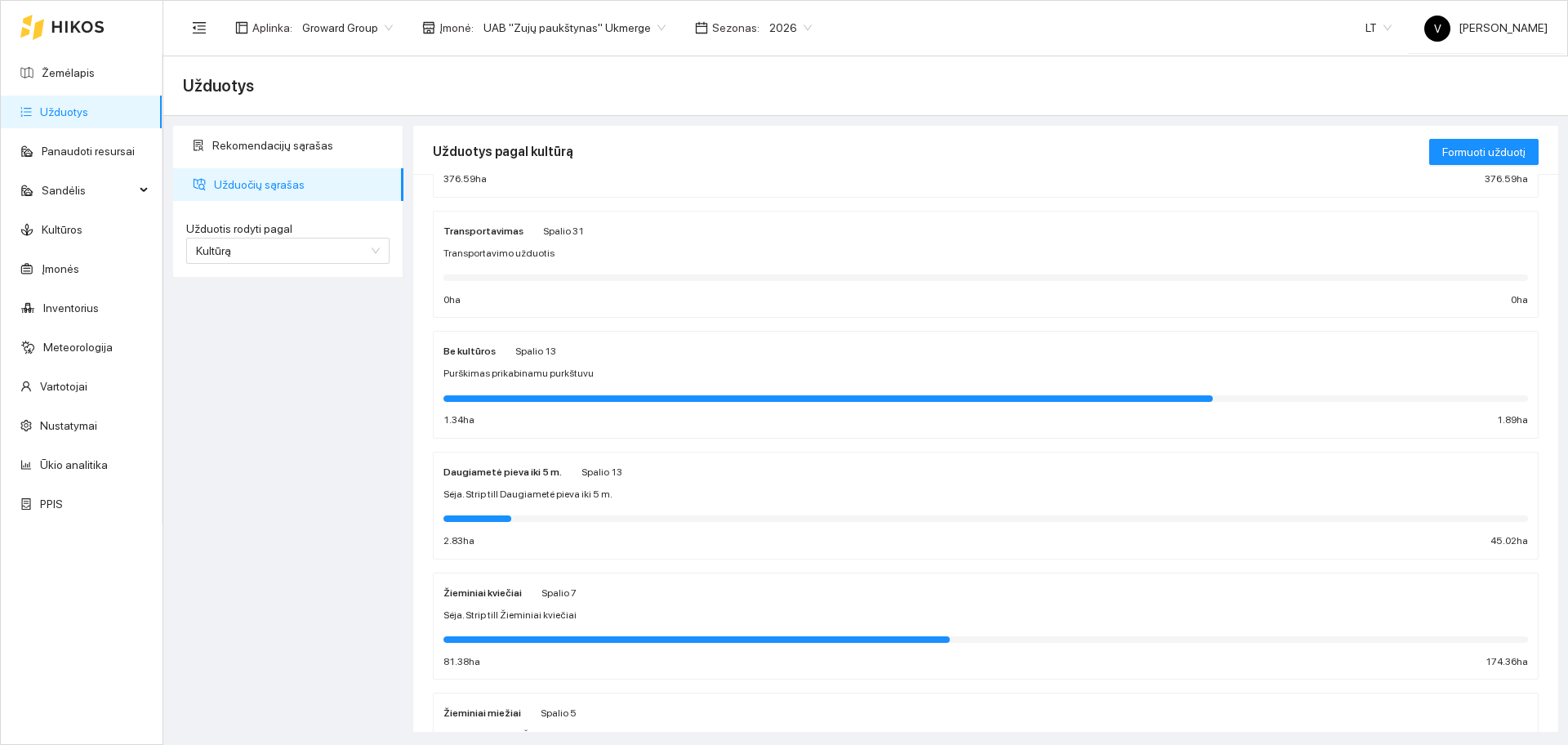
scroll to position [287, 0]
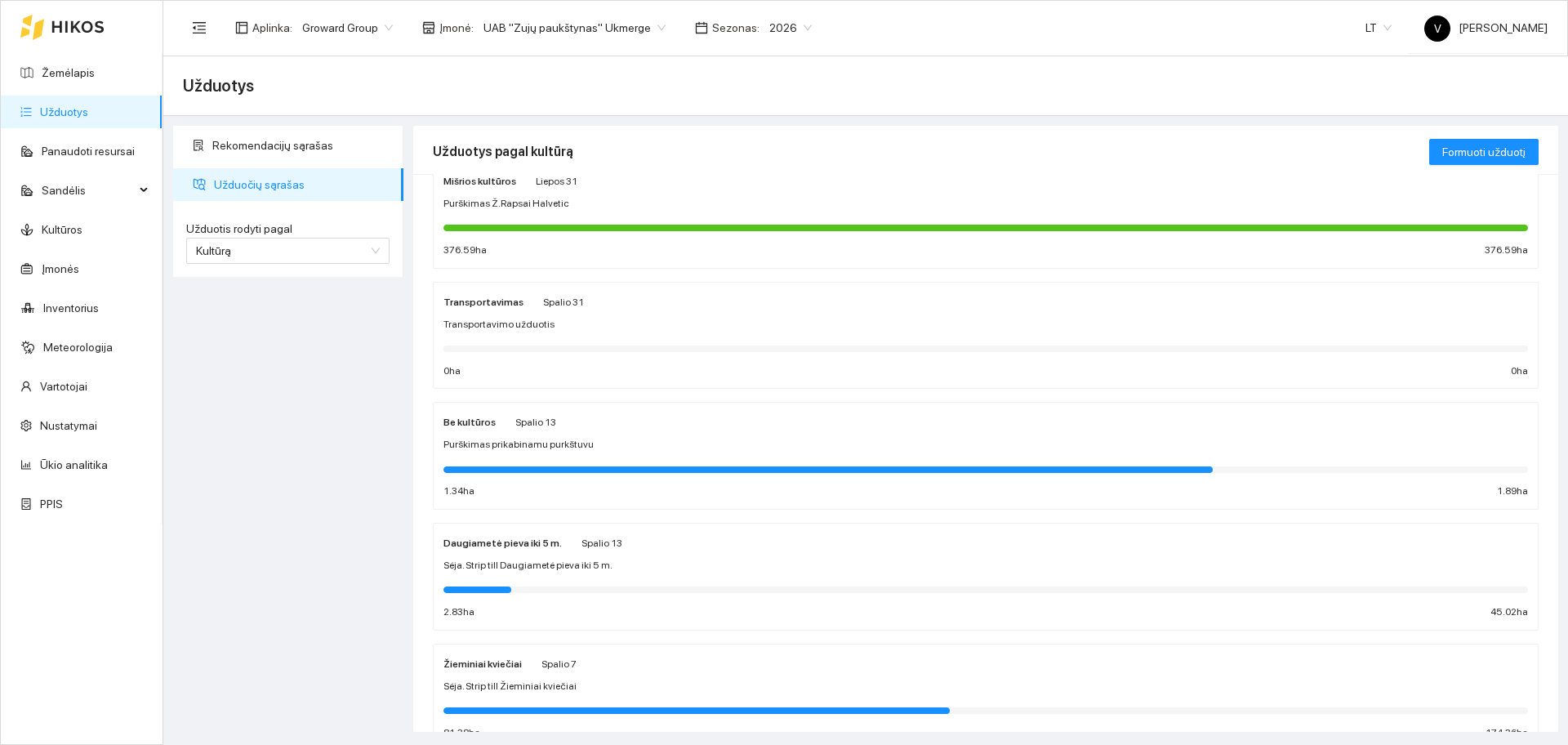
click at [482, 417] on strong "Be kultūros" at bounding box center [469, 422] width 52 height 11
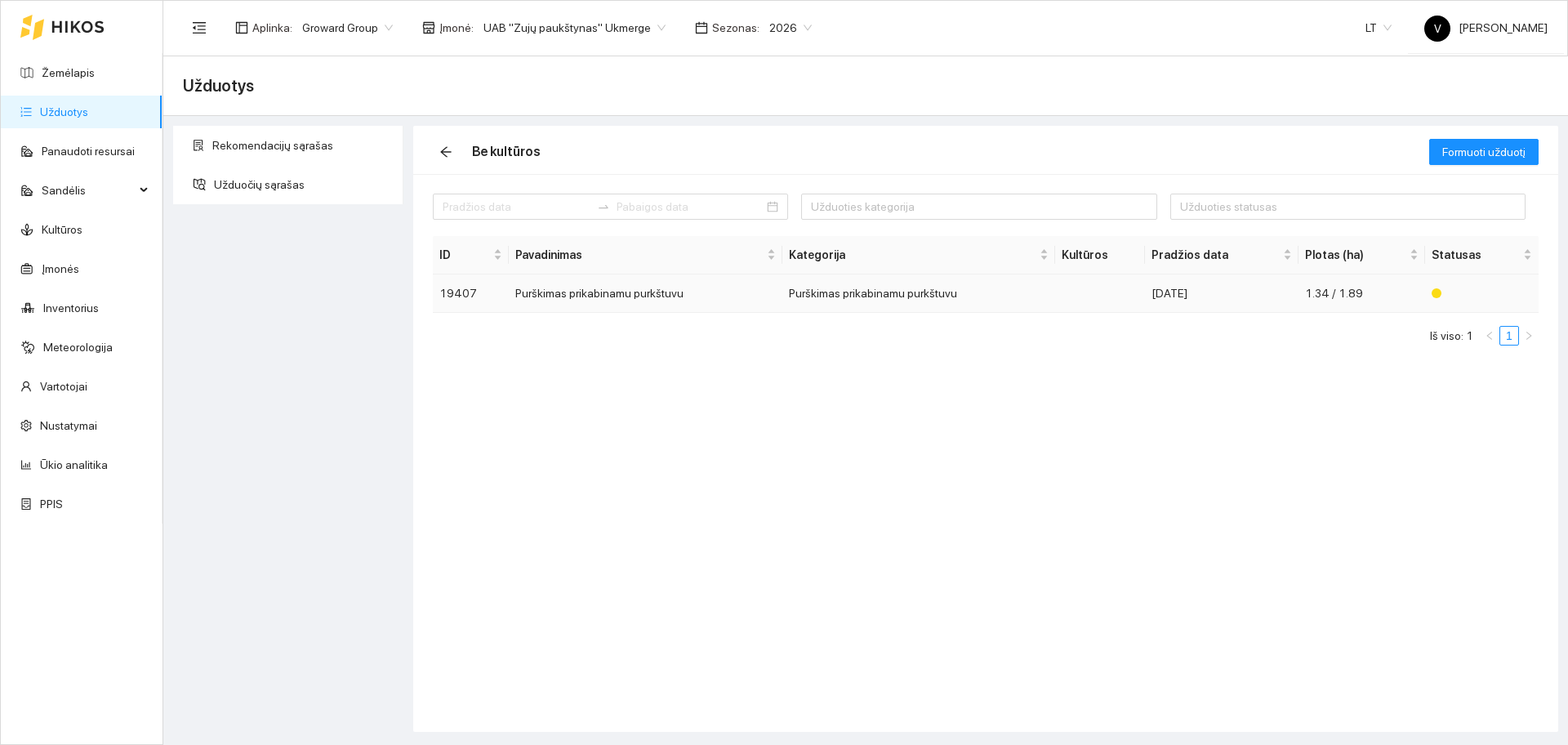
click at [594, 290] on td "Purškimas prikabinamu purkštuvu" at bounding box center [645, 293] width 272 height 39
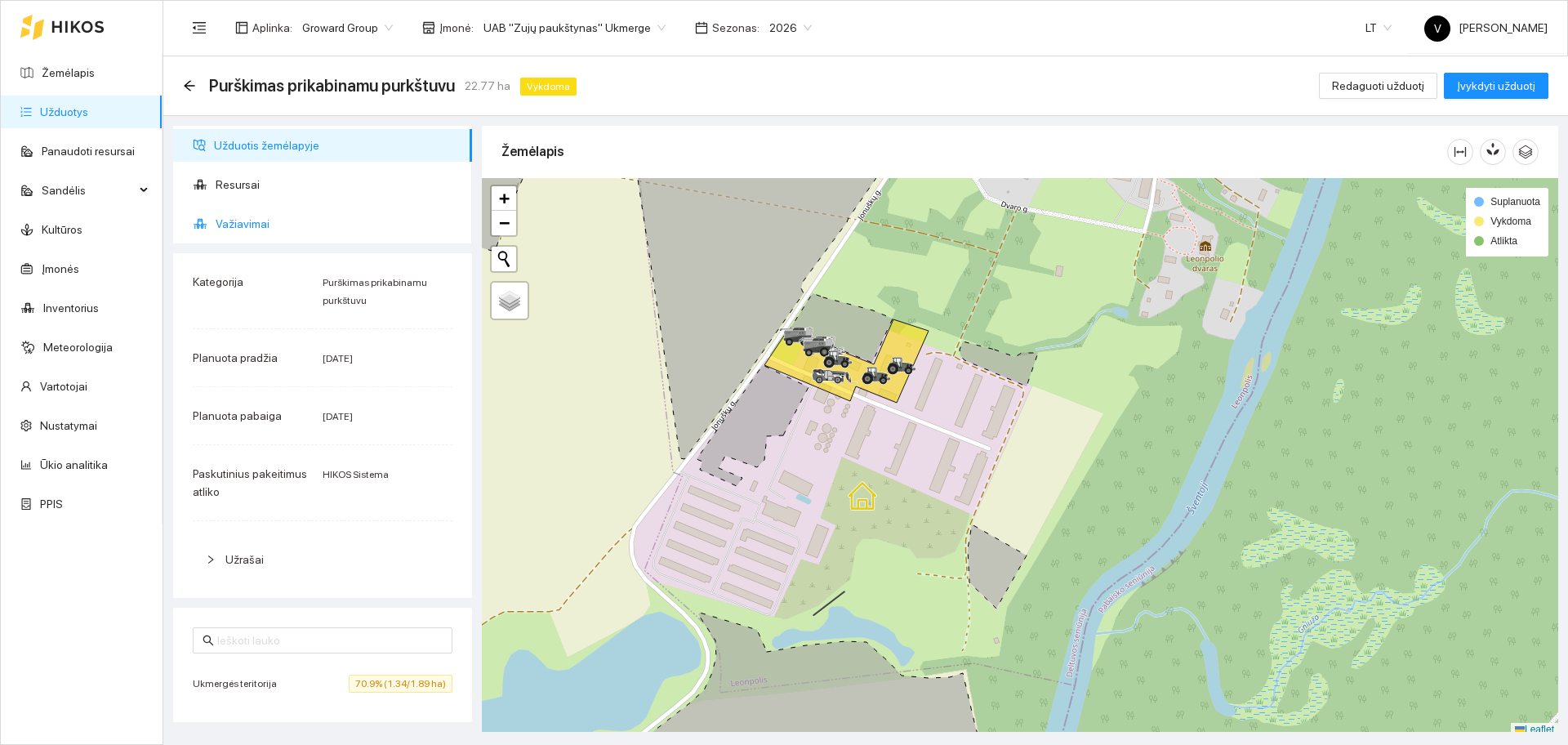
click at [211, 229] on li "Važiavimai" at bounding box center [322, 224] width 299 height 33
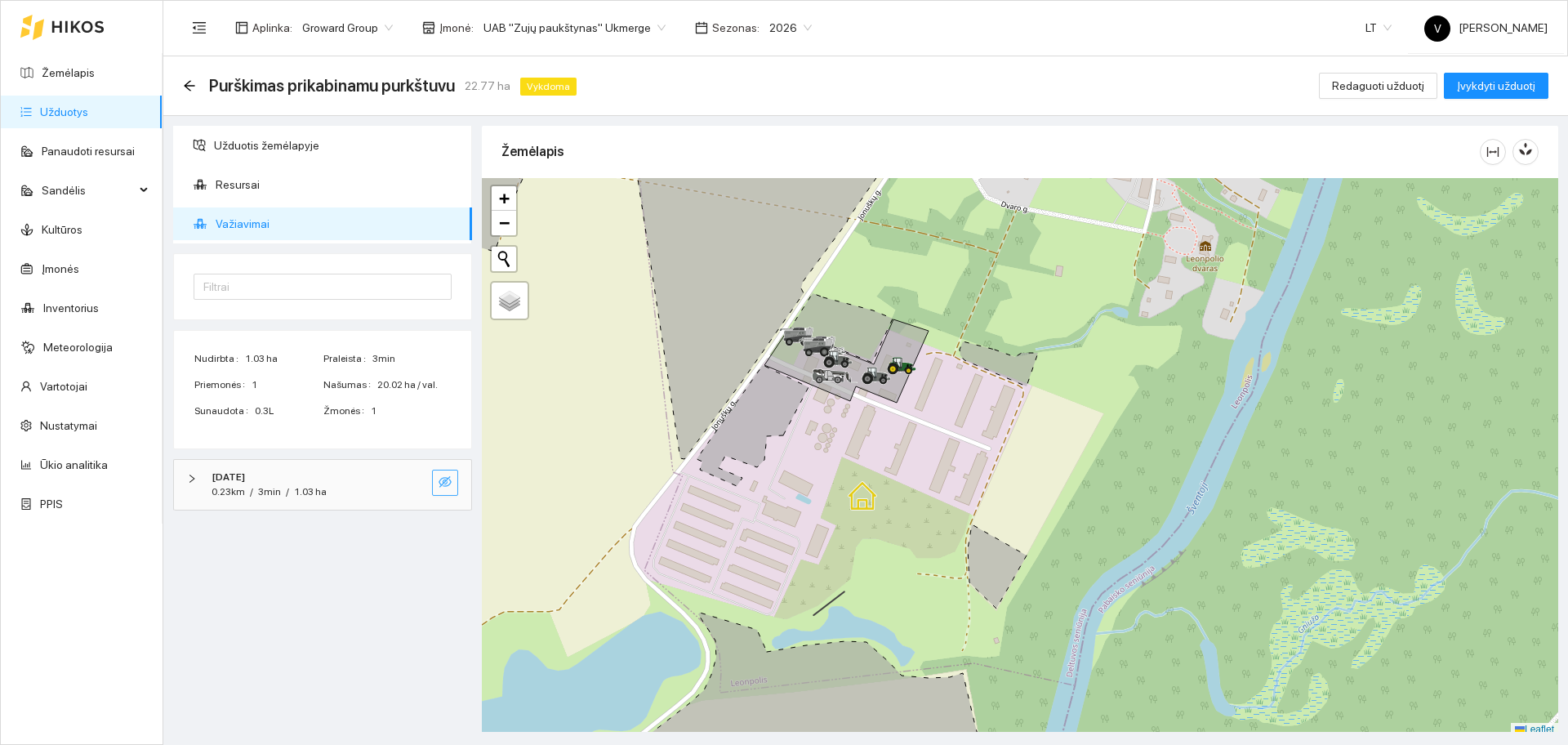
click at [448, 484] on icon "eye-invisible" at bounding box center [445, 482] width 13 height 13
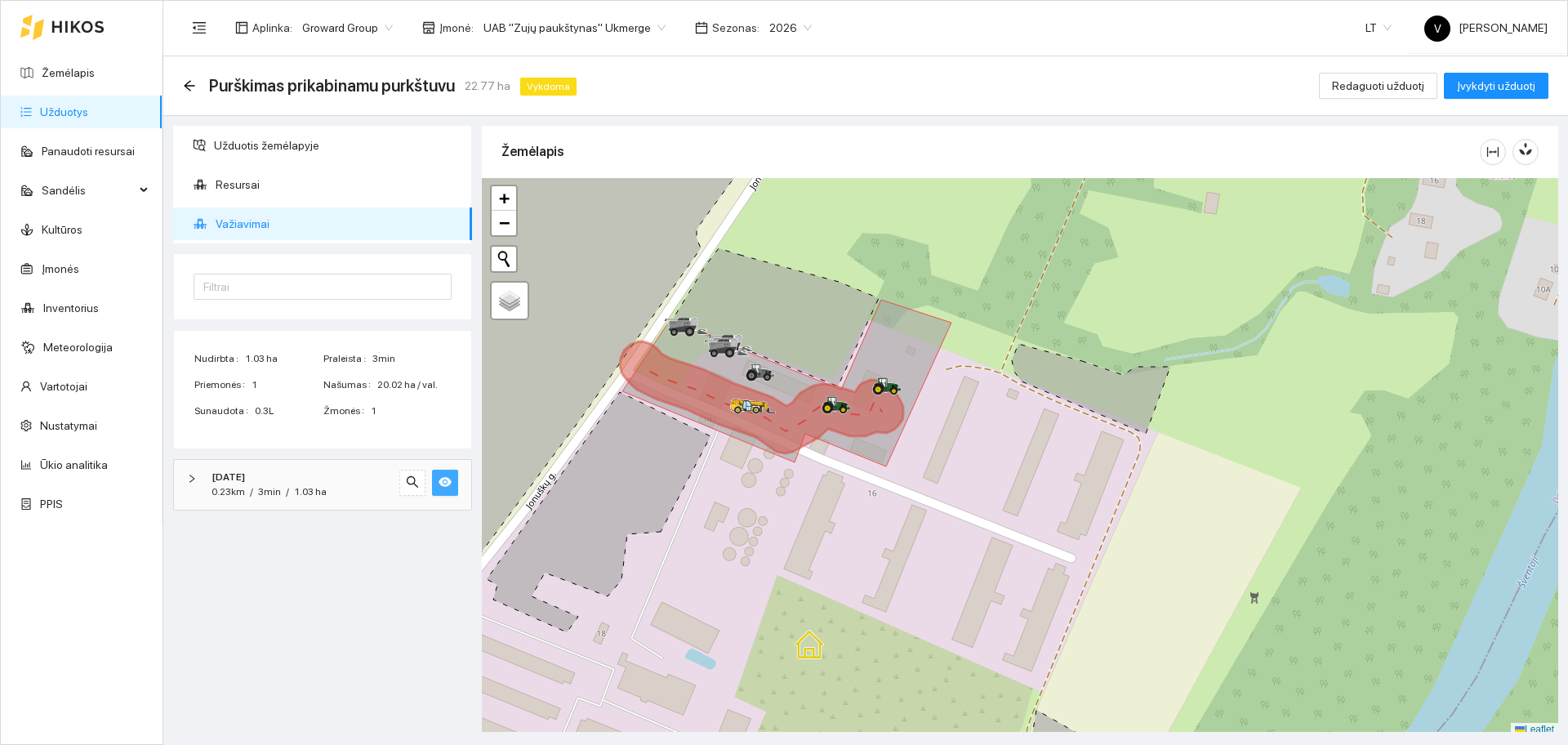
click at [88, 116] on link "Užduotys" at bounding box center [63, 112] width 48 height 13
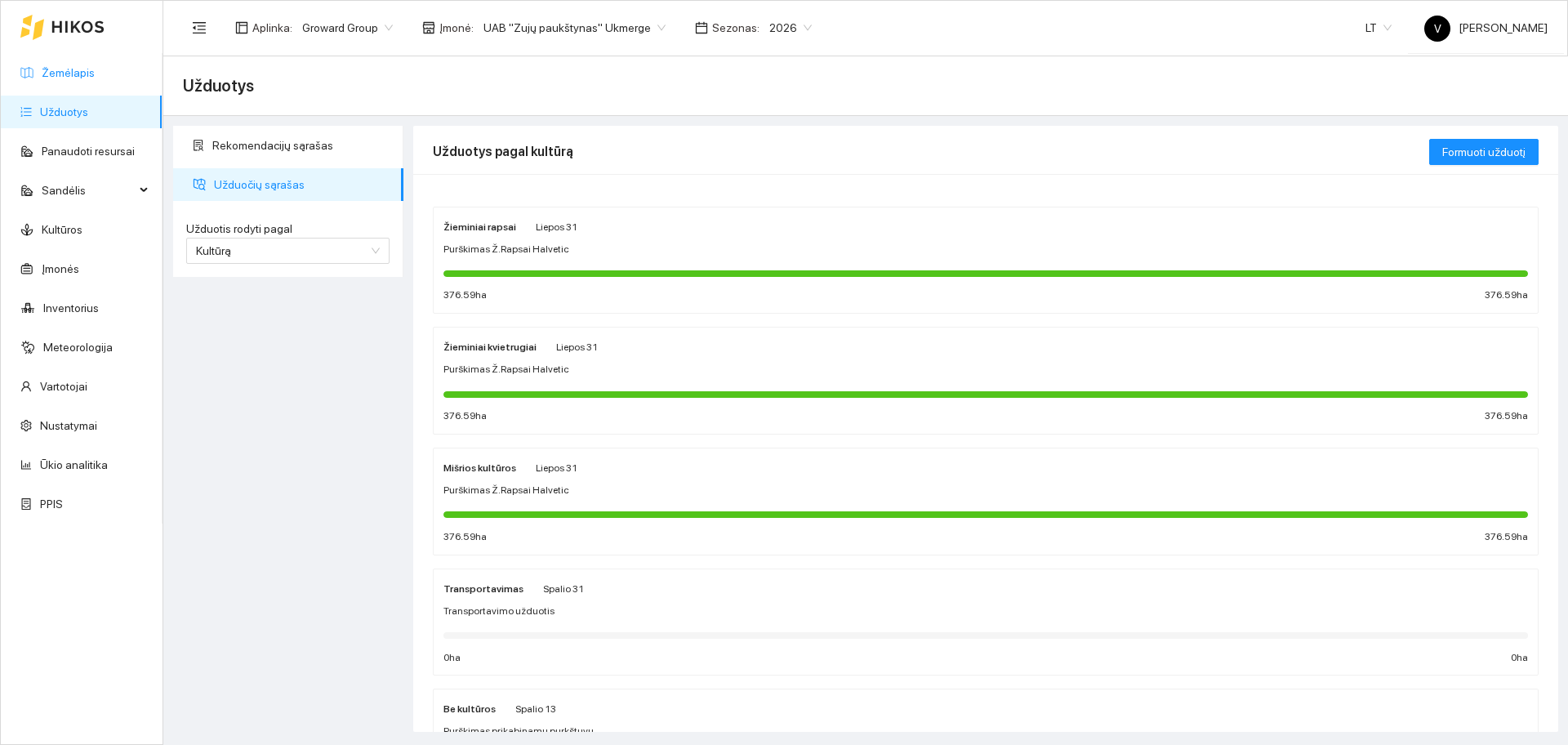
click at [89, 79] on link "Žemėlapis" at bounding box center [68, 73] width 53 height 13
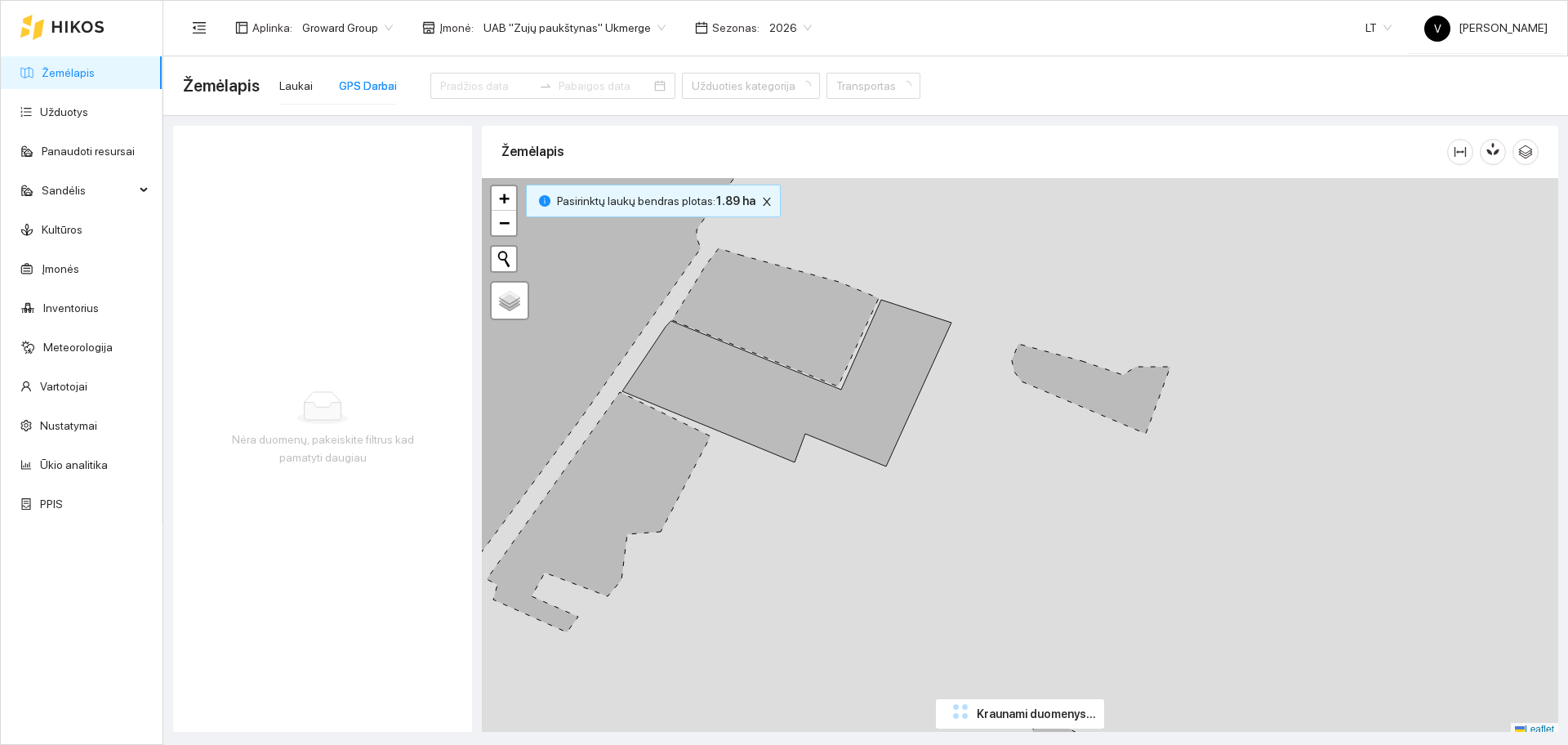
type input "[DATE]"
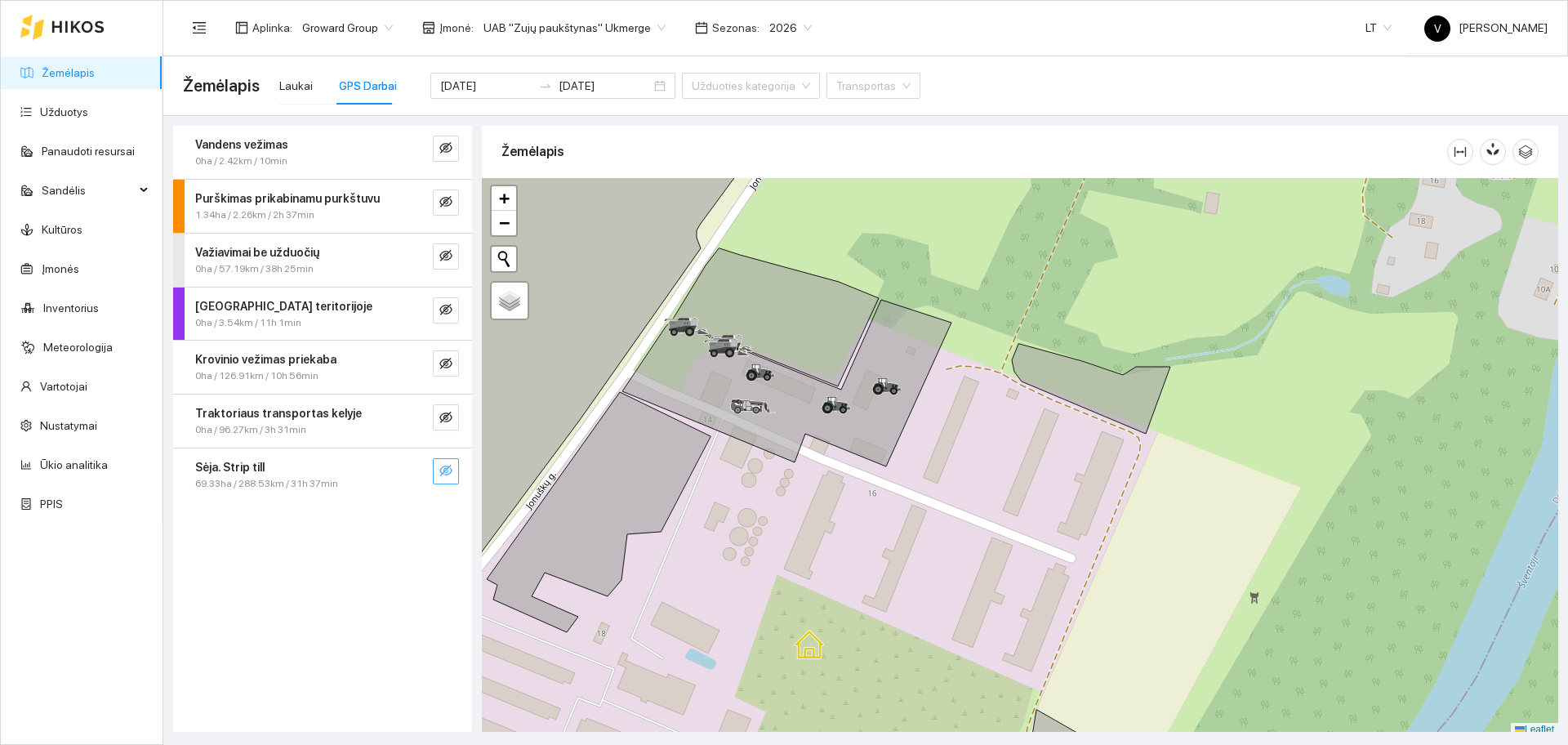
click at [448, 474] on icon "eye-invisible" at bounding box center [446, 471] width 13 height 11
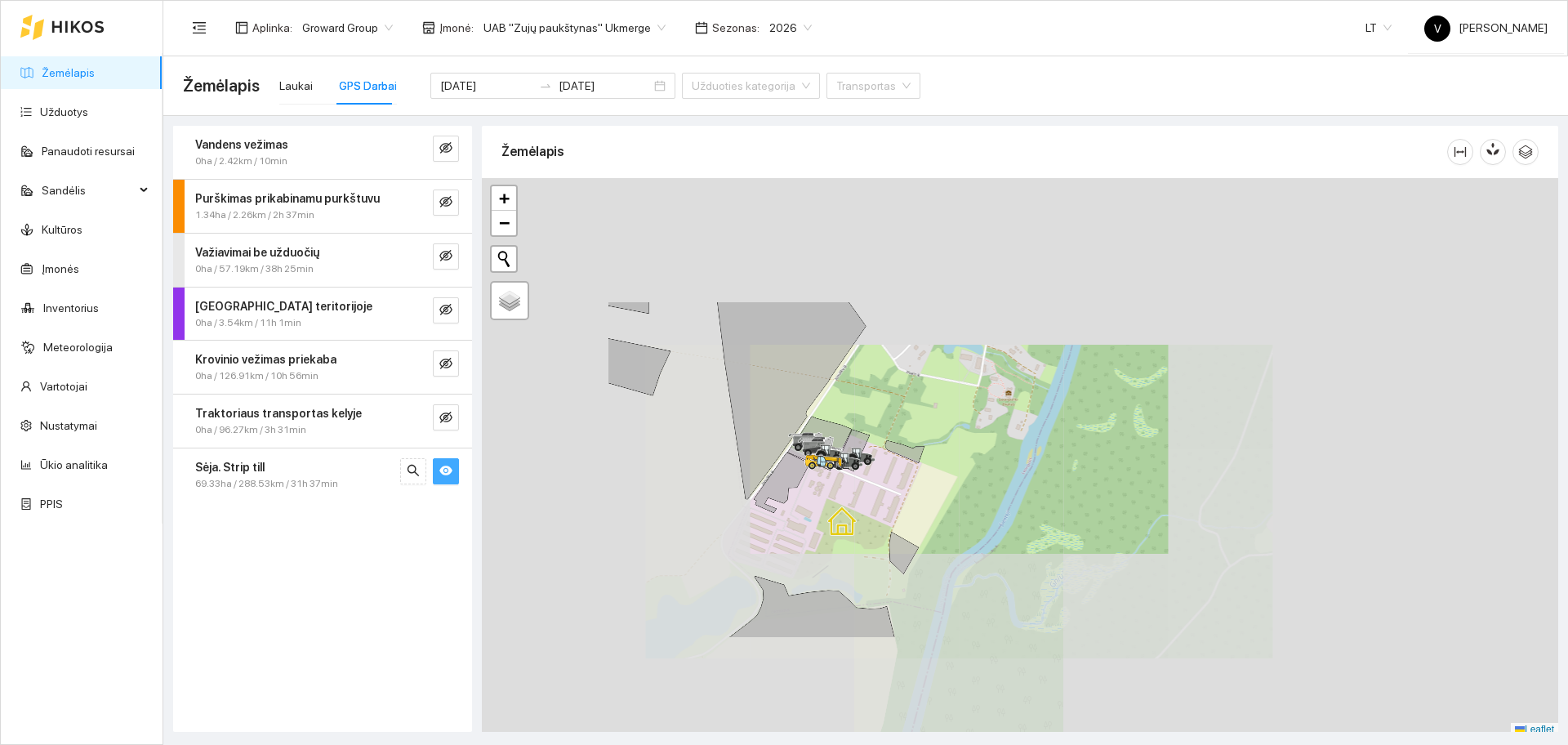
scroll to position [5, 0]
drag, startPoint x: 941, startPoint y: 460, endPoint x: 949, endPoint y: 407, distance: 53.6
click at [949, 407] on div at bounding box center [1019, 453] width 1076 height 558
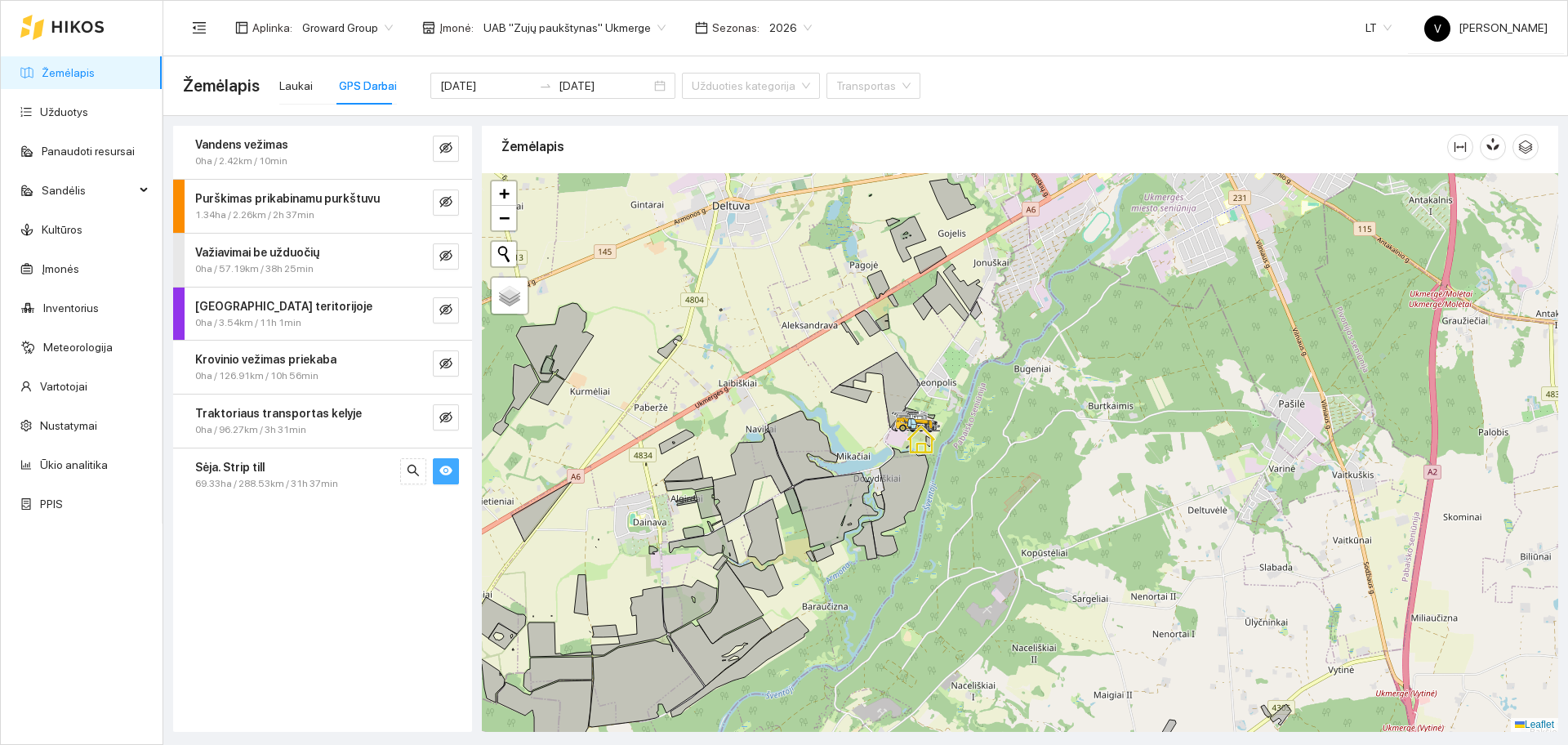
drag, startPoint x: 902, startPoint y: 568, endPoint x: 987, endPoint y: 272, distance: 308.0
click at [987, 280] on div at bounding box center [1019, 453] width 1076 height 558
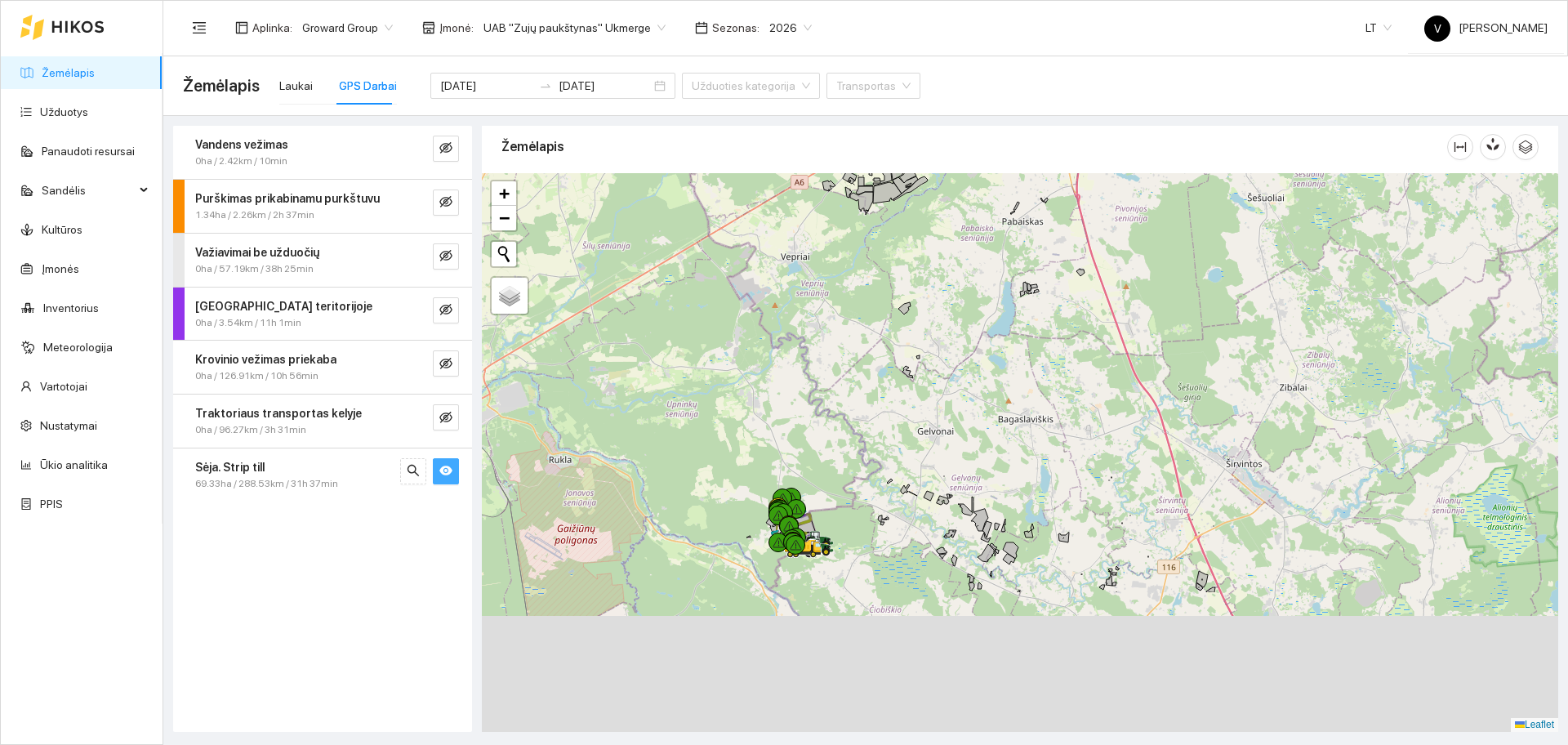
drag, startPoint x: 986, startPoint y: 550, endPoint x: 893, endPoint y: 429, distance: 152.6
click at [1004, 376] on div at bounding box center [1019, 453] width 1076 height 558
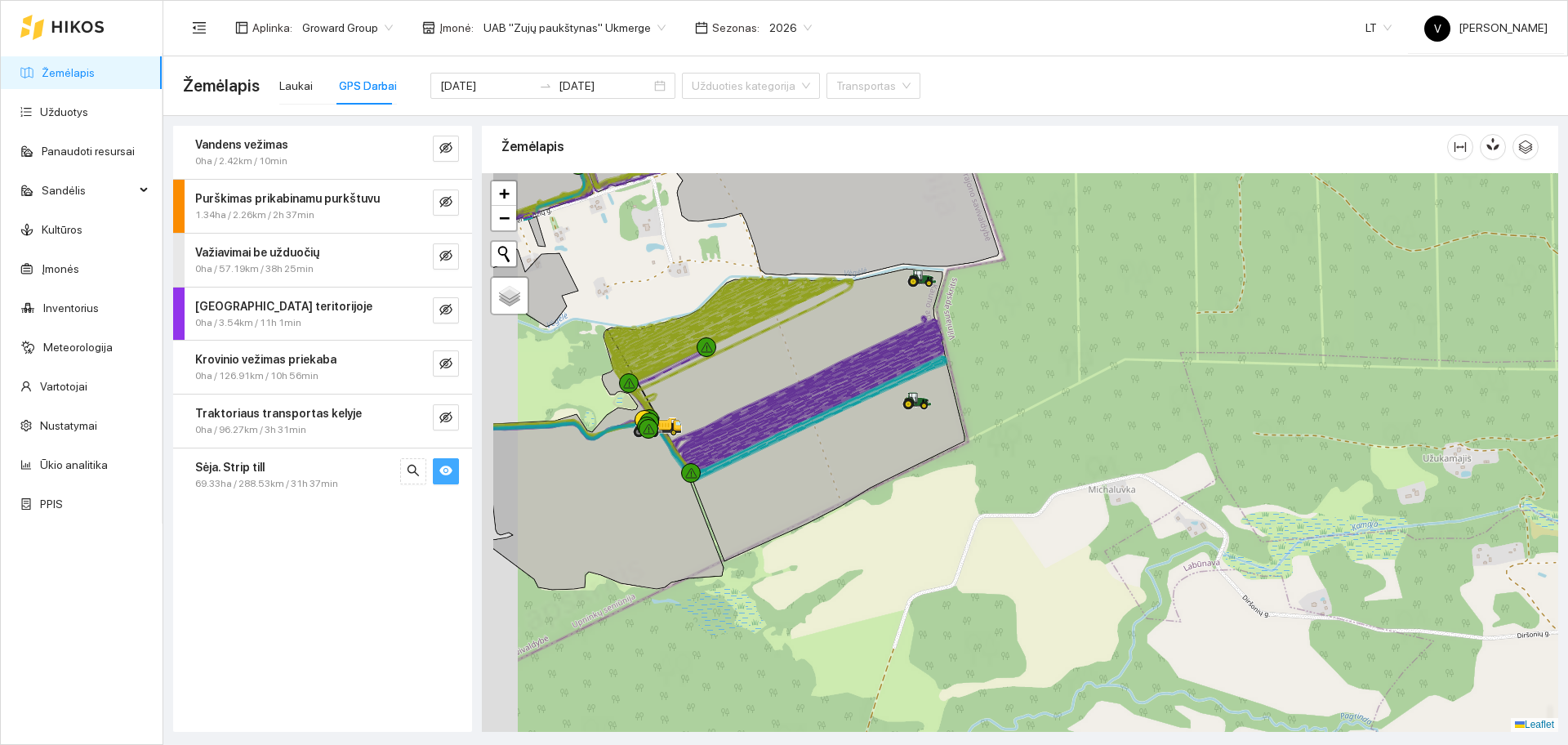
drag, startPoint x: 875, startPoint y: 508, endPoint x: 1052, endPoint y: 618, distance: 208.4
click at [1052, 618] on div at bounding box center [1019, 453] width 1076 height 558
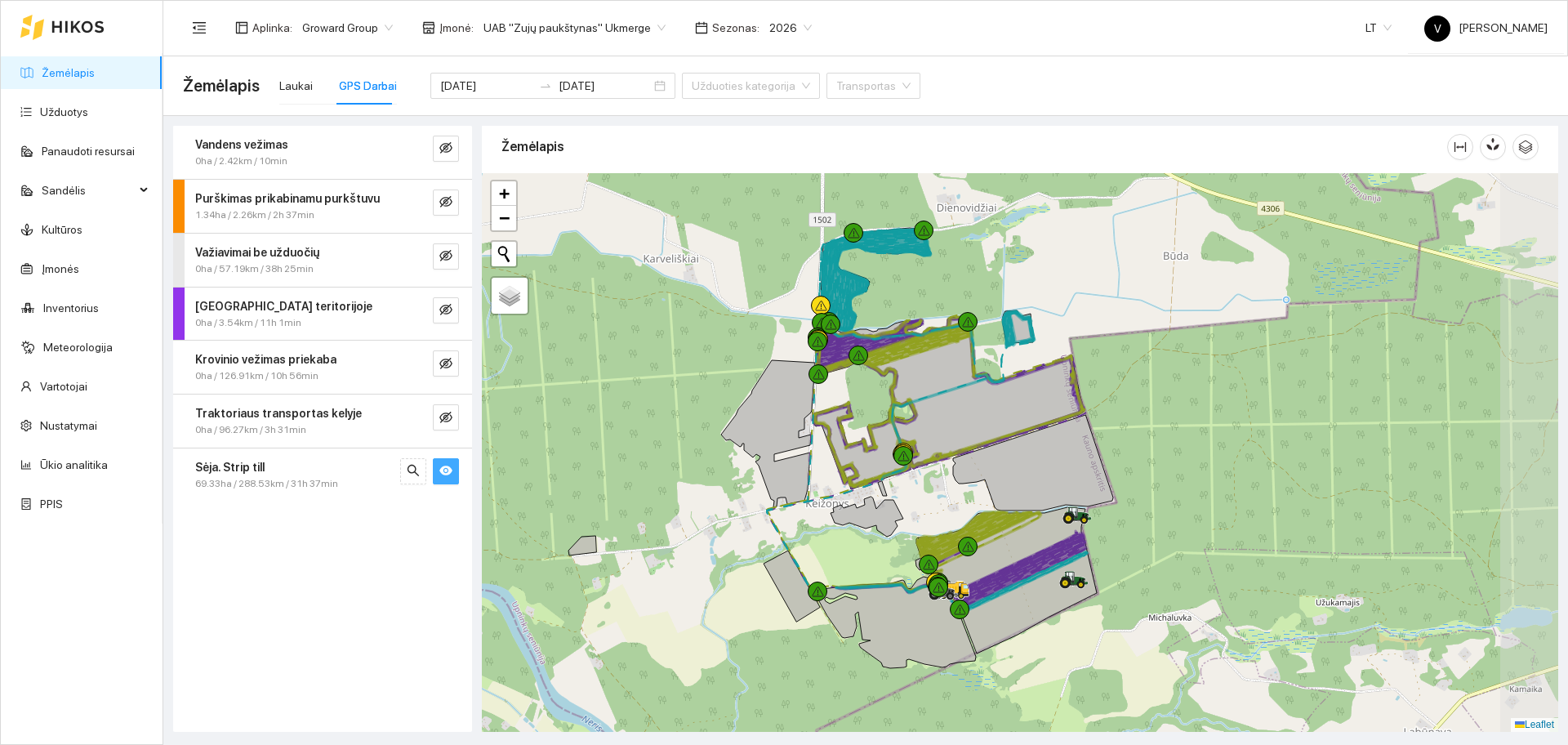
drag, startPoint x: 1350, startPoint y: 335, endPoint x: 1153, endPoint y: 436, distance: 221.4
click at [1153, 436] on div at bounding box center [1019, 453] width 1076 height 558
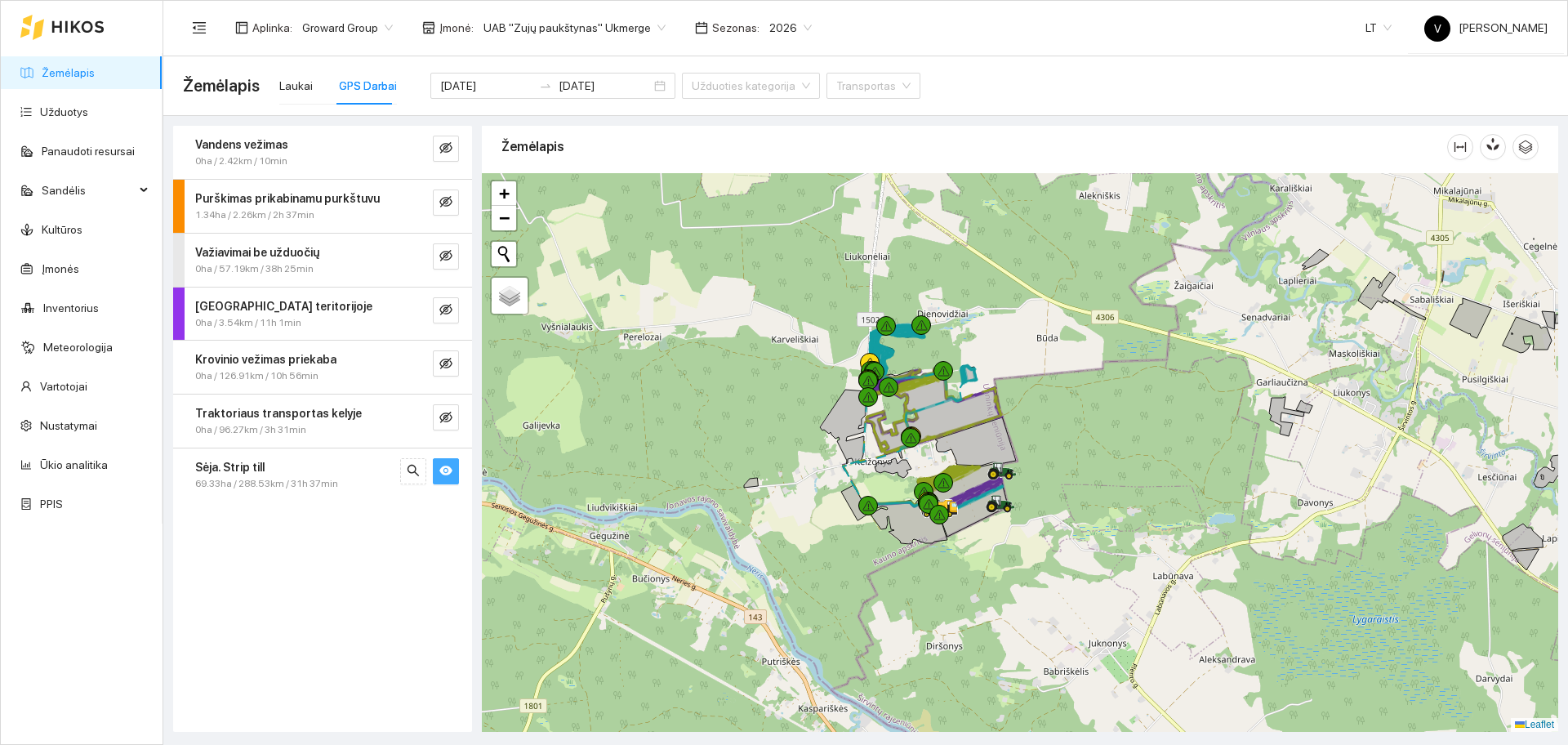
drag, startPoint x: 1016, startPoint y: 337, endPoint x: 1047, endPoint y: 356, distance: 36.4
click at [1047, 356] on div at bounding box center [1019, 453] width 1076 height 558
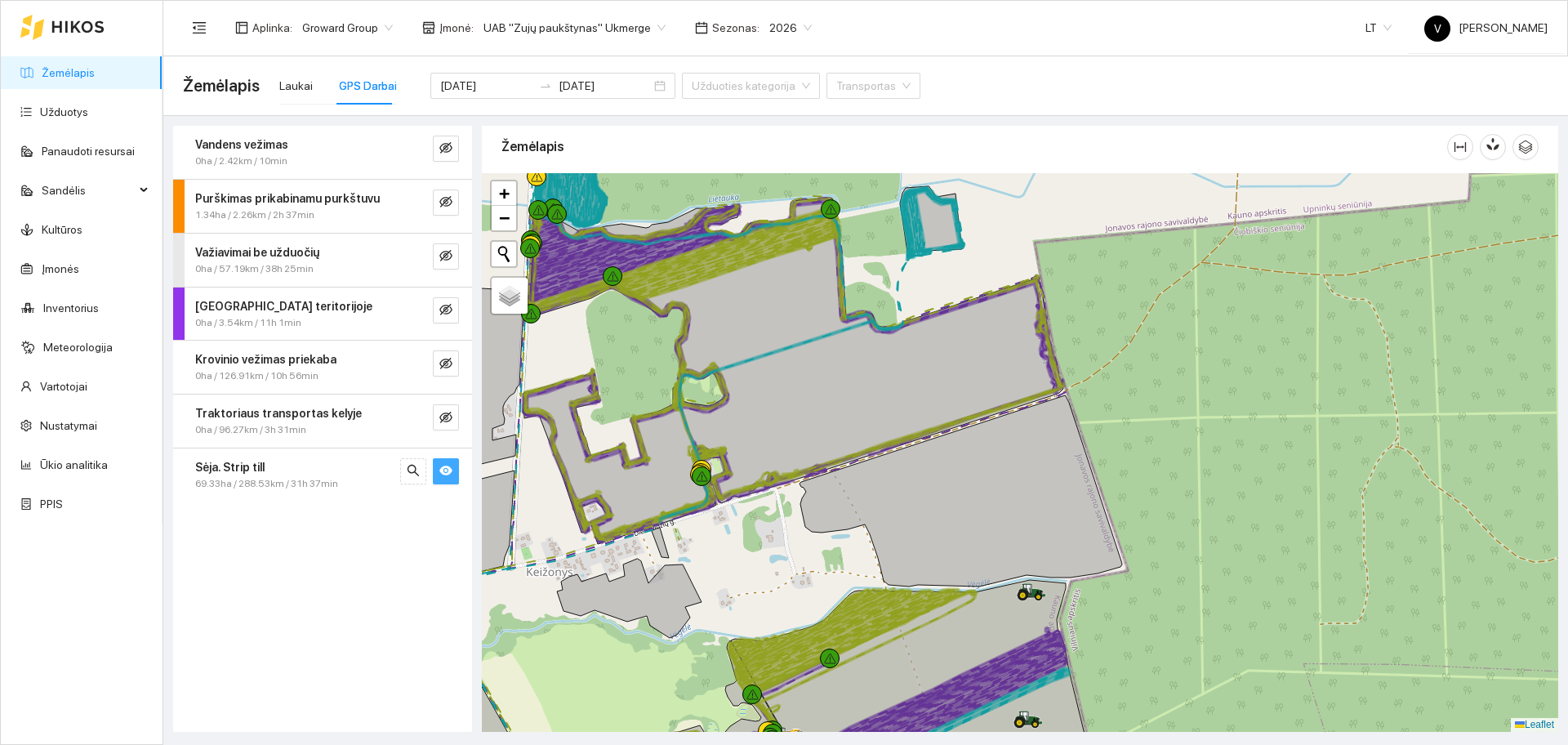
drag, startPoint x: 1113, startPoint y: 430, endPoint x: 1173, endPoint y: 399, distance: 67.5
click at [1173, 399] on div at bounding box center [1019, 453] width 1076 height 558
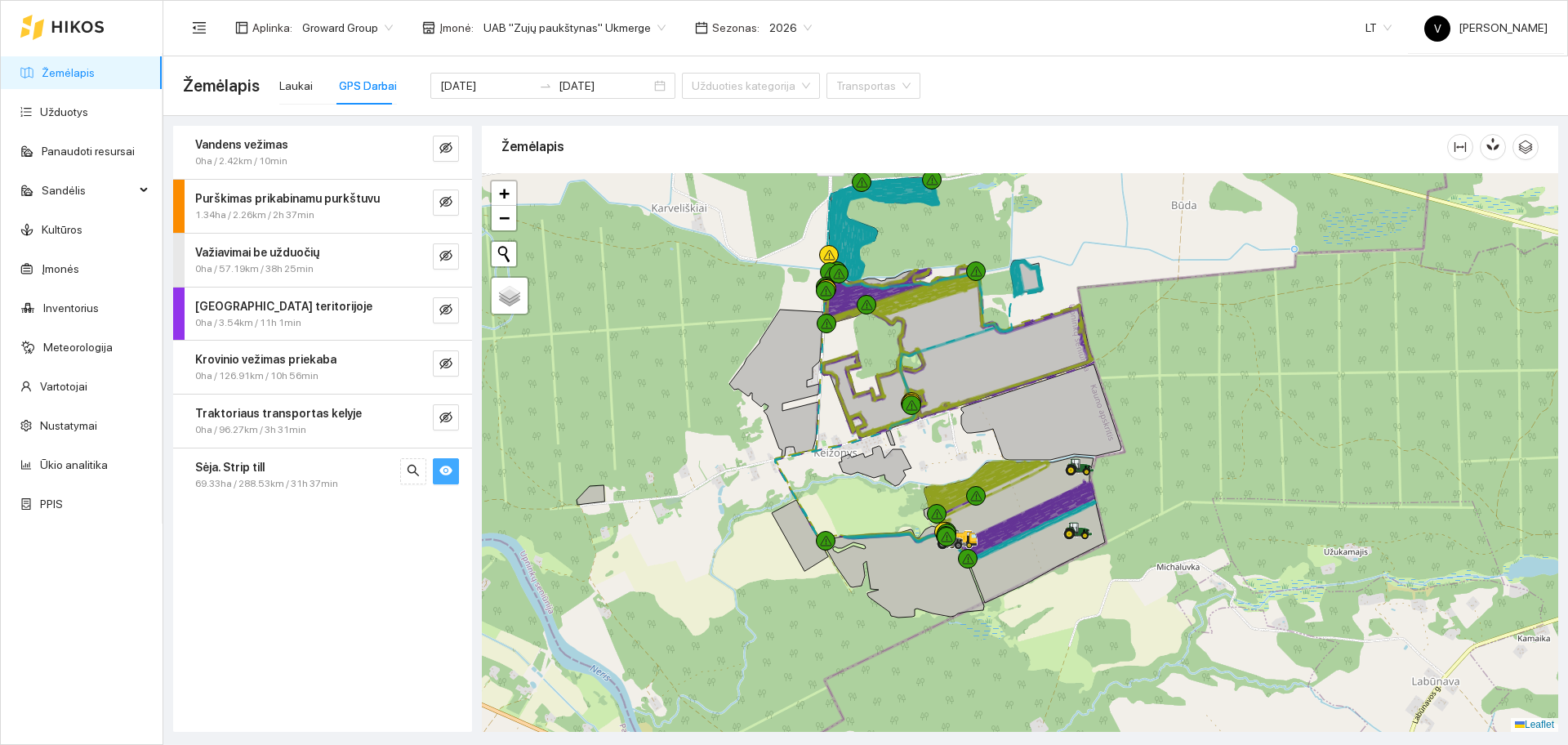
drag, startPoint x: 1222, startPoint y: 433, endPoint x: 1201, endPoint y: 404, distance: 35.8
click at [1201, 404] on div at bounding box center [1019, 453] width 1076 height 558
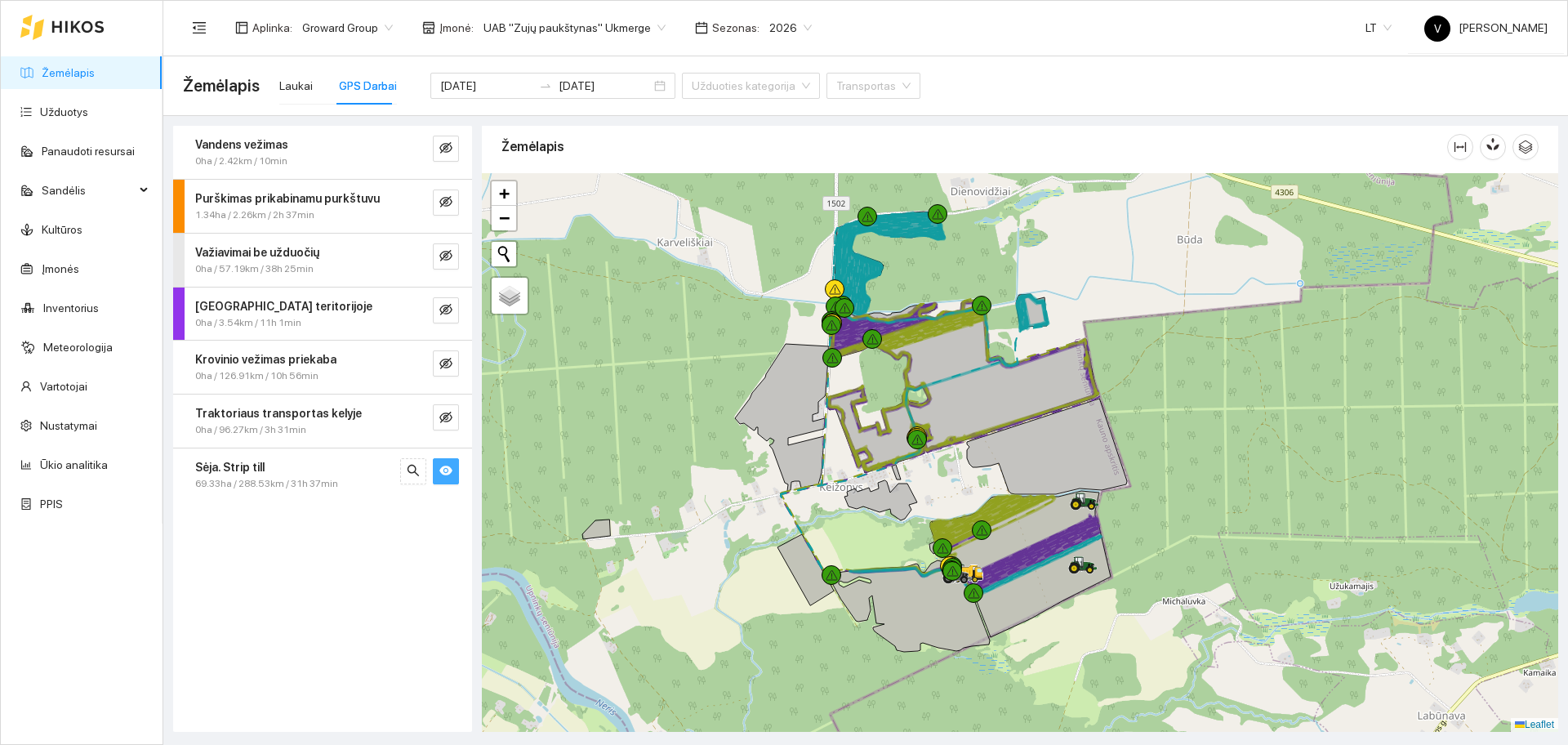
drag, startPoint x: 1160, startPoint y: 355, endPoint x: 1165, endPoint y: 389, distance: 34.4
click at [1165, 389] on div at bounding box center [1019, 453] width 1076 height 558
click at [69, 114] on link "Užduotys" at bounding box center [63, 112] width 48 height 13
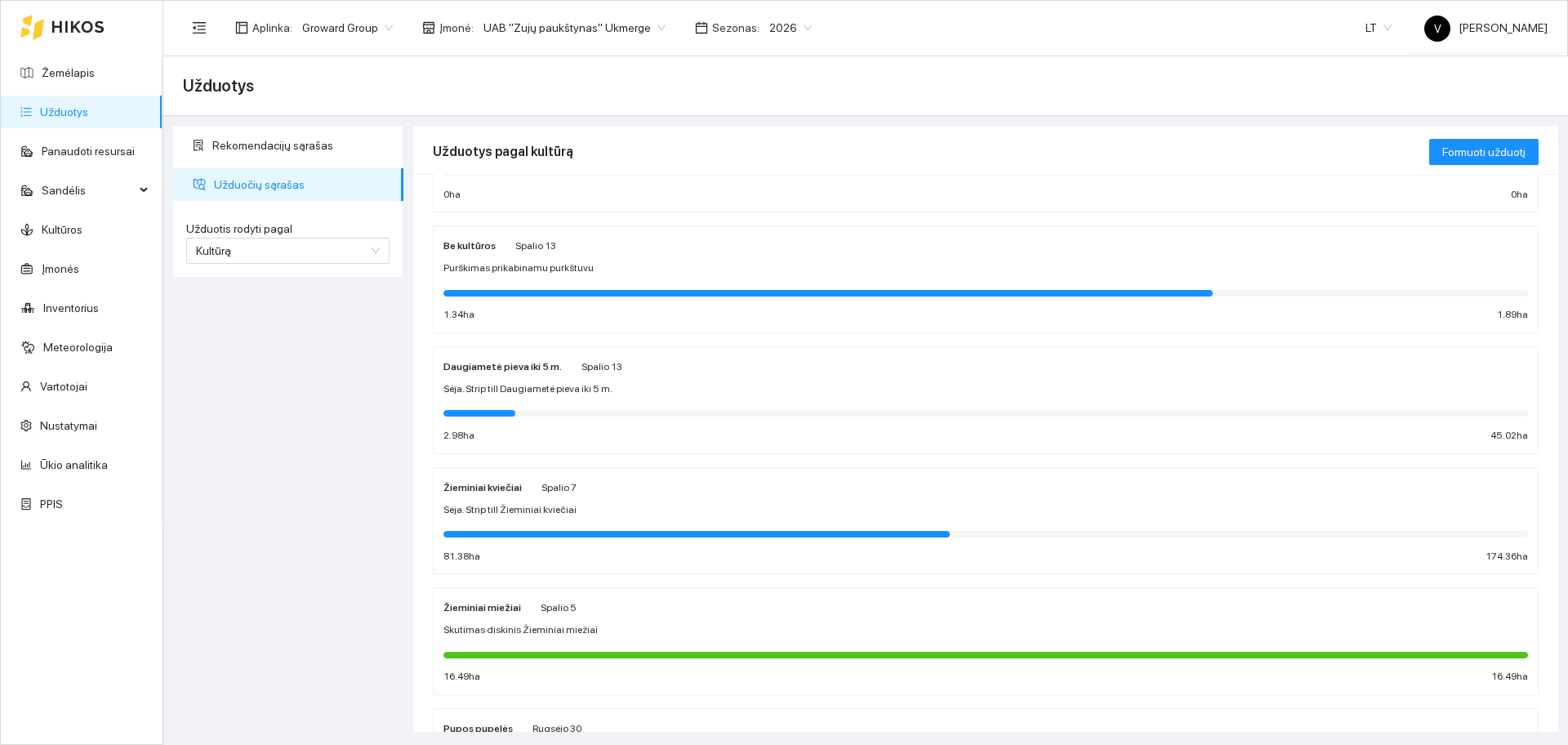
scroll to position [510, 0]
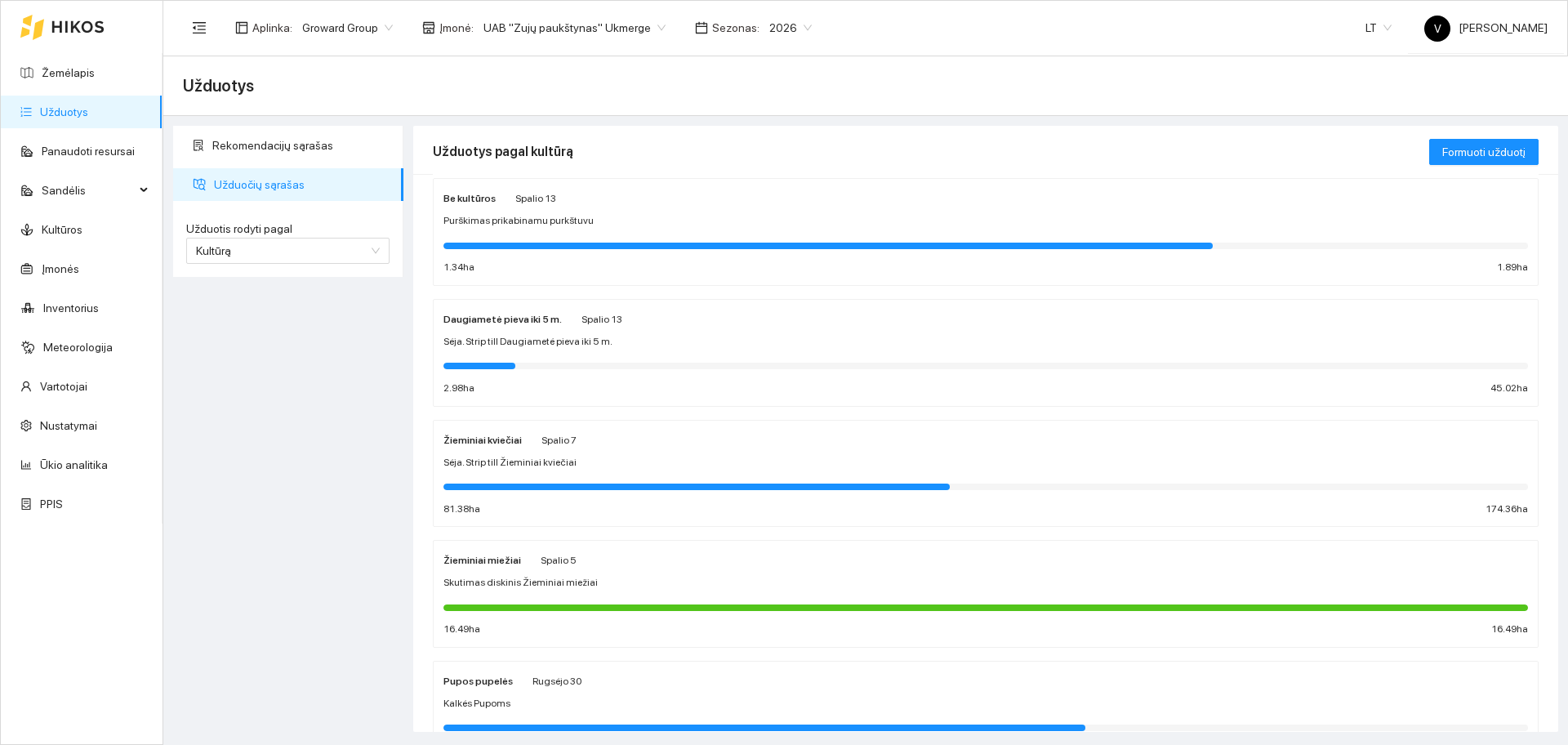
click at [493, 455] on span "Sėja. Strip till Žieminiai kviečiai" at bounding box center [509, 462] width 133 height 15
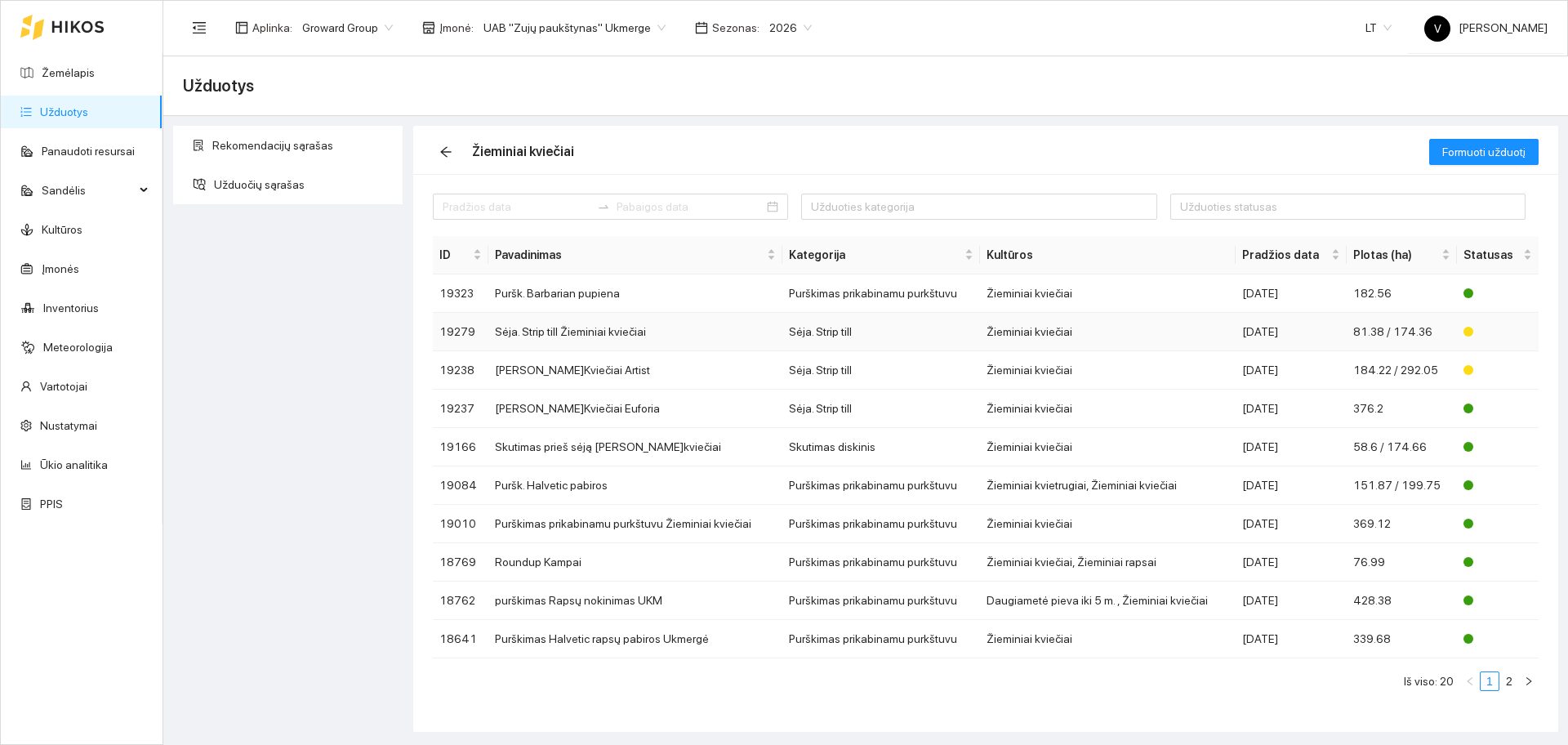
click at [595, 338] on td "Sėja. Strip till Žieminiai kviečiai" at bounding box center [635, 332] width 294 height 39
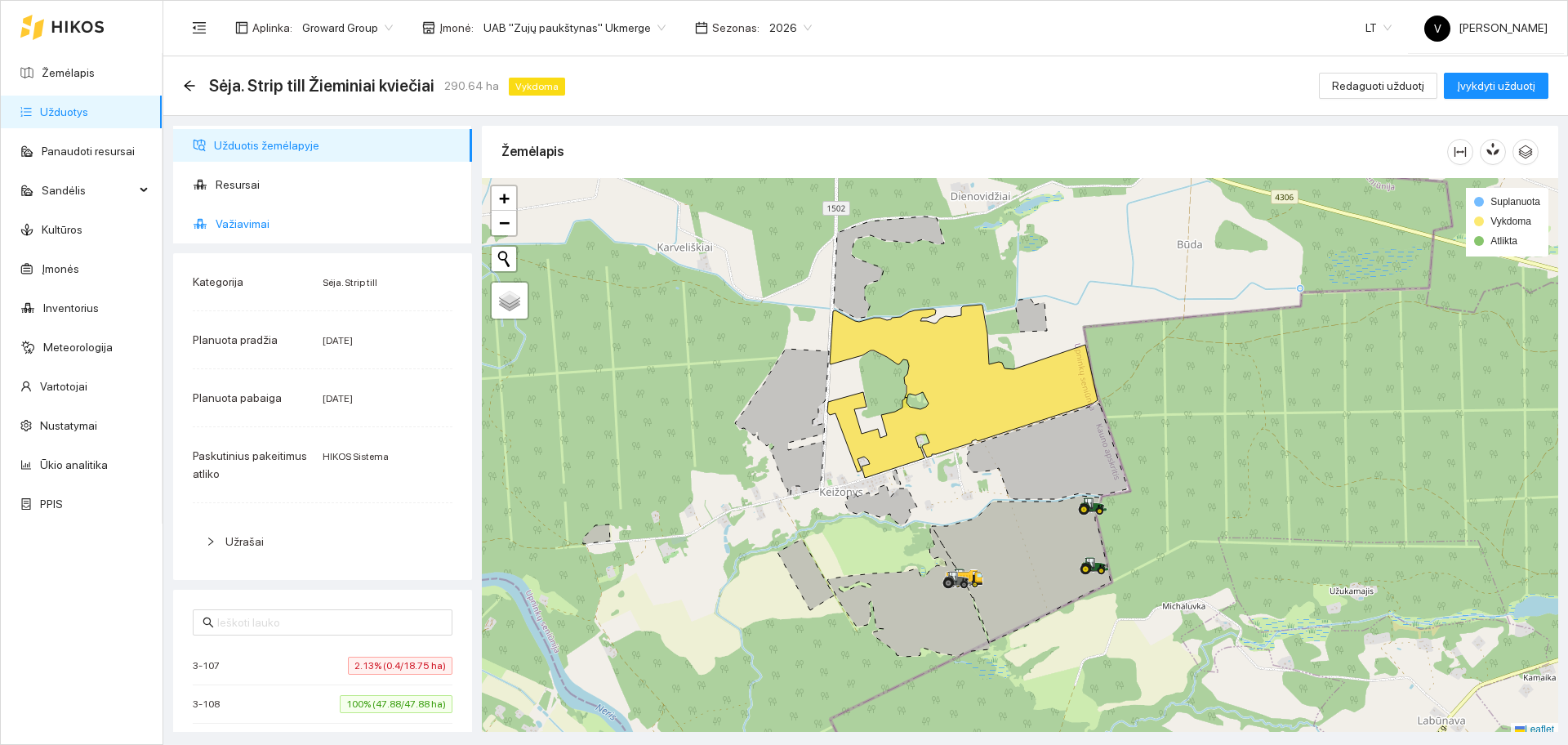
click at [234, 224] on span "Važiavimai" at bounding box center [338, 224] width 243 height 33
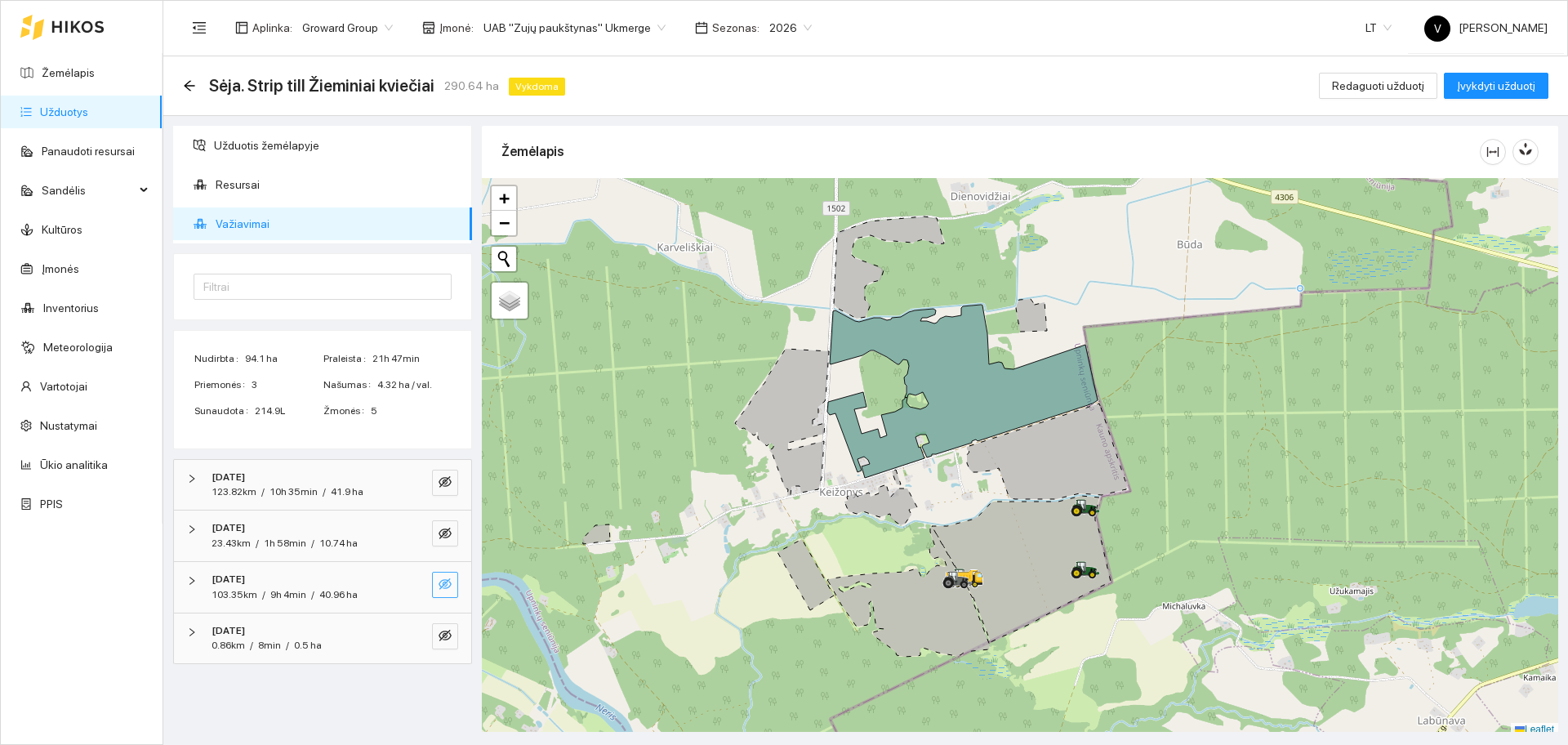
click at [450, 580] on icon "eye-invisible" at bounding box center [445, 584] width 13 height 13
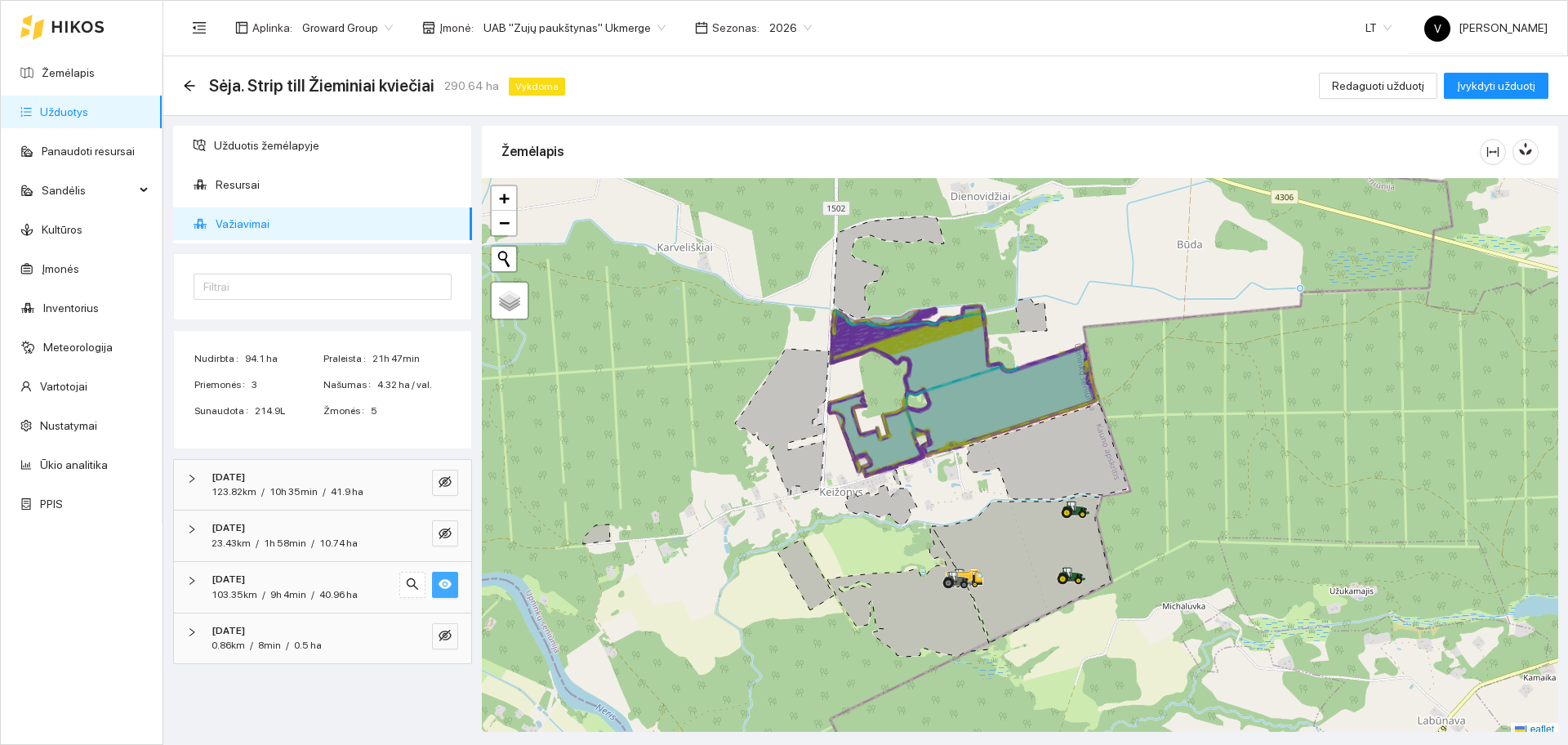
click at [74, 109] on link "Užduotys" at bounding box center [63, 112] width 48 height 13
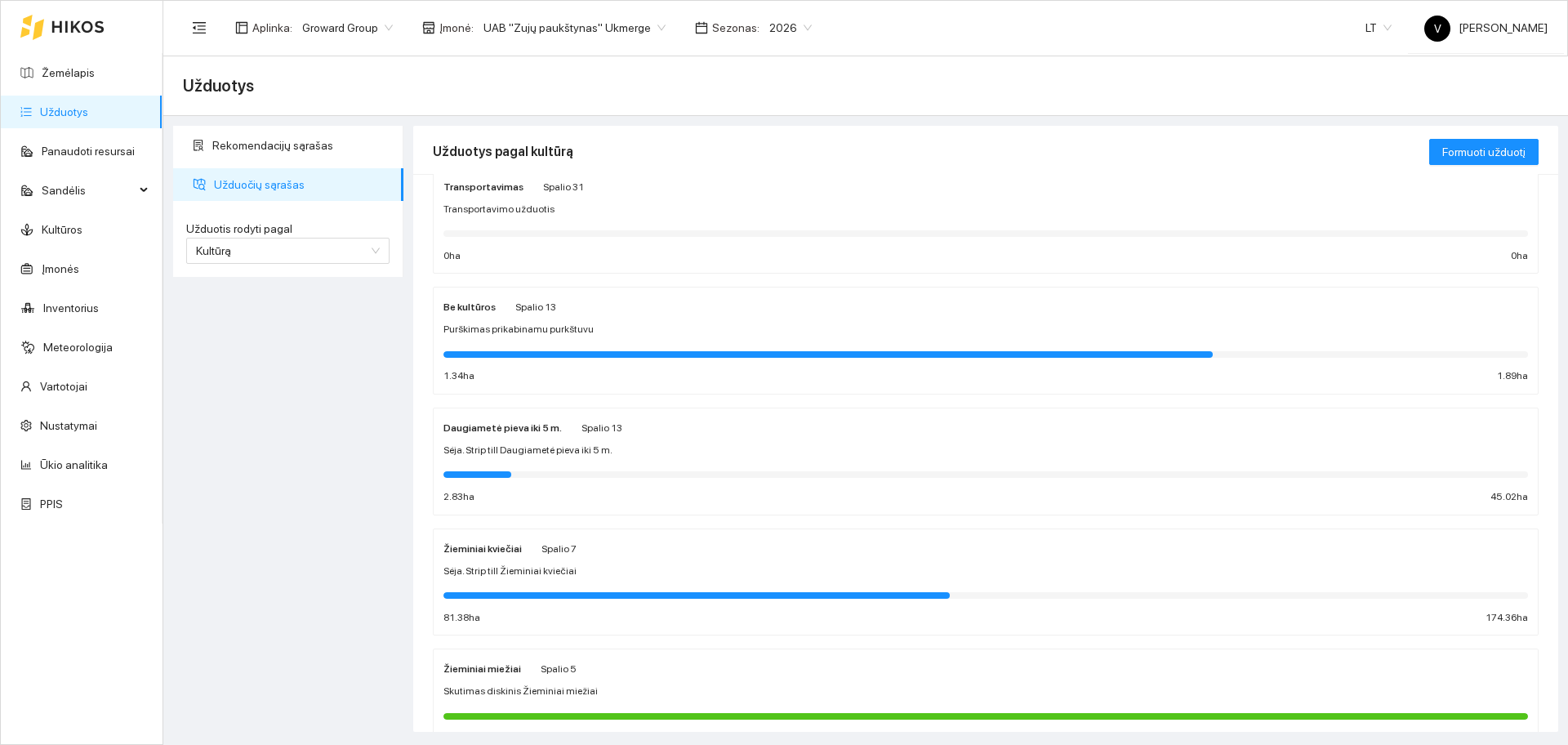
scroll to position [408, 0]
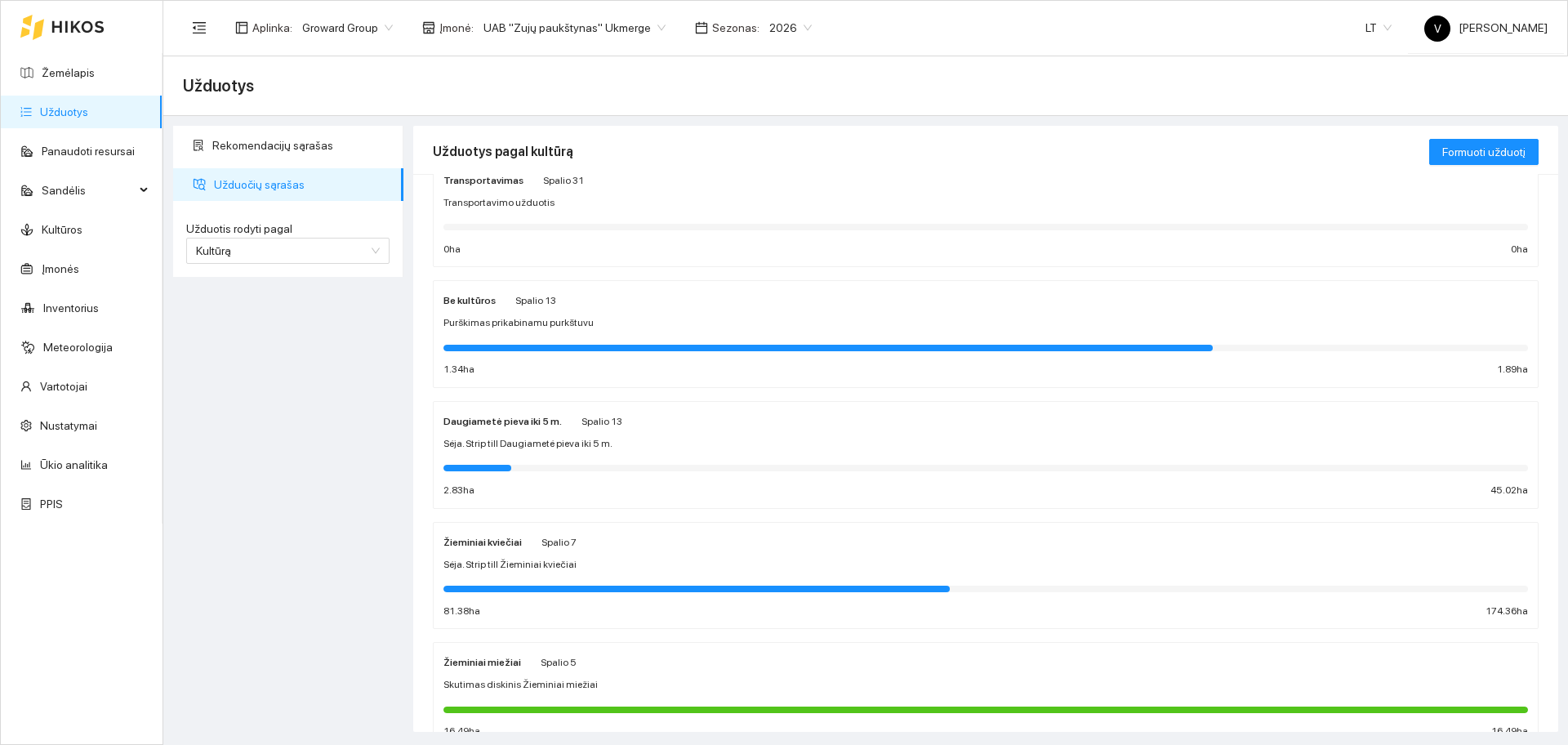
click at [485, 555] on div "Žieminiai kviečiai Spalio 7 Sėja. Strip till Žieminiai kviečiai 81.38 ha 174.36…" at bounding box center [985, 576] width 1084 height 87
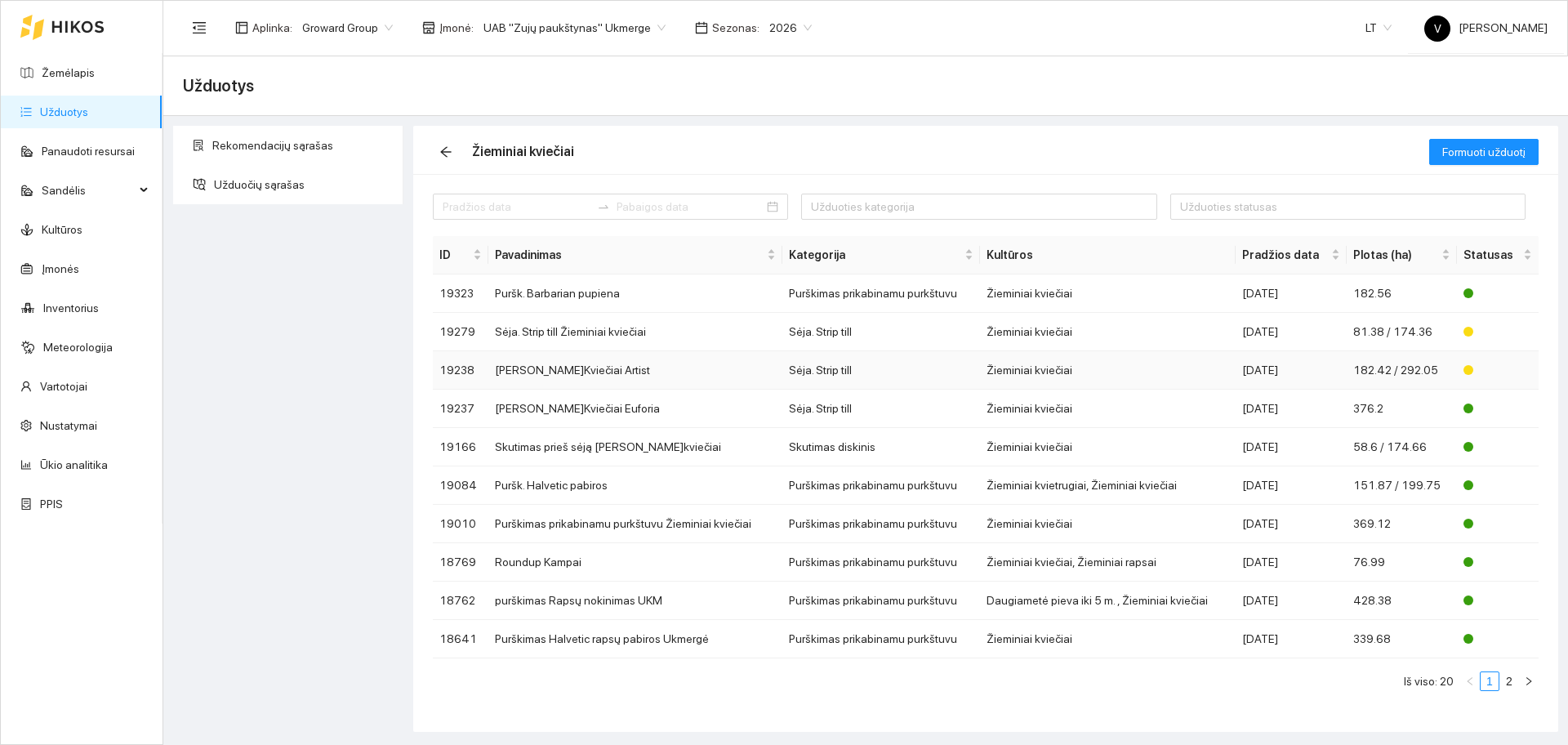
click at [565, 371] on td "Sėja Ž.Kviečiai Artist" at bounding box center [635, 370] width 294 height 39
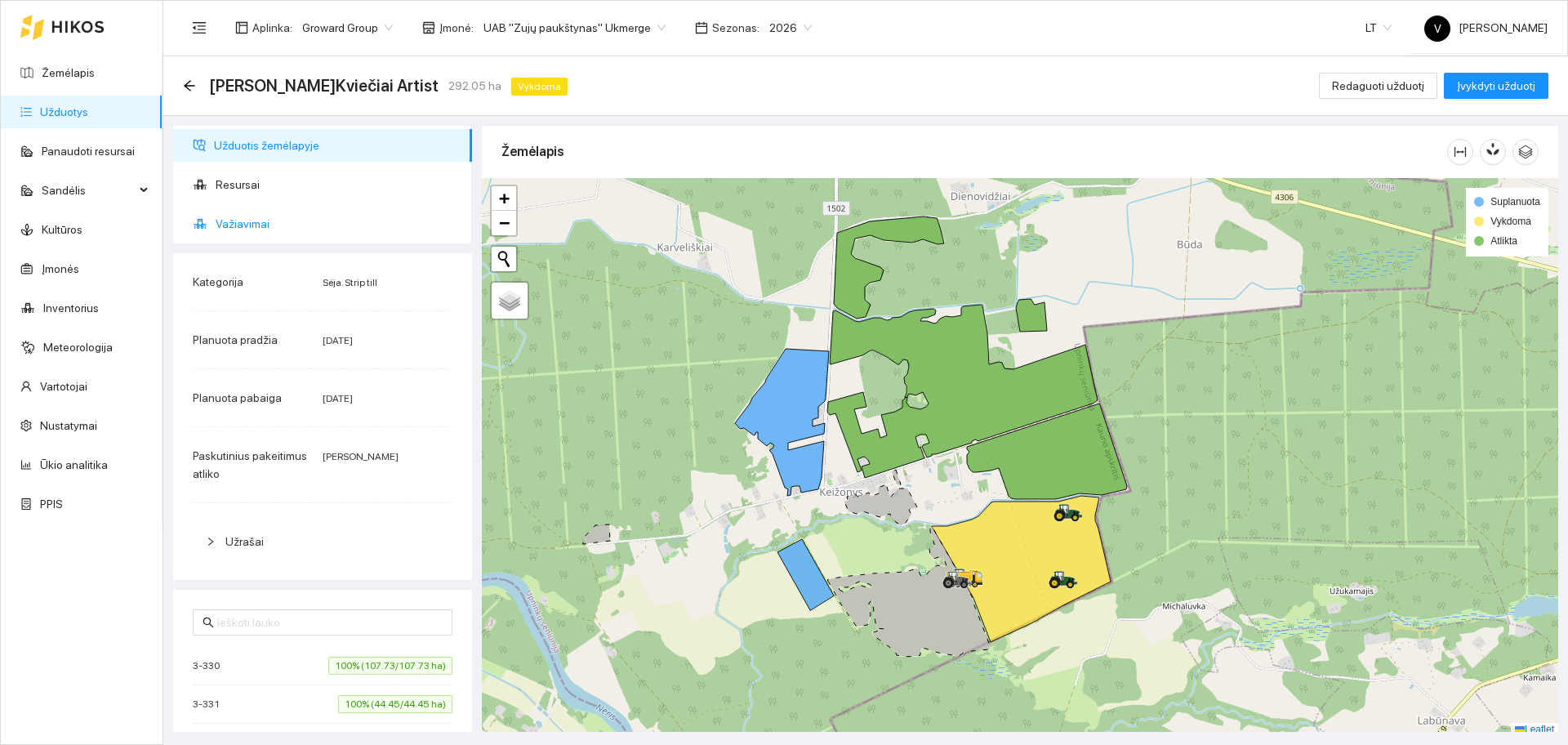
click at [239, 223] on span "Važiavimai" at bounding box center [338, 224] width 243 height 33
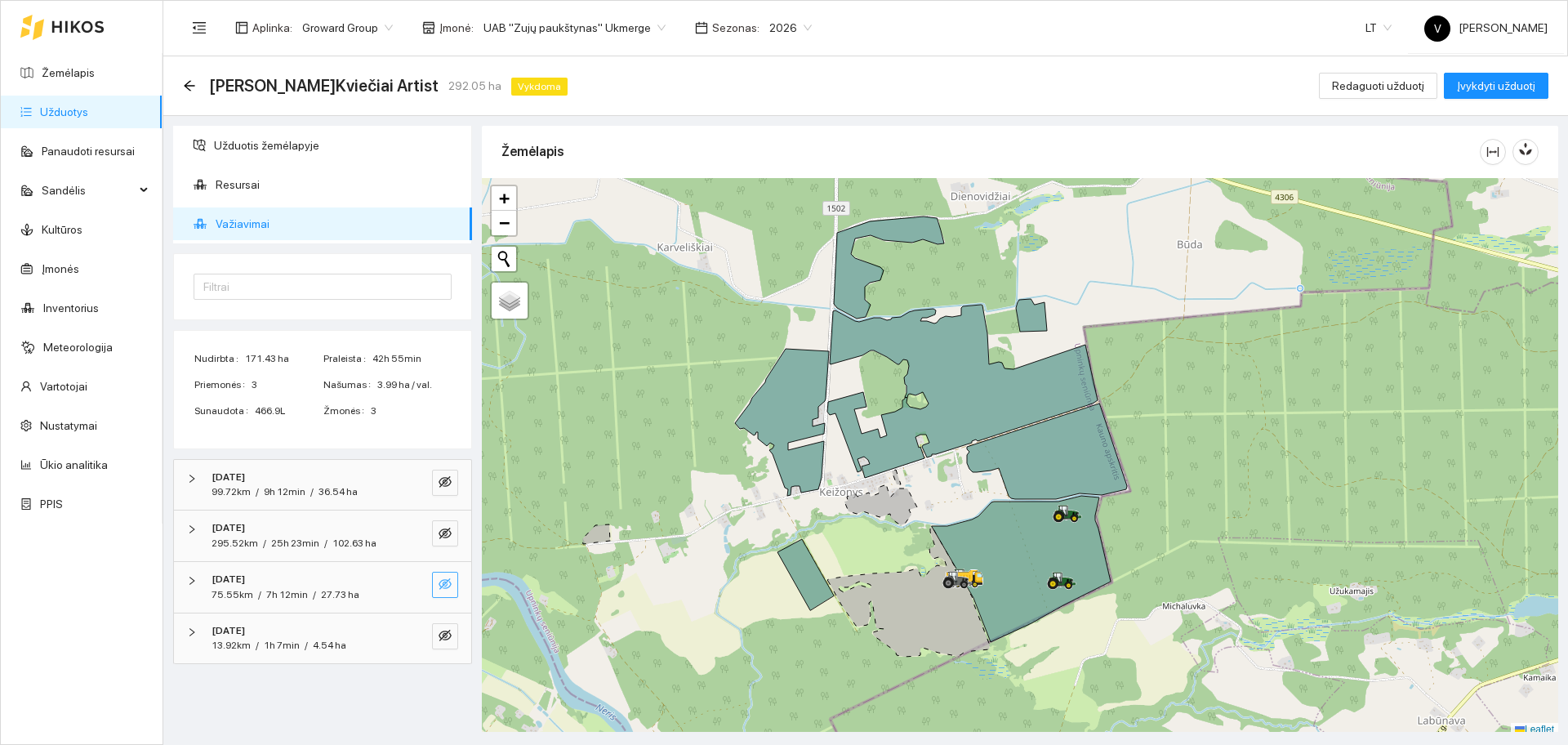
click at [447, 584] on icon "eye-invisible" at bounding box center [445, 584] width 3 height 3
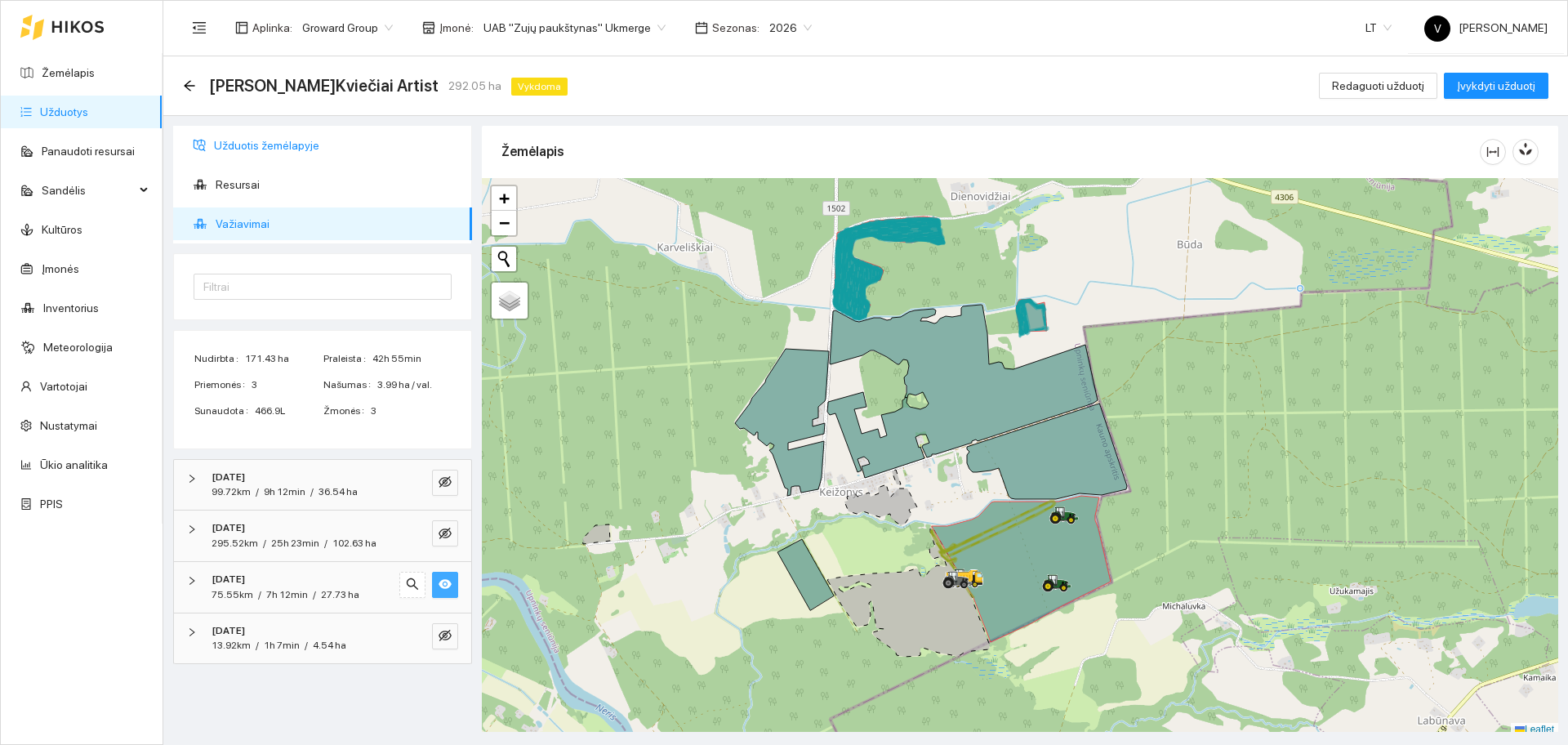
click at [245, 149] on span "Užduotis žemėlapyje" at bounding box center [337, 145] width 245 height 33
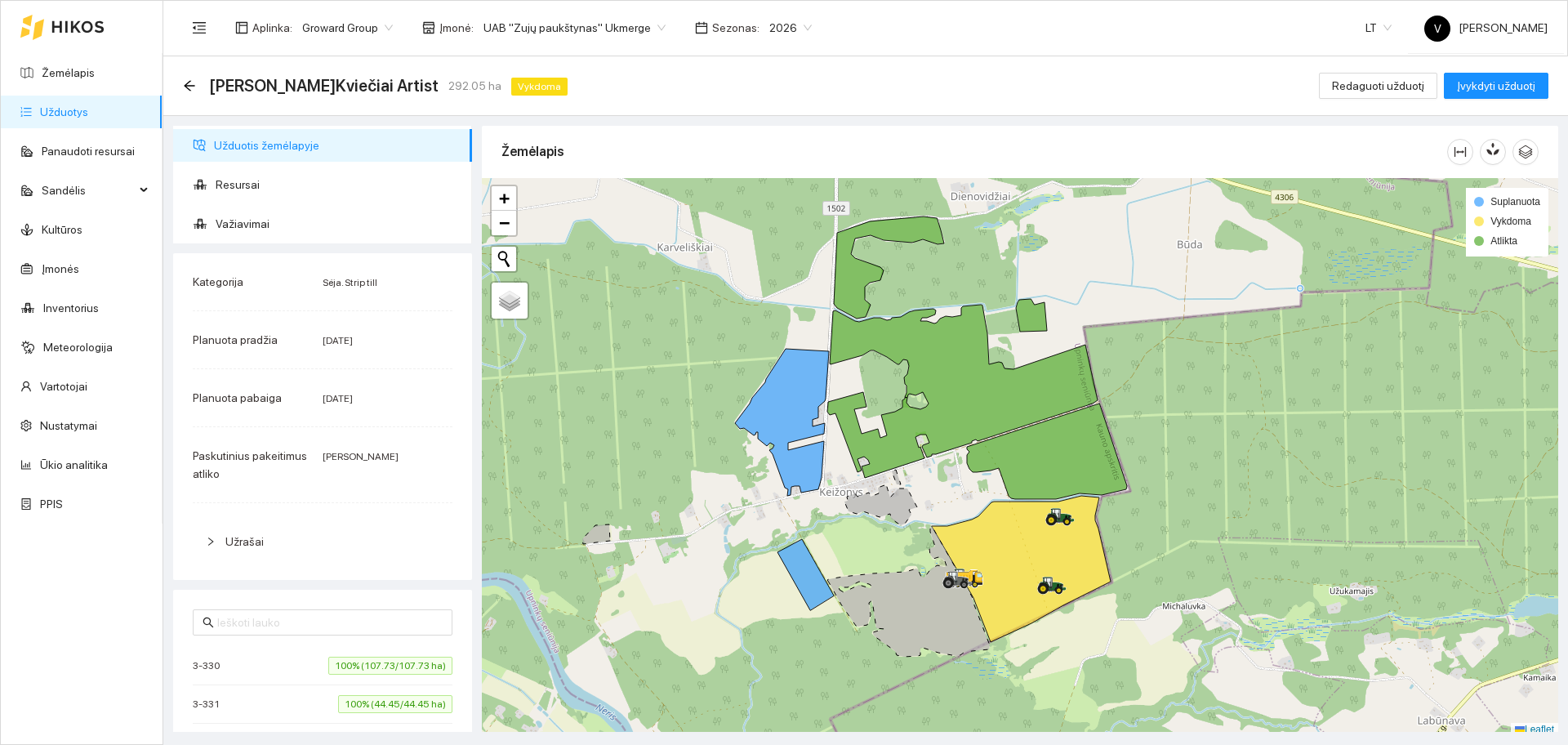
click at [78, 115] on link "Užduotys" at bounding box center [63, 112] width 48 height 13
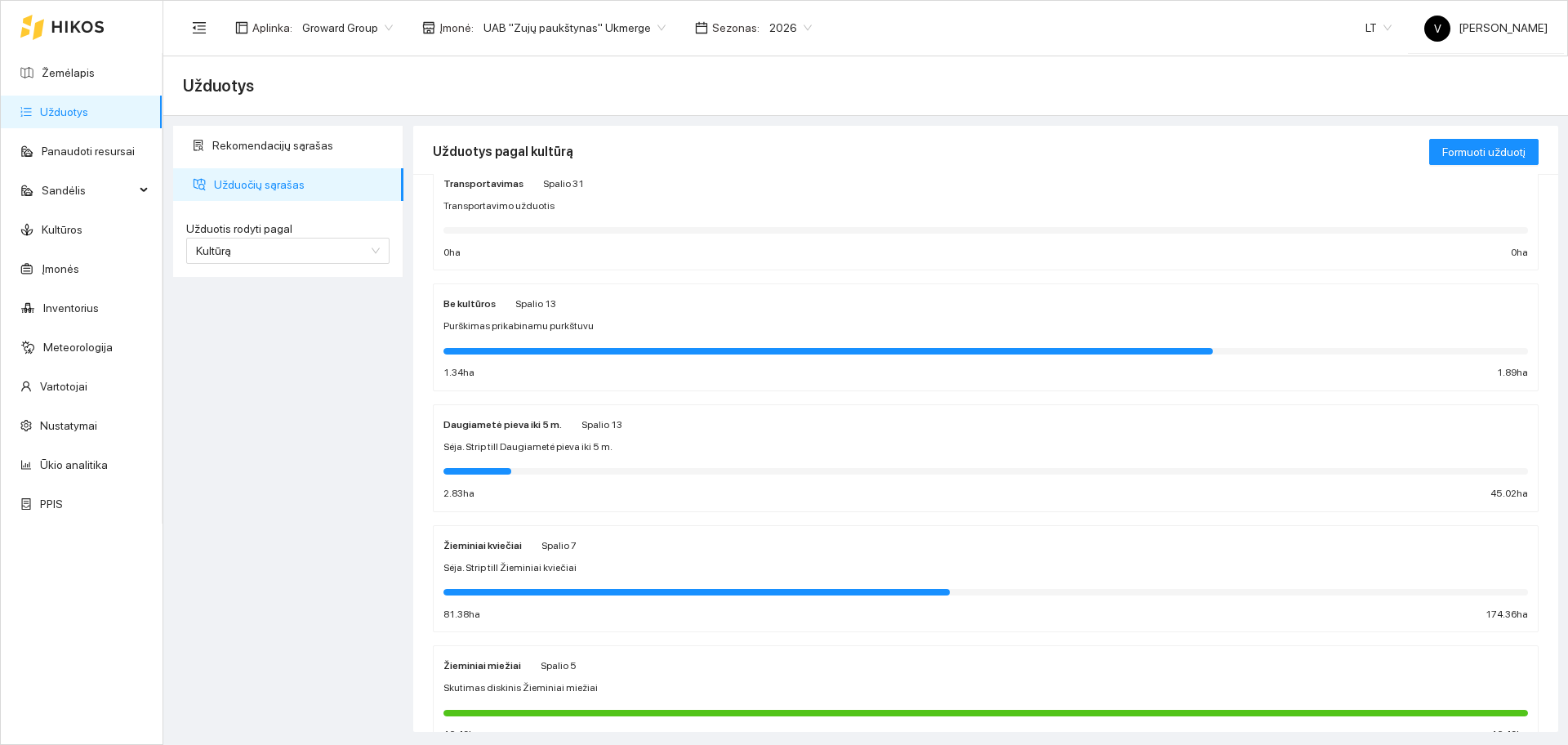
scroll to position [408, 0]
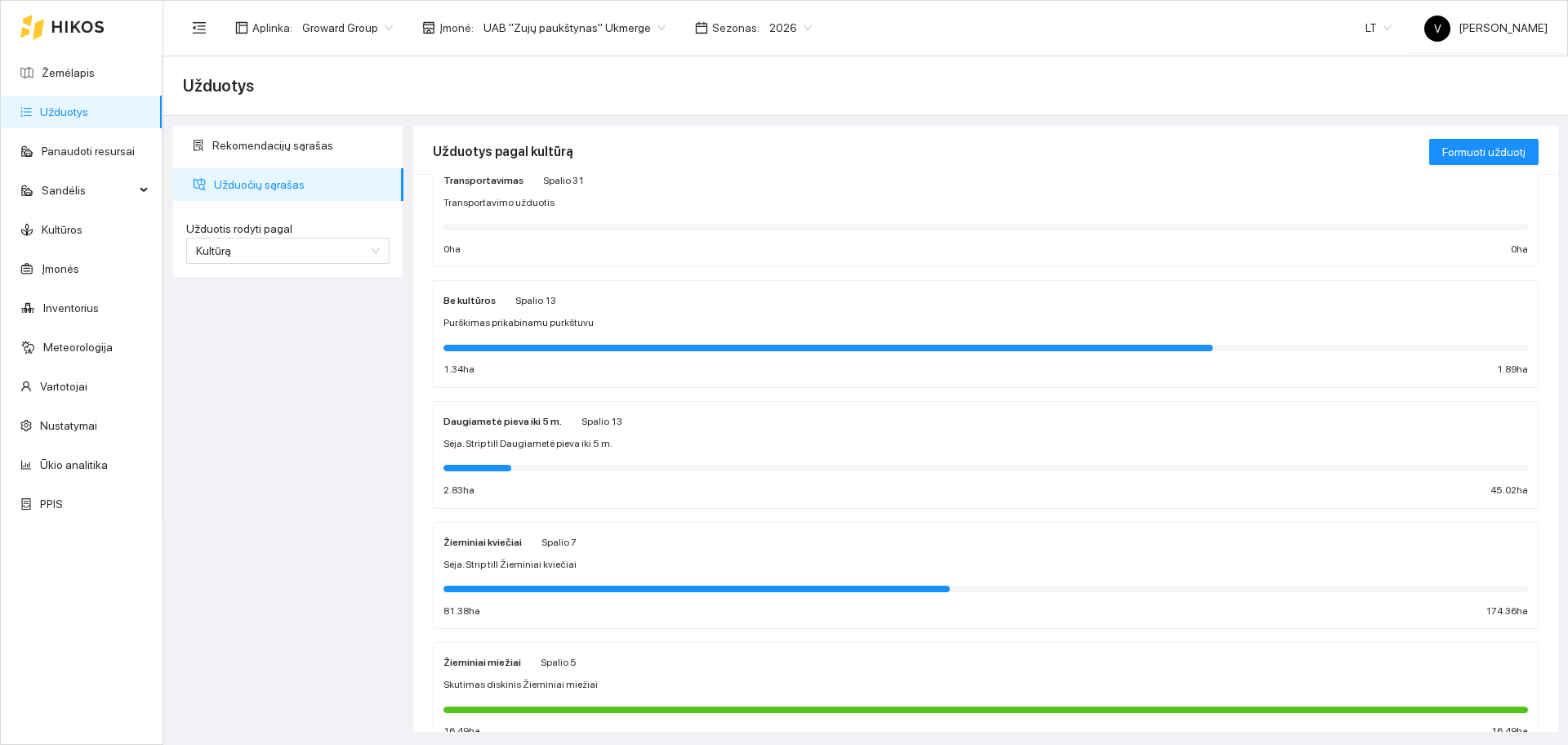
click at [487, 539] on strong "Žieminiai kviečiai" at bounding box center [482, 542] width 78 height 11
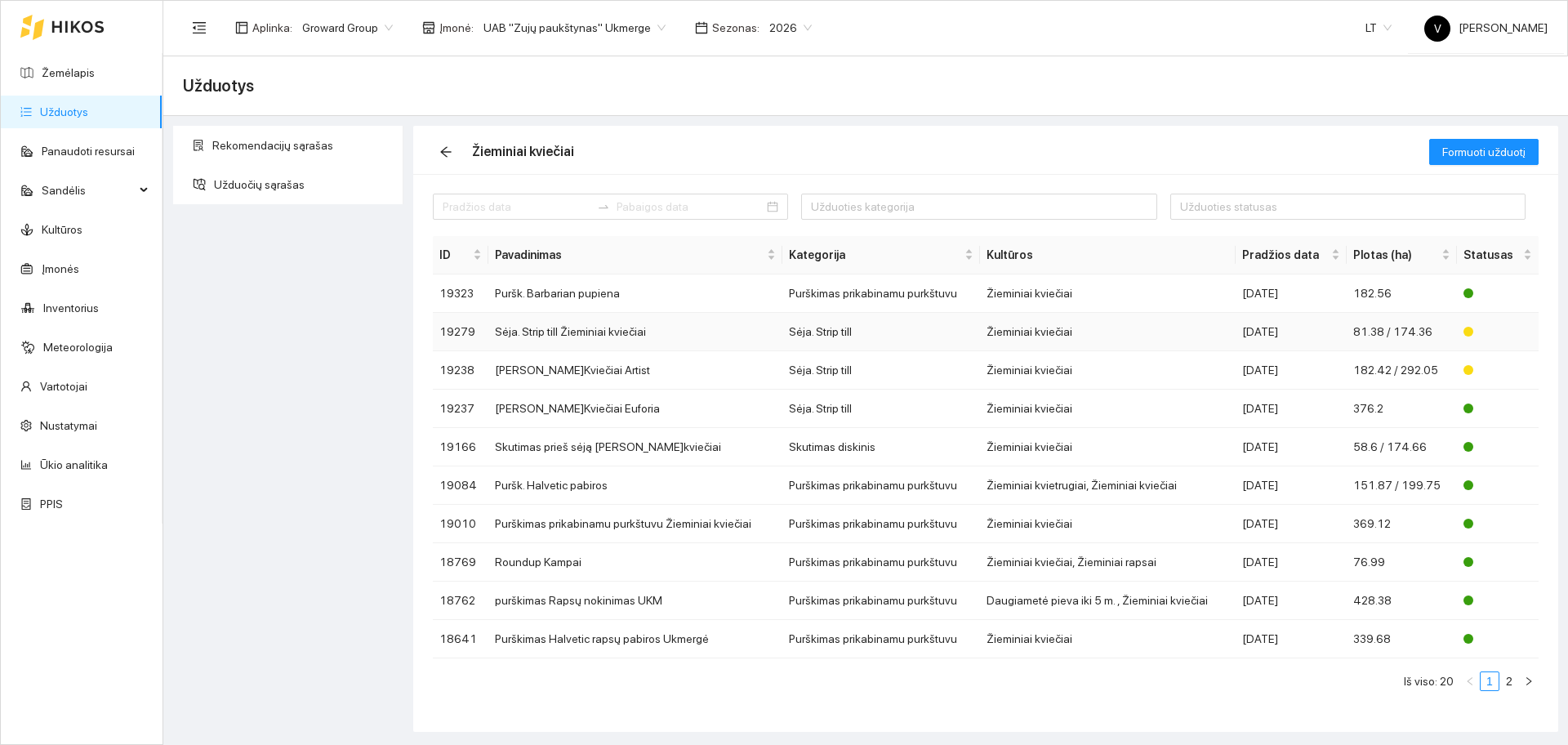
click at [584, 331] on td "Sėja. Strip till Žieminiai kviečiai" at bounding box center [635, 332] width 294 height 39
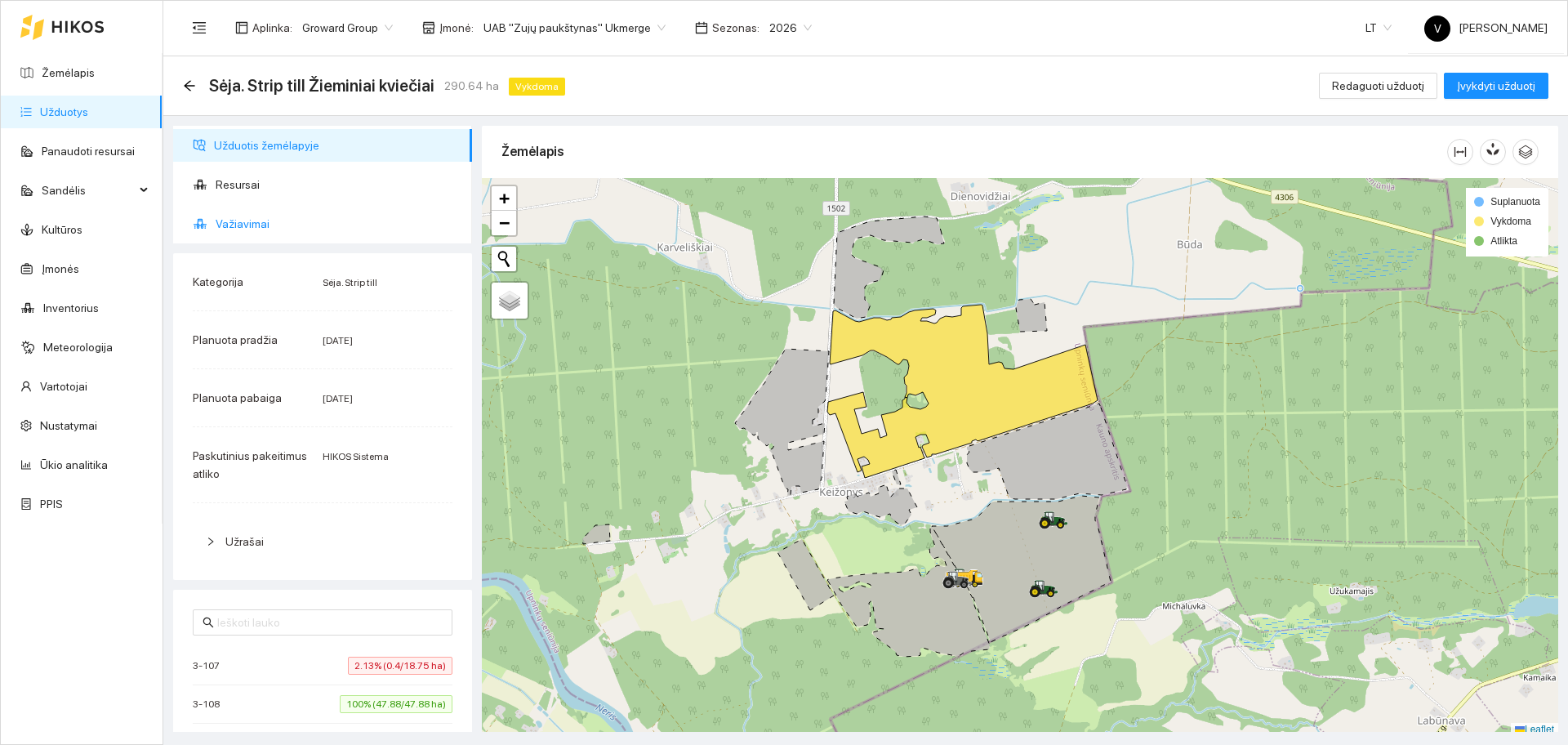
click at [232, 226] on span "Važiavimai" at bounding box center [338, 224] width 243 height 33
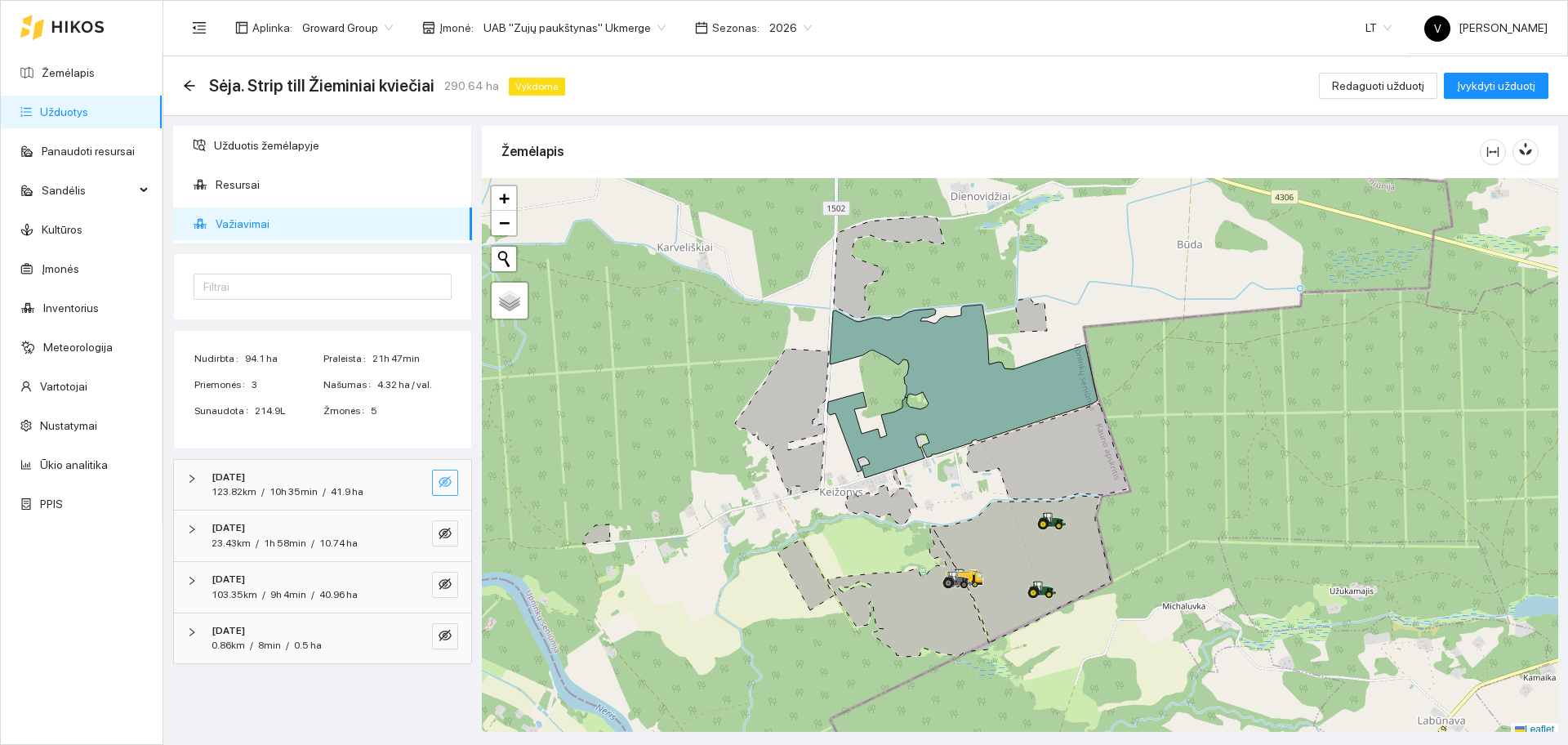
click at [443, 486] on icon "eye-invisible" at bounding box center [445, 482] width 13 height 11
click at [448, 527] on icon "eye-invisible" at bounding box center [445, 534] width 13 height 13
click at [450, 571] on button "button" at bounding box center [445, 585] width 26 height 26
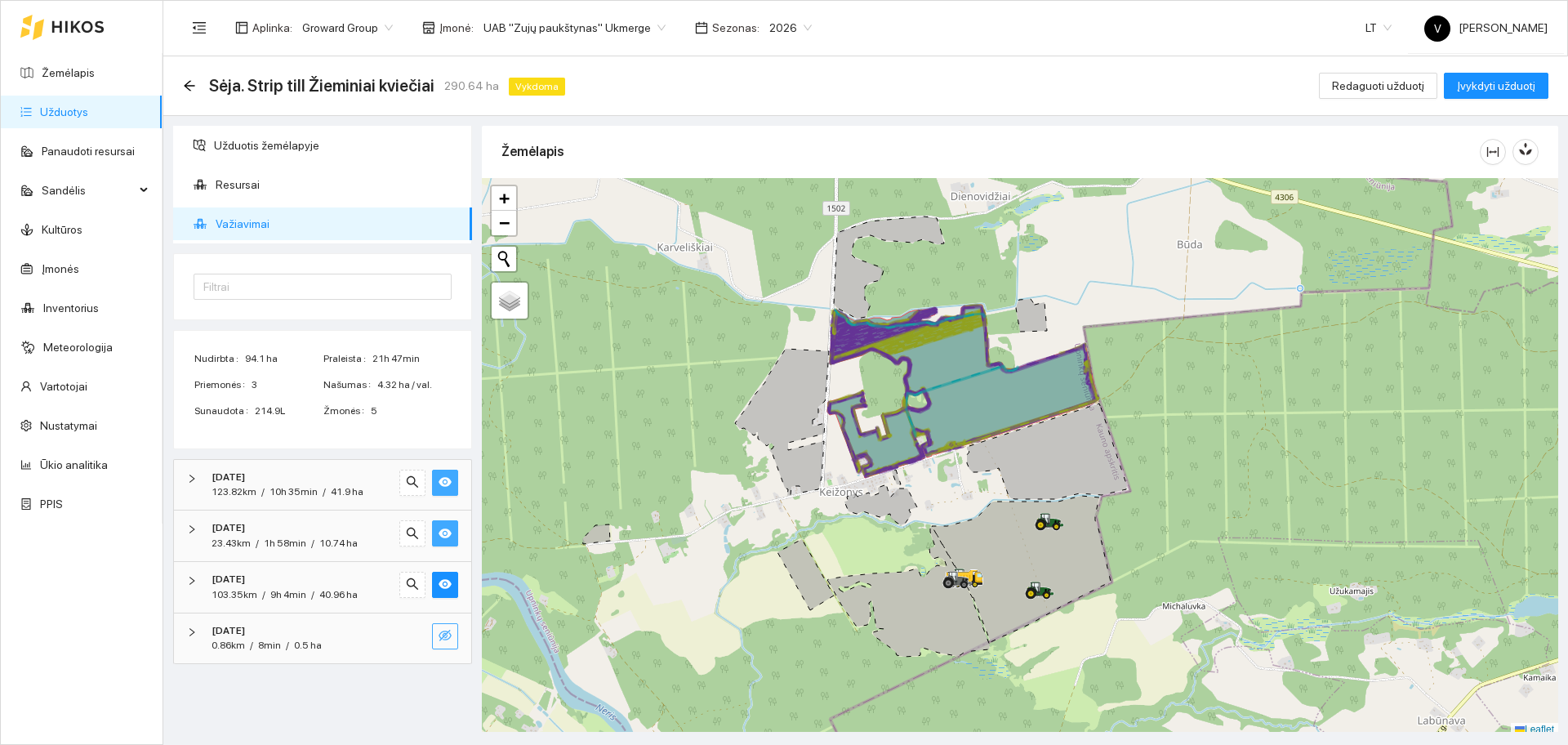
click at [454, 633] on button "button" at bounding box center [445, 637] width 26 height 26
click at [454, 580] on button "button" at bounding box center [445, 585] width 26 height 26
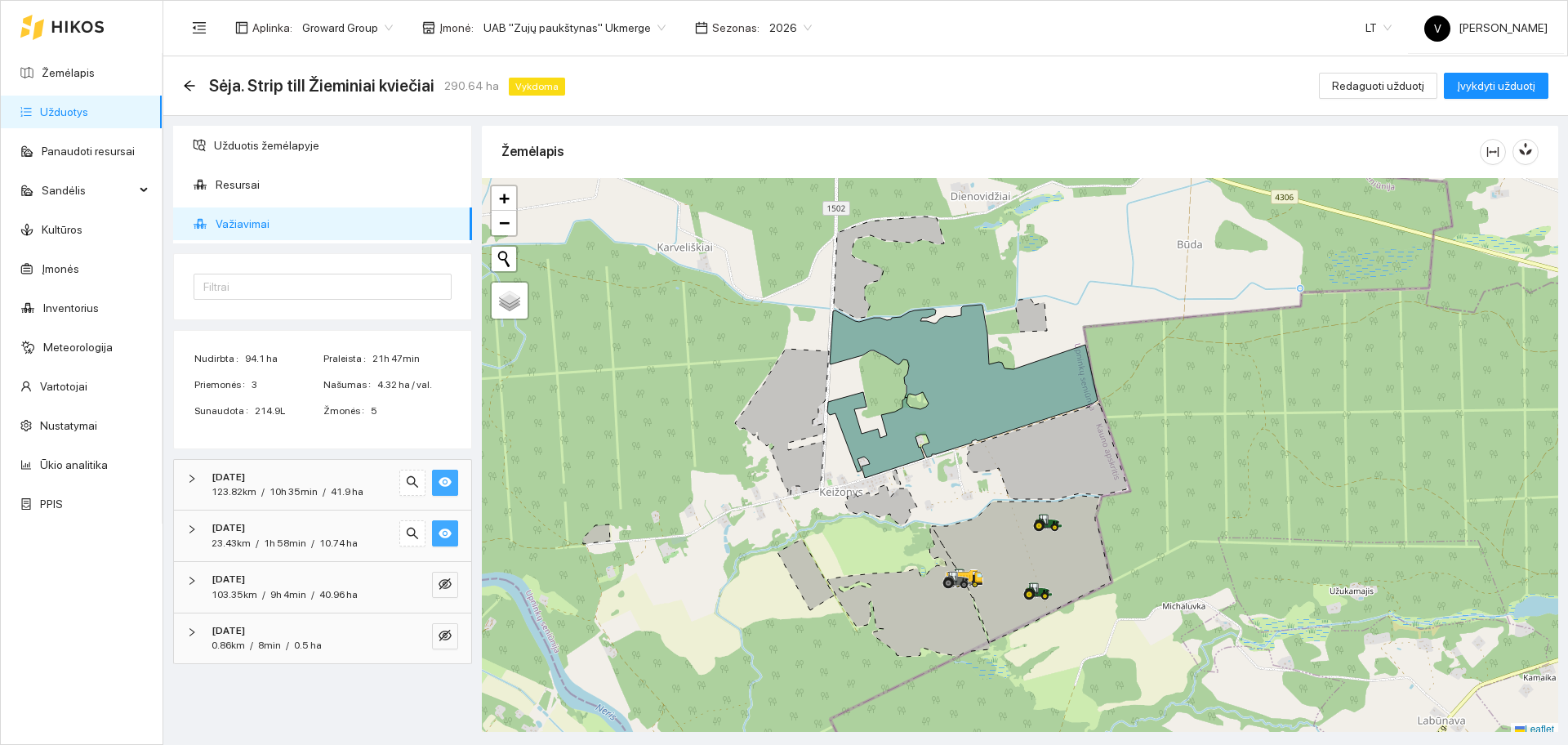
click at [449, 536] on icon "eye" at bounding box center [445, 533] width 13 height 9
click at [449, 475] on icon "eye" at bounding box center [445, 482] width 13 height 13
click at [445, 583] on icon "eye-invisible" at bounding box center [445, 584] width 13 height 11
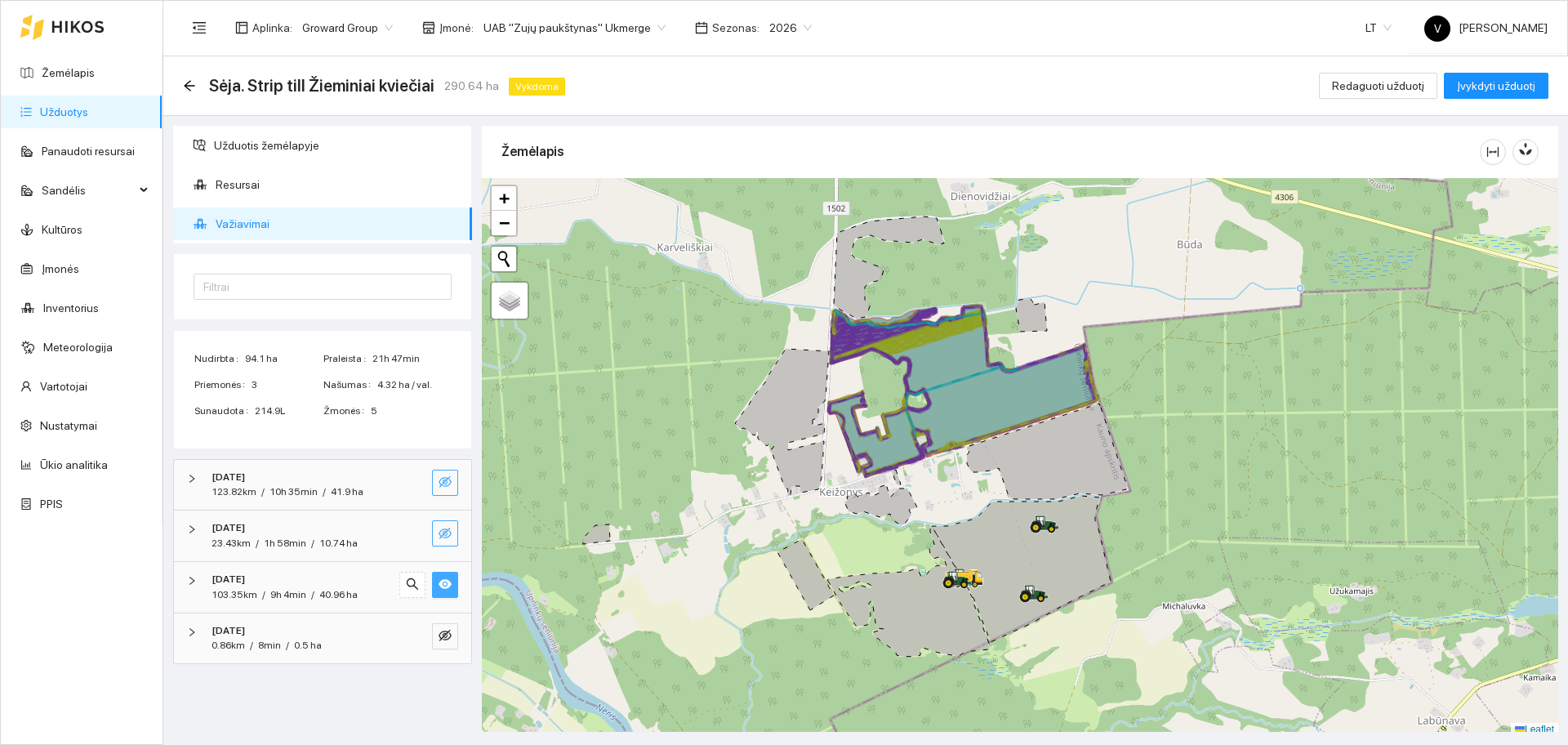
click at [446, 587] on icon "eye" at bounding box center [445, 584] width 13 height 13
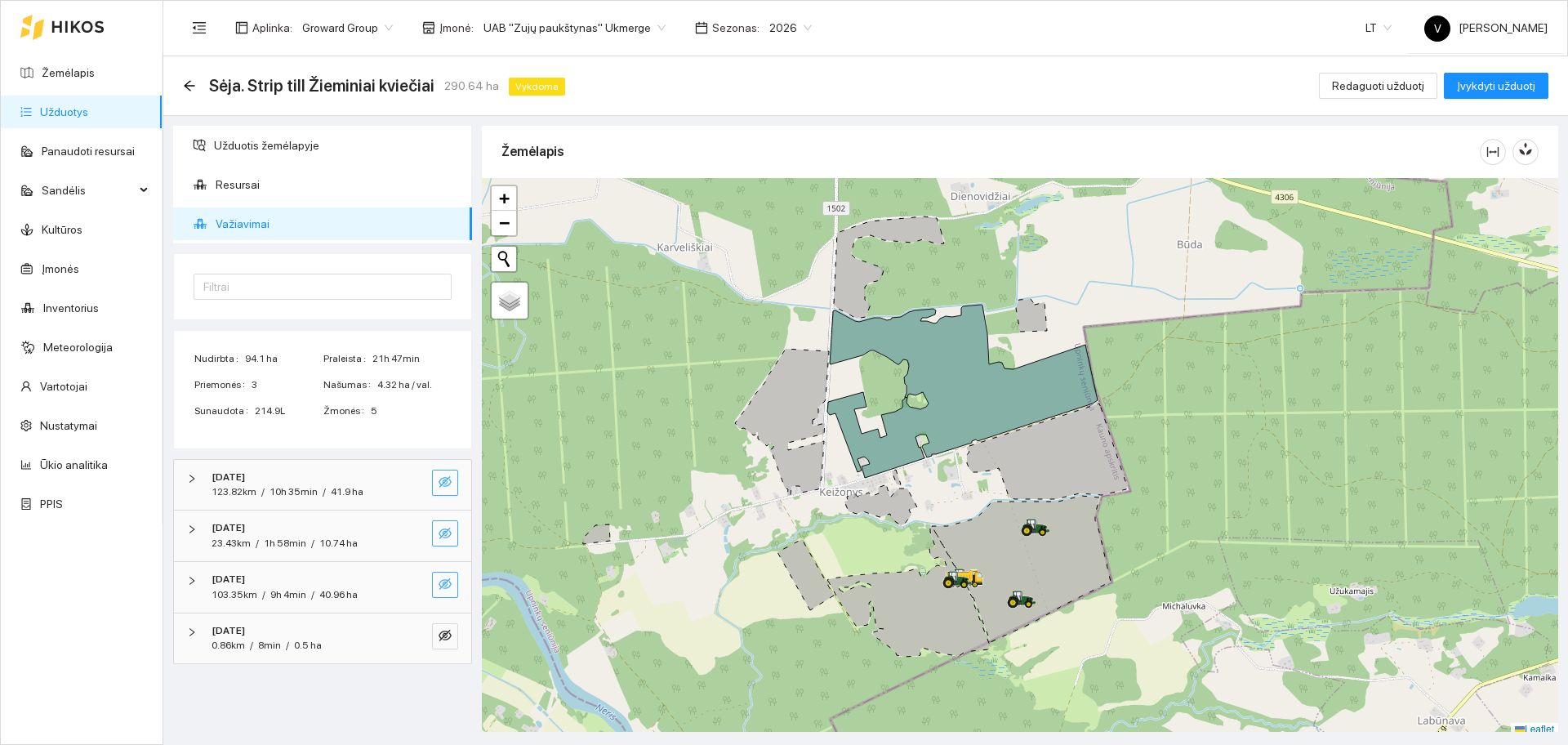
click at [58, 107] on link "Užduotys" at bounding box center [63, 112] width 48 height 13
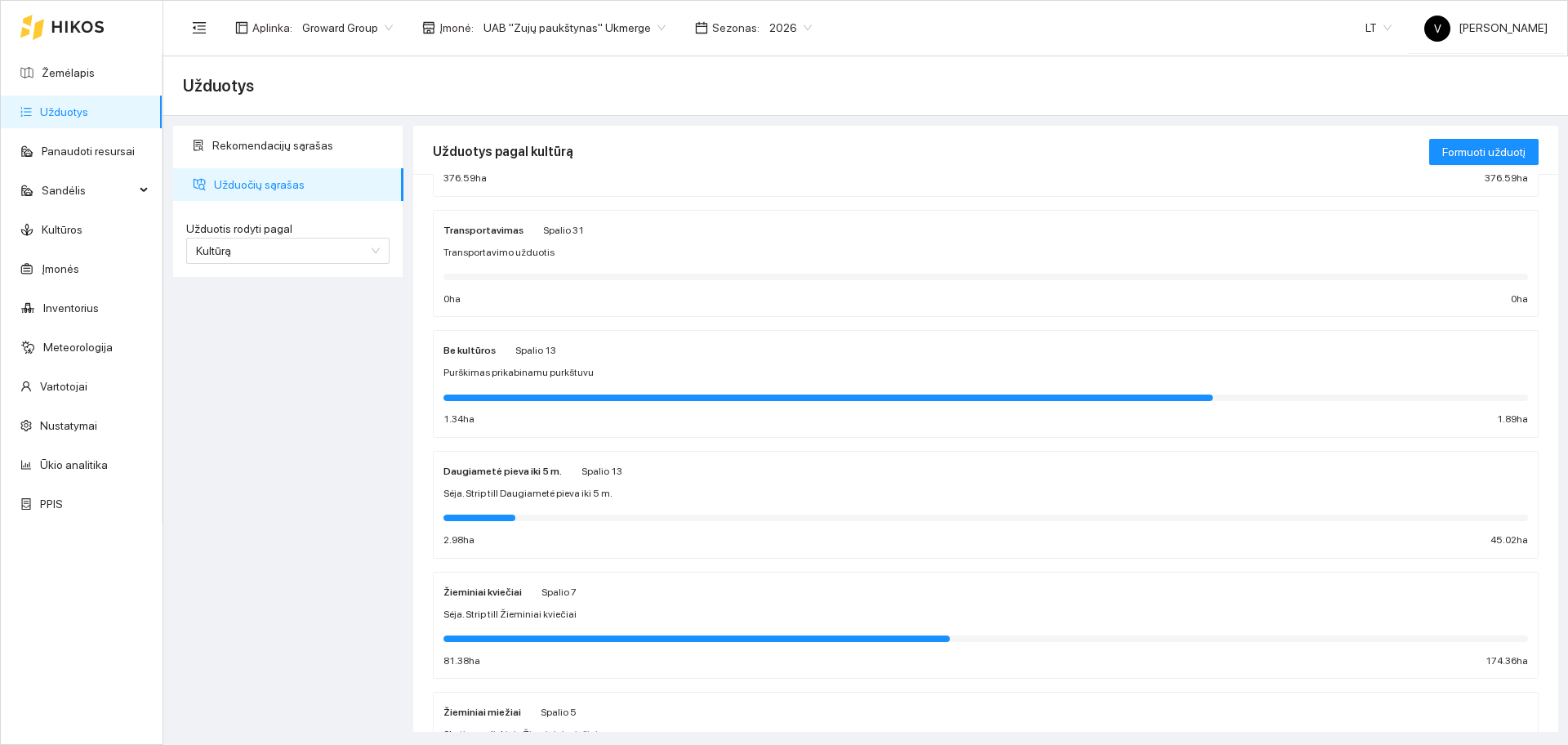
scroll to position [408, 0]
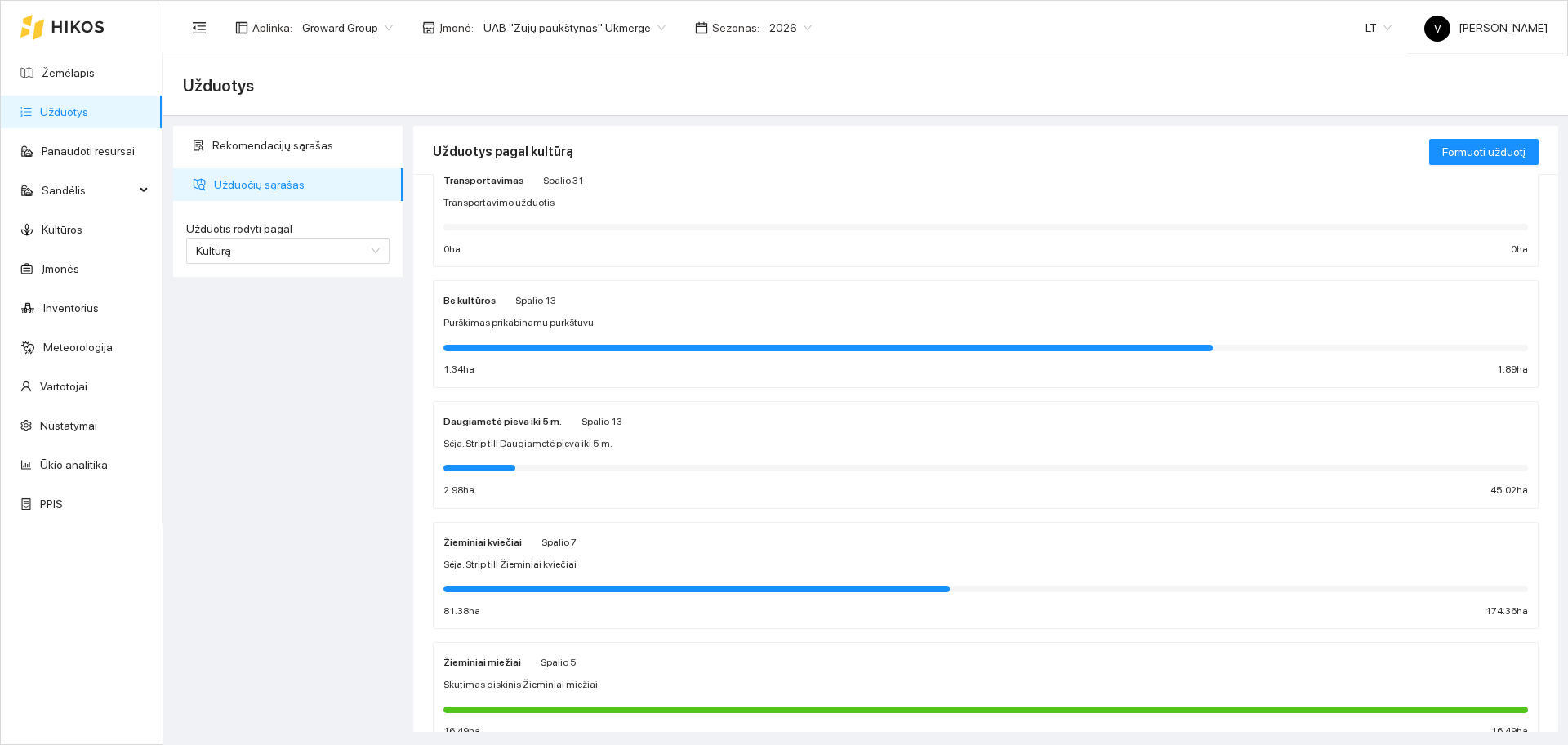
click at [497, 547] on strong "Žieminiai kviečiai" at bounding box center [482, 542] width 78 height 11
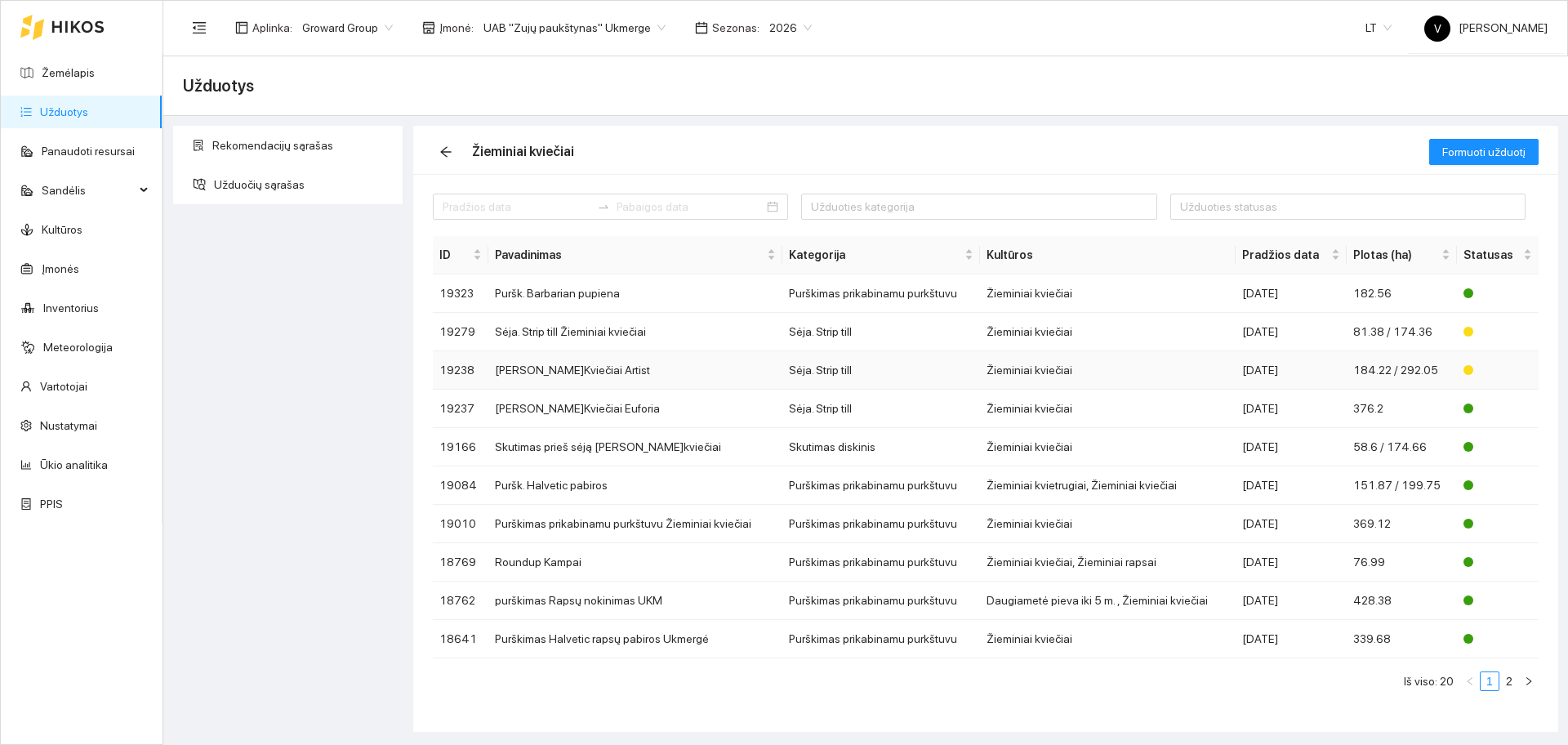
click at [552, 369] on td "Sėja Ž.Kviečiai Artist" at bounding box center [635, 370] width 294 height 39
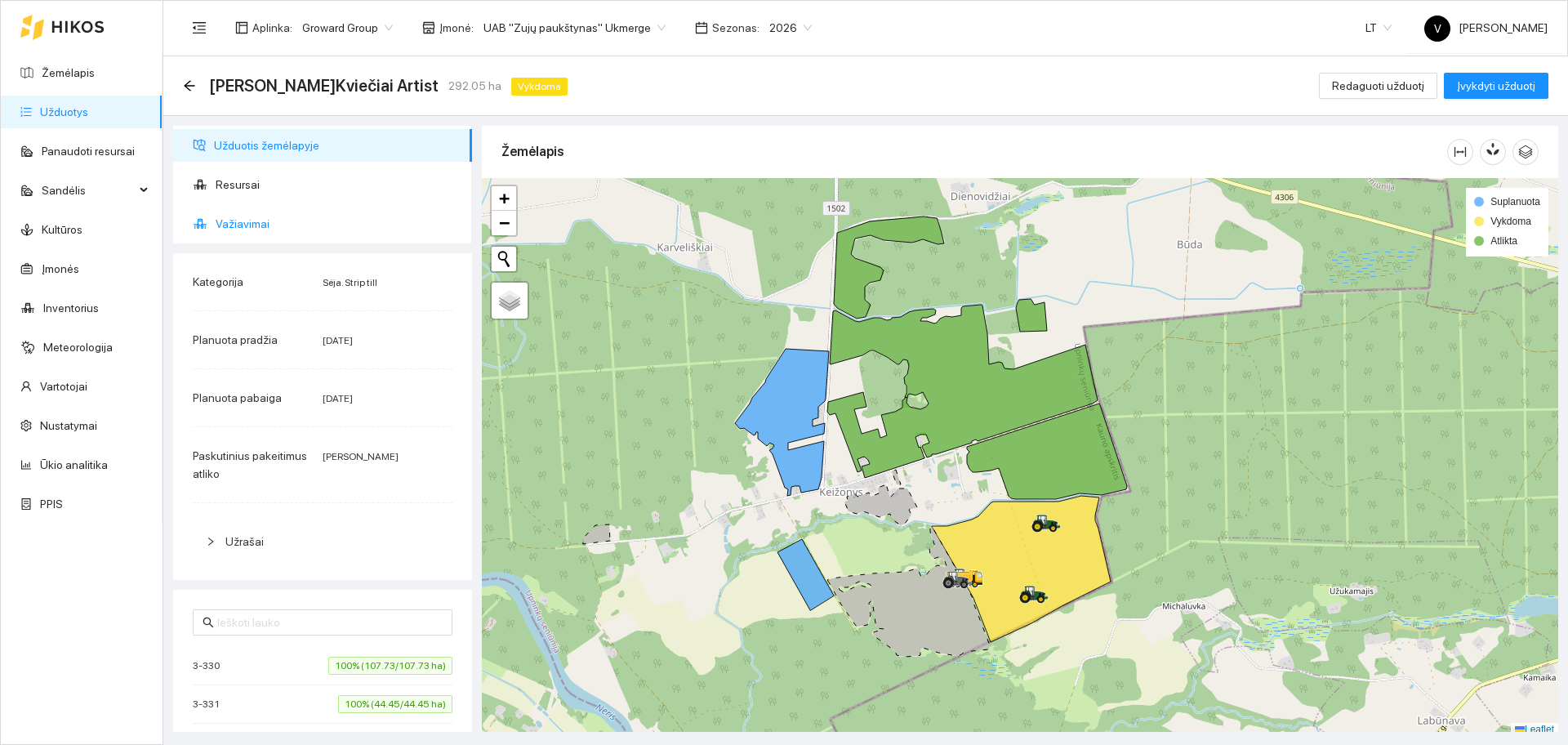
click at [239, 225] on span "Važiavimai" at bounding box center [338, 224] width 243 height 33
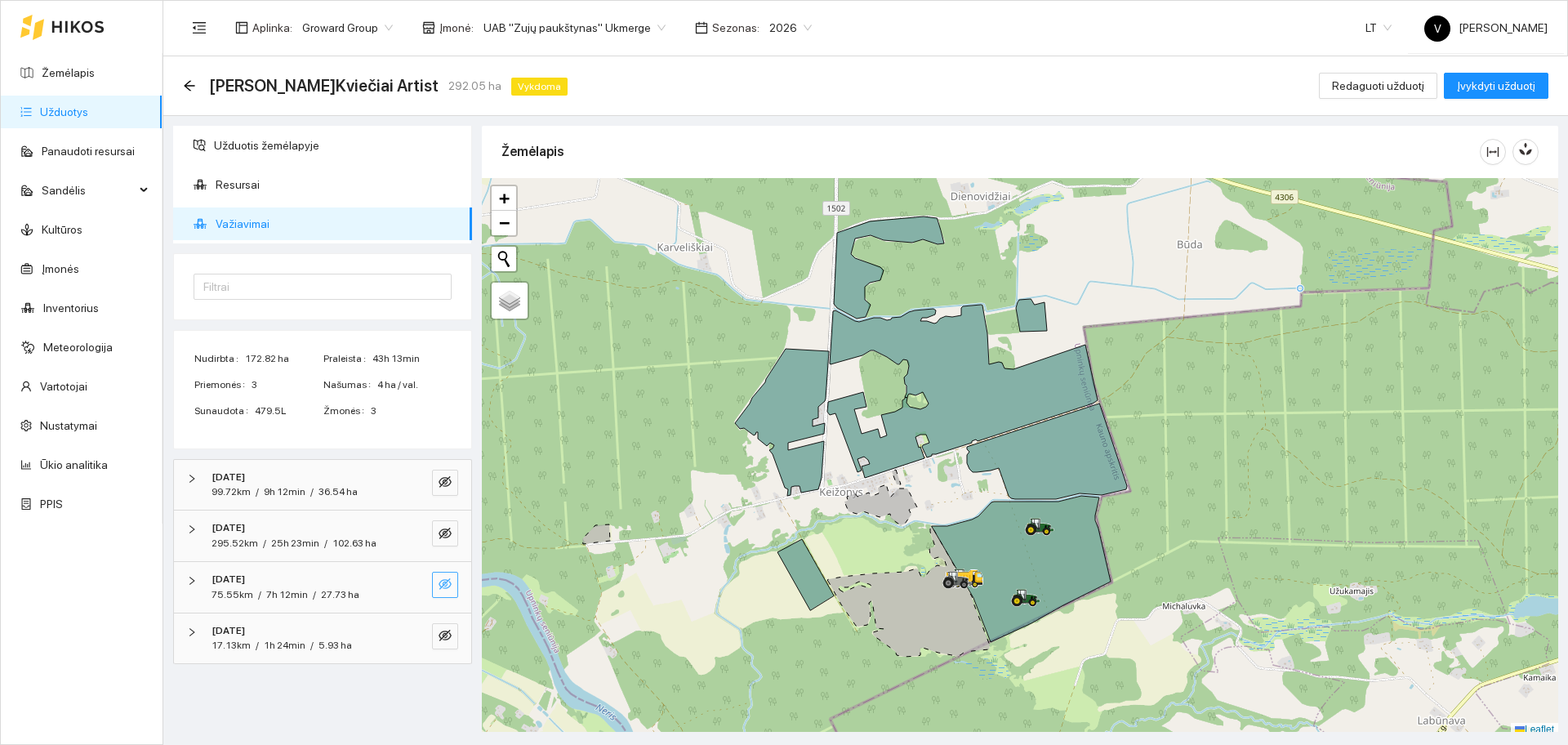
click at [448, 590] on icon "eye-invisible" at bounding box center [445, 584] width 13 height 13
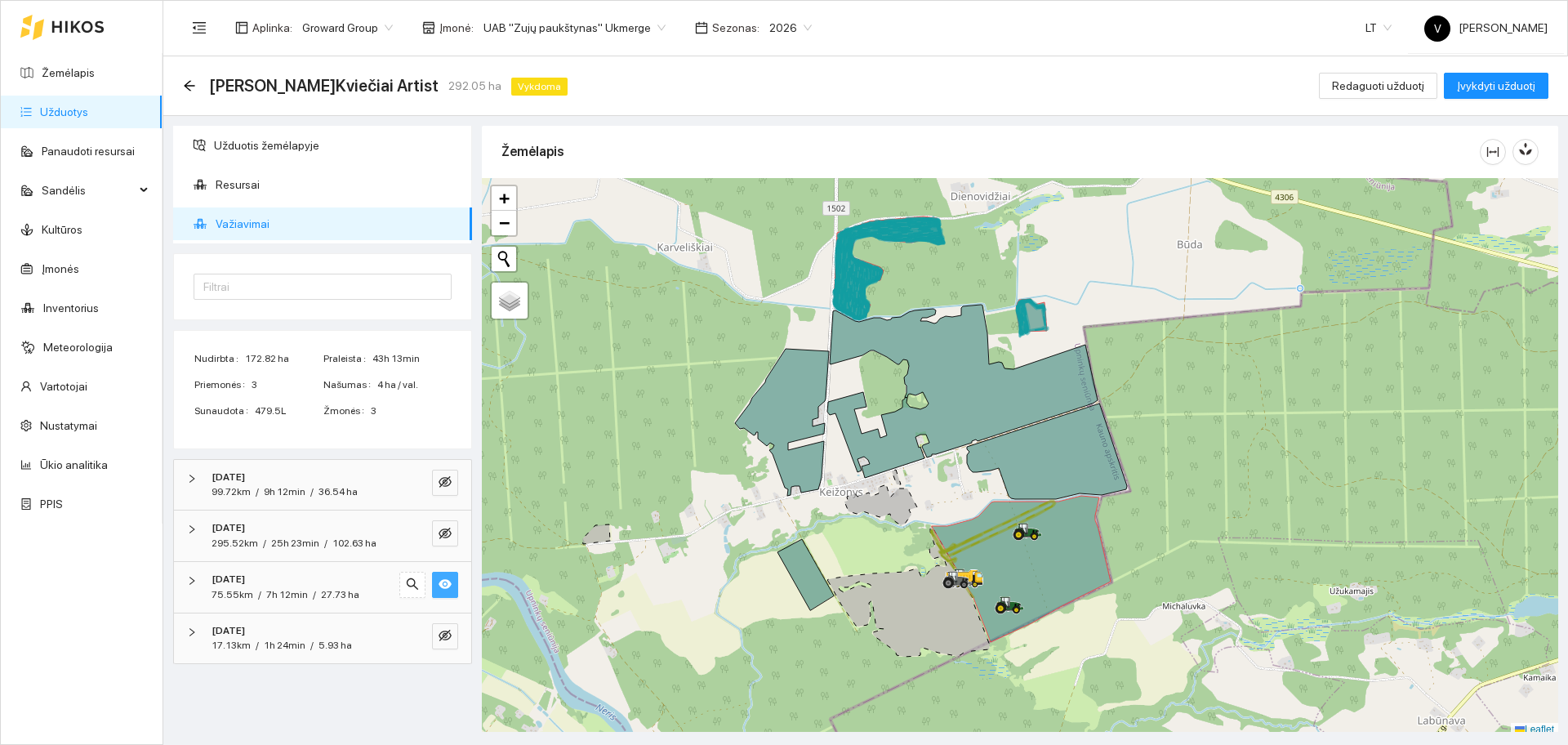
click at [445, 619] on div "2025-10-04 17.13km / 1h 24min / 5.93 ha" at bounding box center [322, 638] width 297 height 51
click at [437, 591] on button "button" at bounding box center [445, 585] width 26 height 26
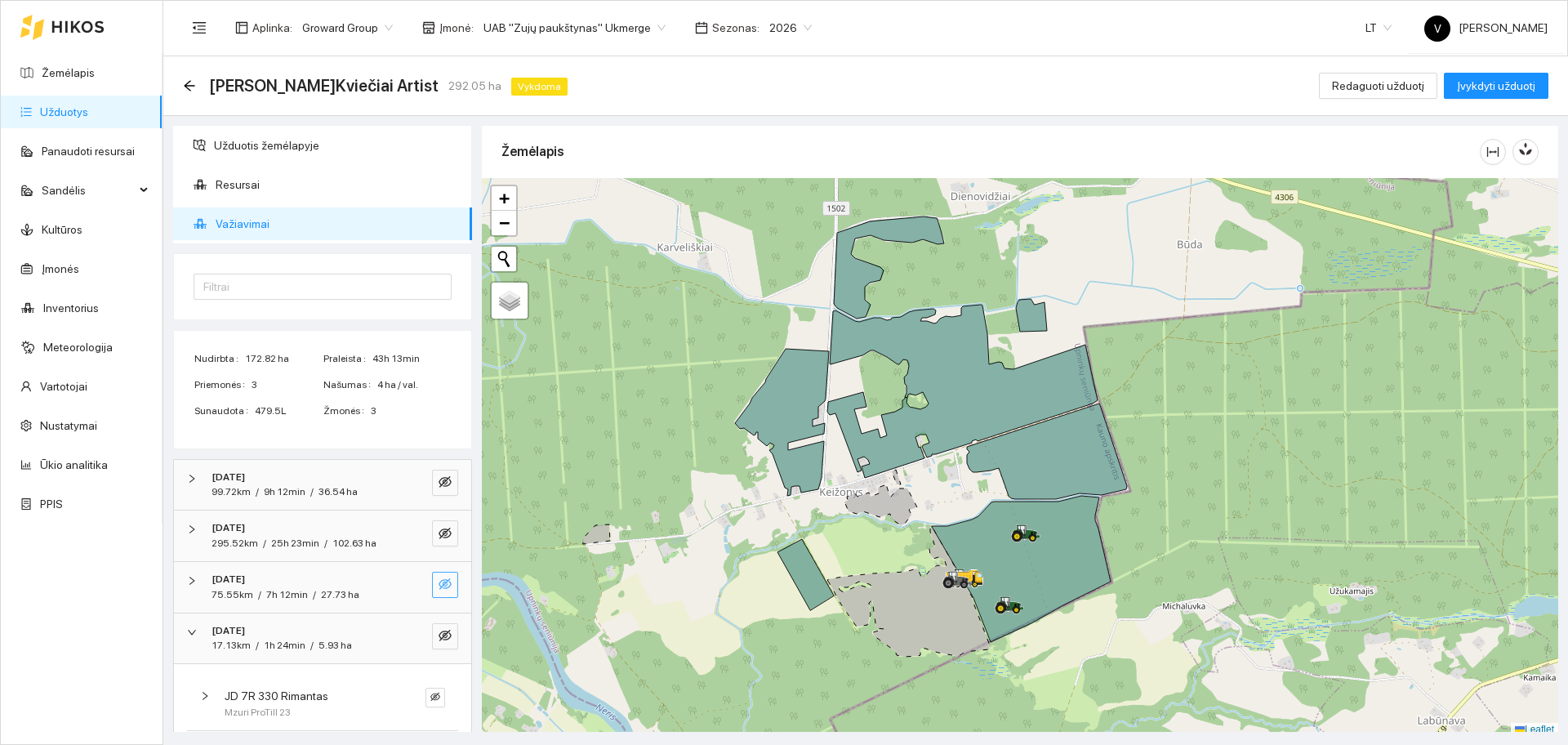
click at [436, 590] on button "button" at bounding box center [445, 585] width 26 height 26
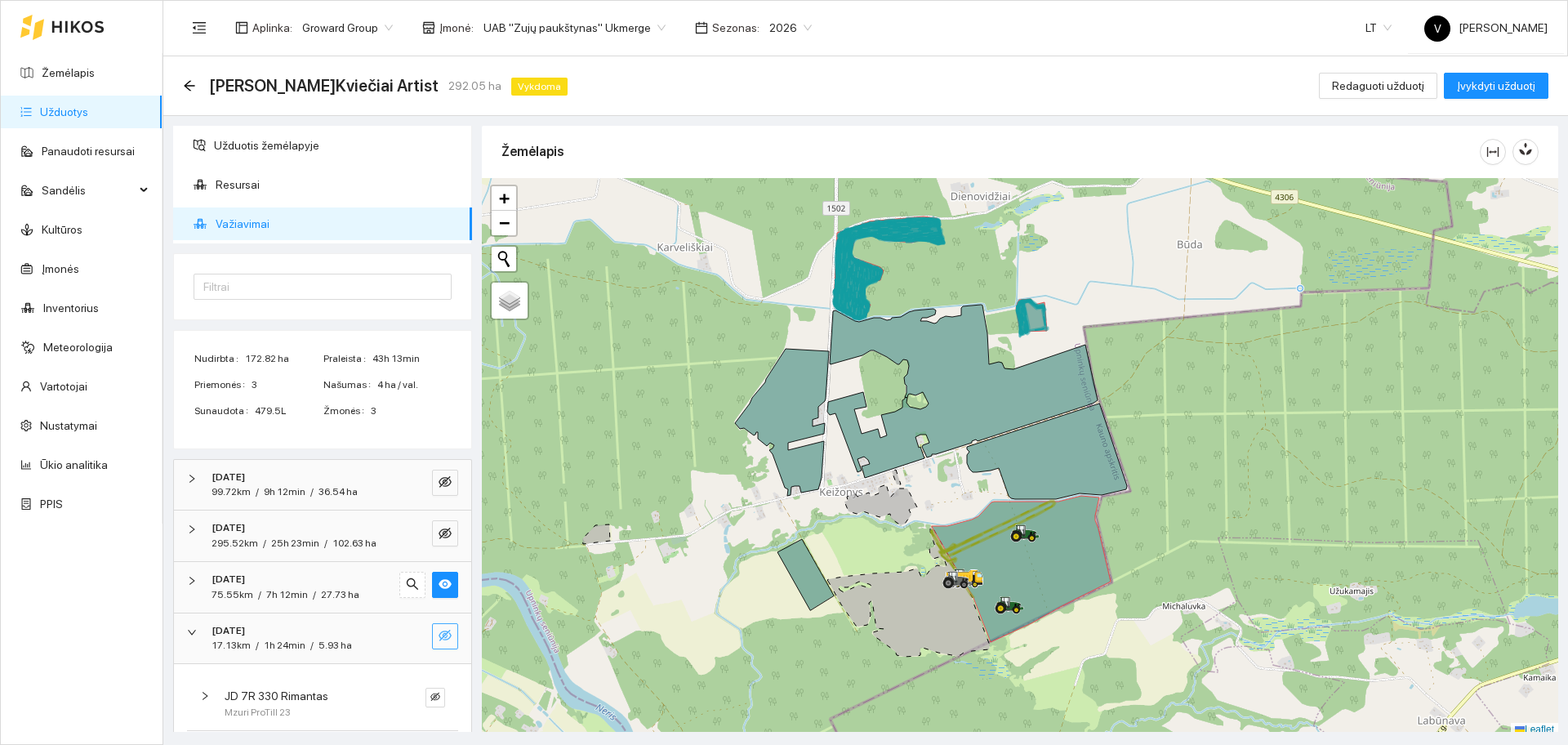
click at [438, 636] on icon "eye-invisible" at bounding box center [445, 636] width 13 height 11
click at [204, 694] on icon "right" at bounding box center [205, 696] width 9 height 9
click at [192, 642] on div "2025-10-04 17.13km / 1h 24min / 5.93 ha" at bounding box center [322, 638] width 297 height 51
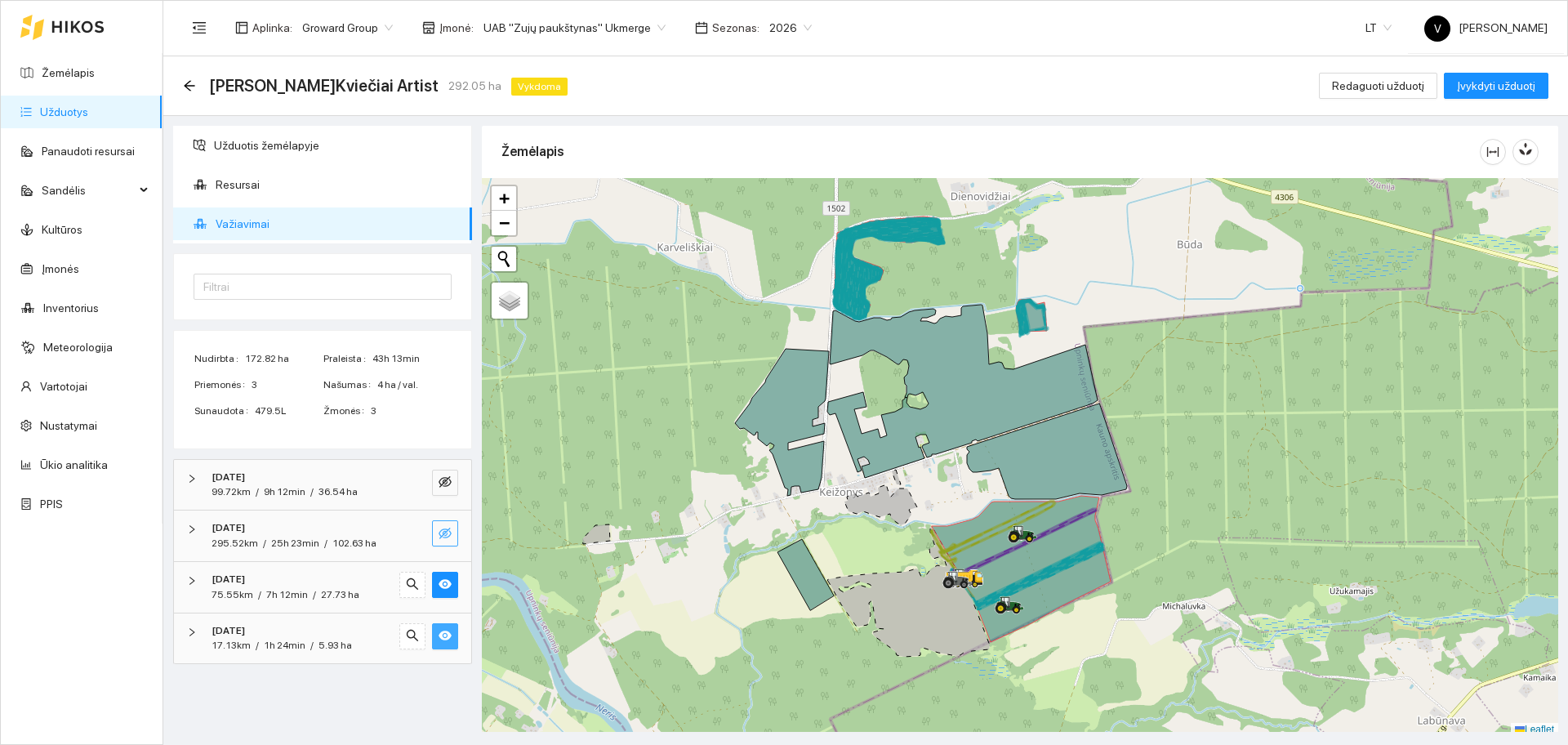
click at [445, 527] on icon "eye-invisible" at bounding box center [445, 534] width 13 height 13
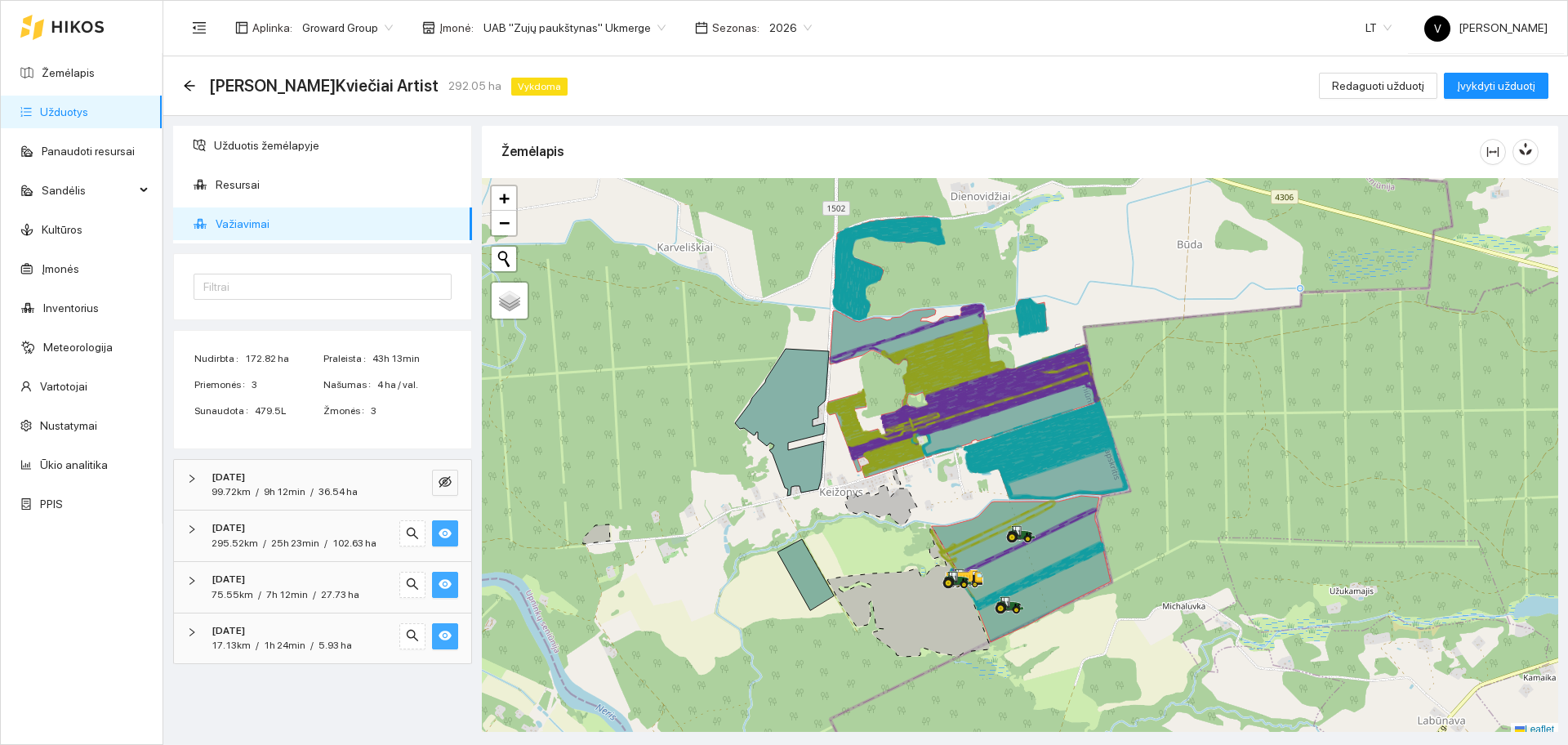
click at [441, 587] on icon "eye" at bounding box center [445, 585] width 13 height 9
click at [447, 648] on button "button" at bounding box center [445, 637] width 26 height 26
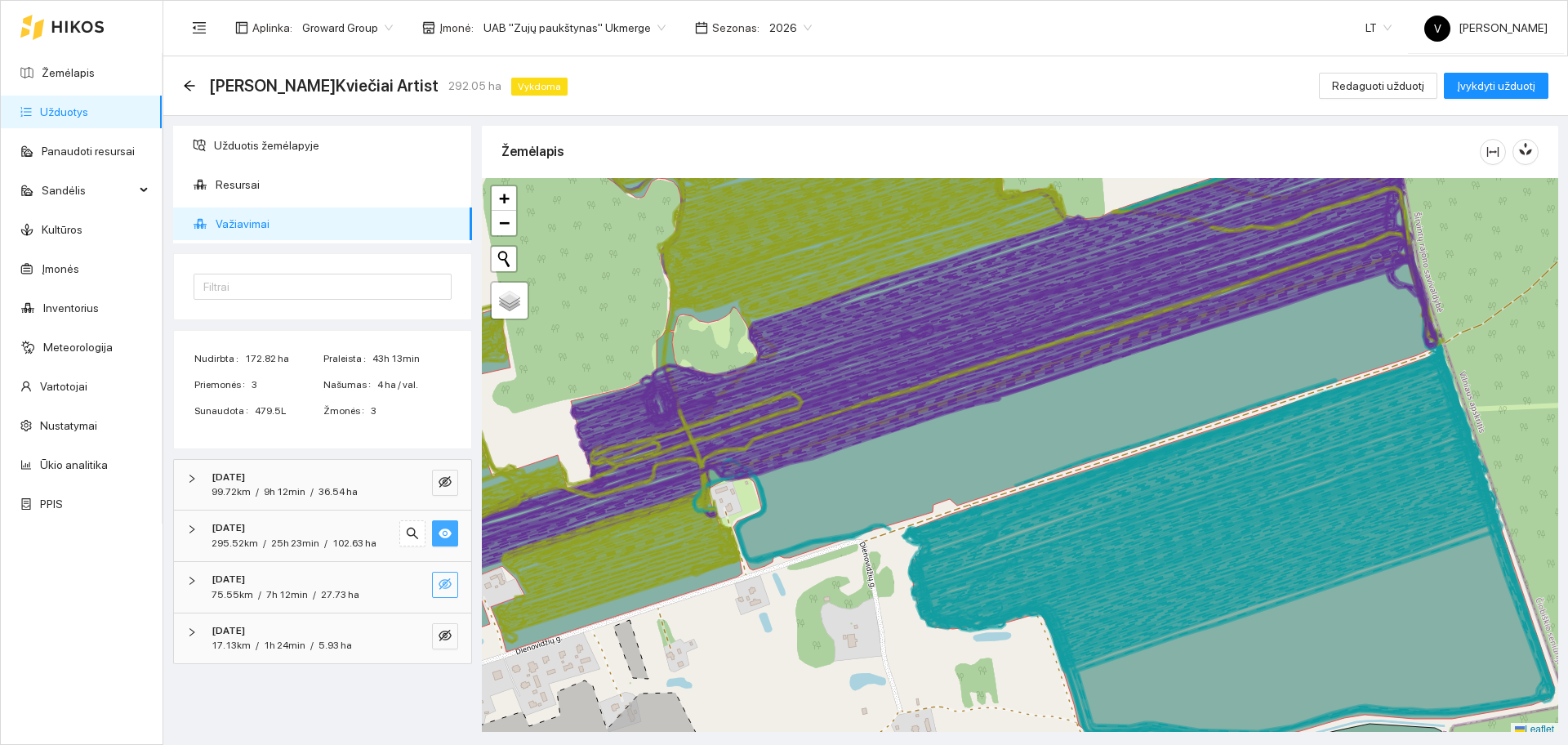
click at [443, 536] on icon "eye" at bounding box center [445, 533] width 13 height 9
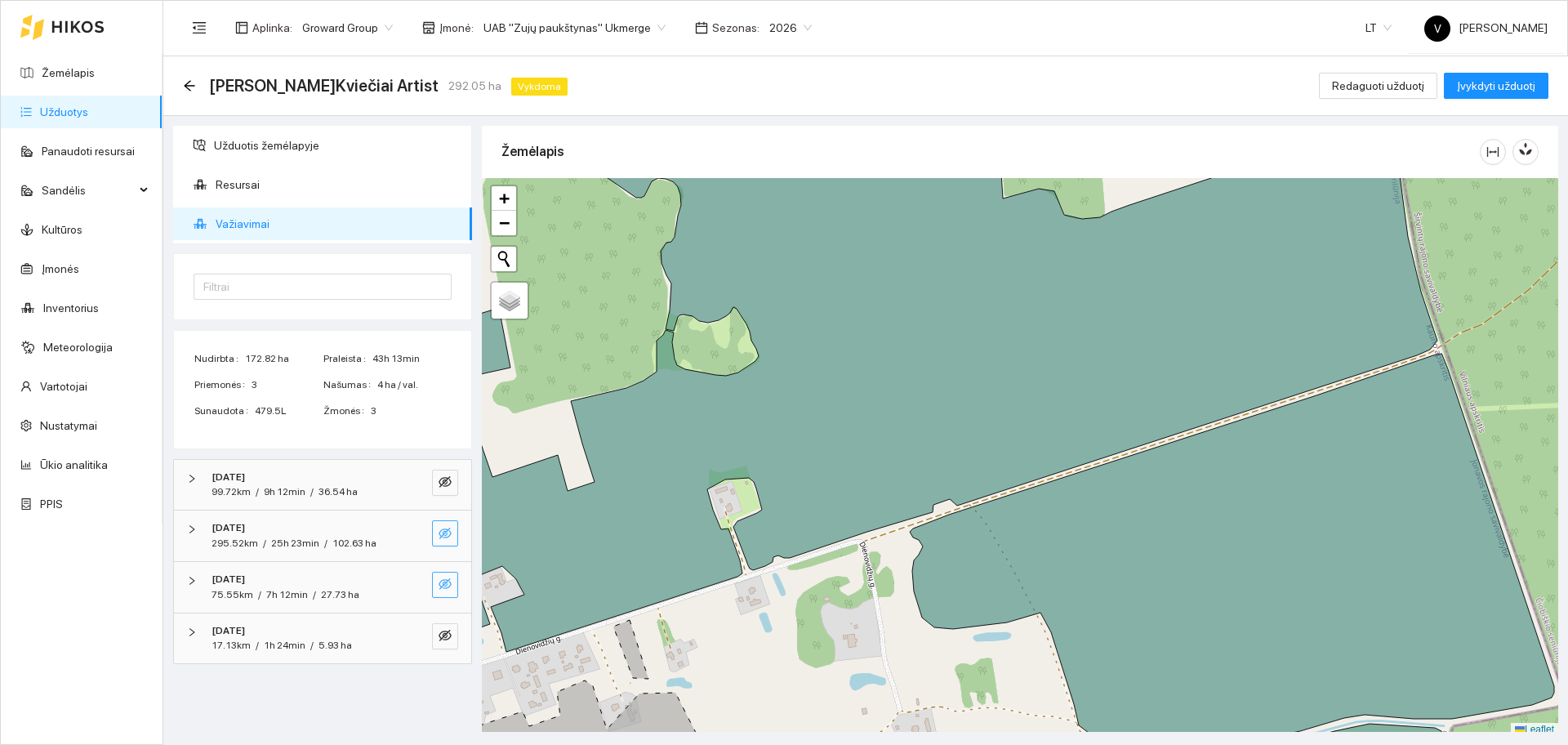
click at [79, 115] on link "Užduotys" at bounding box center [63, 112] width 48 height 13
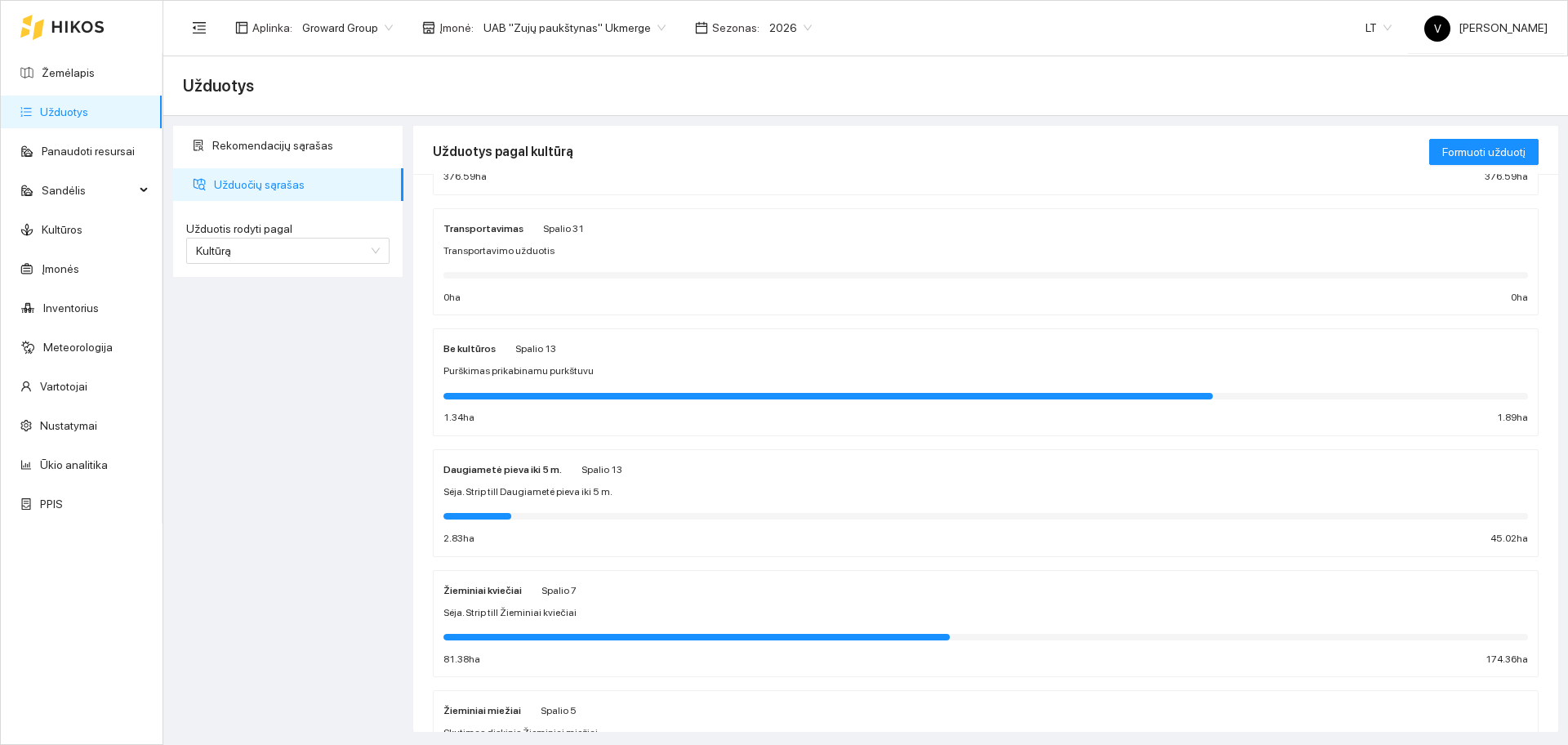
scroll to position [408, 0]
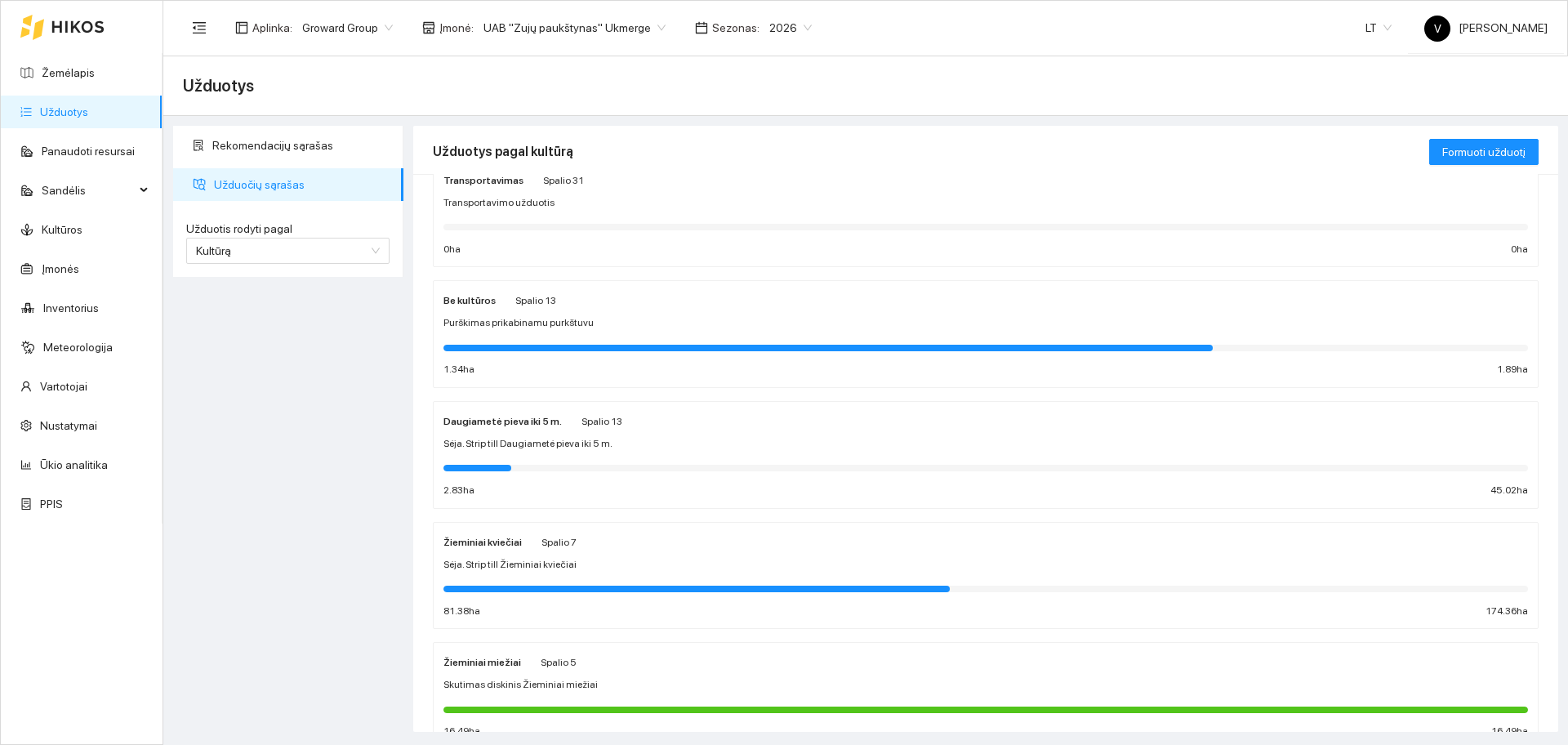
click at [485, 546] on strong "Žieminiai kviečiai" at bounding box center [482, 542] width 78 height 11
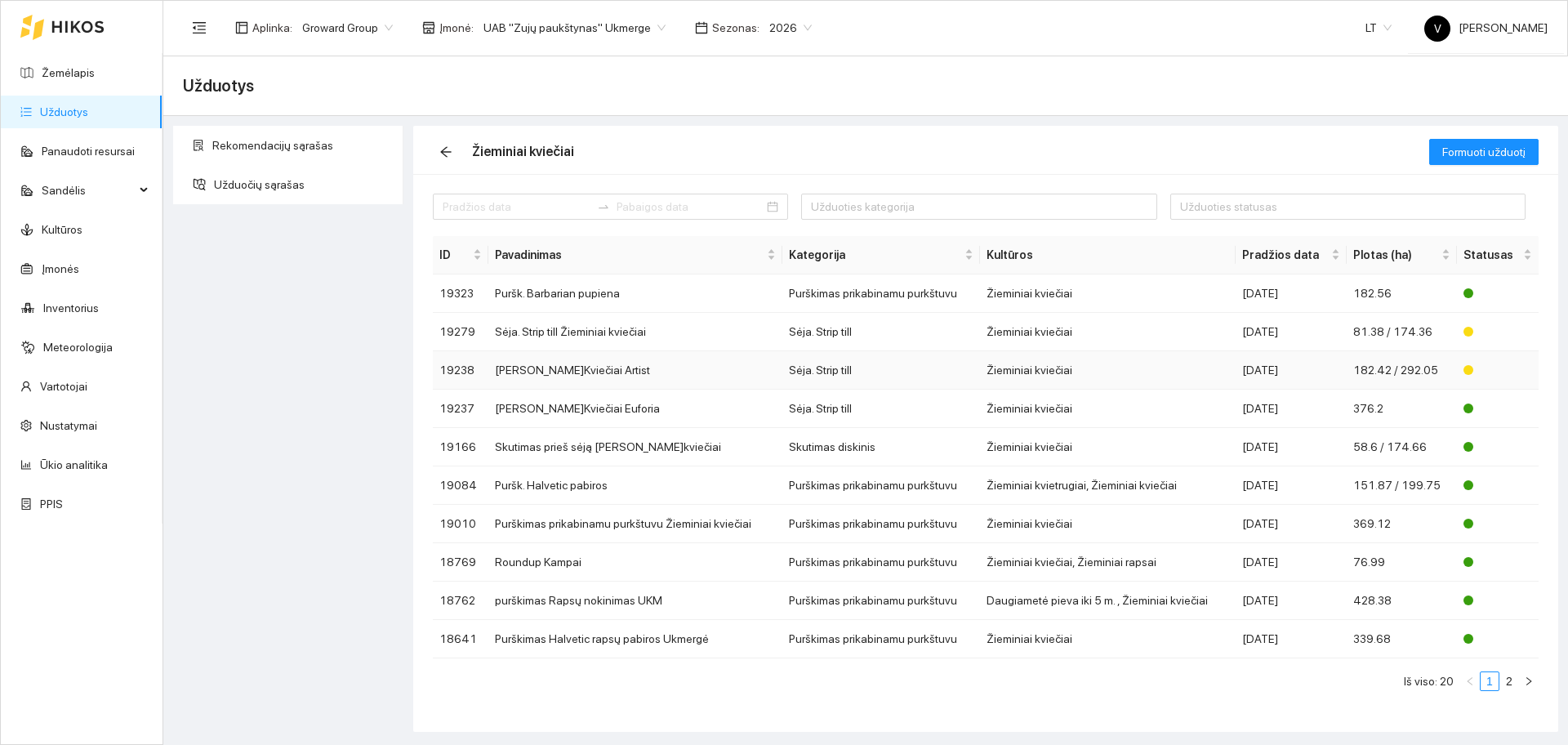
click at [543, 375] on td "Sėja Ž.Kviečiai Artist" at bounding box center [635, 370] width 294 height 39
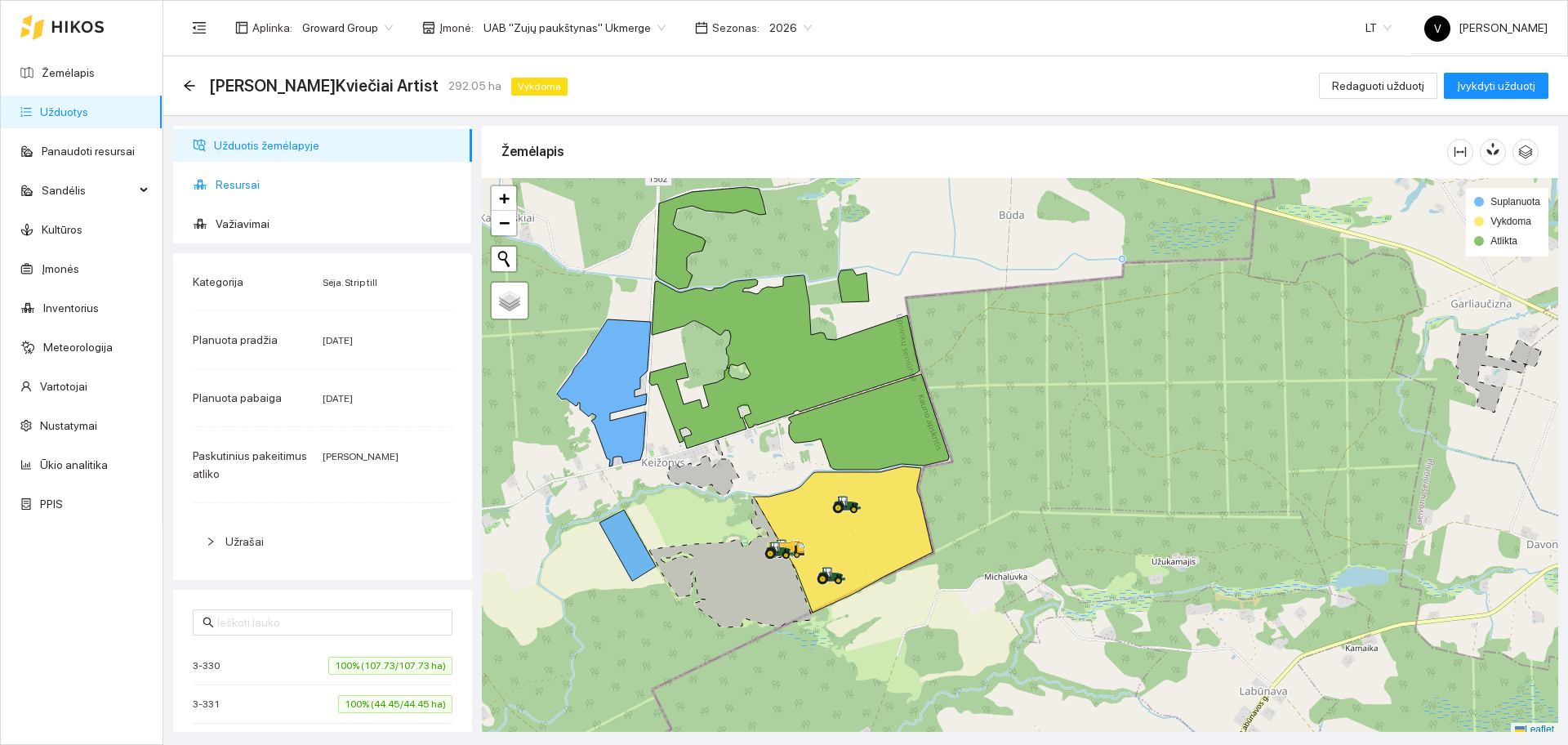
click at [240, 188] on span "Resursai" at bounding box center [338, 184] width 243 height 33
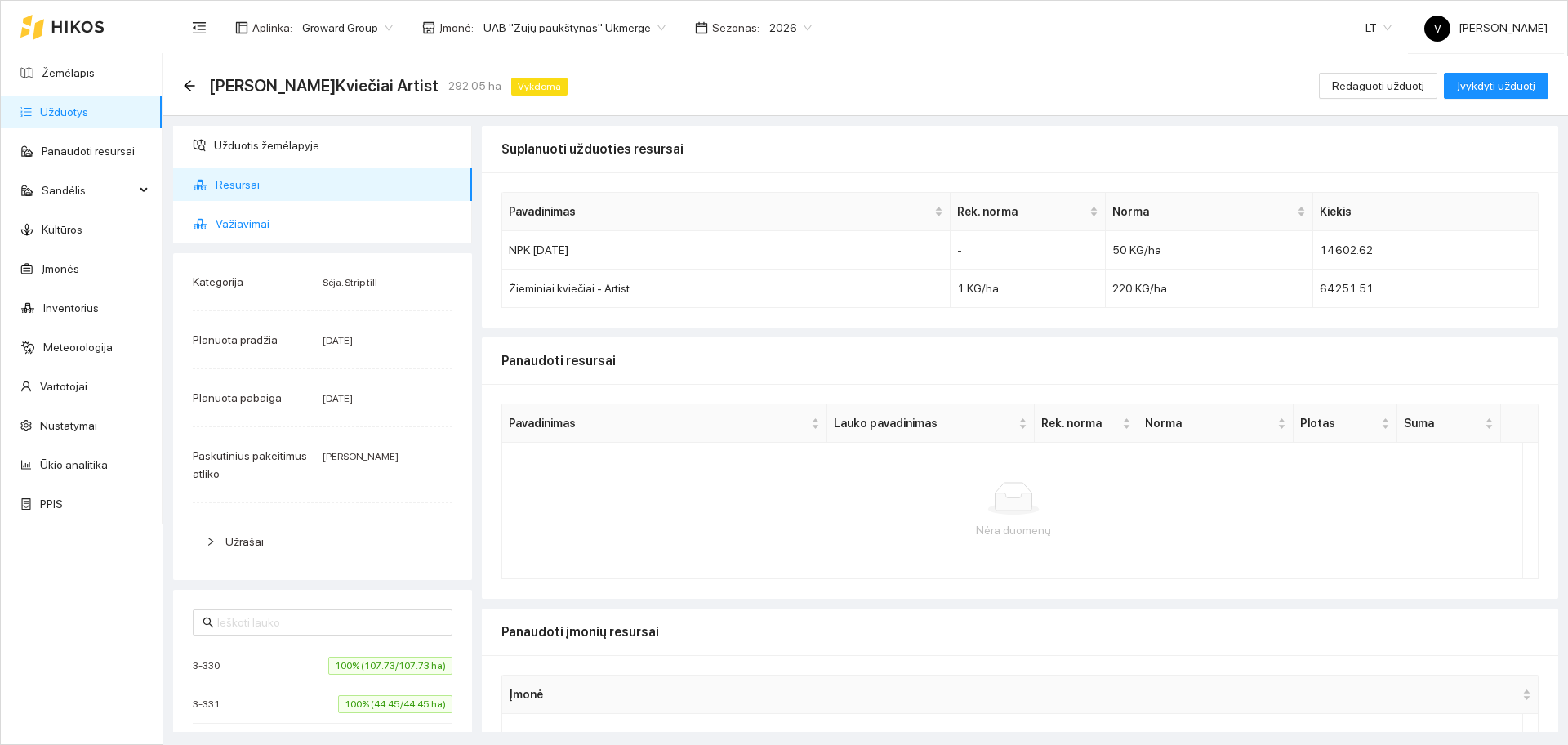
click at [247, 221] on span "Važiavimai" at bounding box center [338, 224] width 243 height 33
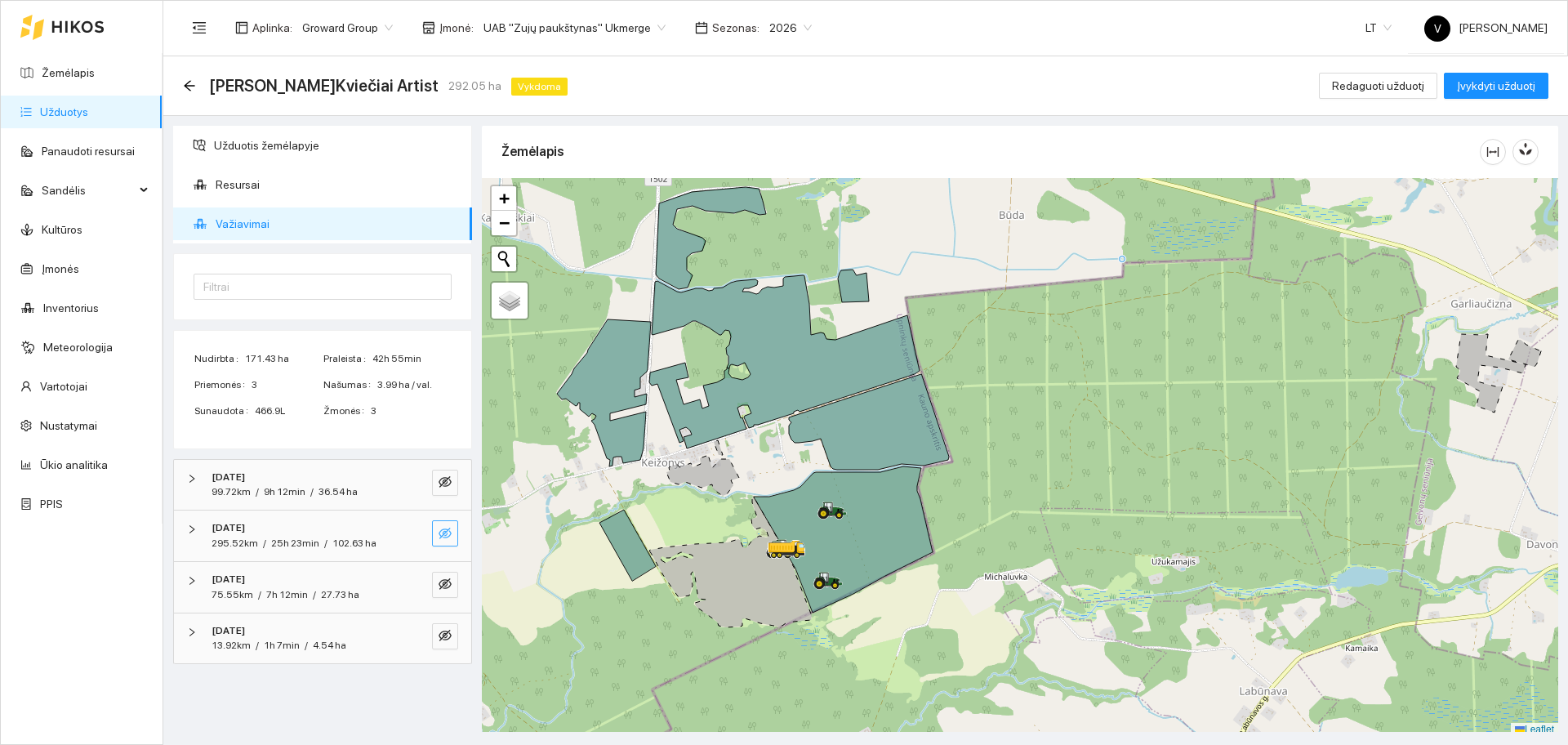
click at [443, 532] on icon "eye-invisible" at bounding box center [445, 533] width 13 height 11
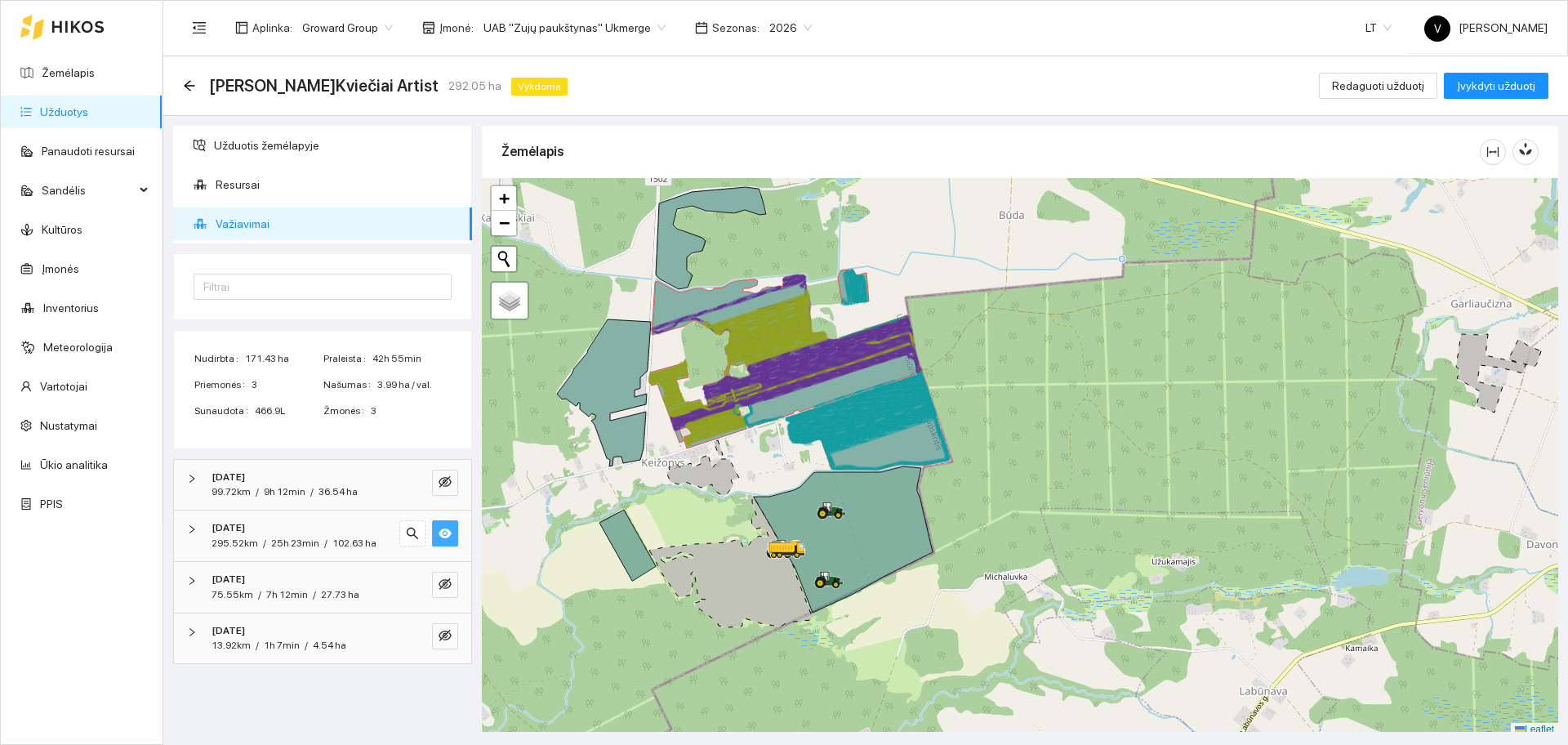
click at [444, 532] on icon "eye" at bounding box center [445, 533] width 13 height 9
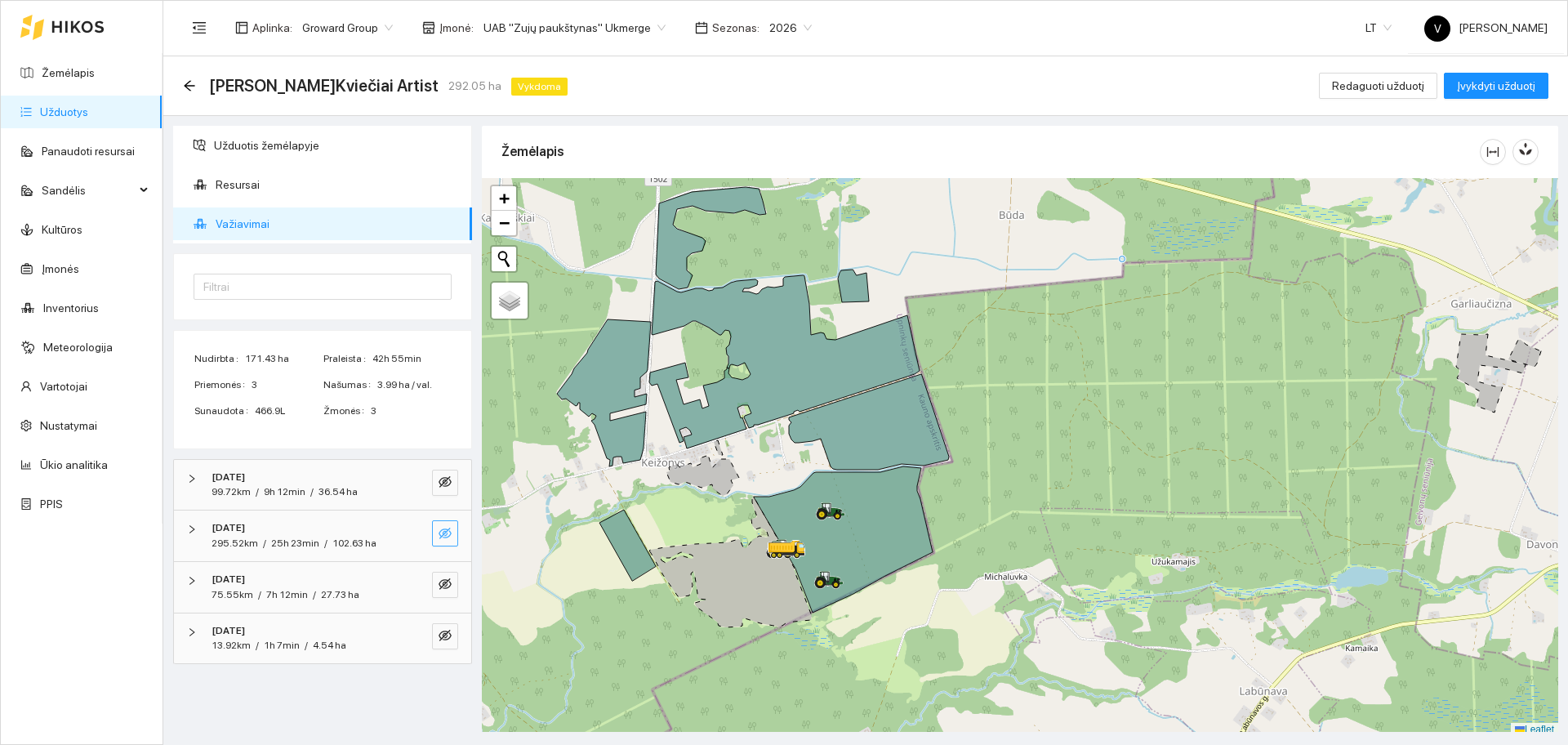
click at [89, 117] on link "Užduotys" at bounding box center [63, 112] width 48 height 13
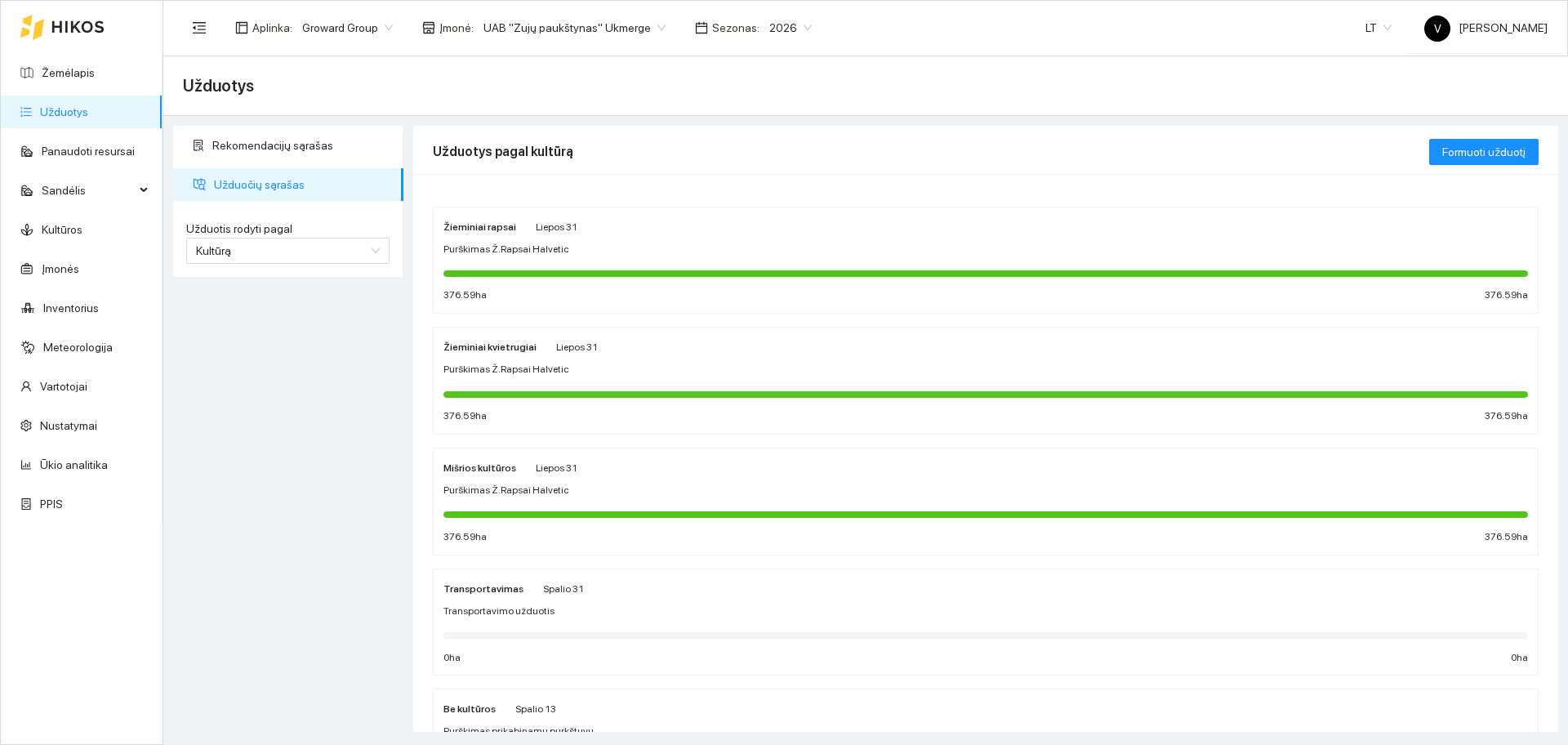
click at [519, 353] on strong "Žieminiai kvietrugiai" at bounding box center [489, 347] width 93 height 11
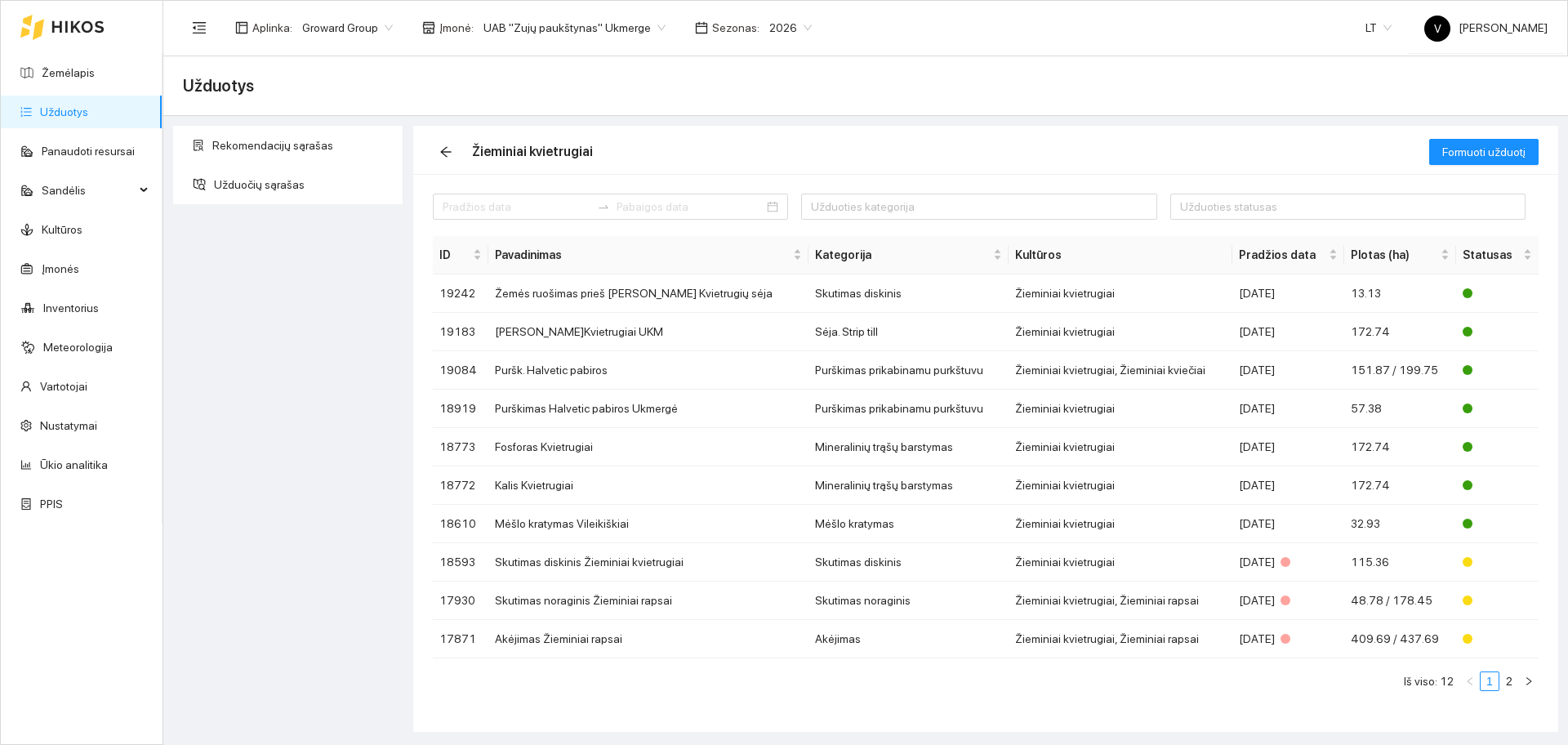
click at [87, 117] on link "Užduotys" at bounding box center [63, 112] width 48 height 13
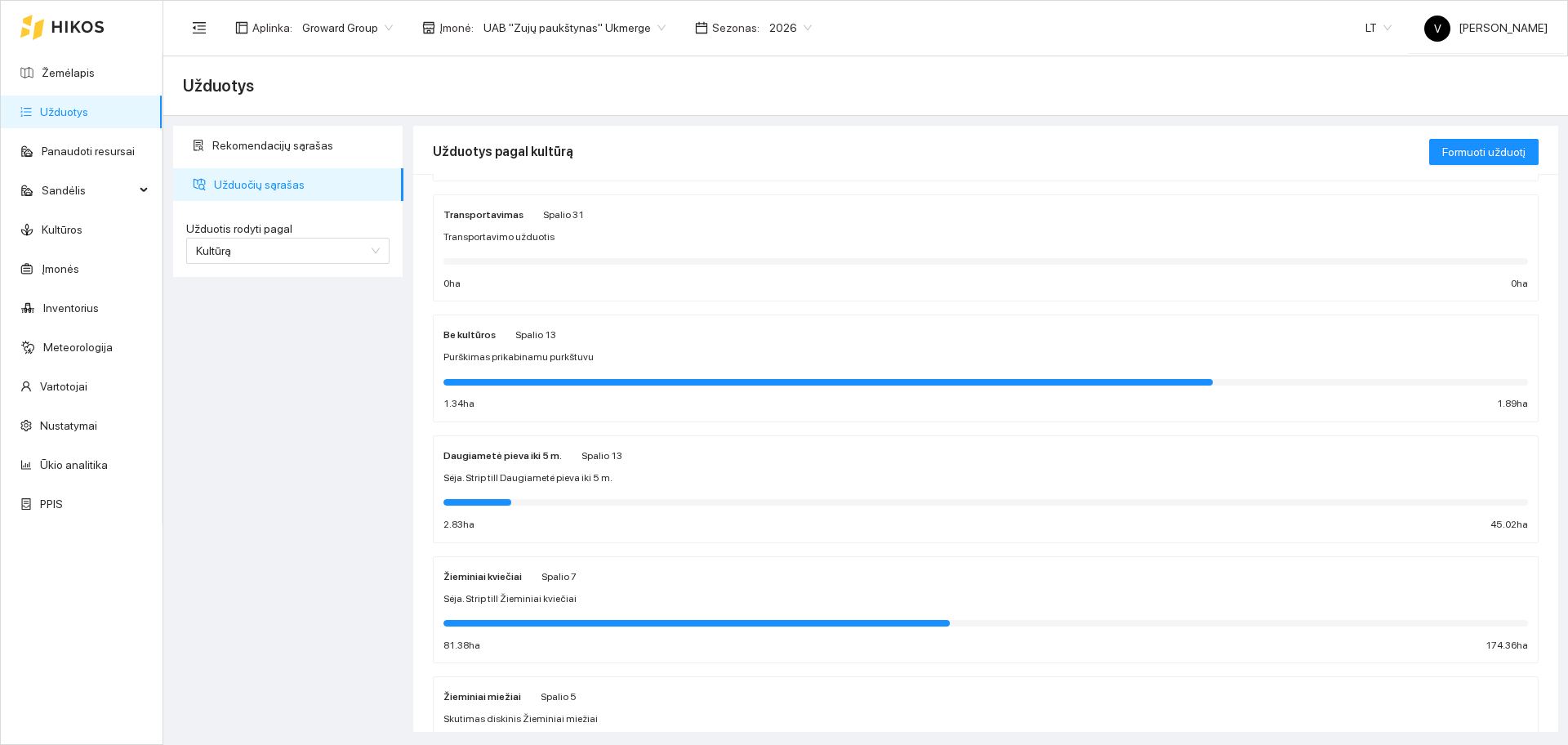
scroll to position [408, 0]
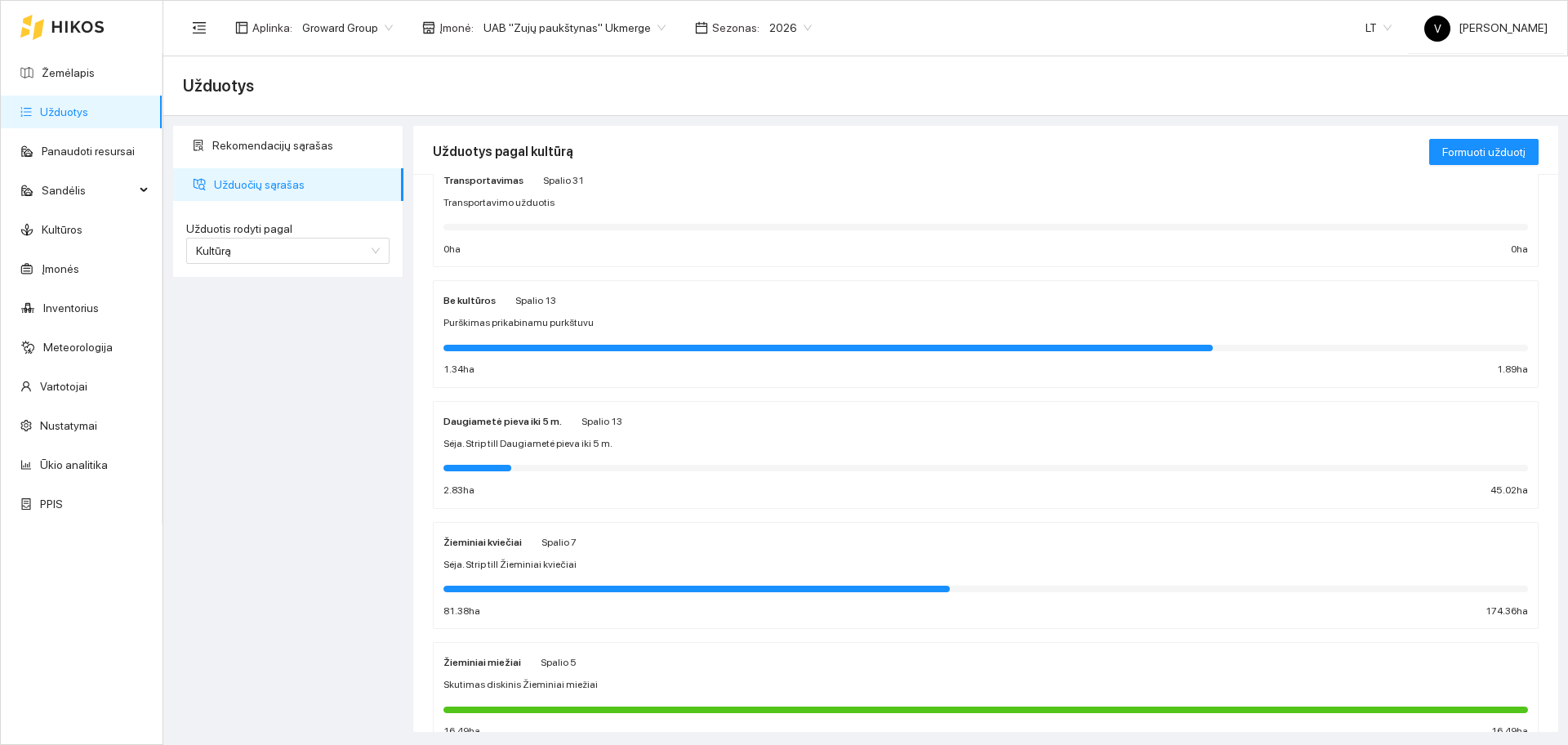
click at [490, 538] on strong "Žieminiai kviečiai" at bounding box center [482, 542] width 78 height 11
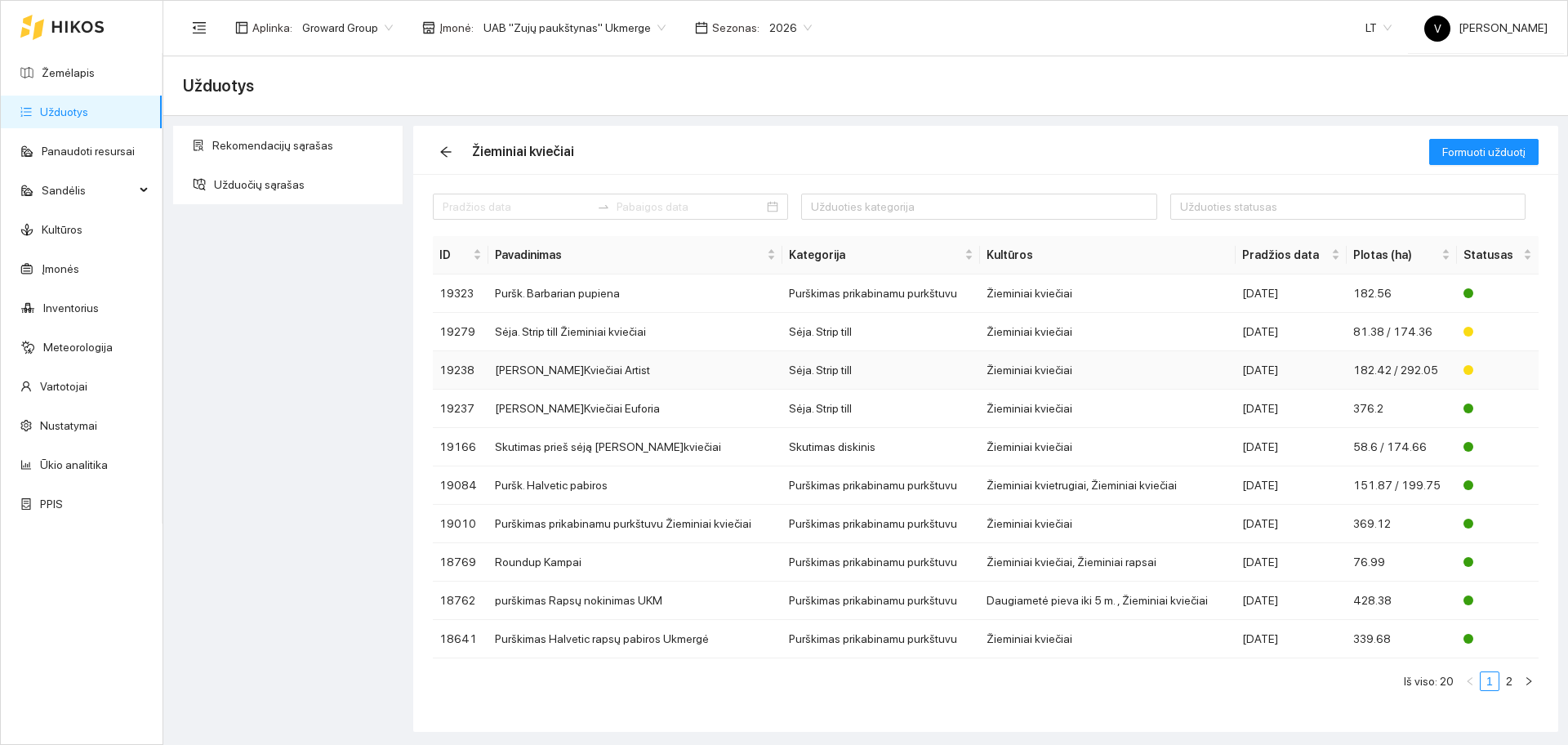
click at [555, 371] on td "Sėja Ž.Kviečiai Artist" at bounding box center [635, 370] width 294 height 39
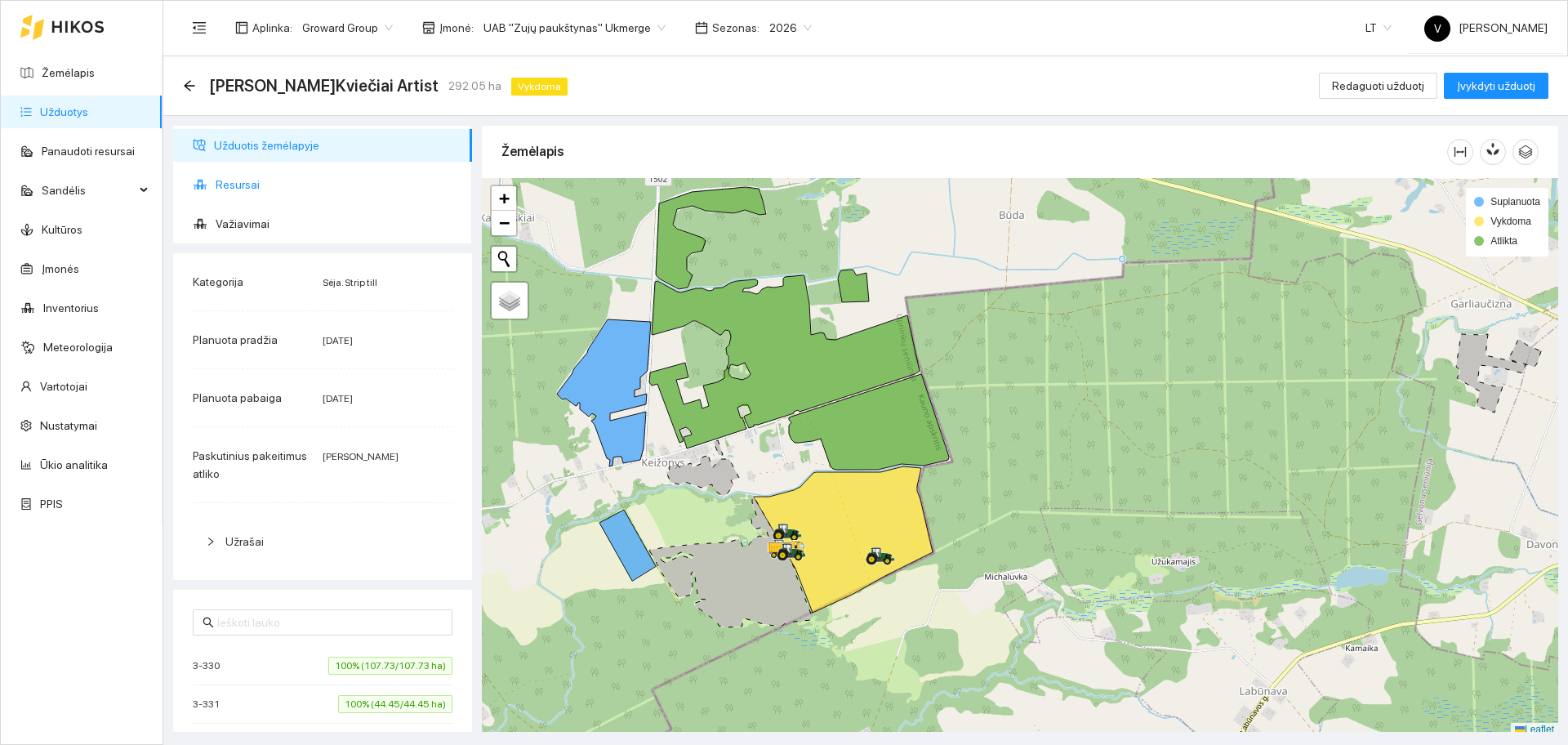
click at [235, 180] on span "Resursai" at bounding box center [338, 184] width 243 height 33
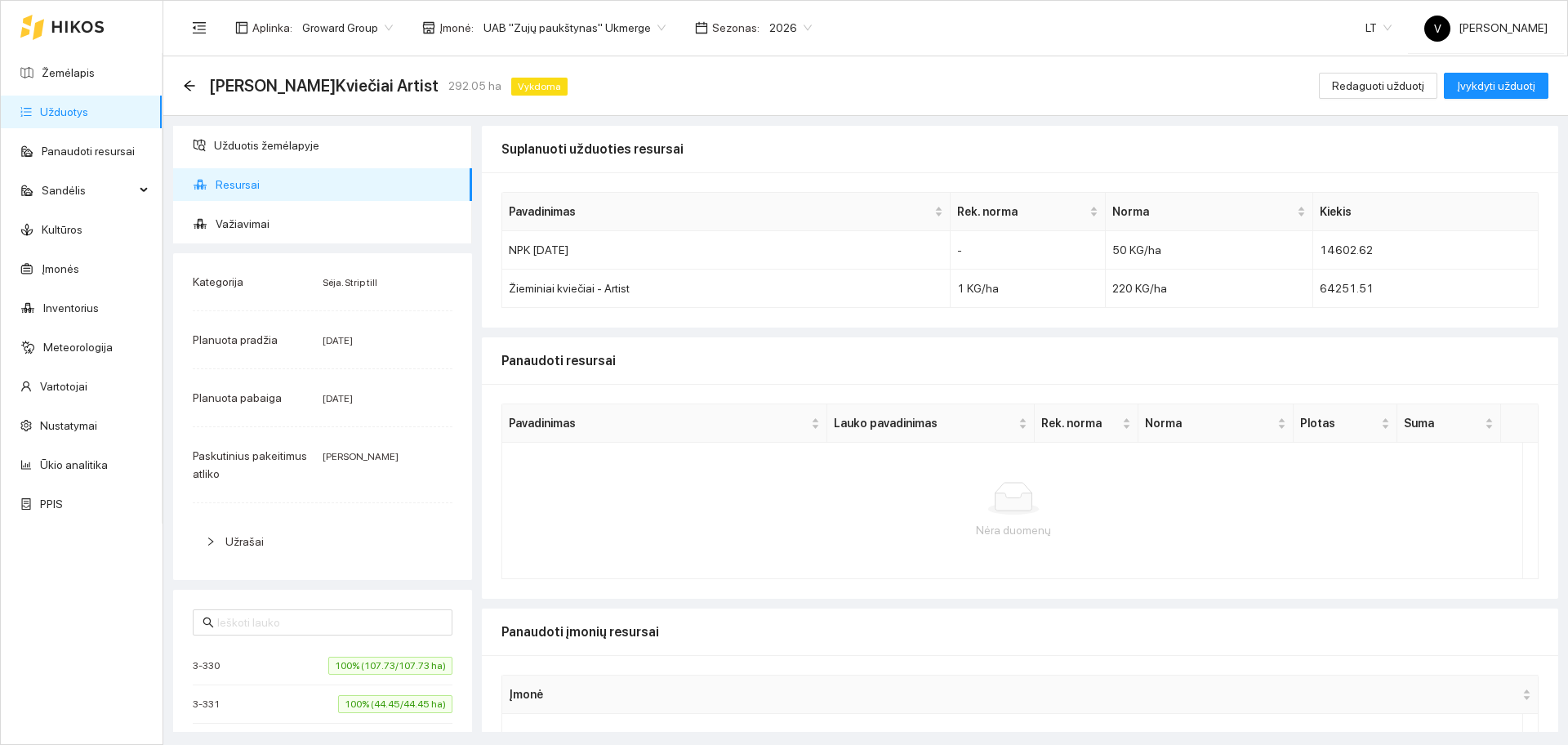
scroll to position [102, 0]
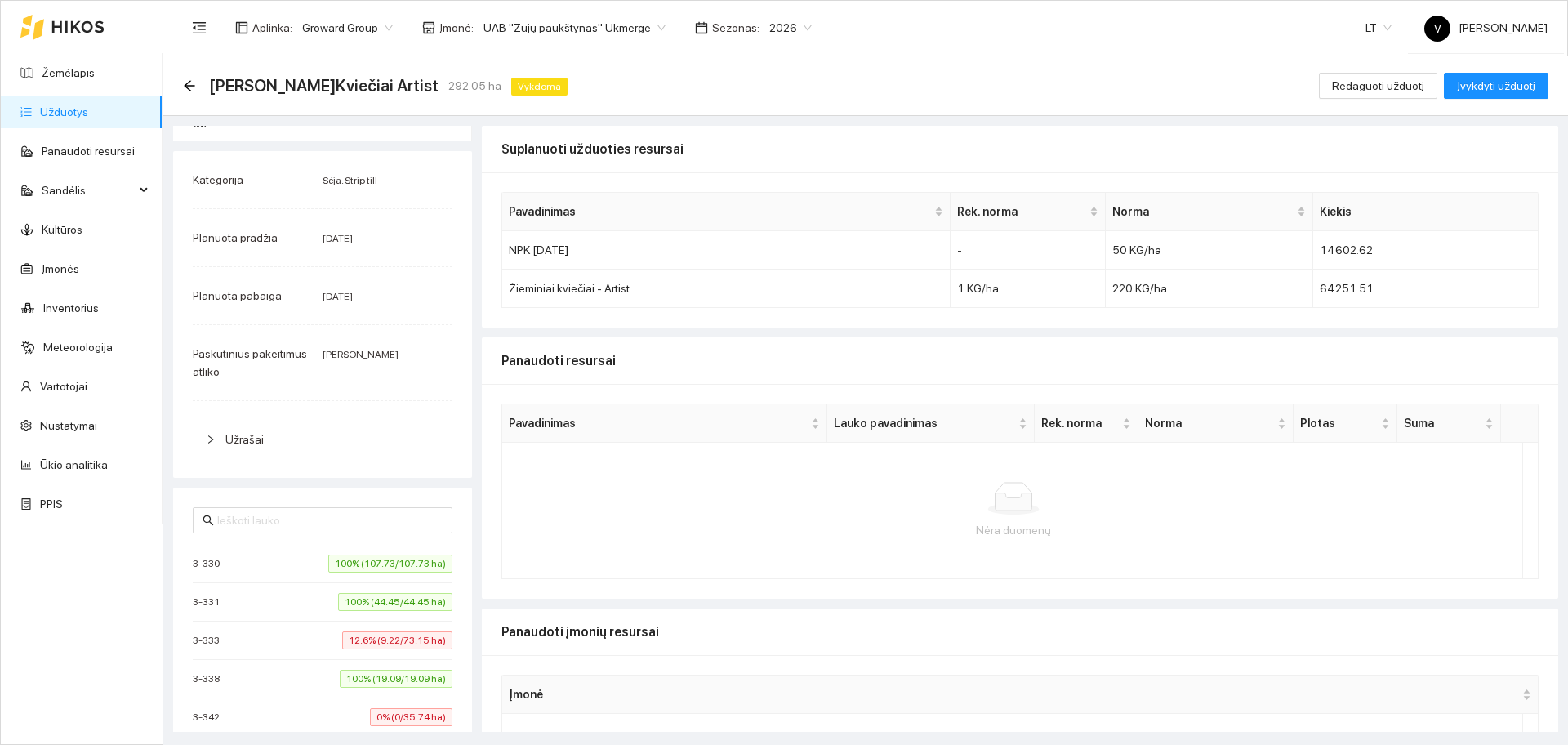
click at [259, 564] on div "3-330 100% (107.73/107.73 ha)" at bounding box center [322, 563] width 259 height 18
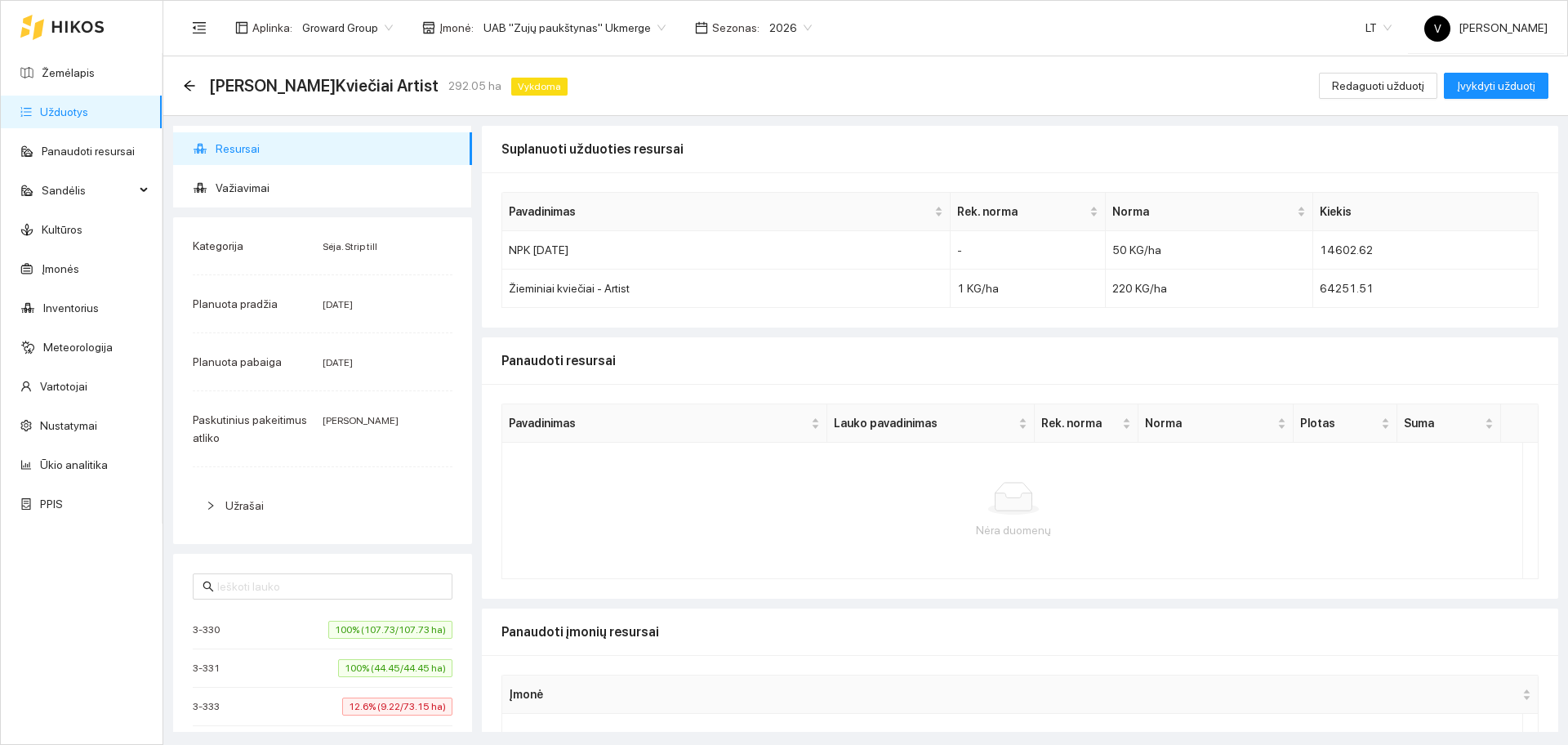
scroll to position [0, 0]
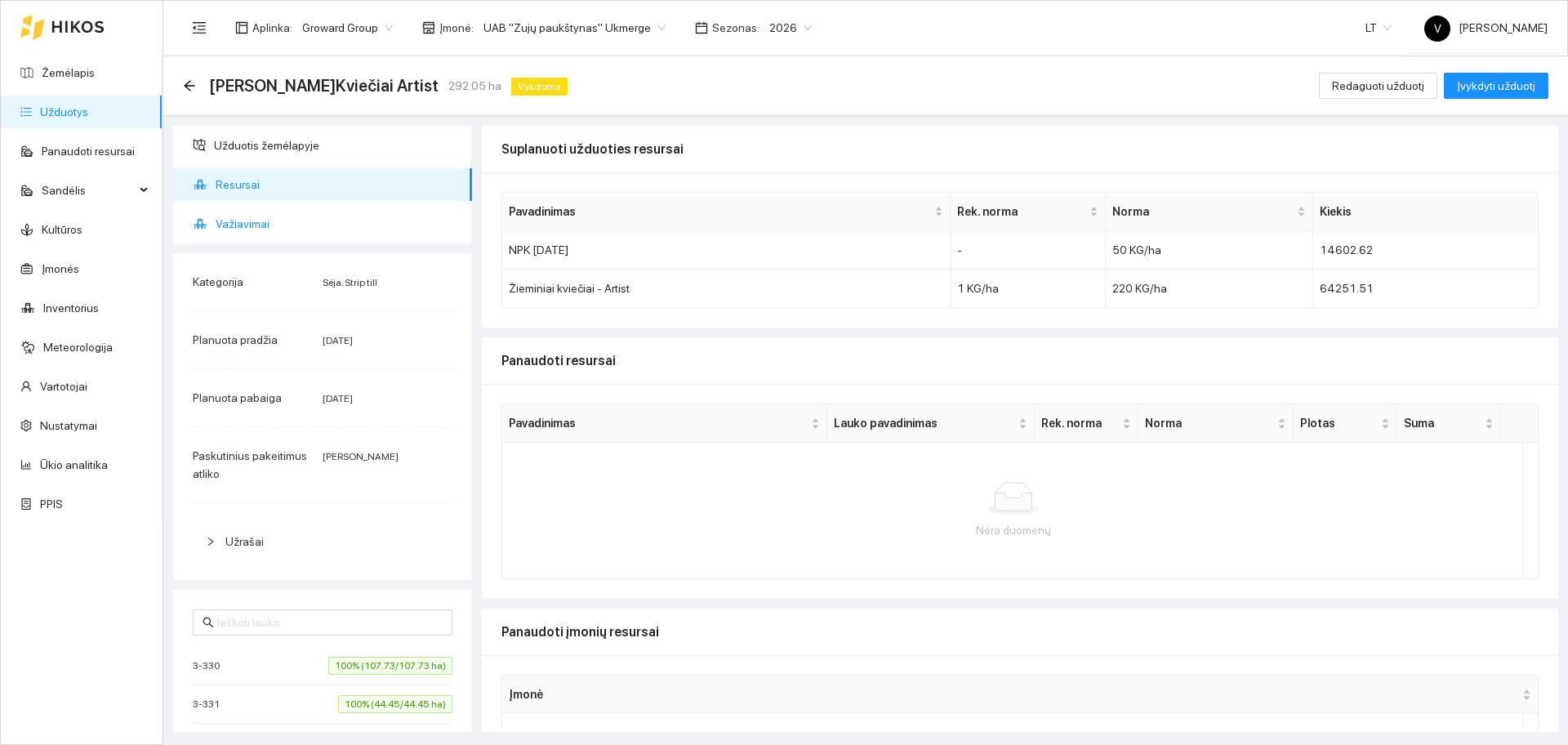
click at [259, 223] on span "Važiavimai" at bounding box center [338, 224] width 243 height 33
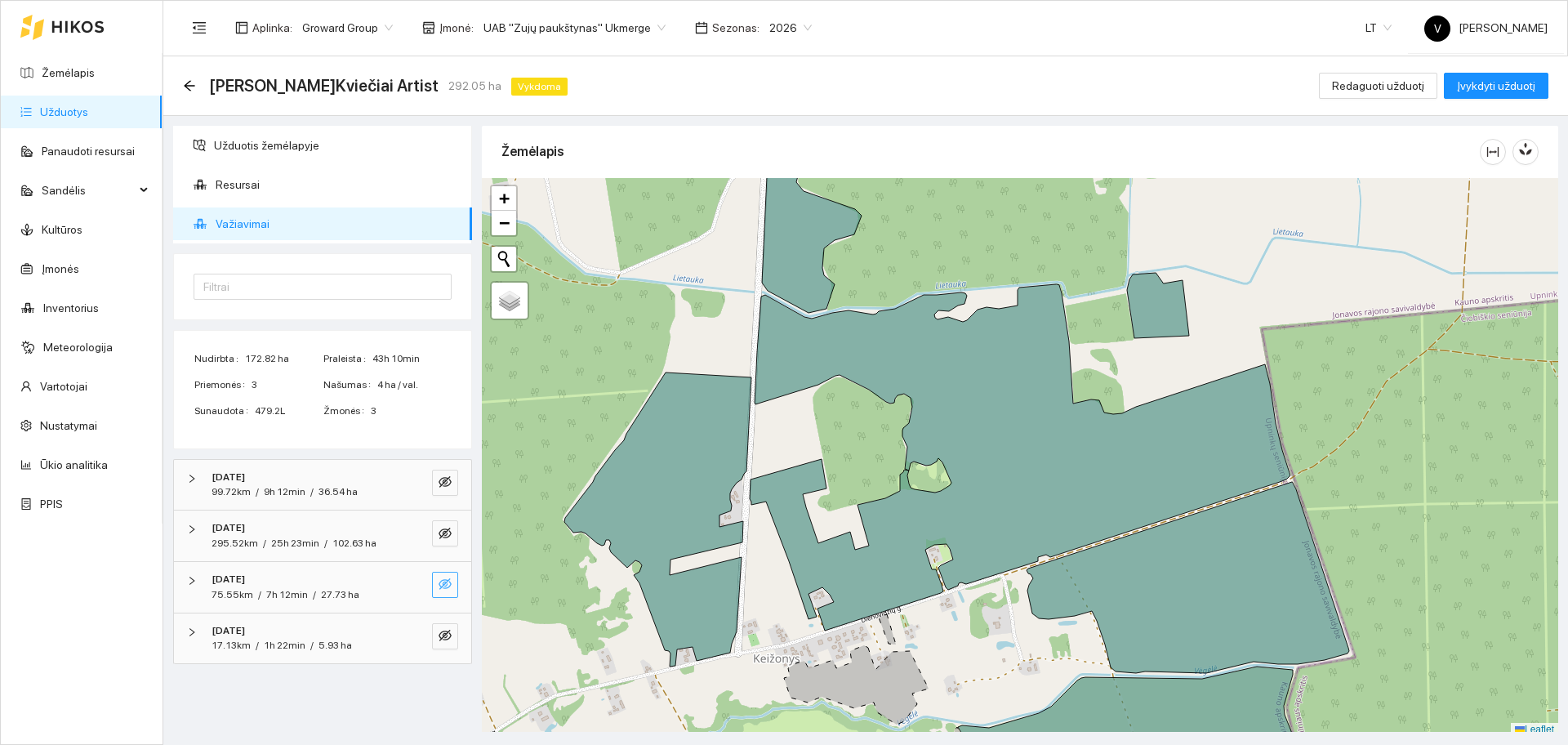
click at [442, 581] on icon "eye-invisible" at bounding box center [445, 584] width 13 height 11
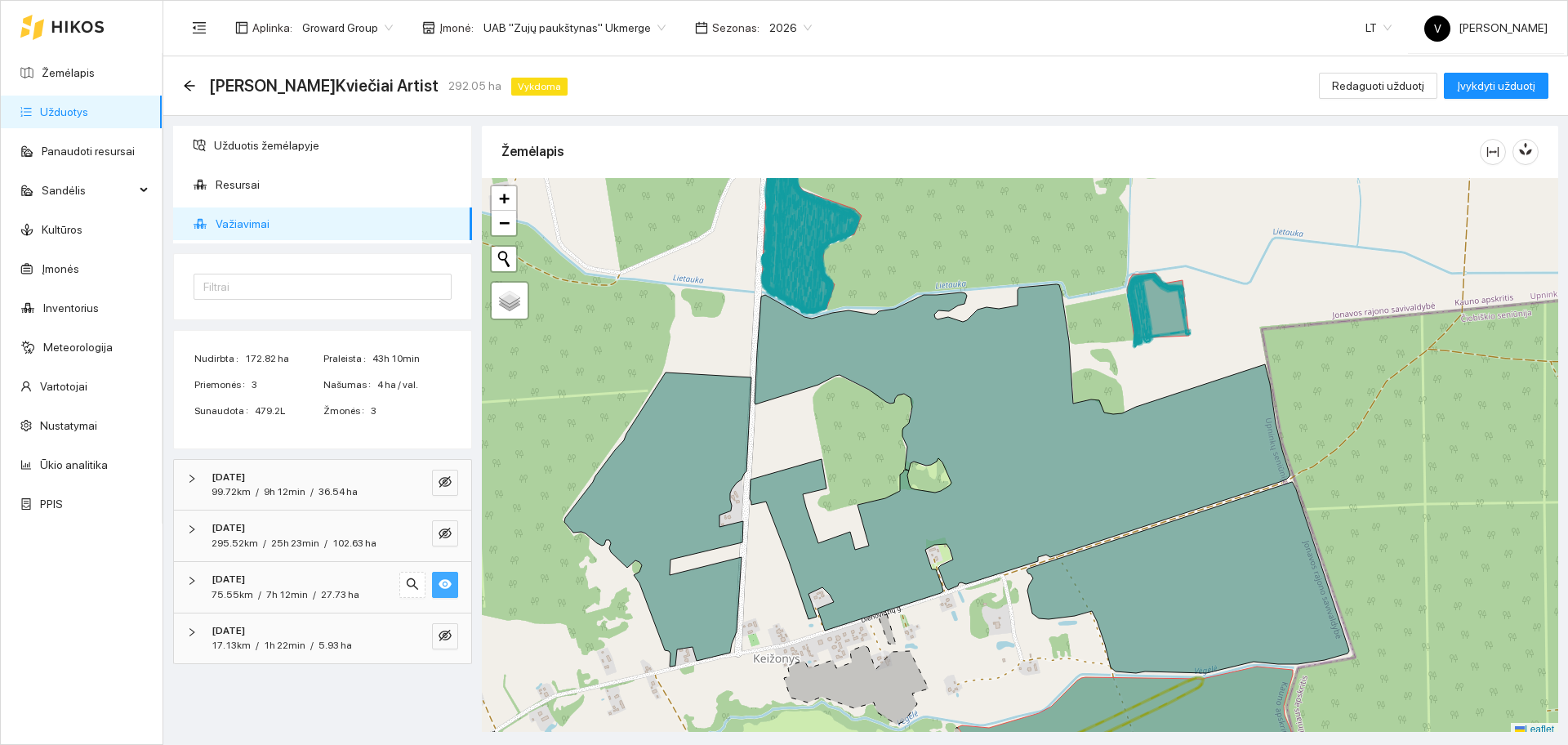
click at [442, 581] on icon "eye" at bounding box center [445, 585] width 13 height 9
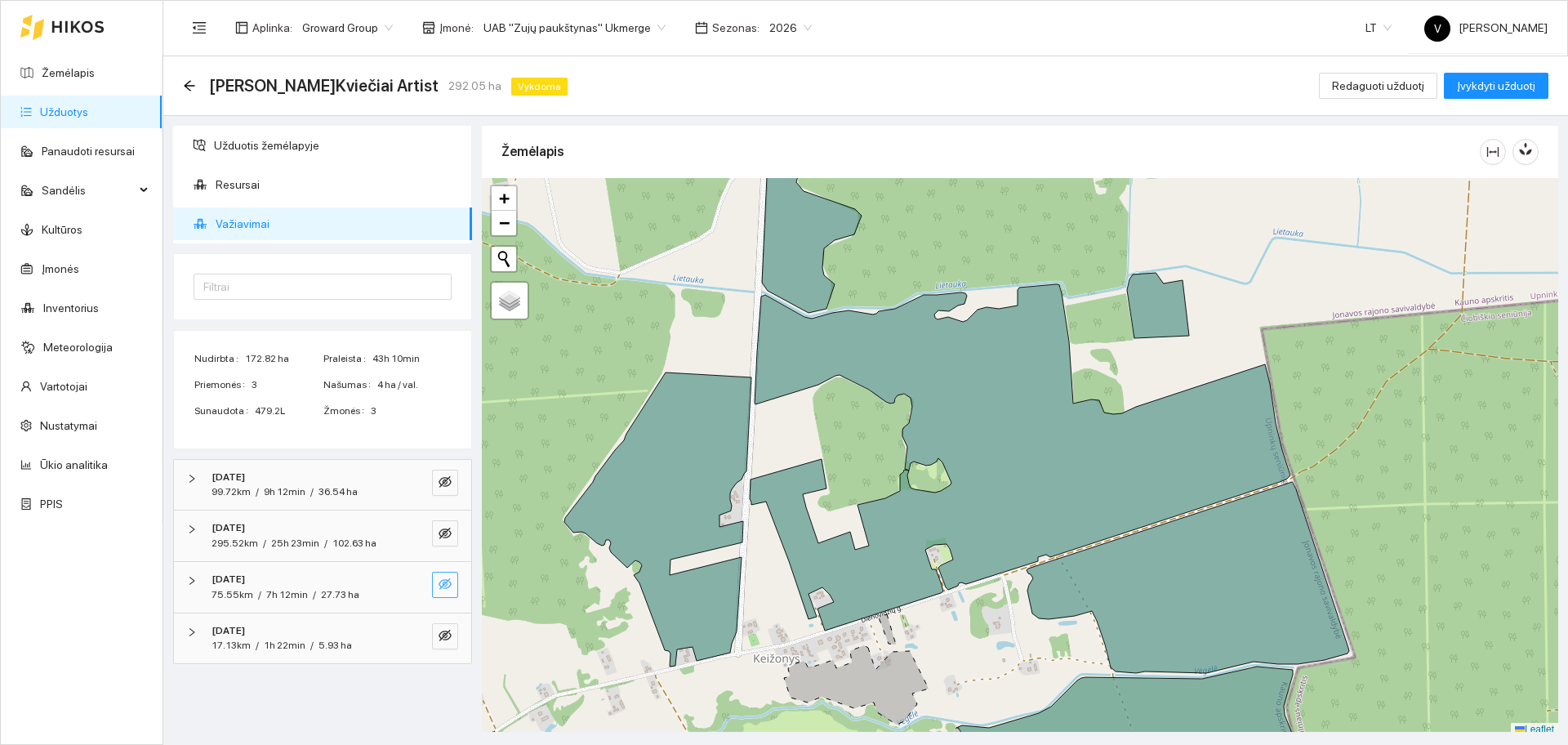
click at [445, 582] on icon "eye-invisible" at bounding box center [445, 584] width 13 height 11
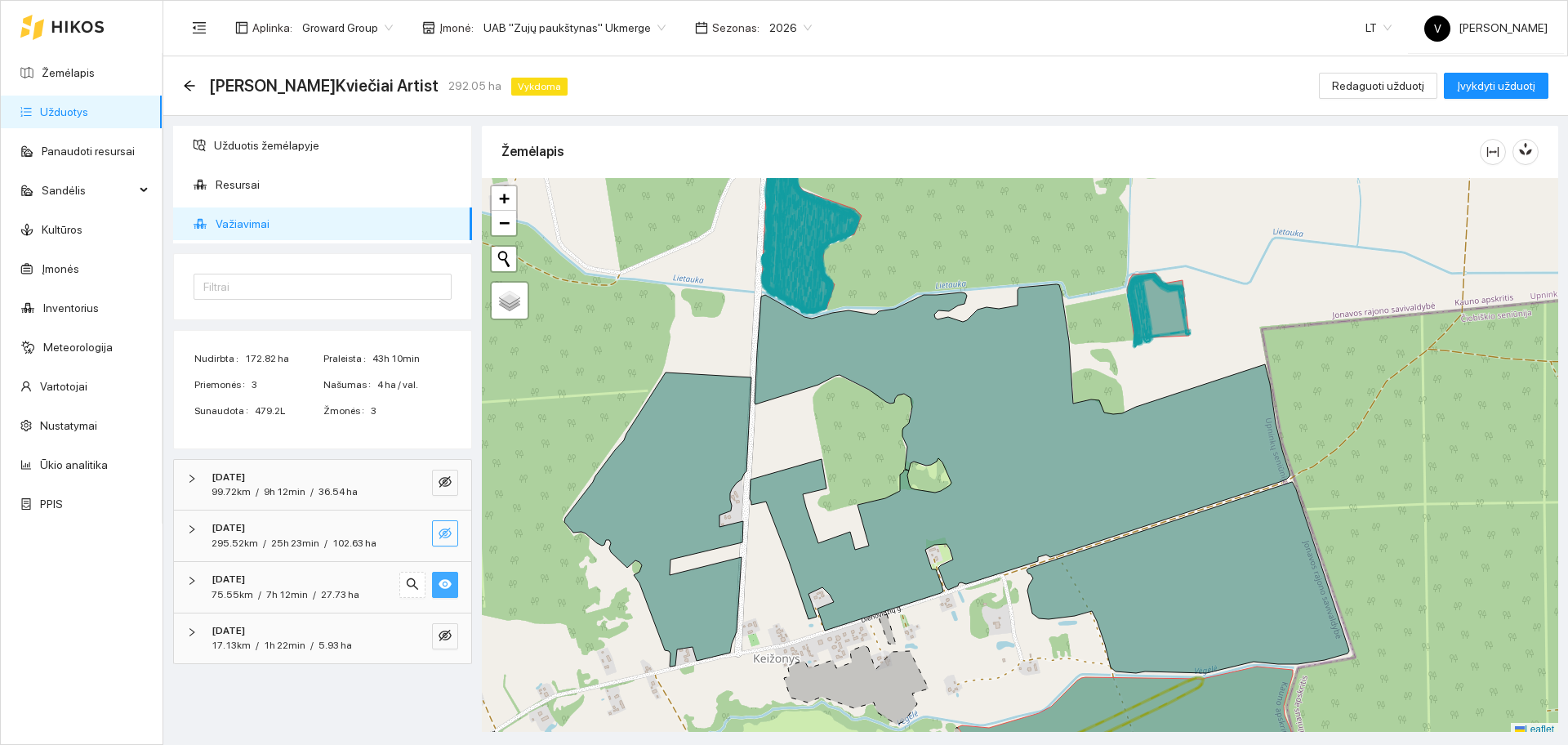
click at [449, 530] on icon "eye-invisible" at bounding box center [445, 534] width 13 height 13
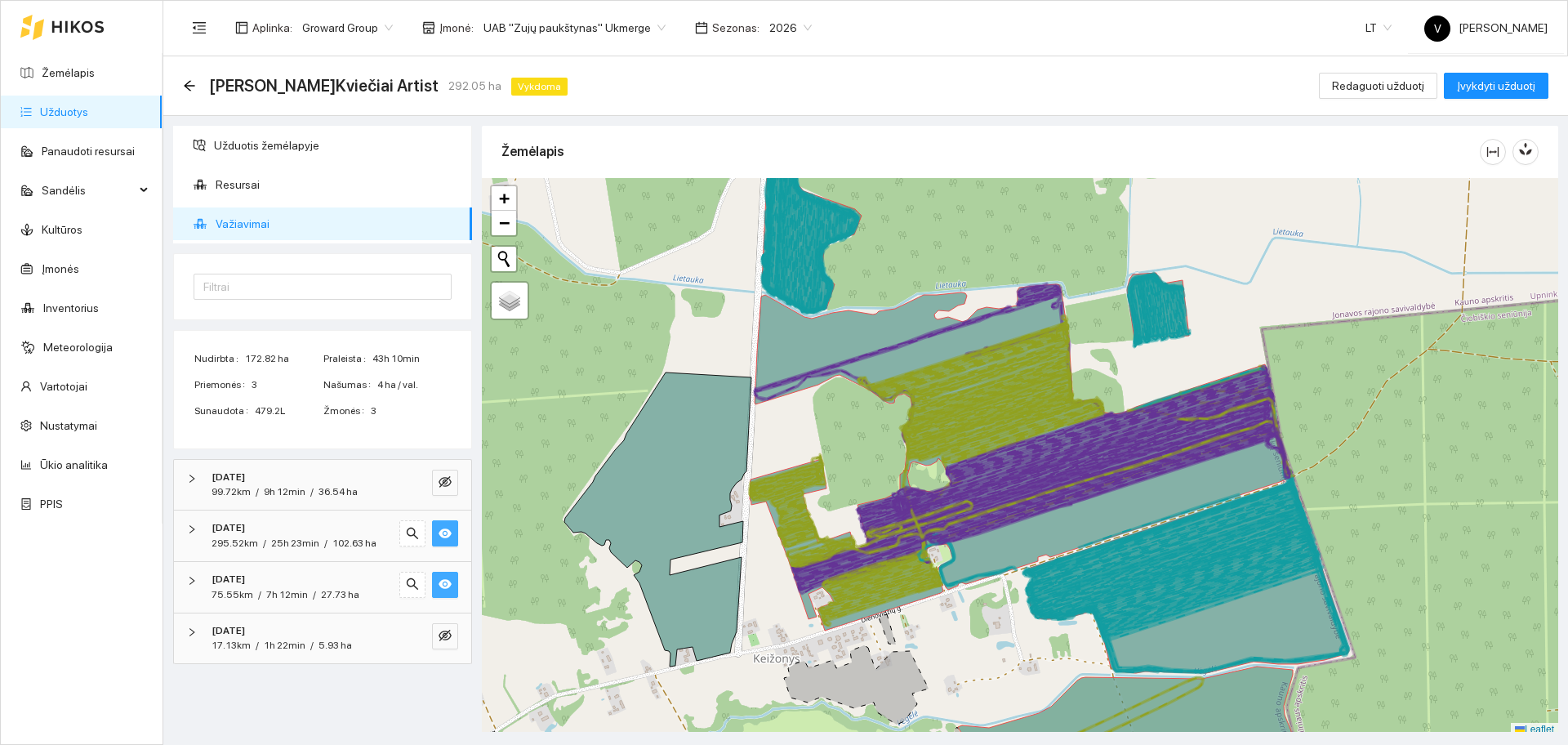
click at [447, 585] on icon "eye" at bounding box center [445, 584] width 13 height 13
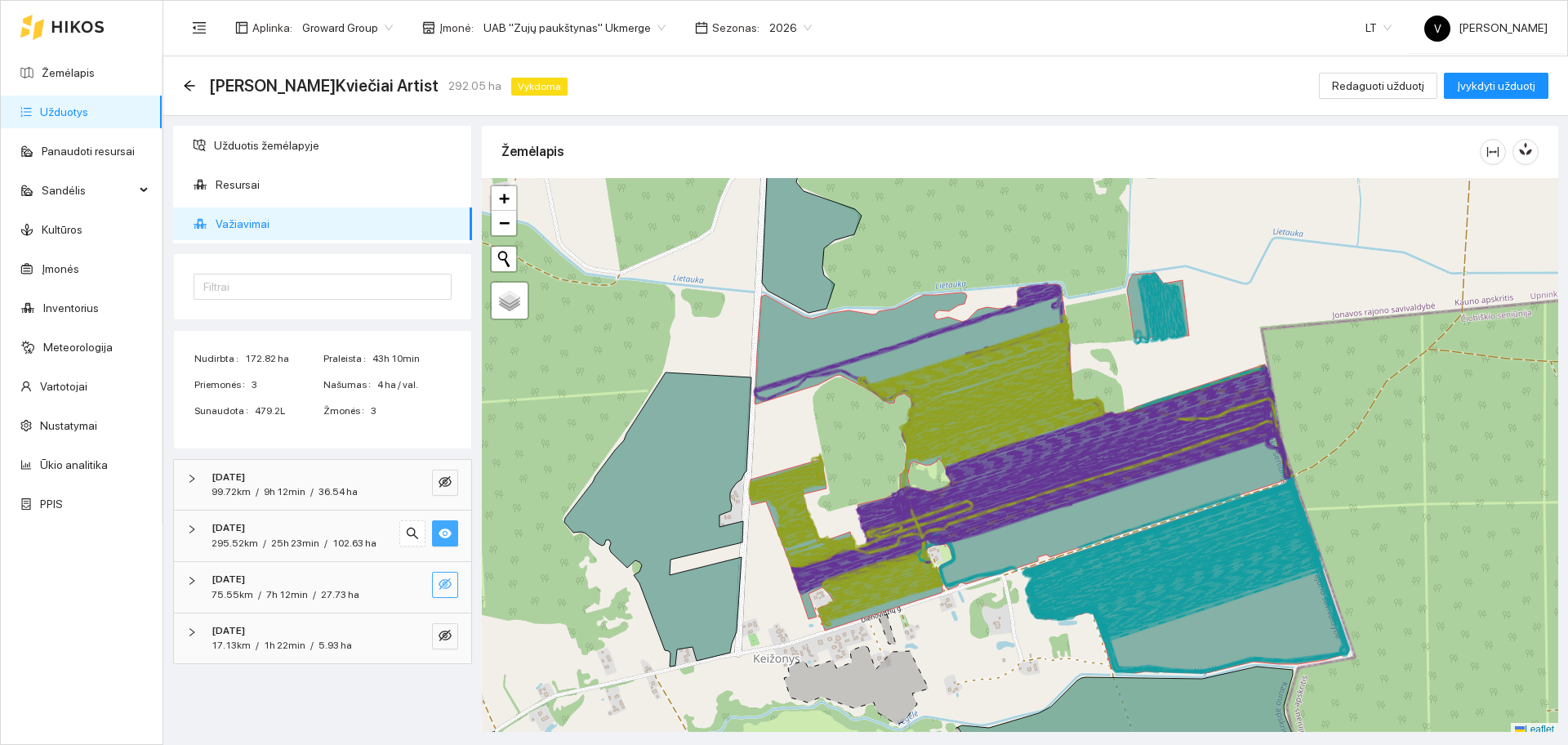
click at [190, 524] on icon "right" at bounding box center [191, 529] width 9 height 9
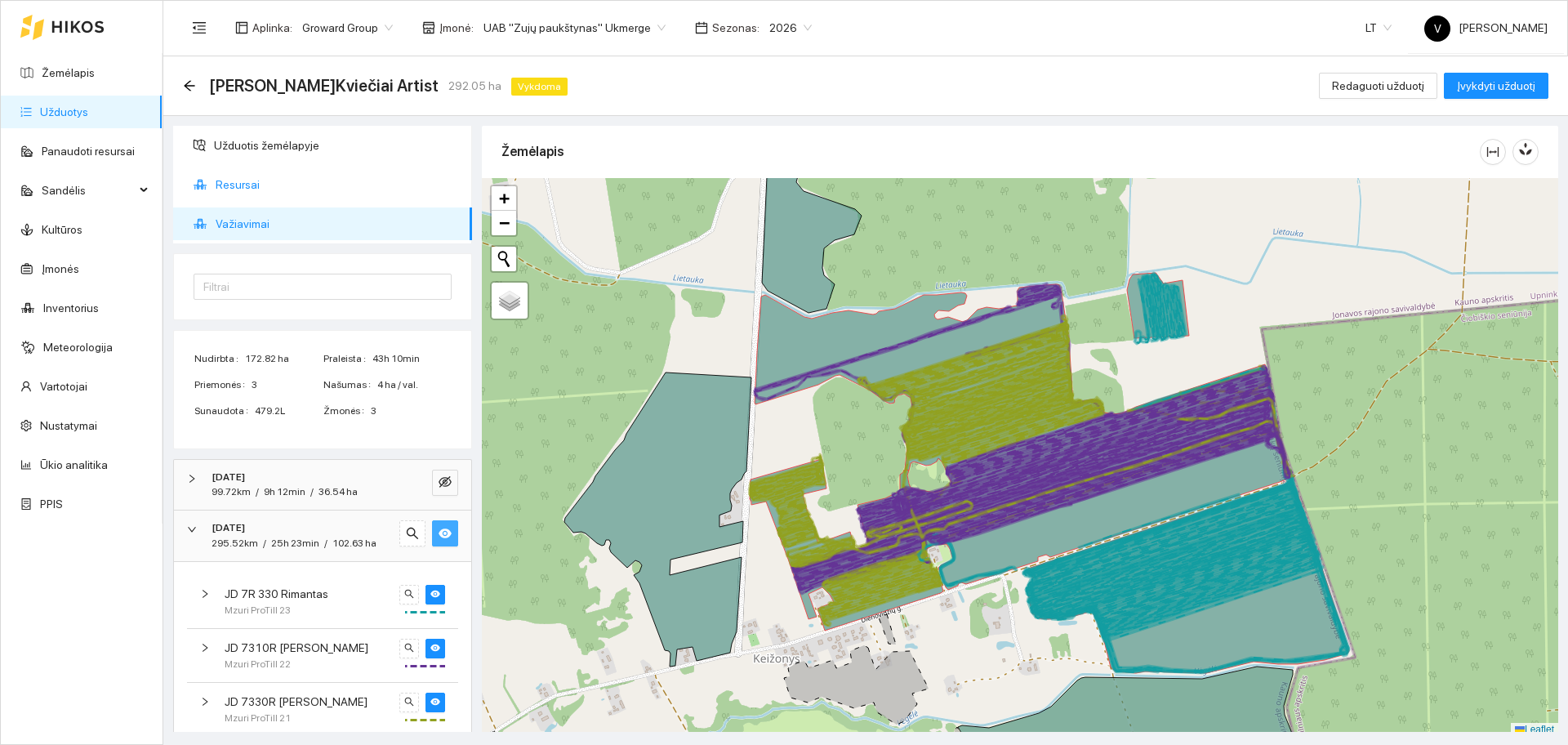
click at [235, 189] on span "Resursai" at bounding box center [338, 184] width 243 height 33
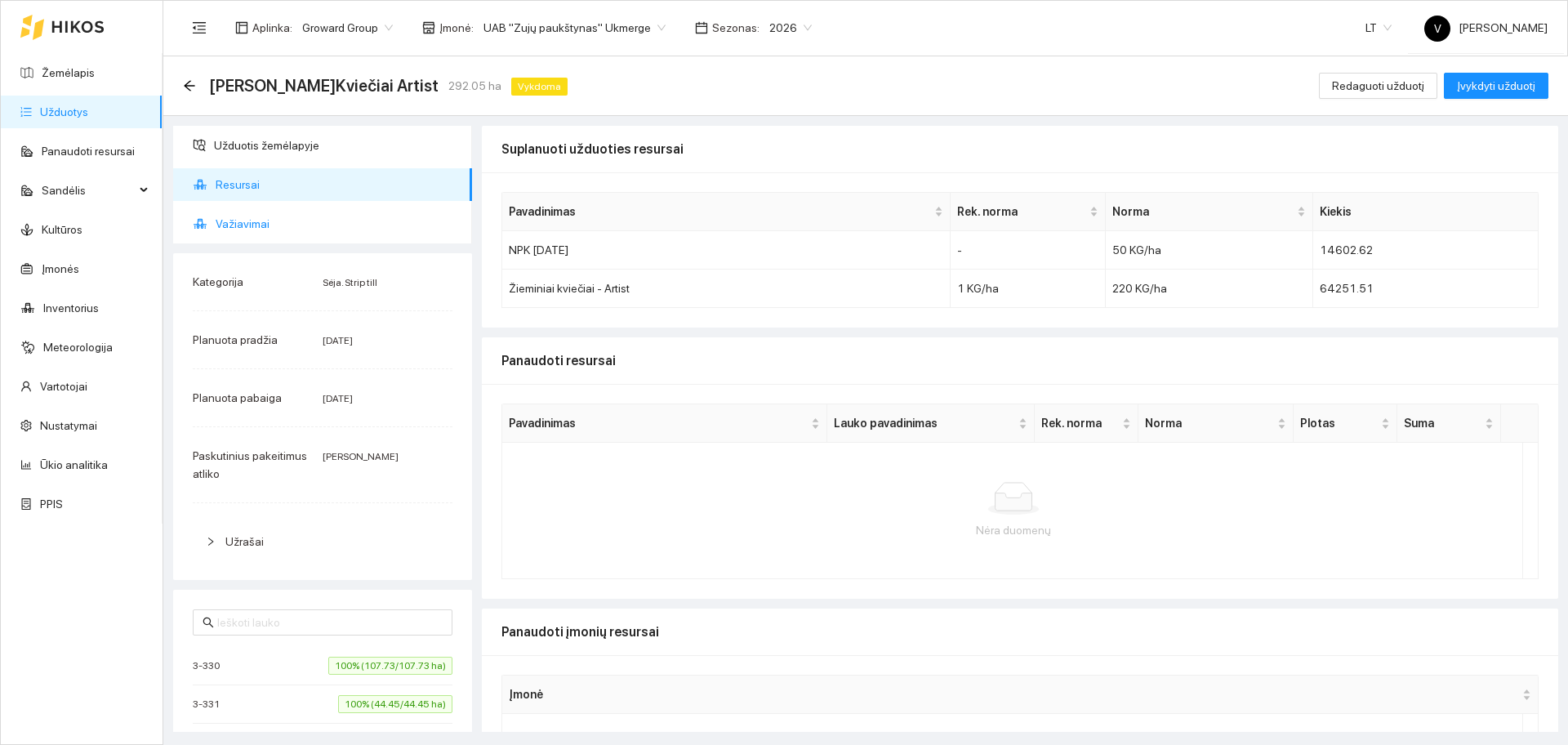
click at [259, 221] on span "Važiavimai" at bounding box center [338, 224] width 243 height 33
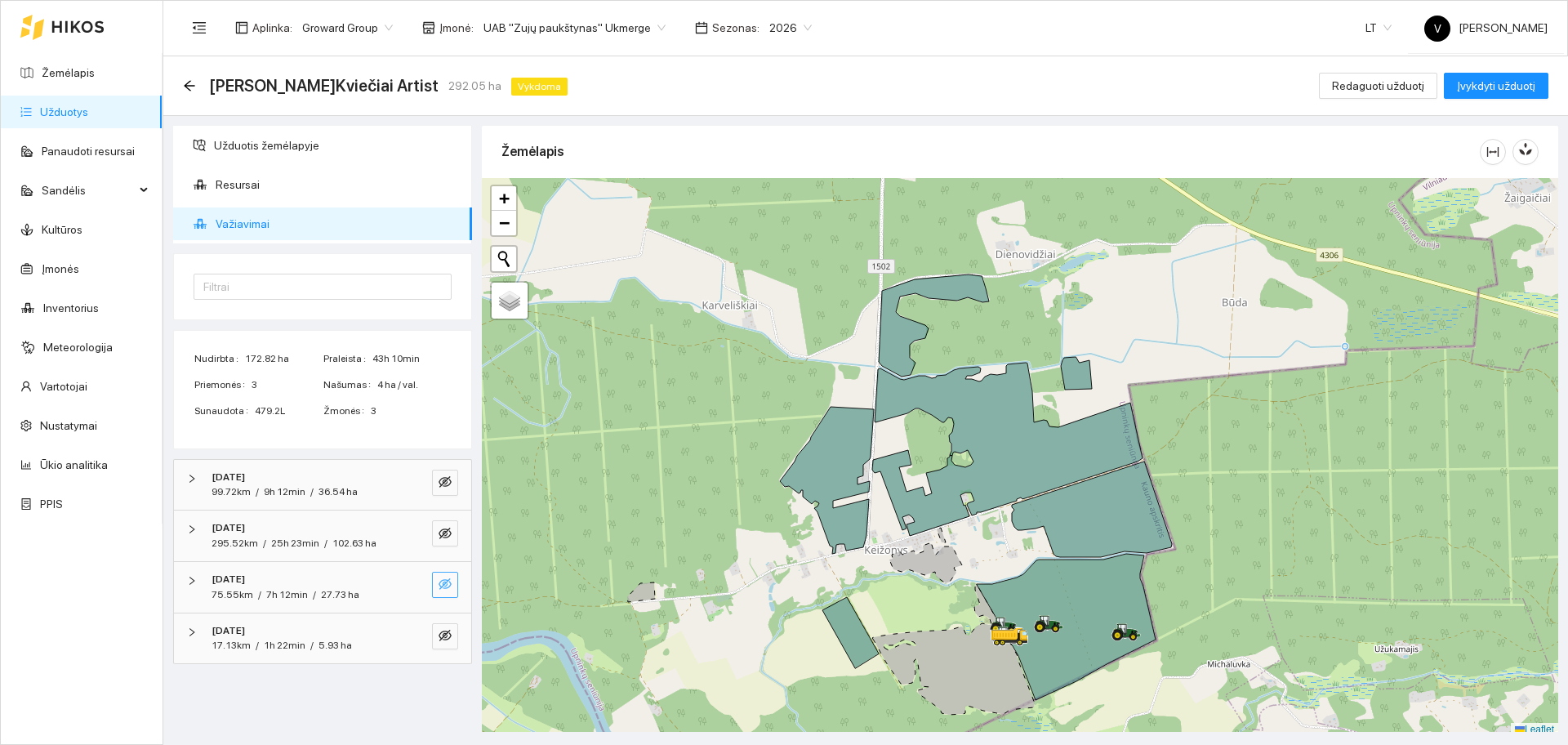
click at [446, 586] on icon "eye-invisible" at bounding box center [445, 584] width 3 height 3
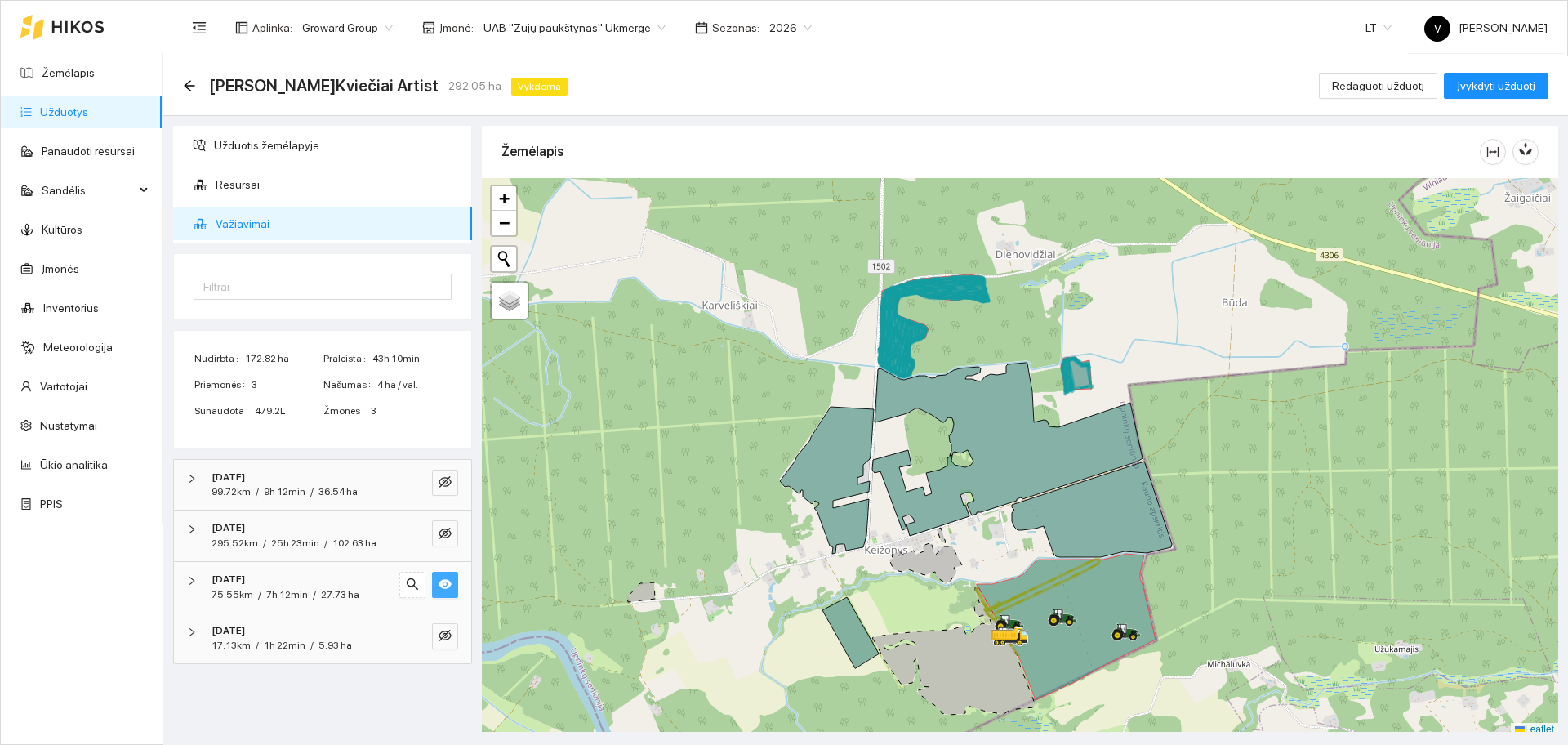
click at [446, 586] on icon "eye" at bounding box center [445, 584] width 13 height 13
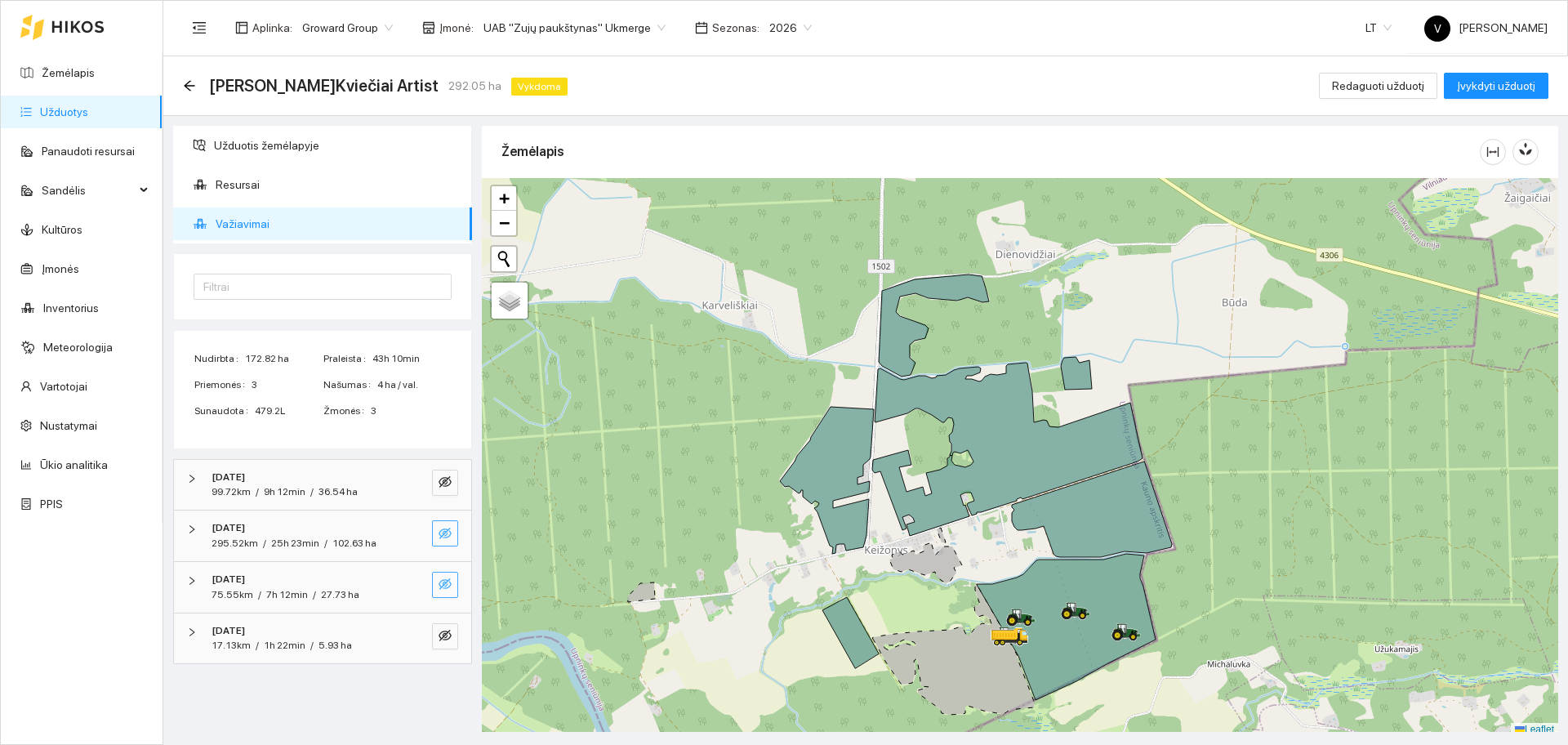
click at [444, 536] on icon "eye-invisible" at bounding box center [445, 534] width 13 height 13
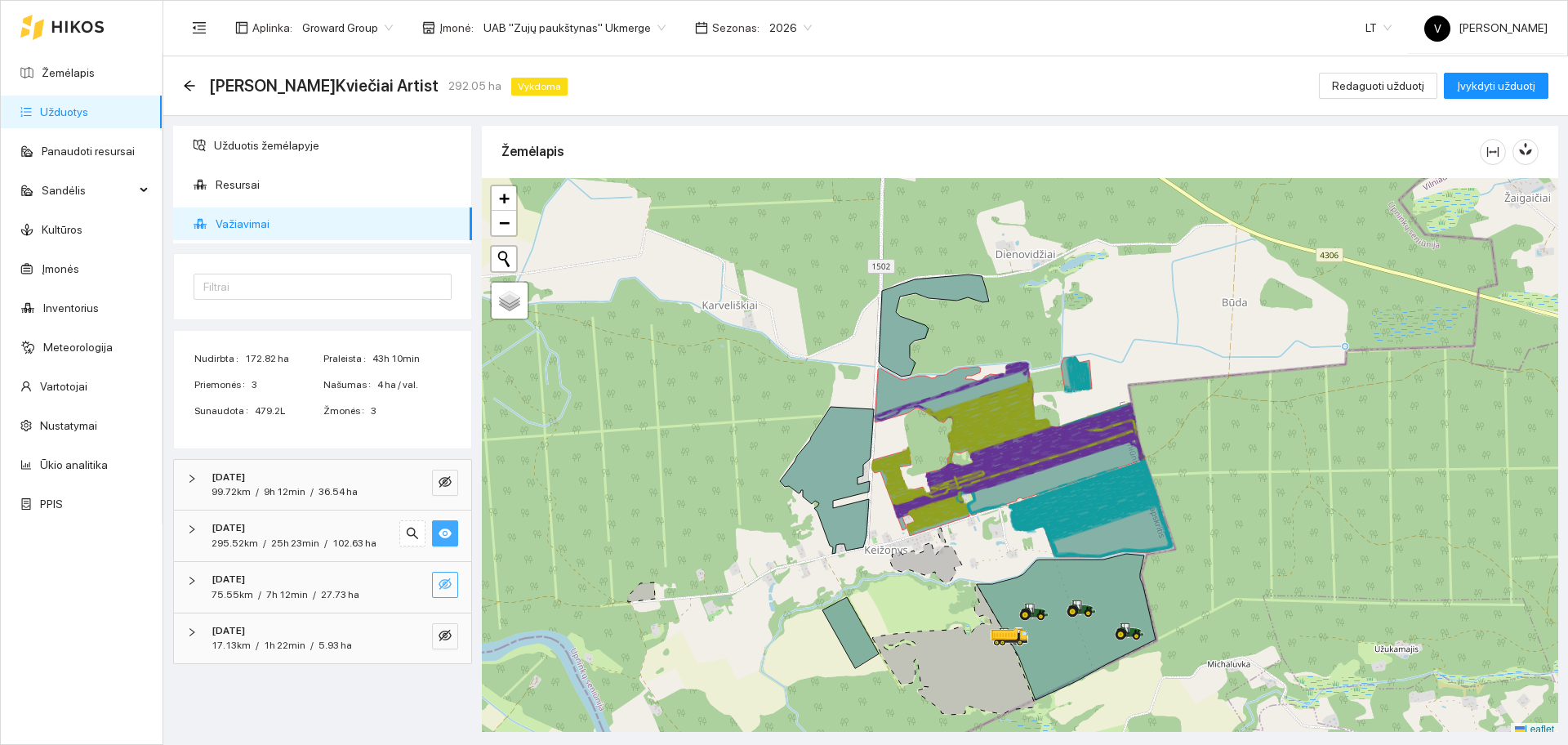
click at [187, 524] on icon "right" at bounding box center [191, 529] width 9 height 9
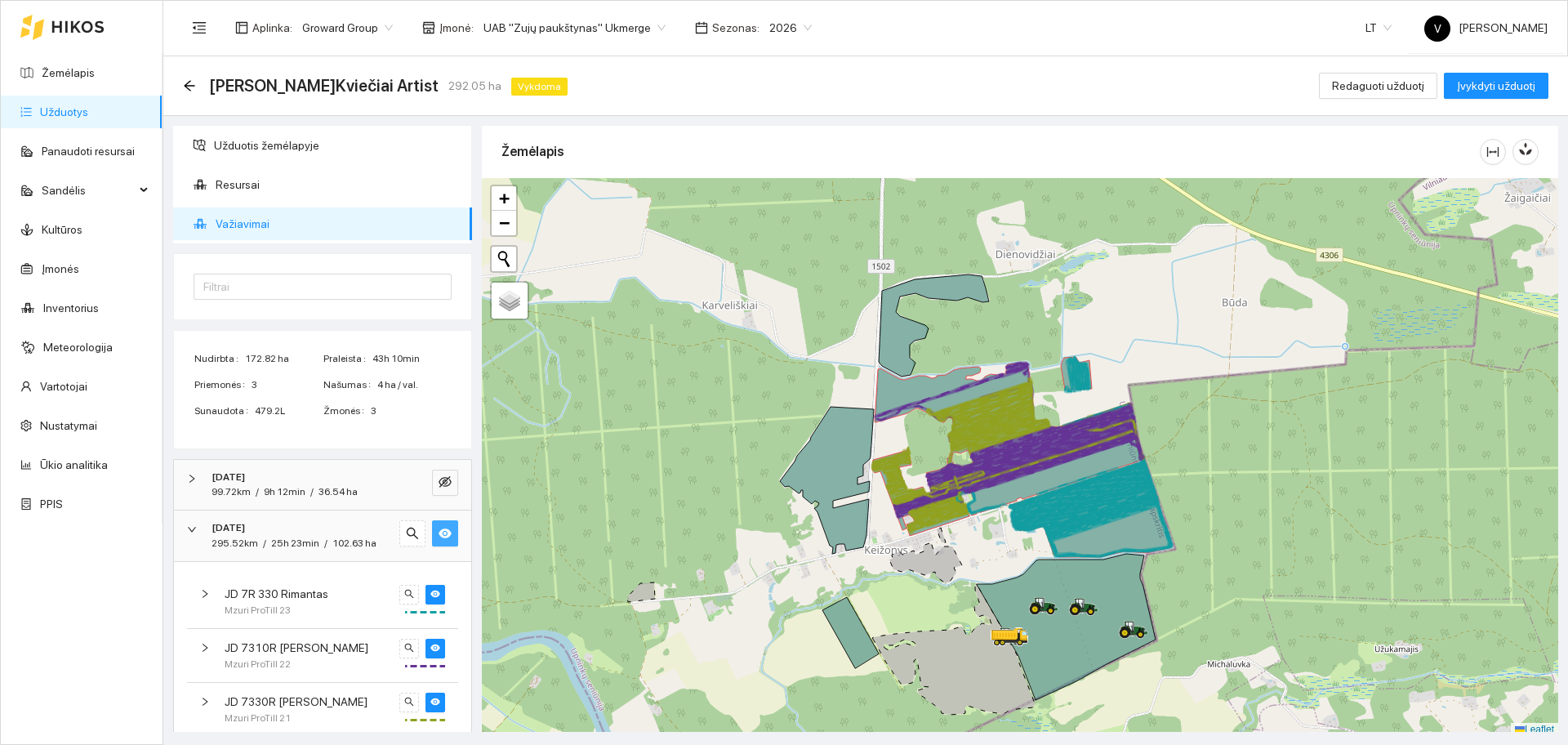
click at [193, 531] on icon "right" at bounding box center [191, 529] width 9 height 9
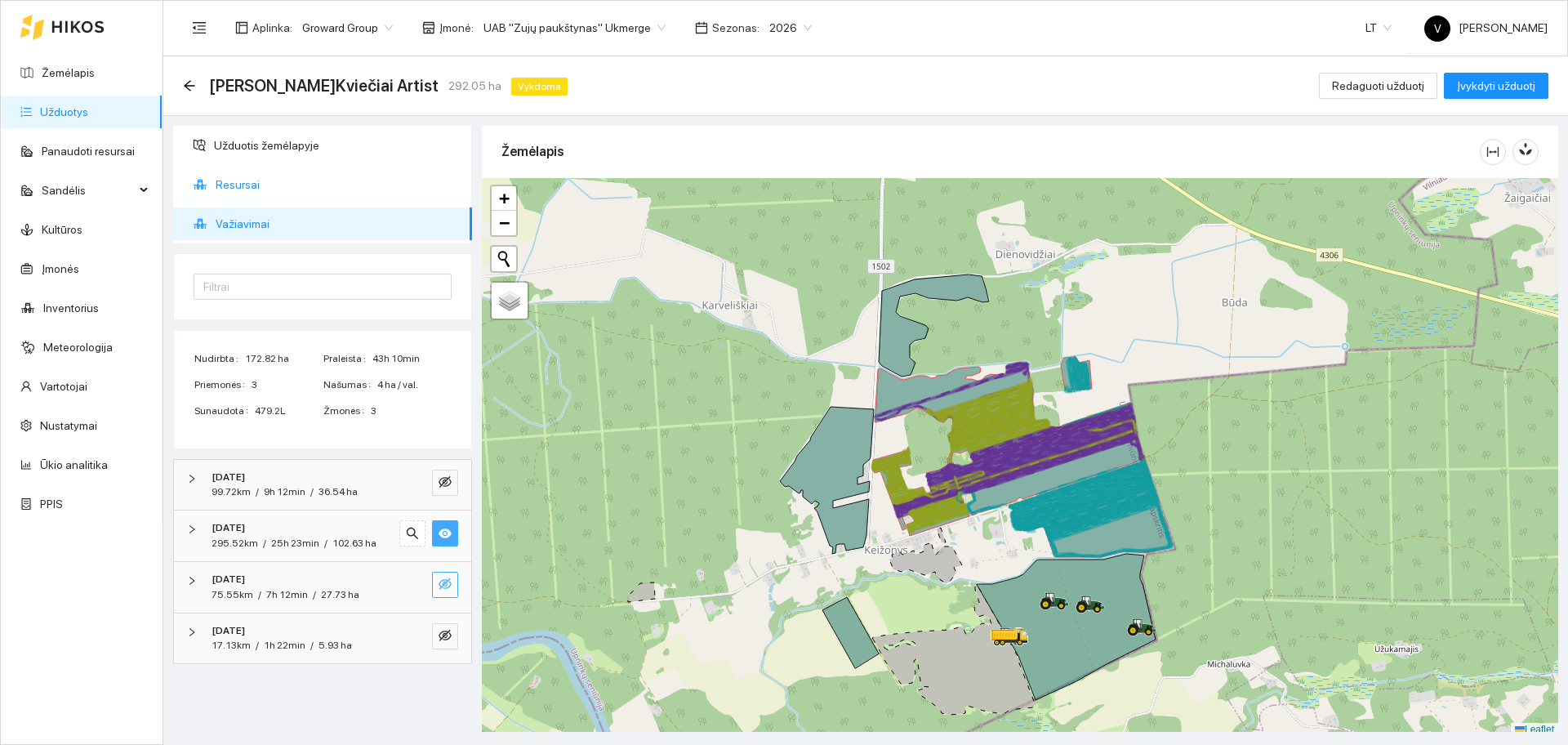
click at [261, 183] on span "Resursai" at bounding box center [338, 184] width 243 height 33
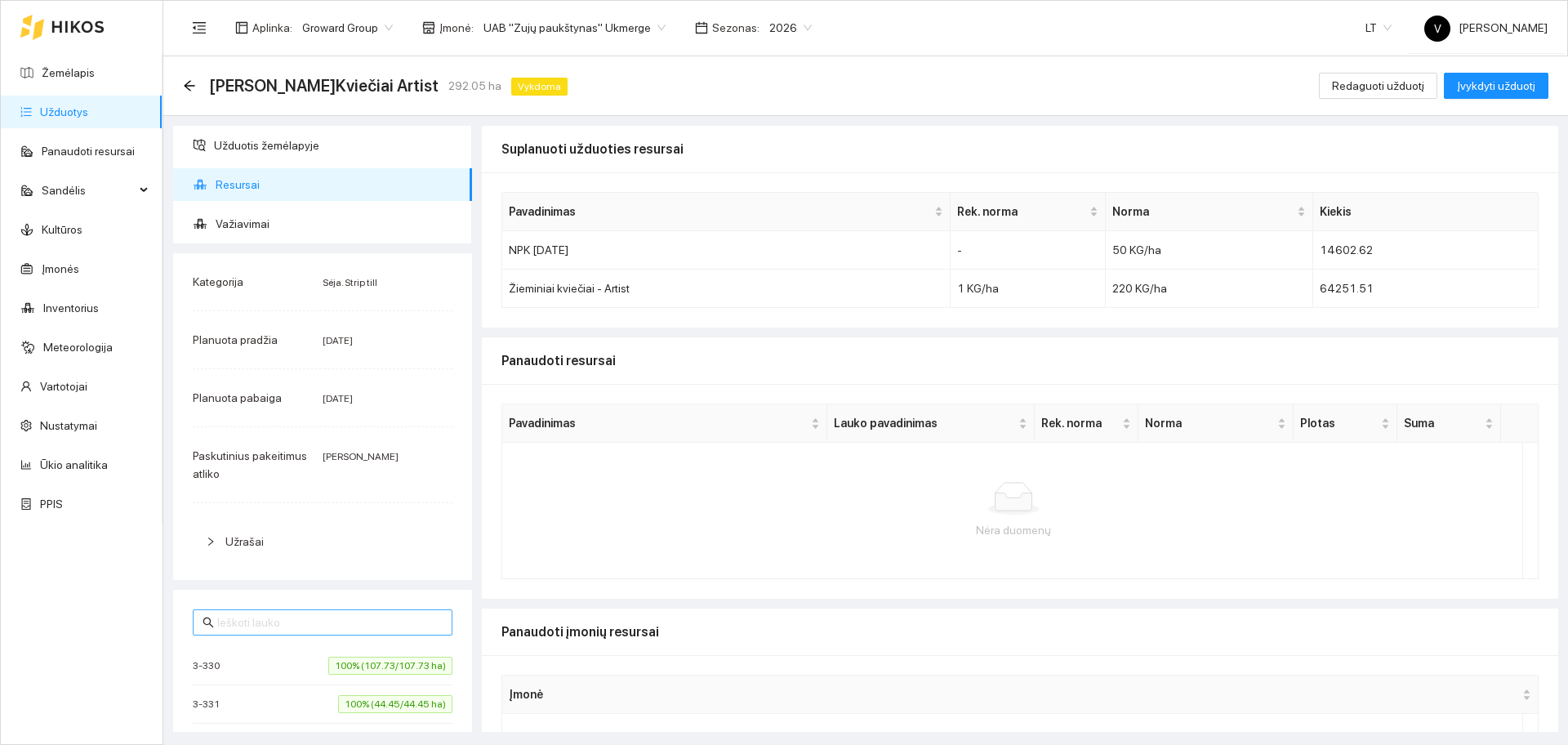
scroll to position [102, 0]
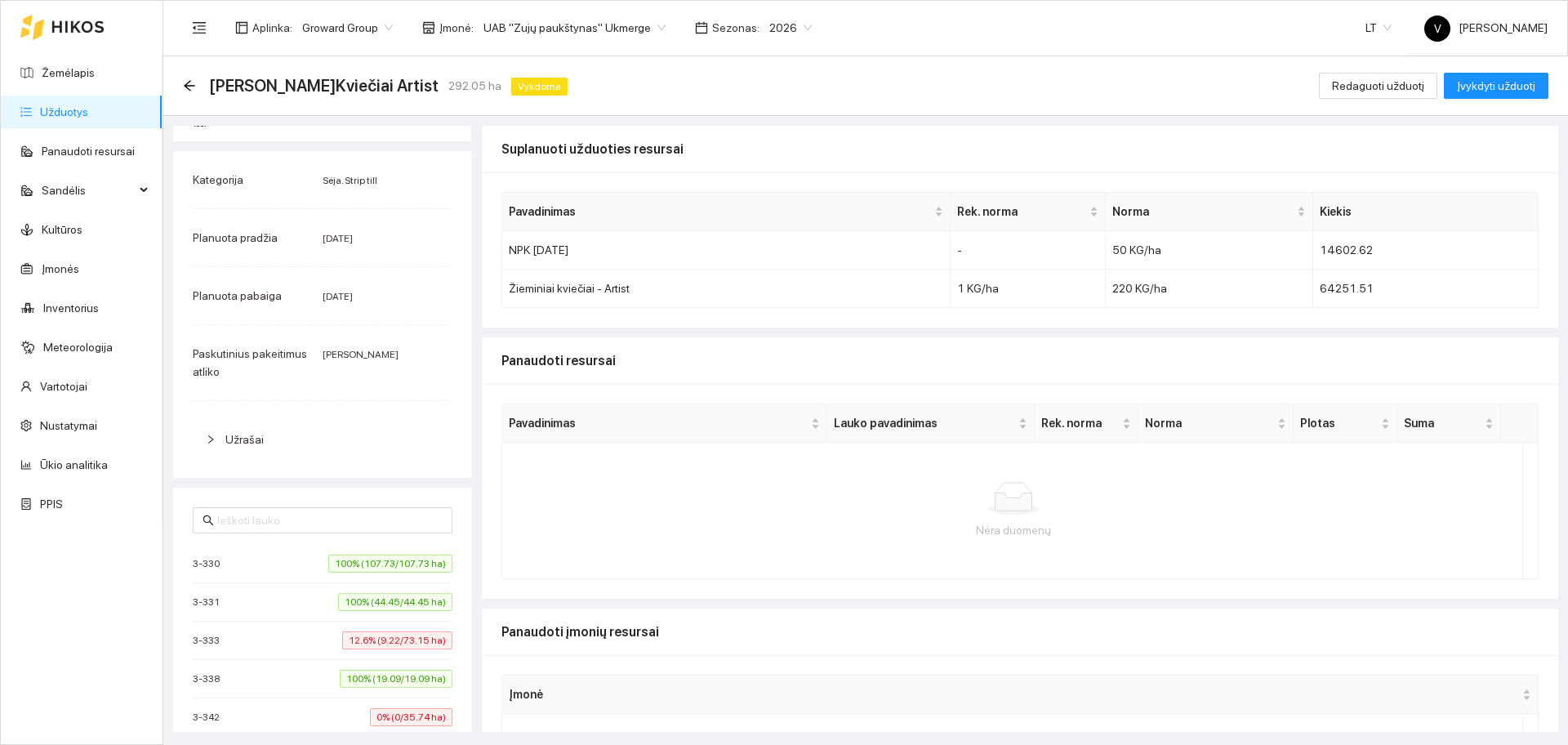
click at [247, 562] on div "3-330 100% (107.73/107.73 ha)" at bounding box center [322, 563] width 259 height 18
click at [363, 562] on span "100% (107.73/107.73 ha)" at bounding box center [390, 563] width 124 height 18
click at [75, 73] on link "Žemėlapis" at bounding box center [68, 73] width 53 height 13
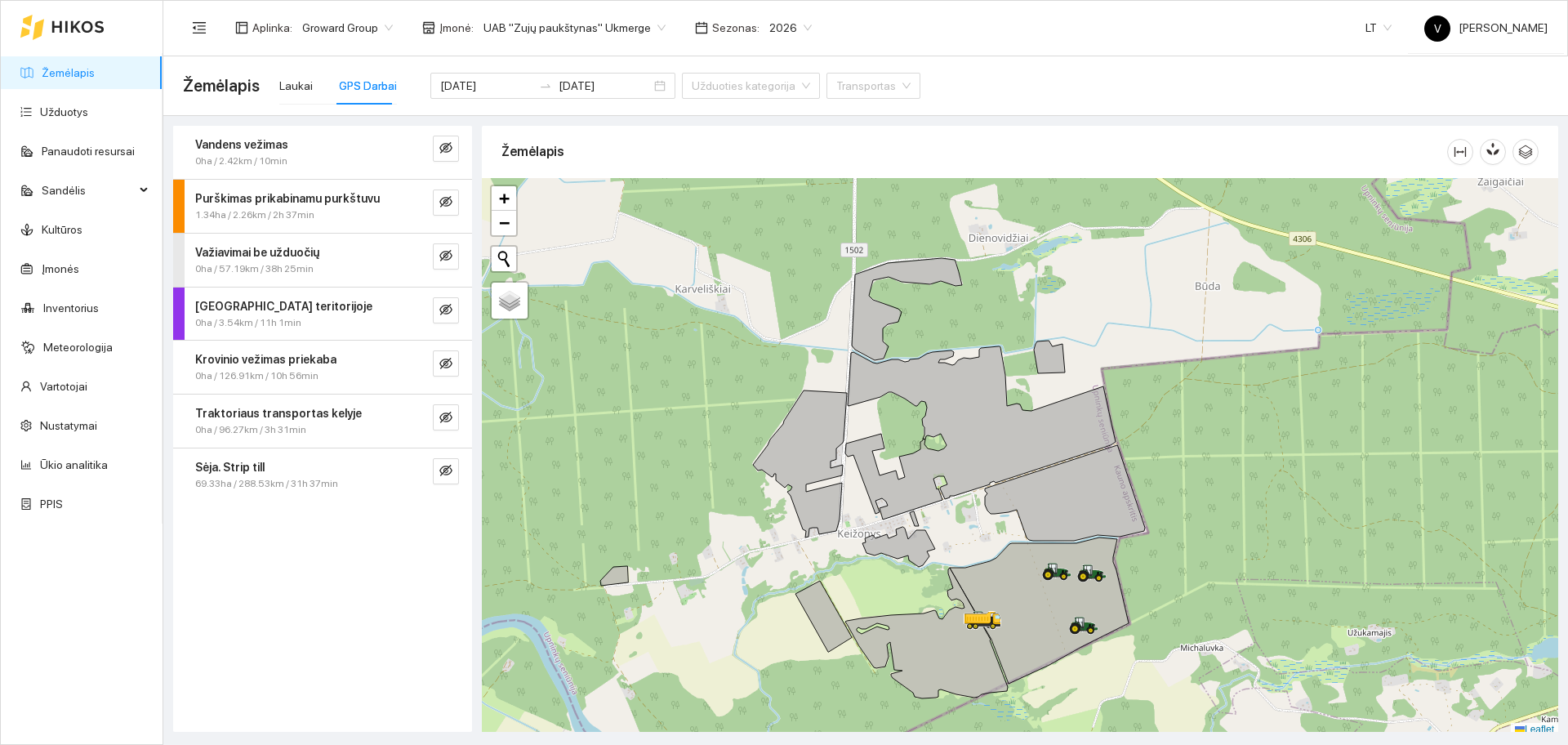
scroll to position [5, 0]
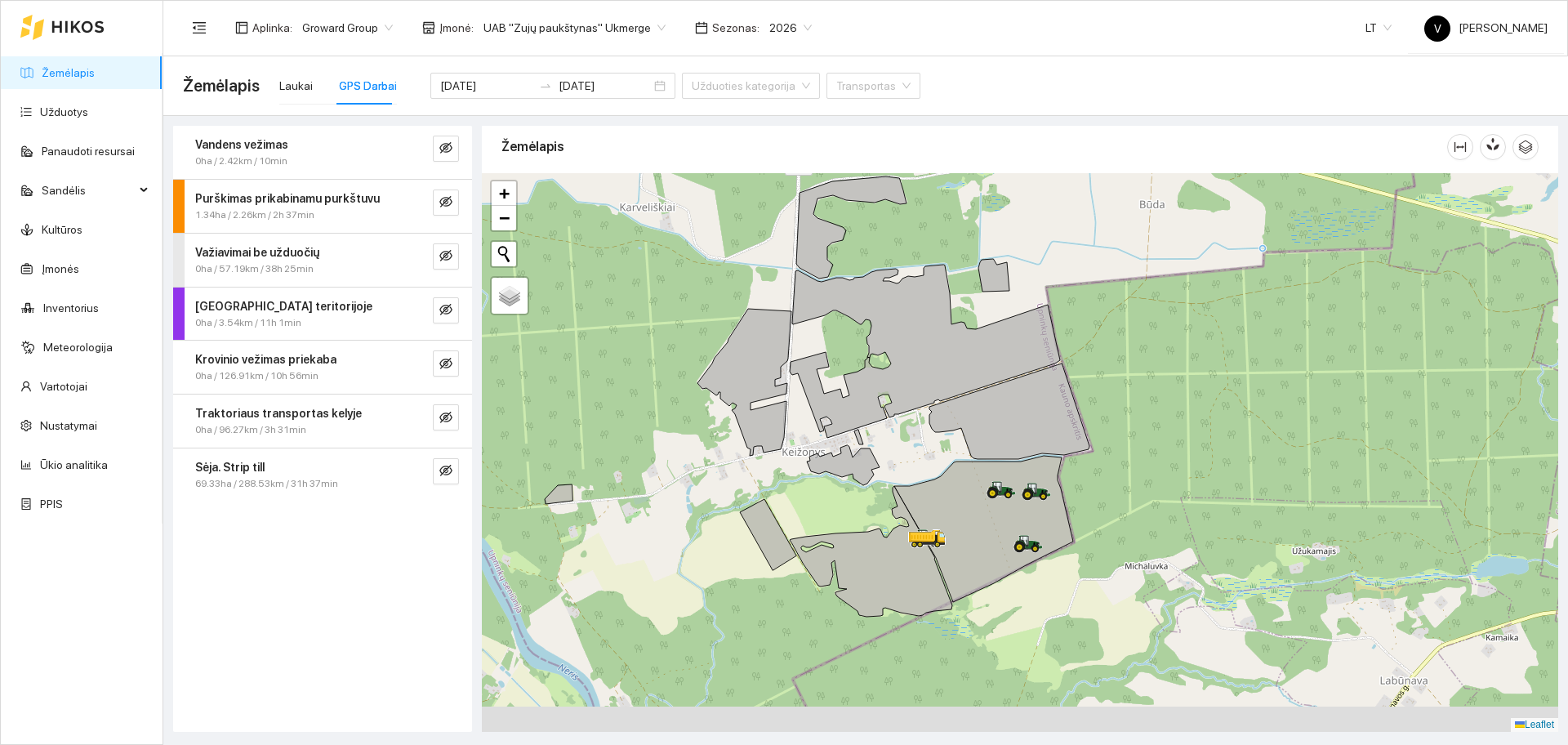
click at [827, 396] on div at bounding box center [1019, 453] width 1076 height 558
